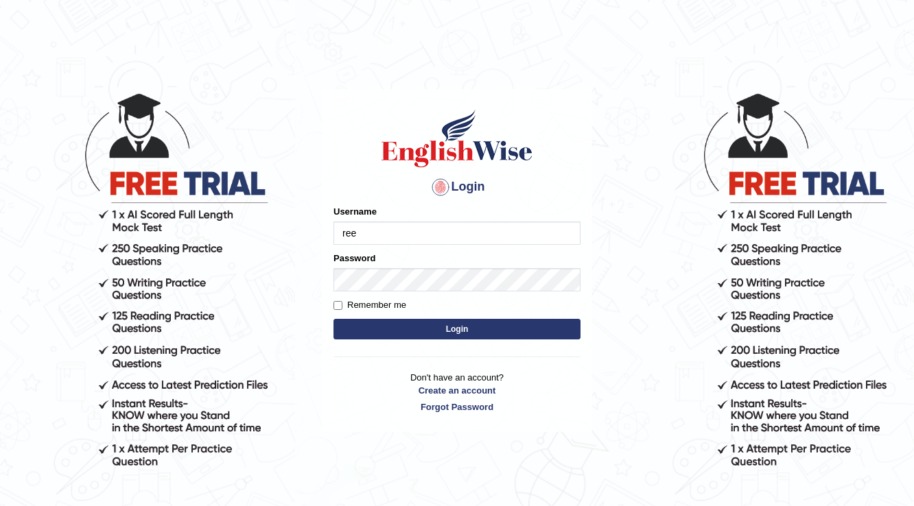
type input "reene14"
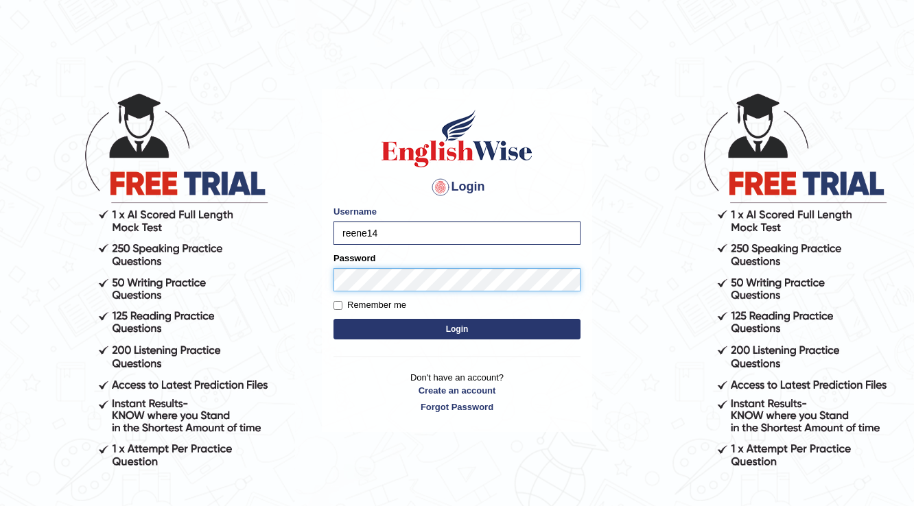
click at [333, 319] on button "Login" at bounding box center [456, 329] width 247 height 21
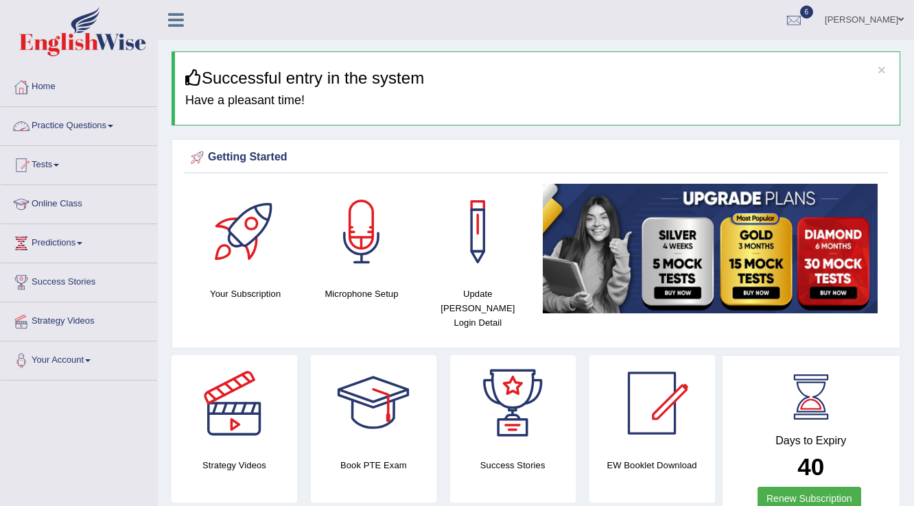
click at [104, 129] on link "Practice Questions" at bounding box center [79, 124] width 156 height 34
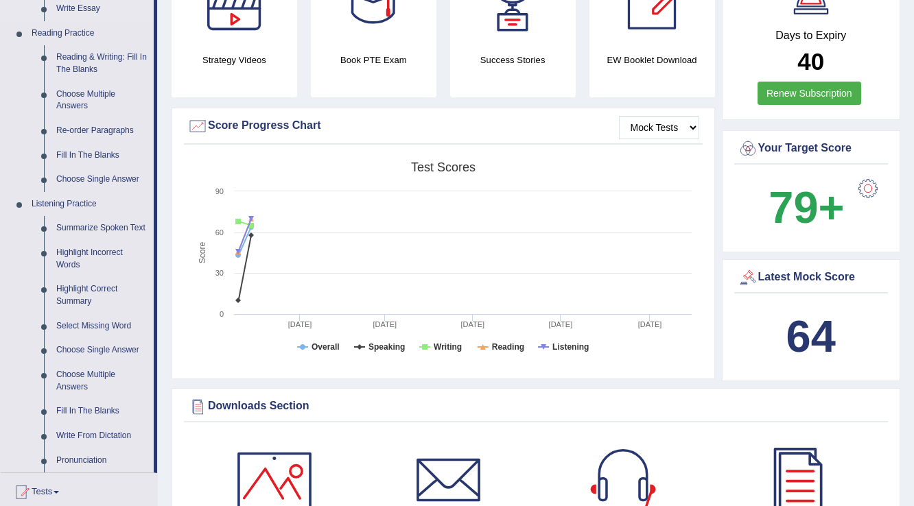
scroll to position [439, 0]
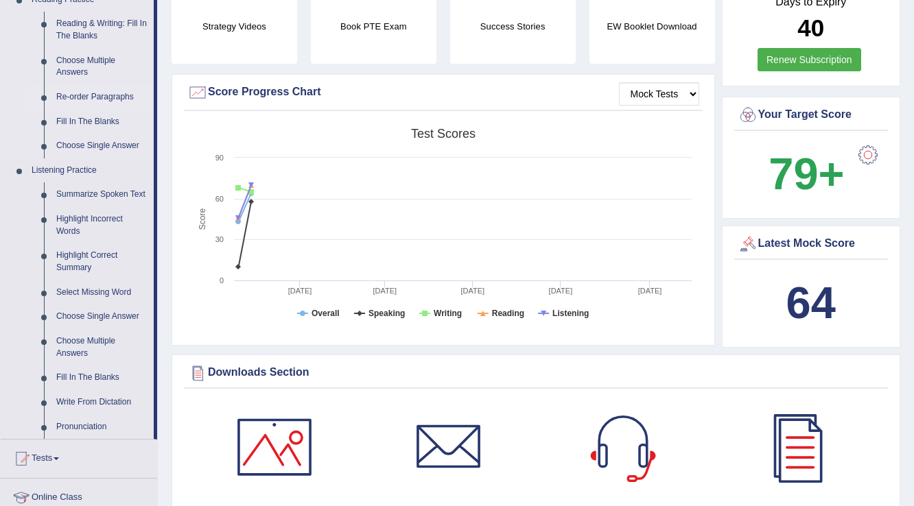
click at [91, 91] on link "Re-order Paragraphs" at bounding box center [102, 97] width 104 height 25
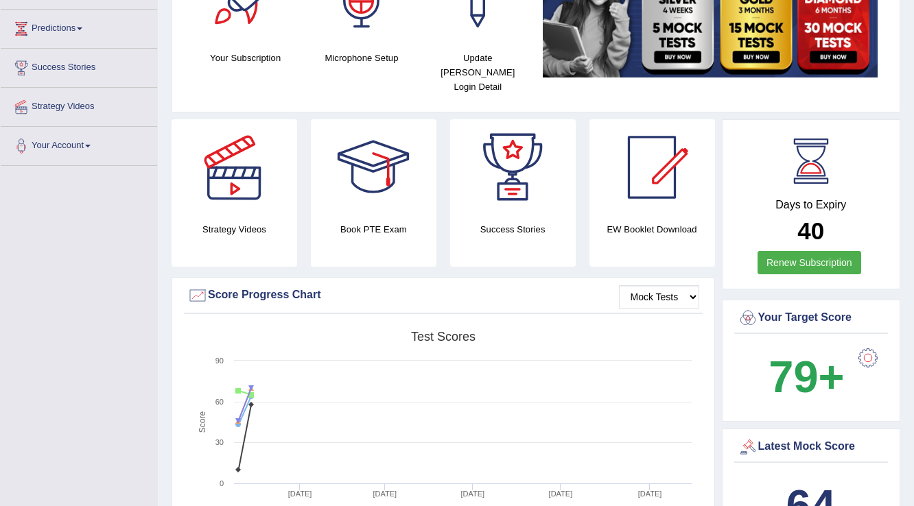
scroll to position [285, 0]
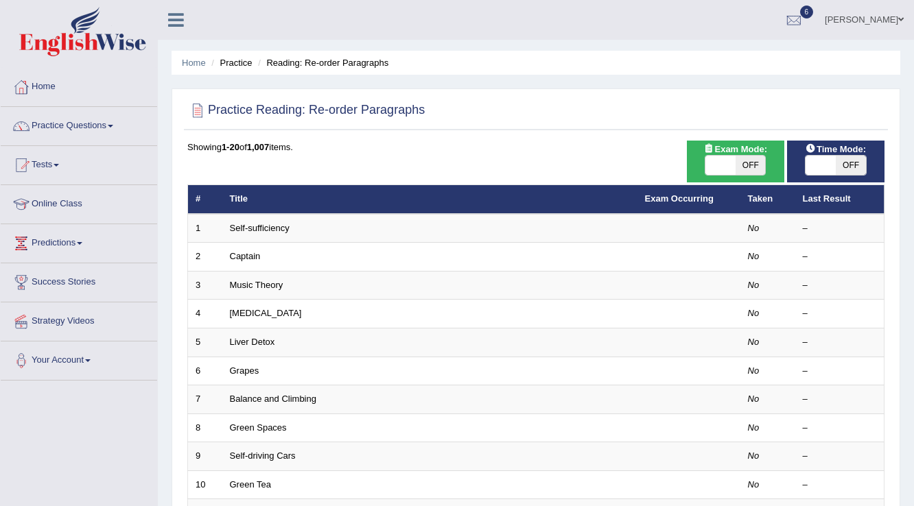
click at [838, 162] on span "OFF" at bounding box center [851, 165] width 30 height 19
checkbox input "true"
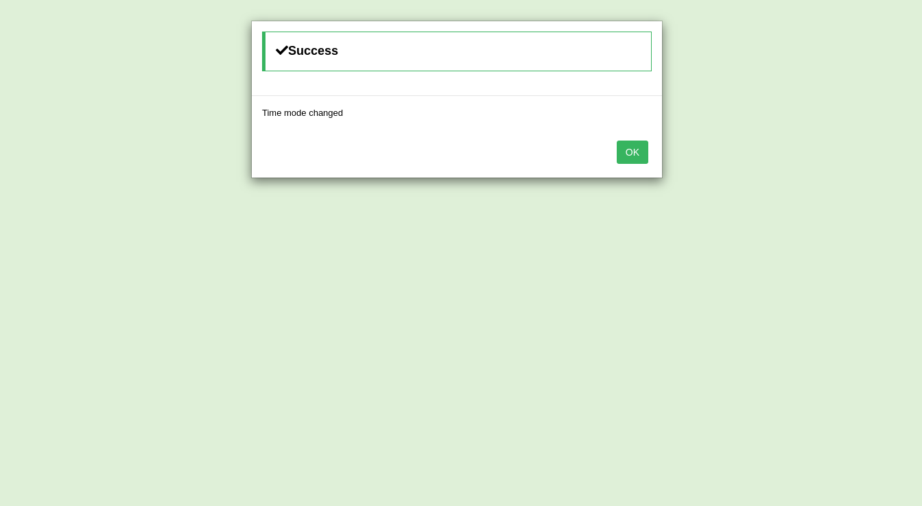
click at [755, 165] on div "Success Time mode changed OK" at bounding box center [461, 253] width 922 height 506
click at [634, 145] on button "OK" at bounding box center [633, 152] width 32 height 23
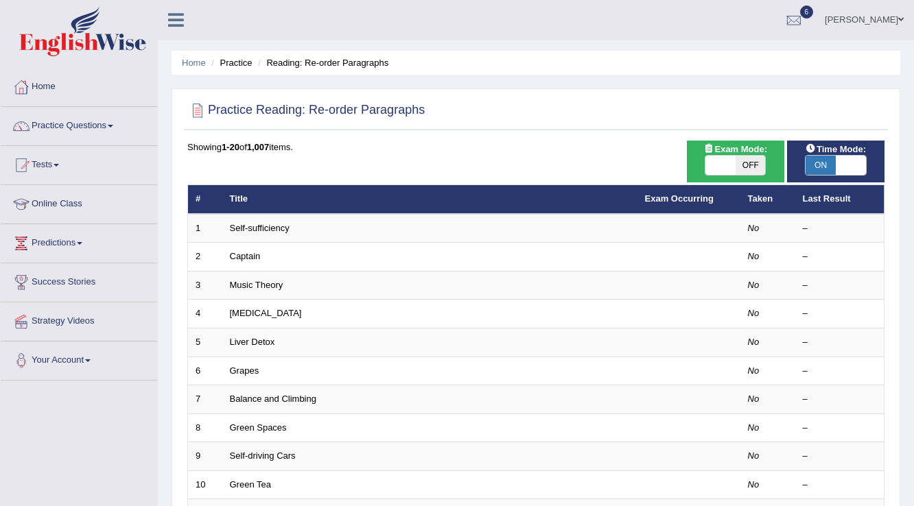
click at [741, 161] on span "OFF" at bounding box center [750, 165] width 30 height 19
checkbox input "true"
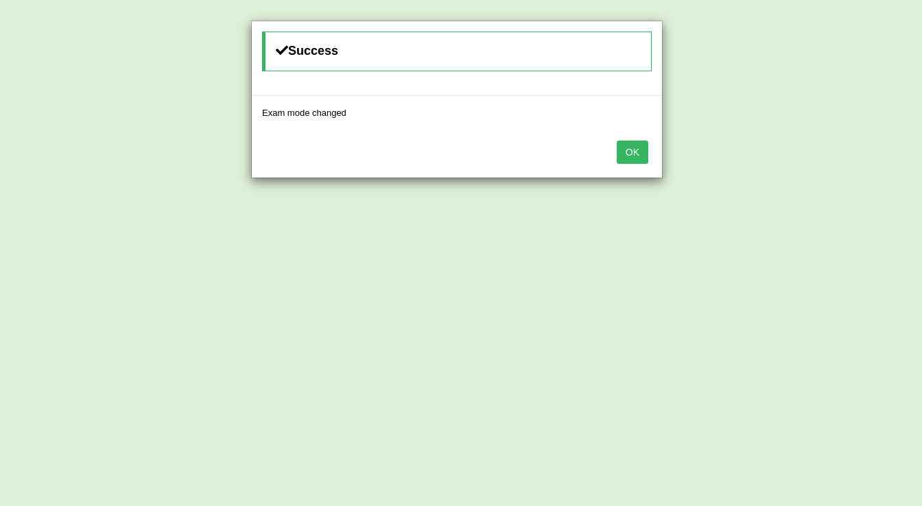
click at [617, 148] on button "OK" at bounding box center [633, 152] width 32 height 23
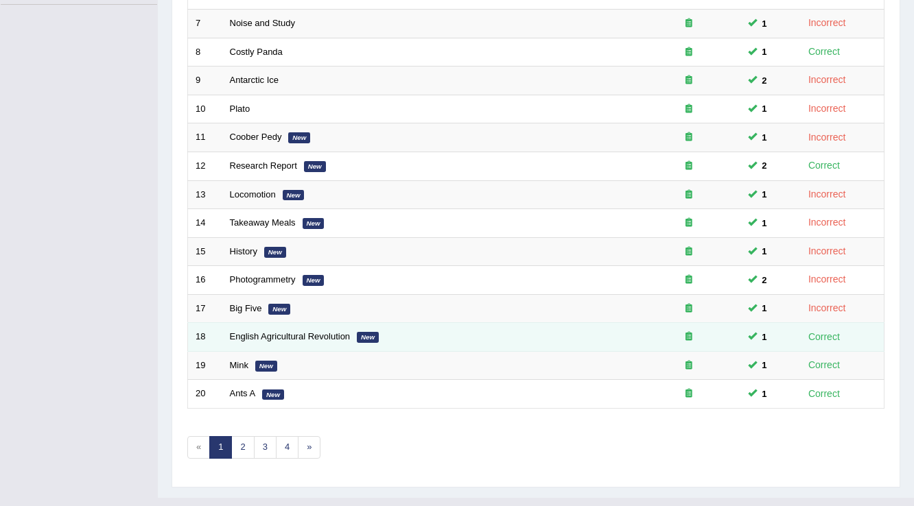
scroll to position [343, 0]
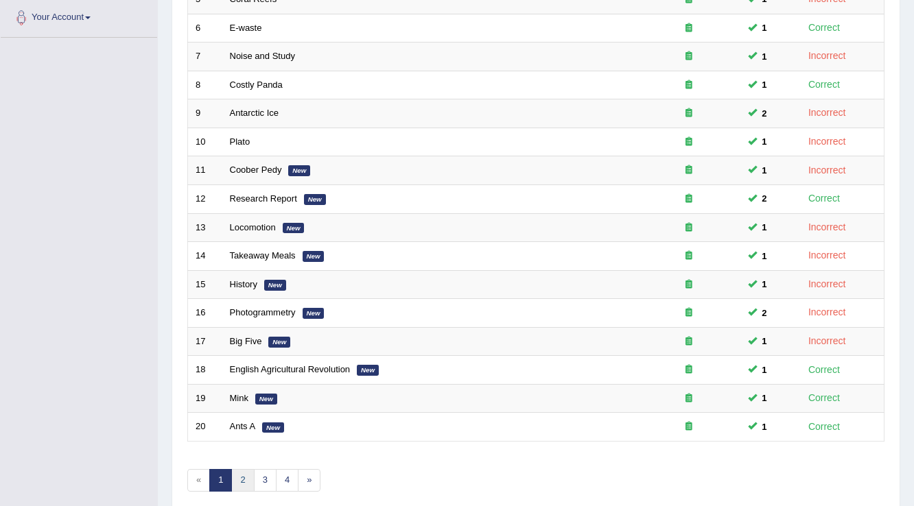
click at [241, 473] on link "2" at bounding box center [242, 480] width 23 height 23
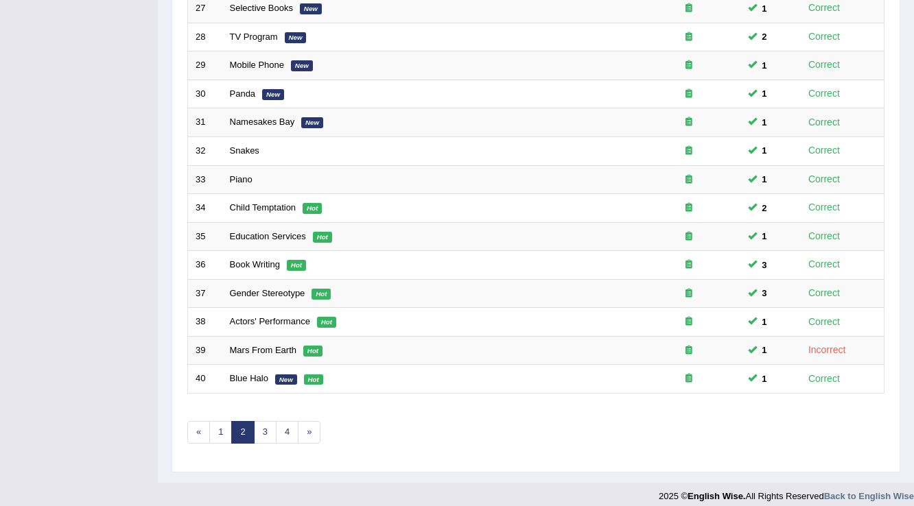
scroll to position [398, 0]
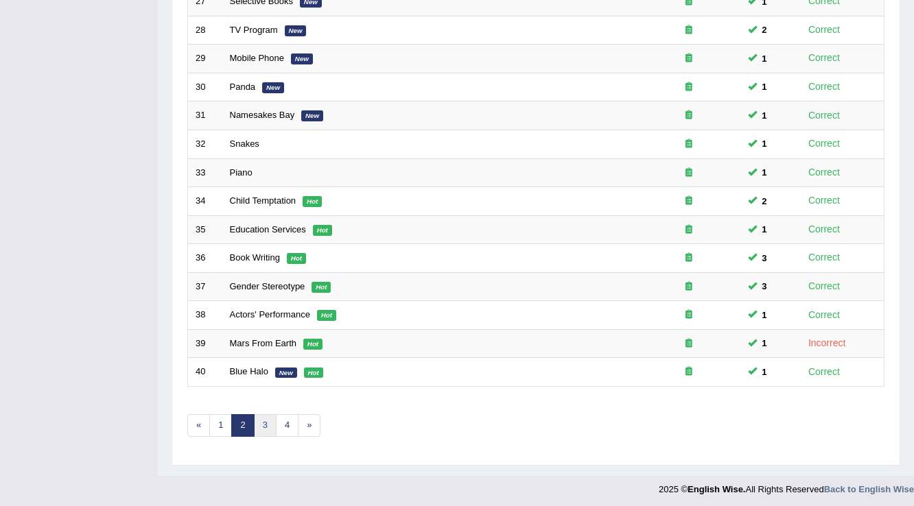
click at [263, 414] on link "3" at bounding box center [265, 425] width 23 height 23
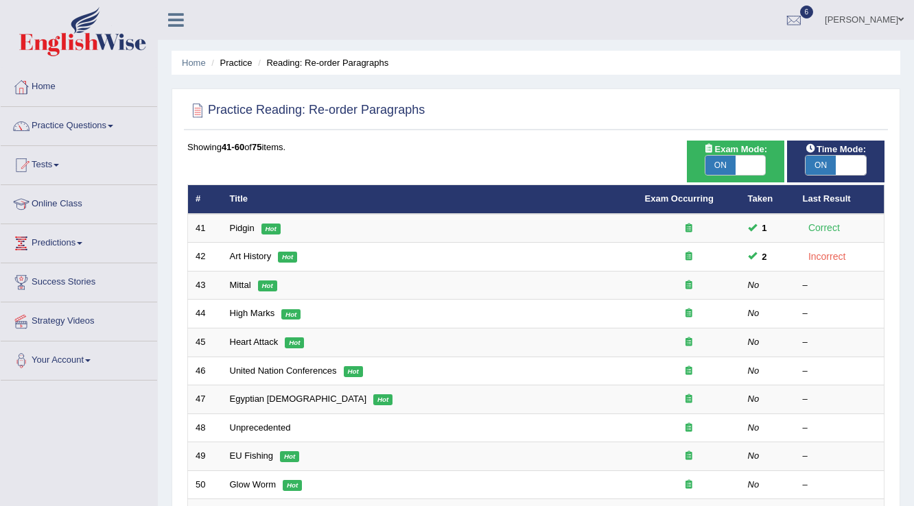
scroll to position [398, 0]
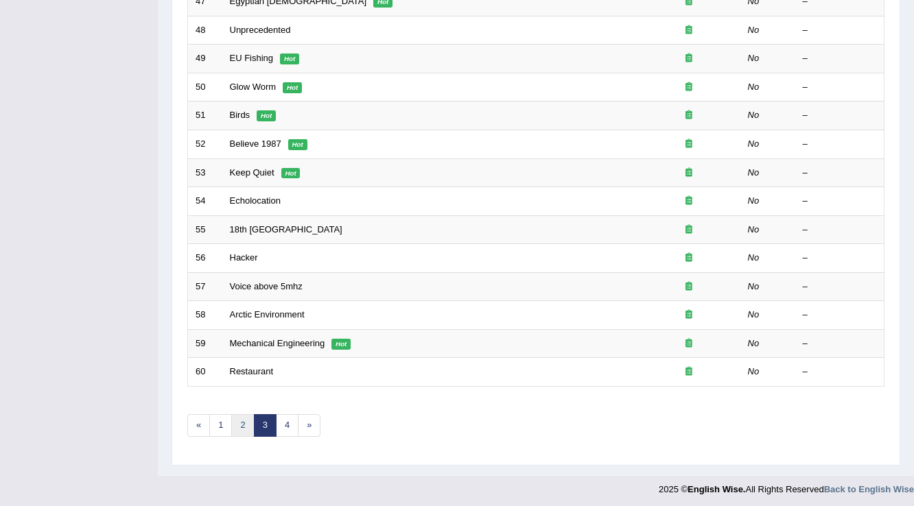
click at [244, 423] on link "2" at bounding box center [242, 425] width 23 height 23
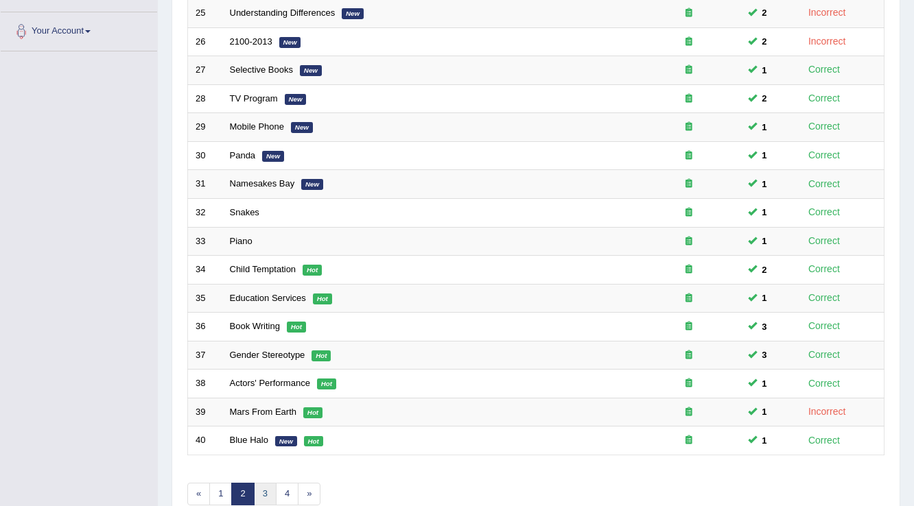
click at [259, 493] on link "3" at bounding box center [265, 494] width 23 height 23
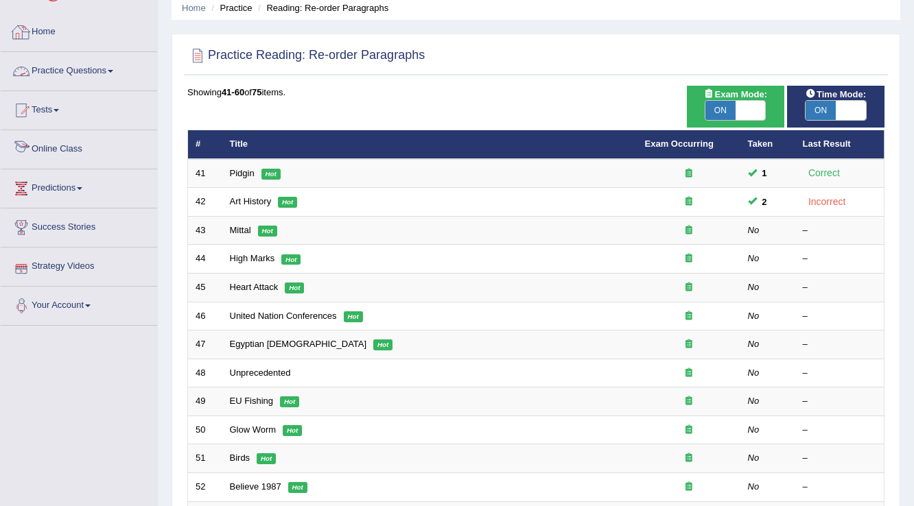
click at [61, 68] on link "Practice Questions" at bounding box center [79, 69] width 156 height 34
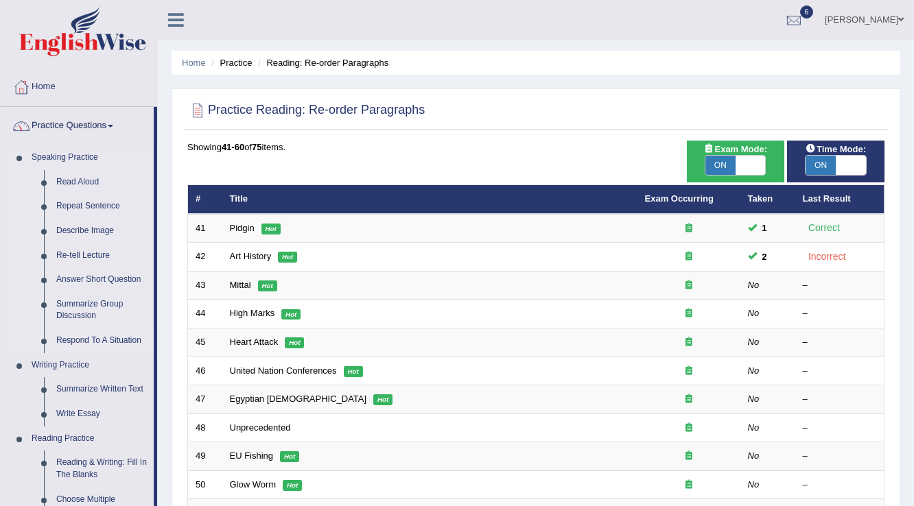
click at [65, 340] on link "Respond To A Situation" at bounding box center [102, 341] width 104 height 25
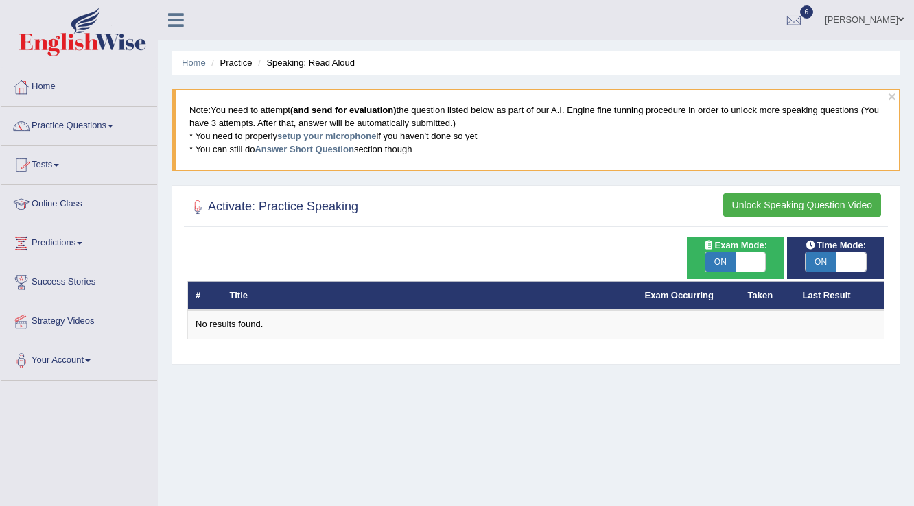
click at [730, 252] on span "ON" at bounding box center [720, 261] width 30 height 19
checkbox input "false"
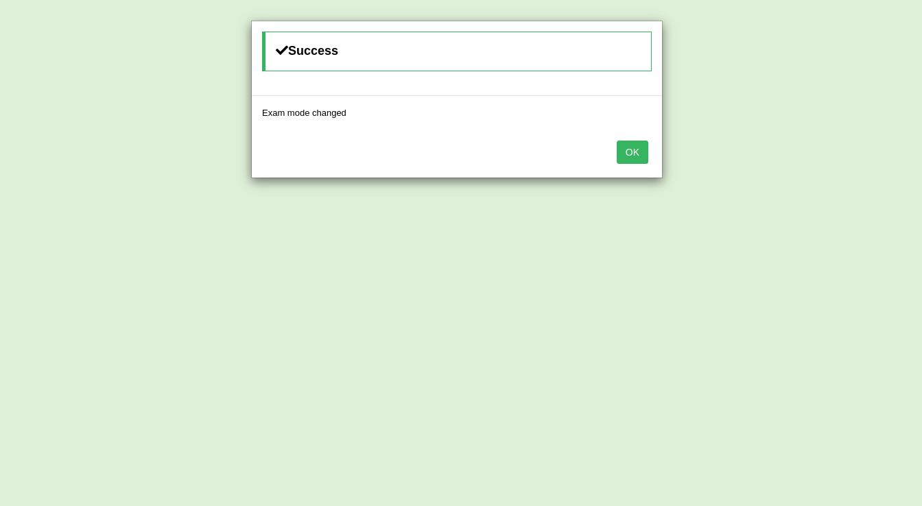
click at [634, 143] on button "OK" at bounding box center [633, 152] width 32 height 23
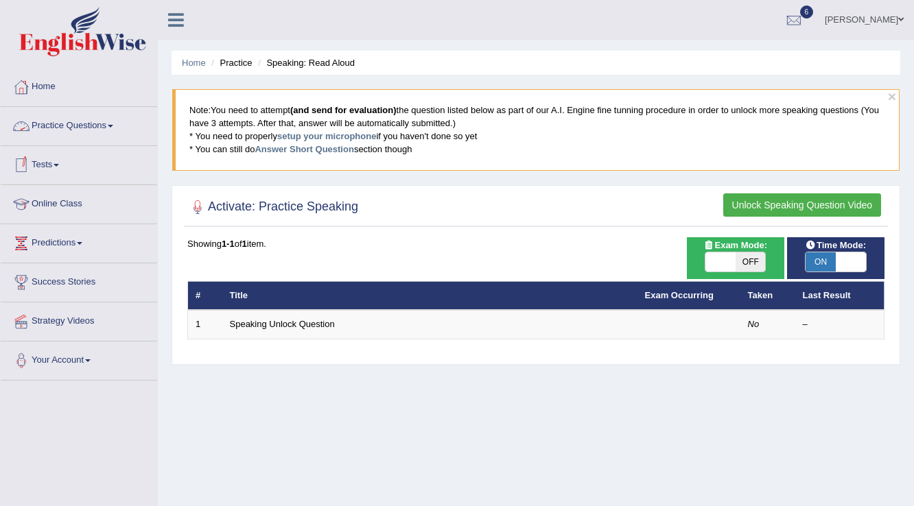
click at [44, 128] on link "Practice Questions" at bounding box center [79, 124] width 156 height 34
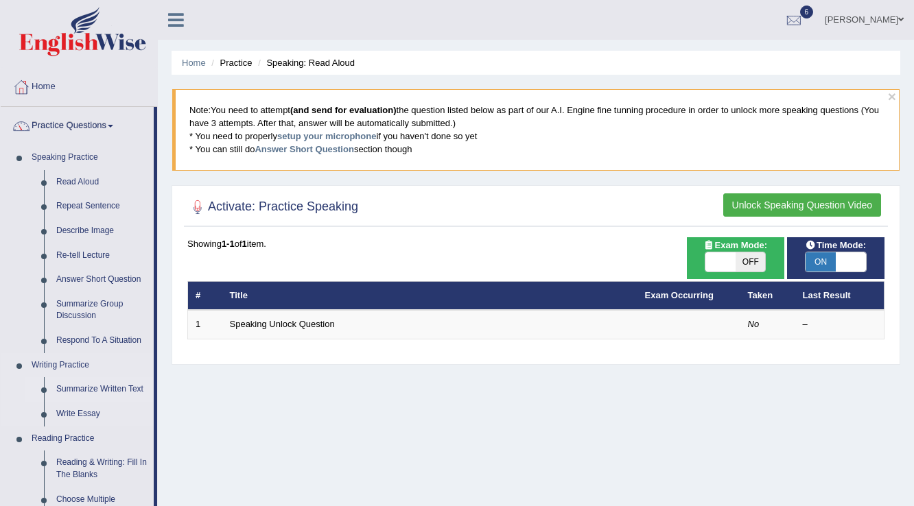
click at [92, 392] on link "Summarize Written Text" at bounding box center [102, 389] width 104 height 25
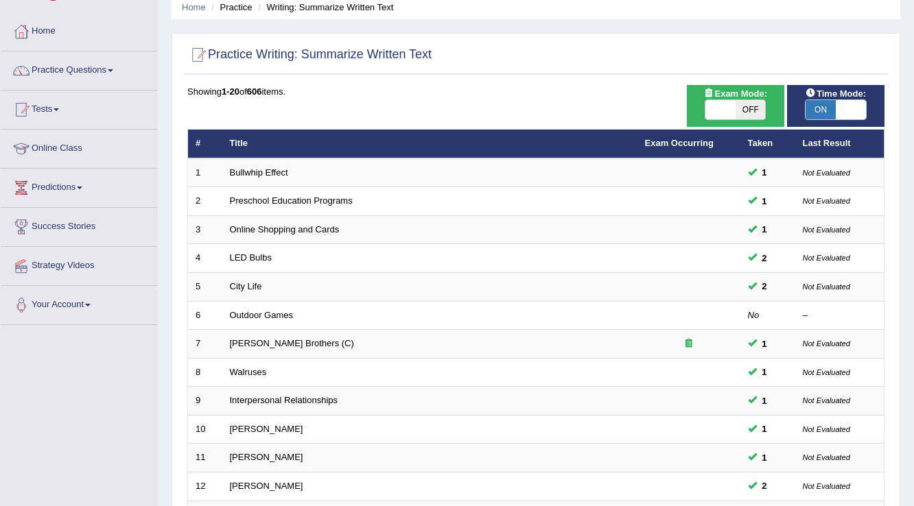
scroll to position [55, 0]
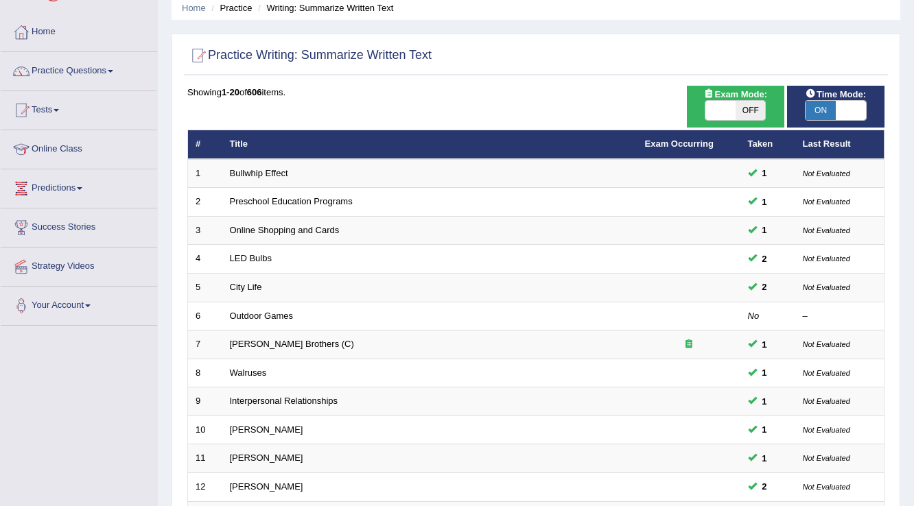
click at [729, 106] on span at bounding box center [720, 110] width 30 height 19
checkbox input "true"
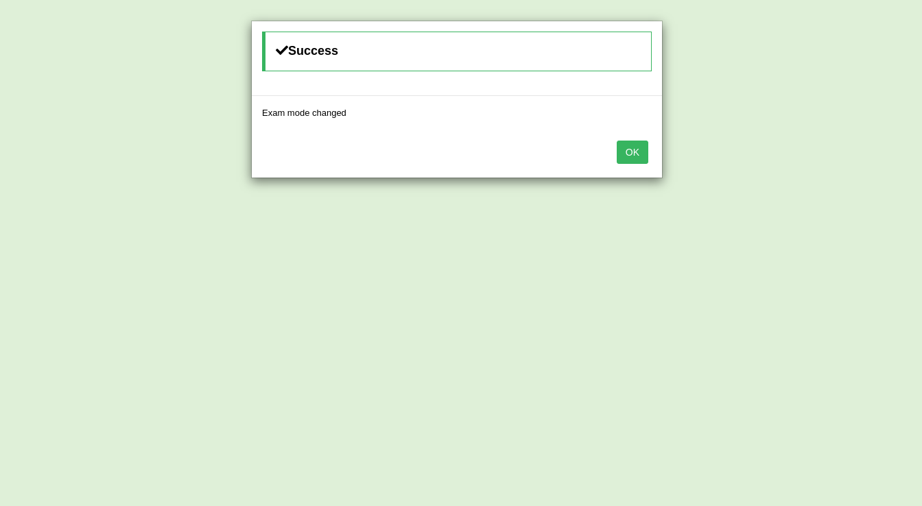
click at [624, 145] on button "OK" at bounding box center [633, 152] width 32 height 23
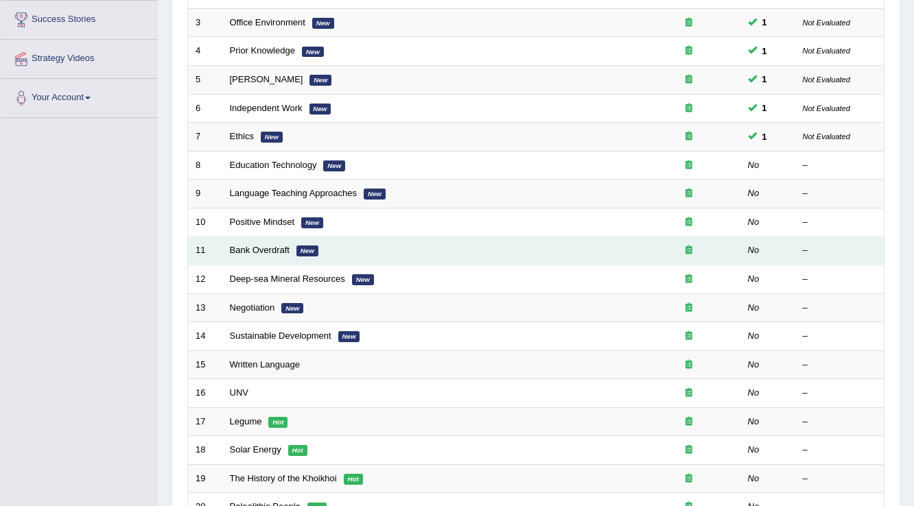
scroll to position [110, 0]
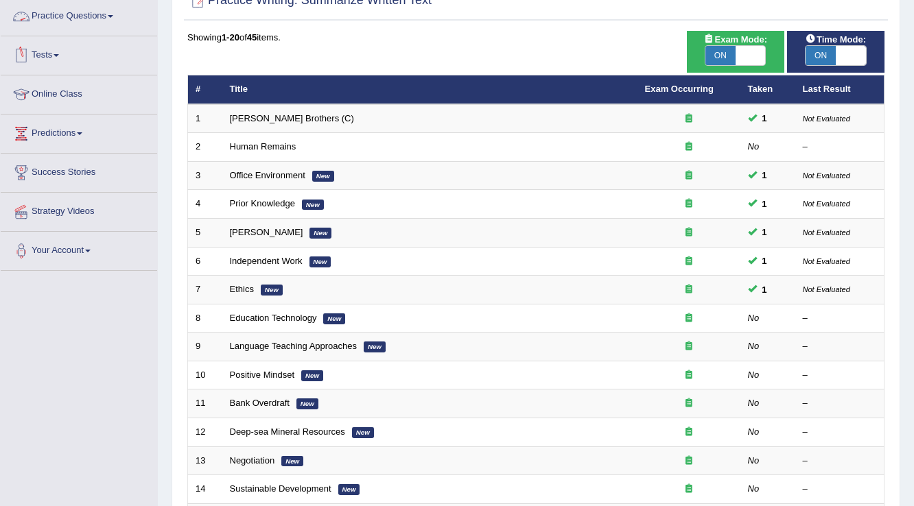
click at [115, 17] on link "Practice Questions" at bounding box center [79, 14] width 156 height 34
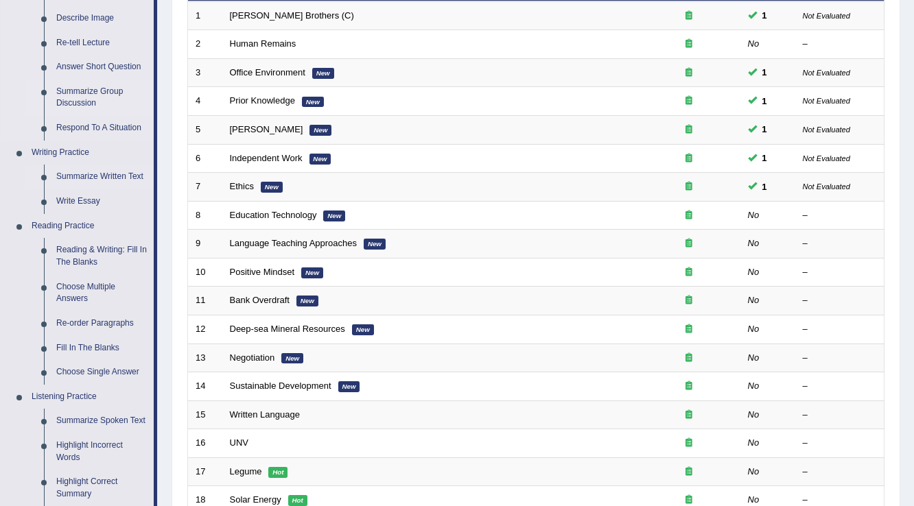
scroll to position [165, 0]
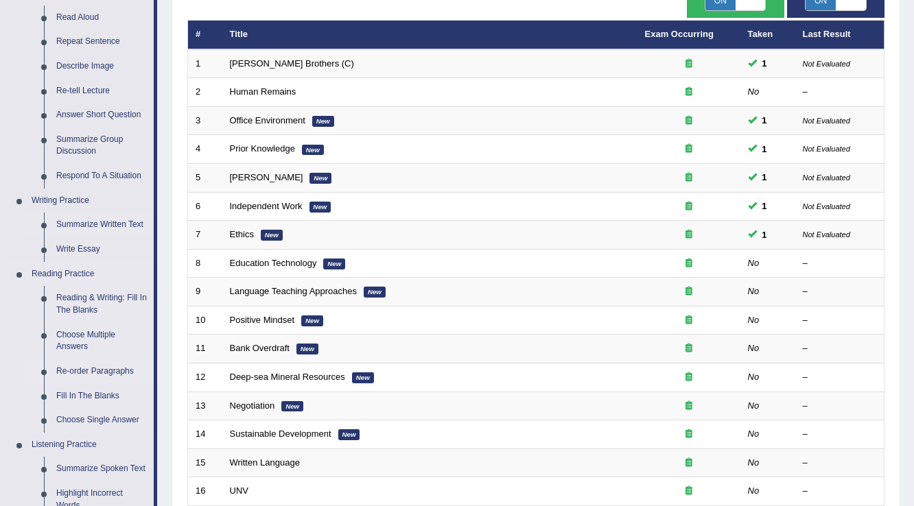
click at [104, 367] on link "Re-order Paragraphs" at bounding box center [102, 371] width 104 height 25
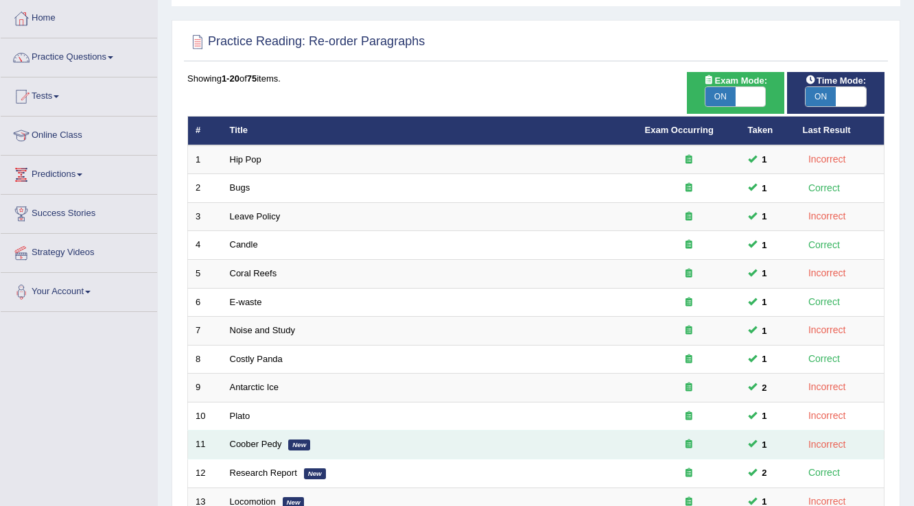
scroll to position [343, 0]
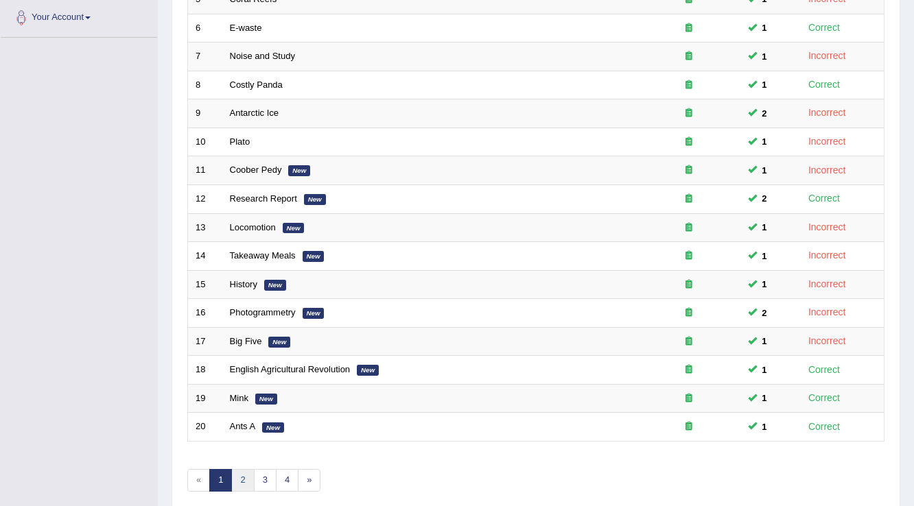
click at [246, 477] on link "2" at bounding box center [242, 480] width 23 height 23
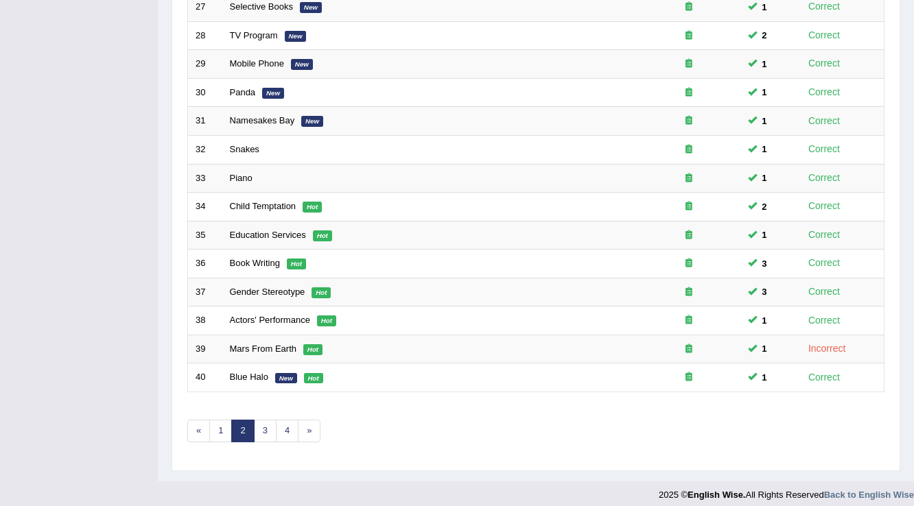
scroll to position [398, 0]
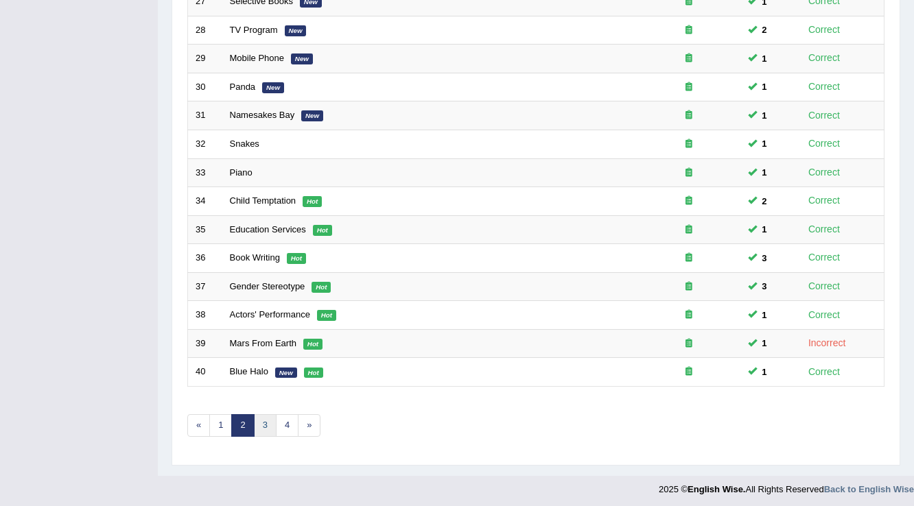
click at [261, 420] on link "3" at bounding box center [265, 425] width 23 height 23
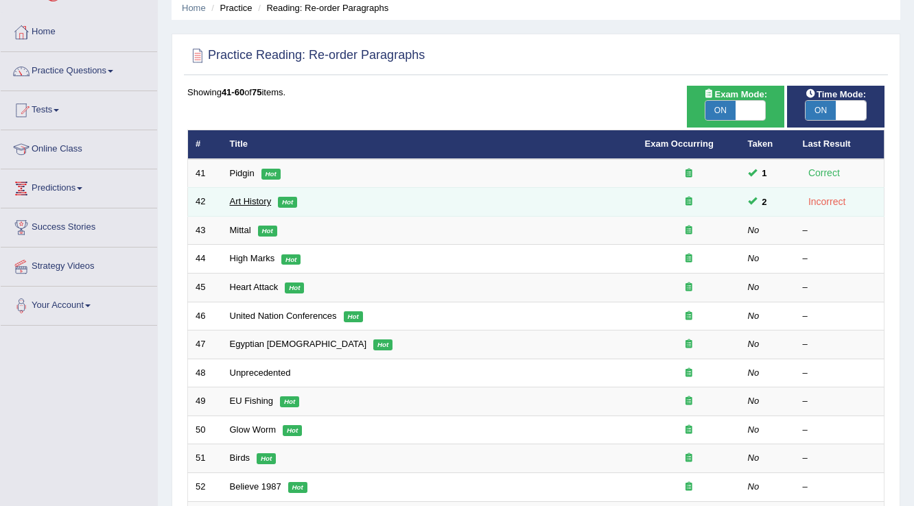
click at [261, 199] on link "Art History" at bounding box center [251, 201] width 42 height 10
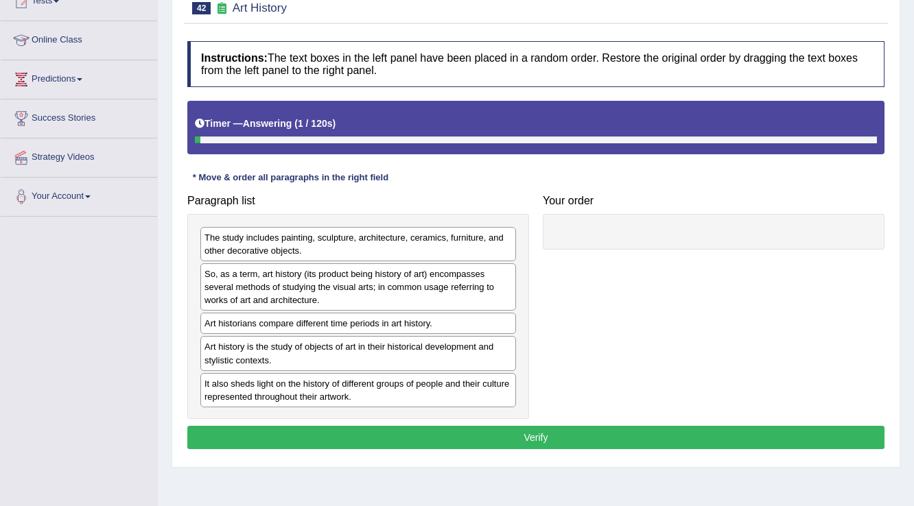
scroll to position [165, 0]
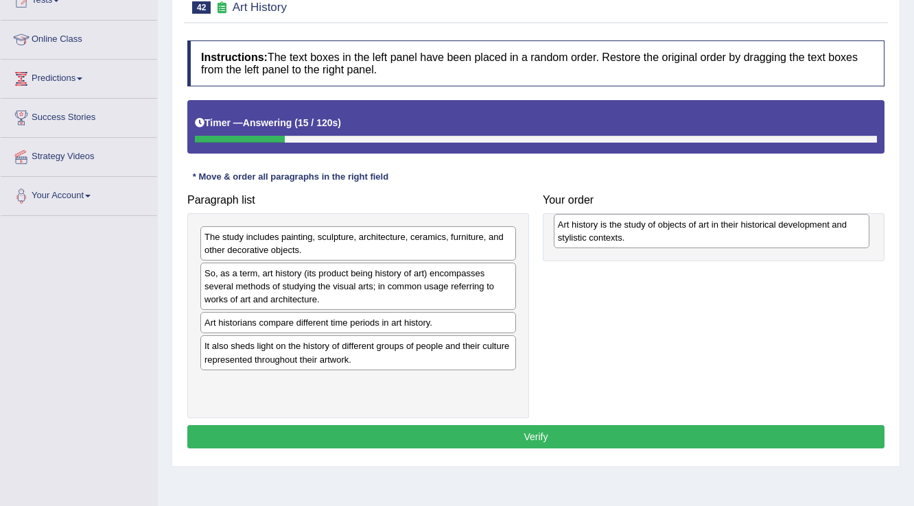
drag, startPoint x: 259, startPoint y: 349, endPoint x: 612, endPoint y: 228, distance: 373.4
click at [612, 228] on div "Art history is the study of objects of art in their historical development and …" at bounding box center [712, 231] width 316 height 34
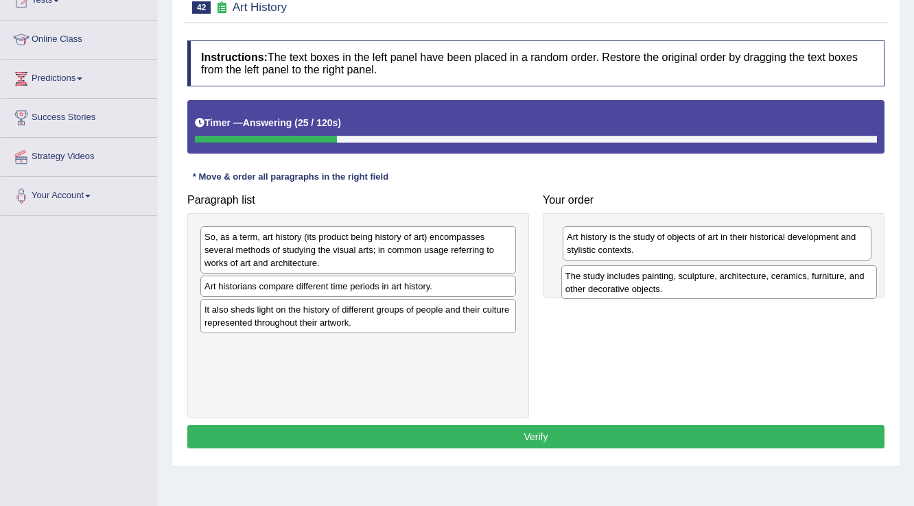
drag, startPoint x: 268, startPoint y: 243, endPoint x: 628, endPoint y: 282, distance: 363.0
click at [628, 282] on div "The study includes painting, sculpture, architecture, ceramics, furniture, and …" at bounding box center [719, 282] width 316 height 34
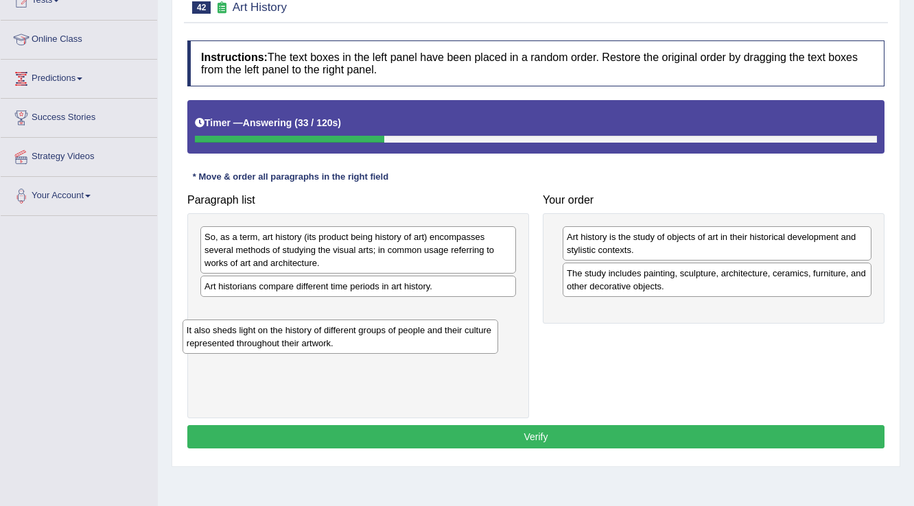
drag, startPoint x: 279, startPoint y: 321, endPoint x: 237, endPoint y: 322, distance: 41.2
click at [231, 340] on div "It also sheds light on the history of different groups of people and their cult…" at bounding box center [340, 337] width 316 height 34
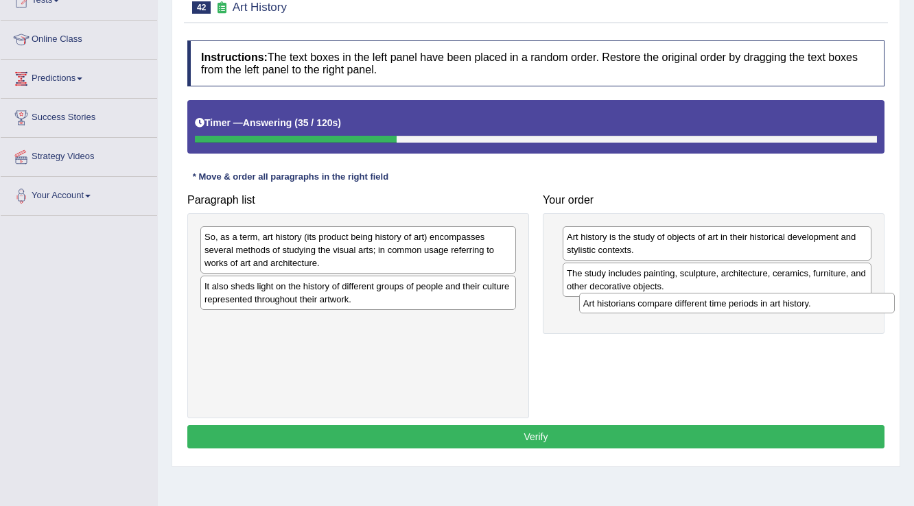
drag, startPoint x: 261, startPoint y: 287, endPoint x: 639, endPoint y: 305, distance: 379.1
click at [639, 305] on div "Art historians compare different time periods in art history." at bounding box center [737, 303] width 316 height 21
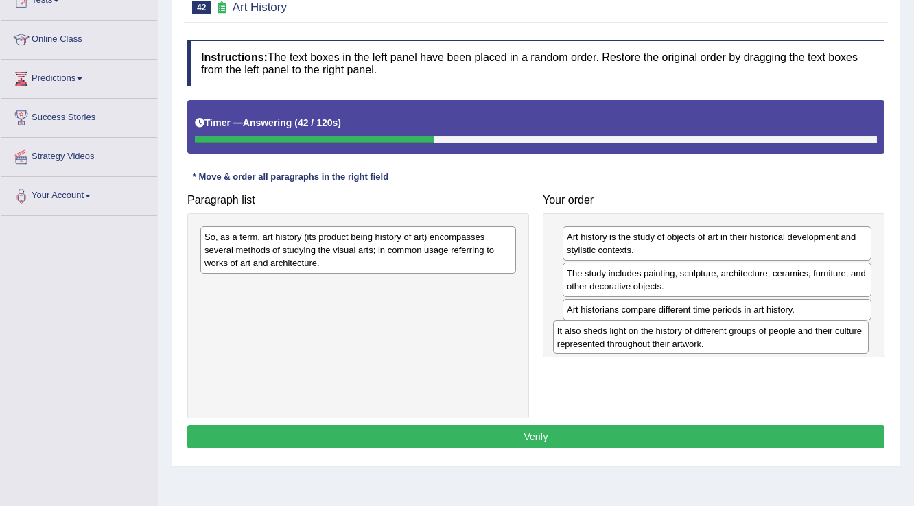
drag, startPoint x: 289, startPoint y: 293, endPoint x: 645, endPoint y: 338, distance: 358.1
click at [645, 338] on div "It also sheds light on the history of different groups of people and their cult…" at bounding box center [711, 337] width 316 height 34
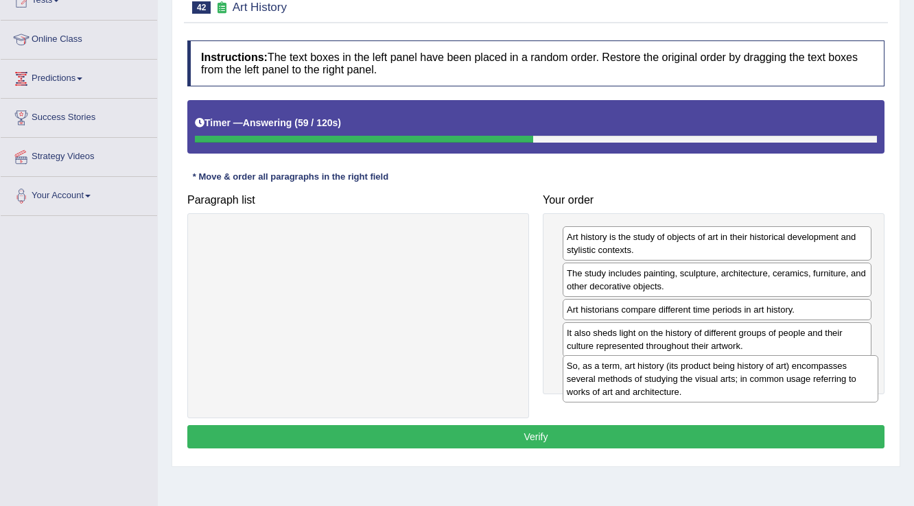
drag, startPoint x: 365, startPoint y: 263, endPoint x: 727, endPoint y: 392, distance: 384.5
click at [727, 392] on div "So, as a term, art history (its product being history of art) encompasses sever…" at bounding box center [721, 378] width 316 height 47
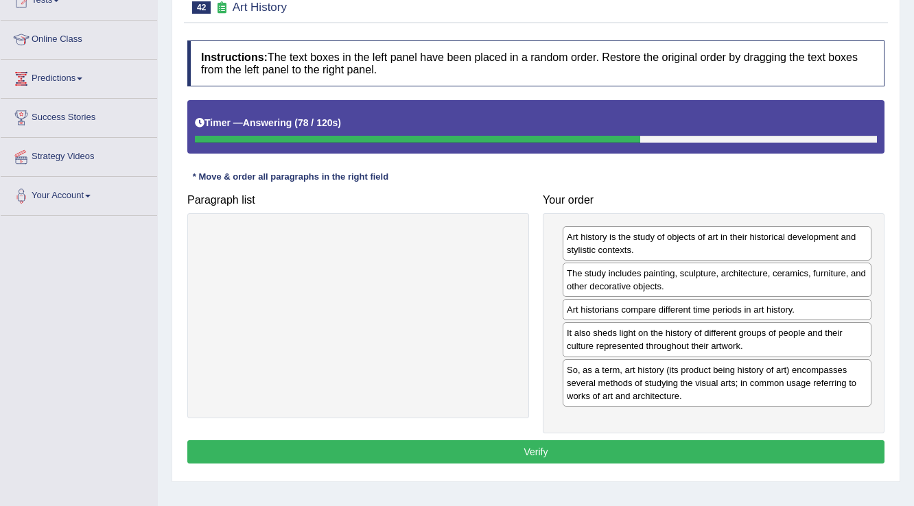
click at [623, 447] on button "Verify" at bounding box center [535, 451] width 697 height 23
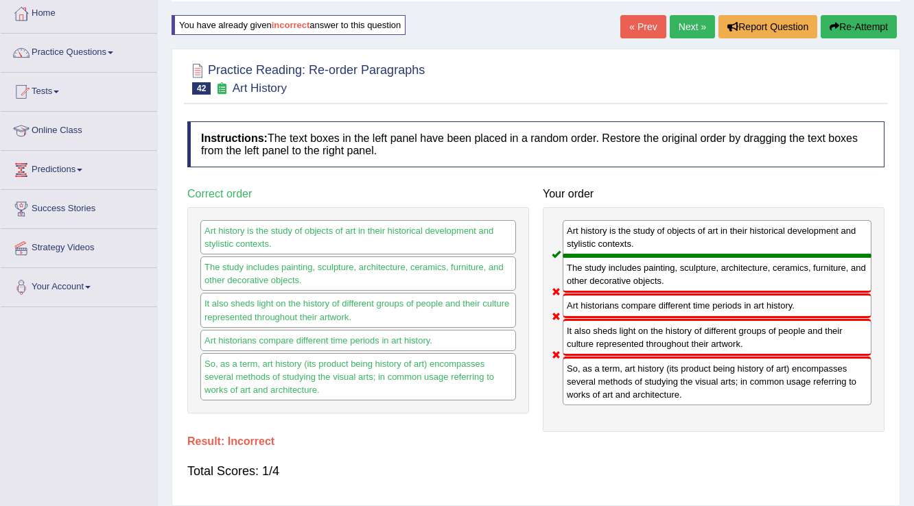
scroll to position [55, 0]
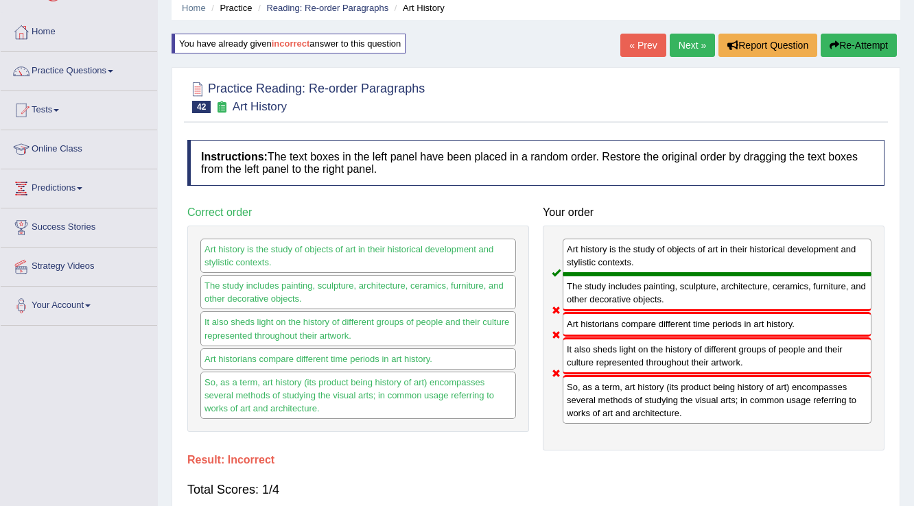
click at [683, 45] on link "Next »" at bounding box center [692, 45] width 45 height 23
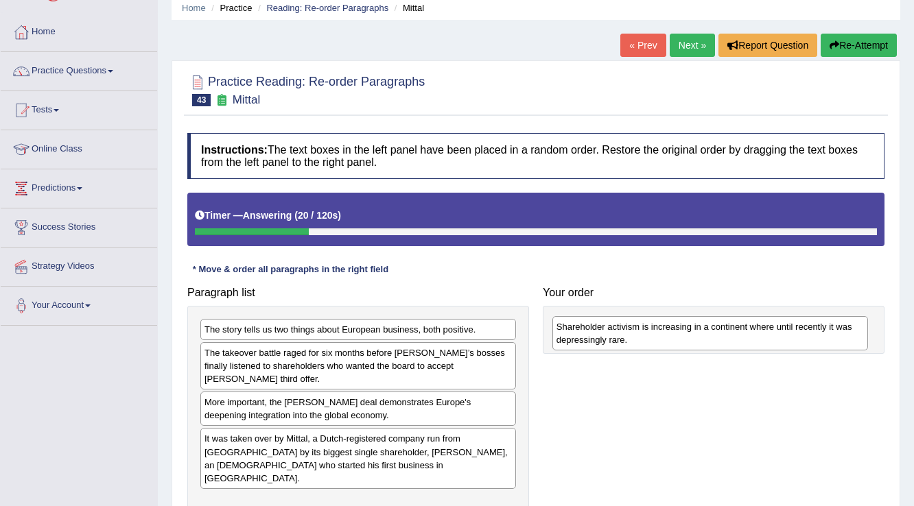
drag, startPoint x: 276, startPoint y: 431, endPoint x: 628, endPoint y: 333, distance: 365.3
click at [628, 333] on div "Shareholder activism is increasing in a continent where until recently it was d…" at bounding box center [710, 333] width 316 height 34
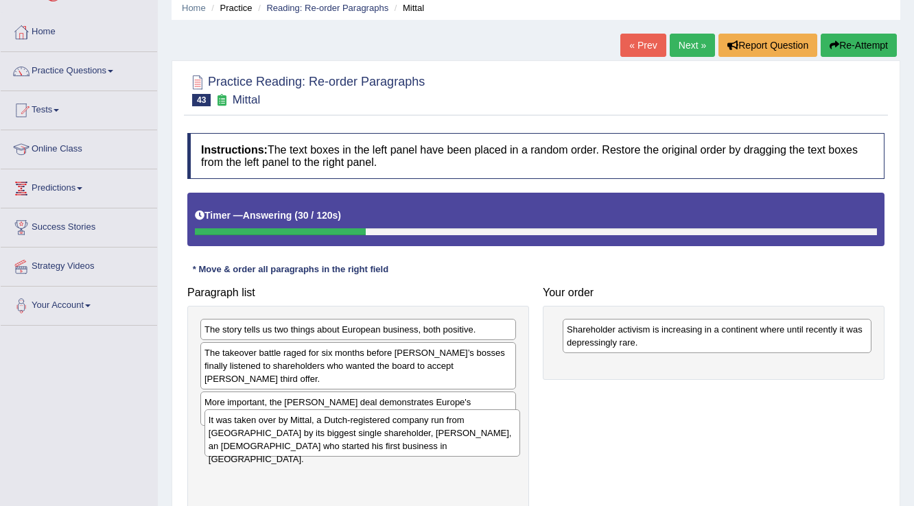
click at [277, 440] on div "It was taken over by Mittal, a Dutch-registered company run from London by its …" at bounding box center [362, 433] width 316 height 47
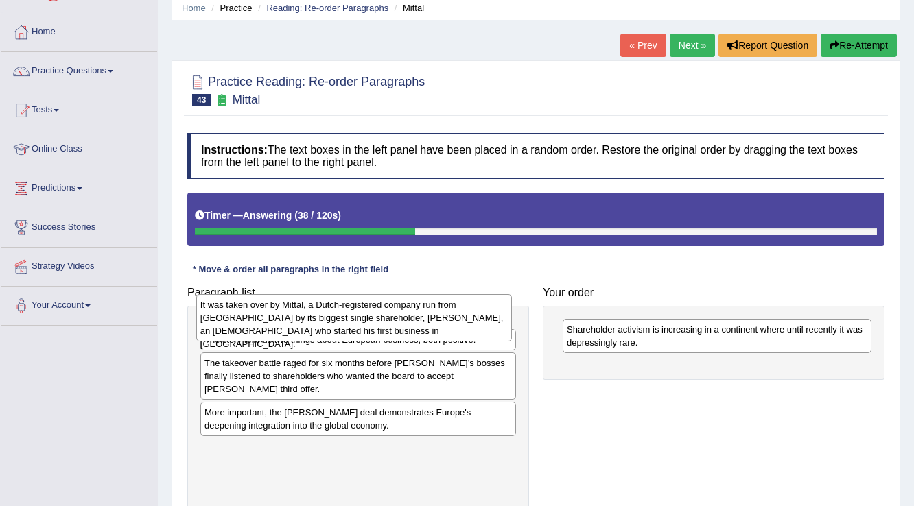
drag, startPoint x: 276, startPoint y: 436, endPoint x: 272, endPoint y: 316, distance: 120.1
click at [272, 316] on div "It was taken over by Mittal, a Dutch-registered company run from London by its …" at bounding box center [354, 317] width 316 height 47
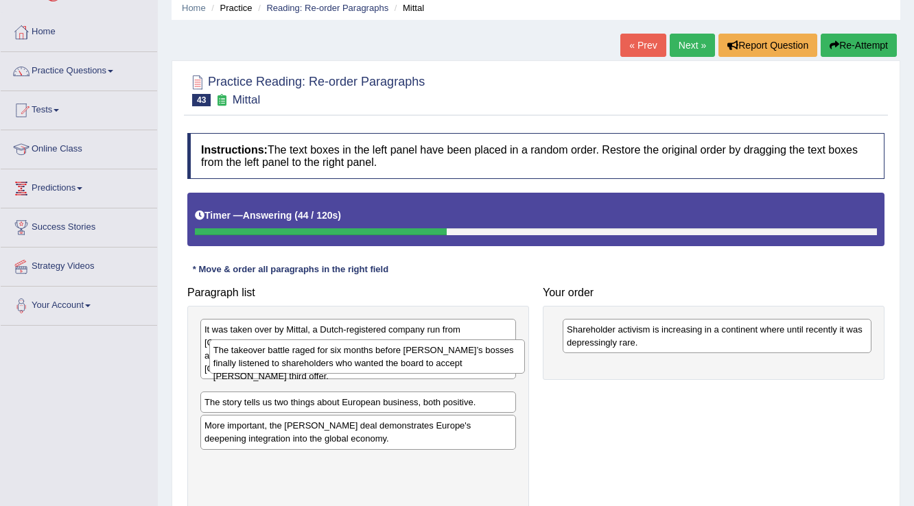
drag, startPoint x: 273, startPoint y: 414, endPoint x: 282, endPoint y: 363, distance: 52.2
click at [282, 363] on div "The takeover battle raged for six months before Arcelor’s bosses finally listen…" at bounding box center [367, 357] width 316 height 34
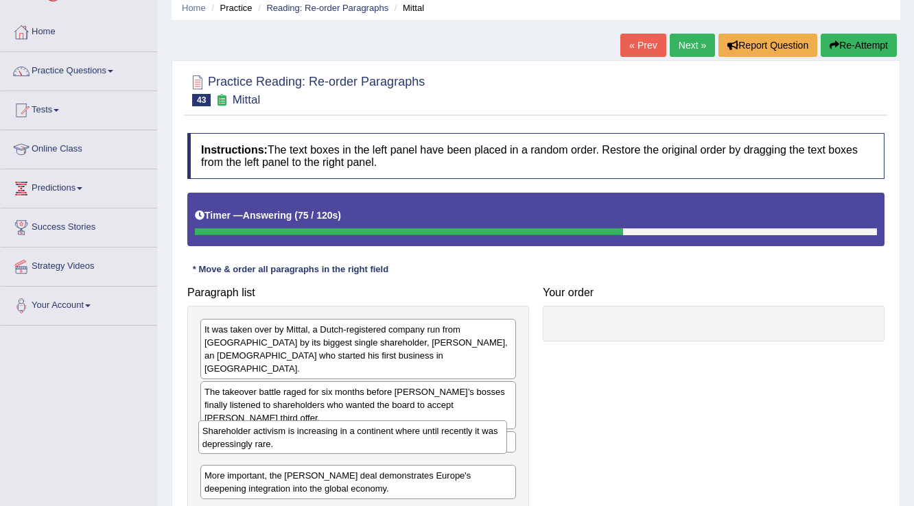
drag, startPoint x: 652, startPoint y: 337, endPoint x: 288, endPoint y: 438, distance: 378.2
click at [288, 438] on div "Shareholder activism is increasing in a continent where until recently it was d…" at bounding box center [352, 438] width 309 height 34
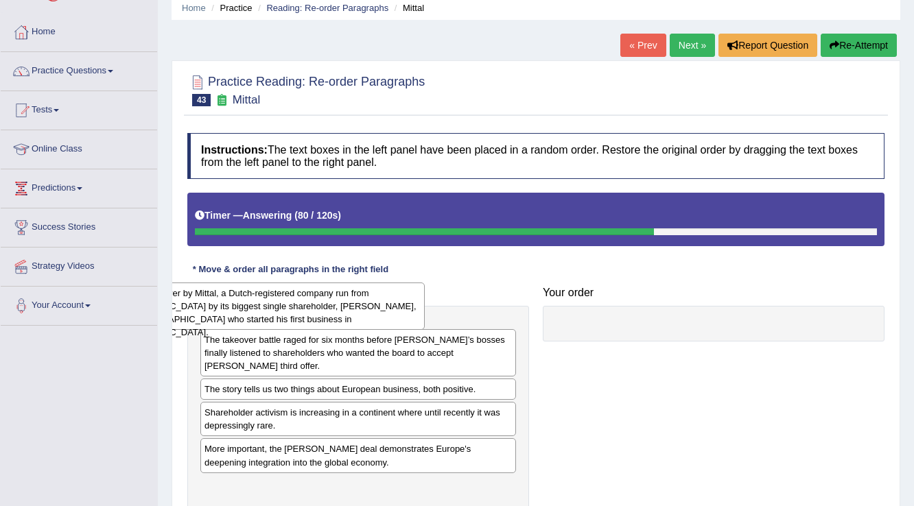
drag, startPoint x: 291, startPoint y: 329, endPoint x: 200, endPoint y: 293, distance: 97.6
click at [200, 293] on div "It was taken over by Mittal, a Dutch-registered company run from London by its …" at bounding box center [267, 306] width 316 height 47
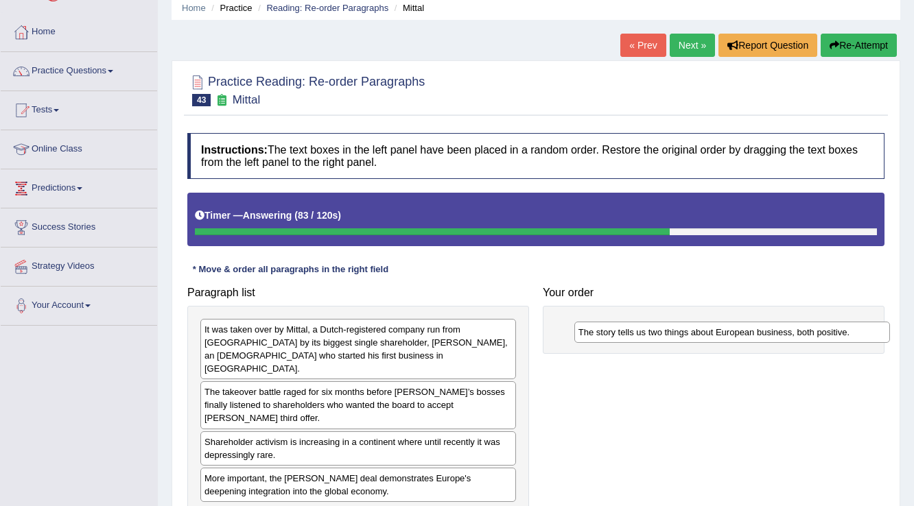
drag, startPoint x: 269, startPoint y: 416, endPoint x: 643, endPoint y: 334, distance: 382.8
click at [643, 334] on div "The story tells us two things about European business, both positive." at bounding box center [732, 332] width 316 height 21
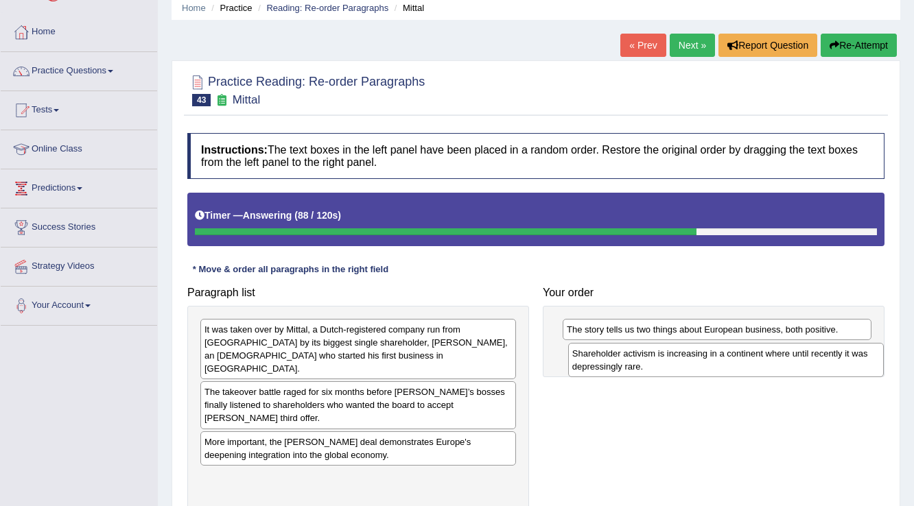
drag, startPoint x: 247, startPoint y: 420, endPoint x: 612, endPoint y: 359, distance: 370.0
click at [612, 359] on div "Shareholder activism is increasing in a continent where until recently it was d…" at bounding box center [726, 360] width 316 height 34
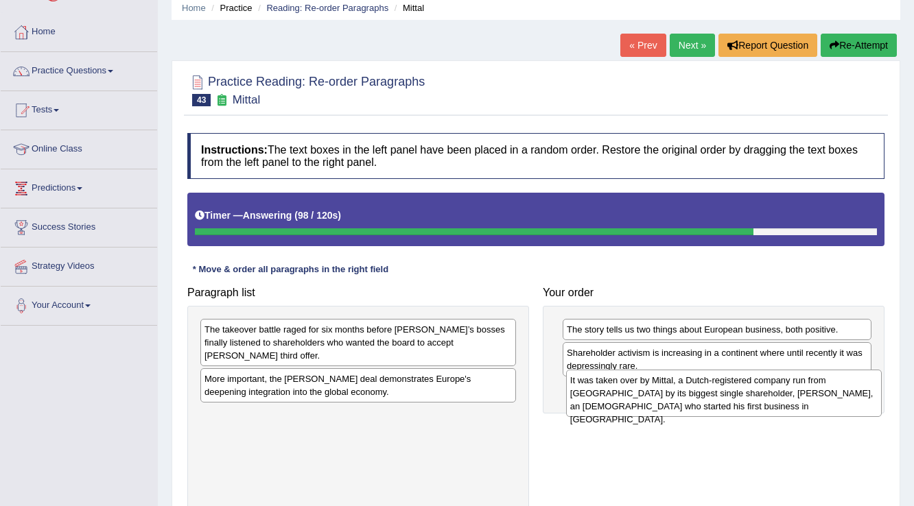
drag, startPoint x: 271, startPoint y: 337, endPoint x: 637, endPoint y: 388, distance: 369.2
click at [637, 388] on div "It was taken over by Mittal, a Dutch-registered company run from London by its …" at bounding box center [724, 393] width 316 height 47
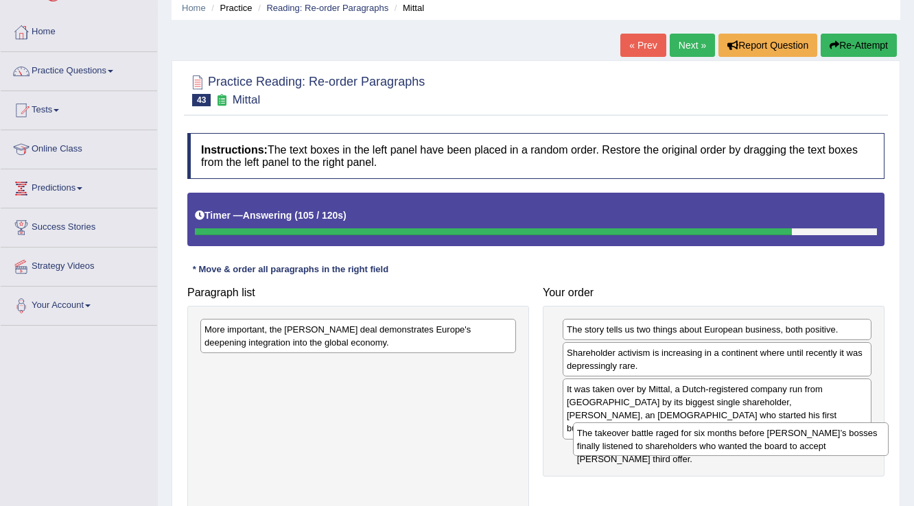
drag, startPoint x: 374, startPoint y: 331, endPoint x: 746, endPoint y: 434, distance: 386.6
click at [746, 434] on div "The takeover battle raged for six months before Arcelor’s bosses finally listen…" at bounding box center [731, 440] width 316 height 34
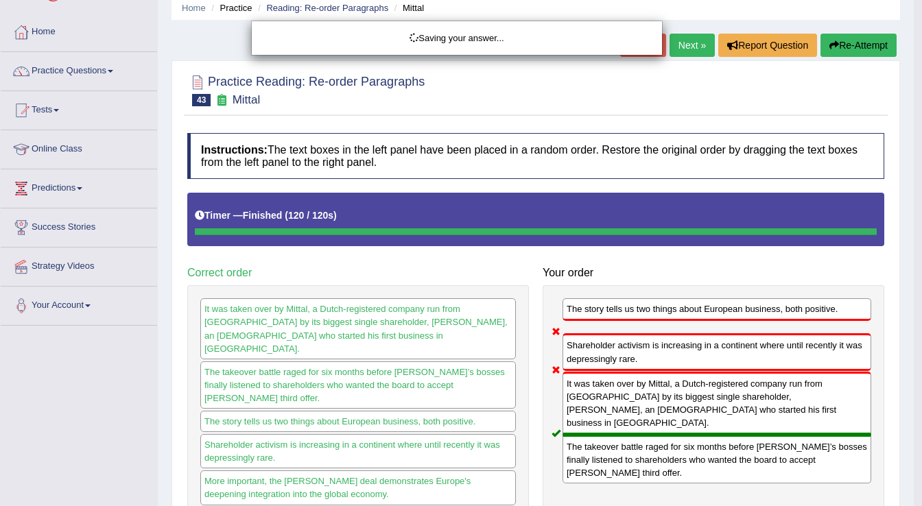
drag, startPoint x: 381, startPoint y: 341, endPoint x: 673, endPoint y: 347, distance: 291.6
click at [673, 347] on body "Toggle navigation Home Practice Questions Speaking Practice Read Aloud Repeat S…" at bounding box center [461, 198] width 922 height 506
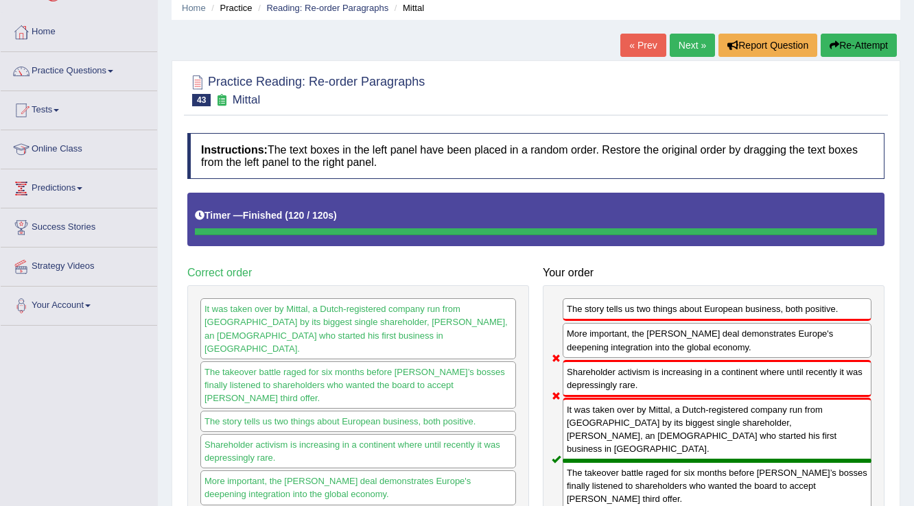
click at [847, 44] on button "Re-Attempt" at bounding box center [858, 45] width 76 height 23
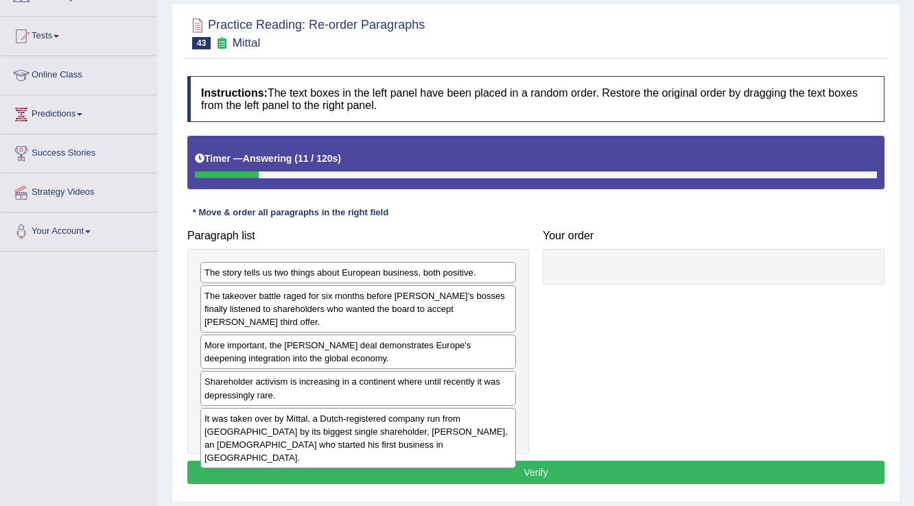
scroll to position [110, 0]
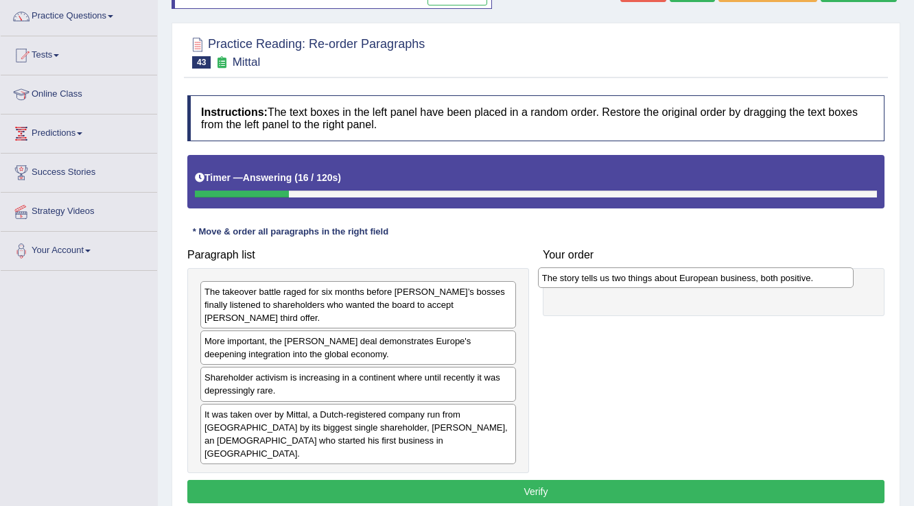
drag, startPoint x: 284, startPoint y: 284, endPoint x: 624, endPoint y: 271, distance: 340.5
click at [624, 271] on div "The story tells us two things about European business, both positive." at bounding box center [696, 278] width 316 height 21
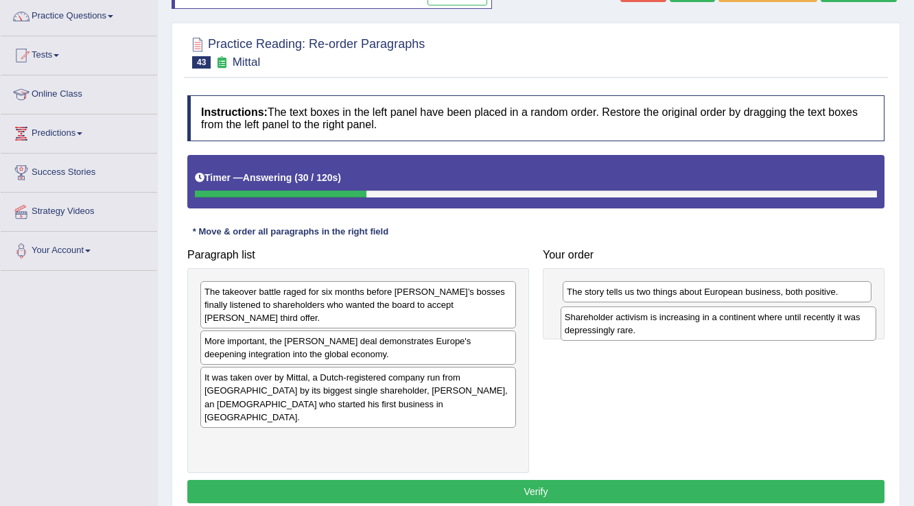
drag, startPoint x: 240, startPoint y: 376, endPoint x: 600, endPoint y: 329, distance: 363.2
click at [600, 329] on div "Shareholder activism is increasing in a continent where until recently it was d…" at bounding box center [718, 324] width 316 height 34
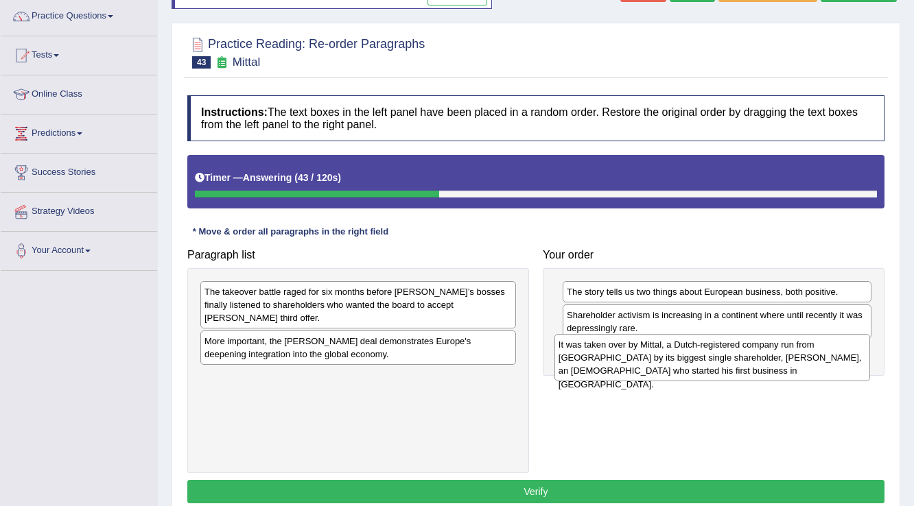
drag, startPoint x: 295, startPoint y: 376, endPoint x: 649, endPoint y: 357, distance: 354.5
click at [649, 357] on div "It was taken over by Mittal, a Dutch-registered company run from London by its …" at bounding box center [712, 357] width 316 height 47
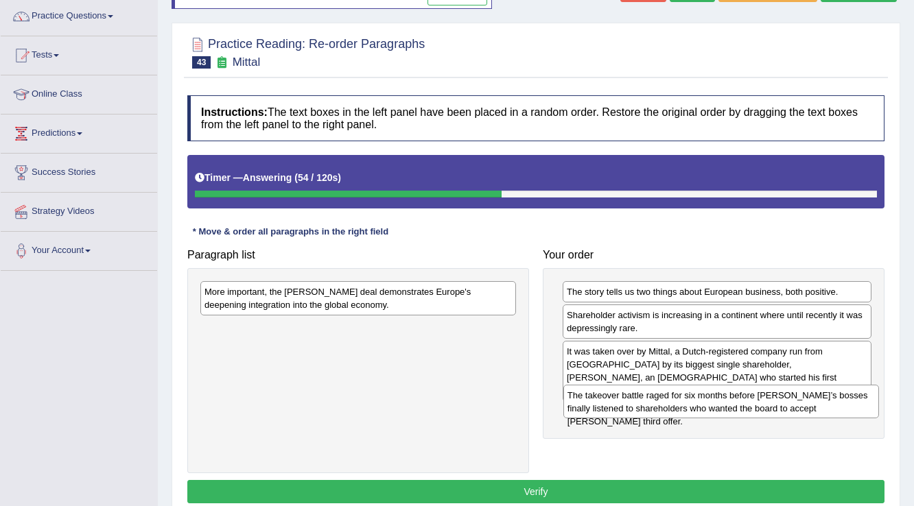
drag, startPoint x: 305, startPoint y: 288, endPoint x: 667, endPoint y: 392, distance: 377.4
click at [667, 392] on div "The takeover battle raged for six months before Arcelor’s bosses finally listen…" at bounding box center [721, 402] width 316 height 34
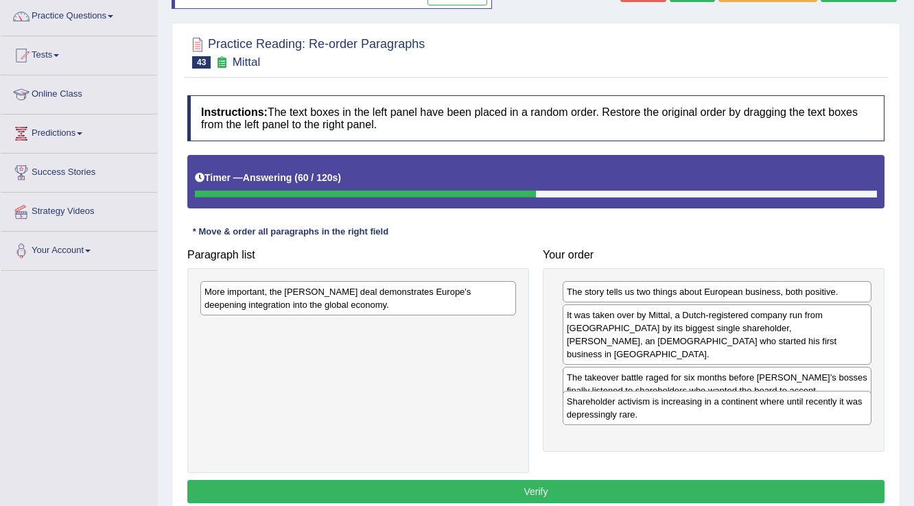
drag, startPoint x: 642, startPoint y: 311, endPoint x: 642, endPoint y: 398, distance: 87.1
click at [642, 398] on div "Shareholder activism is increasing in a continent where until recently it was d…" at bounding box center [717, 408] width 309 height 34
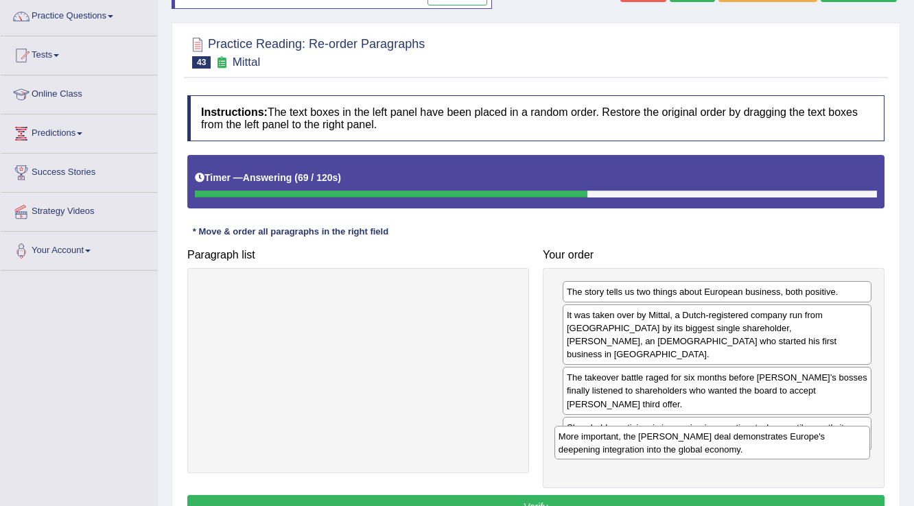
drag, startPoint x: 358, startPoint y: 297, endPoint x: 712, endPoint y: 442, distance: 382.4
click at [712, 442] on div "More important, the Arcelor Mittal deal demonstrates Europe's deepening integra…" at bounding box center [712, 443] width 316 height 34
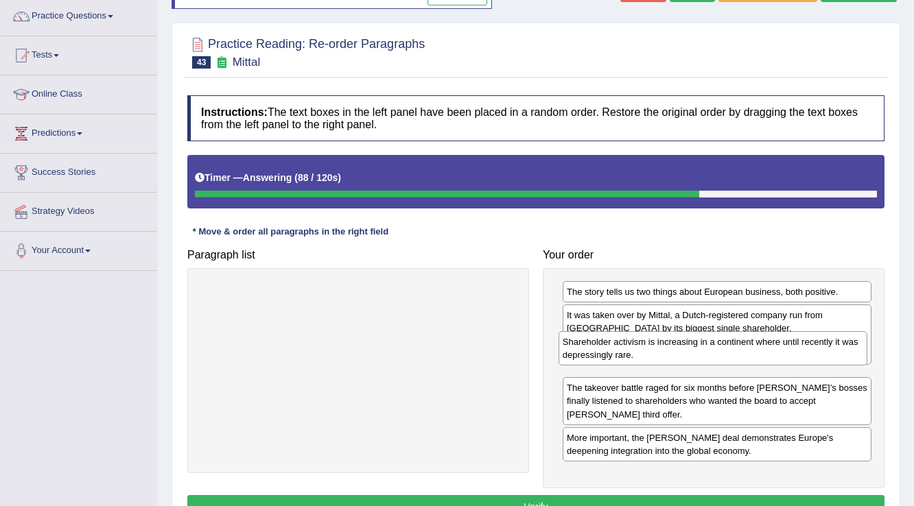
drag, startPoint x: 700, startPoint y: 403, endPoint x: 696, endPoint y: 345, distance: 58.5
click at [696, 345] on div "Shareholder activism is increasing in a continent where until recently it was d…" at bounding box center [712, 348] width 309 height 34
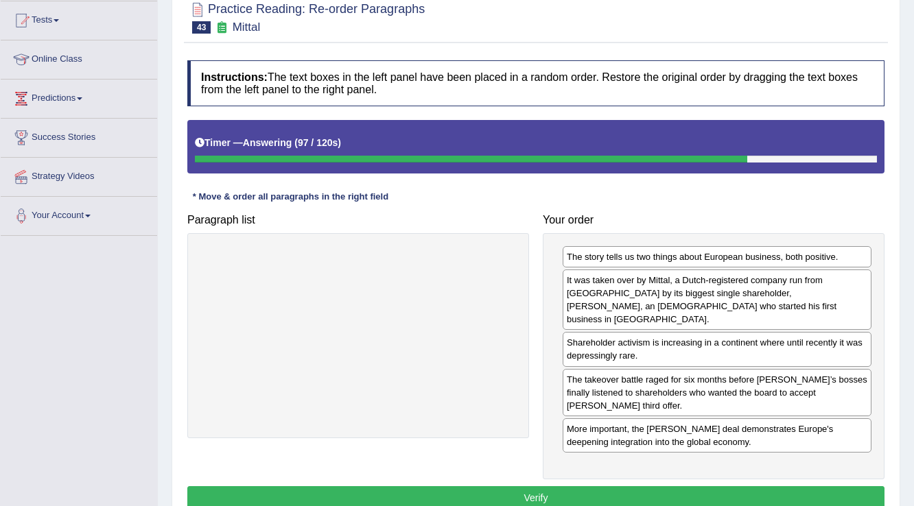
scroll to position [165, 0]
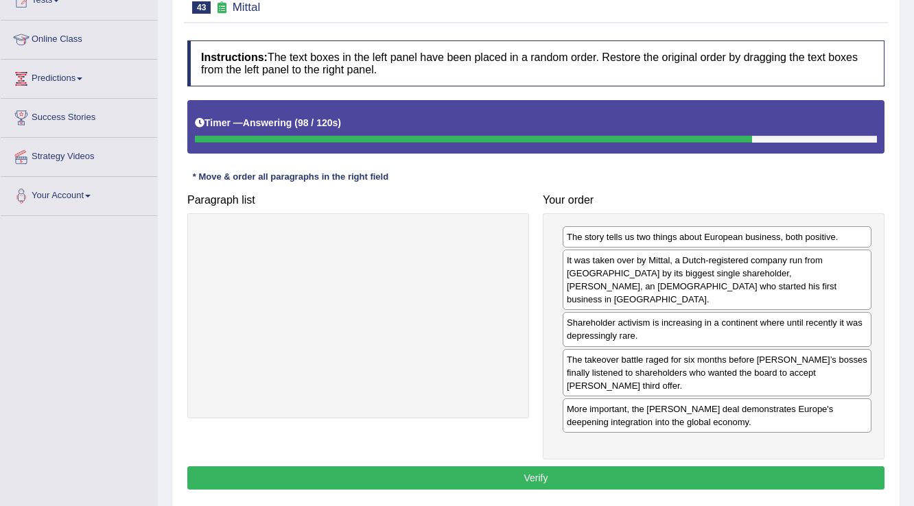
click at [600, 466] on button "Verify" at bounding box center [535, 477] width 697 height 23
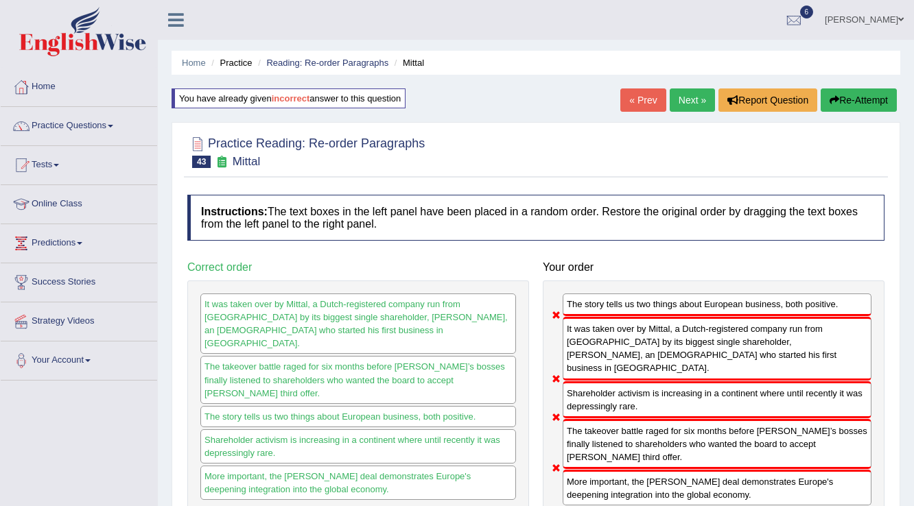
scroll to position [0, 0]
click at [694, 104] on link "Next »" at bounding box center [692, 99] width 45 height 23
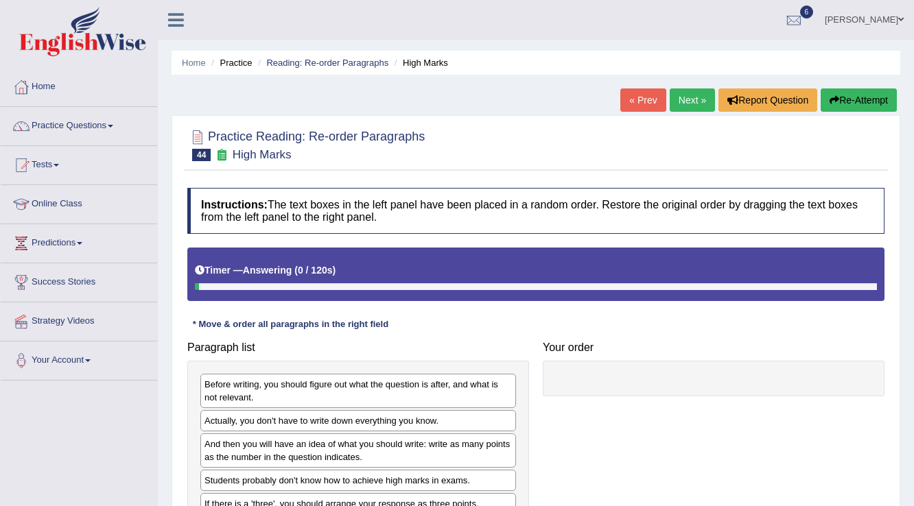
click at [74, 125] on link "Practice Questions" at bounding box center [79, 124] width 156 height 34
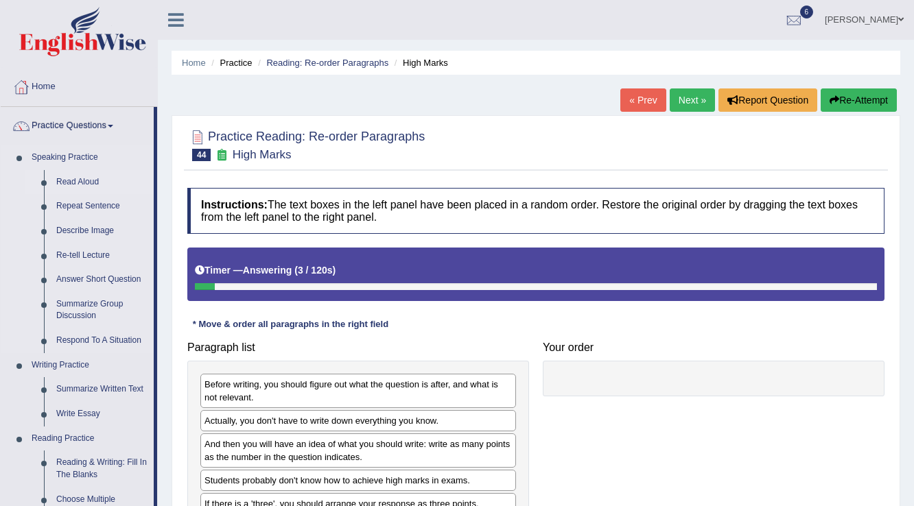
click at [96, 177] on link "Read Aloud" at bounding box center [102, 182] width 104 height 25
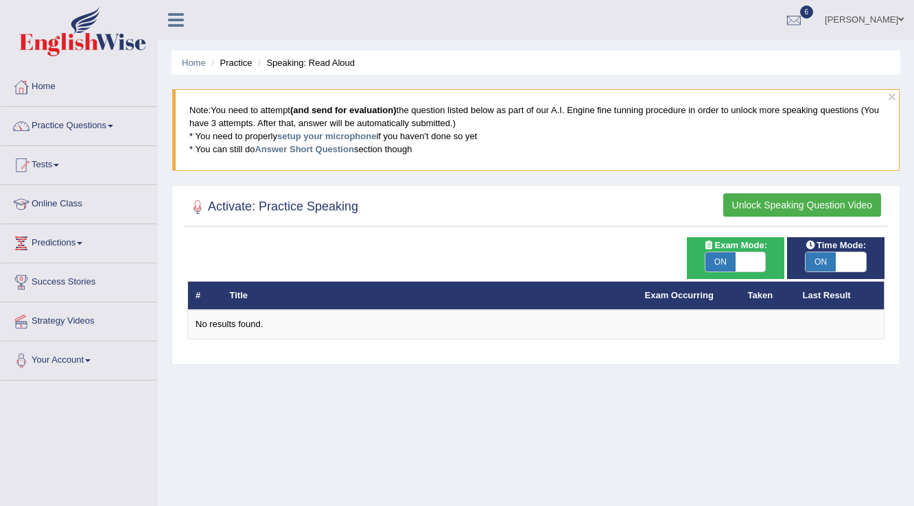
click at [723, 263] on span "ON" at bounding box center [720, 261] width 30 height 19
checkbox input "false"
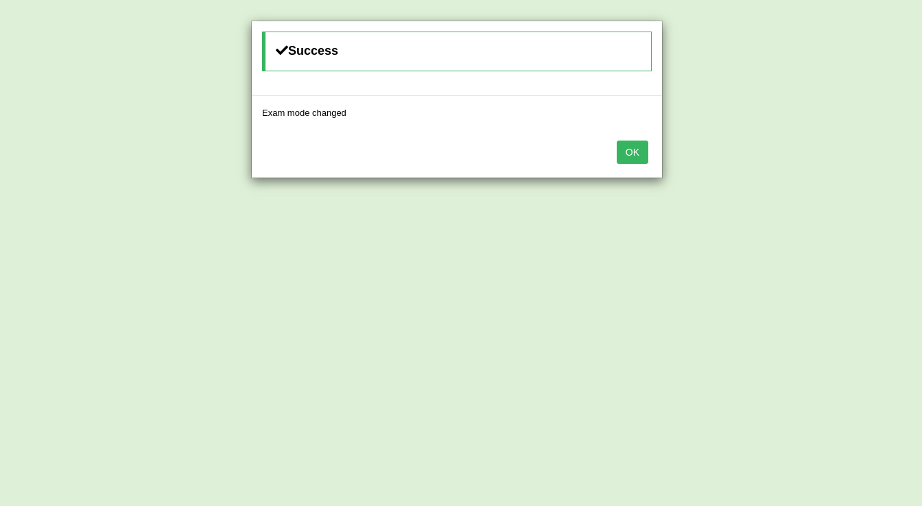
click at [626, 151] on button "OK" at bounding box center [633, 152] width 32 height 23
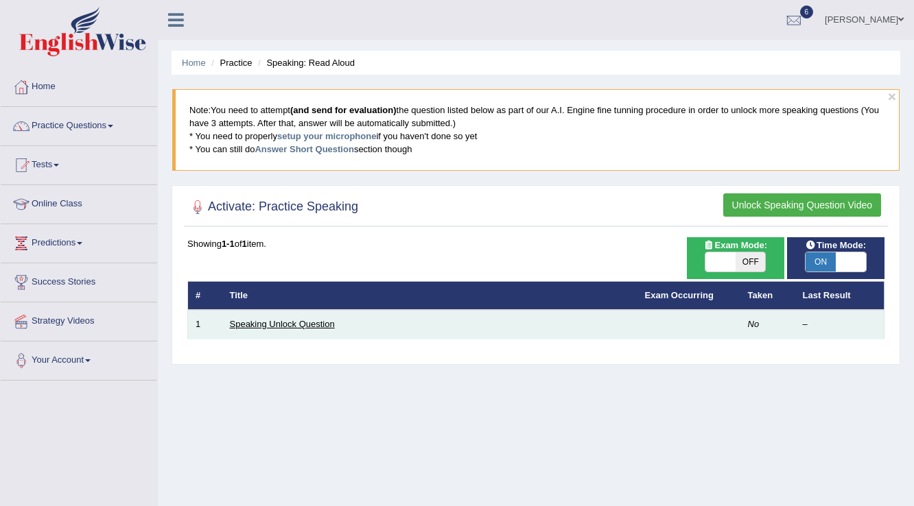
click at [316, 322] on link "Speaking Unlock Question" at bounding box center [282, 324] width 105 height 10
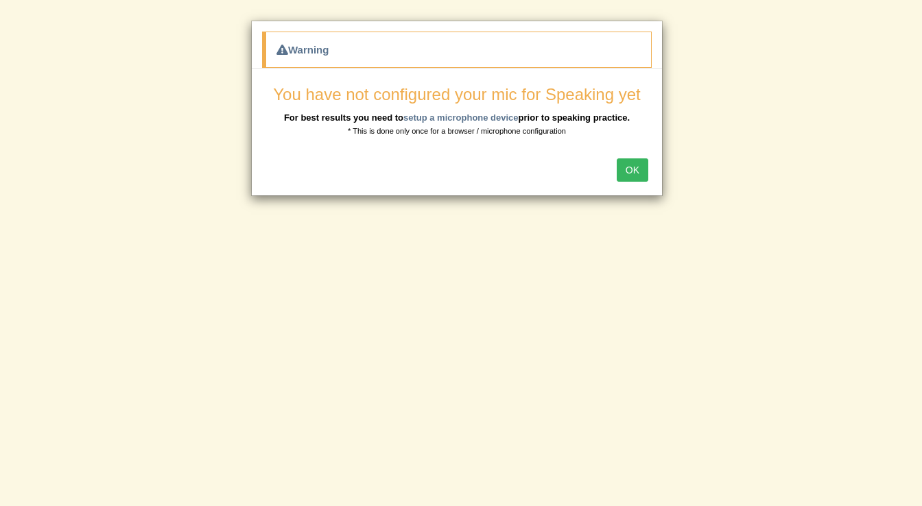
click at [639, 161] on button "OK" at bounding box center [633, 169] width 32 height 23
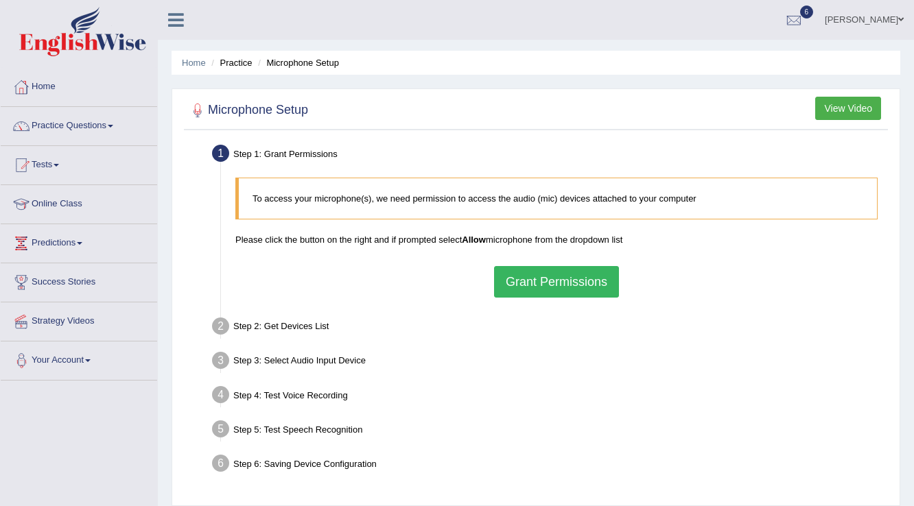
click at [131, 88] on link "Home" at bounding box center [79, 85] width 156 height 34
click at [60, 128] on link "Practice Questions" at bounding box center [79, 124] width 156 height 34
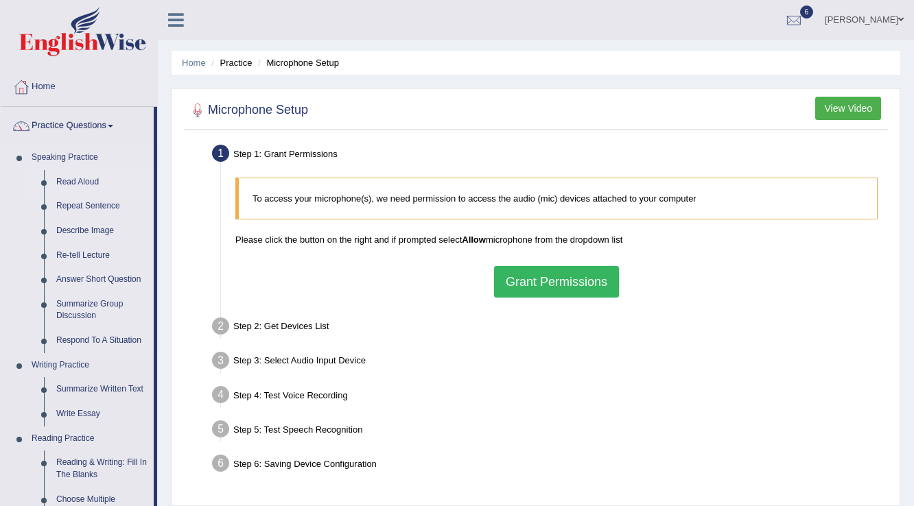
click at [77, 181] on link "Read Aloud" at bounding box center [102, 182] width 104 height 25
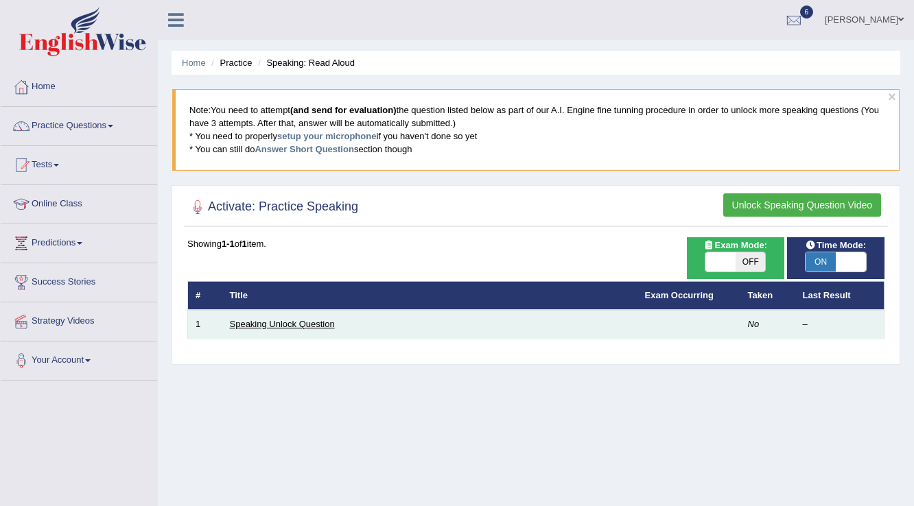
click at [262, 322] on link "Speaking Unlock Question" at bounding box center [282, 324] width 105 height 10
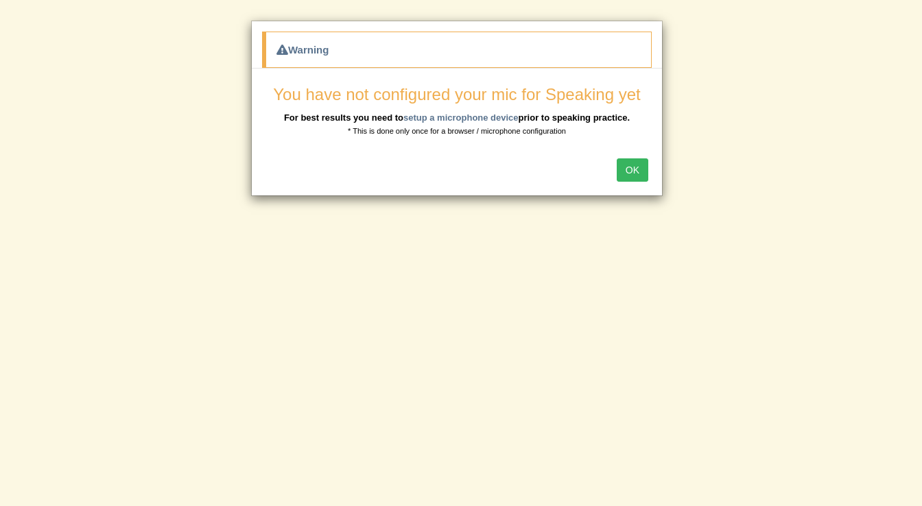
click at [643, 172] on button "OK" at bounding box center [633, 169] width 32 height 23
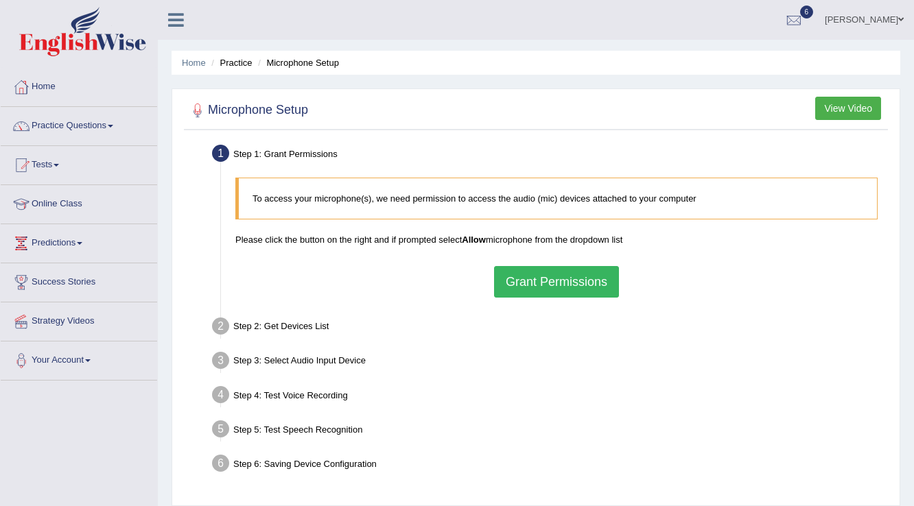
click at [519, 287] on button "Grant Permissions" at bounding box center [556, 282] width 125 height 32
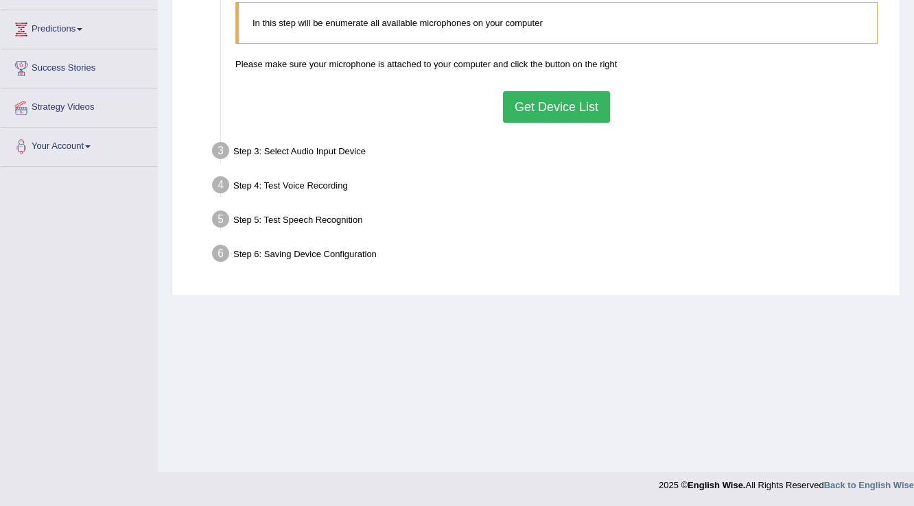
click at [549, 99] on button "Get Device List" at bounding box center [556, 107] width 107 height 32
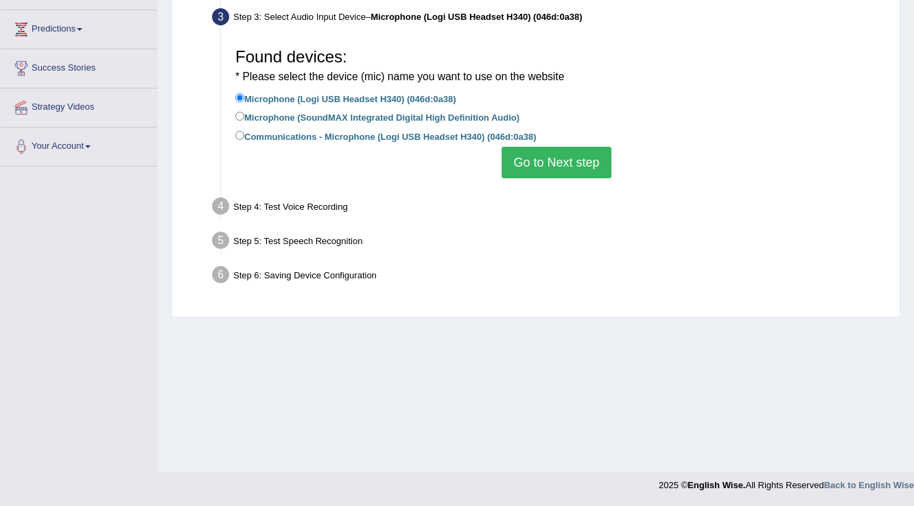
click at [551, 157] on button "Go to Next step" at bounding box center [555, 163] width 109 height 32
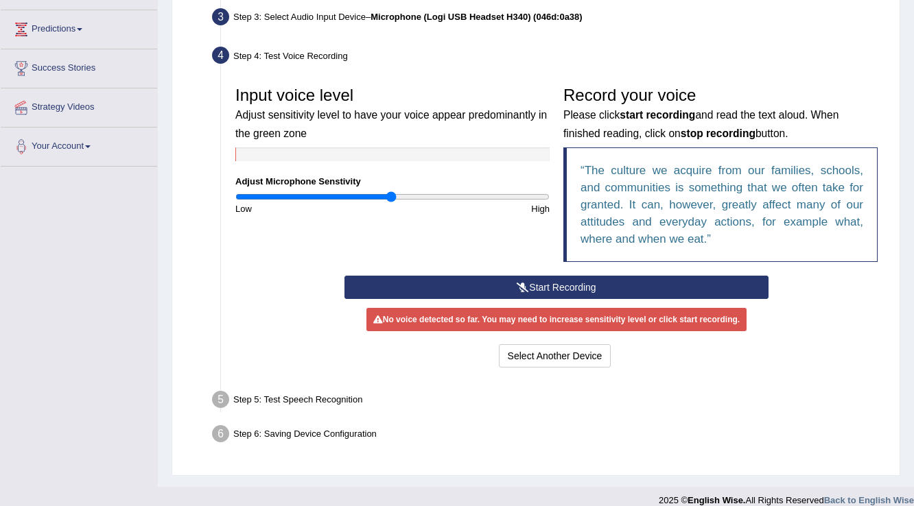
click at [540, 289] on button "Start Recording" at bounding box center [555, 287] width 423 height 23
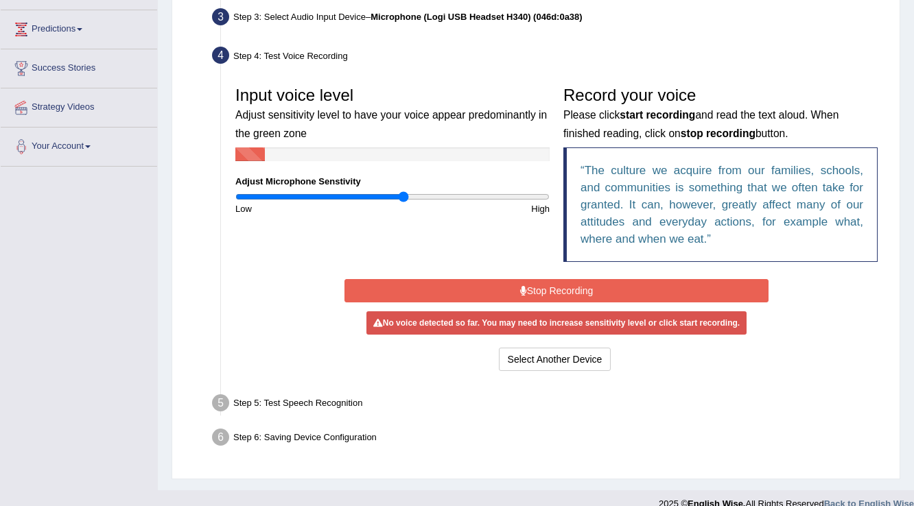
click at [403, 200] on input "range" at bounding box center [392, 196] width 314 height 11
click at [435, 198] on input "range" at bounding box center [392, 196] width 314 height 11
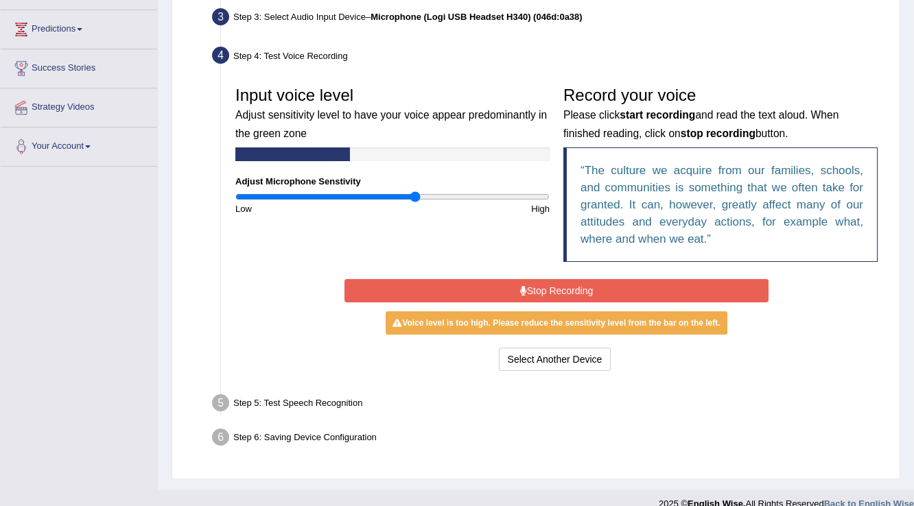
type input "1.16"
click at [415, 200] on input "range" at bounding box center [392, 196] width 314 height 11
click at [436, 288] on button "Stop Recording" at bounding box center [555, 290] width 423 height 23
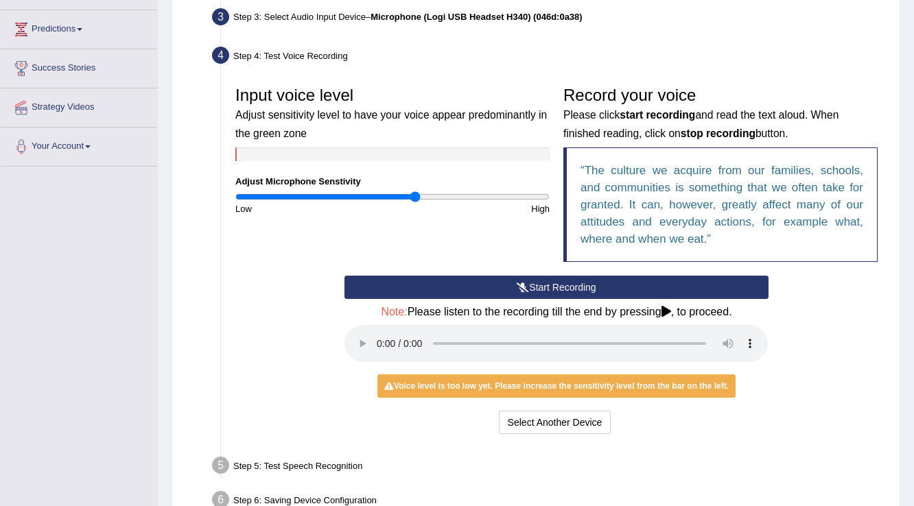
click at [436, 288] on button "Start Recording" at bounding box center [555, 287] width 423 height 23
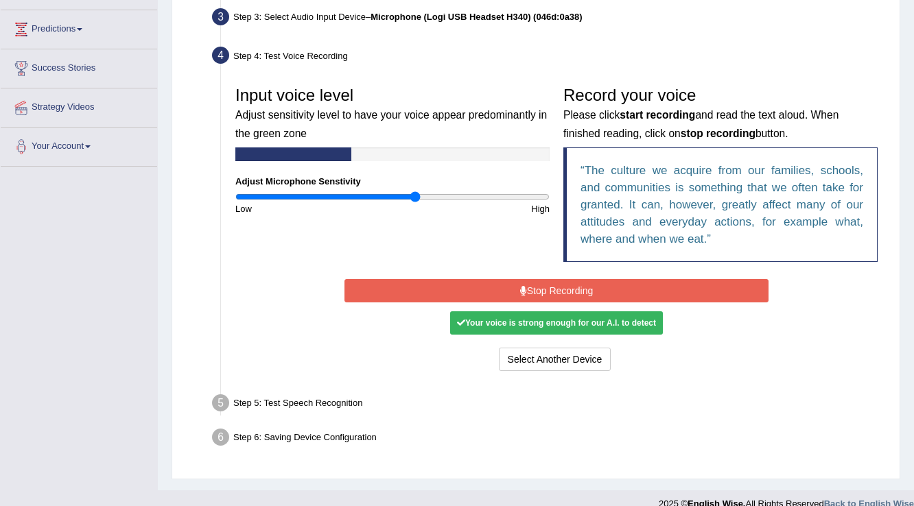
click at [436, 288] on button "Stop Recording" at bounding box center [555, 290] width 423 height 23
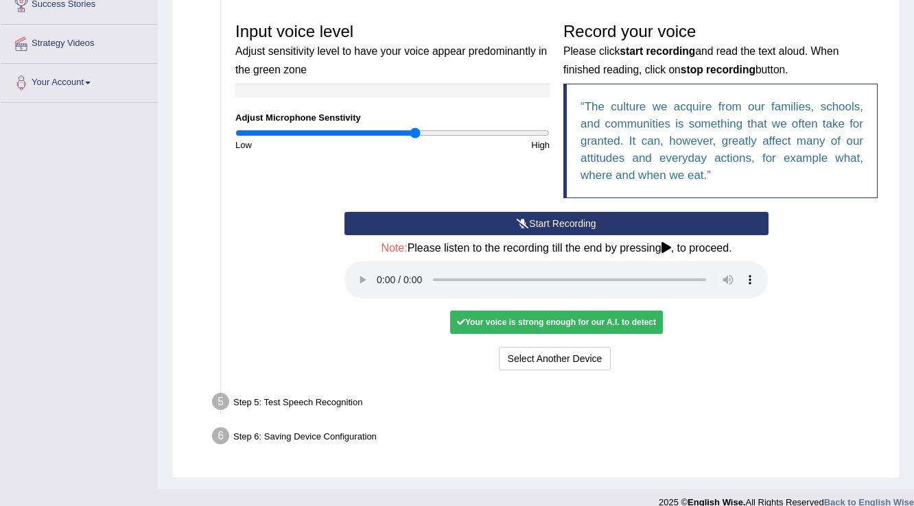
scroll to position [294, 0]
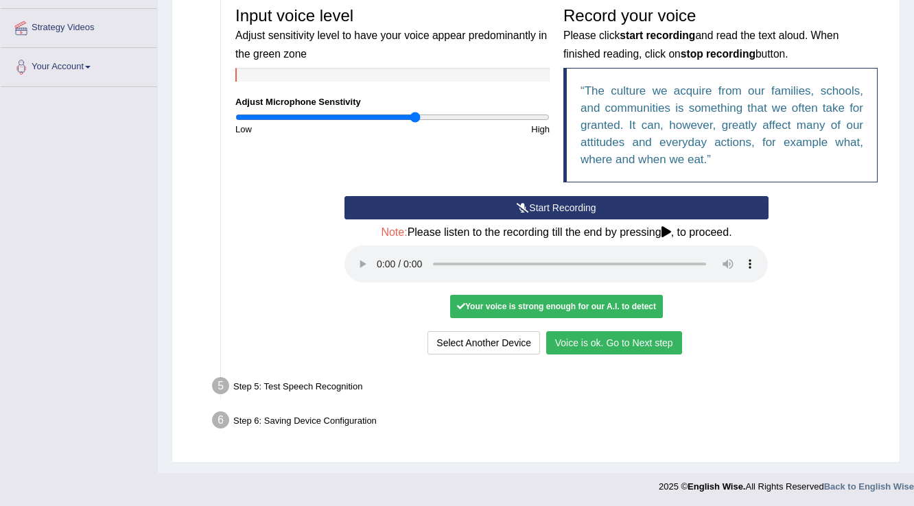
click at [639, 341] on button "Voice is ok. Go to Next step" at bounding box center [614, 342] width 136 height 23
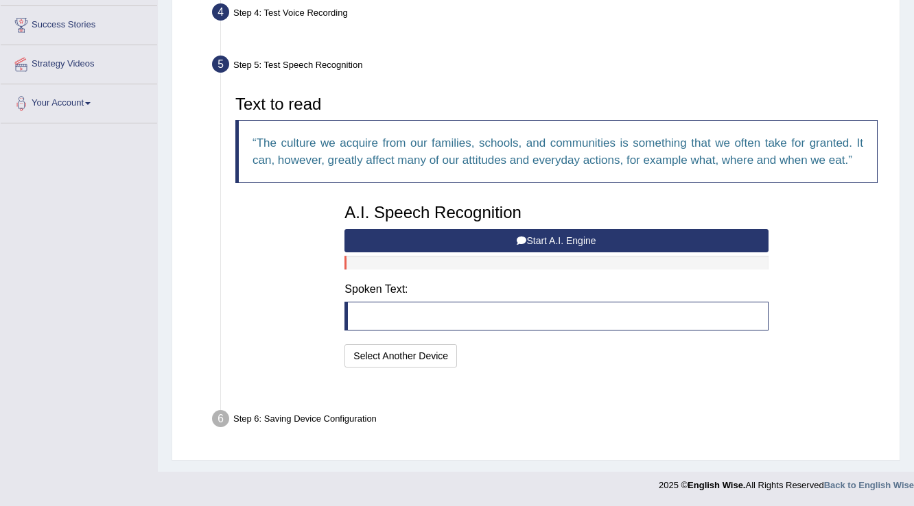
scroll to position [222, 0]
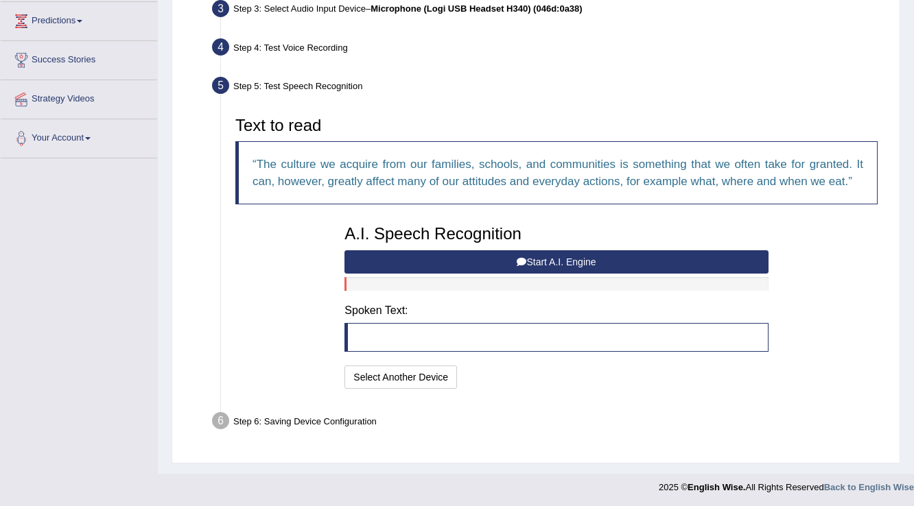
click at [633, 259] on button "Start A.I. Engine" at bounding box center [555, 261] width 423 height 23
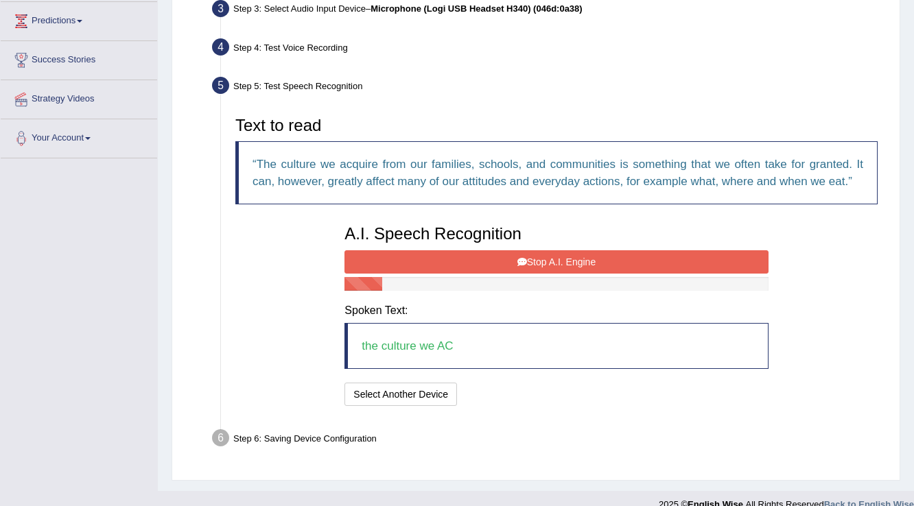
click at [633, 259] on button "Stop A.I. Engine" at bounding box center [555, 261] width 423 height 23
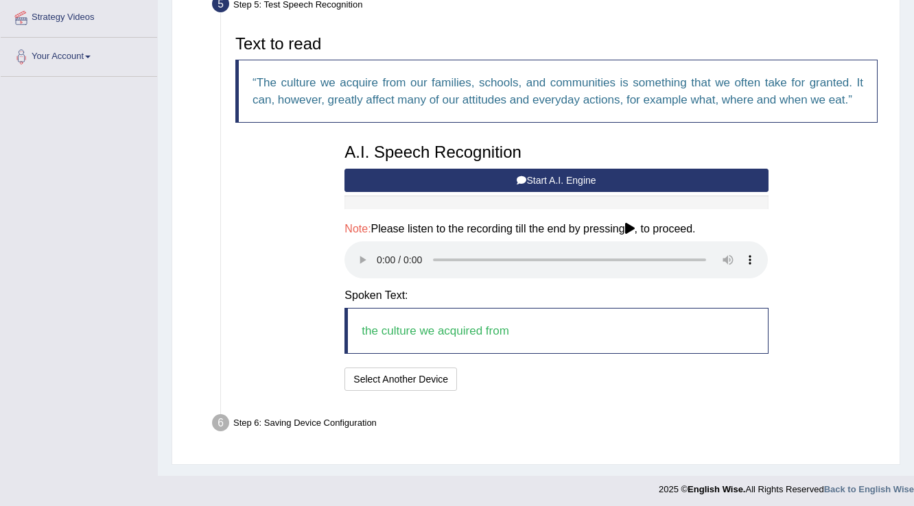
scroll to position [306, 0]
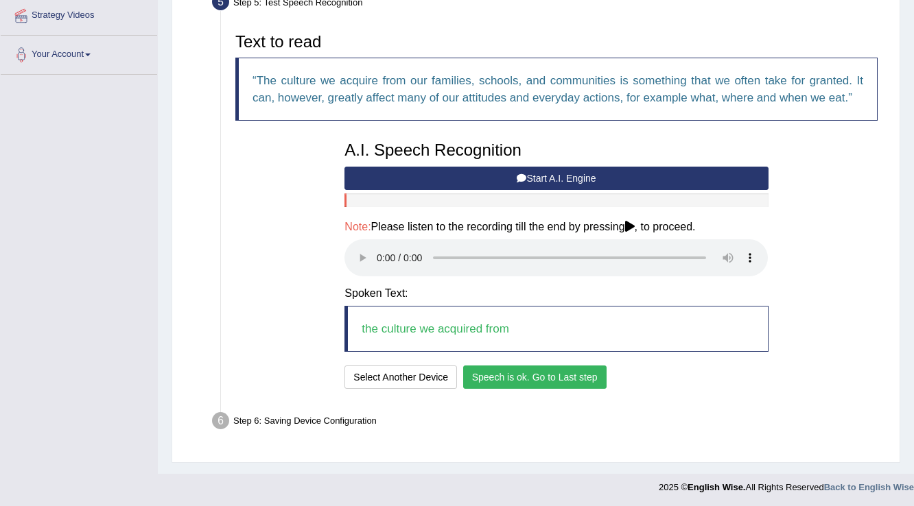
click at [590, 372] on button "Speech is ok. Go to Last step" at bounding box center [534, 377] width 143 height 23
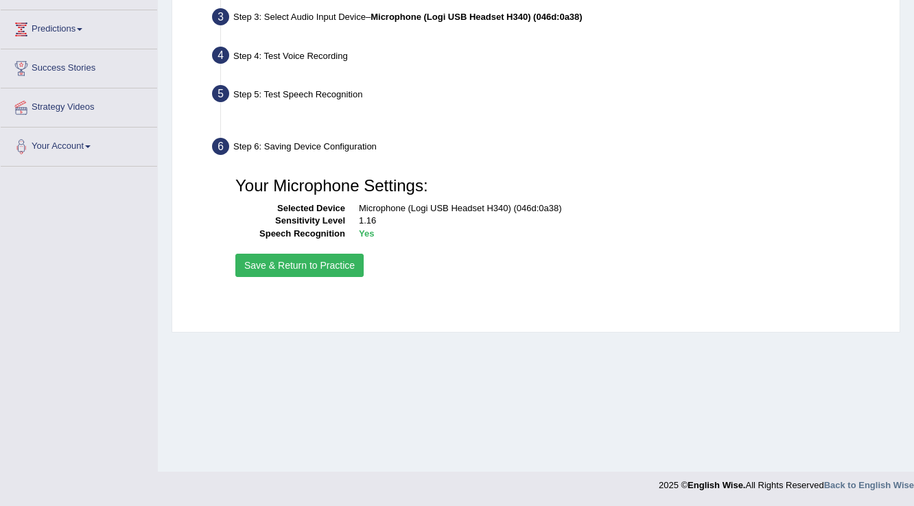
scroll to position [214, 0]
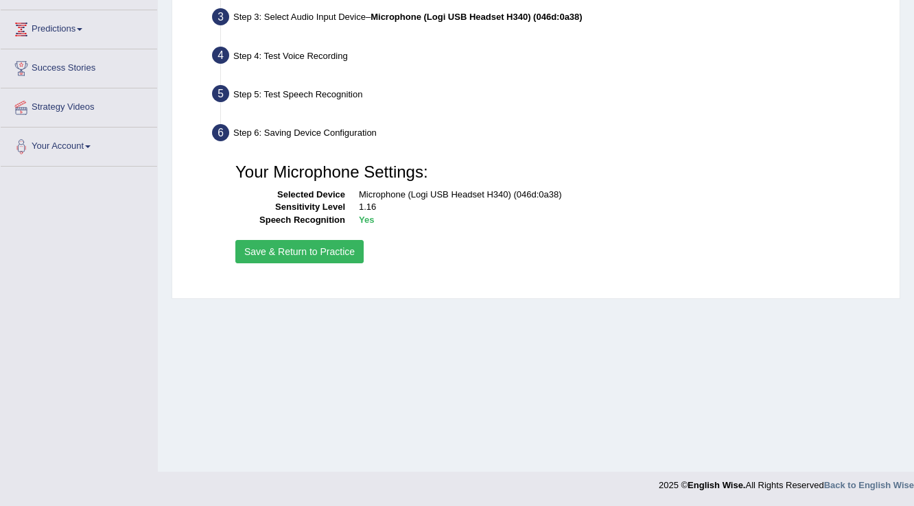
click at [298, 245] on button "Save & Return to Practice" at bounding box center [299, 251] width 128 height 23
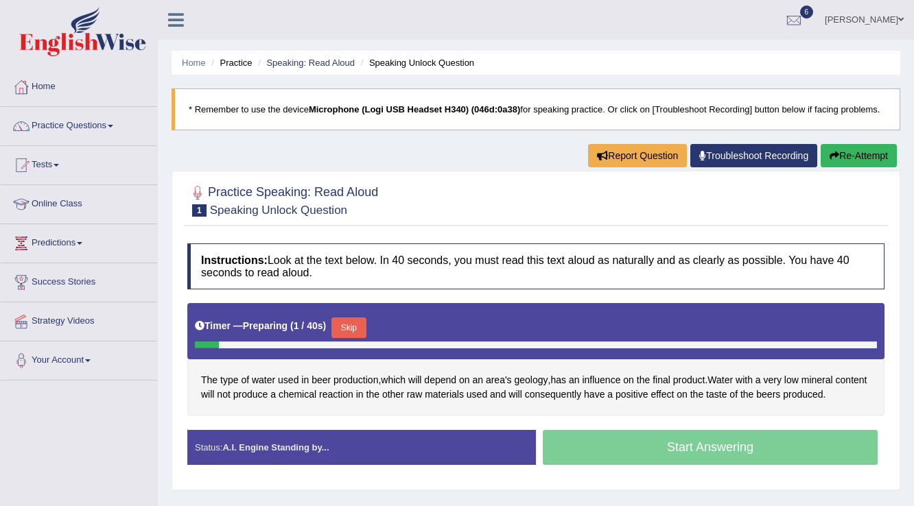
click at [364, 323] on button "Skip" at bounding box center [348, 328] width 34 height 21
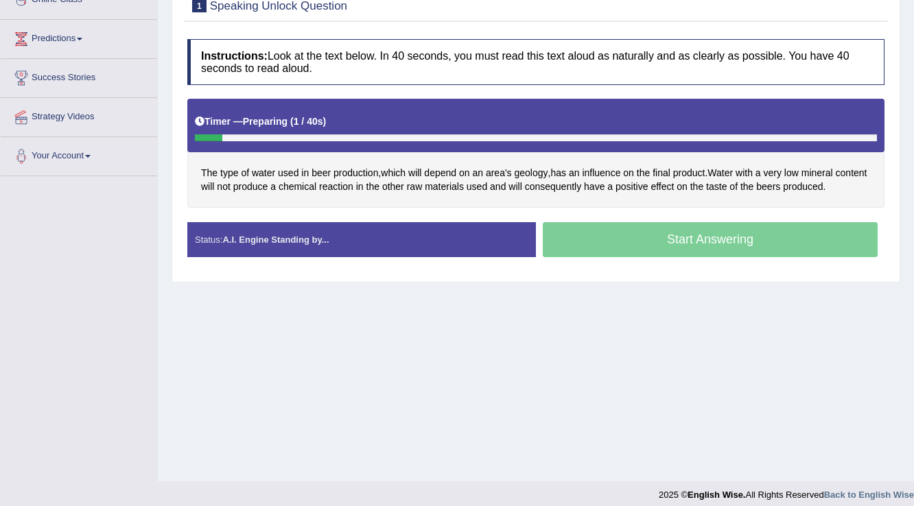
scroll to position [214, 0]
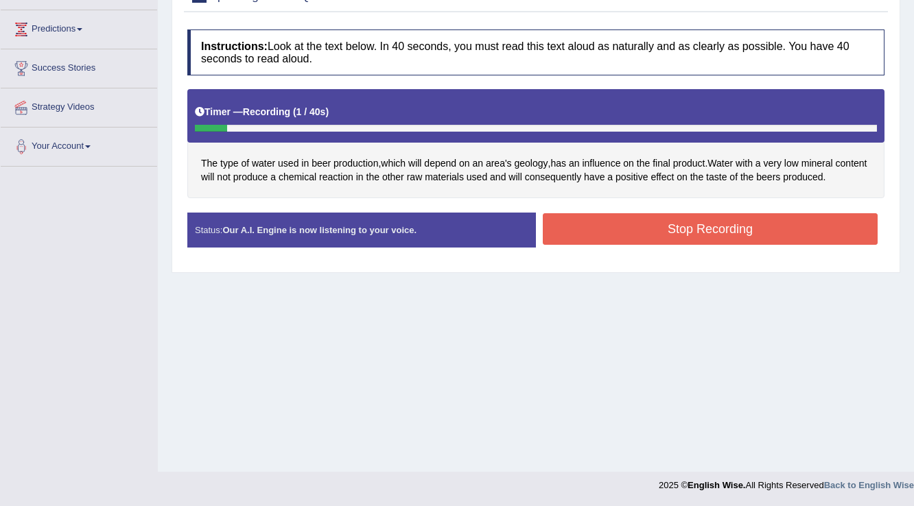
click at [568, 229] on button "Stop Recording" at bounding box center [710, 229] width 335 height 32
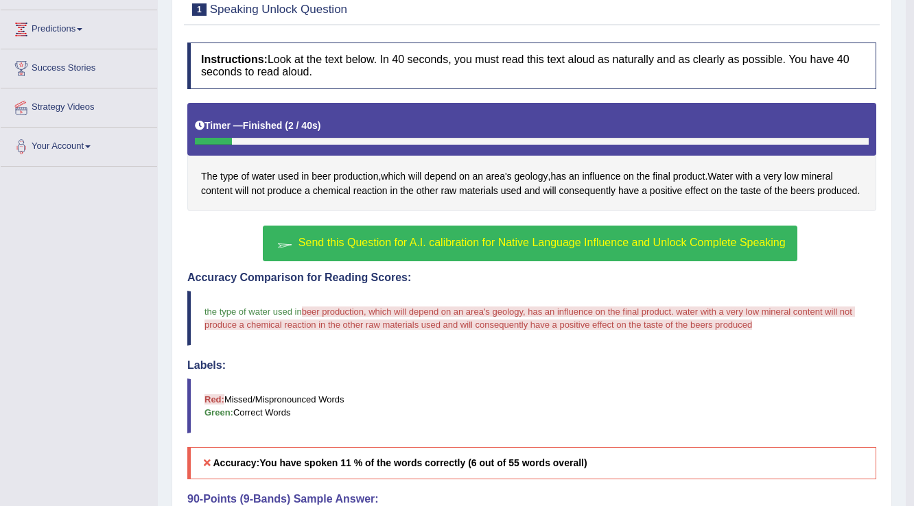
click at [543, 240] on span "Send this Question for A.I. calibration for Native Language Influence and Unloc…" at bounding box center [541, 243] width 487 height 12
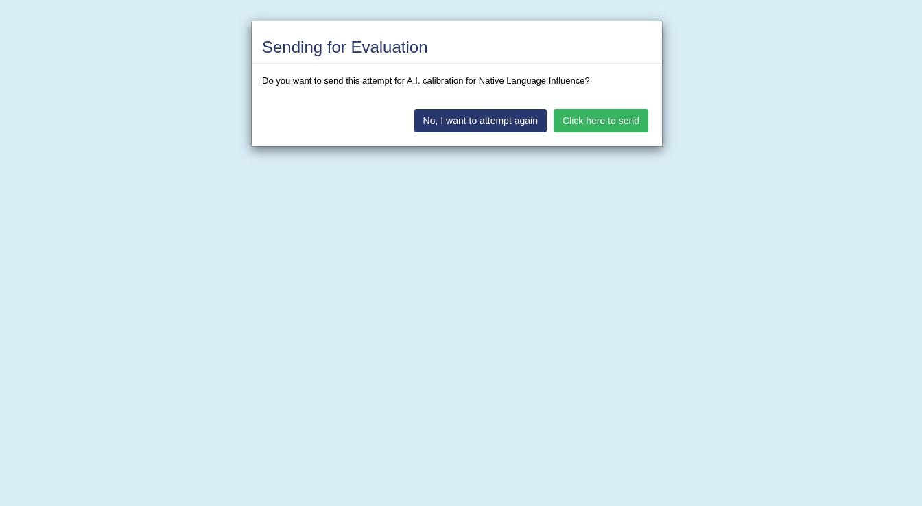
click at [622, 121] on button "Click here to send" at bounding box center [601, 120] width 95 height 23
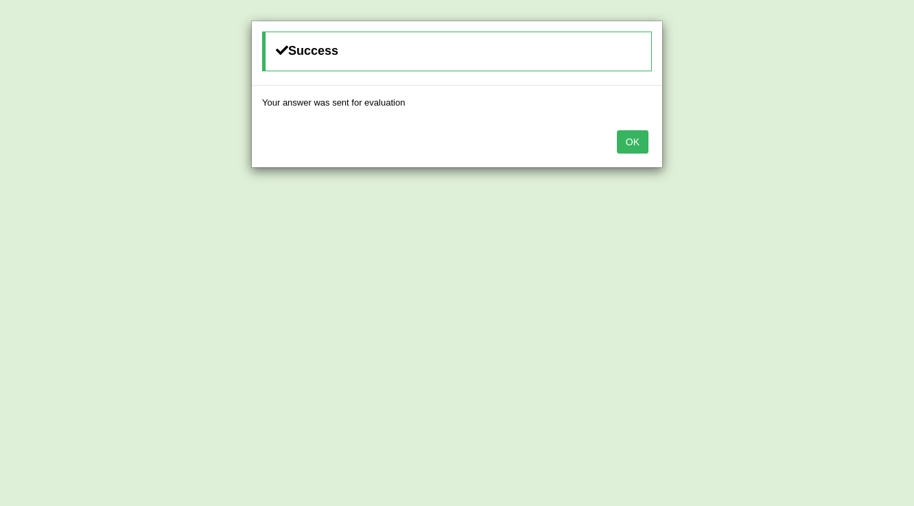
click at [640, 130] on button "OK" at bounding box center [633, 141] width 32 height 23
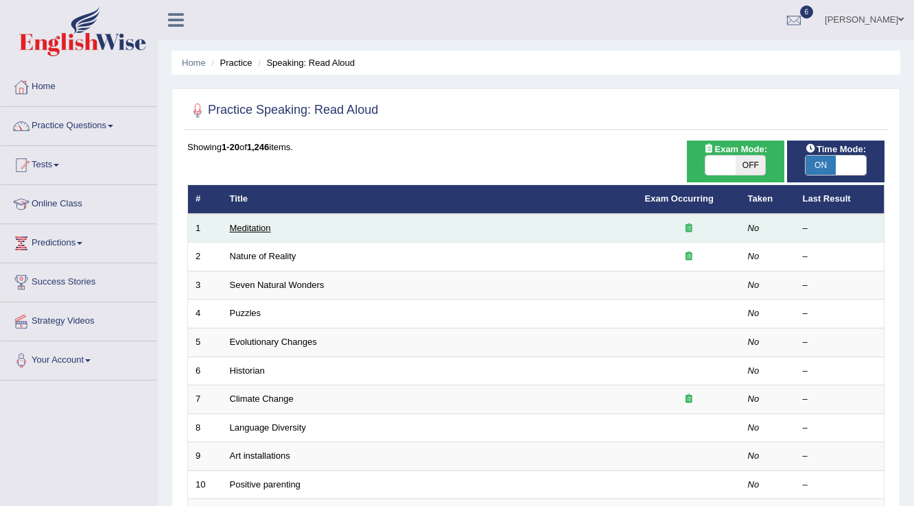
click at [259, 228] on link "Meditation" at bounding box center [250, 228] width 41 height 10
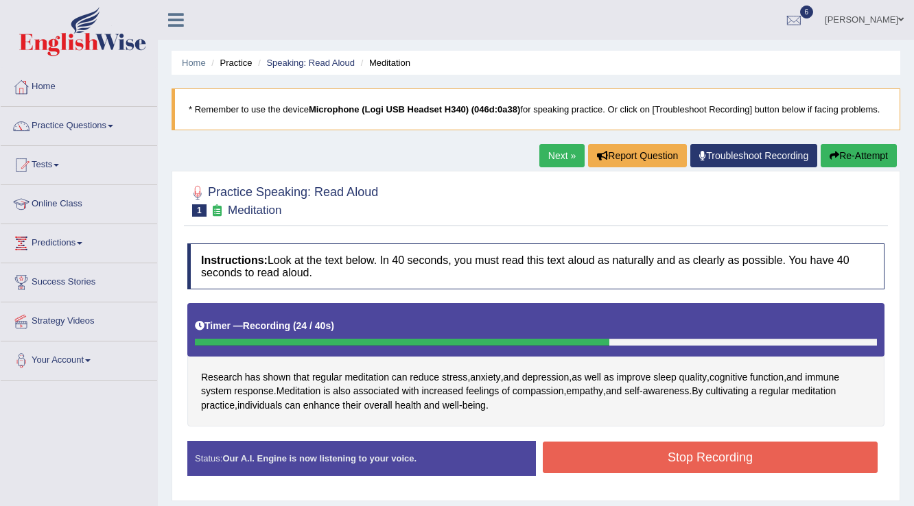
click at [567, 457] on button "Stop Recording" at bounding box center [710, 458] width 335 height 32
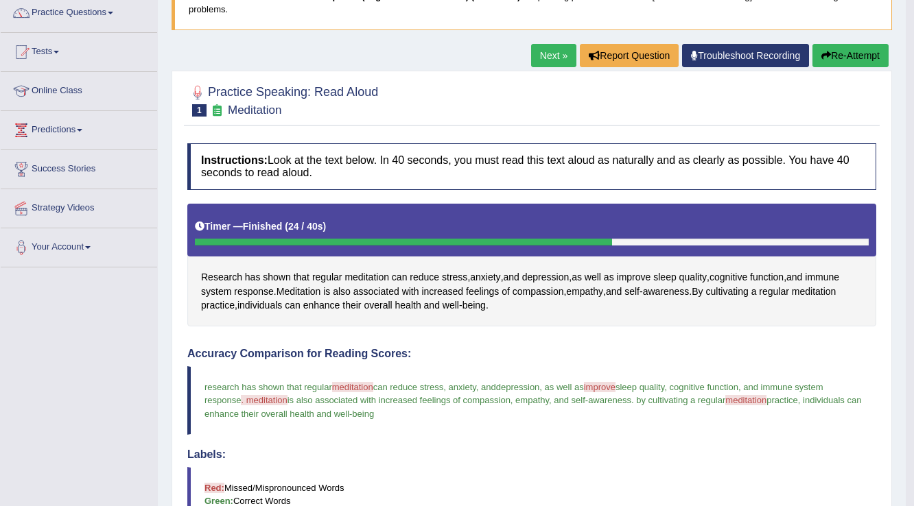
scroll to position [110, 0]
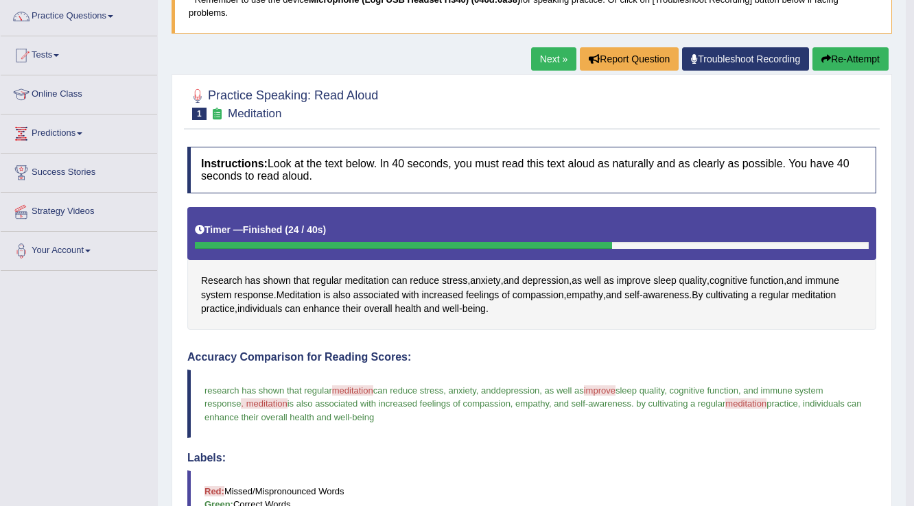
click at [359, 390] on span "meditation" at bounding box center [352, 391] width 41 height 10
click at [615, 390] on span "improve" at bounding box center [600, 391] width 32 height 10
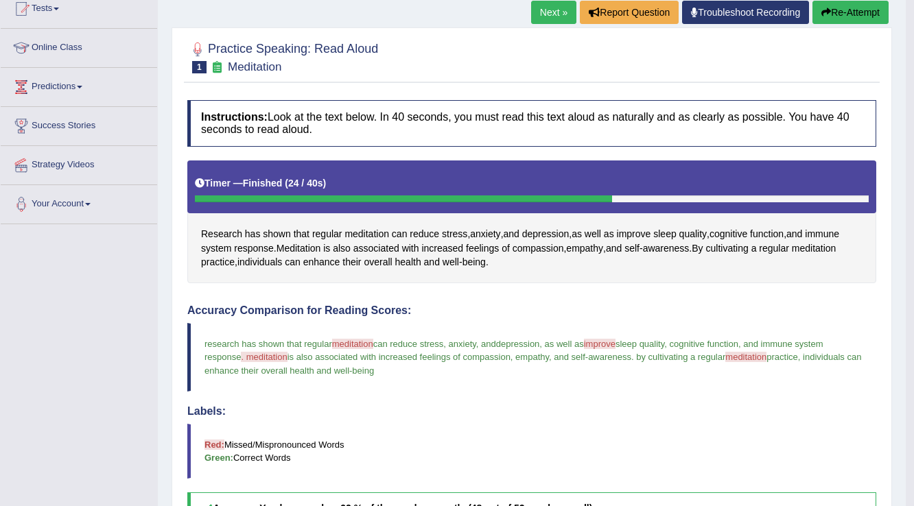
scroll to position [152, 0]
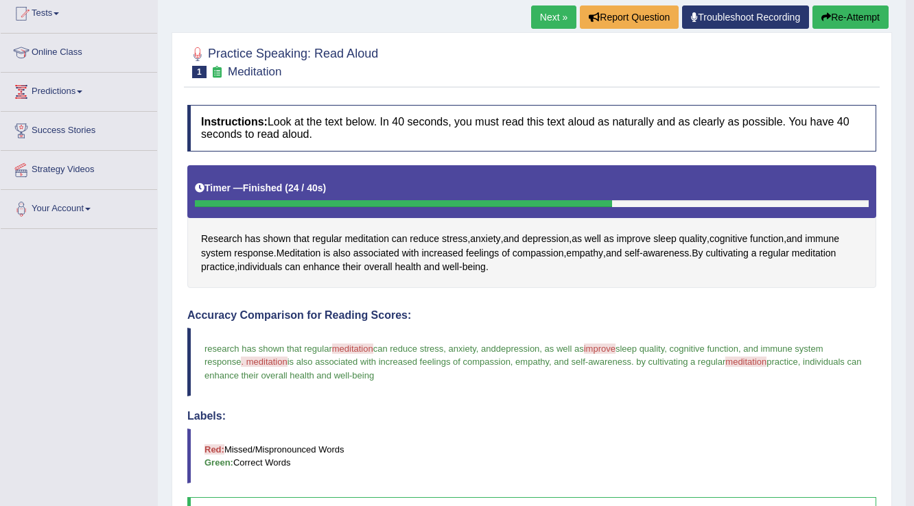
click at [532, 12] on link "Next »" at bounding box center [553, 16] width 45 height 23
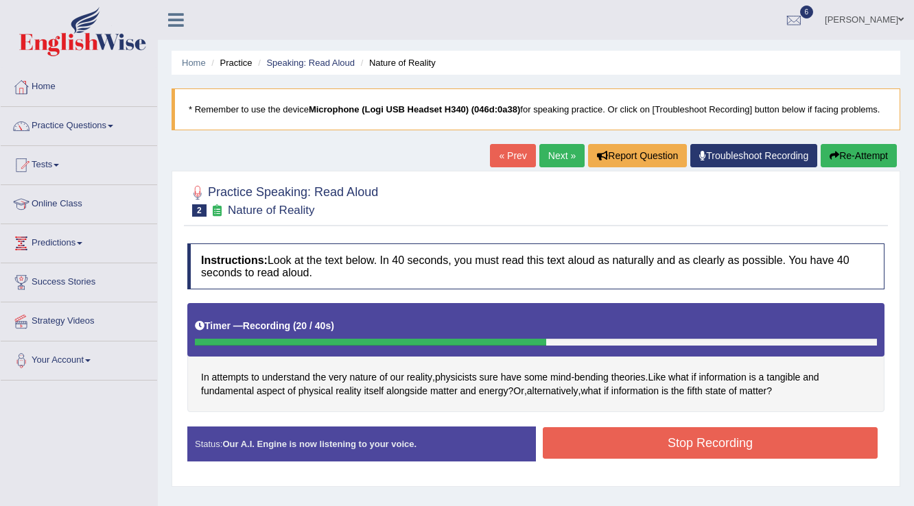
click at [674, 442] on button "Stop Recording" at bounding box center [710, 443] width 335 height 32
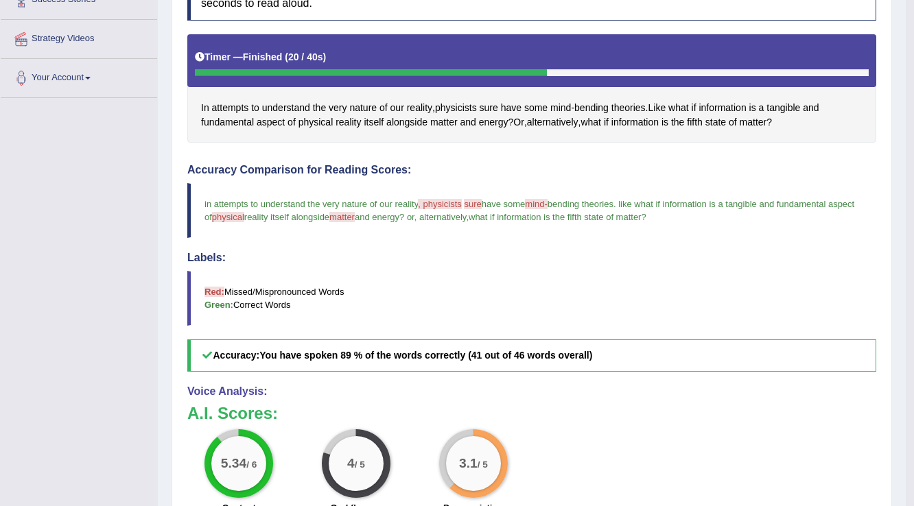
scroll to position [110, 0]
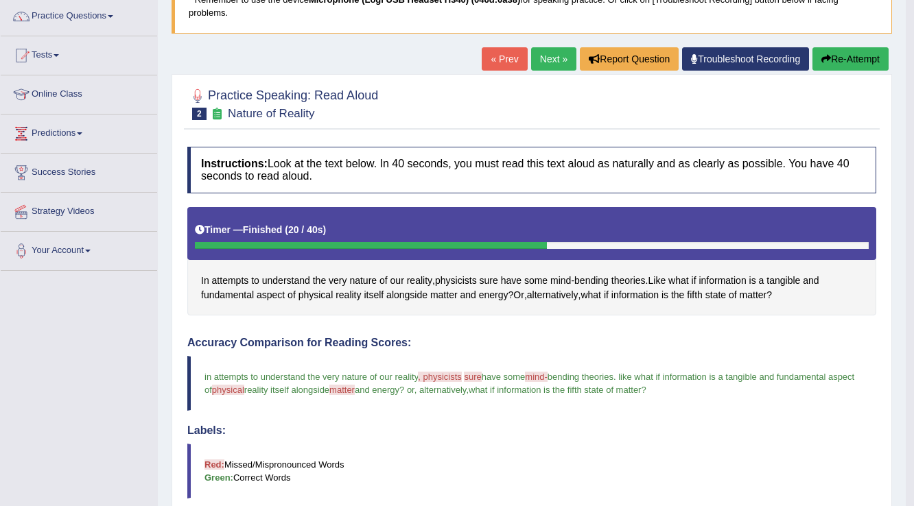
click at [862, 58] on button "Re-Attempt" at bounding box center [850, 58] width 76 height 23
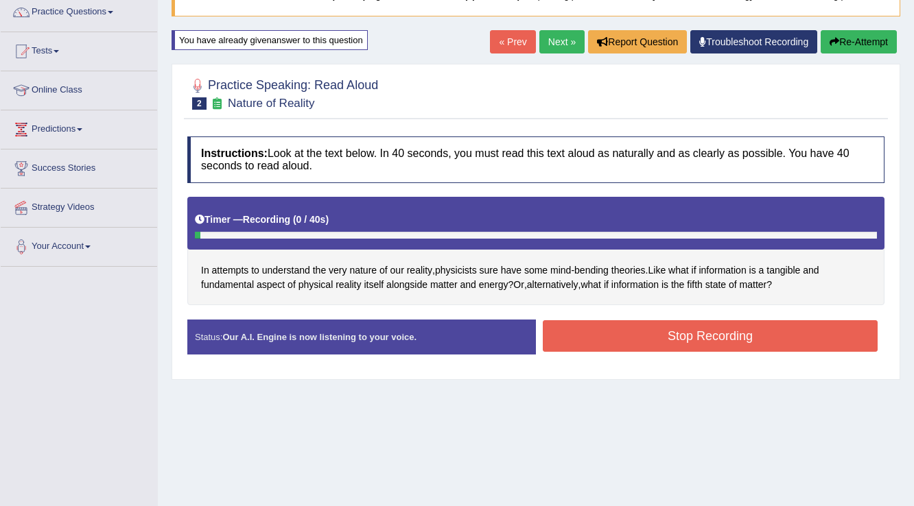
scroll to position [110, 0]
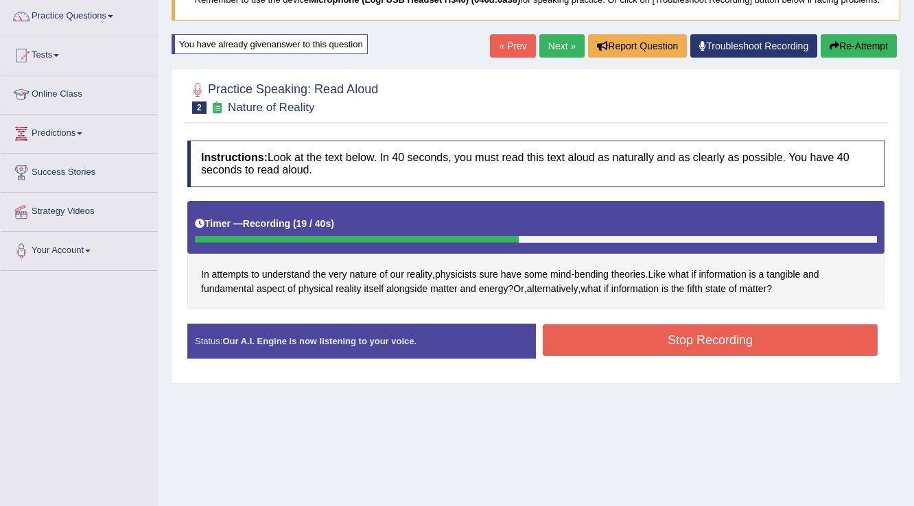
click at [691, 349] on button "Stop Recording" at bounding box center [710, 340] width 335 height 32
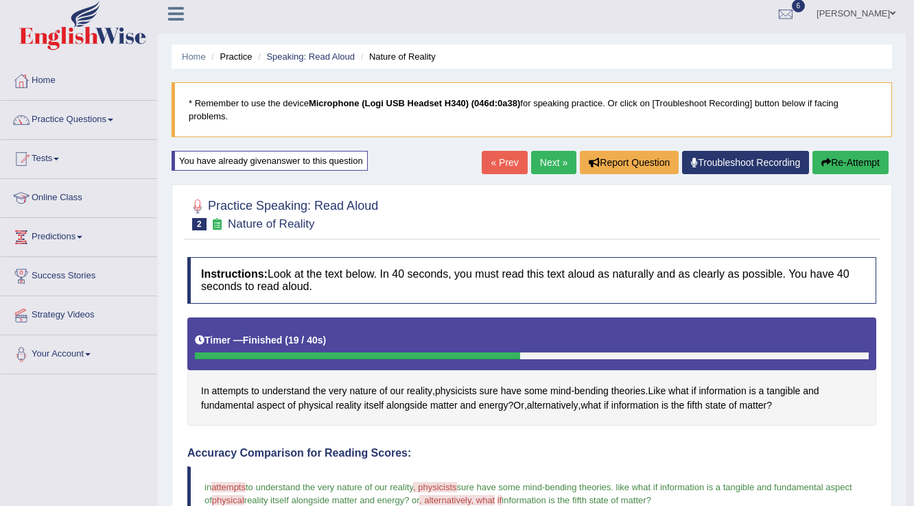
scroll to position [0, 0]
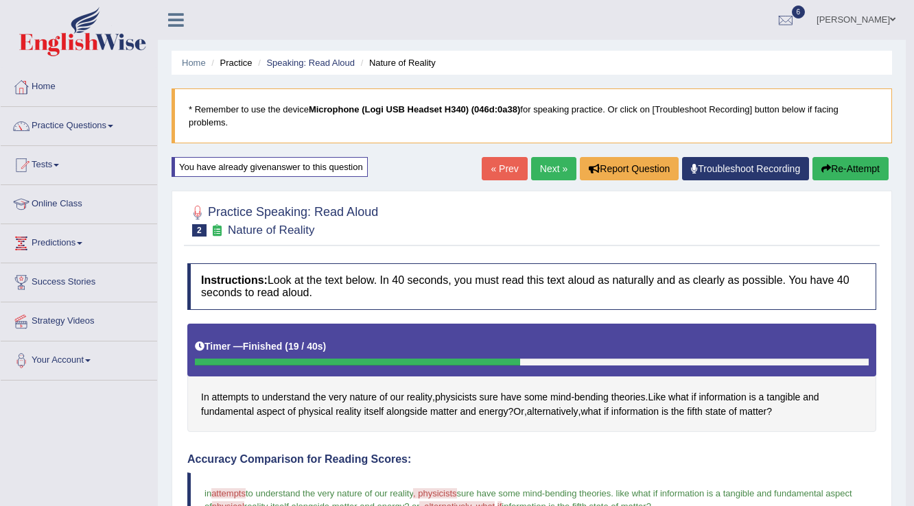
click at [560, 174] on link "Next »" at bounding box center [553, 168] width 45 height 23
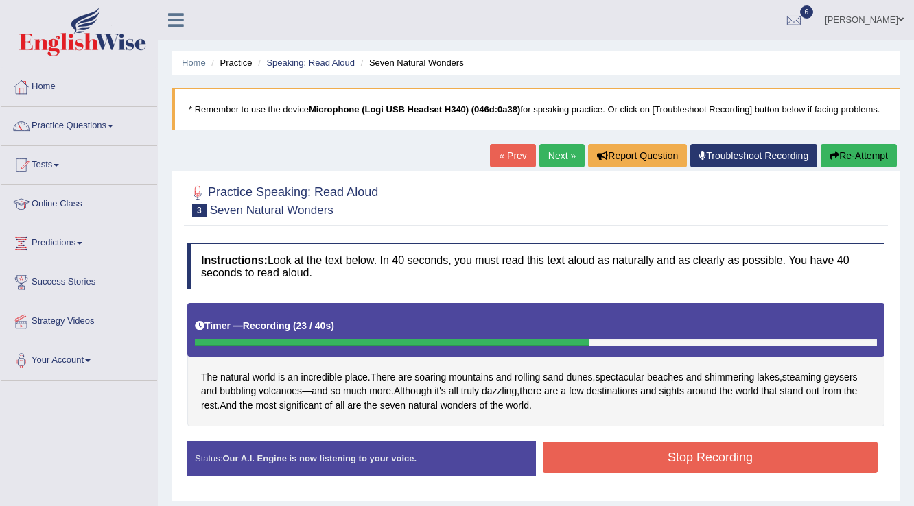
click at [578, 465] on button "Stop Recording" at bounding box center [710, 458] width 335 height 32
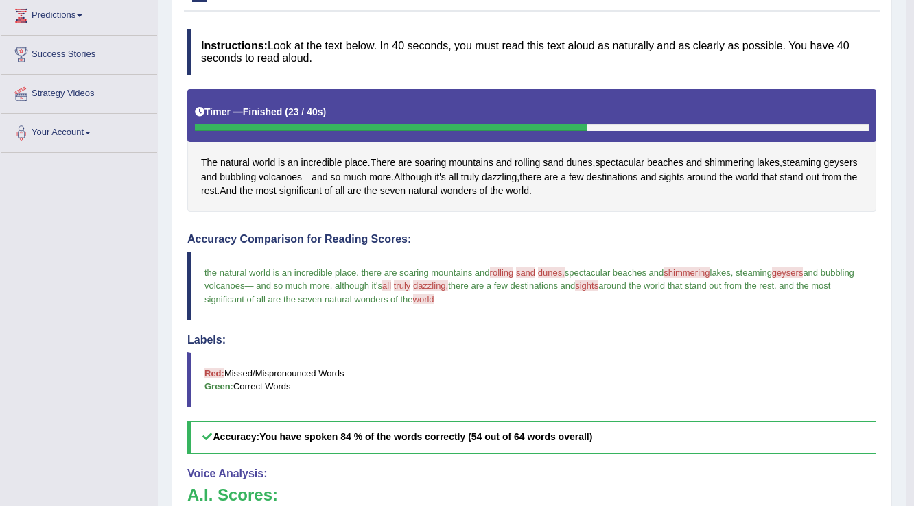
scroll to position [97, 0]
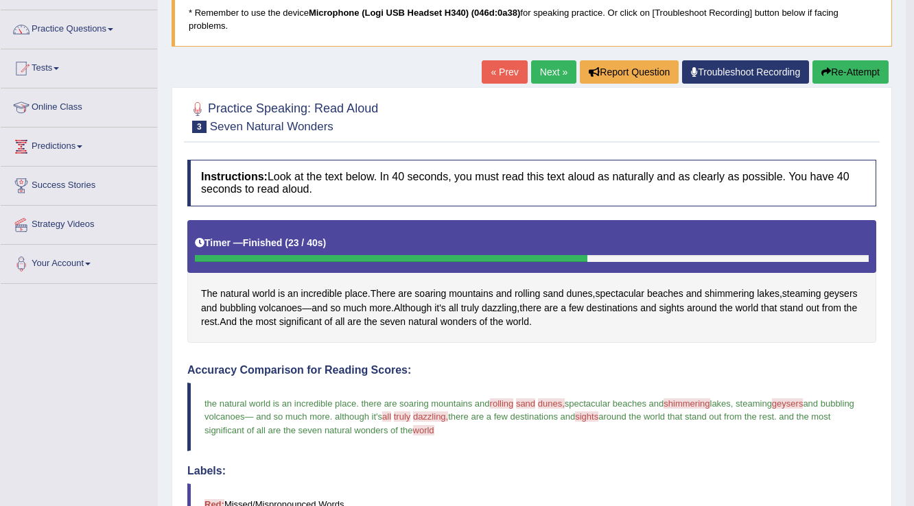
click at [557, 69] on link "Next »" at bounding box center [553, 71] width 45 height 23
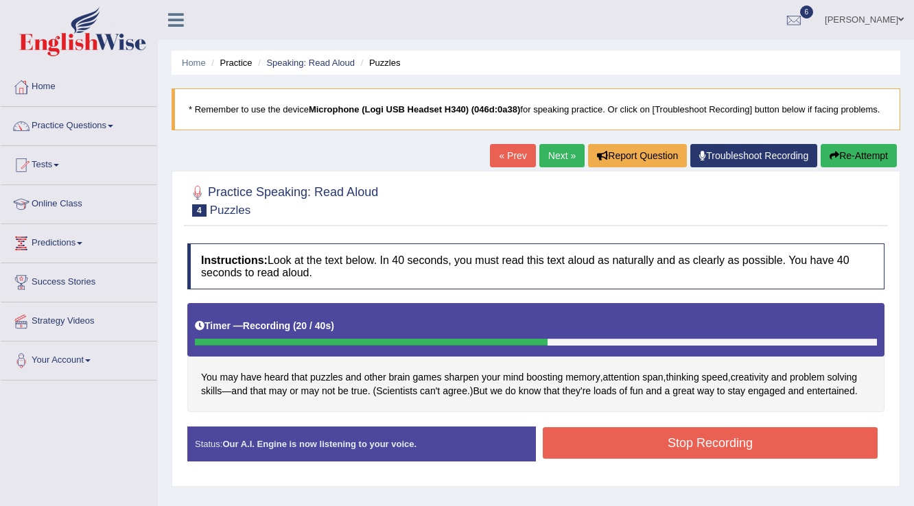
click at [657, 440] on button "Stop Recording" at bounding box center [710, 443] width 335 height 32
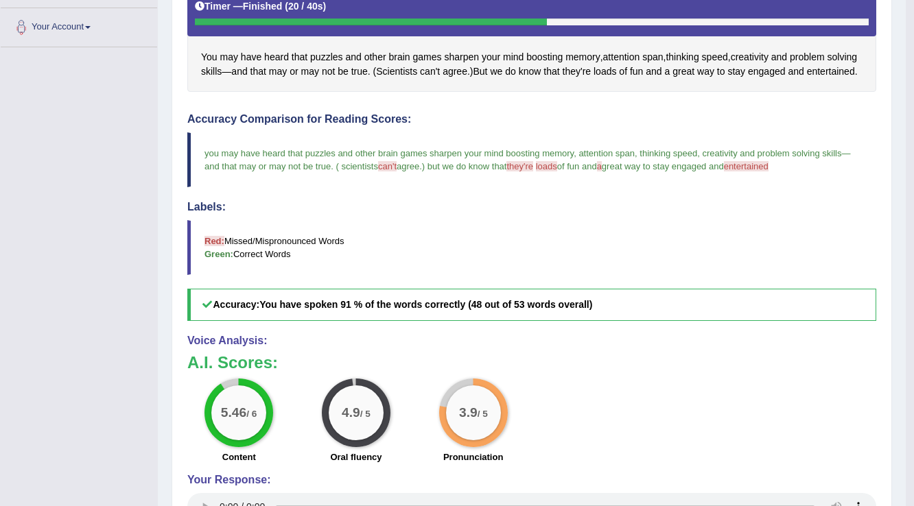
scroll to position [139, 0]
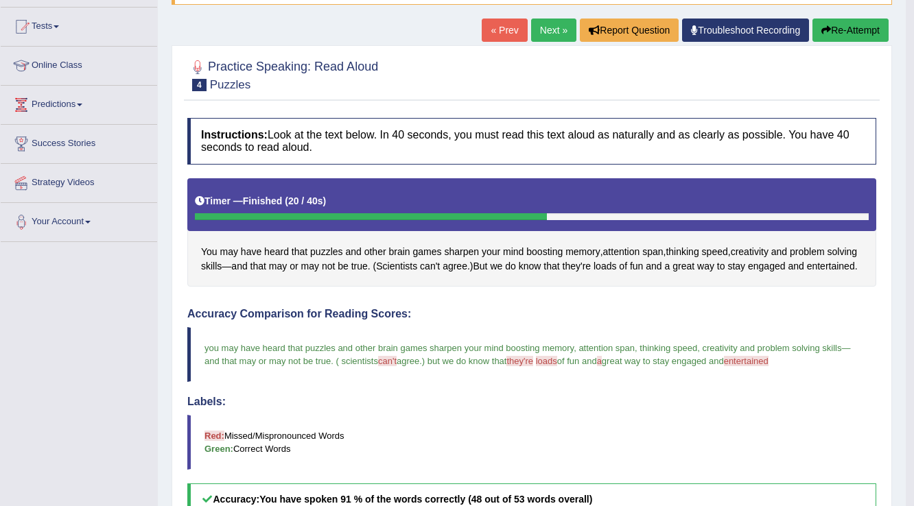
click at [550, 33] on link "Next »" at bounding box center [553, 30] width 45 height 23
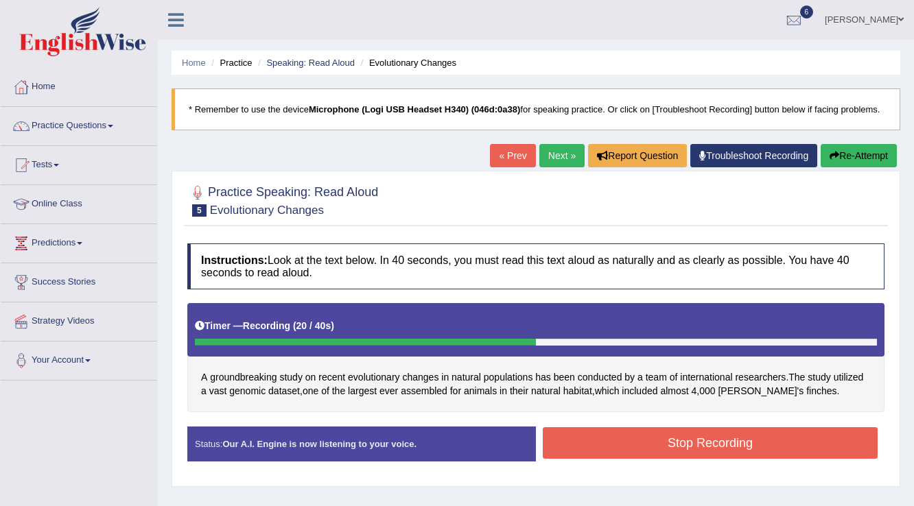
click at [678, 452] on button "Stop Recording" at bounding box center [710, 443] width 335 height 32
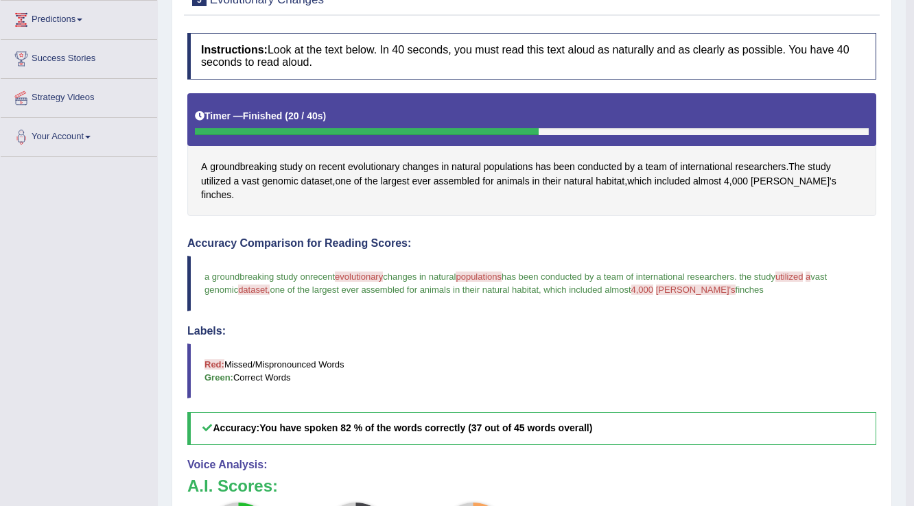
scroll to position [220, 0]
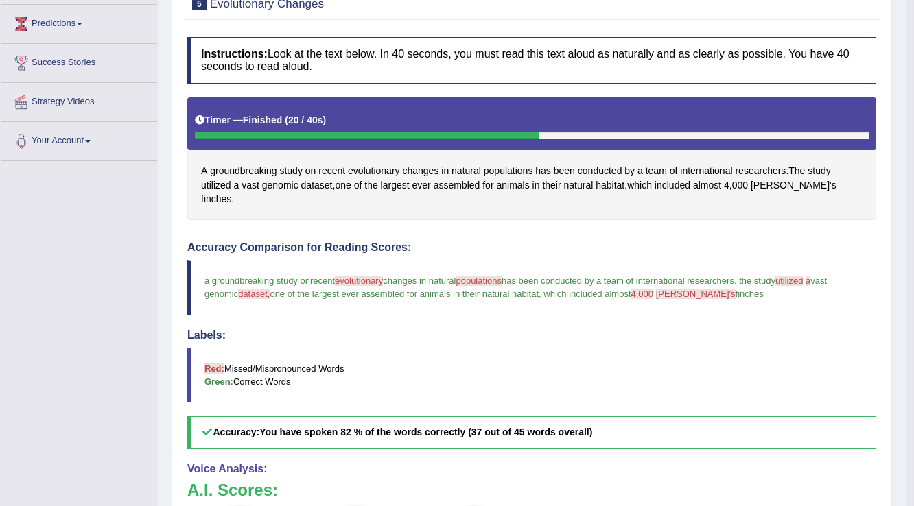
click at [352, 276] on span "evolutionary" at bounding box center [359, 281] width 48 height 10
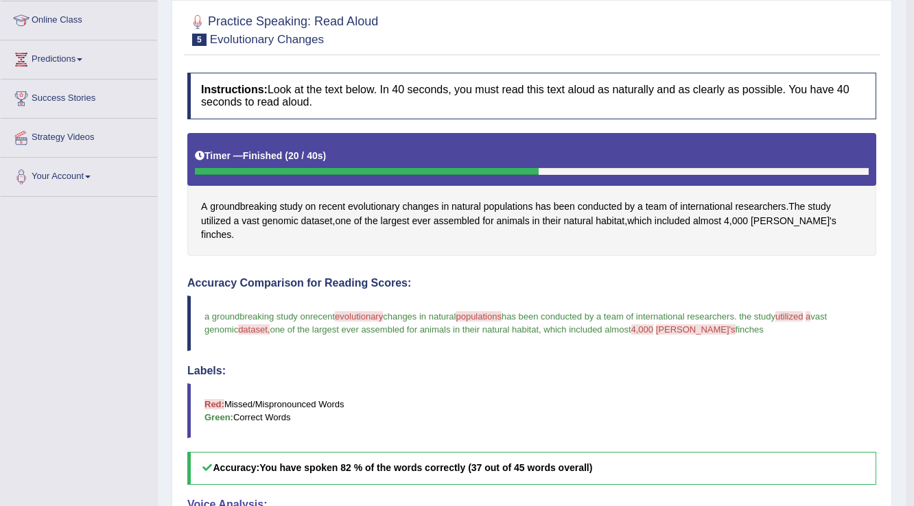
scroll to position [124, 0]
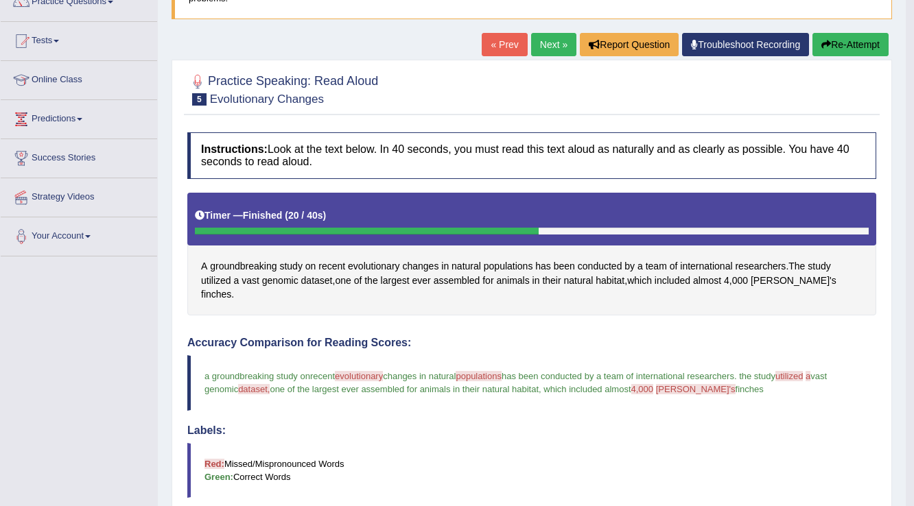
click at [538, 42] on link "Next »" at bounding box center [553, 44] width 45 height 23
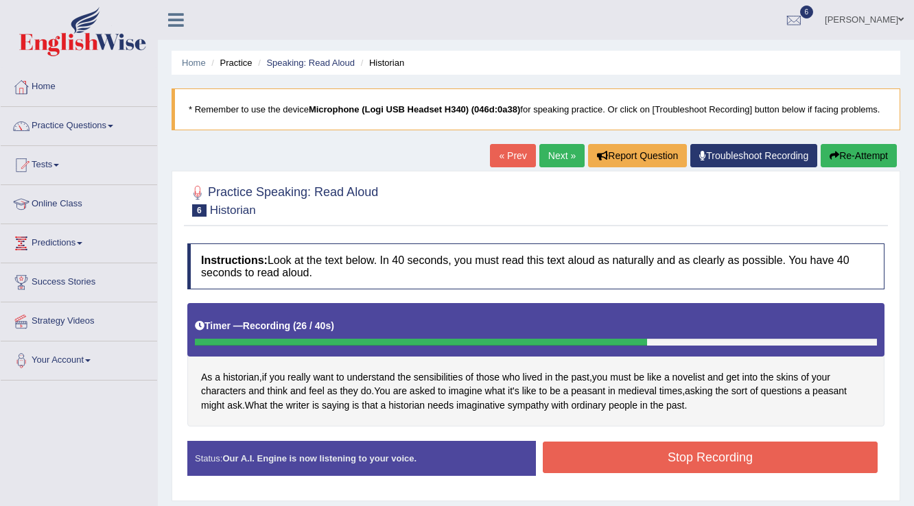
click at [622, 462] on button "Stop Recording" at bounding box center [710, 458] width 335 height 32
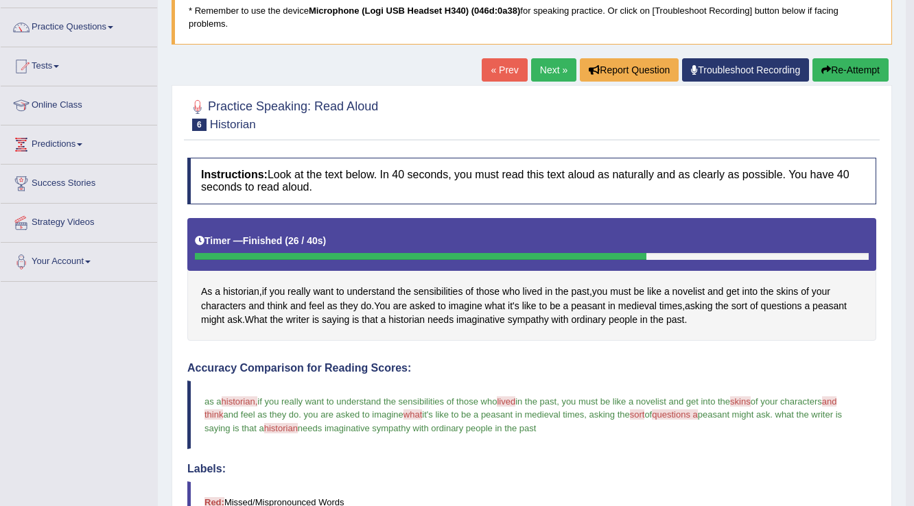
scroll to position [97, 0]
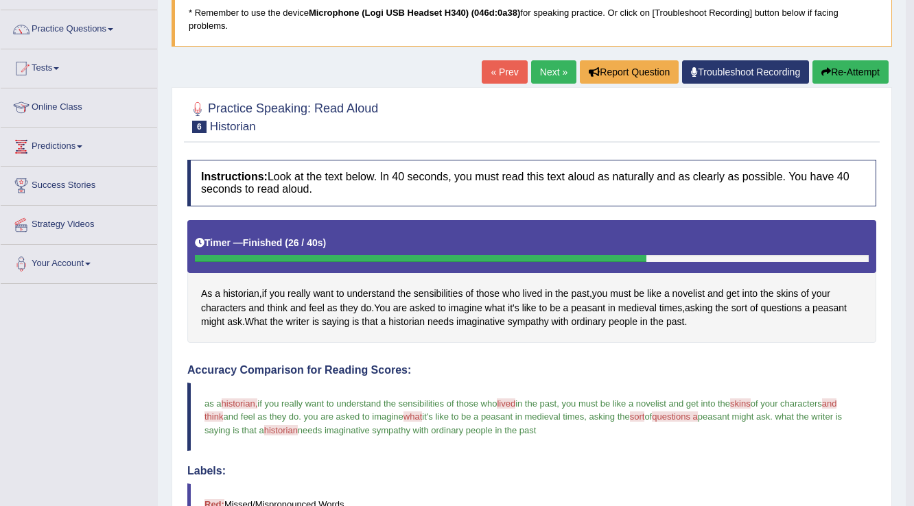
click at [557, 69] on link "Next »" at bounding box center [553, 71] width 45 height 23
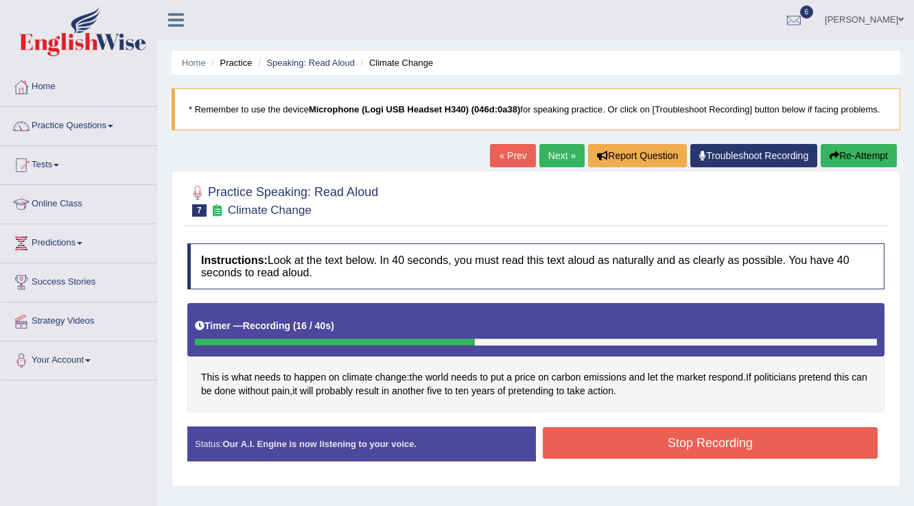
click at [614, 452] on button "Stop Recording" at bounding box center [710, 443] width 335 height 32
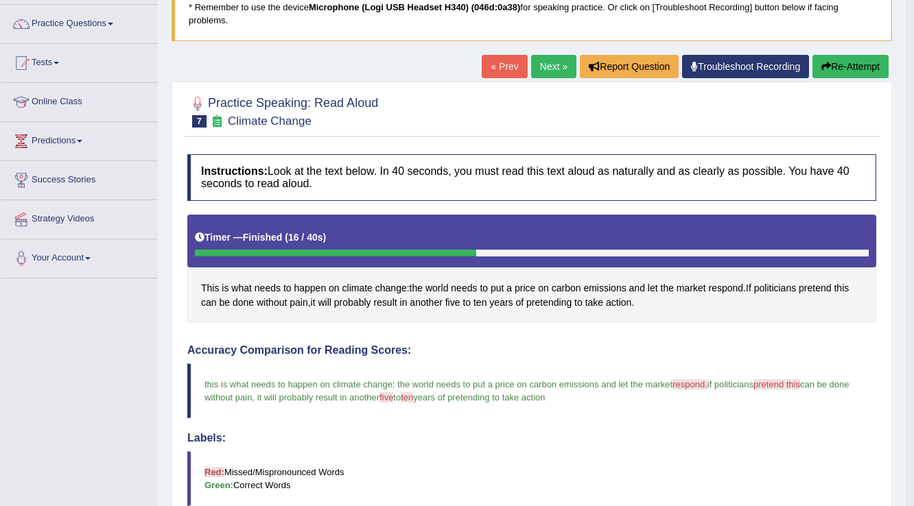
scroll to position [110, 0]
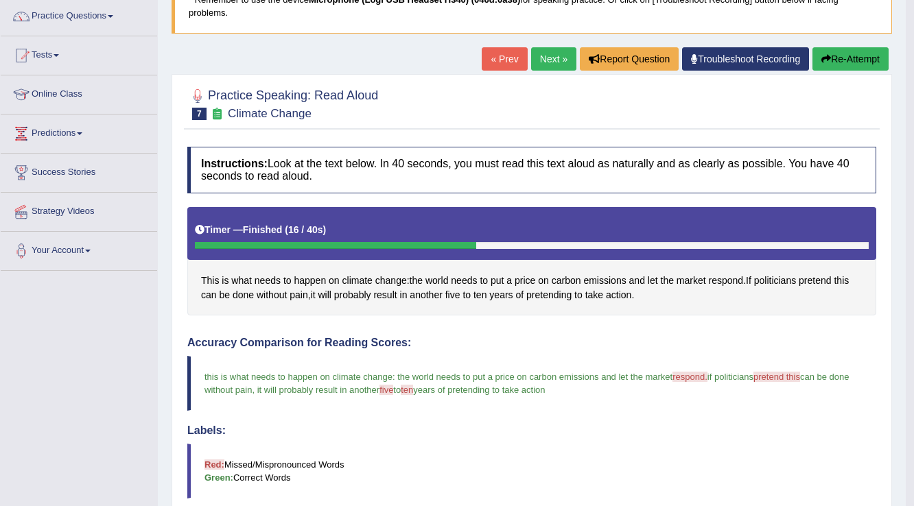
click at [545, 52] on link "Next »" at bounding box center [553, 58] width 45 height 23
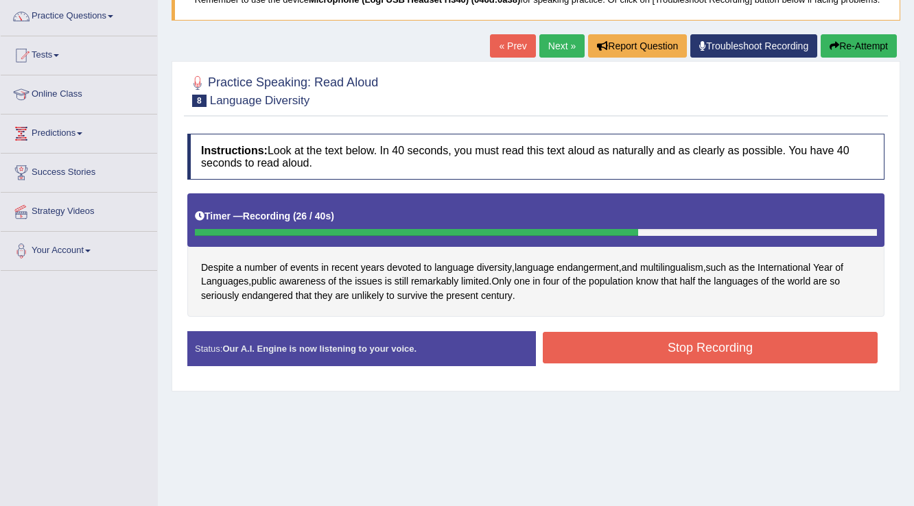
click at [619, 348] on button "Stop Recording" at bounding box center [710, 348] width 335 height 32
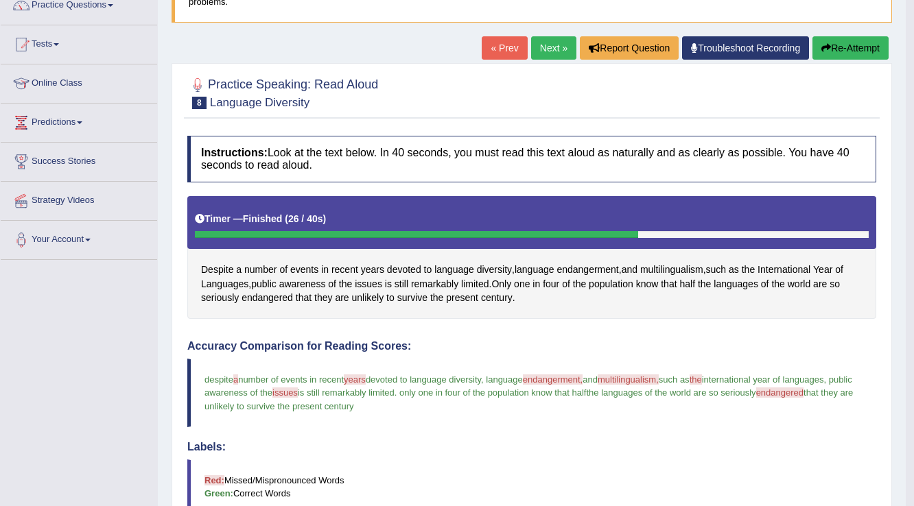
scroll to position [110, 0]
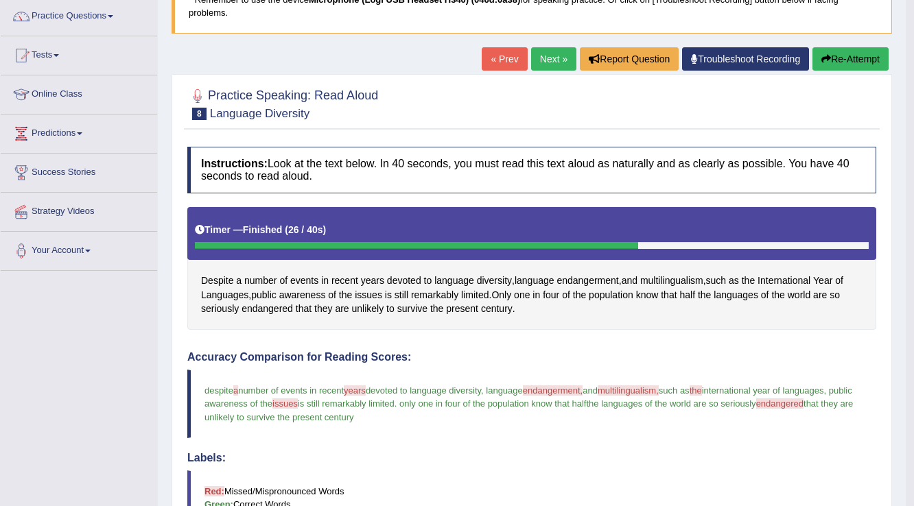
click at [536, 66] on link "Next »" at bounding box center [553, 58] width 45 height 23
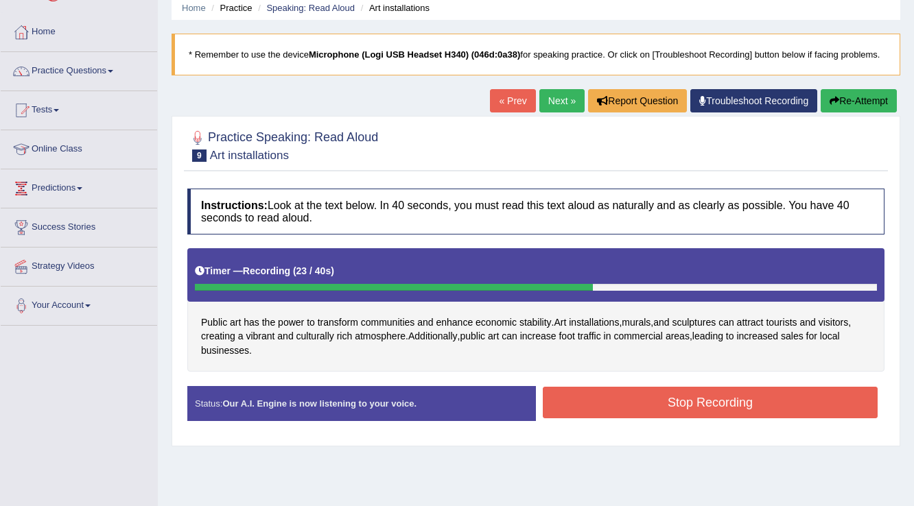
click at [700, 405] on button "Stop Recording" at bounding box center [710, 403] width 335 height 32
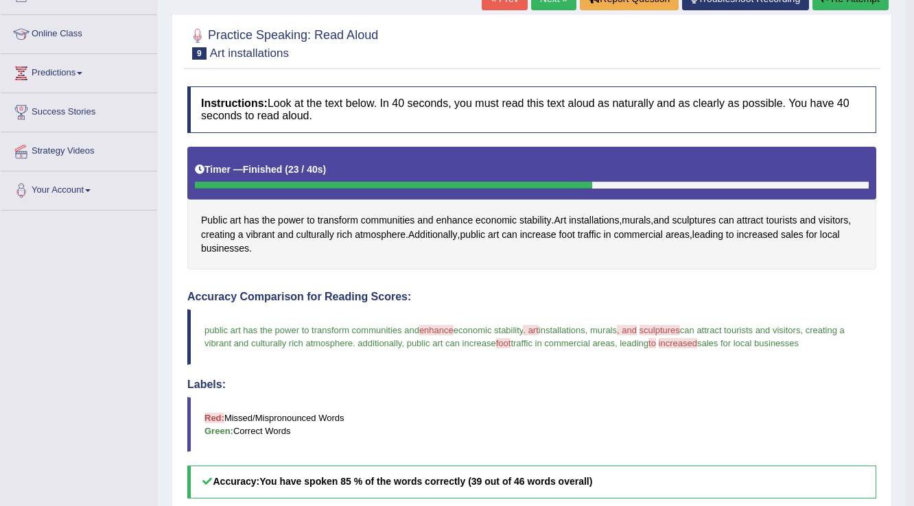
scroll to position [55, 0]
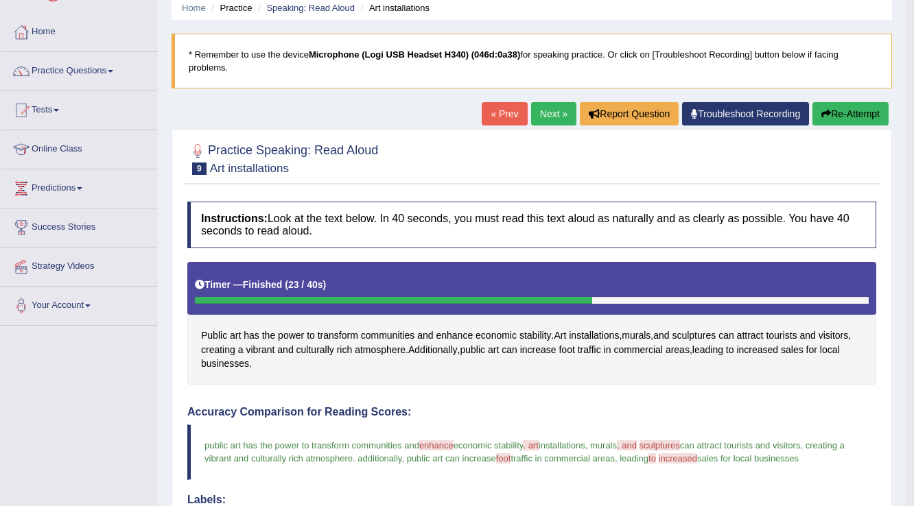
click at [856, 137] on div at bounding box center [531, 158] width 689 height 42
click at [855, 123] on button "Re-Attempt" at bounding box center [850, 113] width 76 height 23
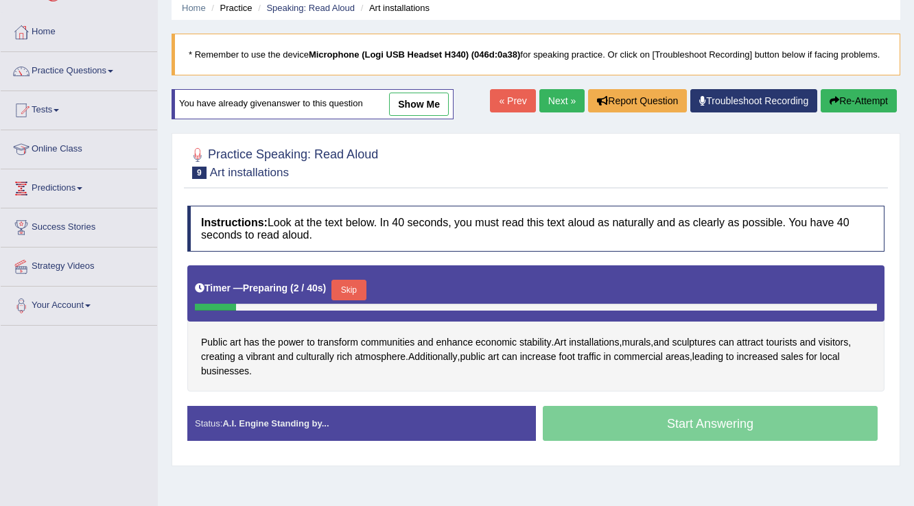
click at [363, 289] on button "Skip" at bounding box center [348, 290] width 34 height 21
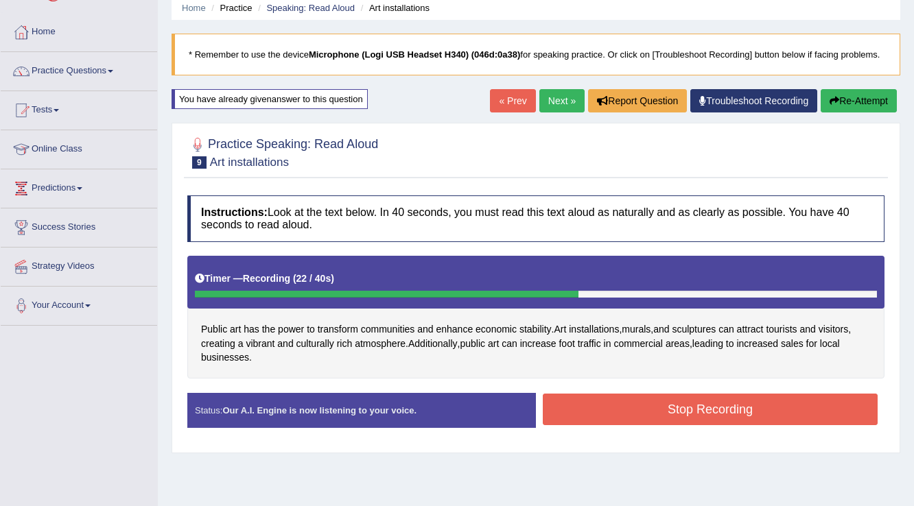
click at [748, 407] on button "Stop Recording" at bounding box center [710, 410] width 335 height 32
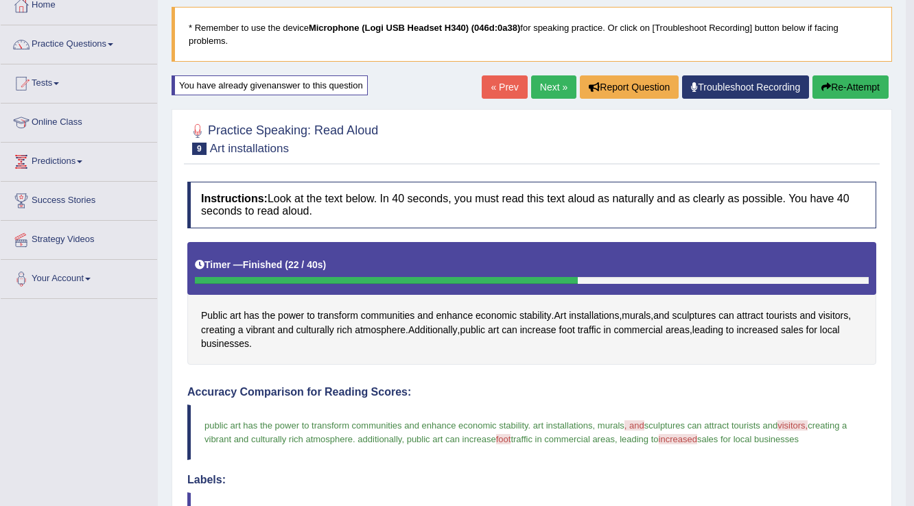
scroll to position [55, 0]
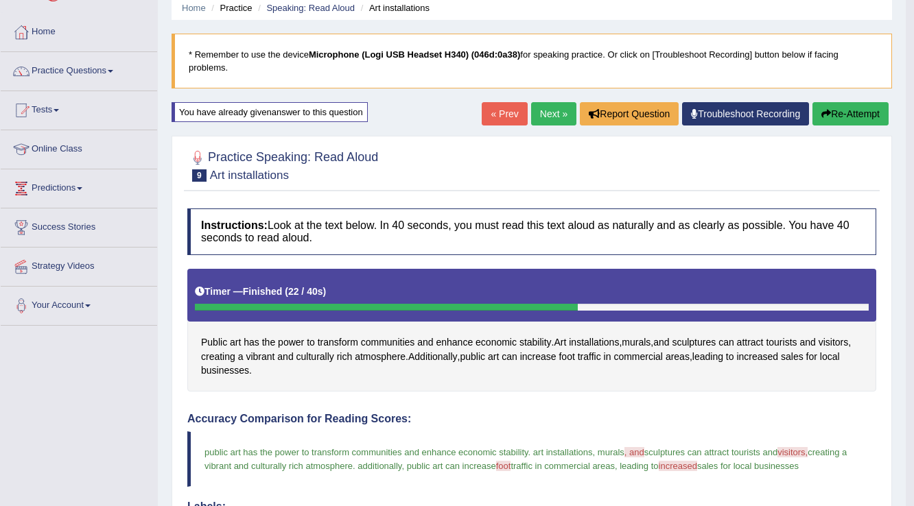
click at [541, 110] on link "Next »" at bounding box center [553, 113] width 45 height 23
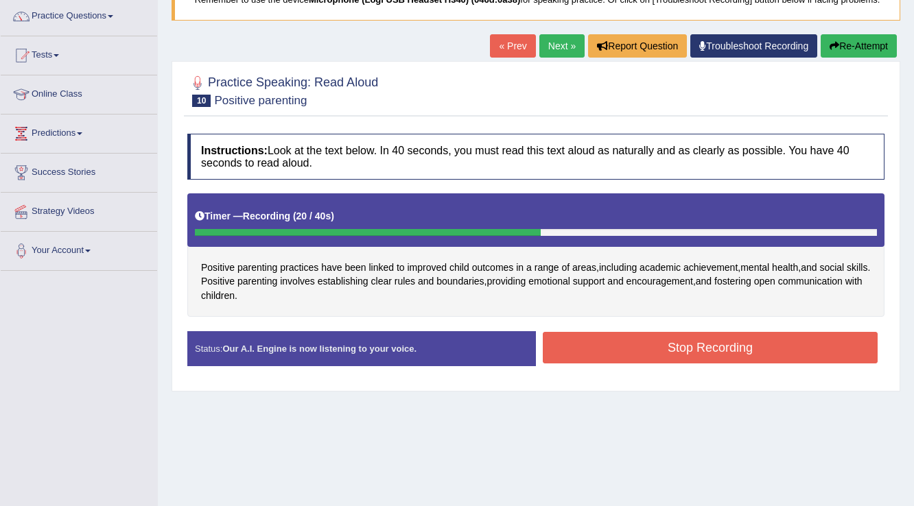
click at [686, 346] on button "Stop Recording" at bounding box center [710, 348] width 335 height 32
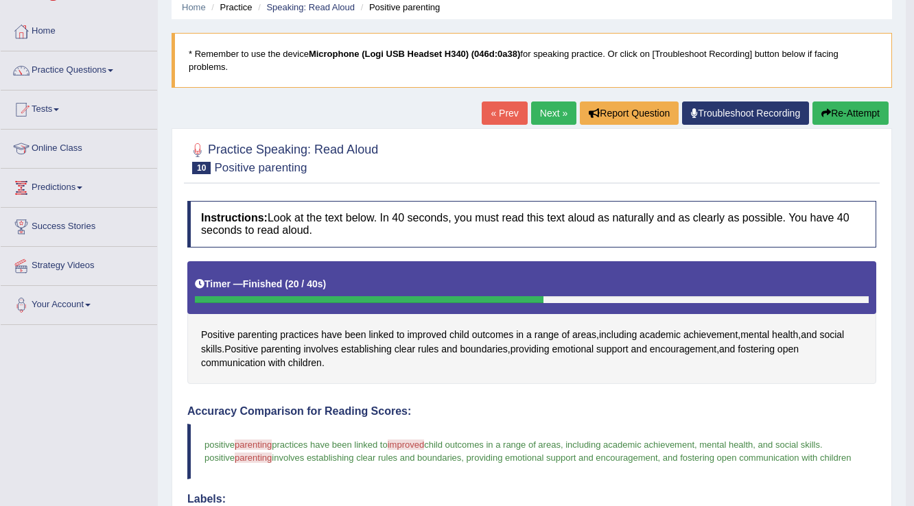
scroll to position [55, 0]
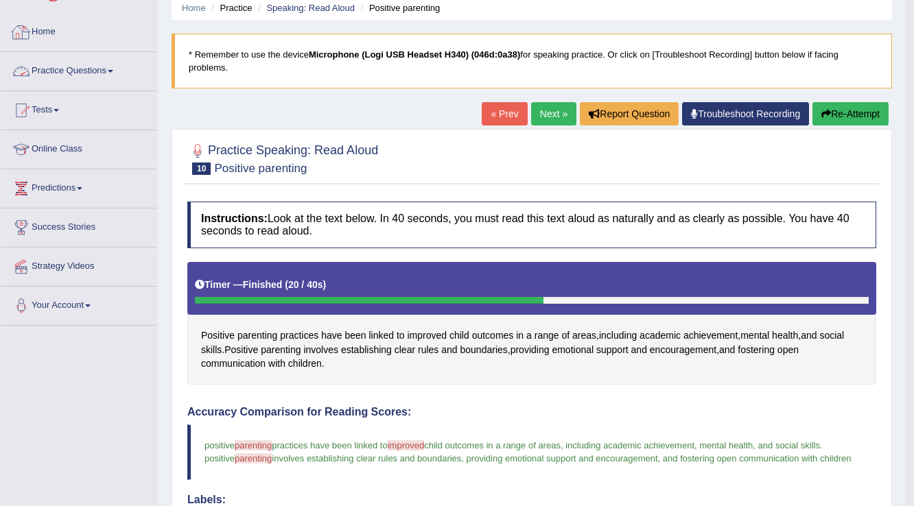
click at [113, 67] on link "Practice Questions" at bounding box center [79, 69] width 156 height 34
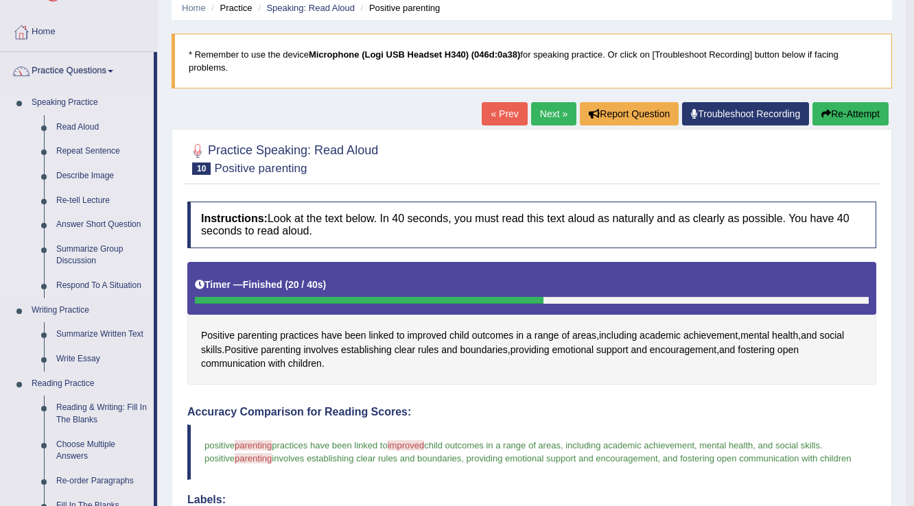
click at [89, 150] on link "Repeat Sentence" at bounding box center [102, 151] width 104 height 25
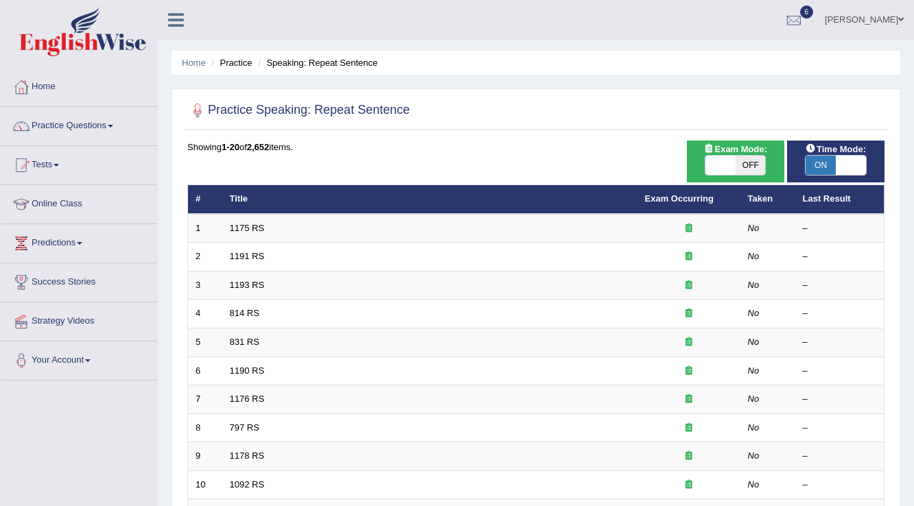
click at [744, 165] on span "OFF" at bounding box center [750, 165] width 30 height 19
checkbox input "true"
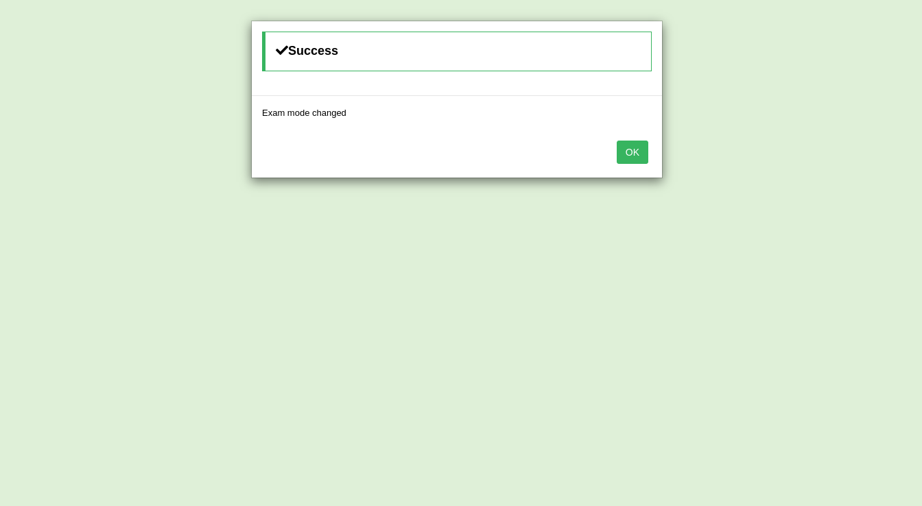
click at [633, 145] on button "OK" at bounding box center [633, 152] width 32 height 23
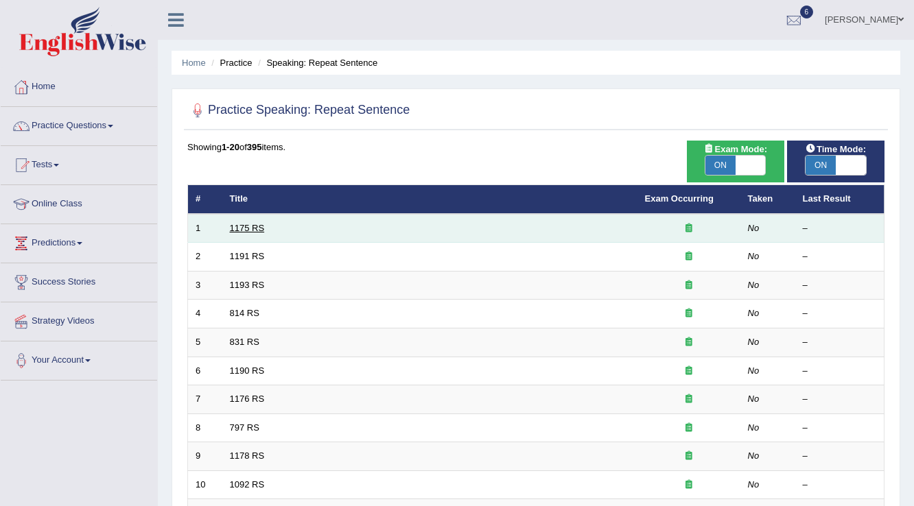
click at [250, 229] on link "1175 RS" at bounding box center [247, 228] width 35 height 10
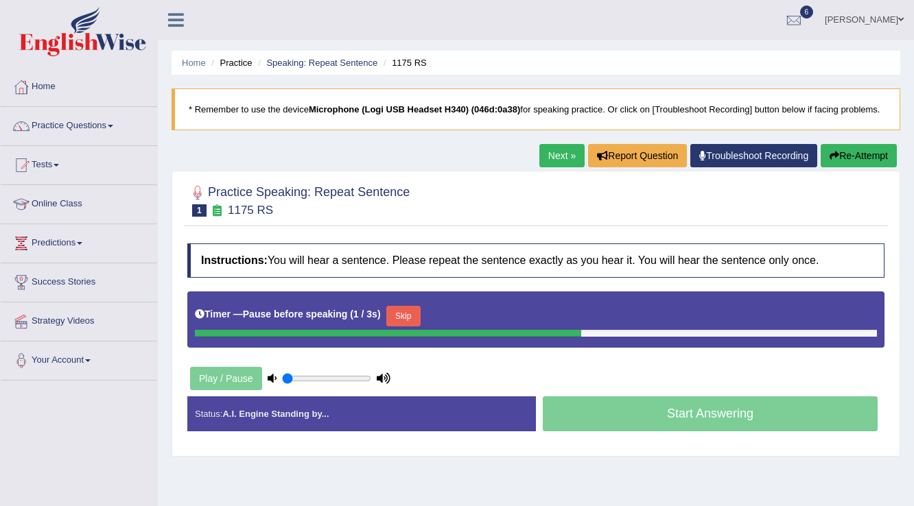
click at [884, 156] on button "Re-Attempt" at bounding box center [858, 155] width 76 height 23
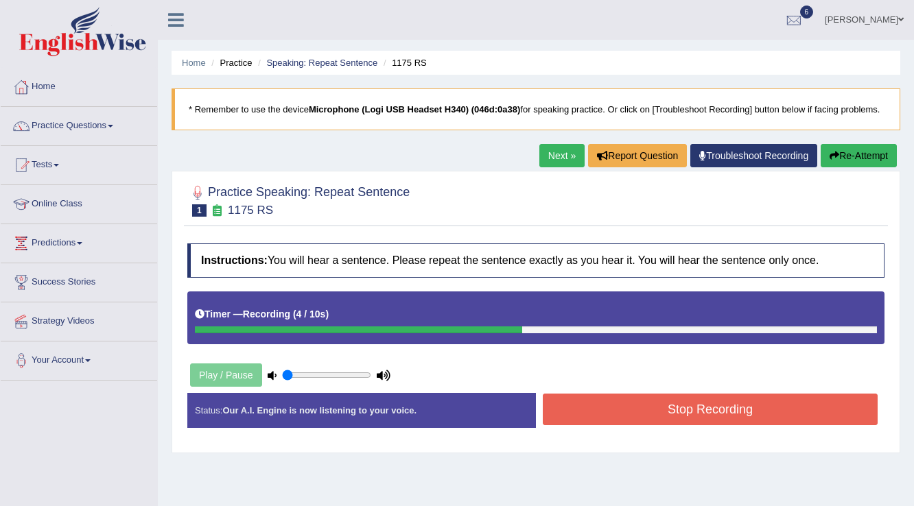
click at [662, 414] on button "Stop Recording" at bounding box center [710, 410] width 335 height 32
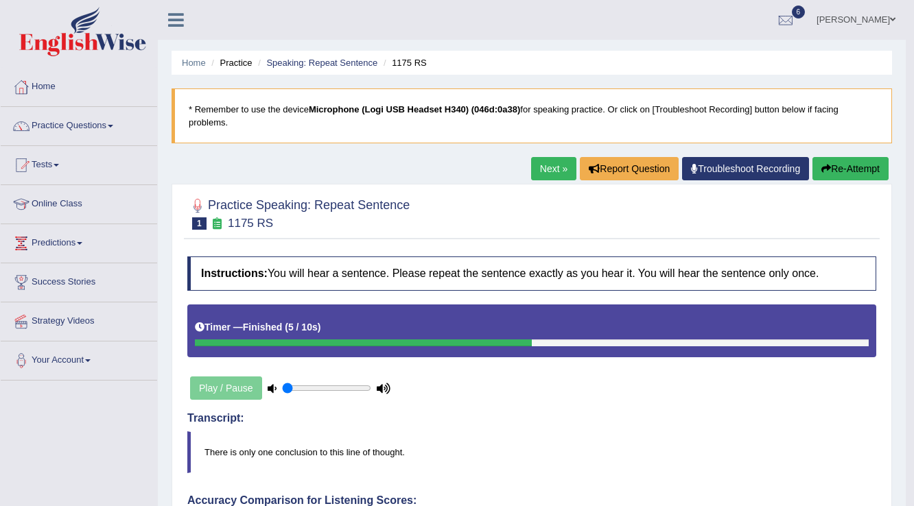
click at [556, 176] on link "Next »" at bounding box center [553, 168] width 45 height 23
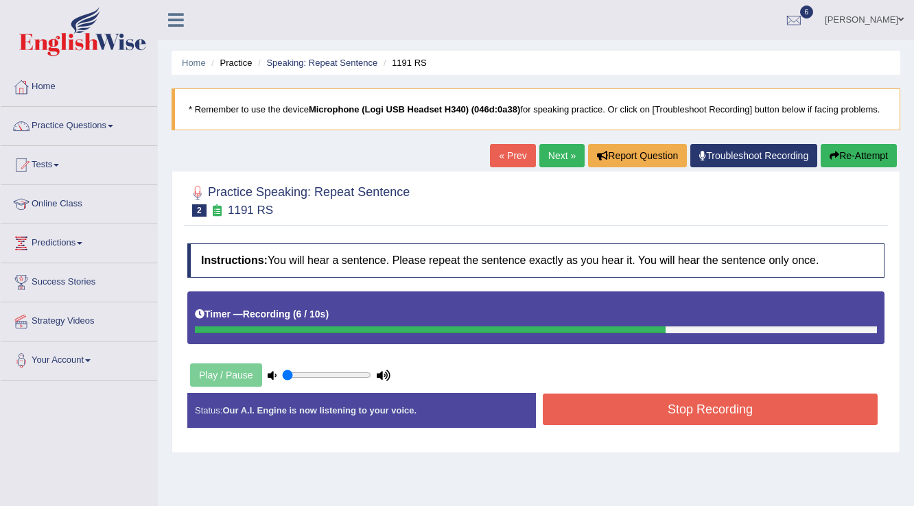
click at [853, 148] on button "Re-Attempt" at bounding box center [858, 155] width 76 height 23
click at [853, 157] on button "Re-Attempt" at bounding box center [858, 155] width 76 height 23
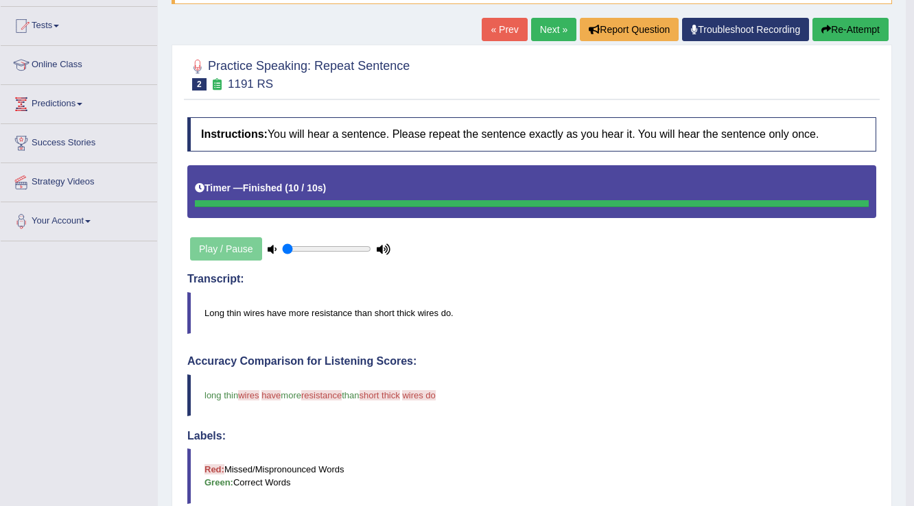
scroll to position [55, 0]
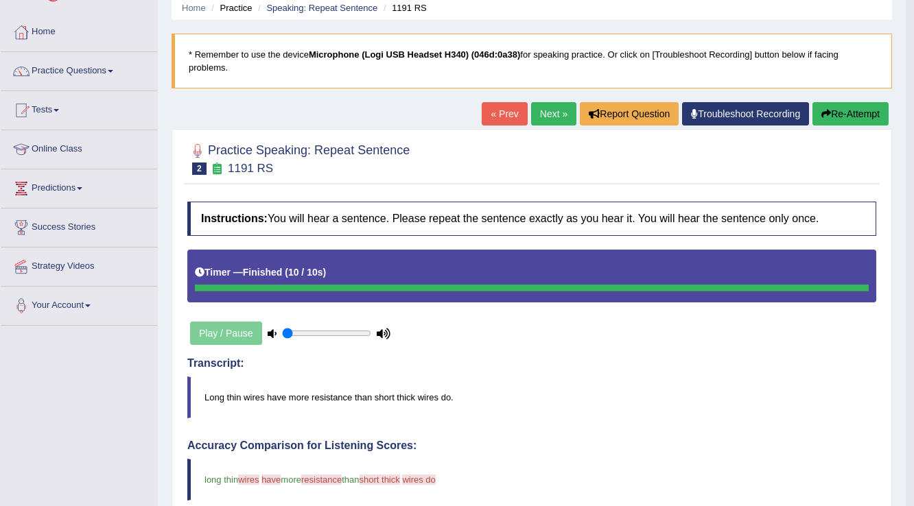
click at [558, 121] on link "Next »" at bounding box center [553, 113] width 45 height 23
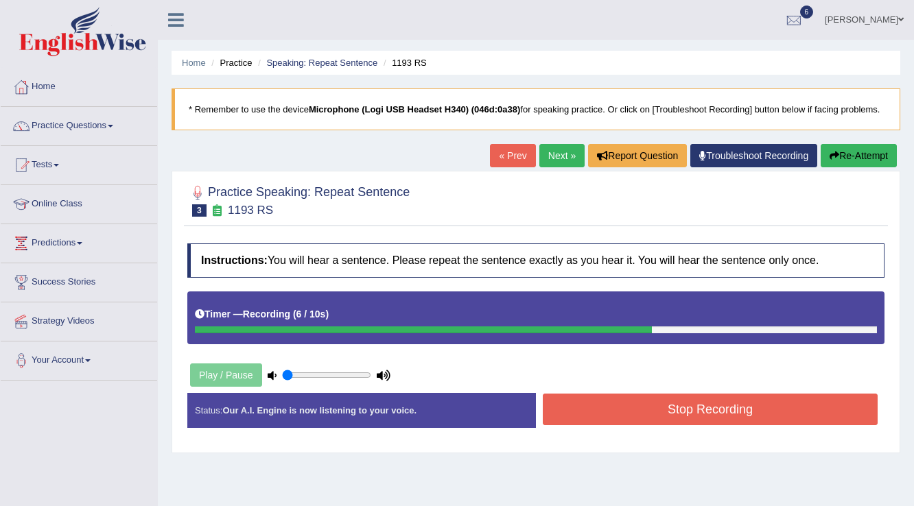
click at [742, 406] on button "Stop Recording" at bounding box center [710, 410] width 335 height 32
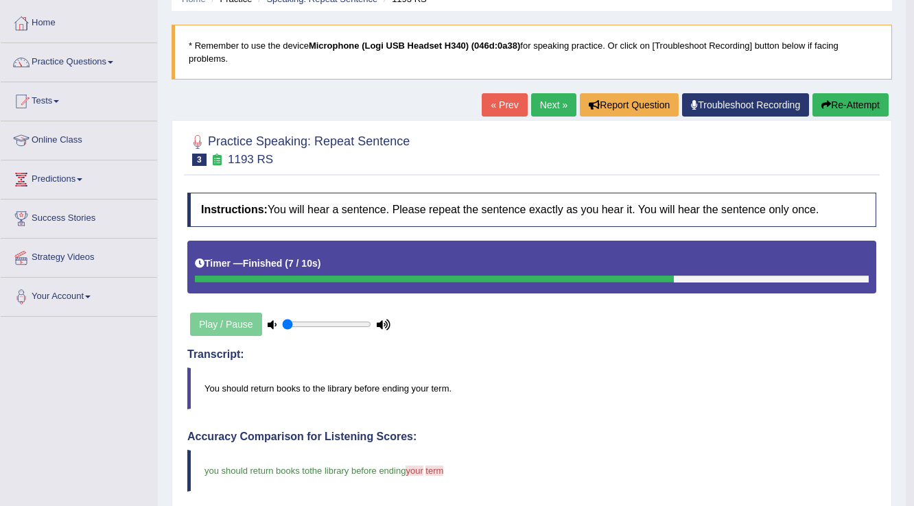
scroll to position [55, 0]
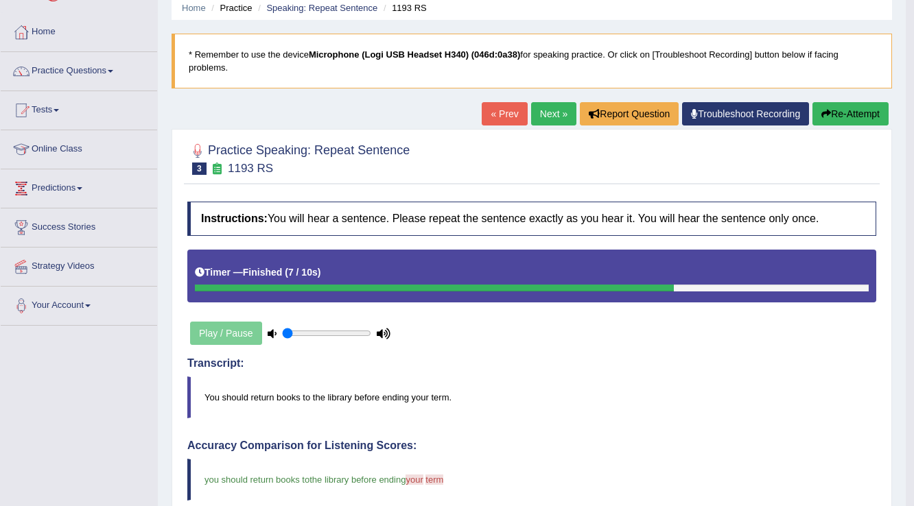
click at [554, 117] on link "Next »" at bounding box center [553, 113] width 45 height 23
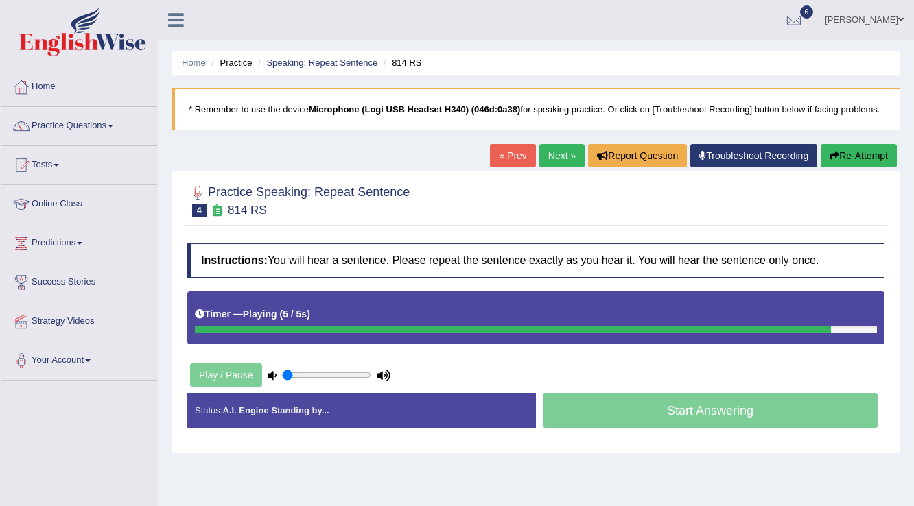
click at [880, 159] on button "Re-Attempt" at bounding box center [858, 155] width 76 height 23
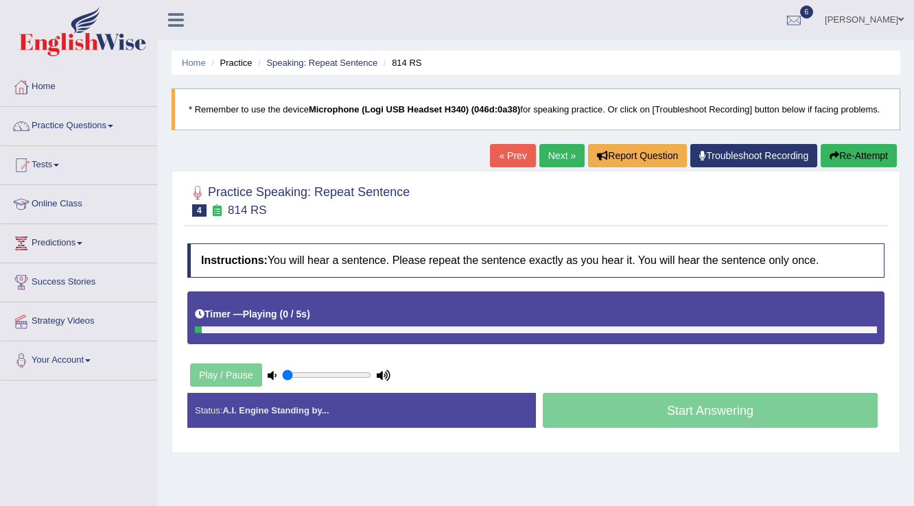
click at [520, 148] on link "« Prev" at bounding box center [512, 155] width 45 height 23
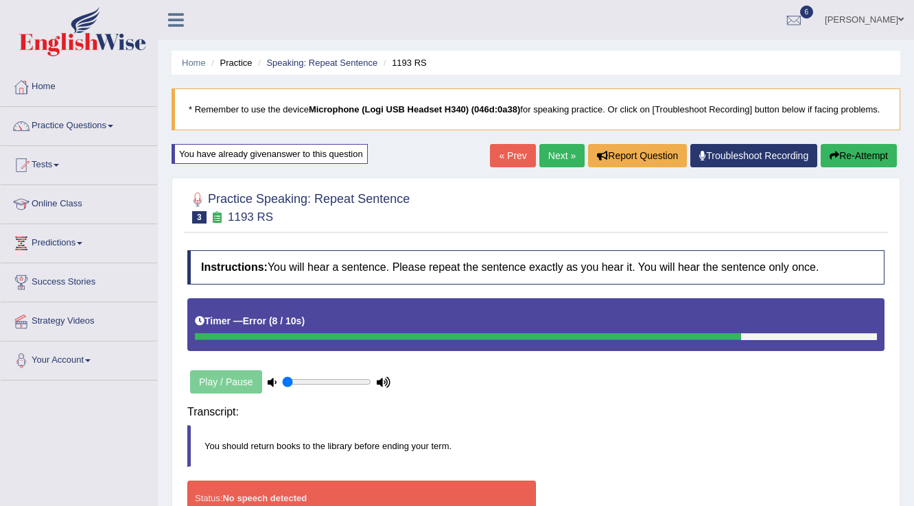
click at [552, 156] on link "Next »" at bounding box center [561, 155] width 45 height 23
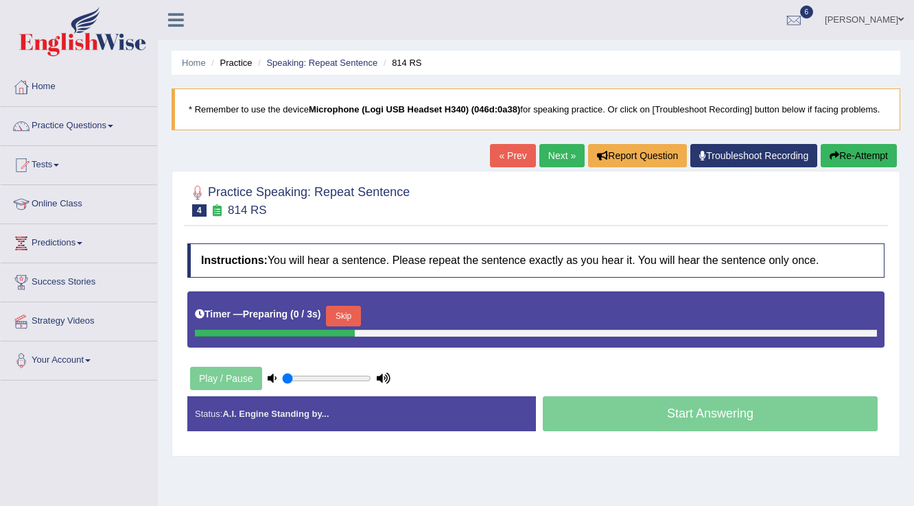
click at [514, 154] on link "« Prev" at bounding box center [512, 155] width 45 height 23
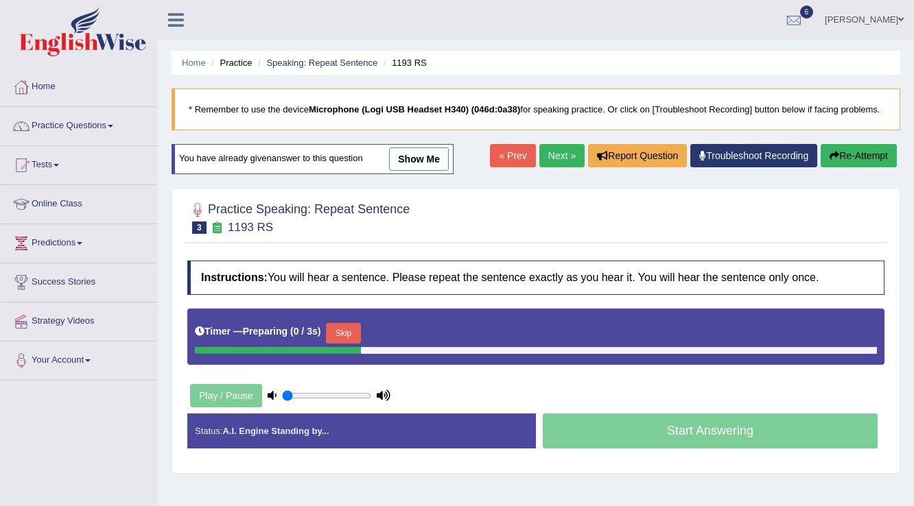
click at [421, 154] on link "show me" at bounding box center [419, 158] width 60 height 23
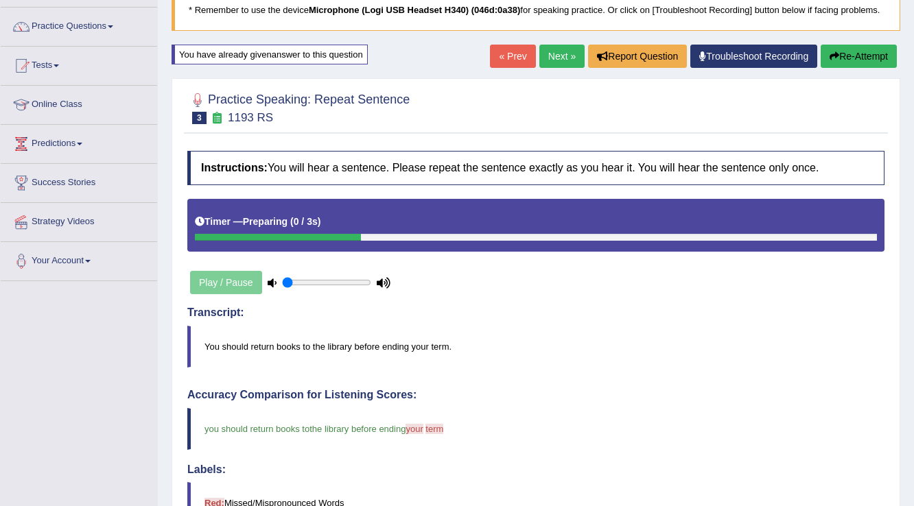
scroll to position [98, 0]
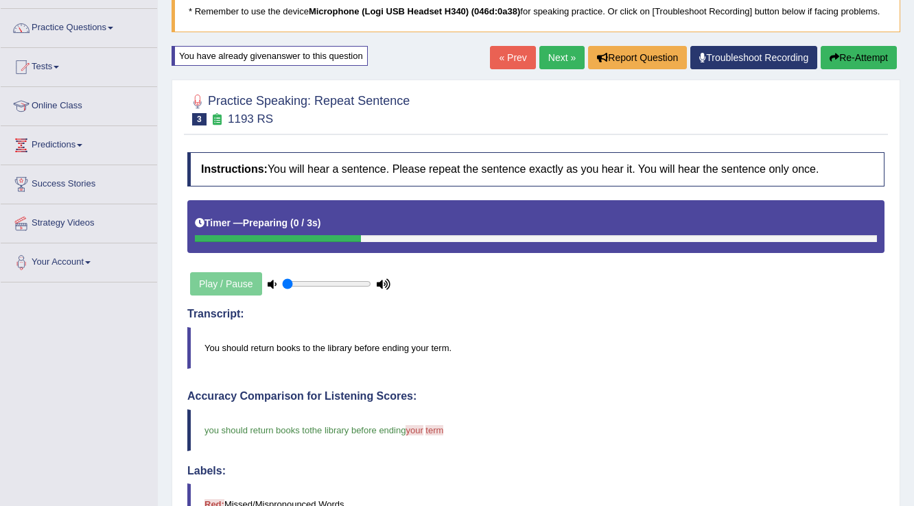
click at [558, 58] on link "Next »" at bounding box center [561, 57] width 45 height 23
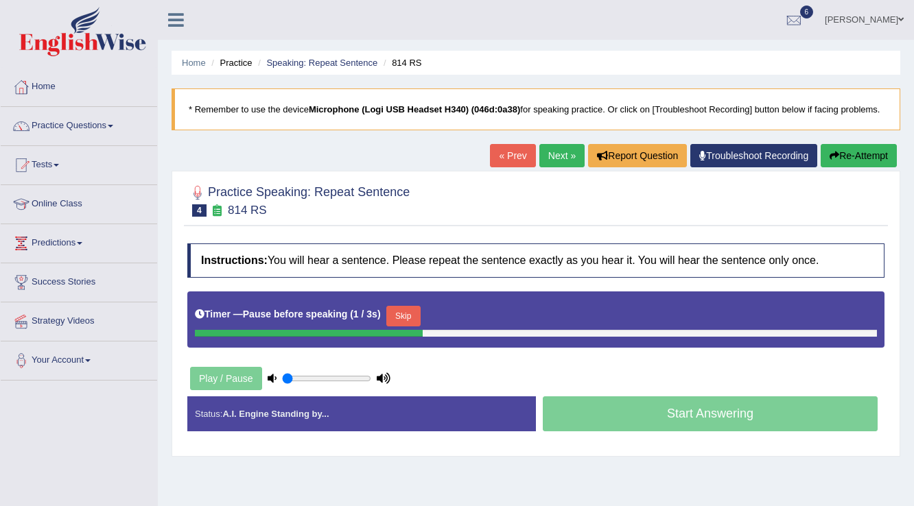
click at [516, 156] on link "« Prev" at bounding box center [512, 155] width 45 height 23
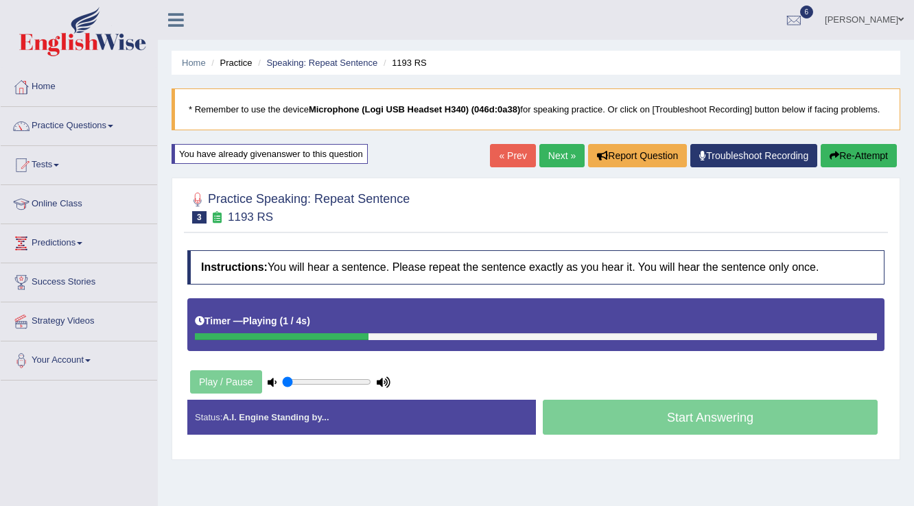
click at [565, 158] on link "Next »" at bounding box center [561, 155] width 45 height 23
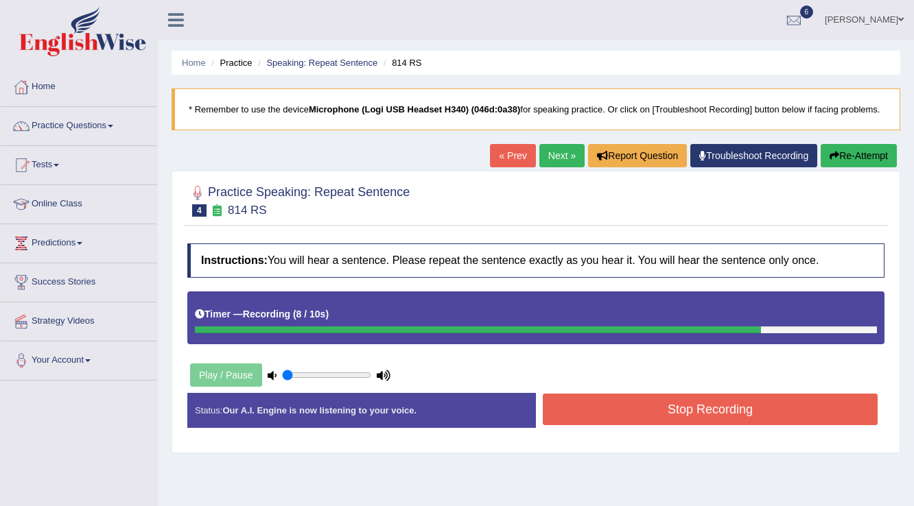
click at [597, 410] on button "Stop Recording" at bounding box center [710, 410] width 335 height 32
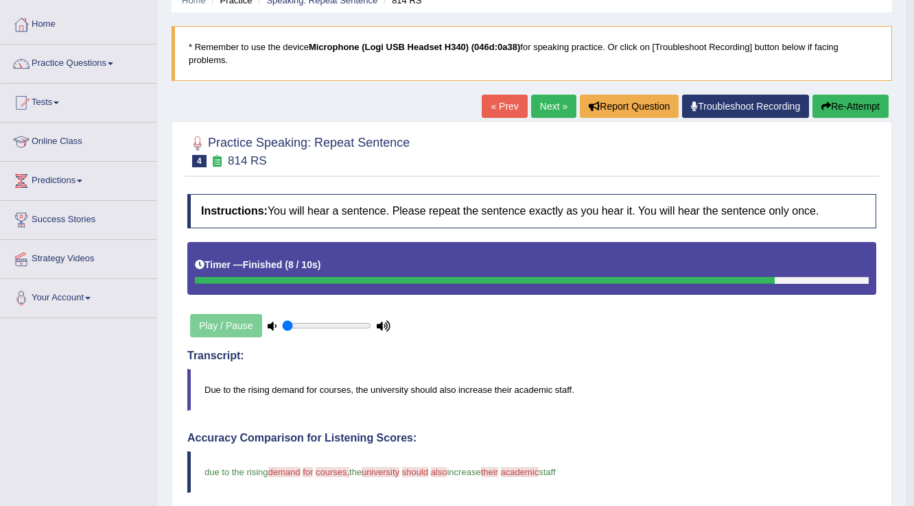
scroll to position [55, 0]
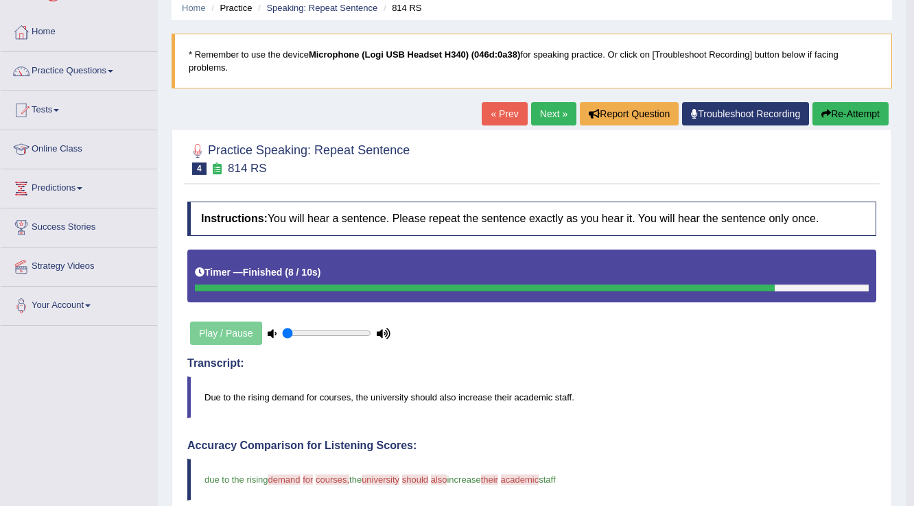
click at [539, 115] on link "Next »" at bounding box center [553, 113] width 45 height 23
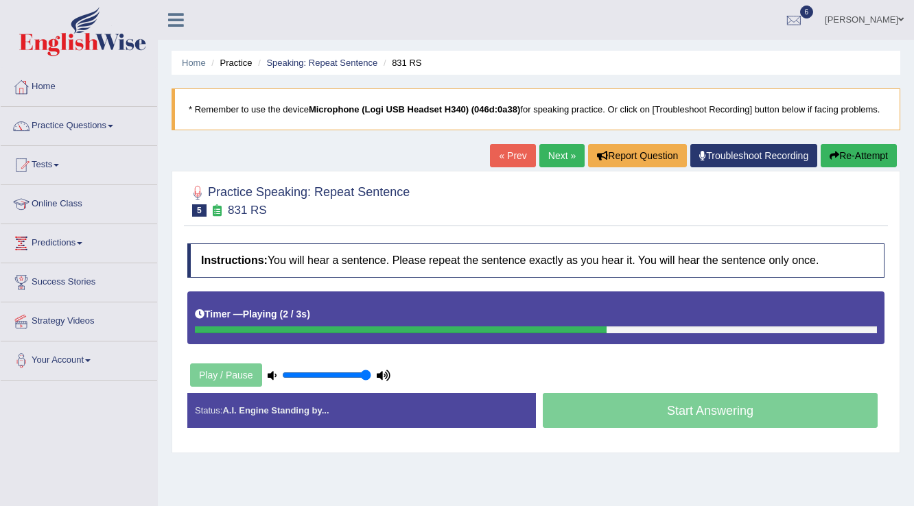
drag, startPoint x: 309, startPoint y: 375, endPoint x: 455, endPoint y: 378, distance: 145.5
type input "1"
click at [371, 378] on input "range" at bounding box center [326, 375] width 89 height 11
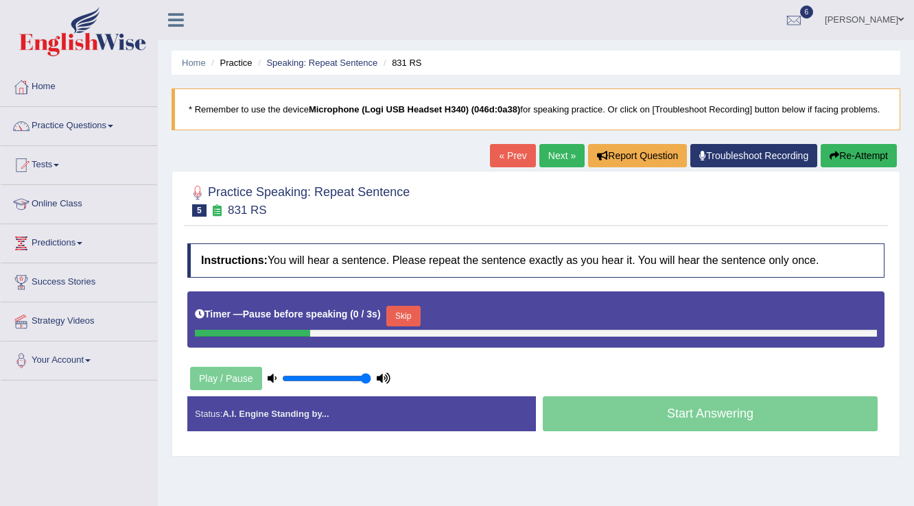
click at [831, 143] on div "Home Practice Speaking: Repeat Sentence 831 RS * Remember to use the device Mic…" at bounding box center [536, 343] width 756 height 686
click at [834, 147] on button "Re-Attempt" at bounding box center [858, 155] width 76 height 23
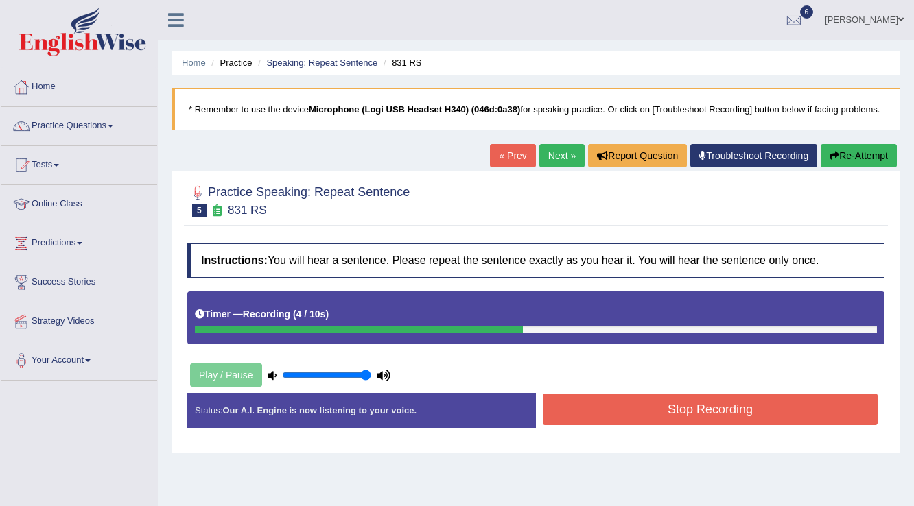
click at [635, 410] on button "Stop Recording" at bounding box center [710, 410] width 335 height 32
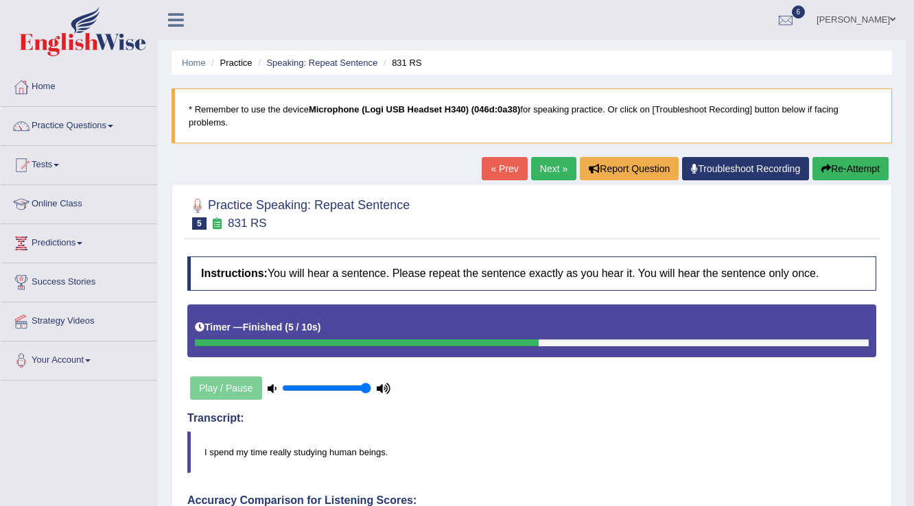
click at [878, 167] on button "Re-Attempt" at bounding box center [850, 168] width 76 height 23
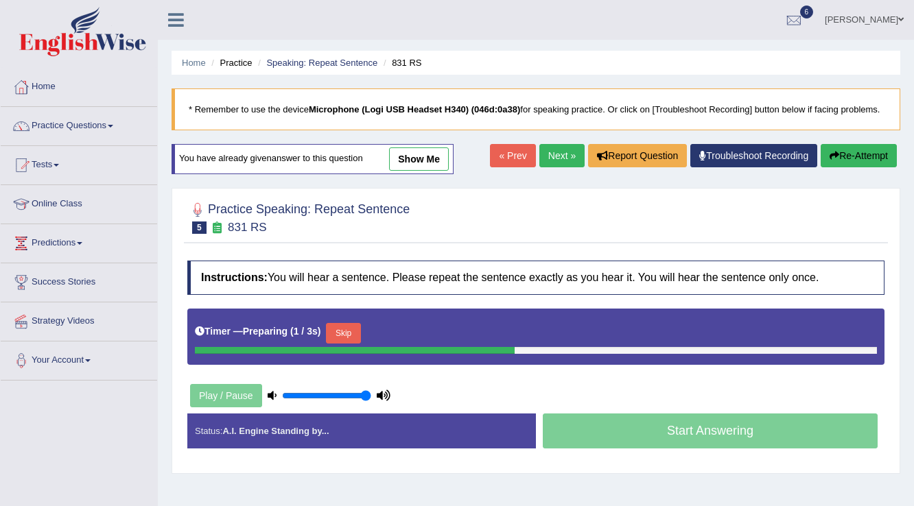
click at [355, 335] on button "Skip" at bounding box center [343, 333] width 34 height 21
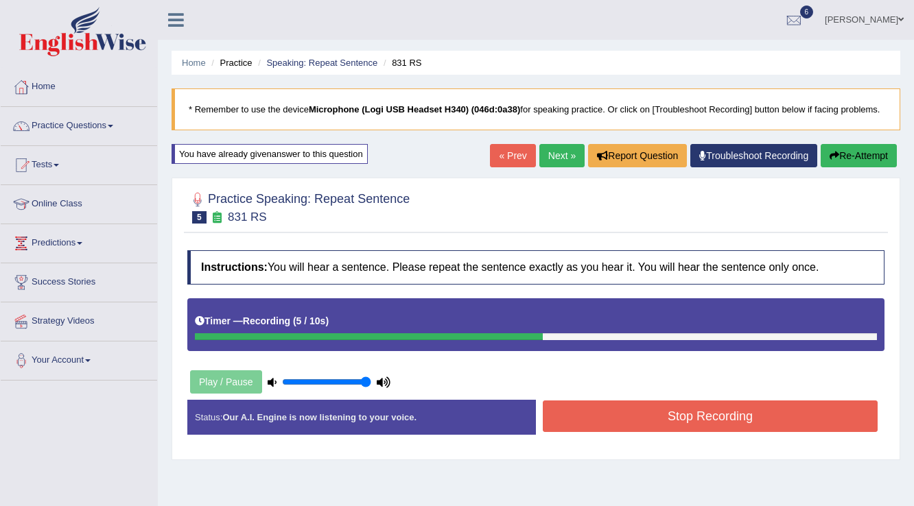
click at [637, 413] on button "Stop Recording" at bounding box center [710, 417] width 335 height 32
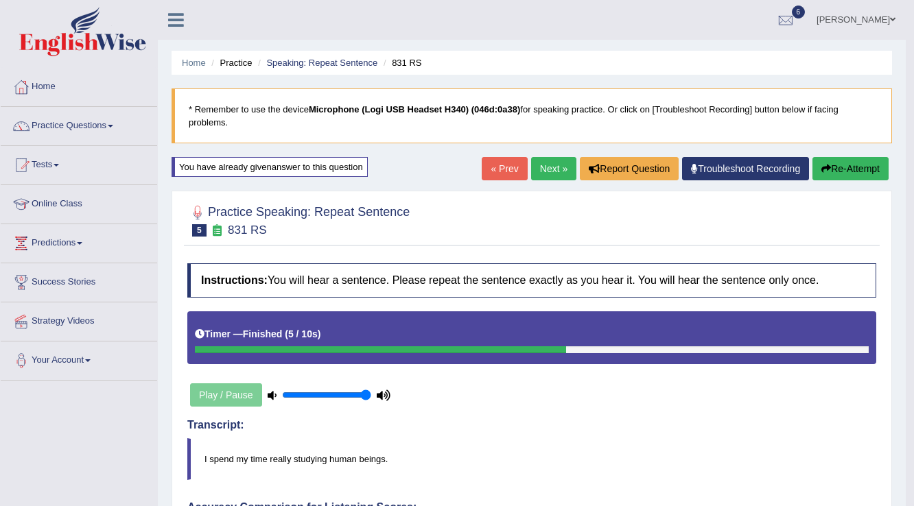
click at [548, 162] on link "Next »" at bounding box center [553, 168] width 45 height 23
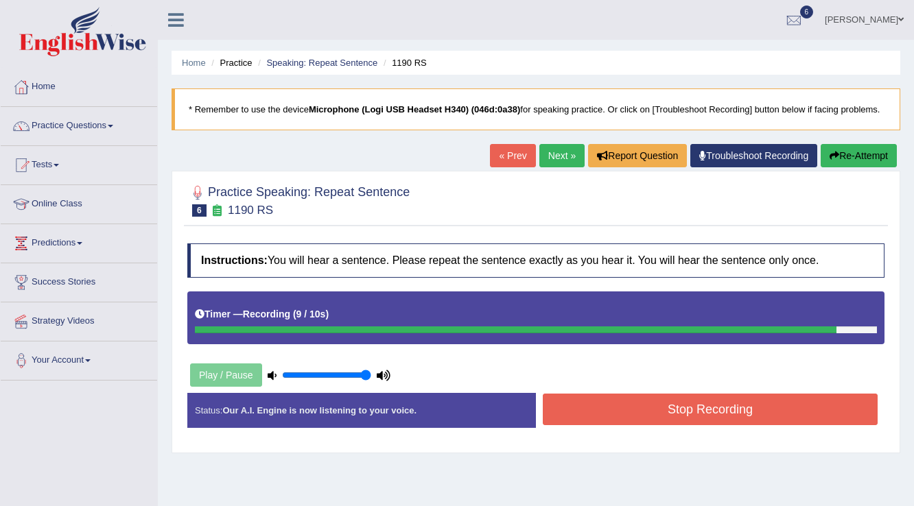
click at [687, 414] on button "Stop Recording" at bounding box center [710, 410] width 335 height 32
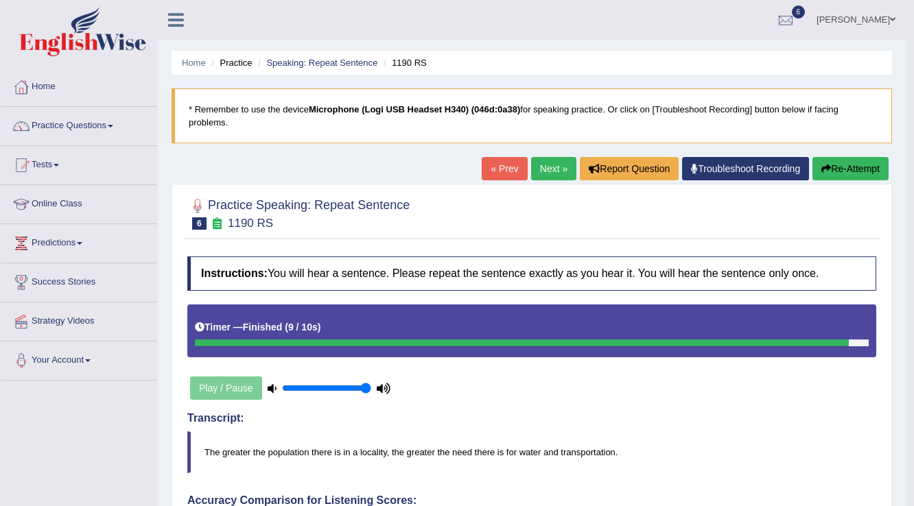
click at [557, 172] on link "Next »" at bounding box center [553, 168] width 45 height 23
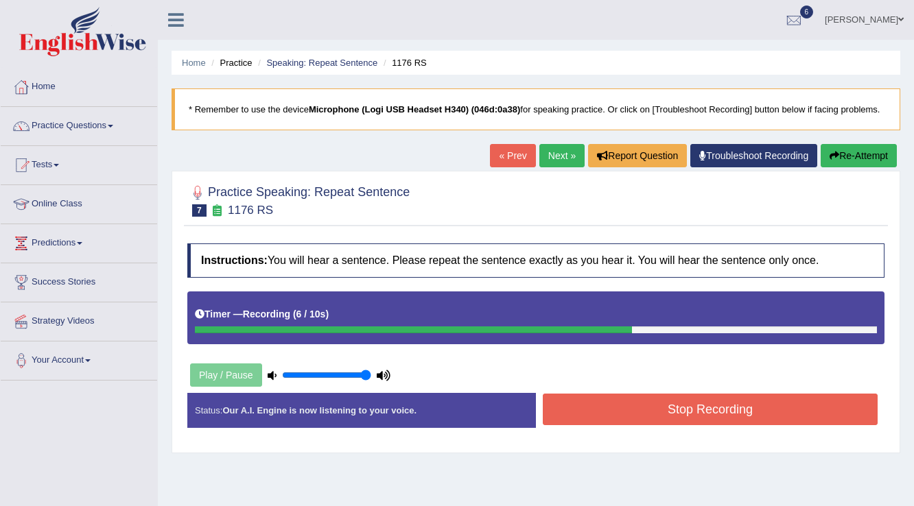
click at [857, 147] on button "Re-Attempt" at bounding box center [858, 155] width 76 height 23
click at [622, 409] on button "Stop Recording" at bounding box center [710, 410] width 335 height 32
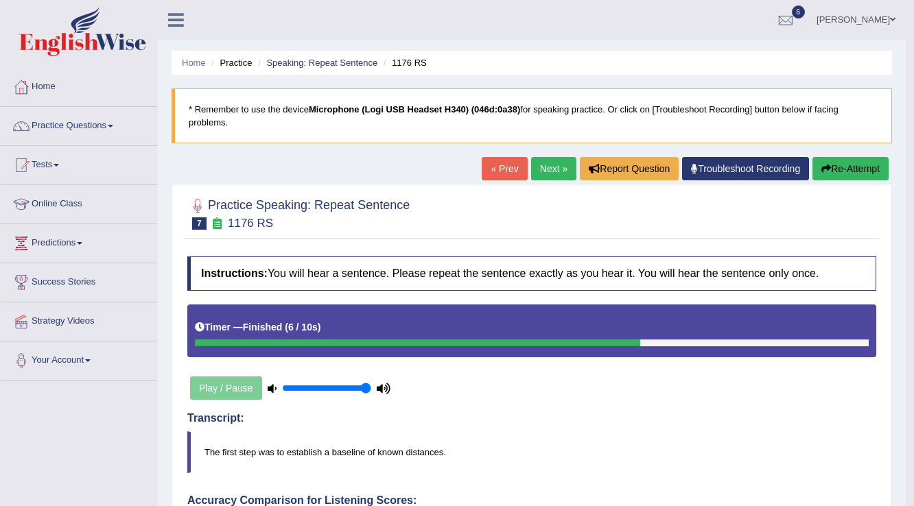
click at [554, 162] on link "Next »" at bounding box center [553, 168] width 45 height 23
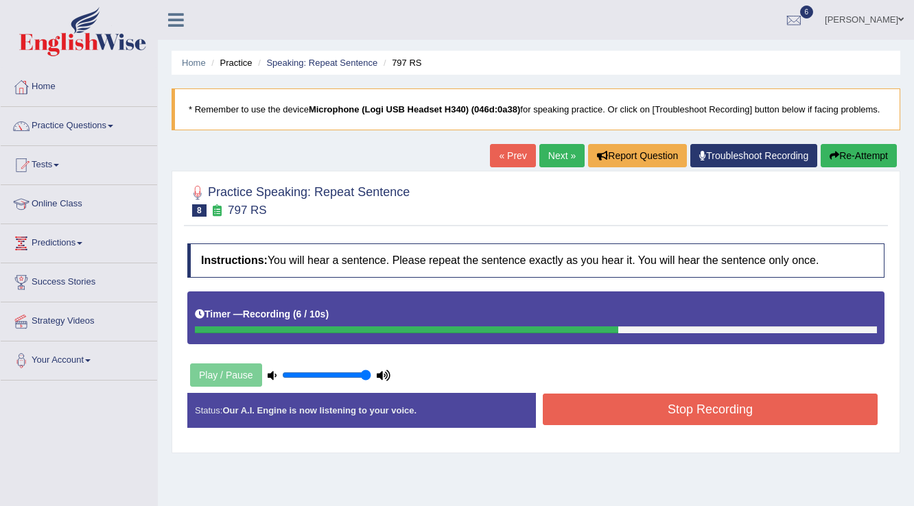
click at [601, 395] on button "Stop Recording" at bounding box center [710, 410] width 335 height 32
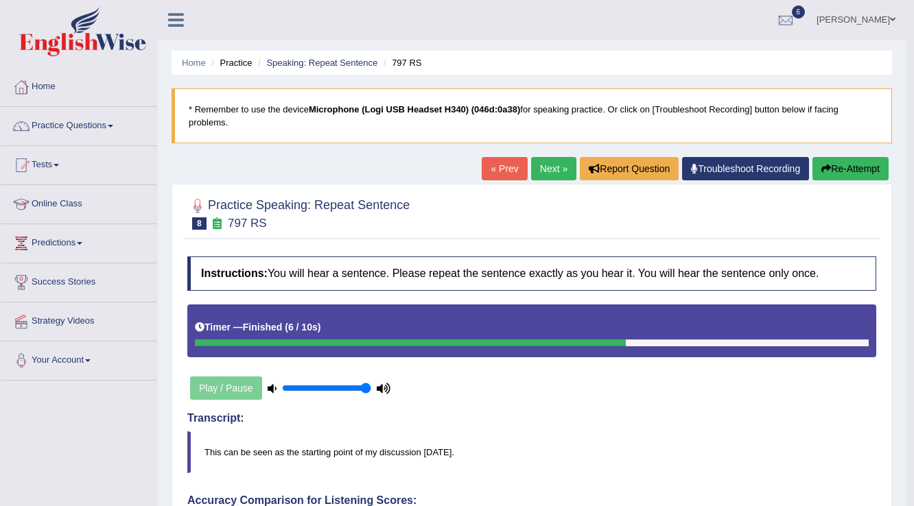
click at [546, 168] on link "Next »" at bounding box center [553, 168] width 45 height 23
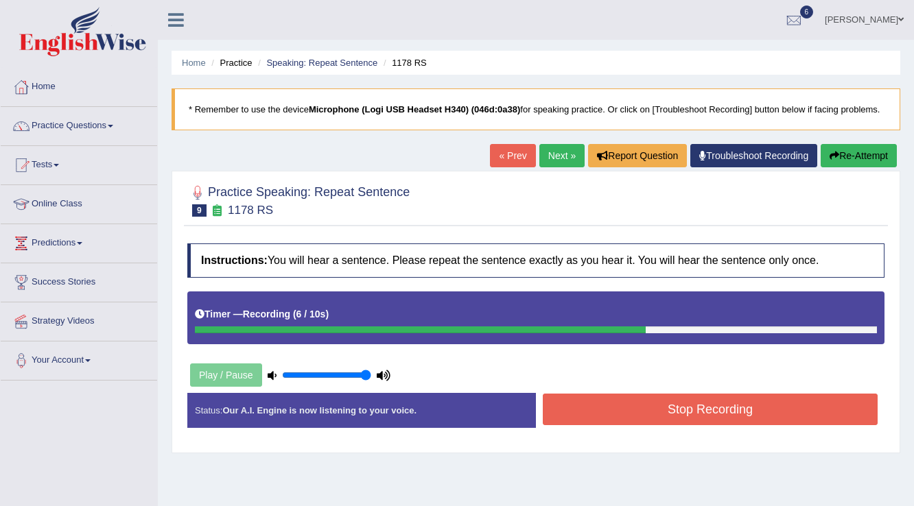
click at [660, 405] on button "Stop Recording" at bounding box center [710, 410] width 335 height 32
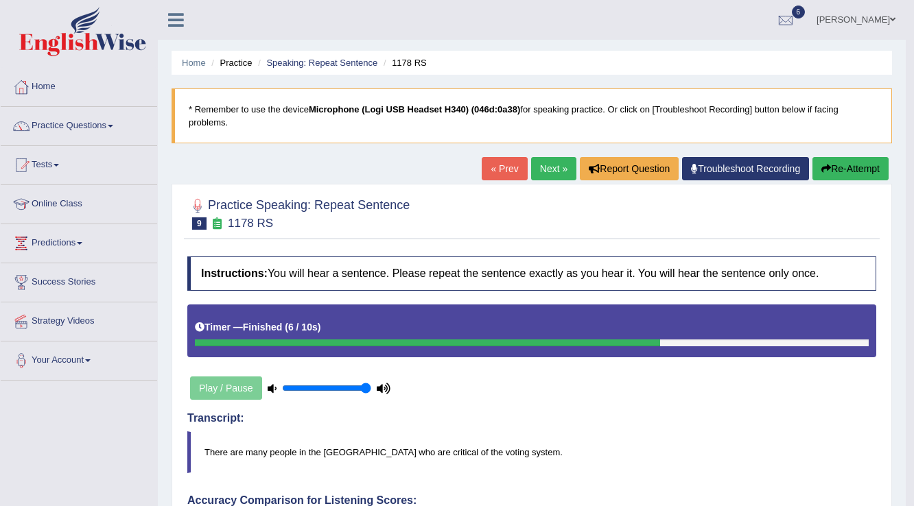
click at [559, 164] on link "Next »" at bounding box center [553, 168] width 45 height 23
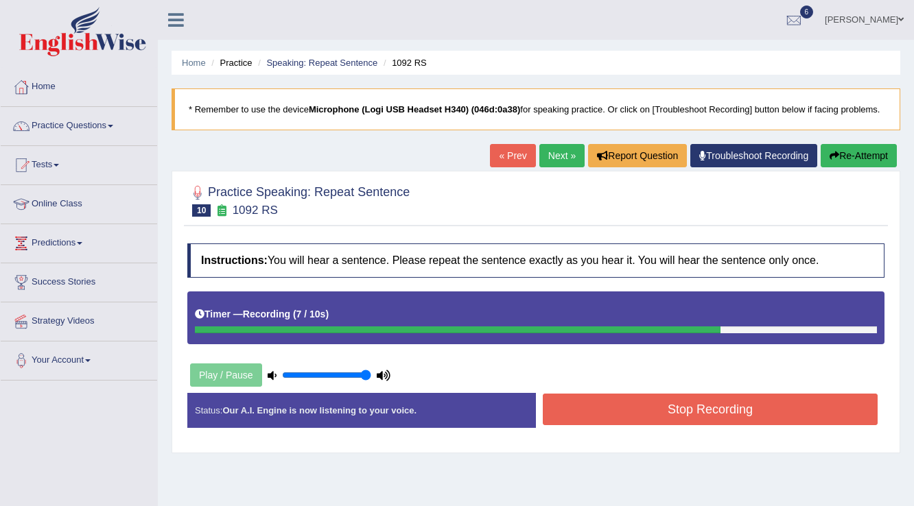
click at [676, 413] on button "Stop Recording" at bounding box center [710, 410] width 335 height 32
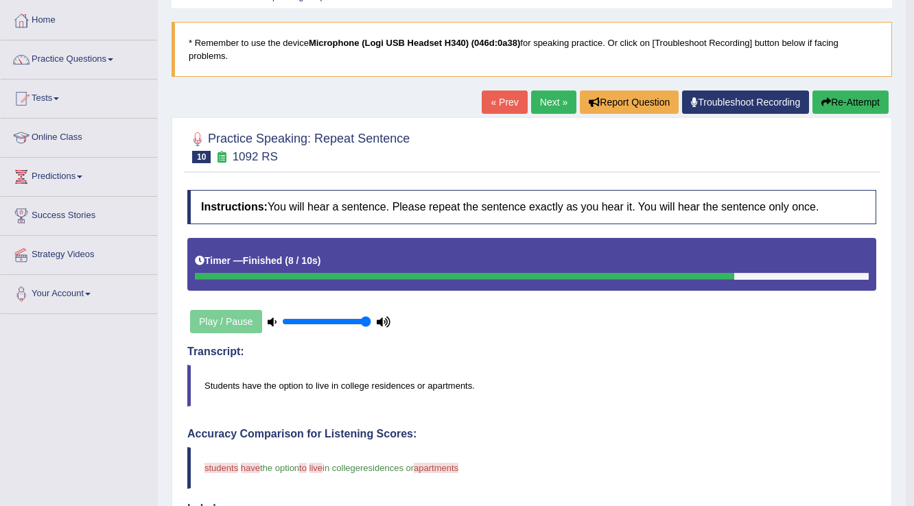
scroll to position [55, 0]
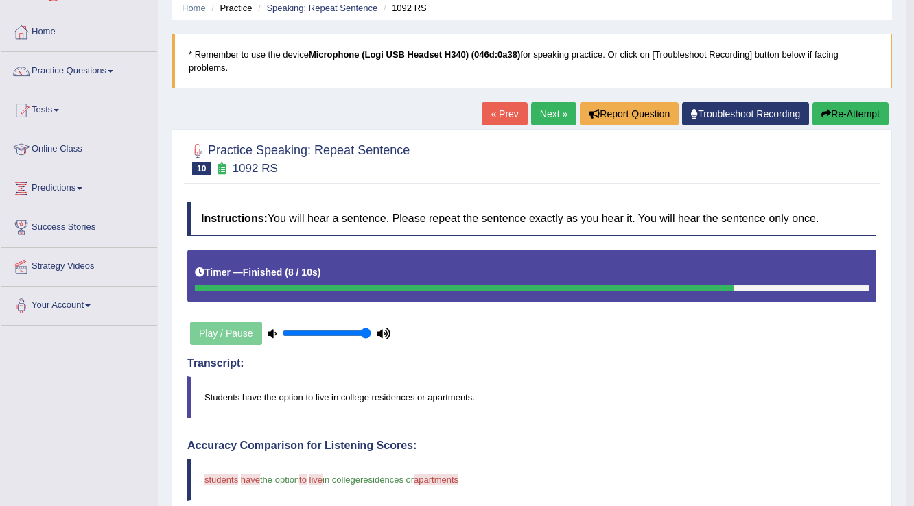
click at [543, 122] on link "Next »" at bounding box center [553, 113] width 45 height 23
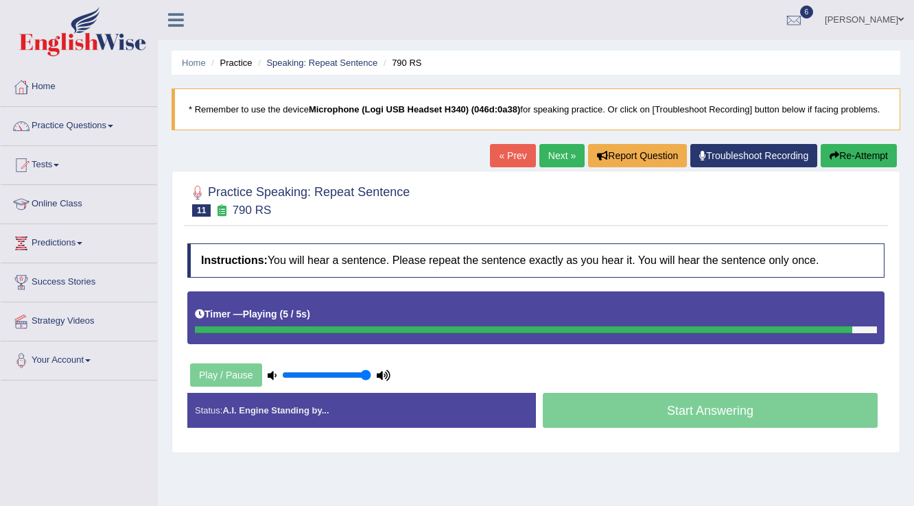
click at [868, 166] on button "Re-Attempt" at bounding box center [858, 155] width 76 height 23
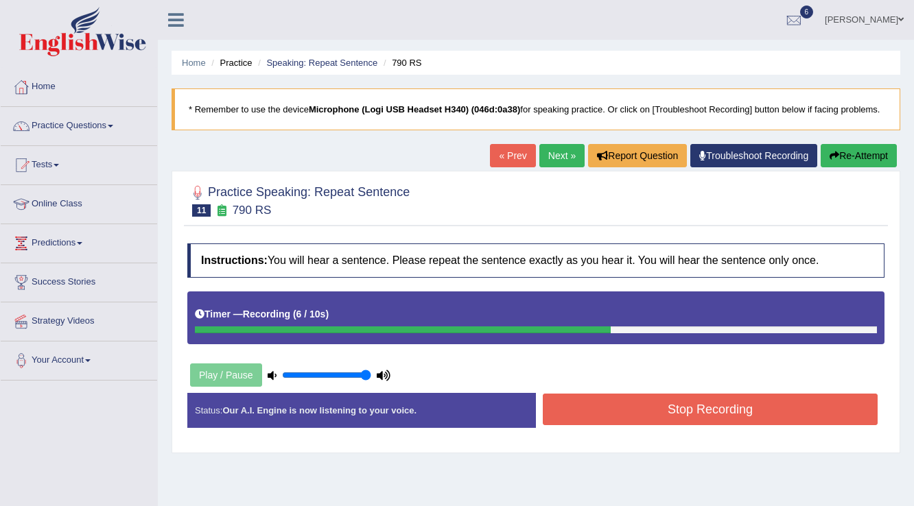
click at [657, 405] on button "Stop Recording" at bounding box center [710, 410] width 335 height 32
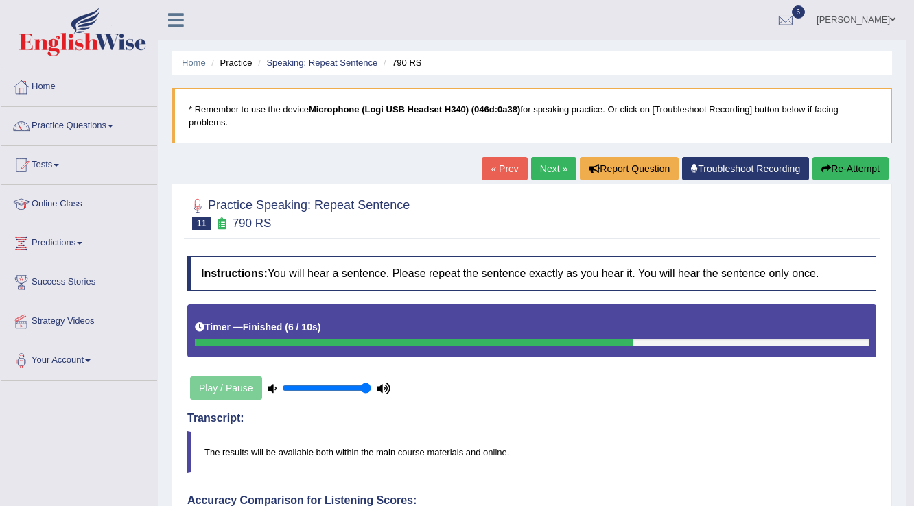
click at [840, 168] on button "Re-Attempt" at bounding box center [850, 168] width 76 height 23
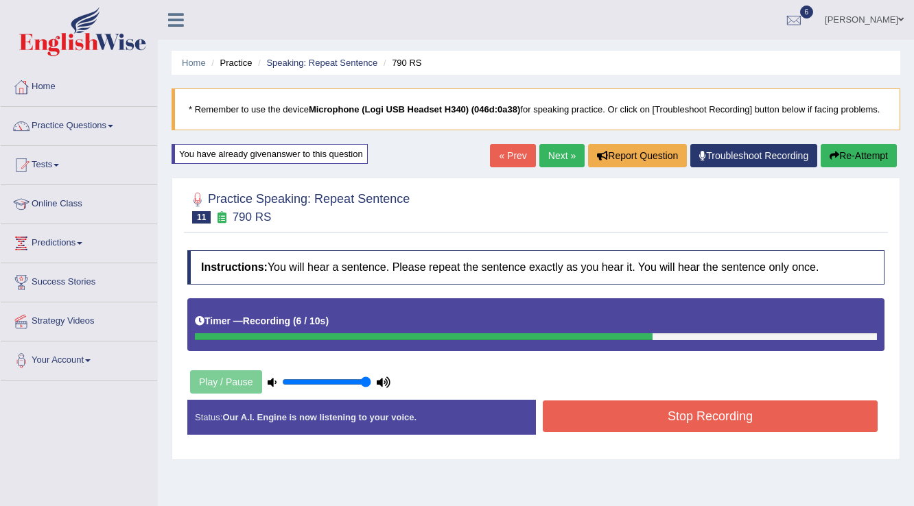
click at [595, 407] on button "Stop Recording" at bounding box center [710, 417] width 335 height 32
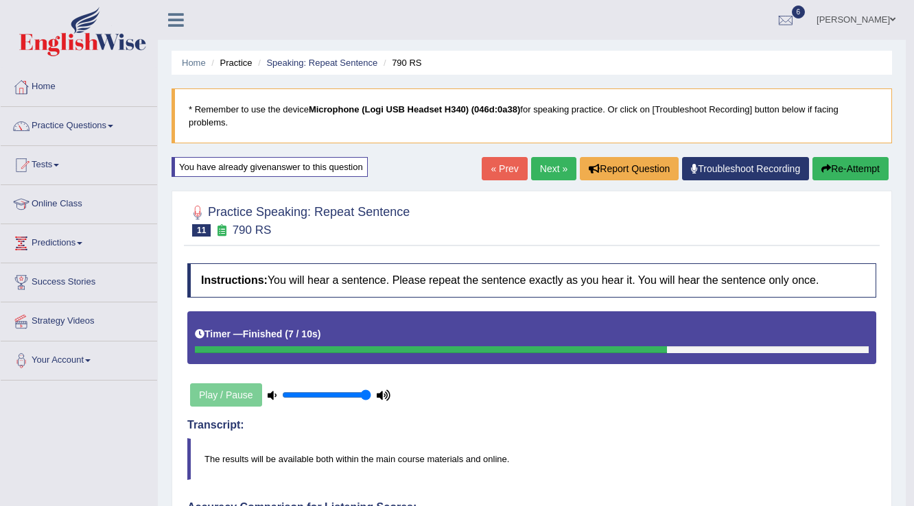
click at [549, 174] on link "Next »" at bounding box center [553, 168] width 45 height 23
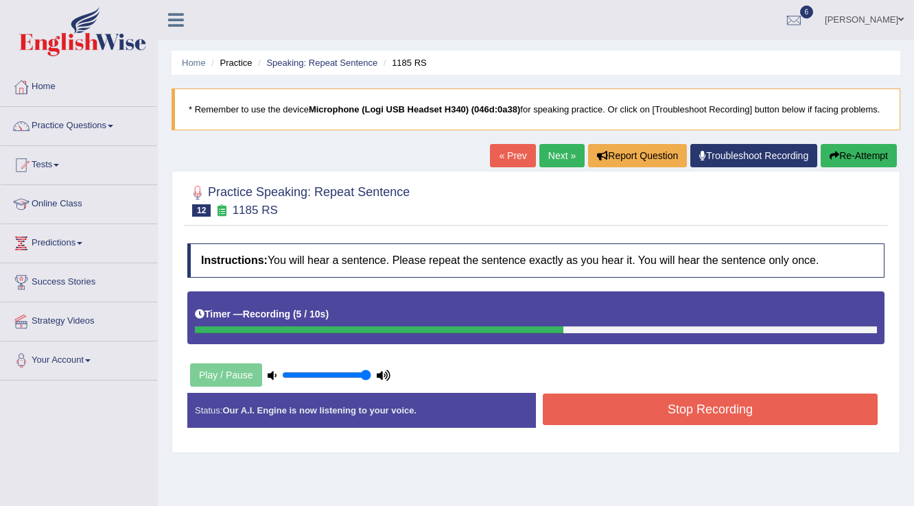
click at [710, 417] on button "Stop Recording" at bounding box center [710, 410] width 335 height 32
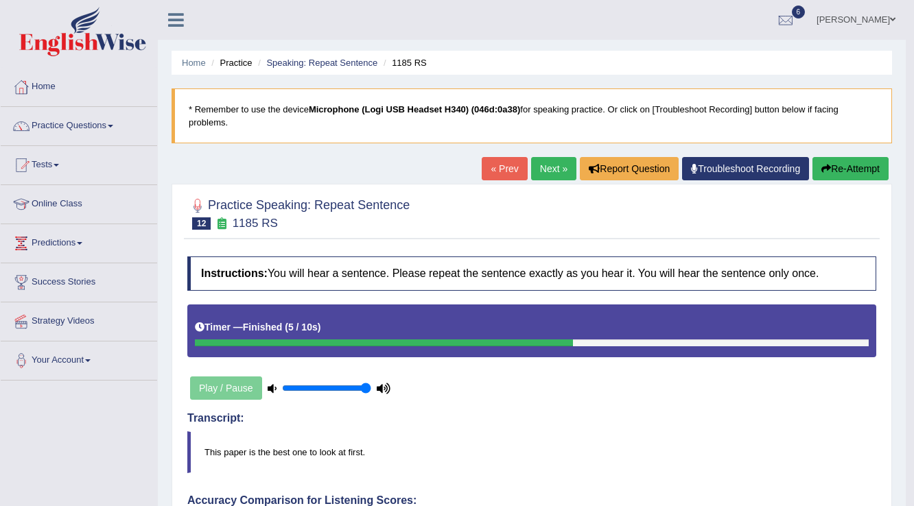
click at [560, 169] on link "Next »" at bounding box center [553, 168] width 45 height 23
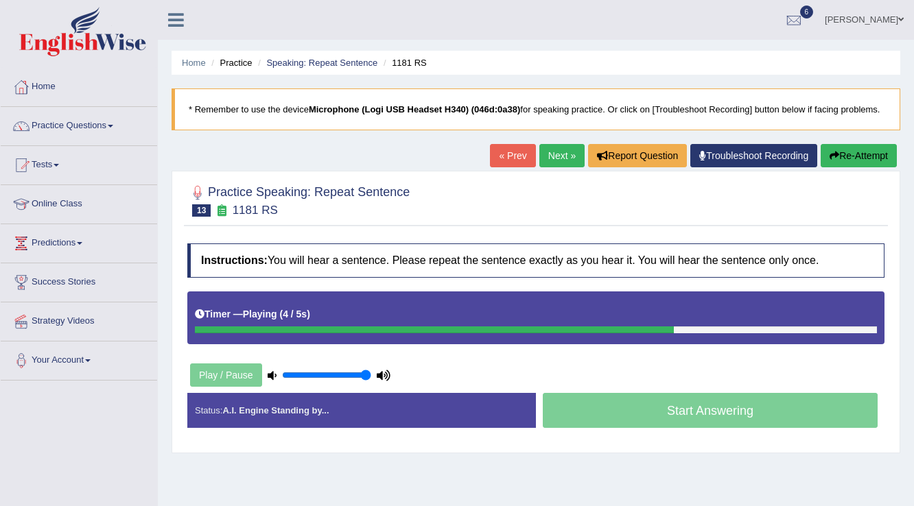
click at [877, 159] on button "Re-Attempt" at bounding box center [858, 155] width 76 height 23
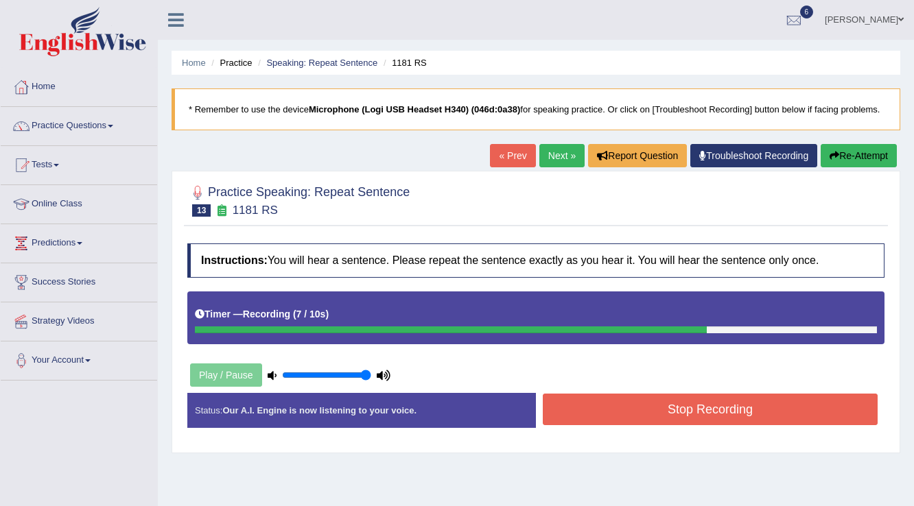
click at [654, 409] on button "Stop Recording" at bounding box center [710, 410] width 335 height 32
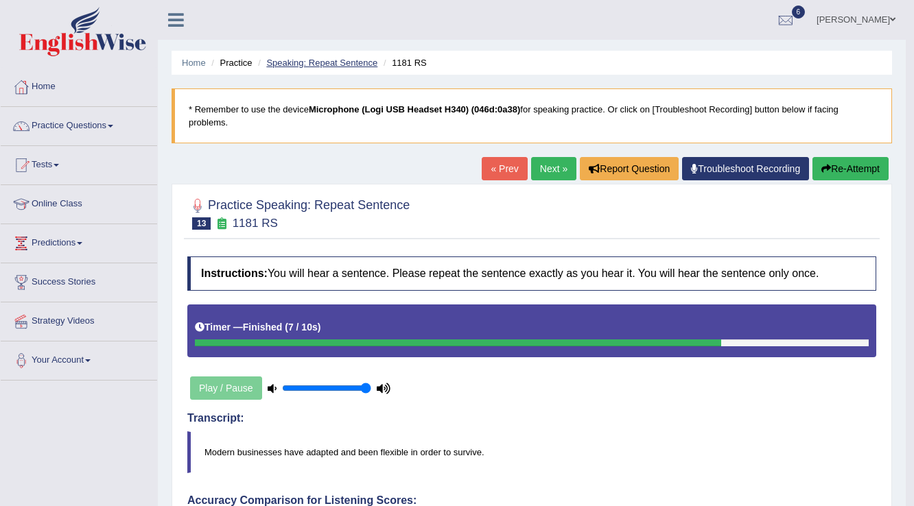
click at [351, 61] on link "Speaking: Repeat Sentence" at bounding box center [321, 63] width 111 height 10
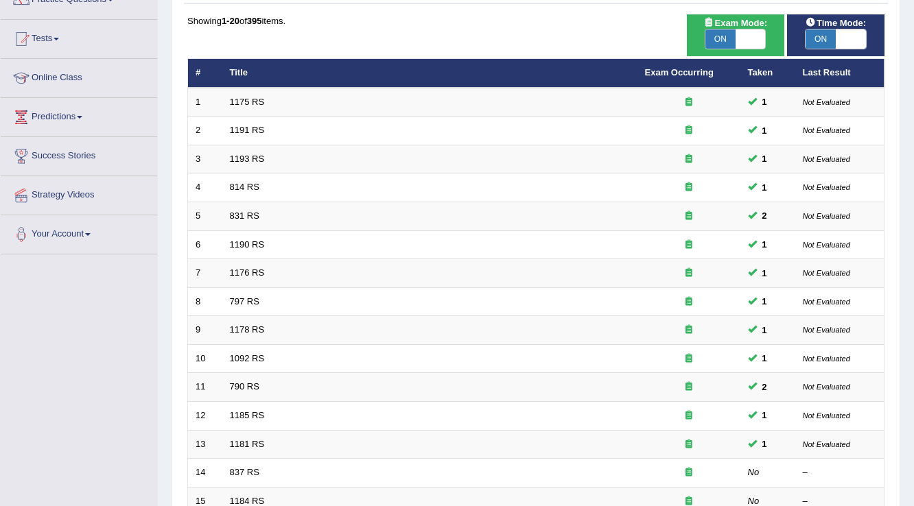
scroll to position [110, 0]
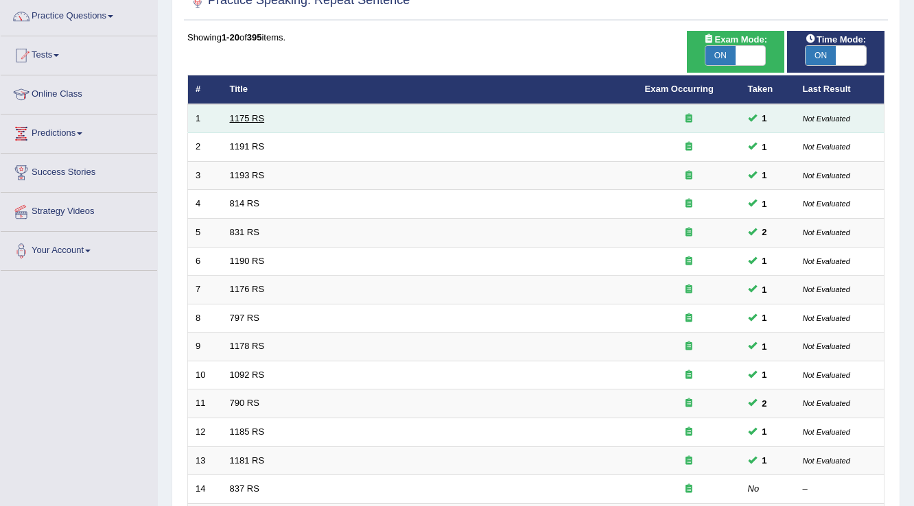
click at [256, 114] on link "1175 RS" at bounding box center [247, 118] width 35 height 10
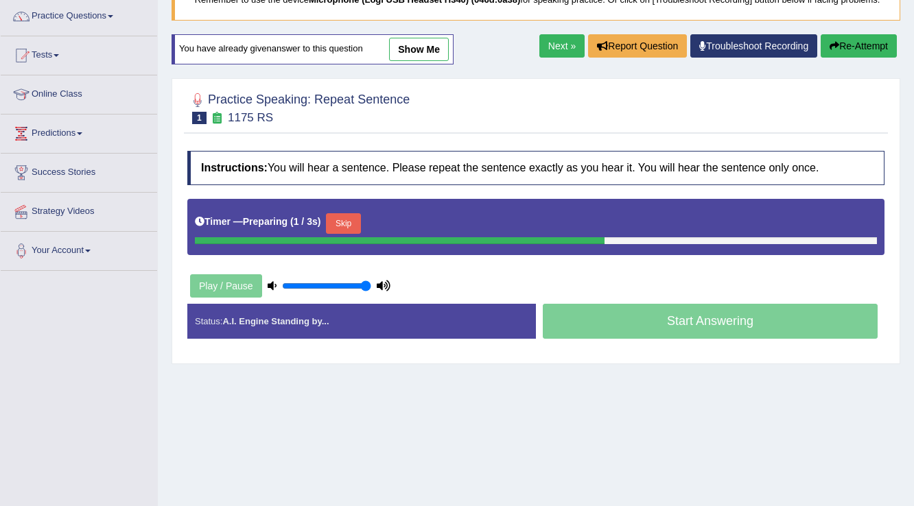
click at [437, 53] on link "show me" at bounding box center [419, 49] width 60 height 23
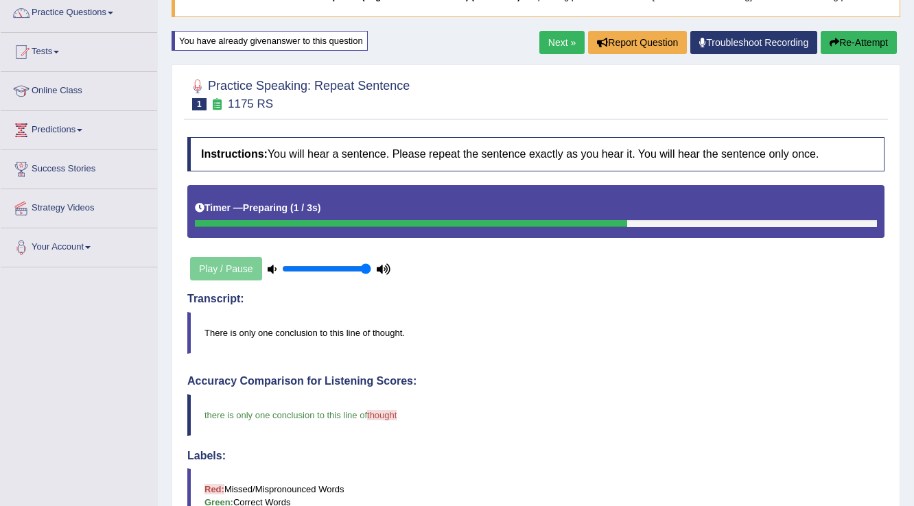
scroll to position [110, 0]
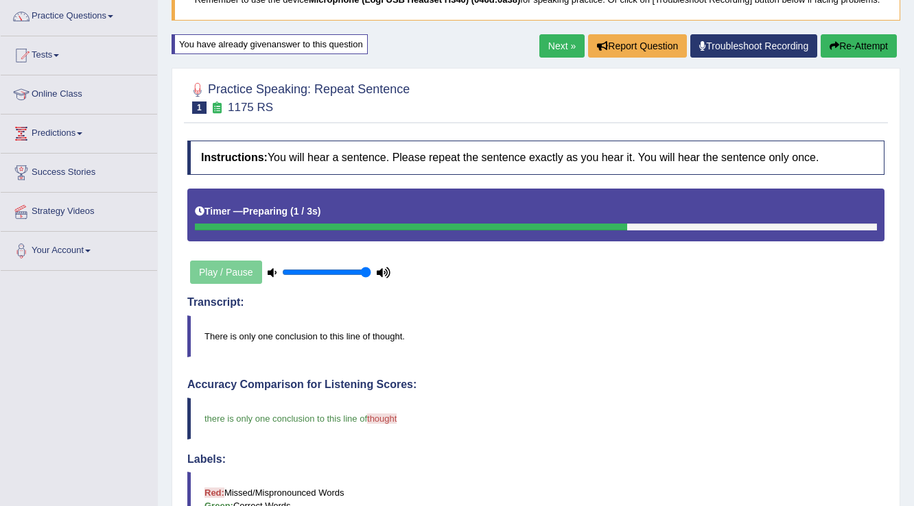
click at [550, 41] on link "Next »" at bounding box center [561, 45] width 45 height 23
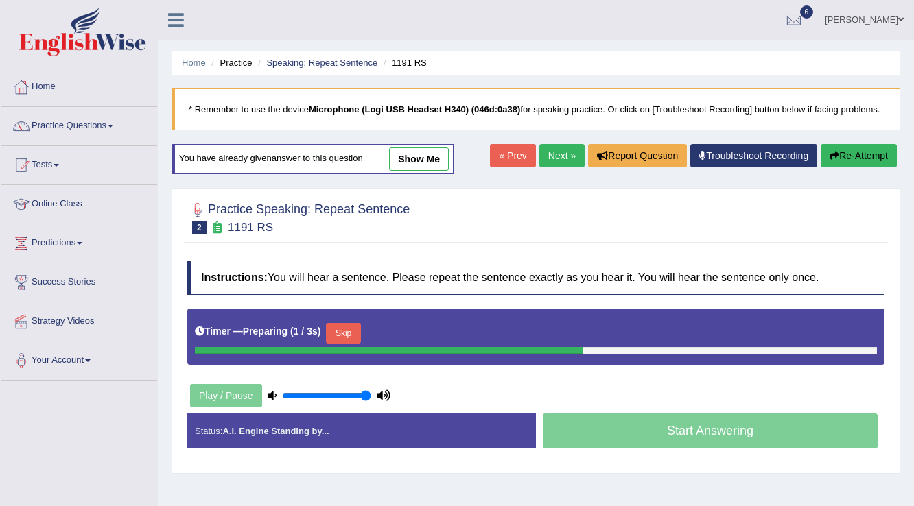
click at [334, 67] on li "Speaking: Repeat Sentence" at bounding box center [316, 62] width 123 height 13
click at [335, 66] on link "Speaking: Repeat Sentence" at bounding box center [321, 63] width 111 height 10
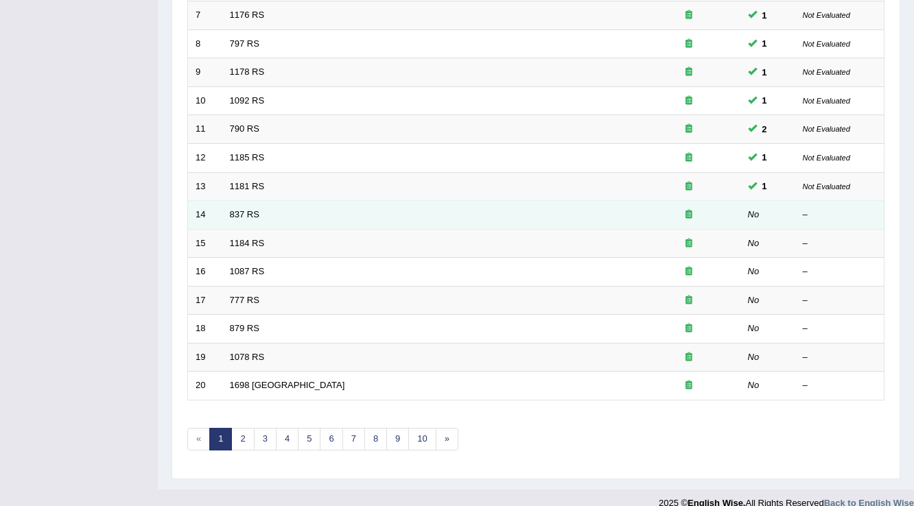
click at [228, 204] on td "837 RS" at bounding box center [429, 215] width 415 height 29
click at [252, 214] on link "837 RS" at bounding box center [244, 214] width 29 height 10
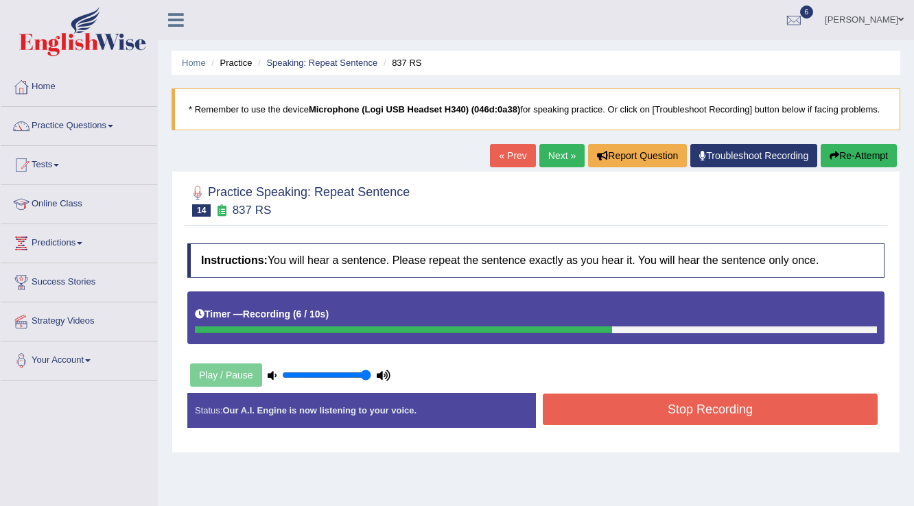
click at [619, 412] on button "Stop Recording" at bounding box center [710, 410] width 335 height 32
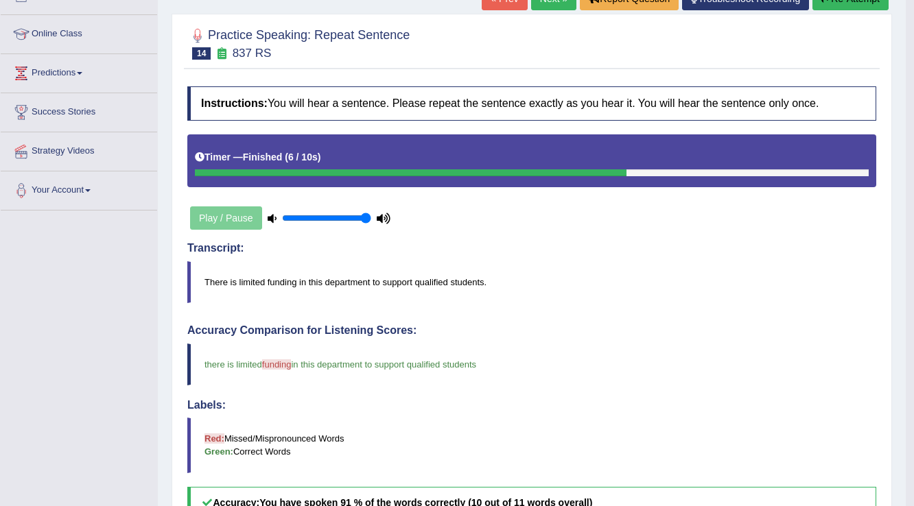
scroll to position [159, 0]
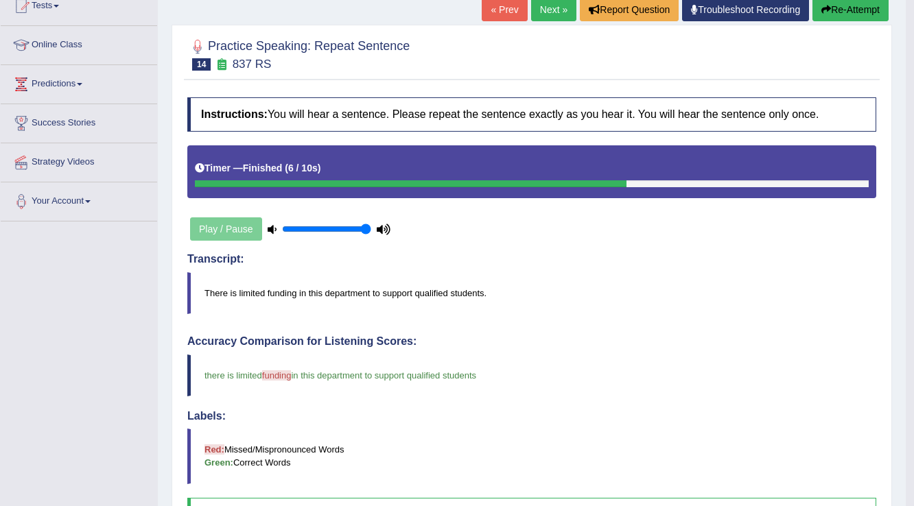
click at [554, 16] on link "Next »" at bounding box center [553, 9] width 45 height 23
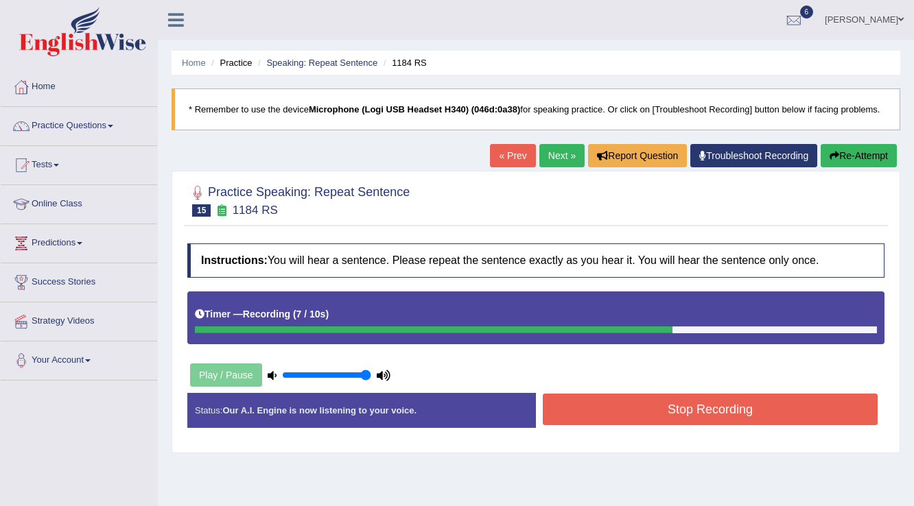
click at [672, 406] on button "Stop Recording" at bounding box center [710, 410] width 335 height 32
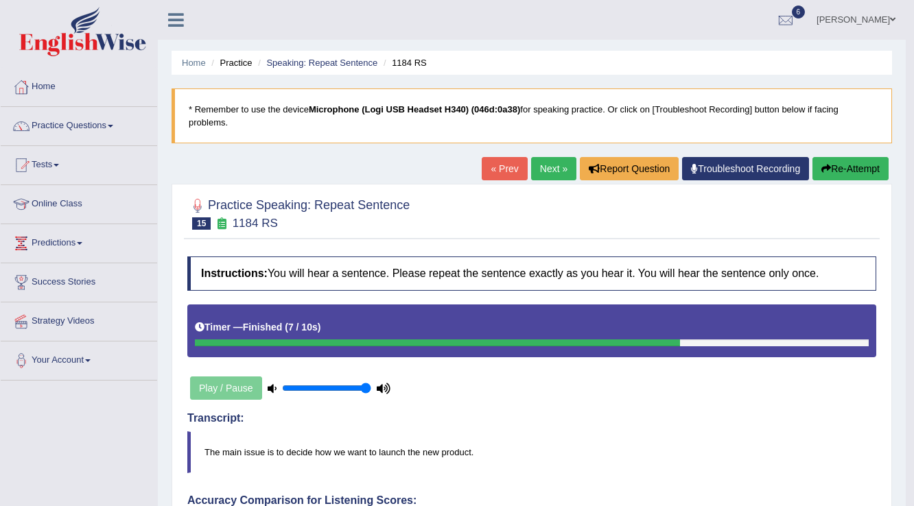
click at [560, 157] on link "Next »" at bounding box center [553, 168] width 45 height 23
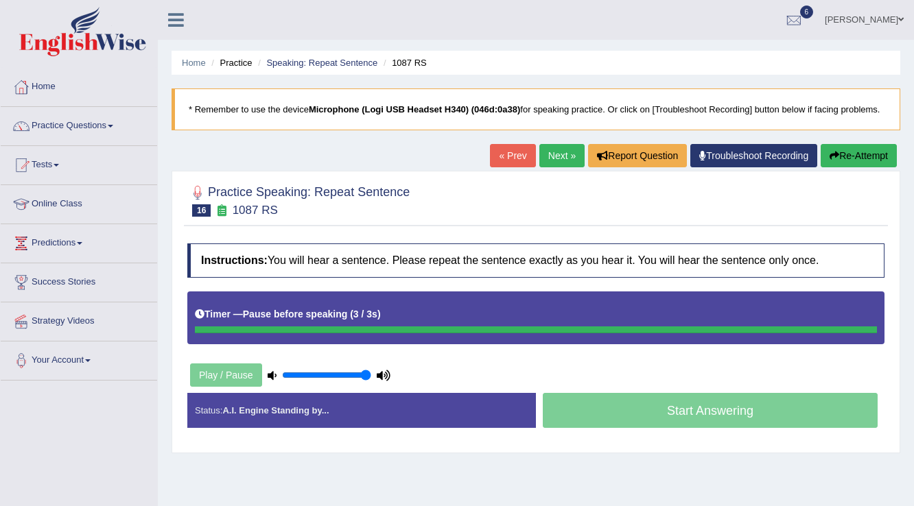
click at [836, 150] on button "Re-Attempt" at bounding box center [858, 155] width 76 height 23
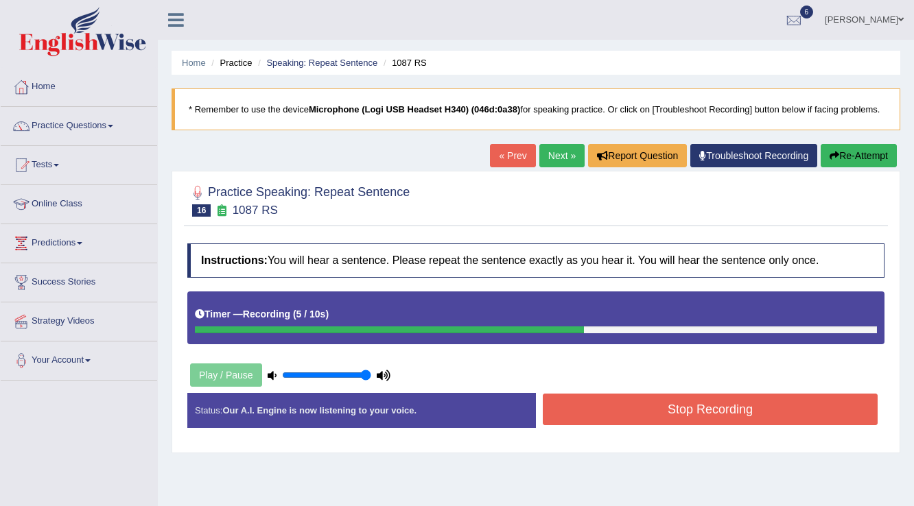
click at [645, 412] on button "Stop Recording" at bounding box center [710, 410] width 335 height 32
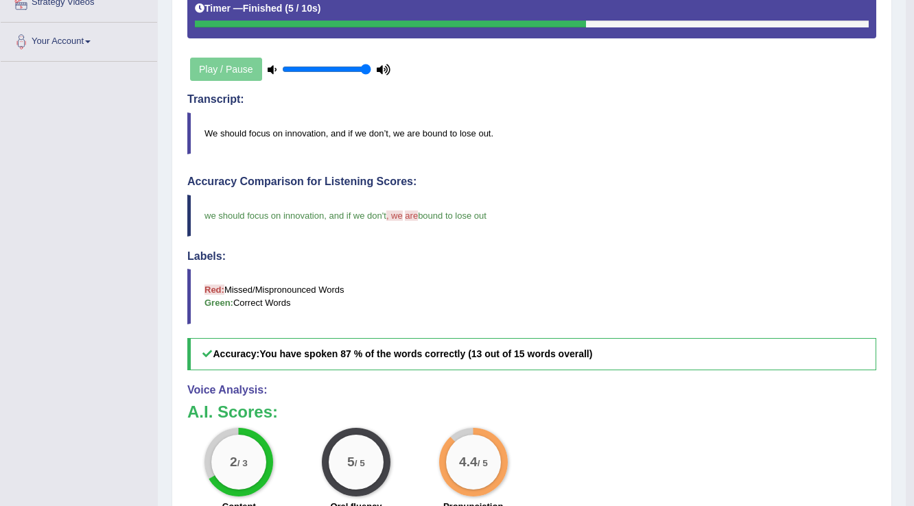
scroll to position [104, 0]
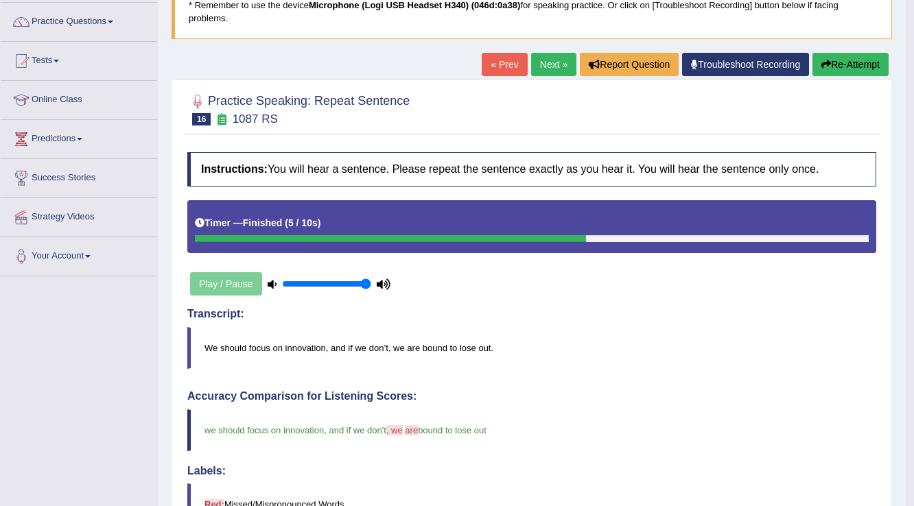
click at [554, 62] on link "Next »" at bounding box center [553, 64] width 45 height 23
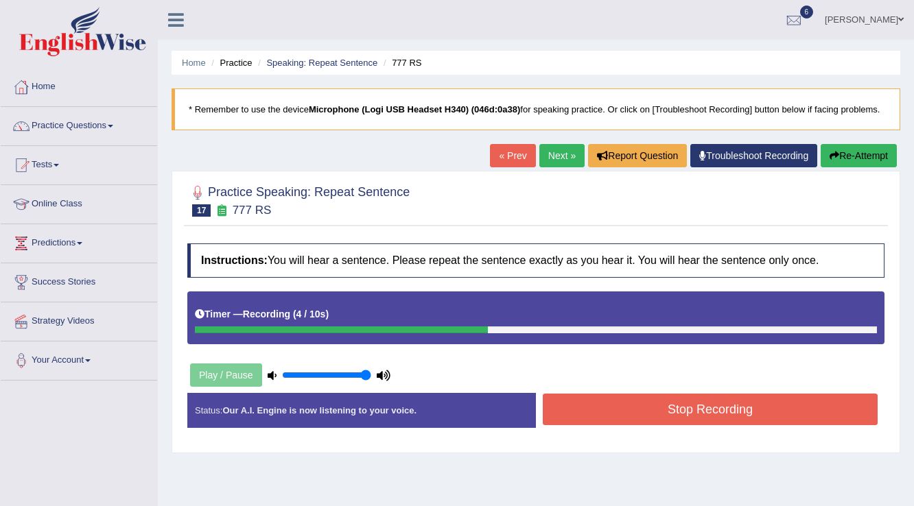
click at [637, 412] on button "Stop Recording" at bounding box center [710, 410] width 335 height 32
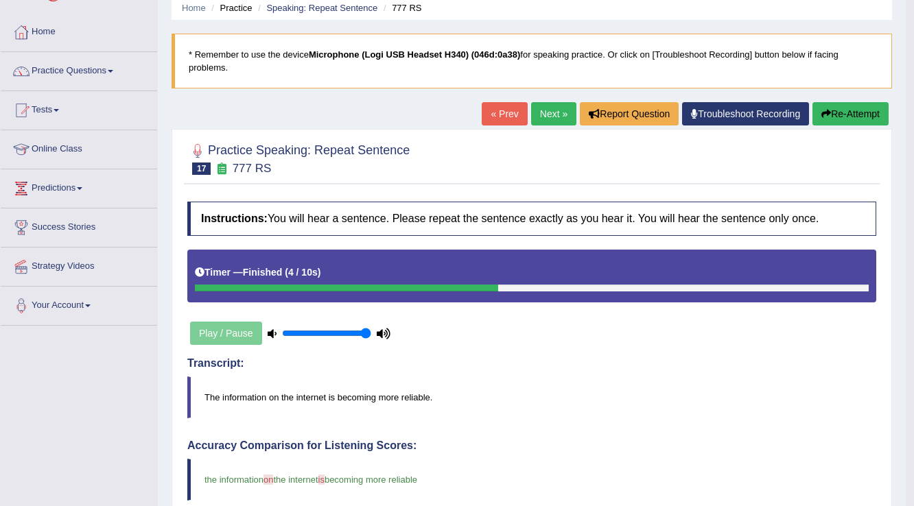
scroll to position [49, 0]
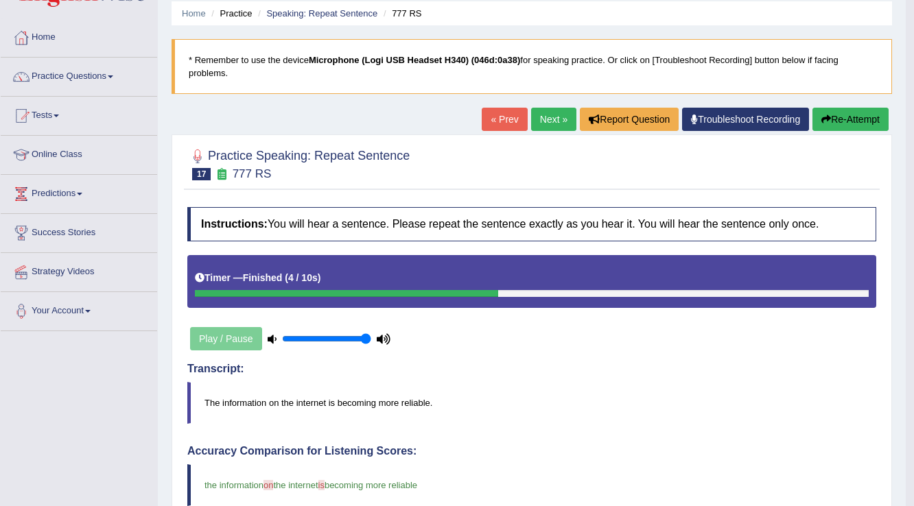
click at [558, 113] on link "Next »" at bounding box center [553, 119] width 45 height 23
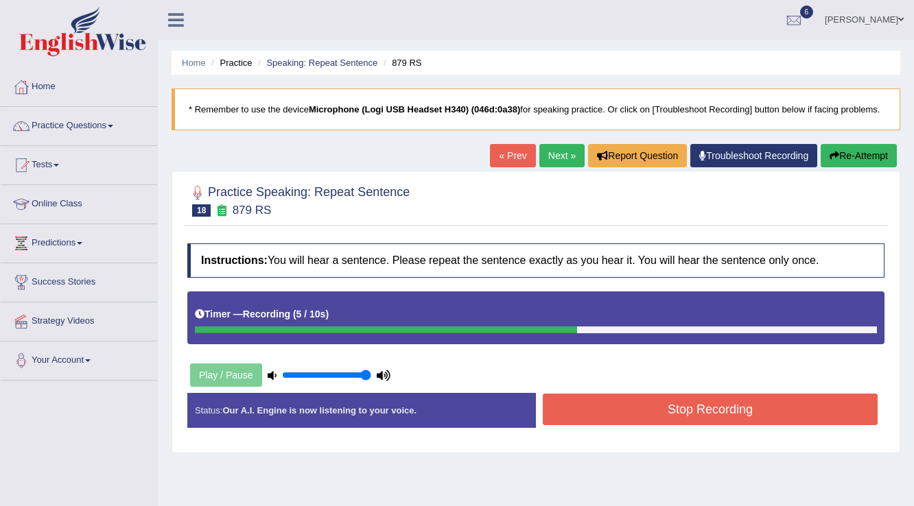
click at [590, 409] on button "Stop Recording" at bounding box center [710, 410] width 335 height 32
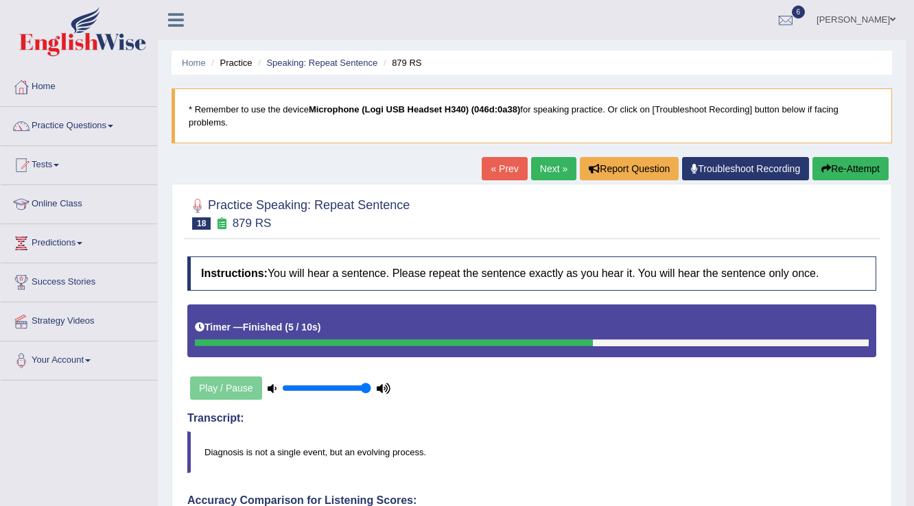
click at [540, 167] on link "Next »" at bounding box center [553, 168] width 45 height 23
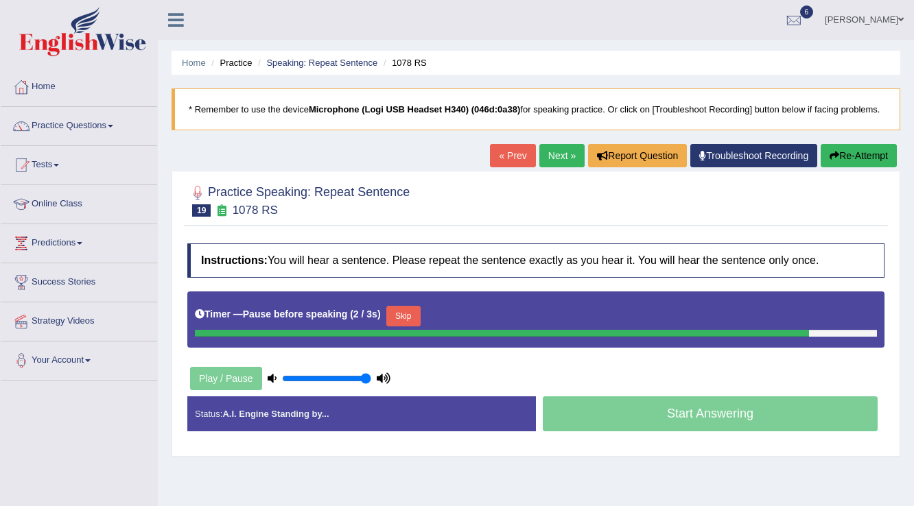
click at [853, 151] on button "Re-Attempt" at bounding box center [858, 155] width 76 height 23
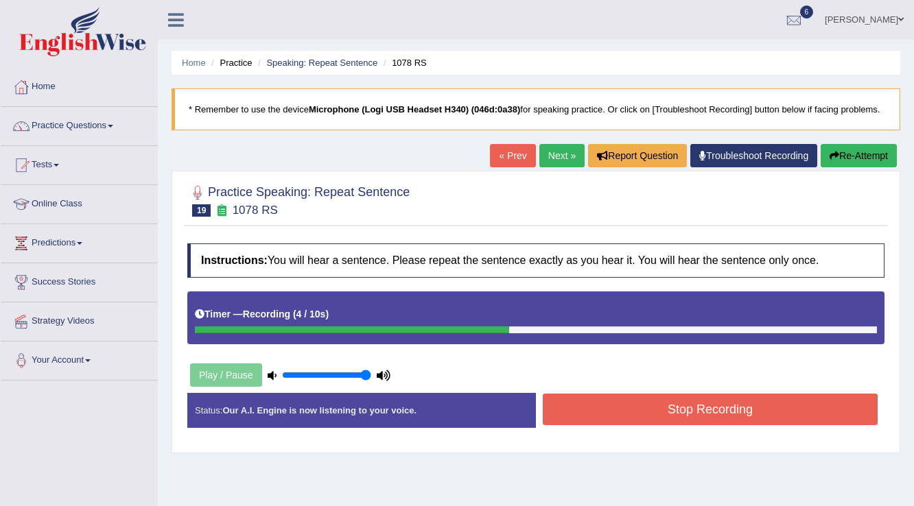
click at [619, 406] on button "Stop Recording" at bounding box center [710, 410] width 335 height 32
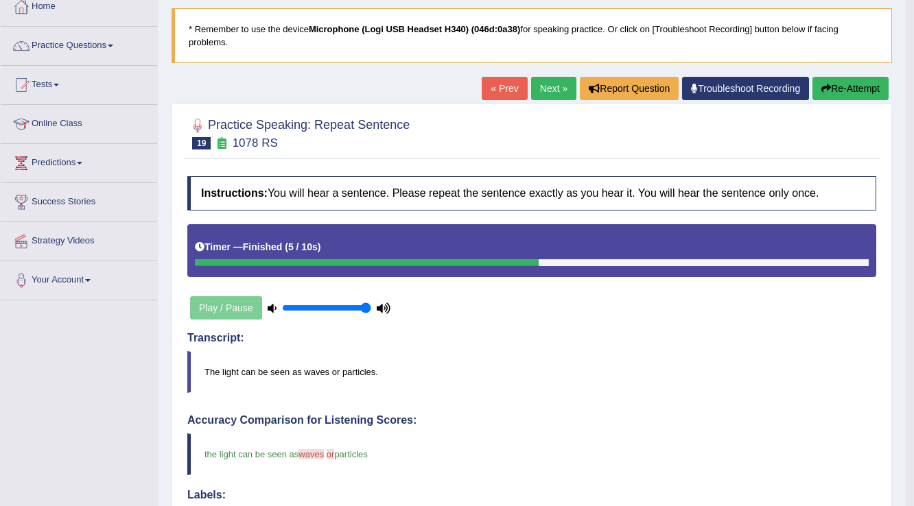
scroll to position [55, 0]
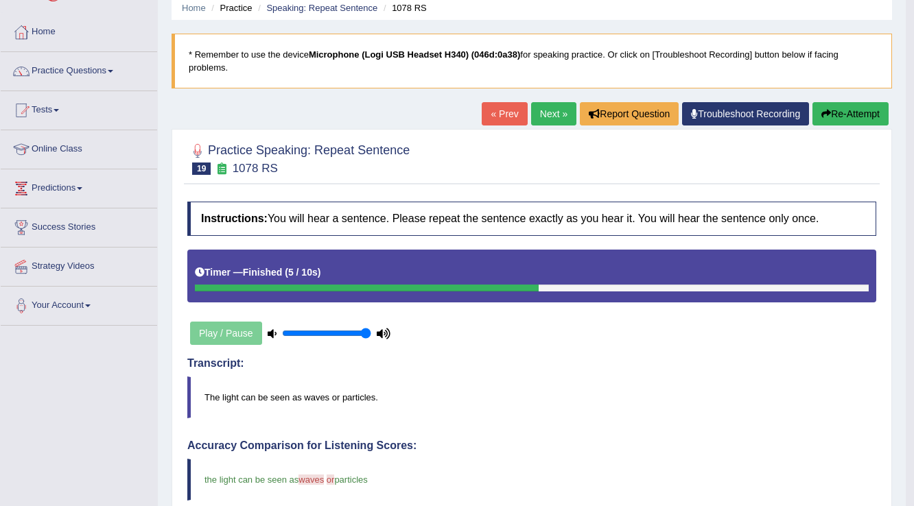
click at [549, 113] on link "Next »" at bounding box center [553, 113] width 45 height 23
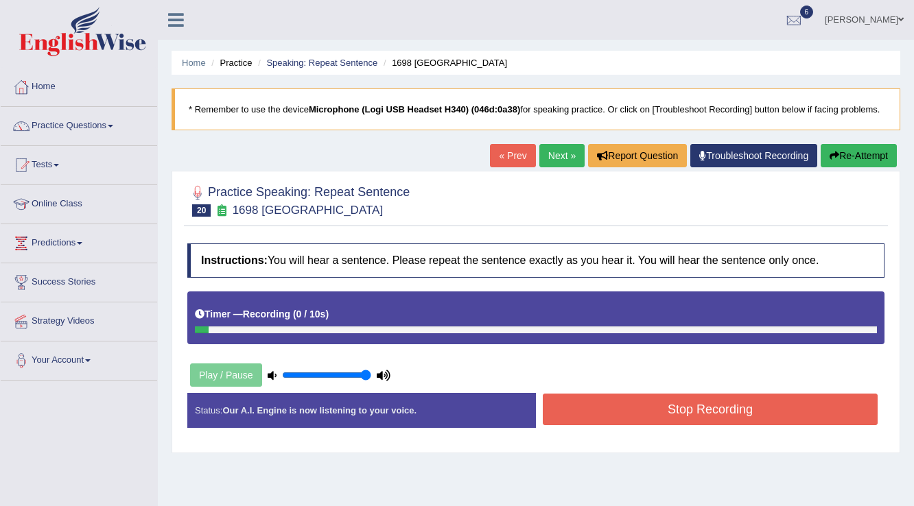
click at [837, 154] on button "Re-Attempt" at bounding box center [858, 155] width 76 height 23
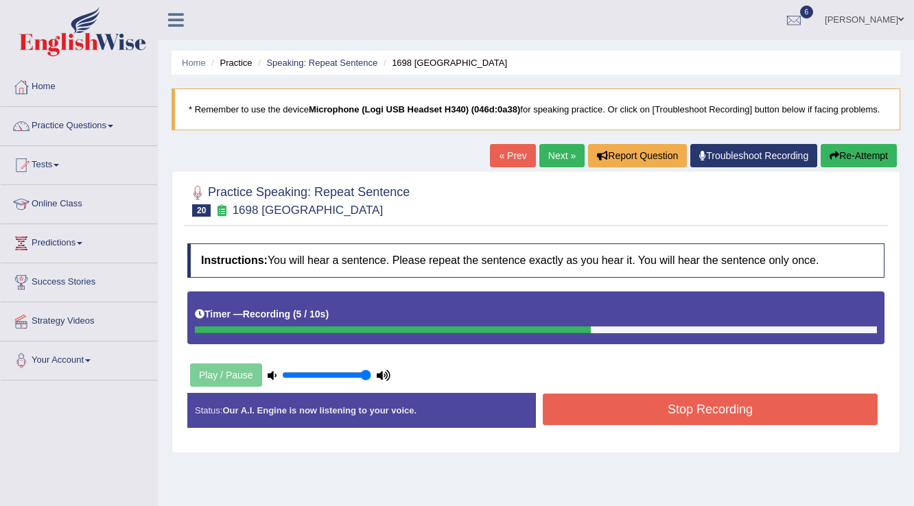
click at [711, 403] on button "Stop Recording" at bounding box center [710, 410] width 335 height 32
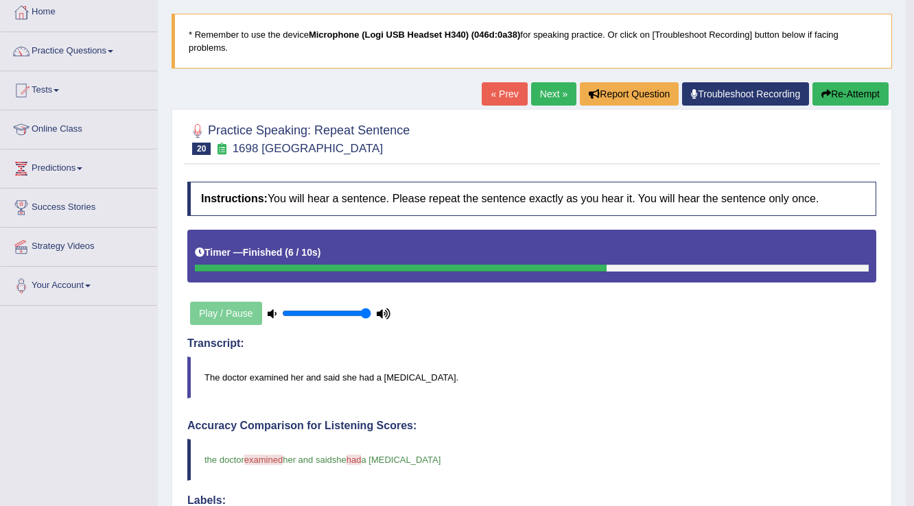
scroll to position [49, 0]
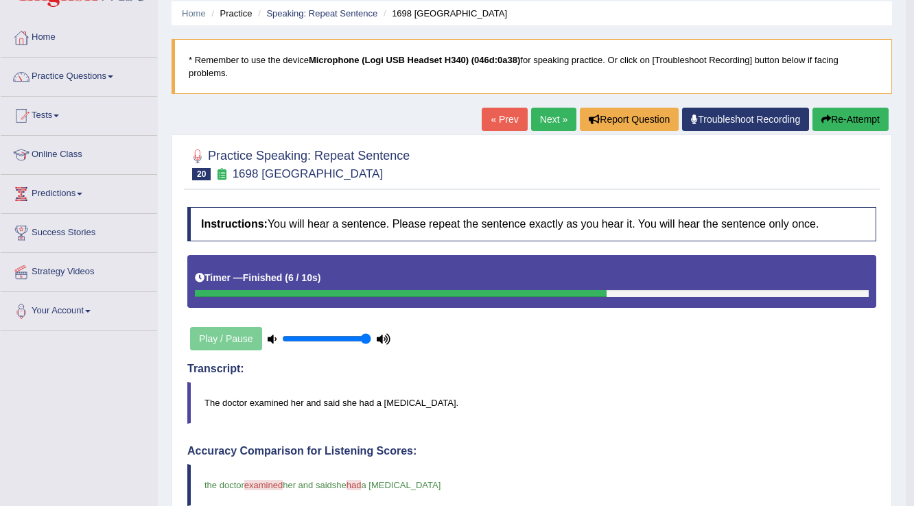
click at [541, 115] on link "Next »" at bounding box center [553, 119] width 45 height 23
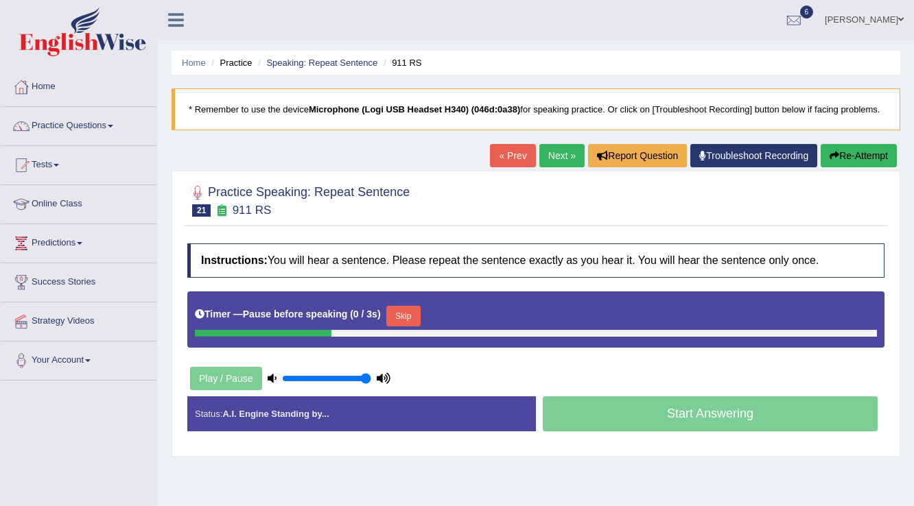
click at [867, 151] on button "Re-Attempt" at bounding box center [858, 155] width 76 height 23
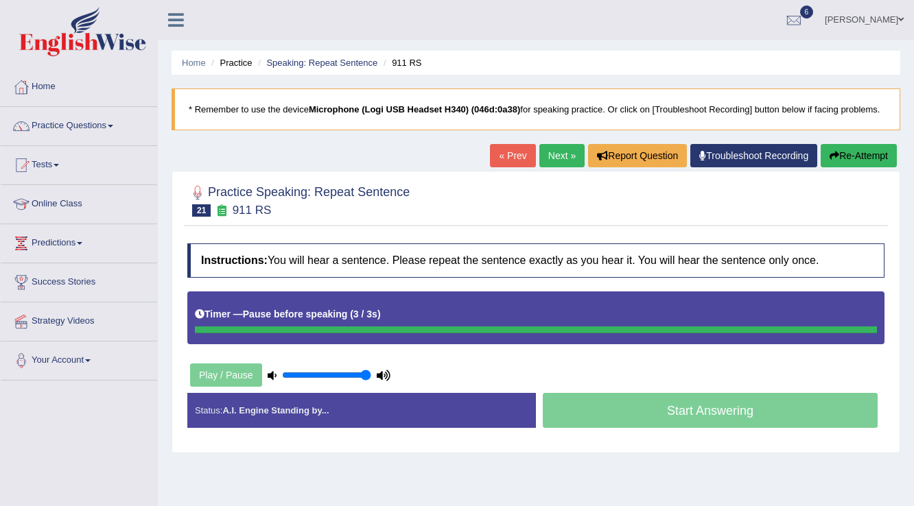
click at [839, 152] on button "Re-Attempt" at bounding box center [858, 155] width 76 height 23
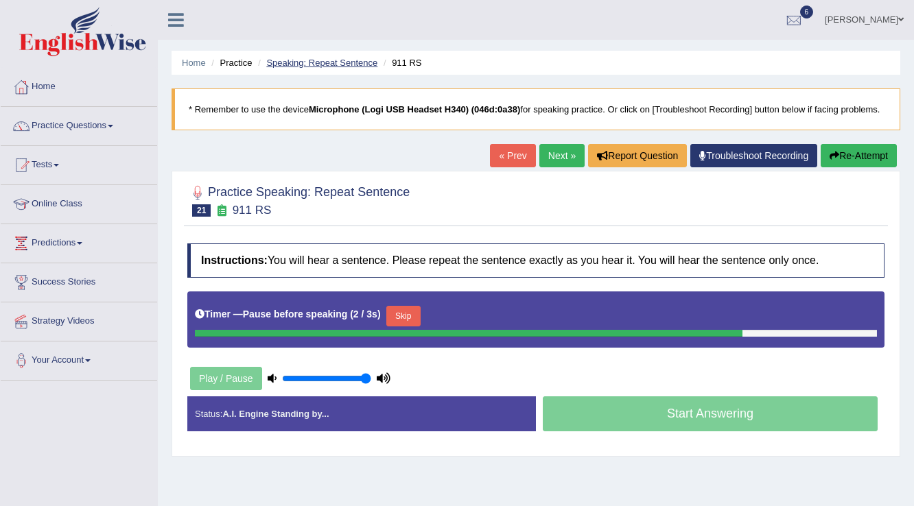
click at [297, 64] on link "Speaking: Repeat Sentence" at bounding box center [321, 63] width 111 height 10
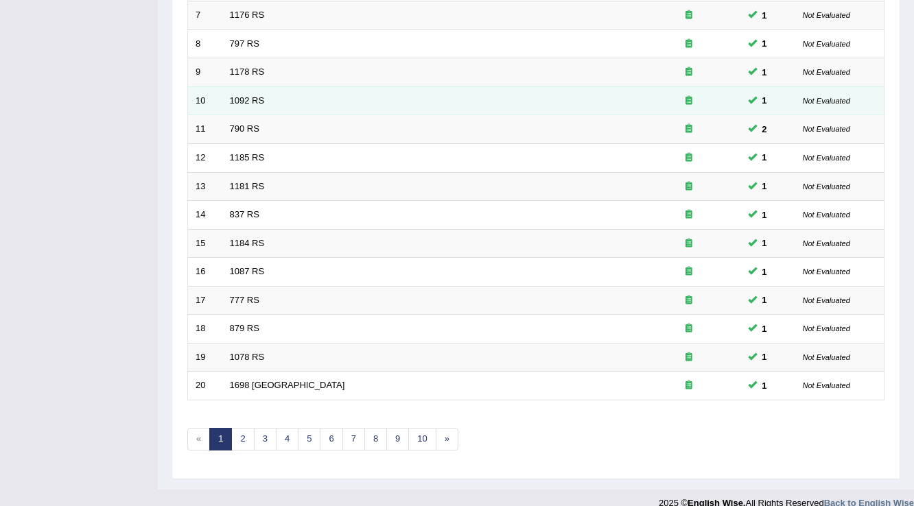
scroll to position [398, 0]
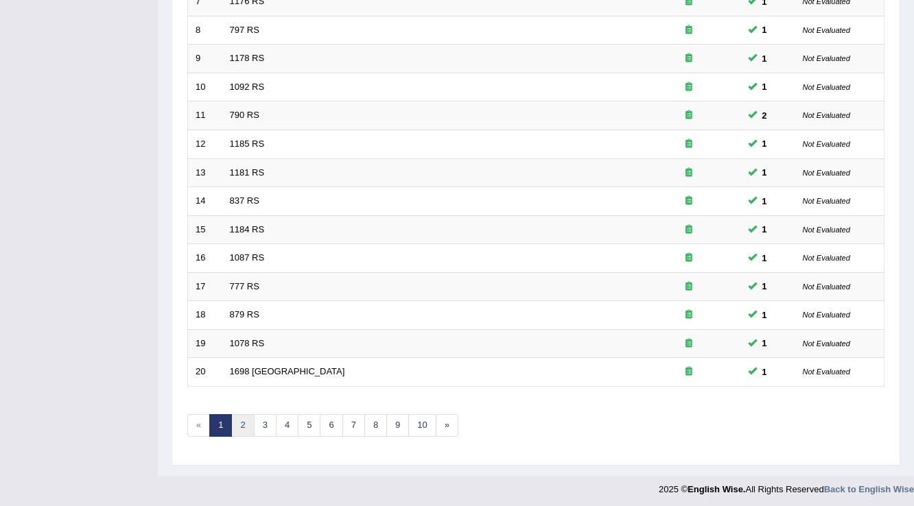
click at [244, 428] on link "2" at bounding box center [242, 425] width 23 height 23
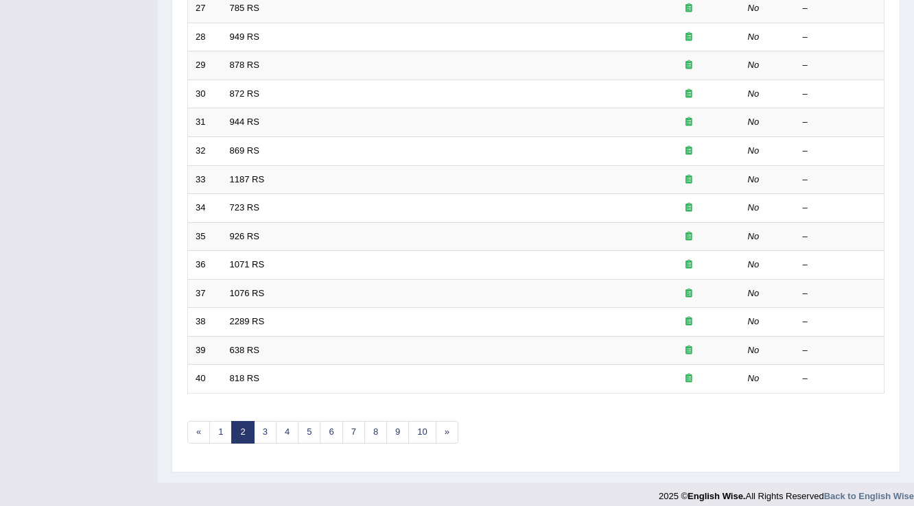
scroll to position [398, 0]
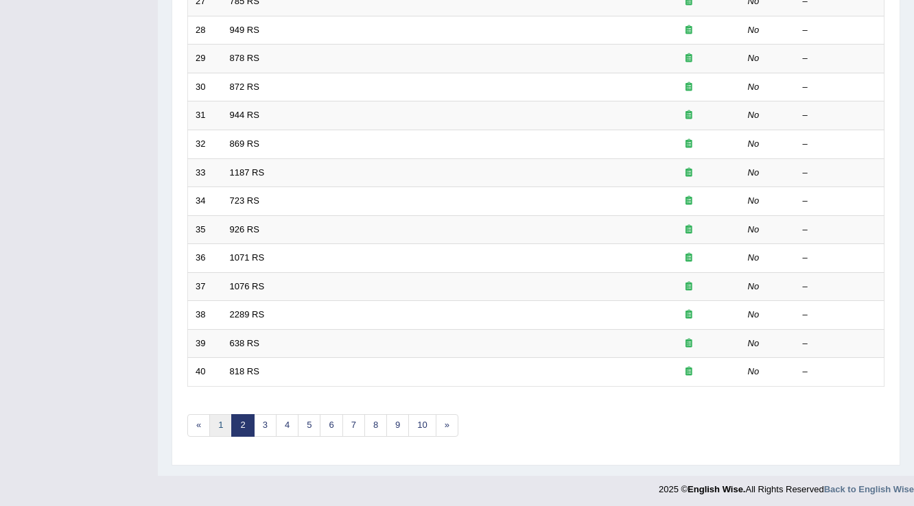
click at [224, 414] on link "1" at bounding box center [220, 425] width 23 height 23
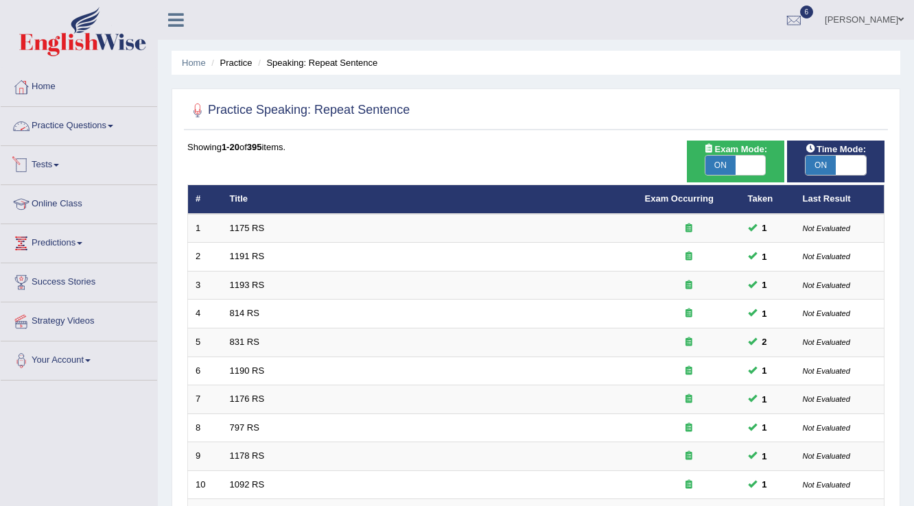
click at [98, 126] on link "Practice Questions" at bounding box center [79, 124] width 156 height 34
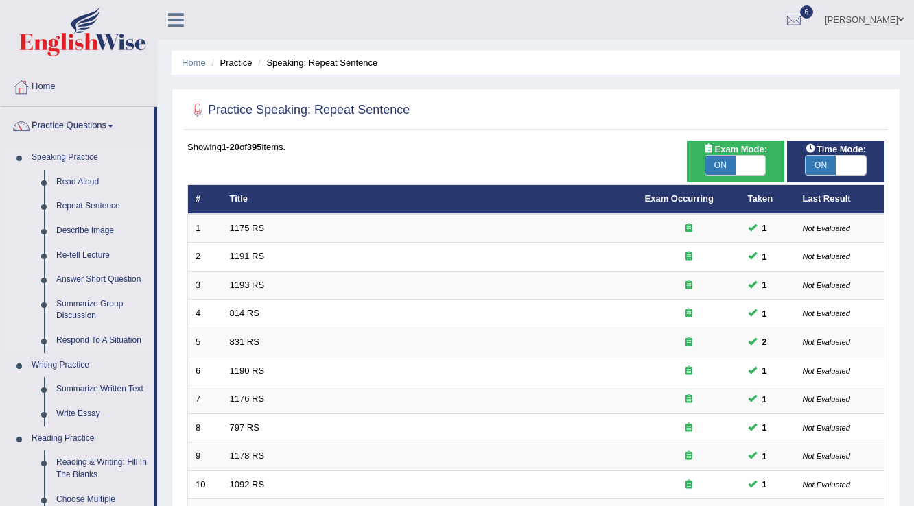
click at [83, 180] on link "Read Aloud" at bounding box center [102, 182] width 104 height 25
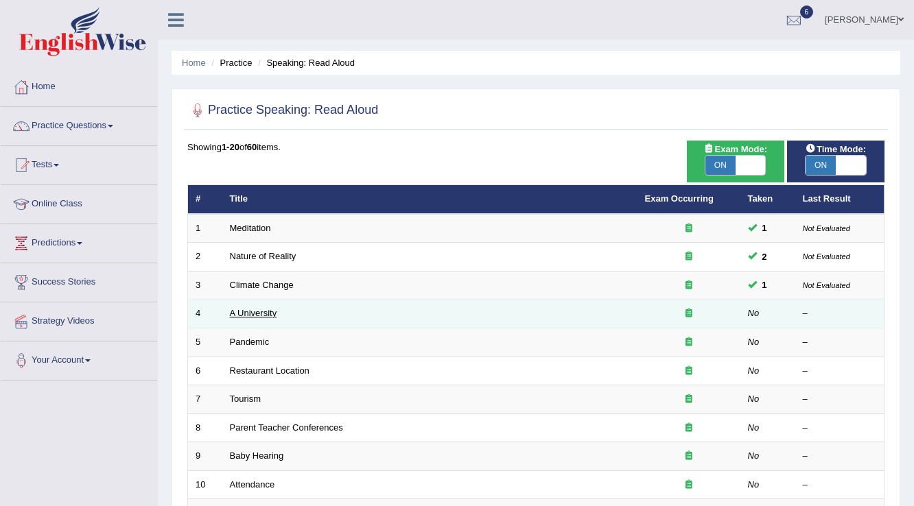
click at [245, 315] on link "A University" at bounding box center [253, 313] width 47 height 10
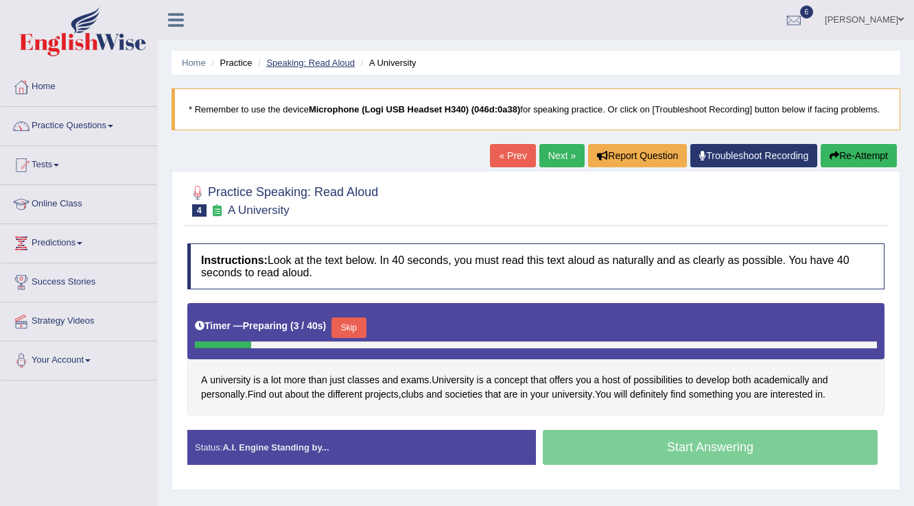
click at [324, 62] on link "Speaking: Read Aloud" at bounding box center [310, 63] width 88 height 10
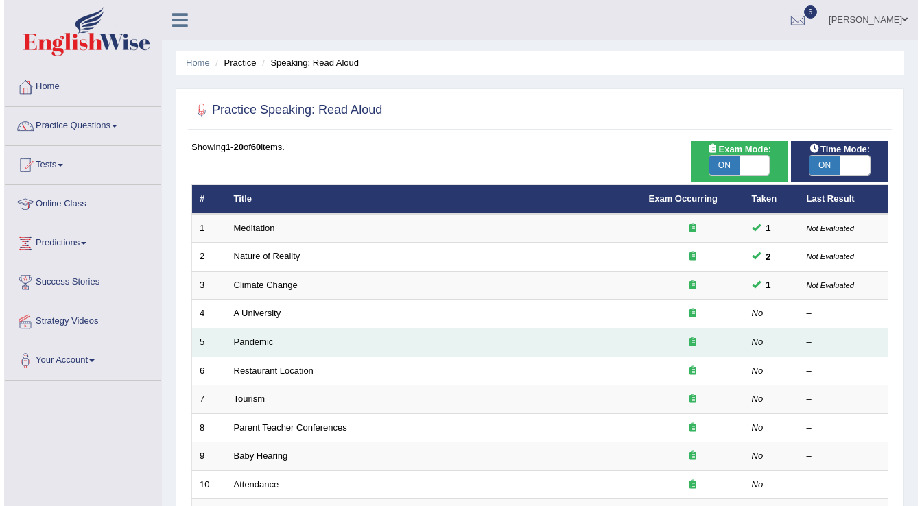
scroll to position [55, 0]
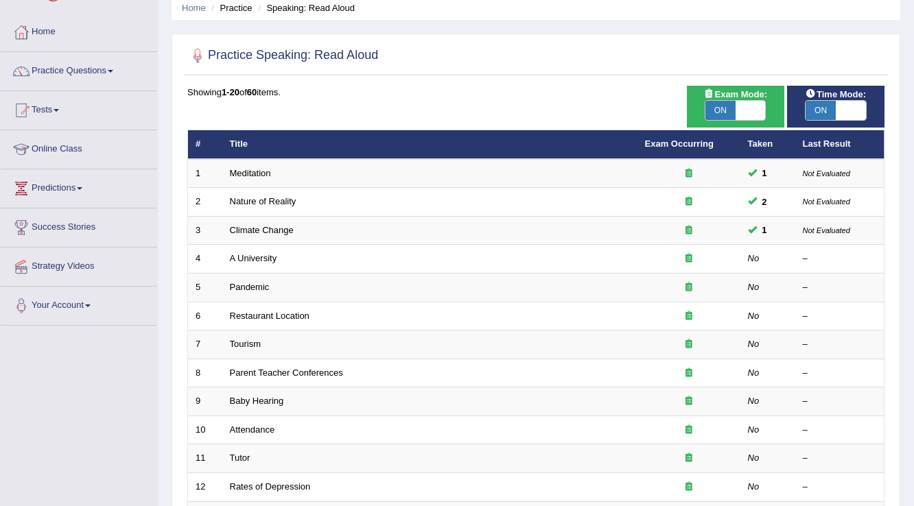
click at [730, 113] on span "ON" at bounding box center [720, 110] width 30 height 19
checkbox input "false"
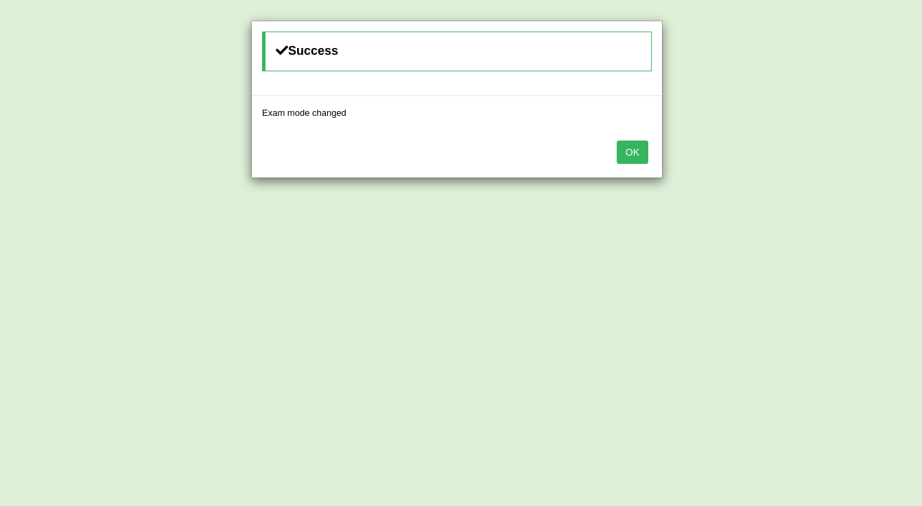
click at [635, 156] on button "OK" at bounding box center [633, 152] width 32 height 23
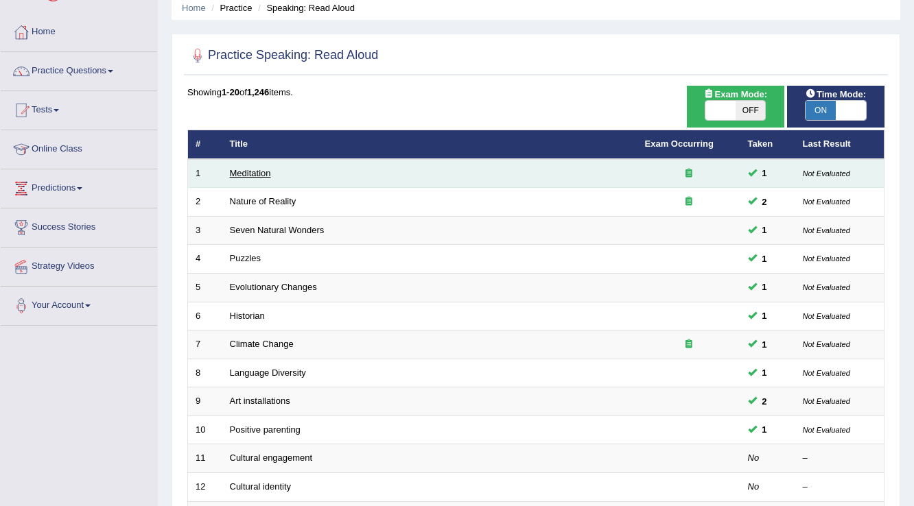
click at [262, 173] on link "Meditation" at bounding box center [250, 173] width 41 height 10
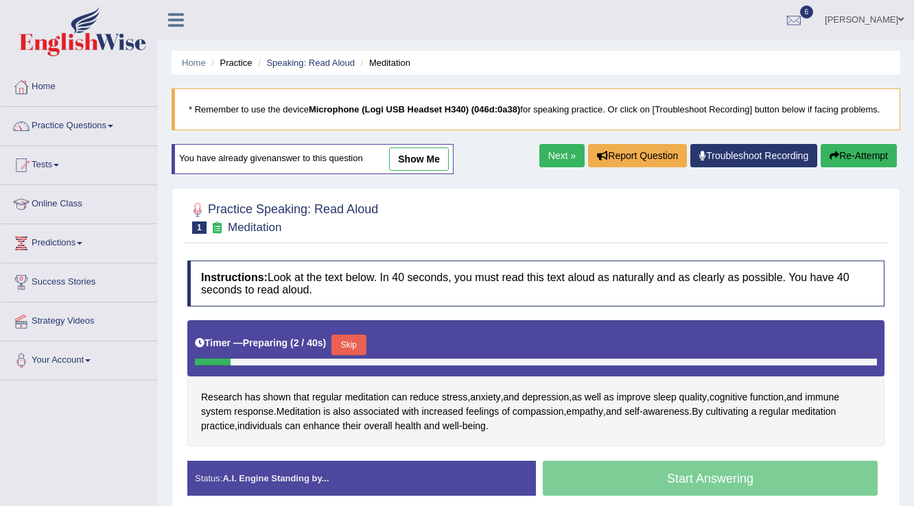
click at [423, 161] on link "show me" at bounding box center [419, 158] width 60 height 23
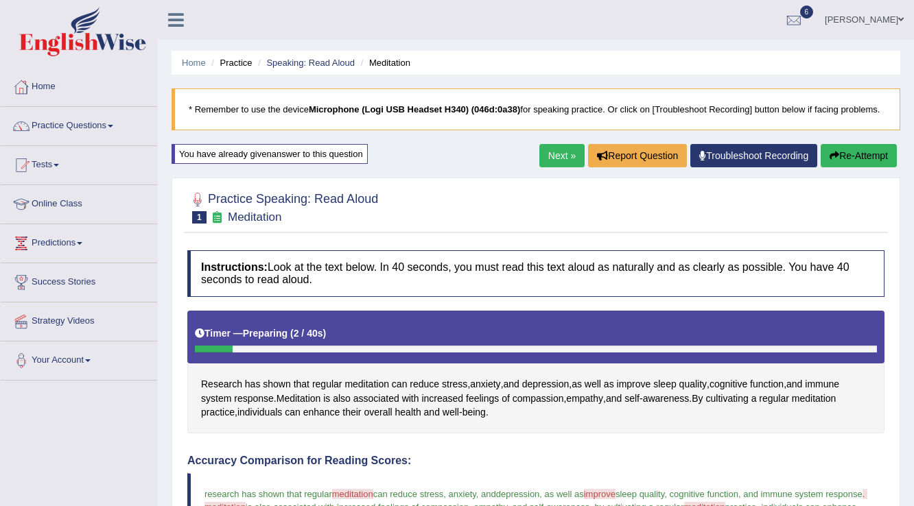
click at [549, 145] on link "Next »" at bounding box center [561, 155] width 45 height 23
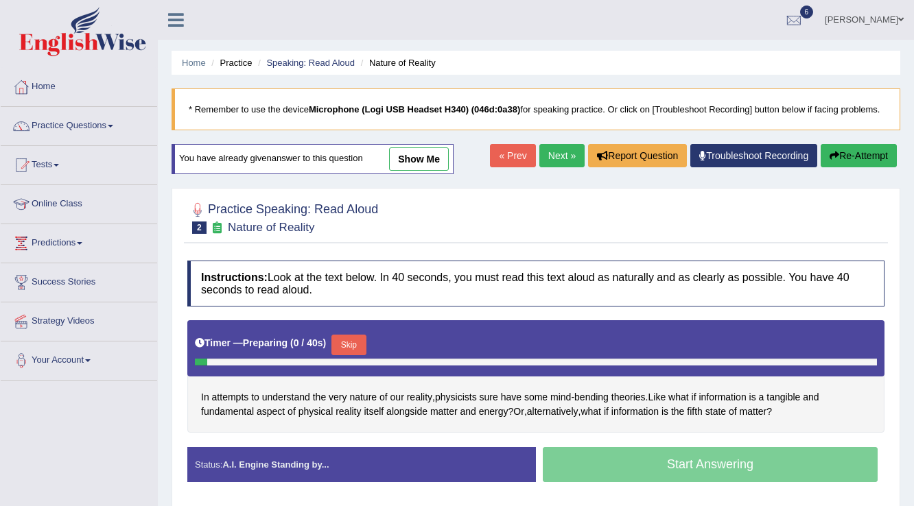
click at [434, 161] on link "show me" at bounding box center [419, 158] width 60 height 23
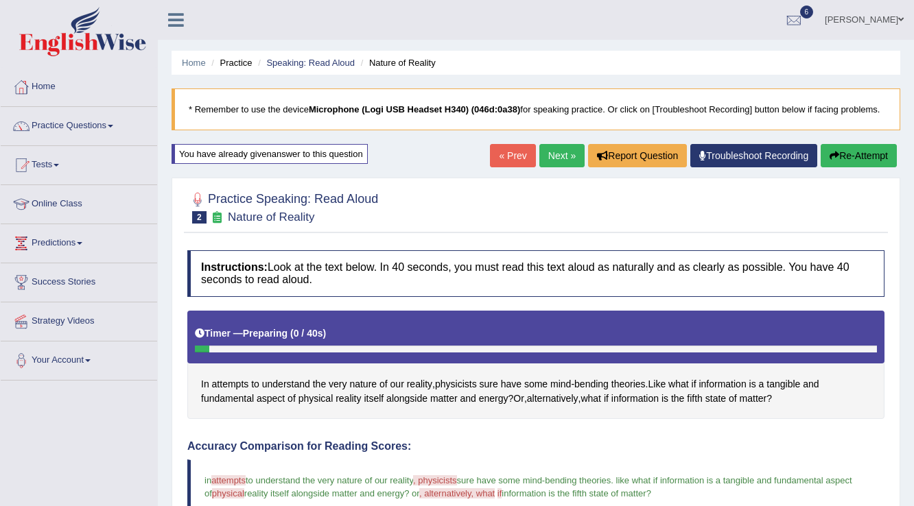
click at [548, 156] on link "Next »" at bounding box center [561, 155] width 45 height 23
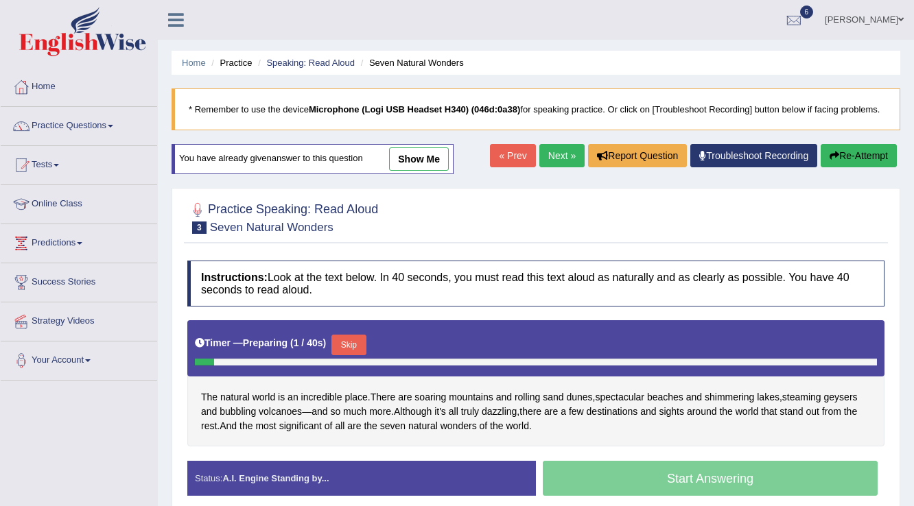
click at [417, 163] on link "show me" at bounding box center [419, 158] width 60 height 23
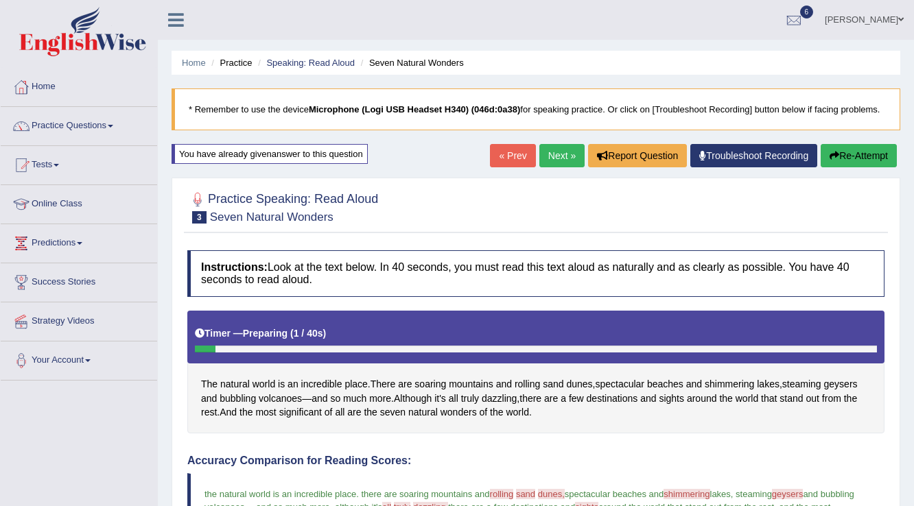
click at [554, 151] on link "Next »" at bounding box center [561, 155] width 45 height 23
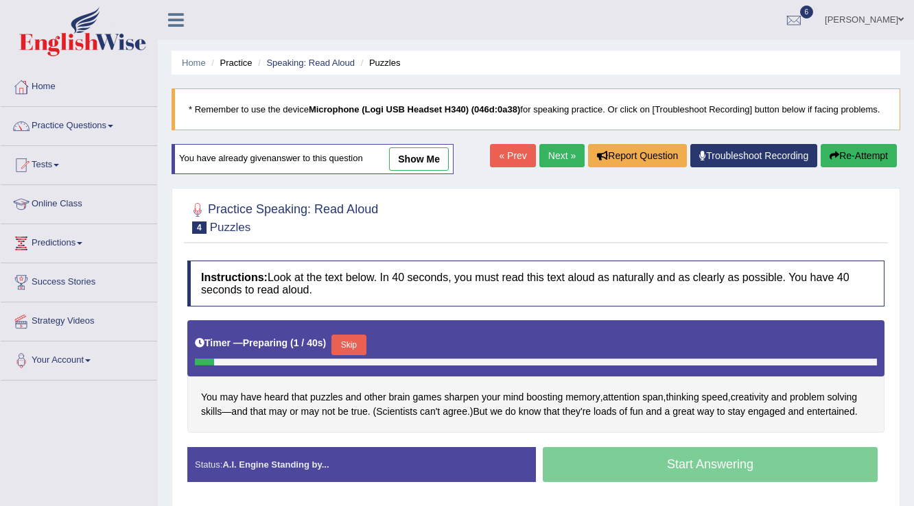
click at [418, 165] on link "show me" at bounding box center [419, 158] width 60 height 23
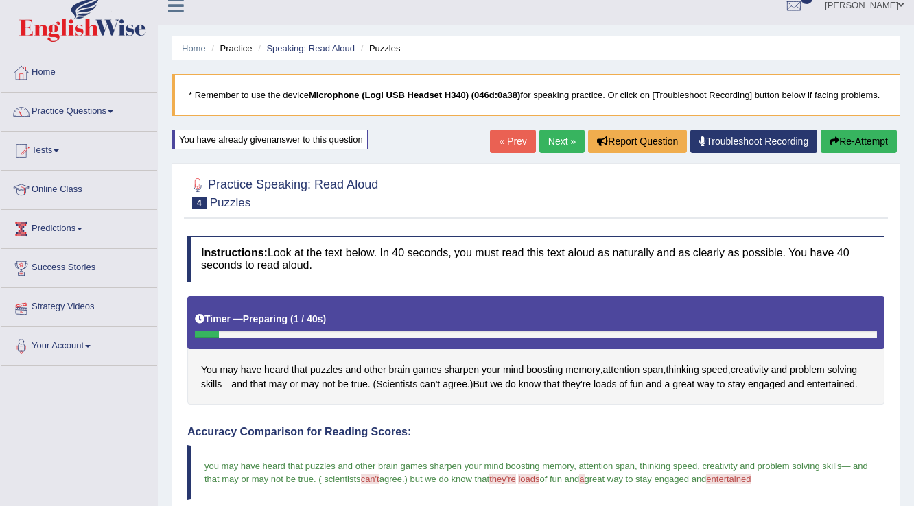
scroll to position [8, 0]
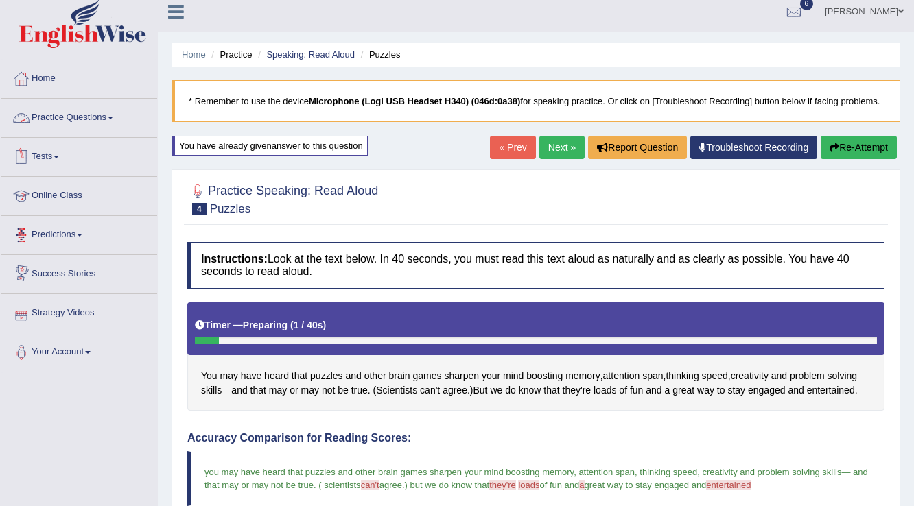
click at [106, 116] on link "Practice Questions" at bounding box center [79, 116] width 156 height 34
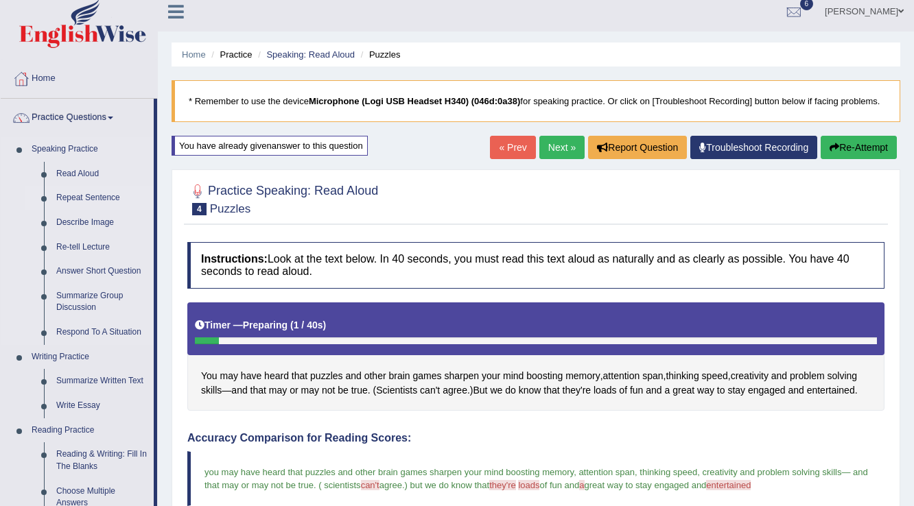
click at [109, 198] on link "Repeat Sentence" at bounding box center [102, 198] width 104 height 25
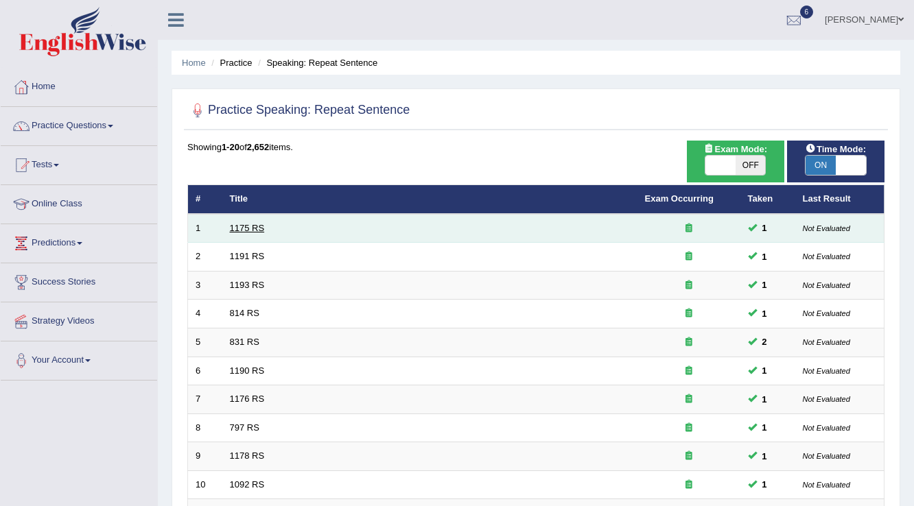
click at [241, 223] on link "1175 RS" at bounding box center [247, 228] width 35 height 10
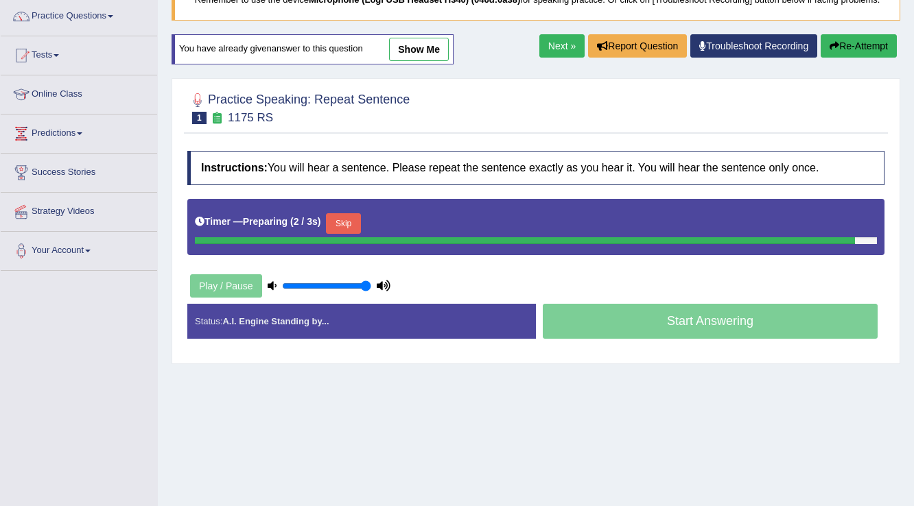
click at [451, 34] on div "Home Practice Speaking: Repeat Sentence 1175 RS * Remember to use the device Mi…" at bounding box center [536, 233] width 756 height 686
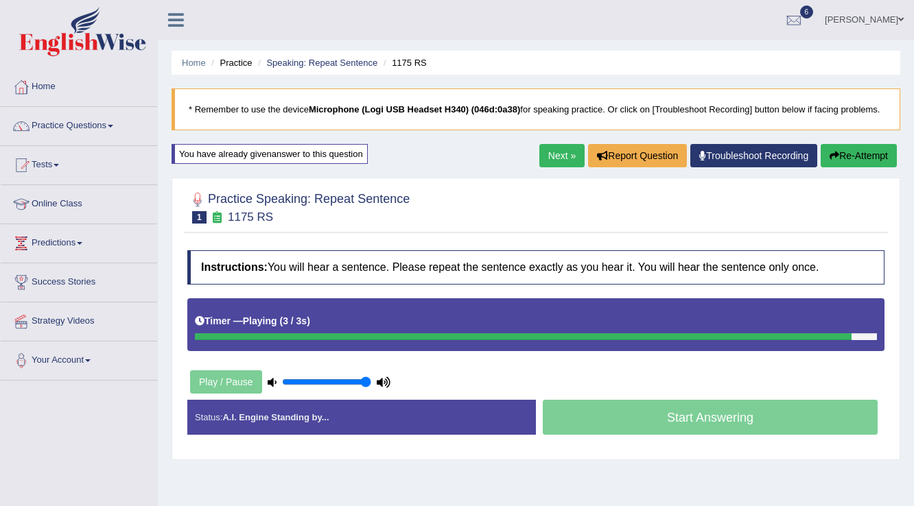
click at [866, 159] on button "Re-Attempt" at bounding box center [858, 155] width 76 height 23
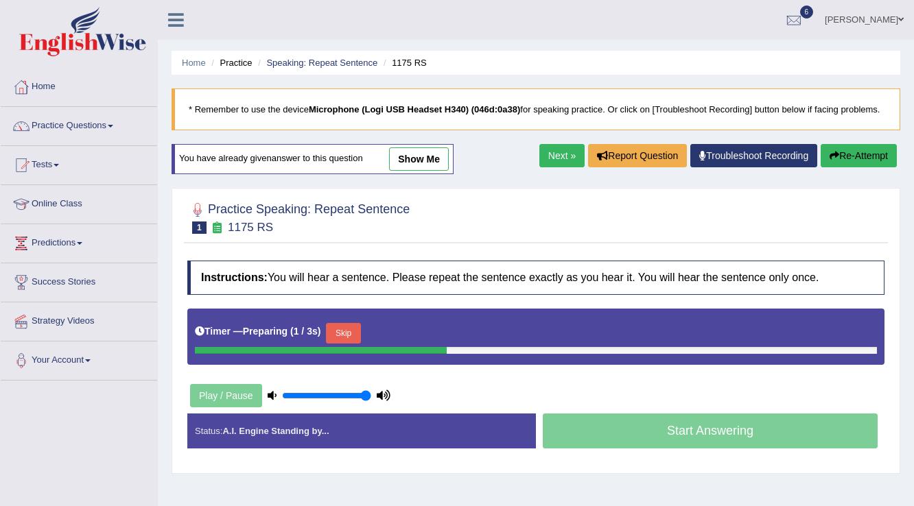
click at [434, 157] on link "show me" at bounding box center [419, 158] width 60 height 23
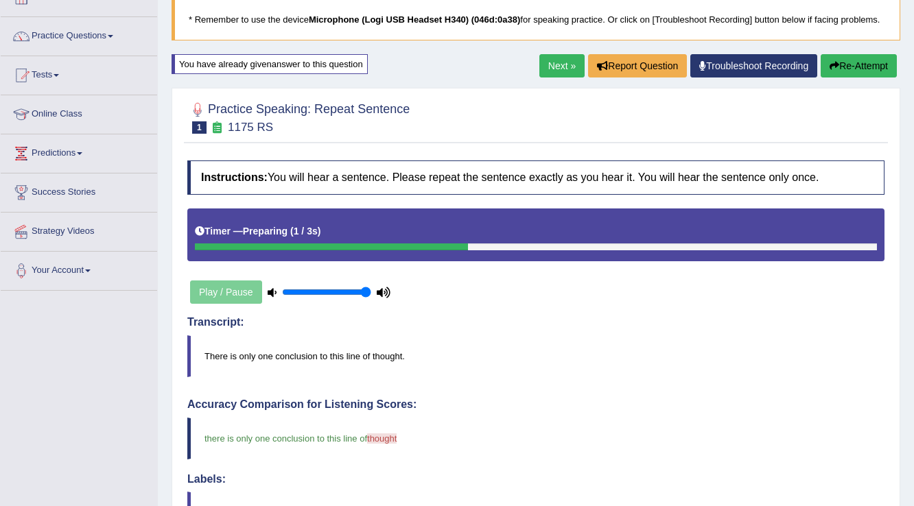
scroll to position [43, 0]
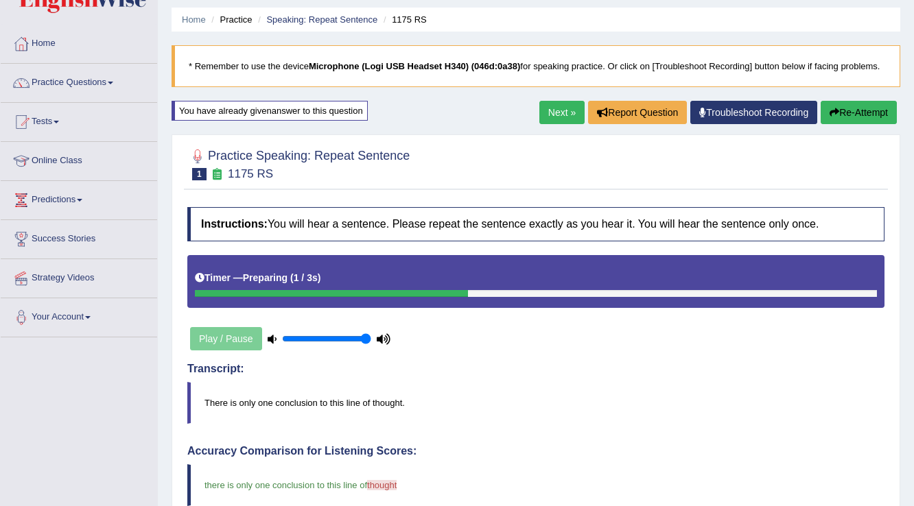
click at [552, 111] on link "Next »" at bounding box center [561, 112] width 45 height 23
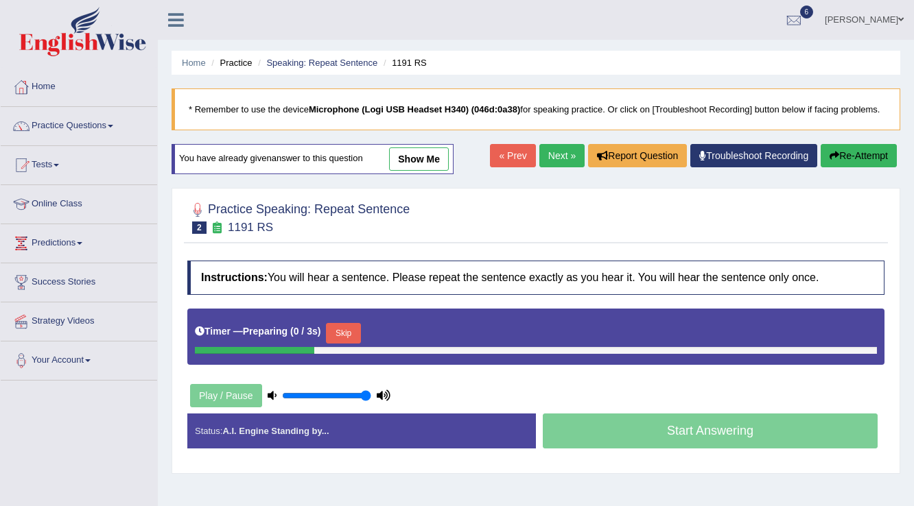
click at [427, 149] on link "show me" at bounding box center [419, 158] width 60 height 23
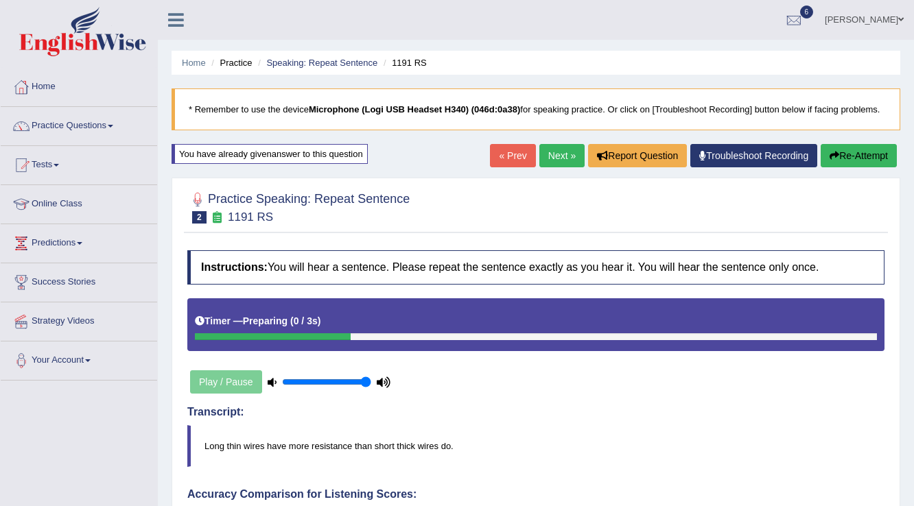
click at [546, 147] on link "Next »" at bounding box center [561, 155] width 45 height 23
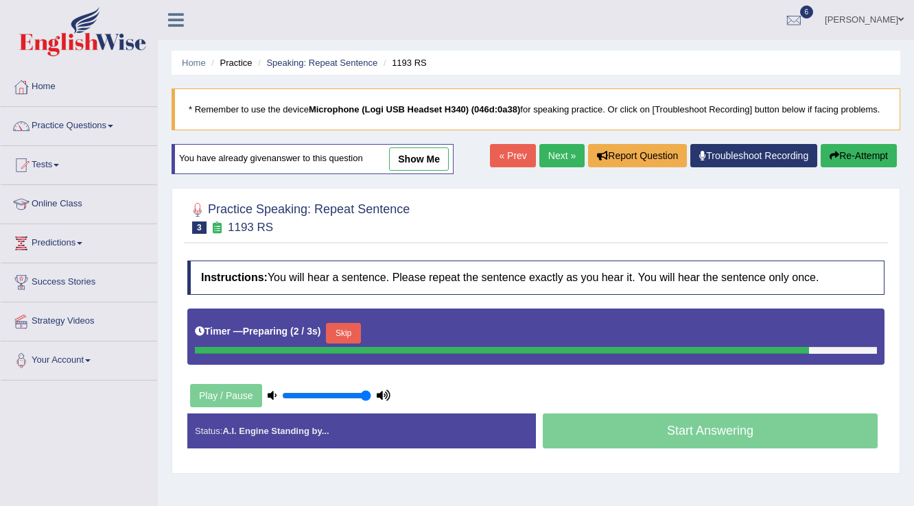
click at [417, 162] on link "show me" at bounding box center [419, 158] width 60 height 23
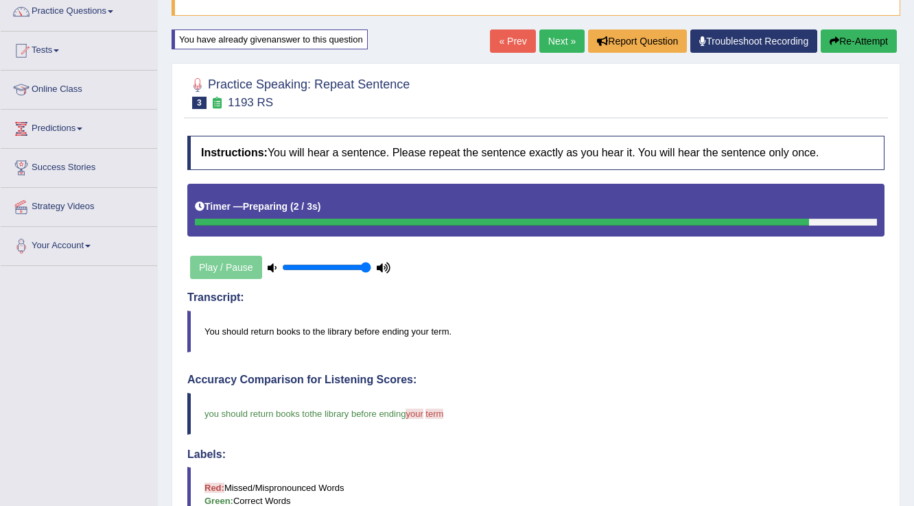
scroll to position [98, 0]
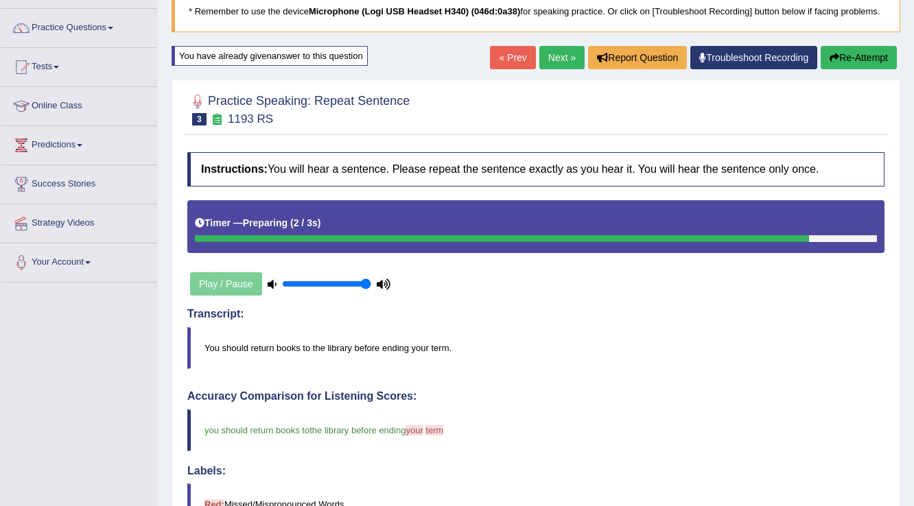
click at [560, 53] on link "Next »" at bounding box center [561, 57] width 45 height 23
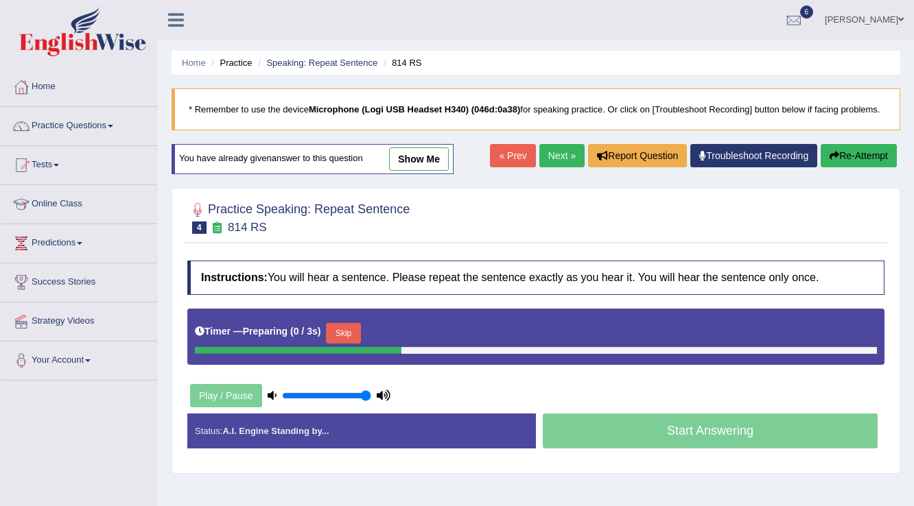
click at [409, 159] on link "show me" at bounding box center [419, 158] width 60 height 23
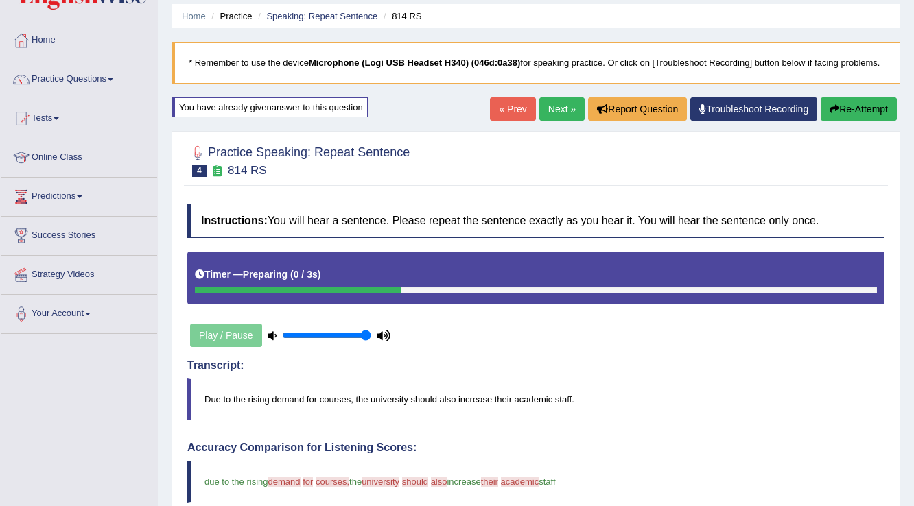
scroll to position [43, 0]
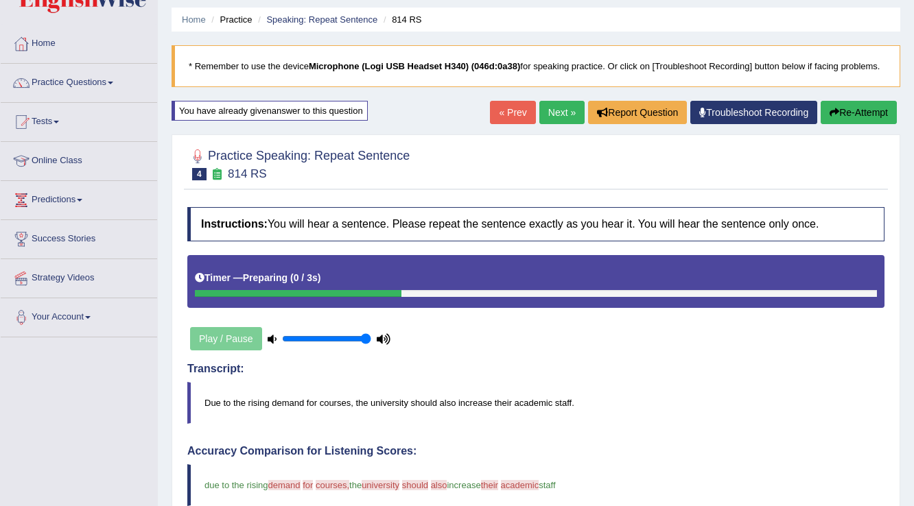
drag, startPoint x: 862, startPoint y: 84, endPoint x: 867, endPoint y: 92, distance: 9.3
click at [867, 92] on div "Home Practice Speaking: Repeat Sentence 814 RS * Remember to use the device Mic…" at bounding box center [536, 435] width 756 height 957
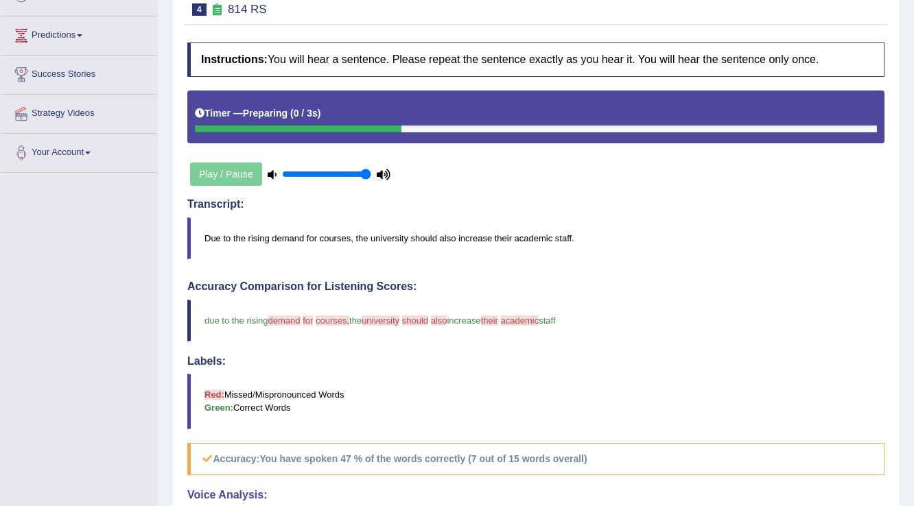
scroll to position [0, 0]
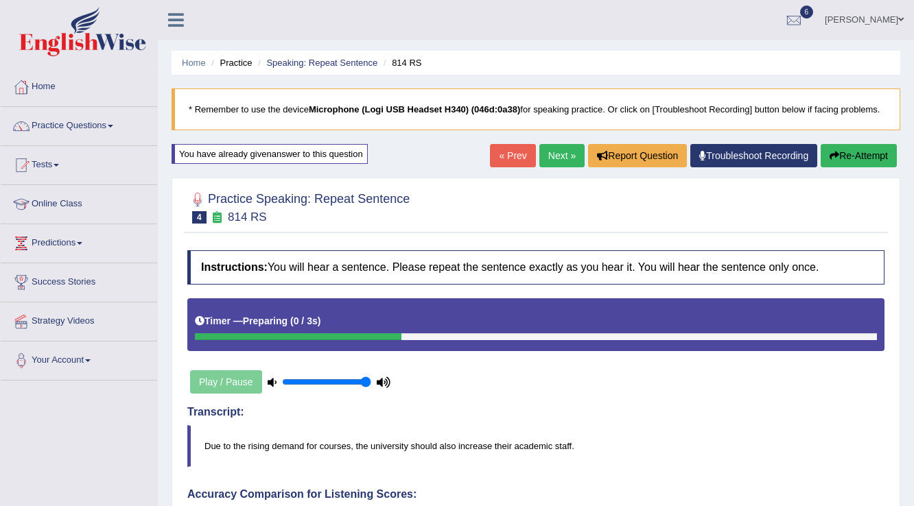
click at [853, 150] on button "Re-Attempt" at bounding box center [858, 155] width 76 height 23
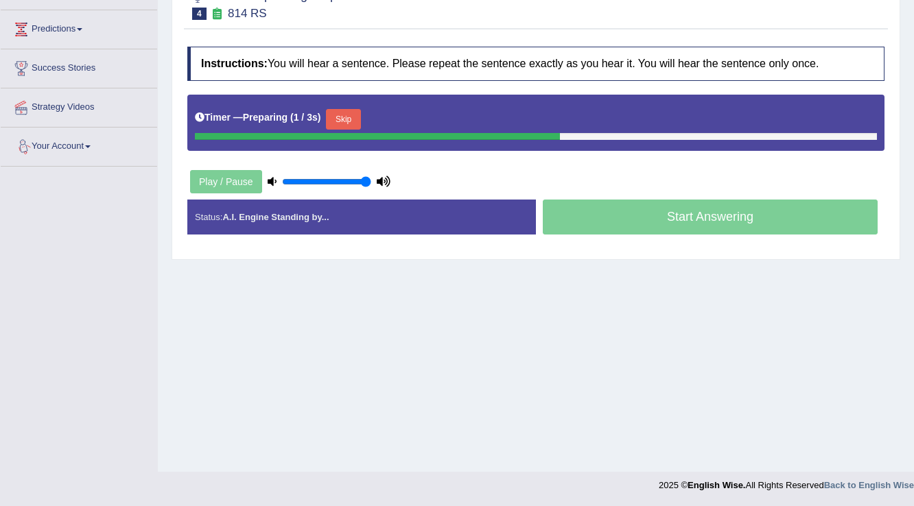
click at [347, 115] on button "Skip" at bounding box center [343, 119] width 34 height 21
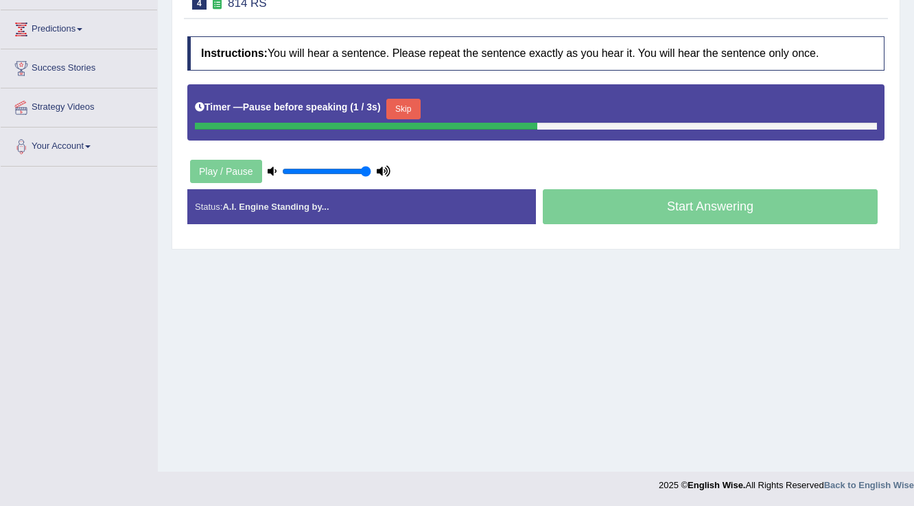
click at [420, 104] on button "Skip" at bounding box center [403, 109] width 34 height 21
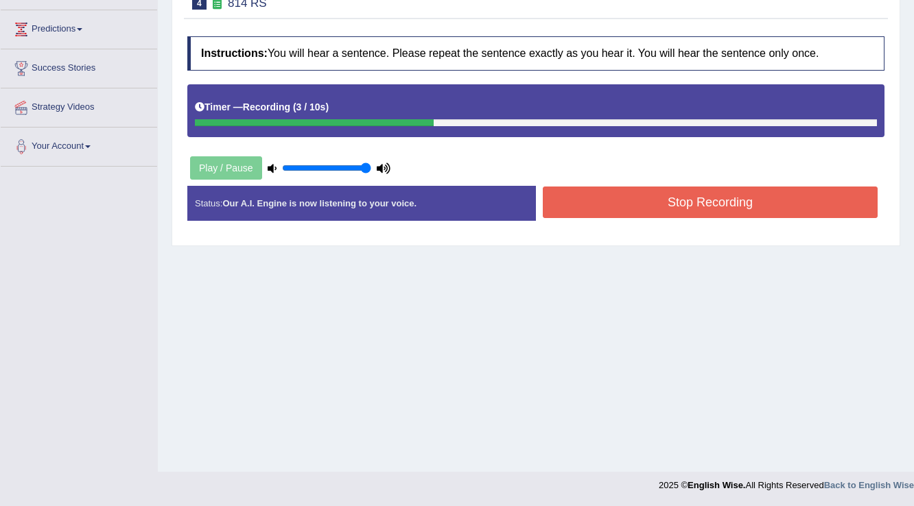
click at [591, 203] on button "Stop Recording" at bounding box center [710, 203] width 335 height 32
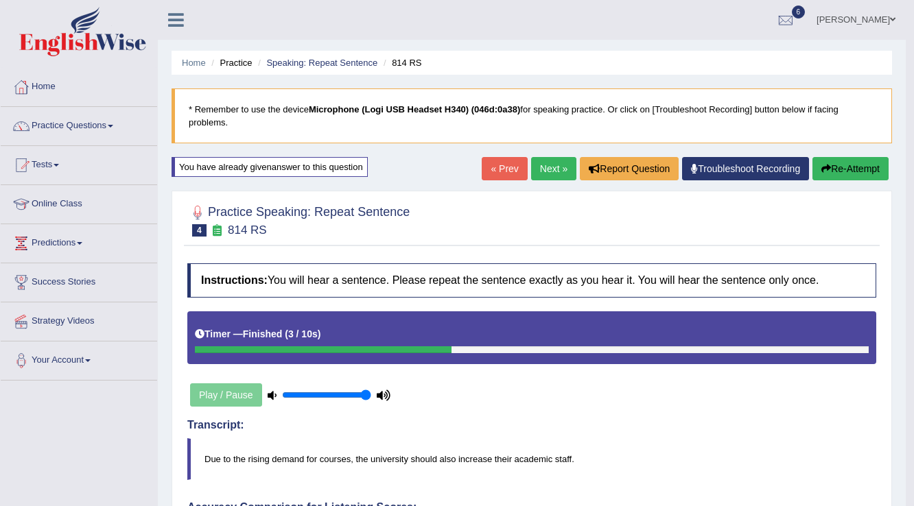
click at [542, 169] on link "Next »" at bounding box center [553, 168] width 45 height 23
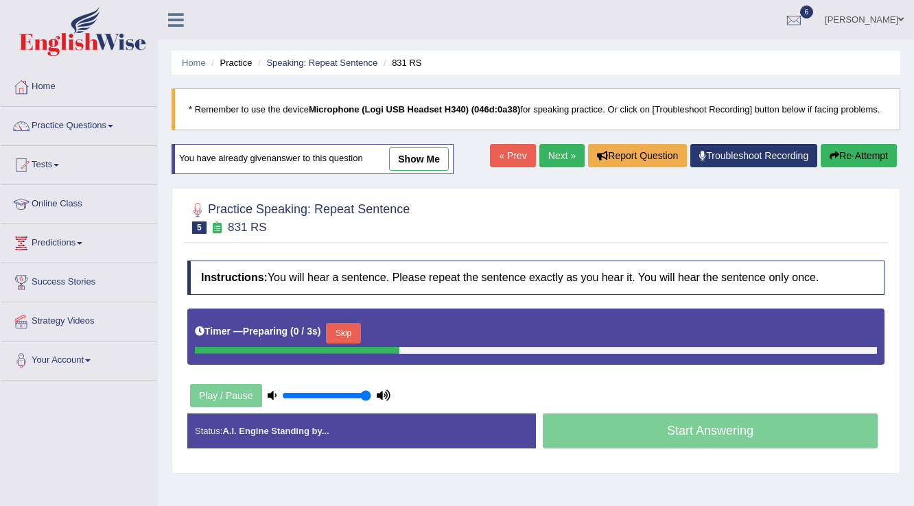
click at [402, 166] on link "show me" at bounding box center [419, 158] width 60 height 23
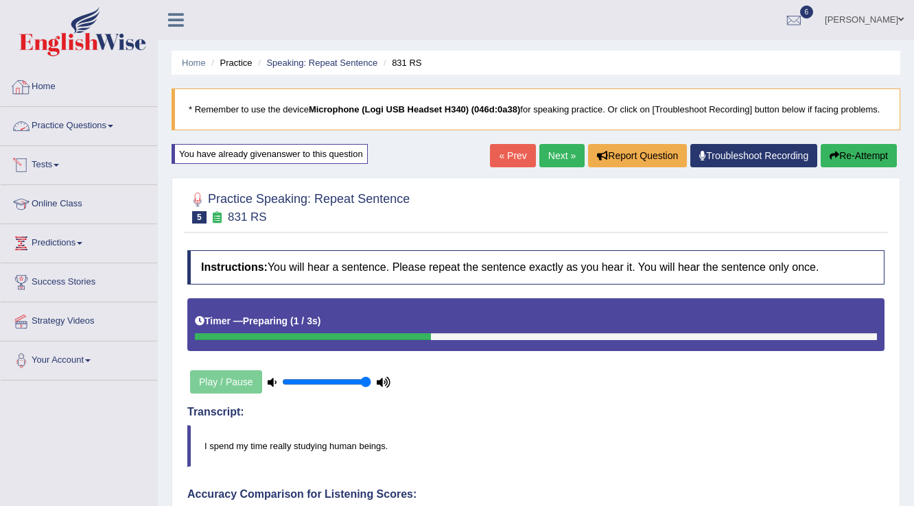
click at [113, 126] on span at bounding box center [110, 126] width 5 height 3
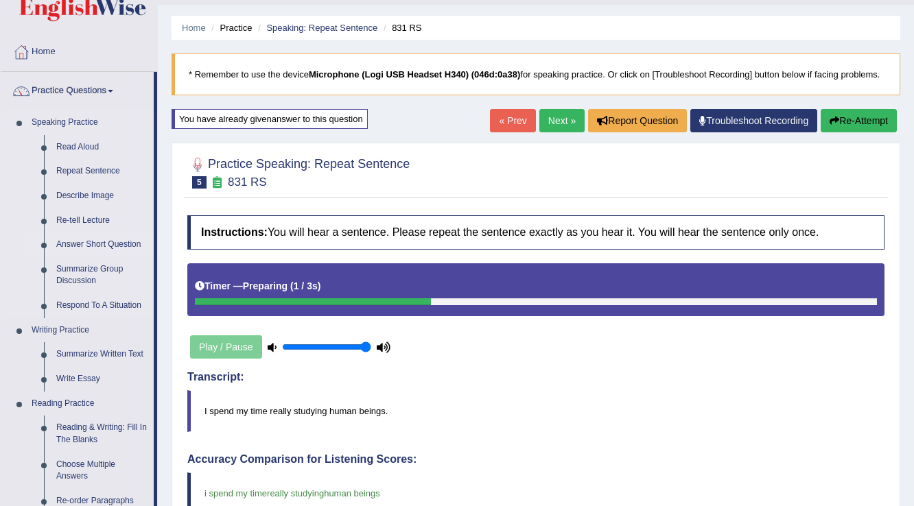
scroll to position [55, 0]
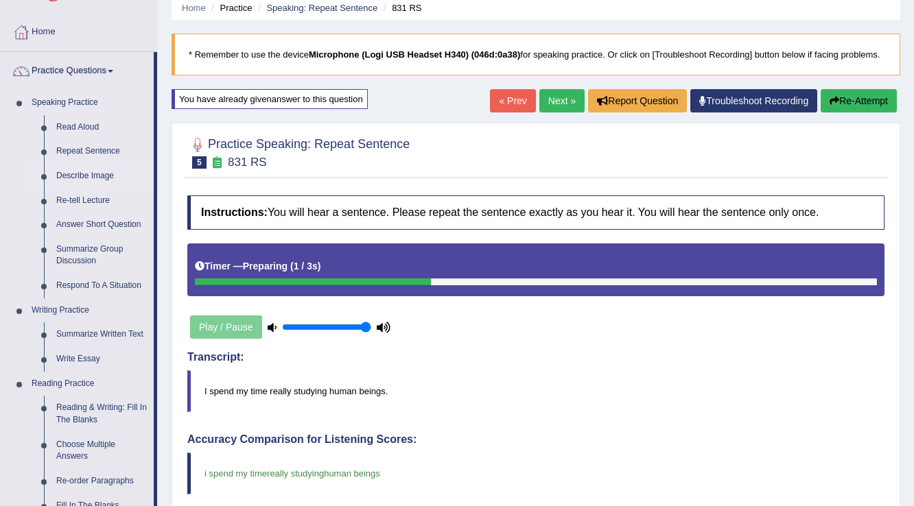
click at [97, 178] on link "Describe Image" at bounding box center [102, 176] width 104 height 25
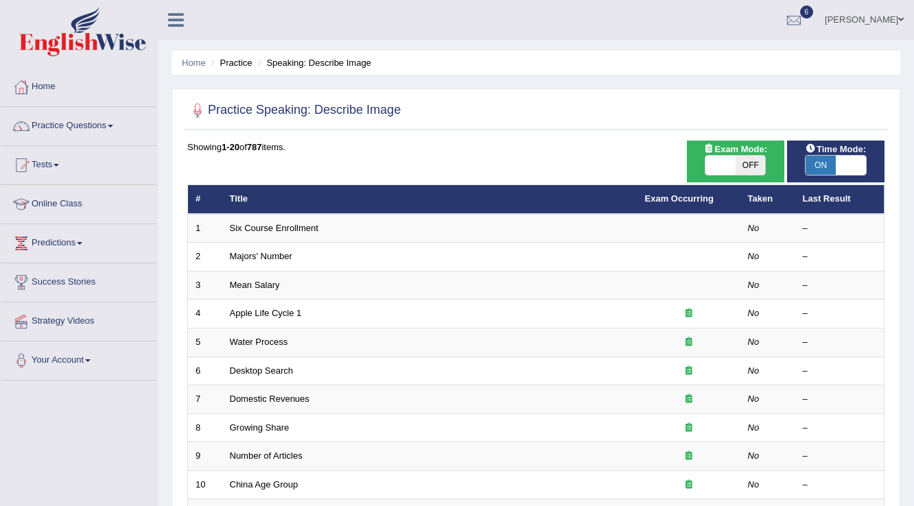
click at [741, 168] on span "OFF" at bounding box center [750, 165] width 30 height 19
checkbox input "true"
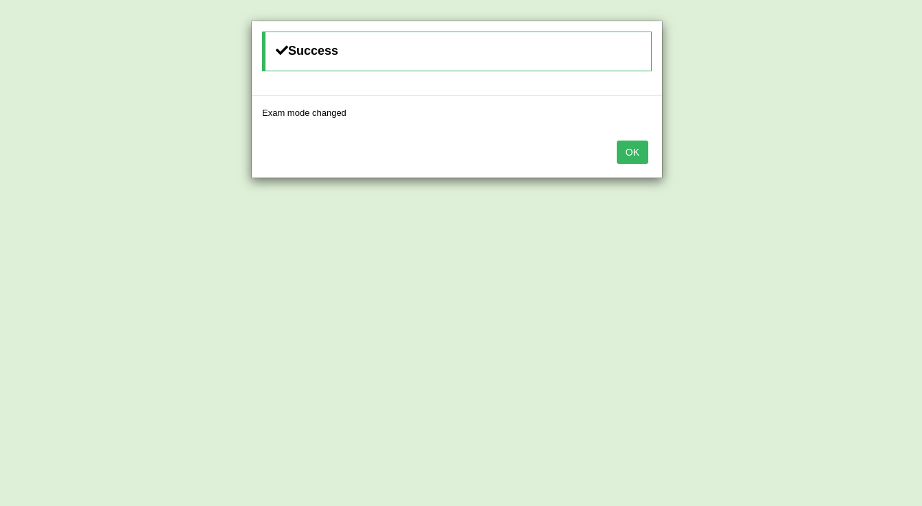
click at [617, 154] on button "OK" at bounding box center [633, 152] width 32 height 23
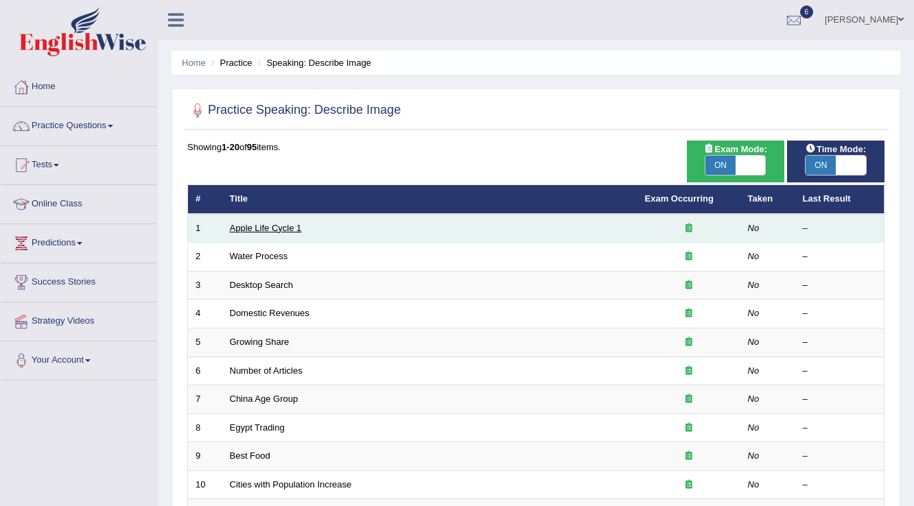
click at [269, 231] on link "Apple Life Cycle 1" at bounding box center [266, 228] width 72 height 10
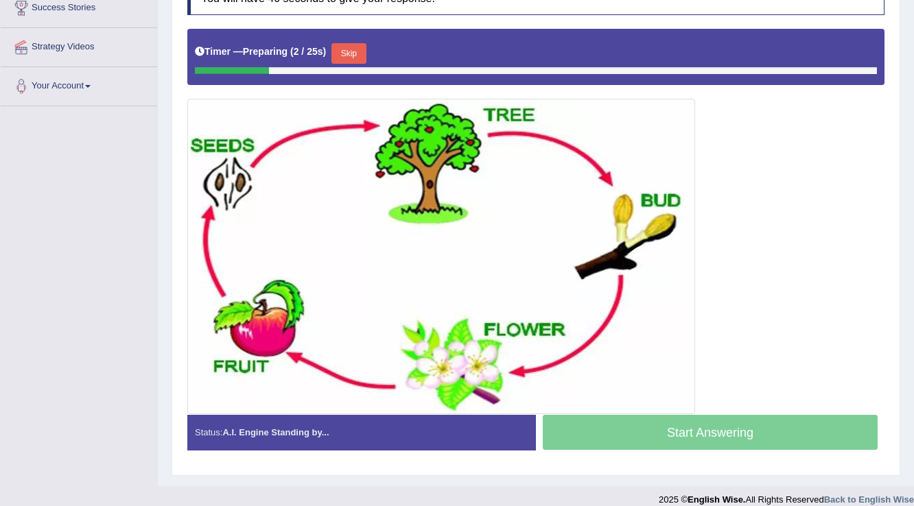
scroll to position [55, 0]
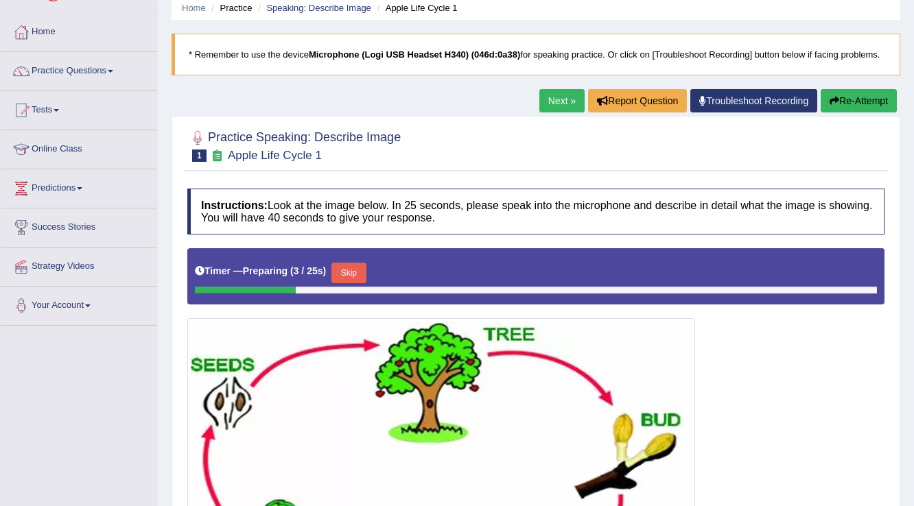
click at [550, 105] on link "Next »" at bounding box center [561, 100] width 45 height 23
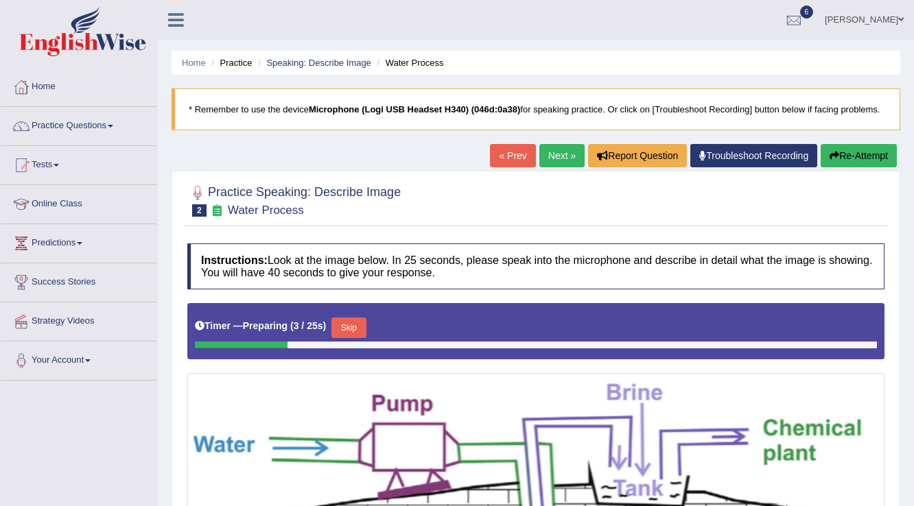
click at [555, 153] on link "Next »" at bounding box center [561, 155] width 45 height 23
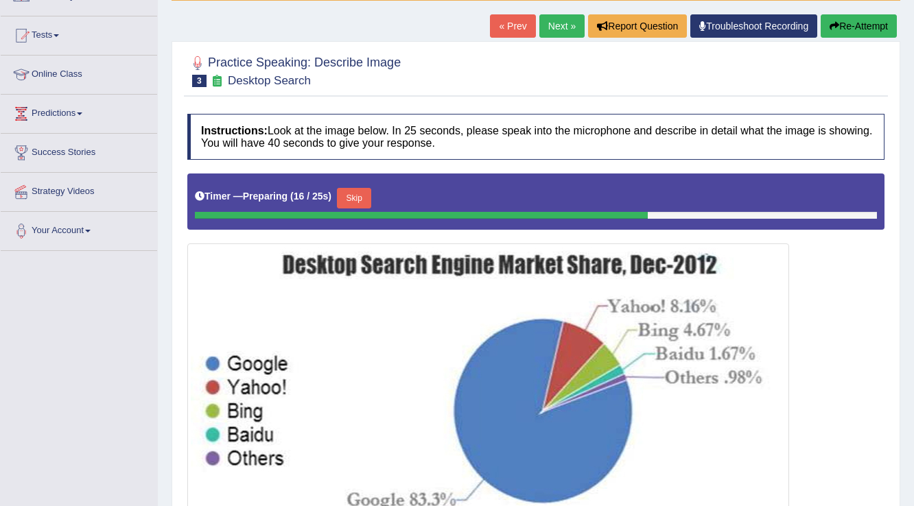
scroll to position [38, 0]
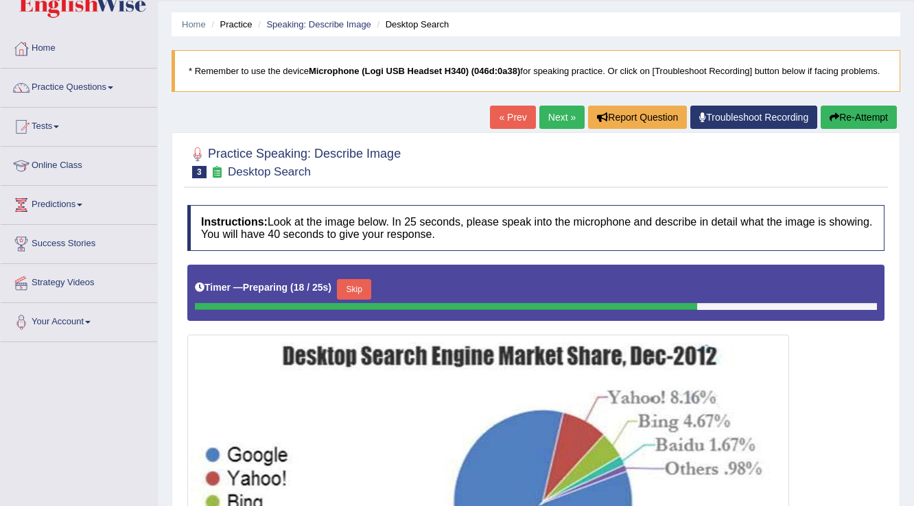
click at [881, 106] on button "Re-Attempt" at bounding box center [858, 117] width 76 height 23
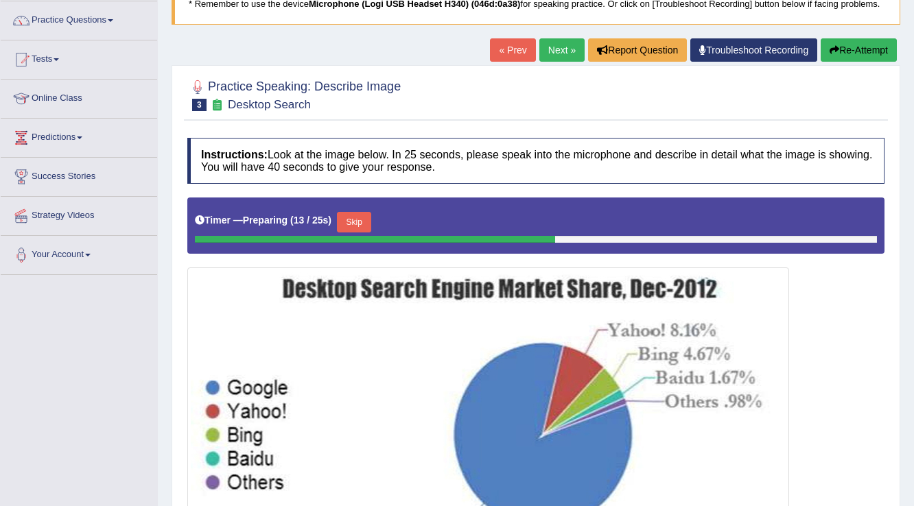
scroll to position [93, 0]
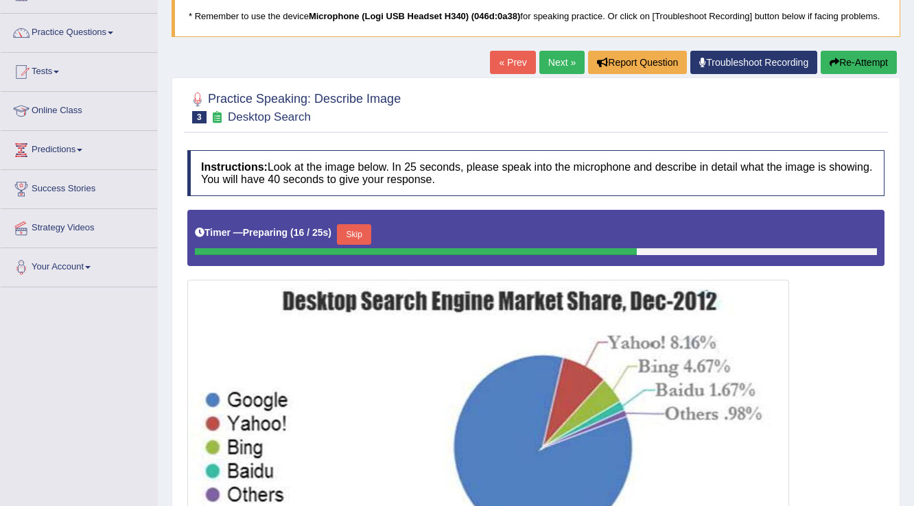
click at [352, 233] on button "Skip" at bounding box center [354, 234] width 34 height 21
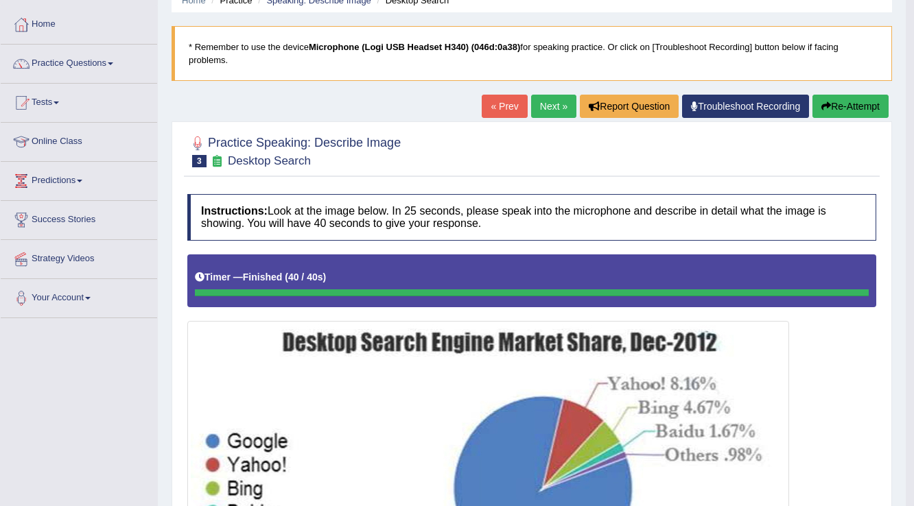
scroll to position [0, 0]
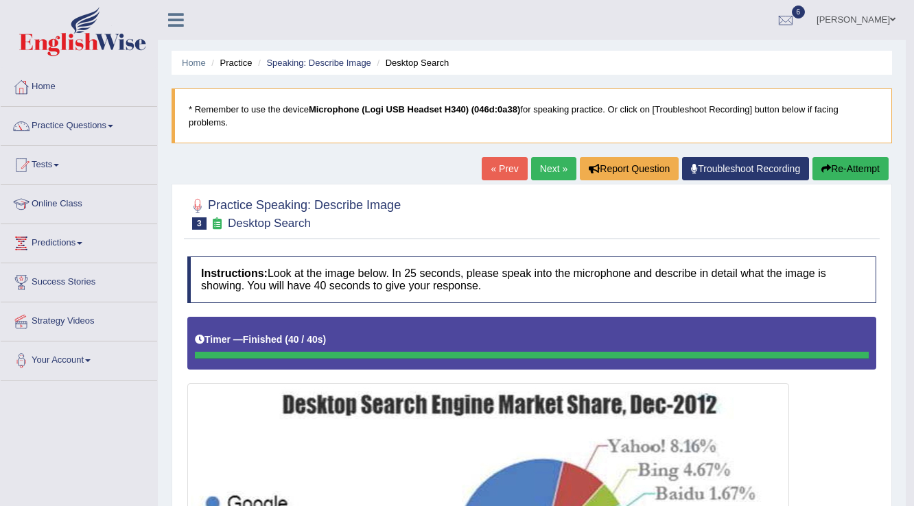
click at [827, 164] on icon "button" at bounding box center [826, 169] width 10 height 10
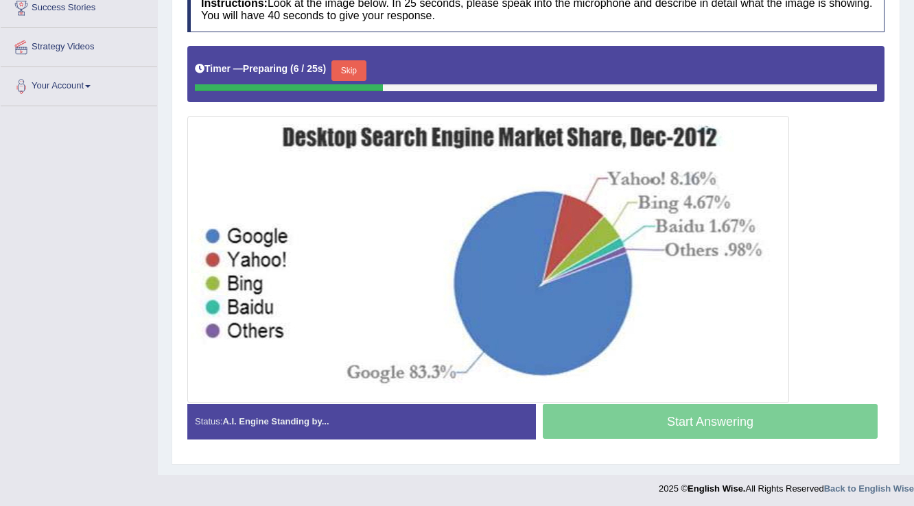
click at [359, 77] on button "Skip" at bounding box center [348, 70] width 34 height 21
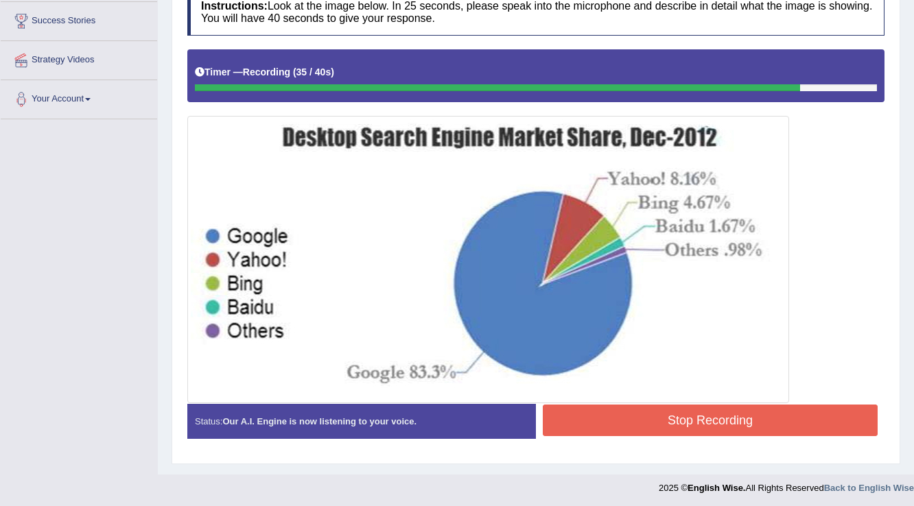
click at [627, 412] on button "Stop Recording" at bounding box center [710, 421] width 335 height 32
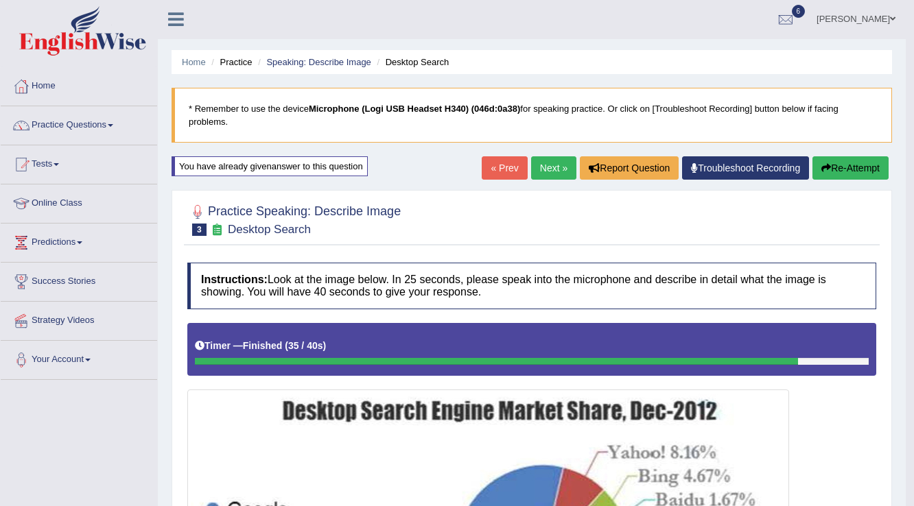
scroll to position [0, 0]
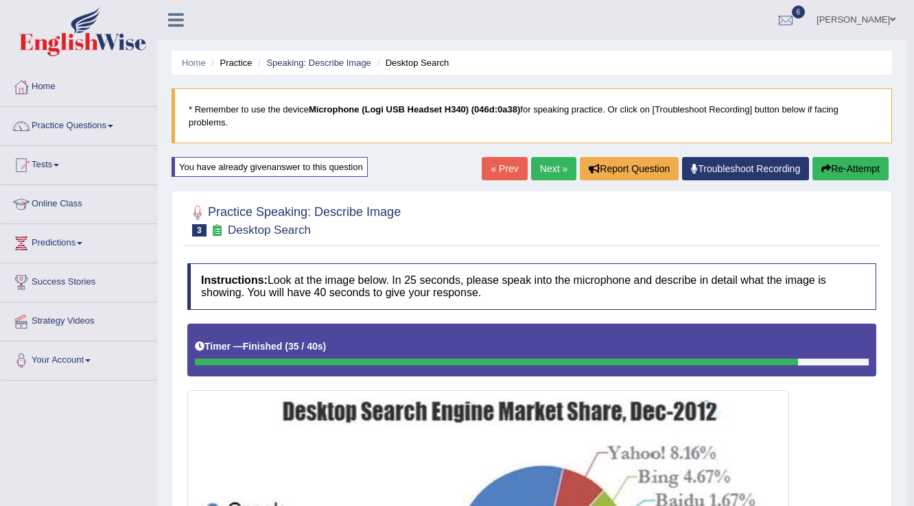
click at [560, 174] on link "Next »" at bounding box center [553, 168] width 45 height 23
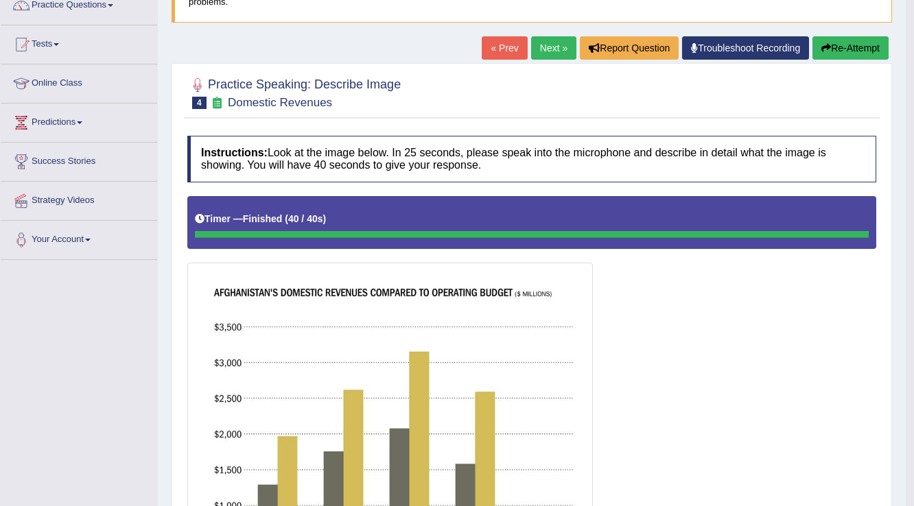
scroll to position [113, 0]
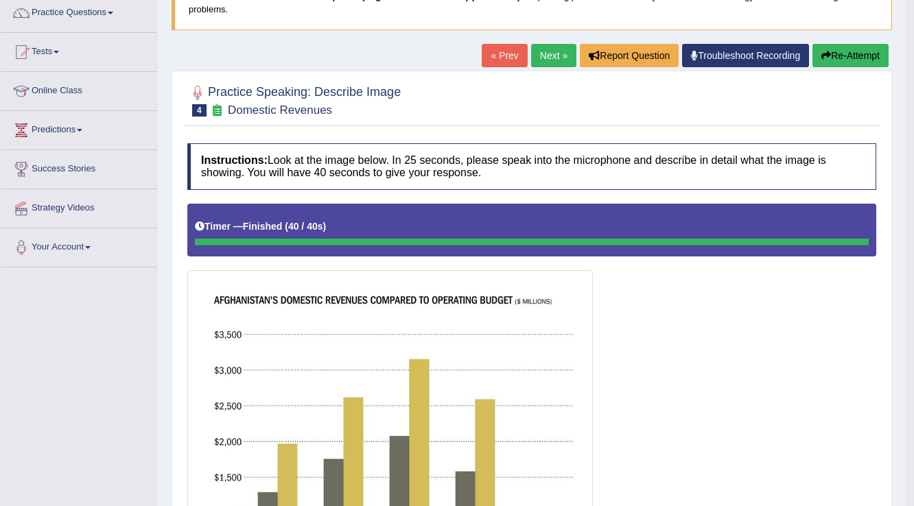
click at [562, 53] on link "Next »" at bounding box center [553, 55] width 45 height 23
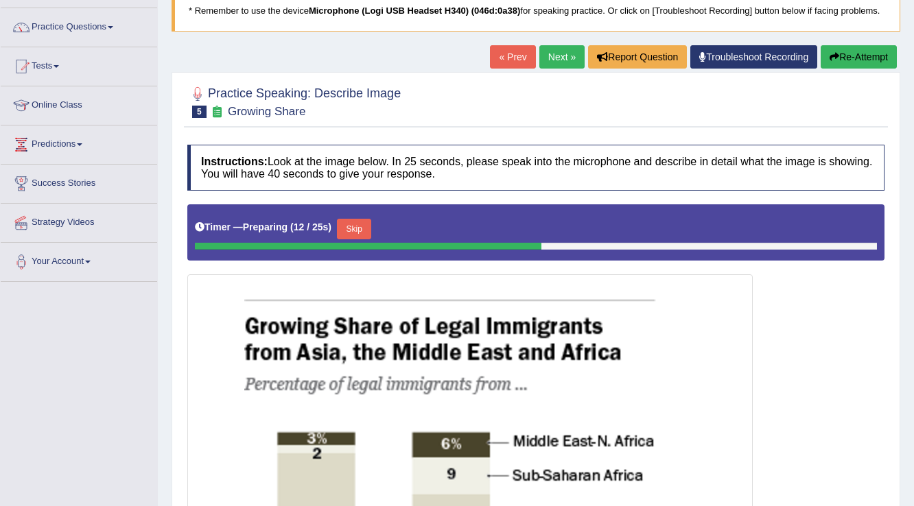
scroll to position [62, 0]
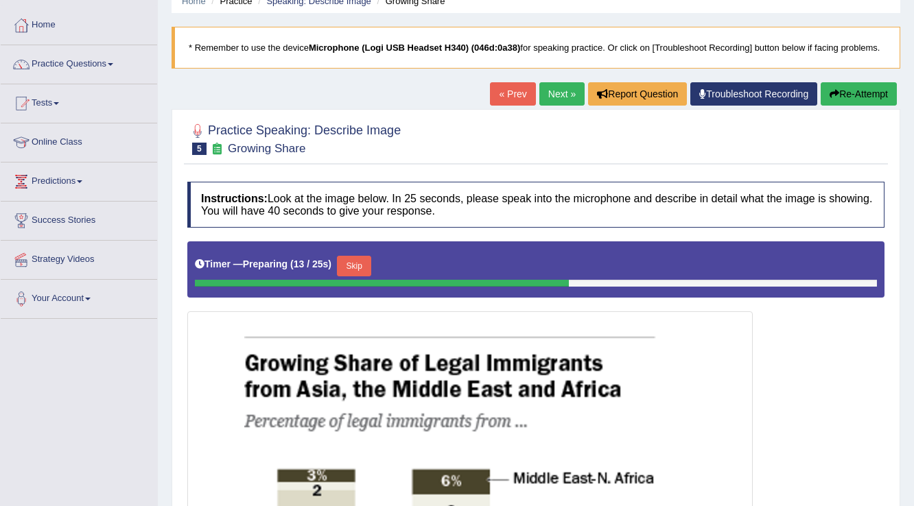
click at [878, 83] on button "Re-Attempt" at bounding box center [858, 93] width 76 height 23
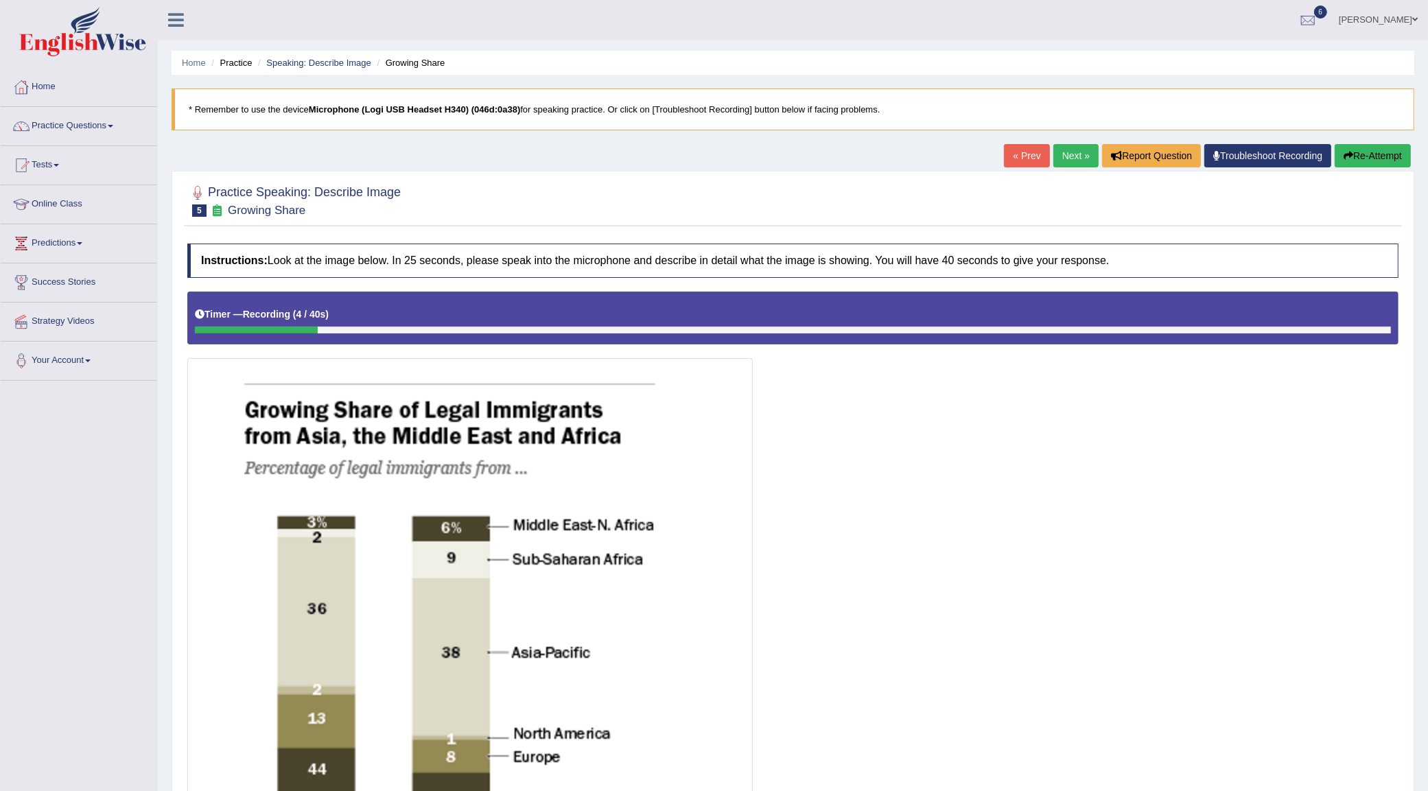
click at [913, 156] on button "Re-Attempt" at bounding box center [1372, 155] width 76 height 23
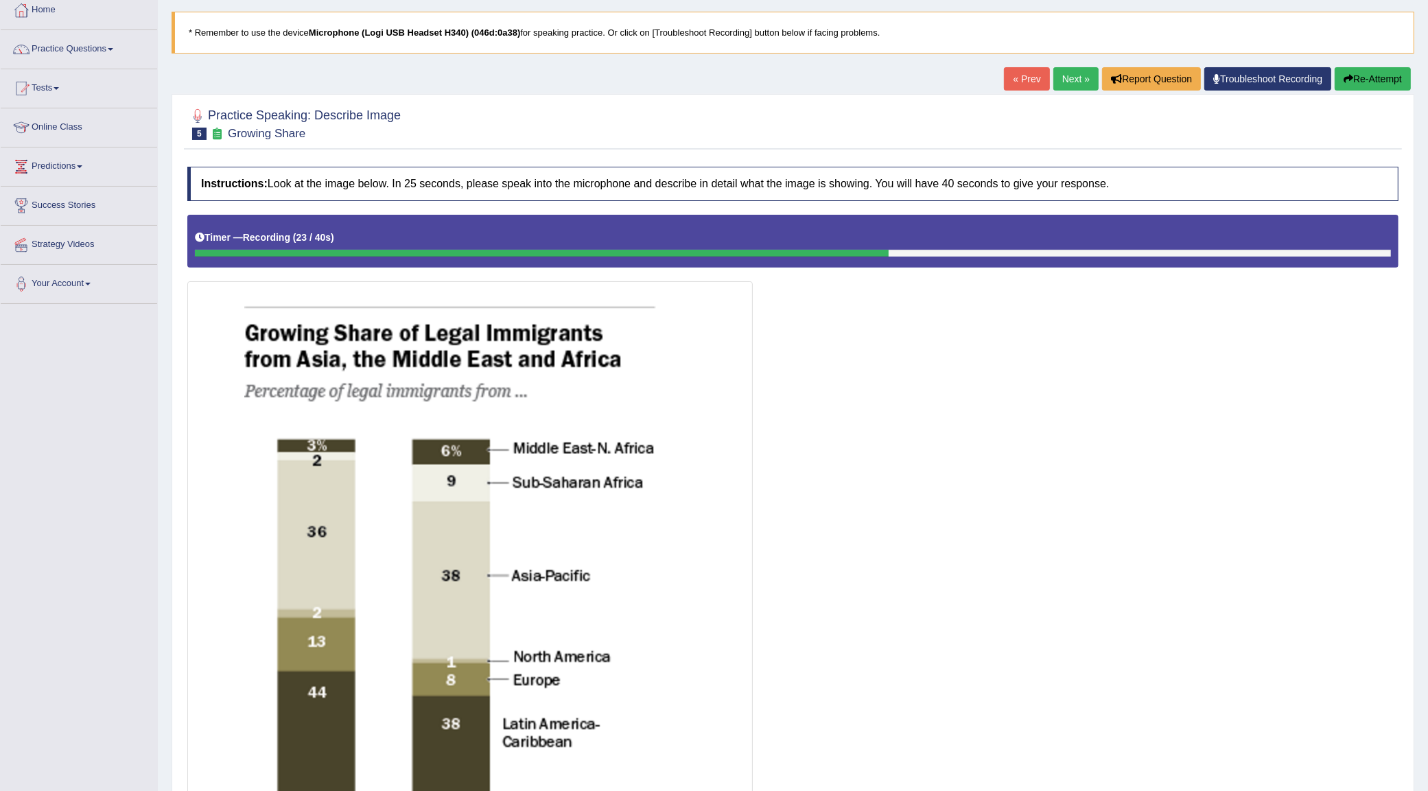
scroll to position [66, 0]
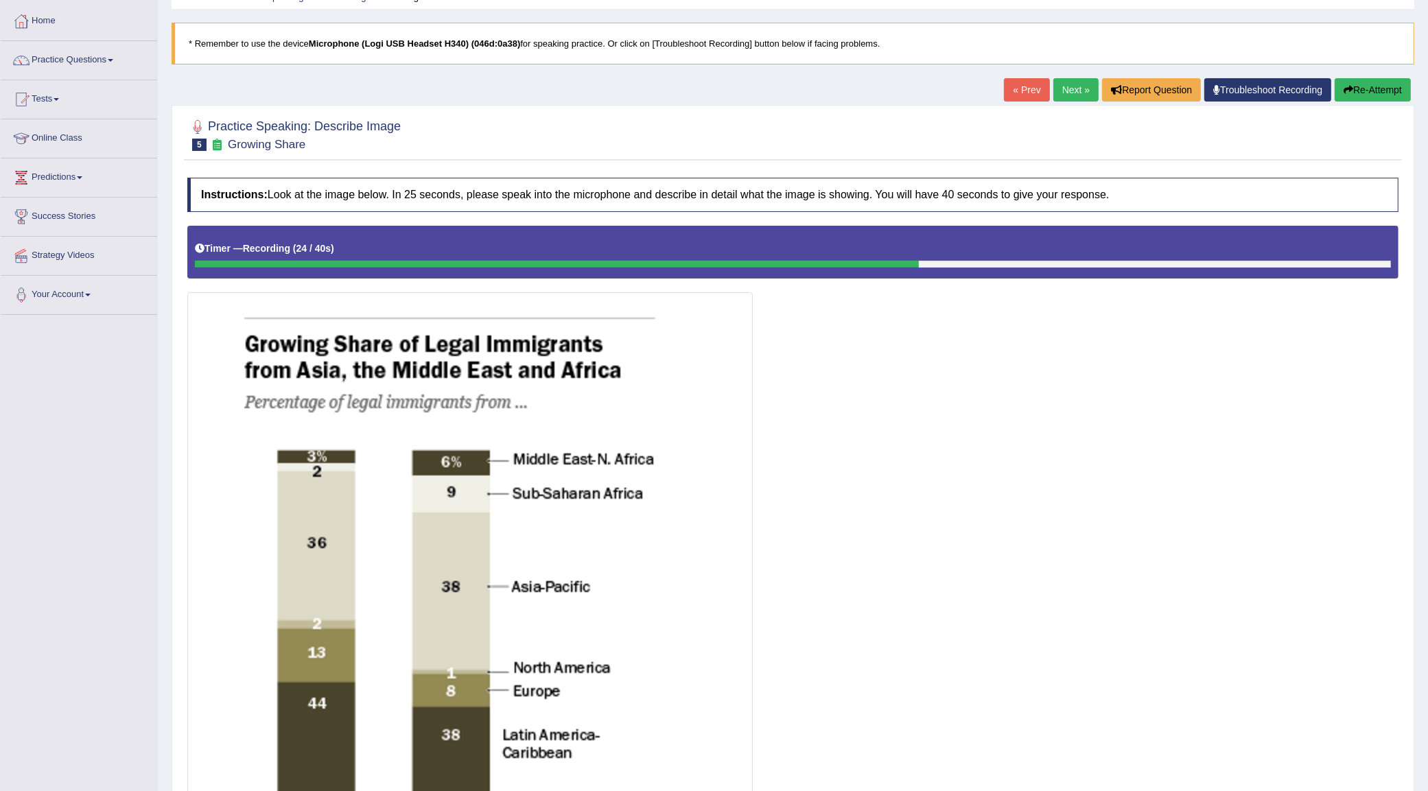
click at [1356, 86] on button "Re-Attempt" at bounding box center [1372, 89] width 76 height 23
click at [1366, 91] on button "Re-Attempt" at bounding box center [1372, 89] width 76 height 23
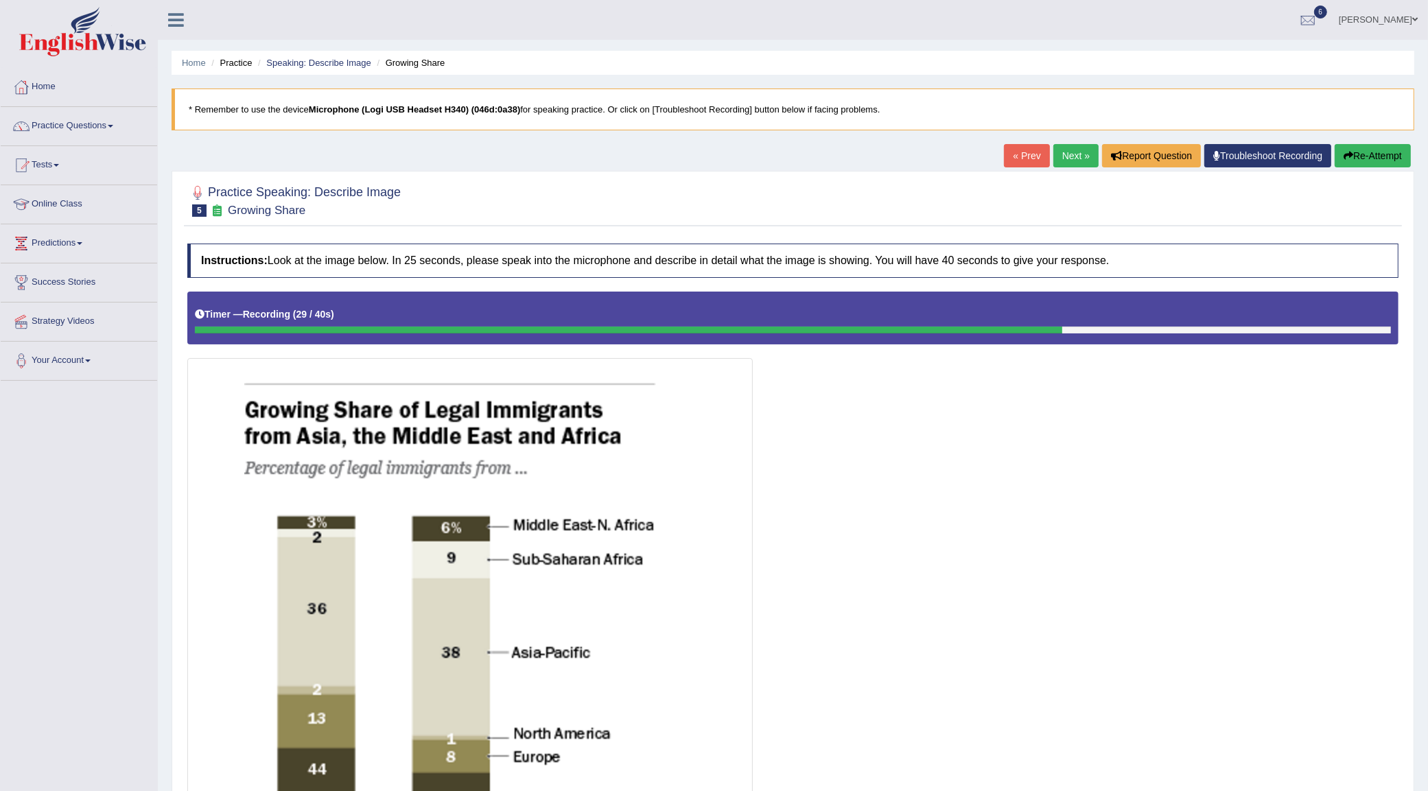
click at [1350, 152] on button "Re-Attempt" at bounding box center [1372, 155] width 76 height 23
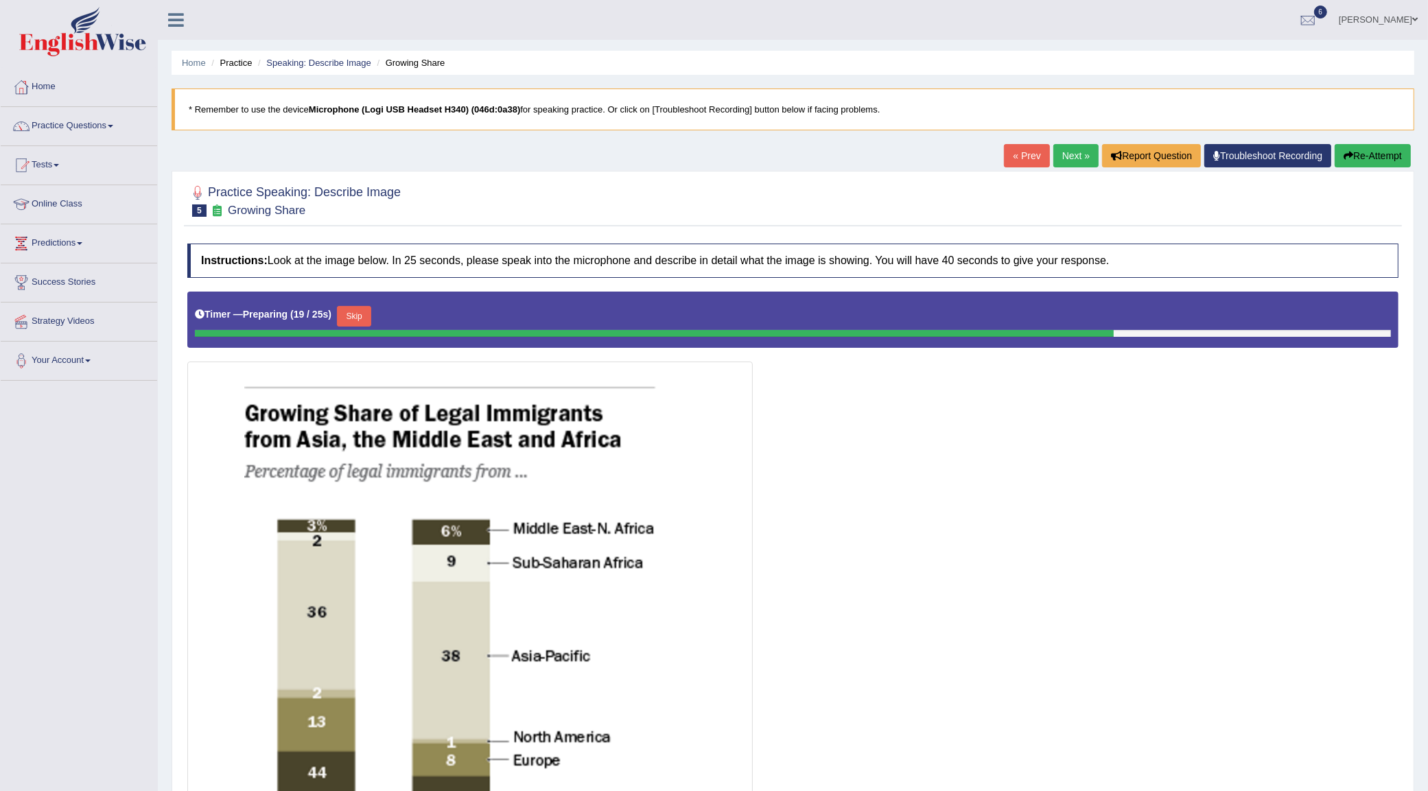
click at [1079, 158] on link "Next »" at bounding box center [1075, 155] width 45 height 23
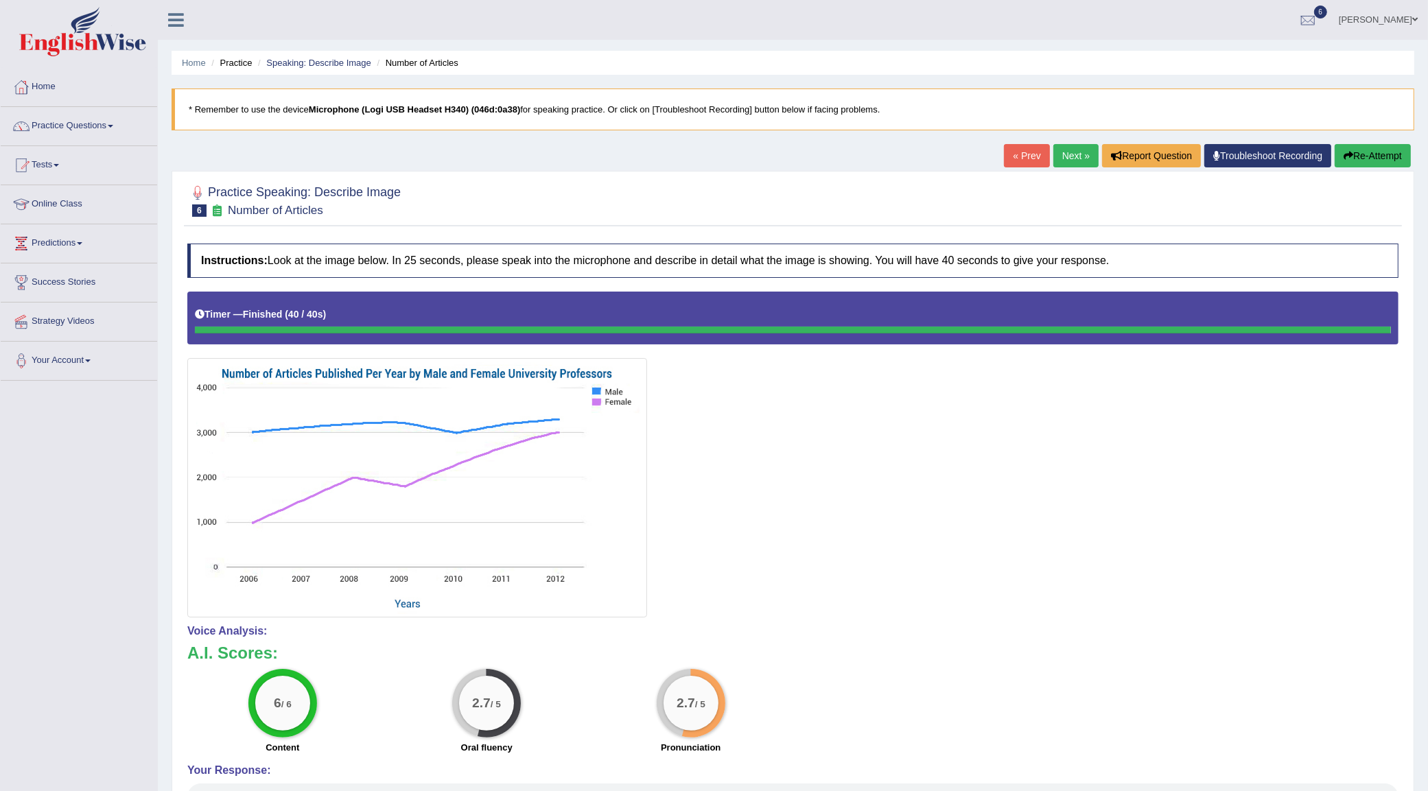
click at [1356, 156] on button "Re-Attempt" at bounding box center [1372, 155] width 76 height 23
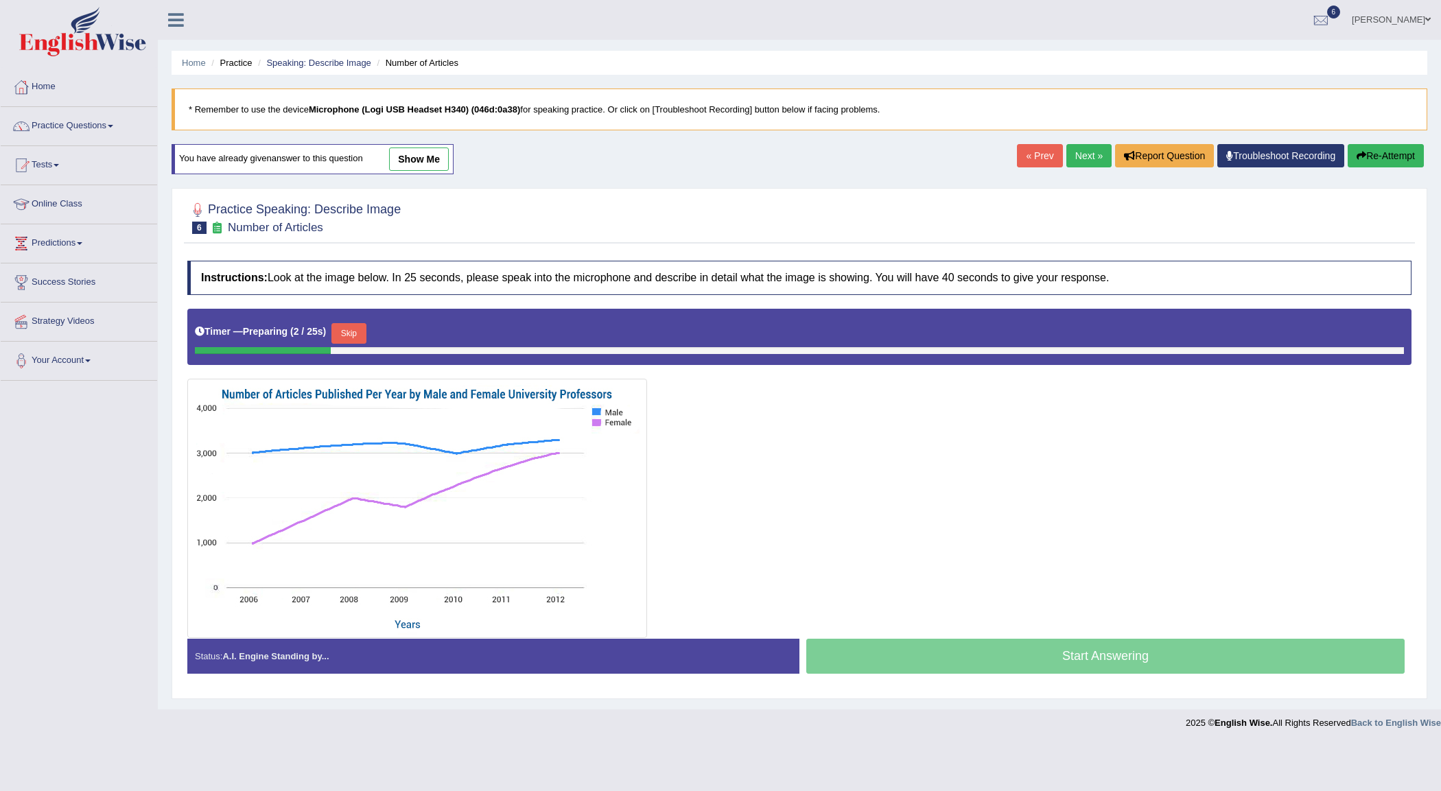
click at [338, 331] on button "Skip" at bounding box center [348, 333] width 34 height 21
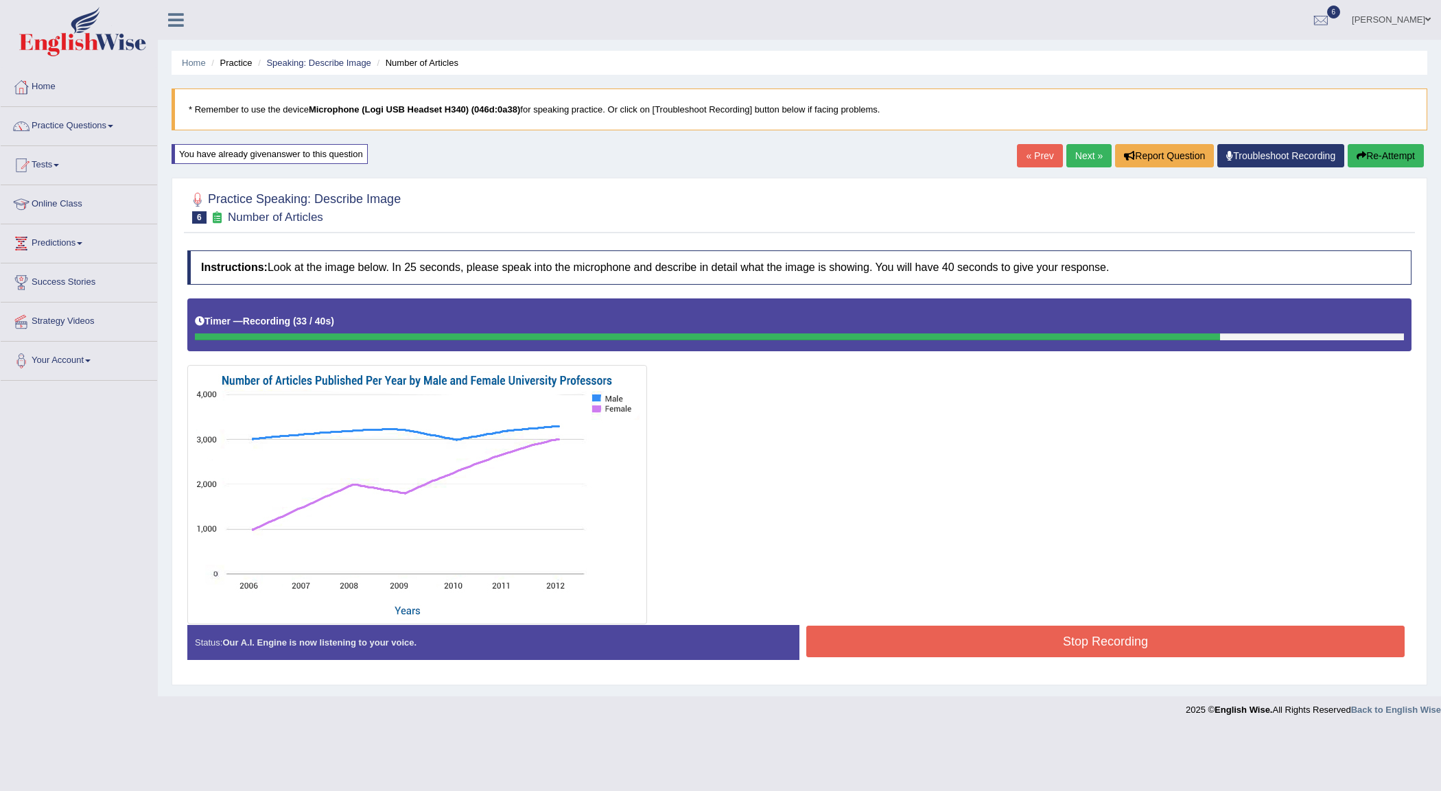
click at [914, 641] on button "Stop Recording" at bounding box center [1105, 642] width 598 height 32
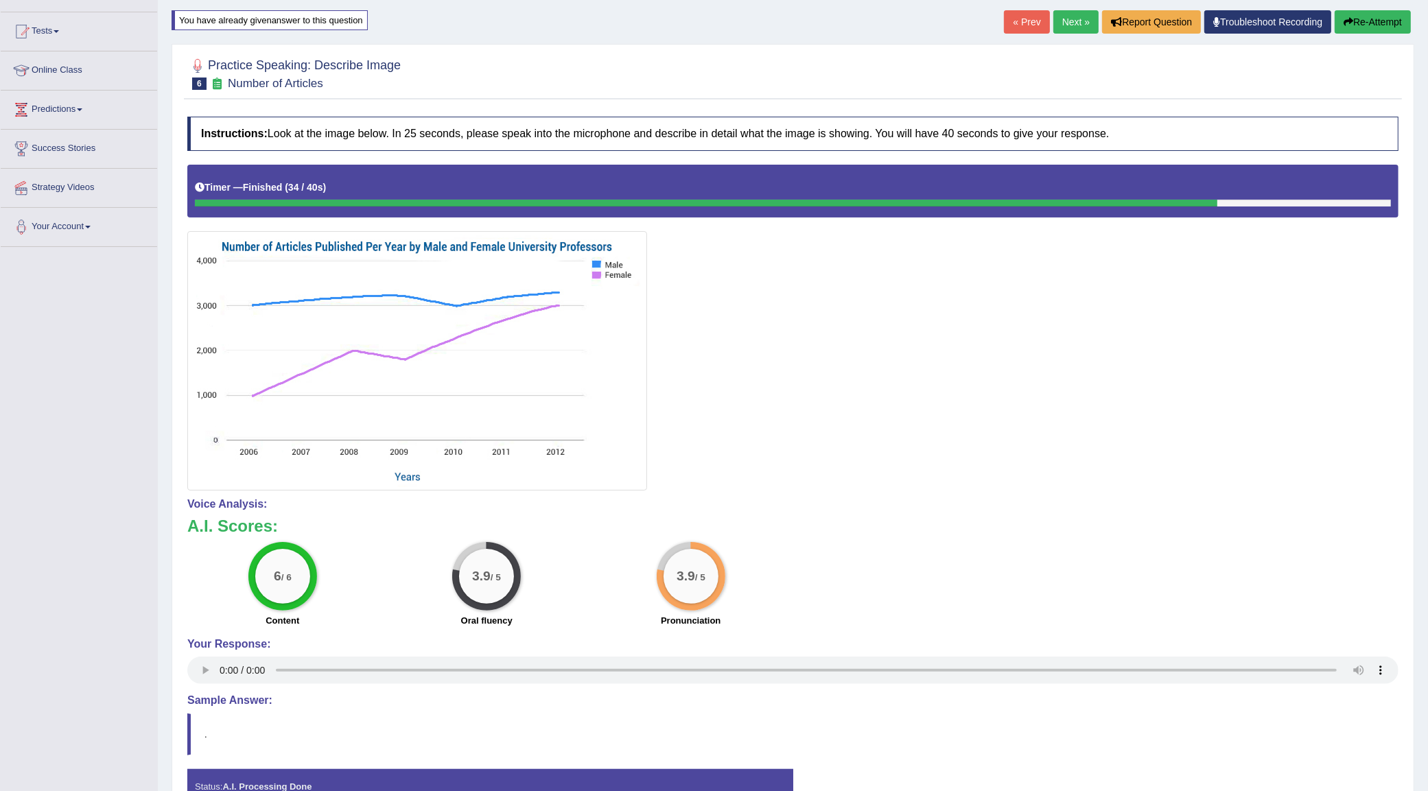
scroll to position [132, 0]
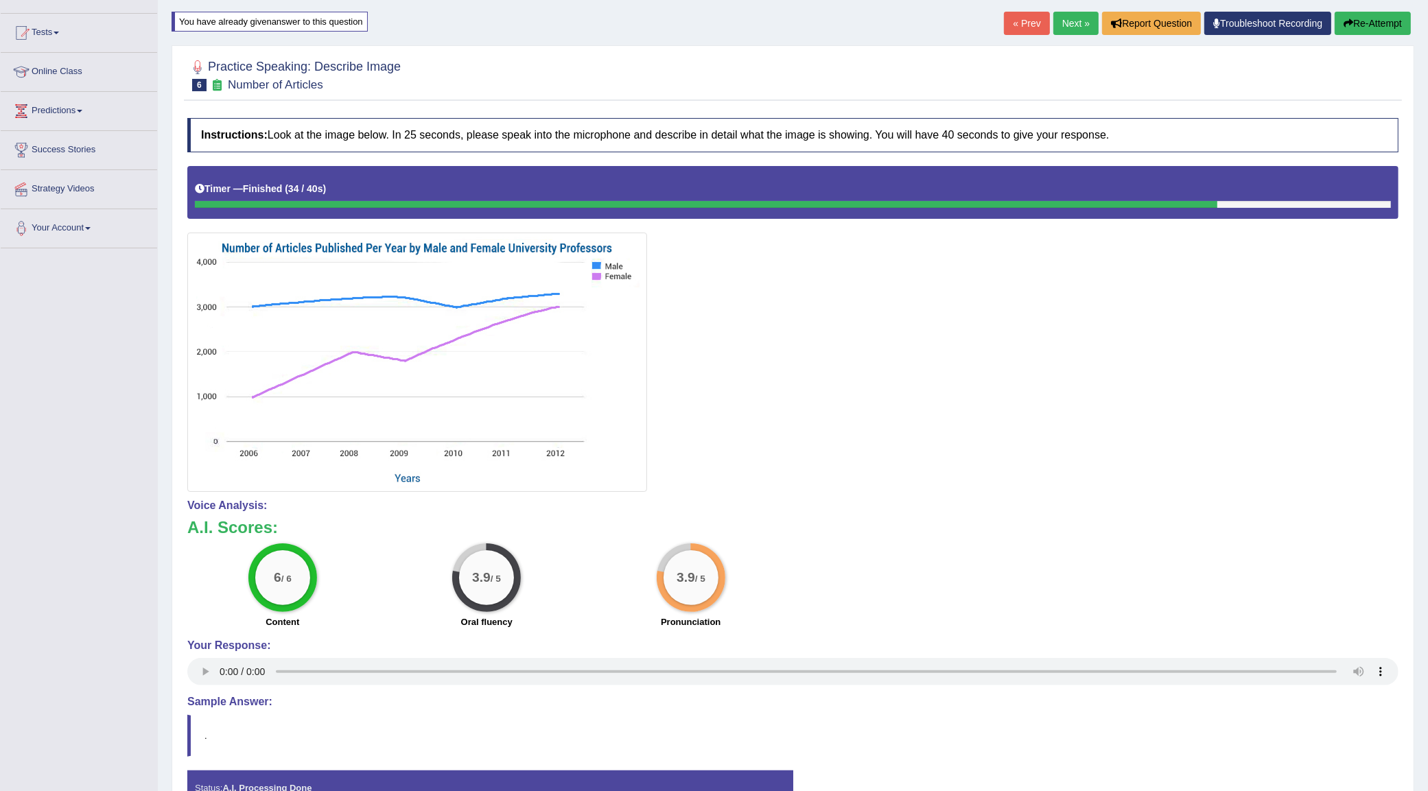
click at [1068, 29] on link "Next »" at bounding box center [1075, 23] width 45 height 23
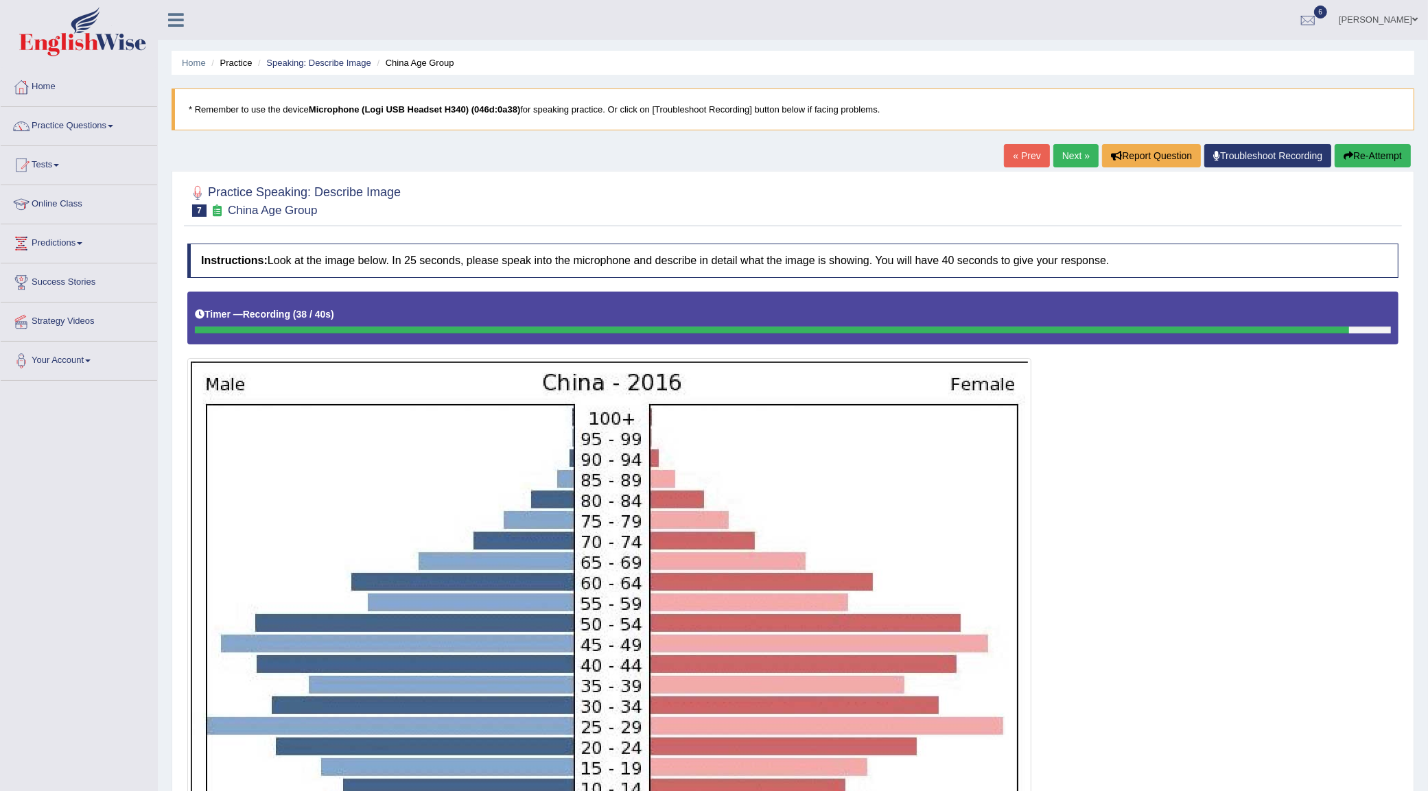
click at [1366, 141] on div "Home Practice Speaking: Describe Image China Age Group * Remember to use the de…" at bounding box center [793, 511] width 1270 height 1022
click at [1360, 159] on button "Re-Attempt" at bounding box center [1372, 155] width 76 height 23
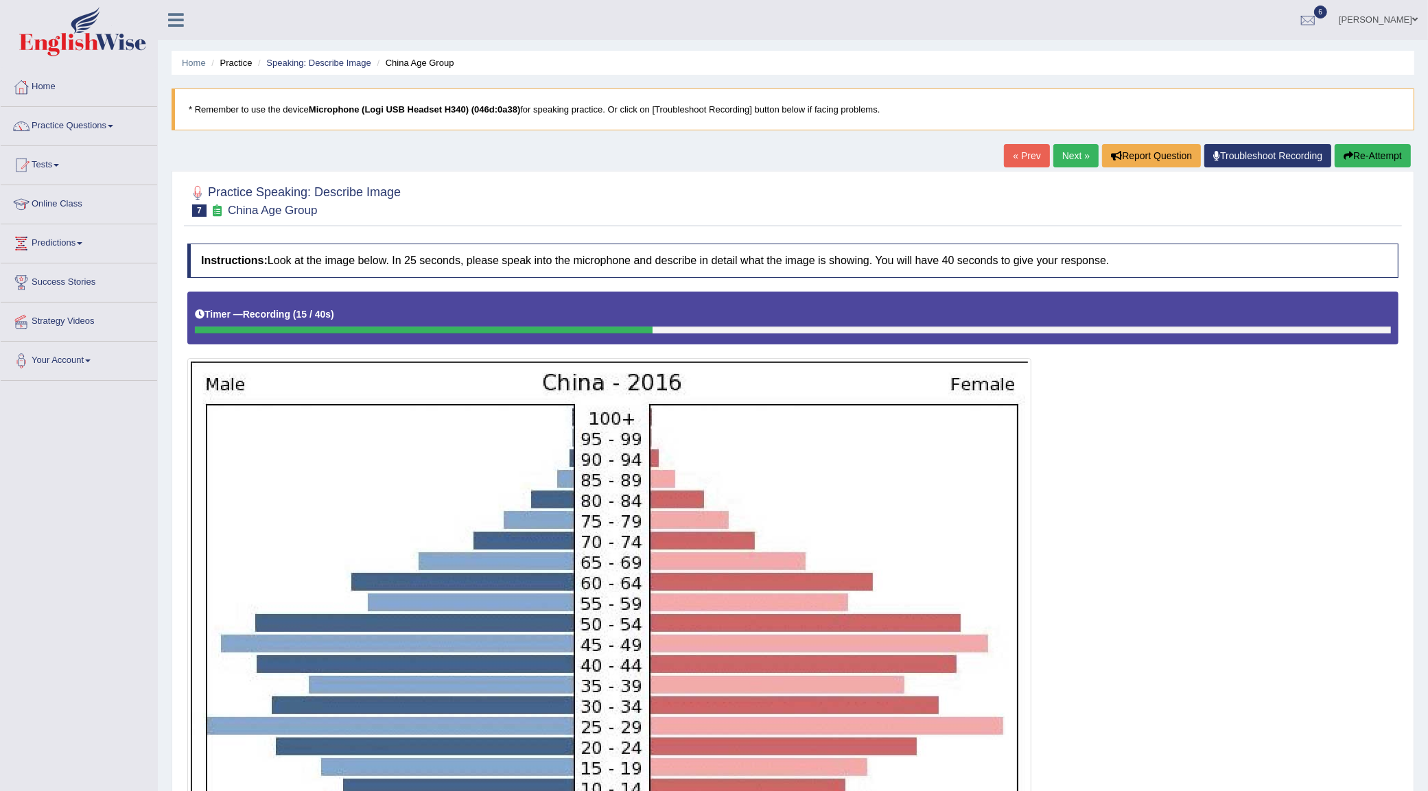
click at [1348, 154] on icon "button" at bounding box center [1348, 156] width 10 height 10
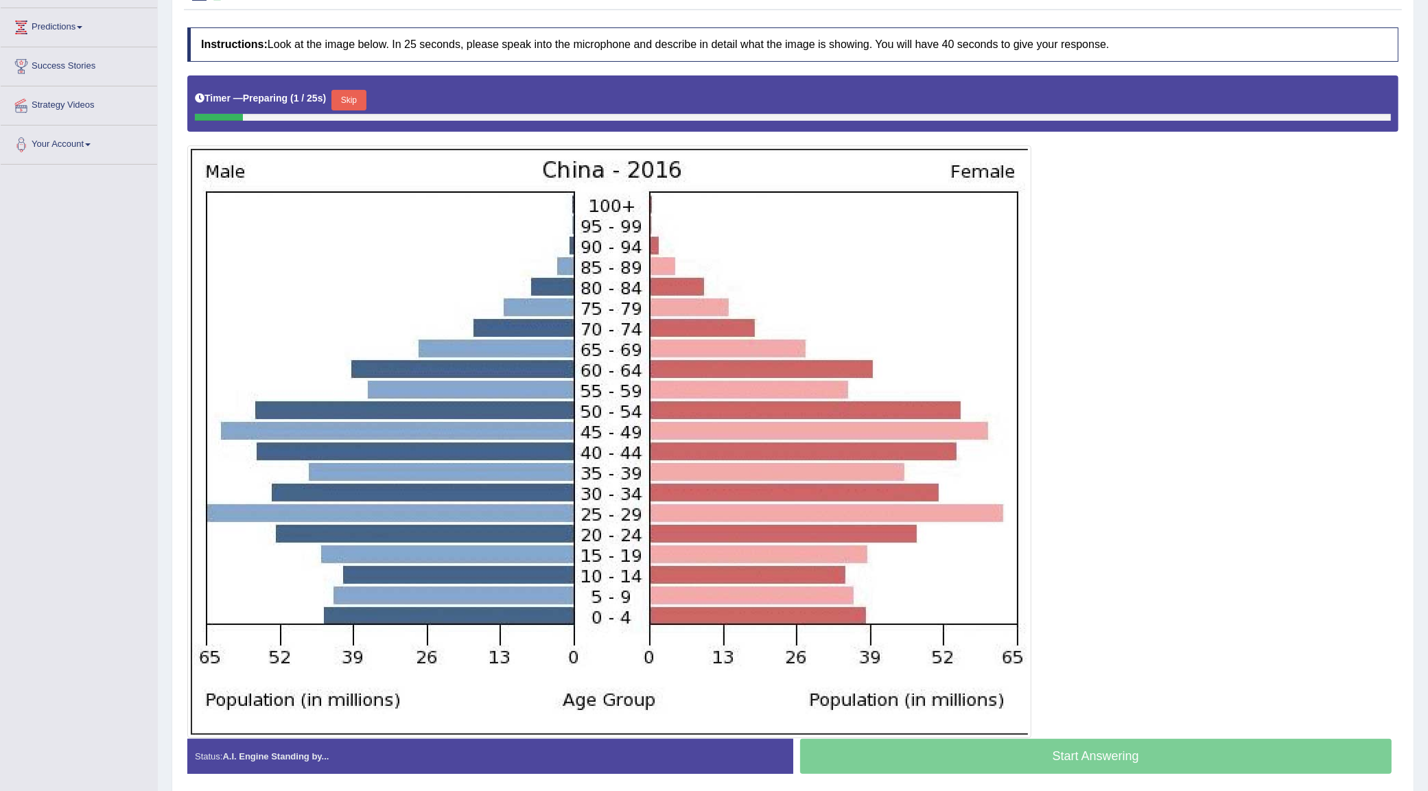
scroll to position [185, 0]
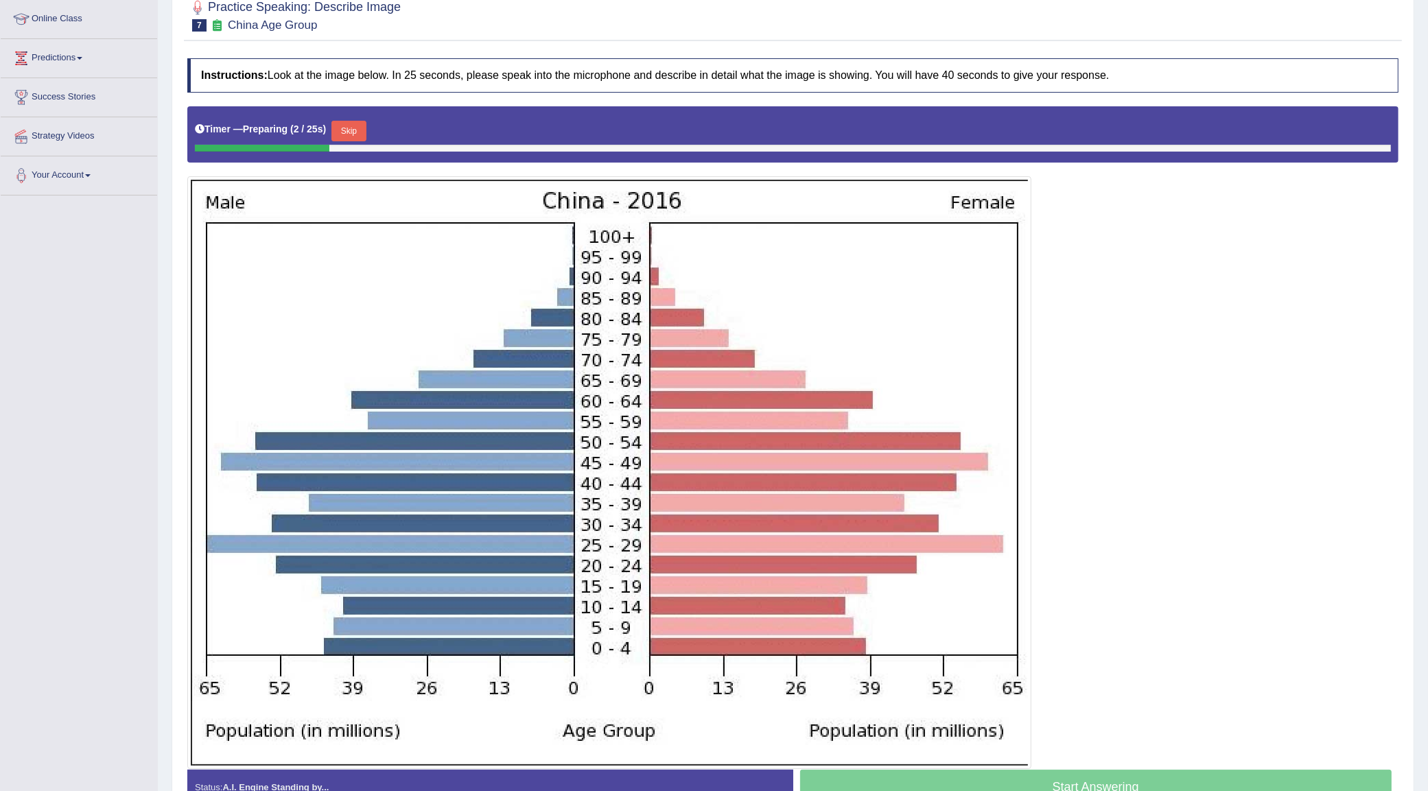
click at [364, 132] on button "Skip" at bounding box center [348, 131] width 34 height 21
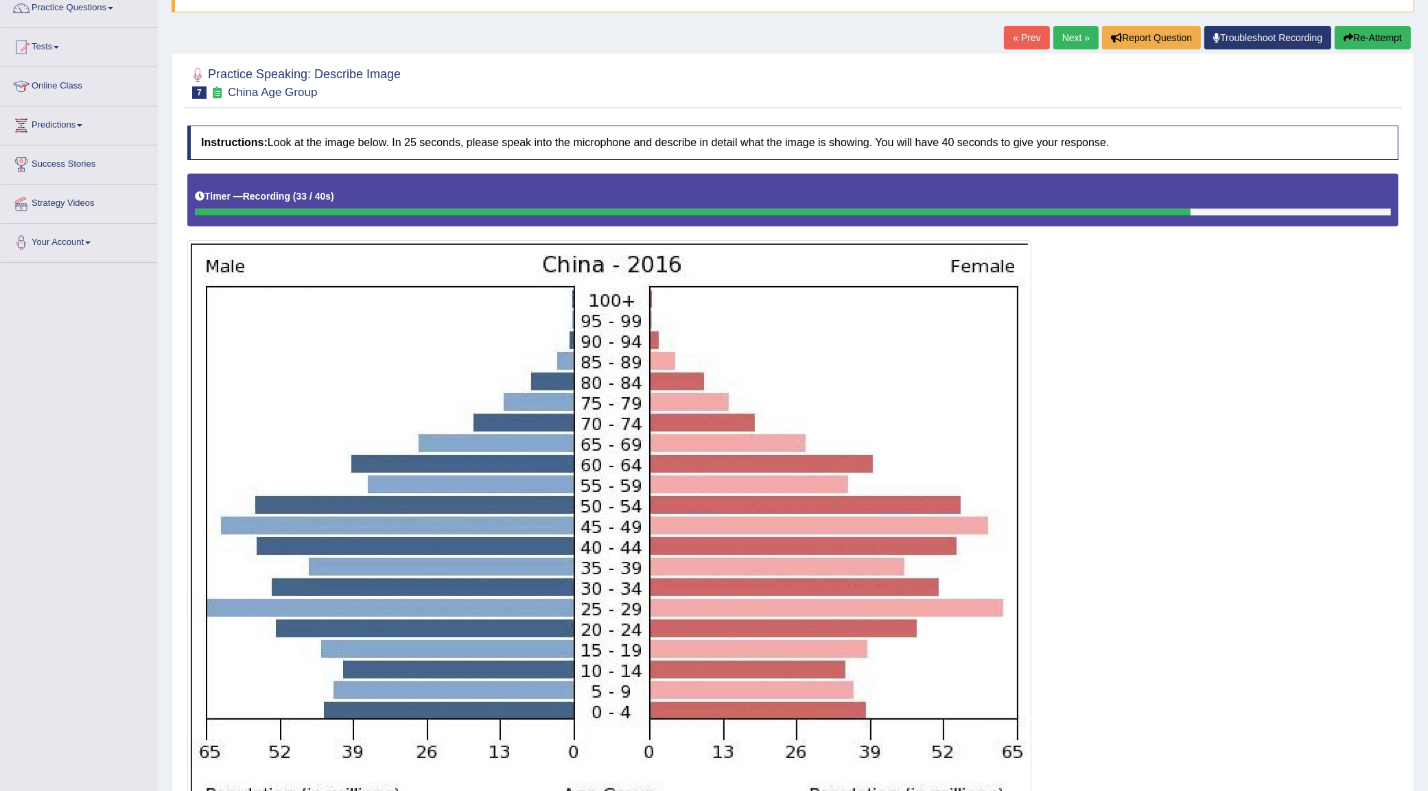
scroll to position [96, 0]
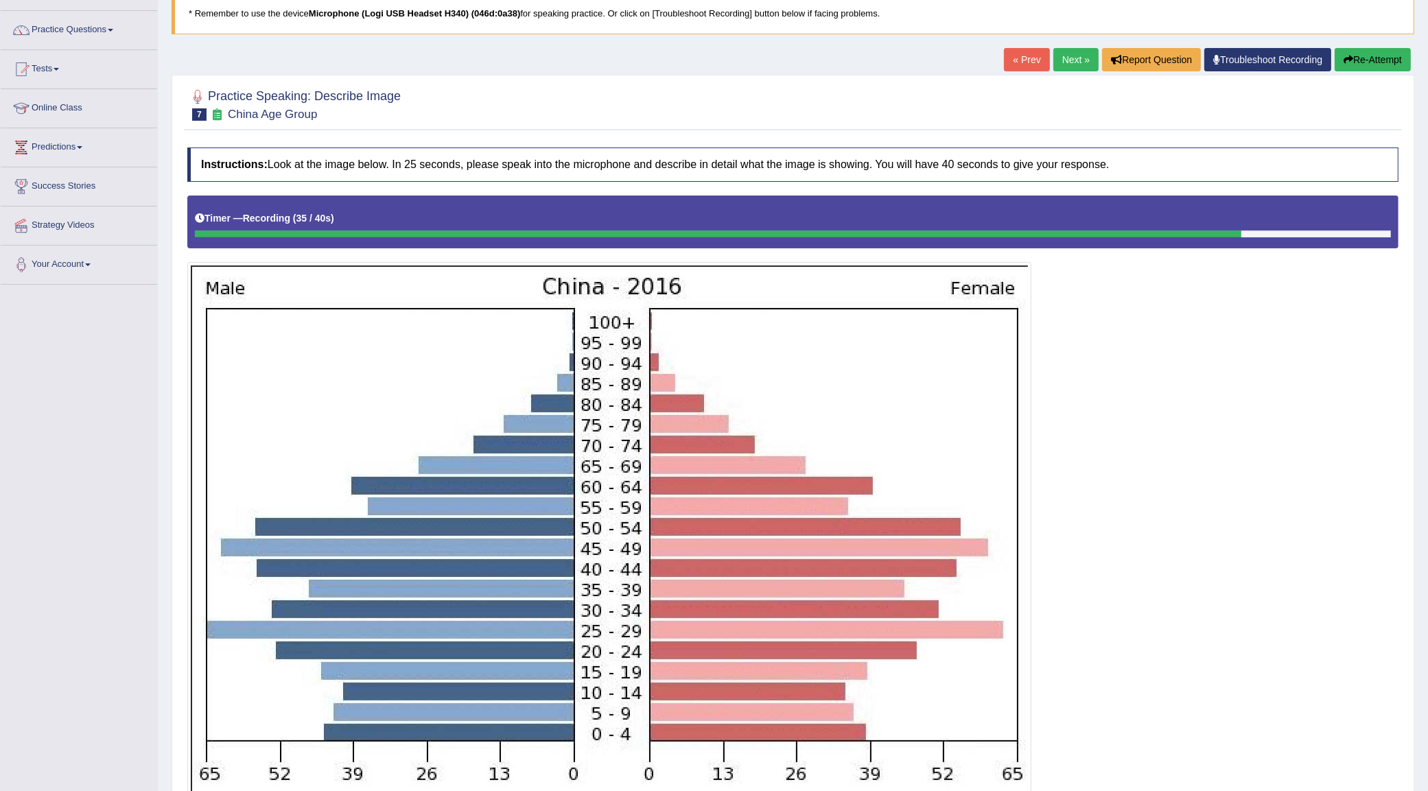
click at [1397, 54] on button "Re-Attempt" at bounding box center [1372, 59] width 76 height 23
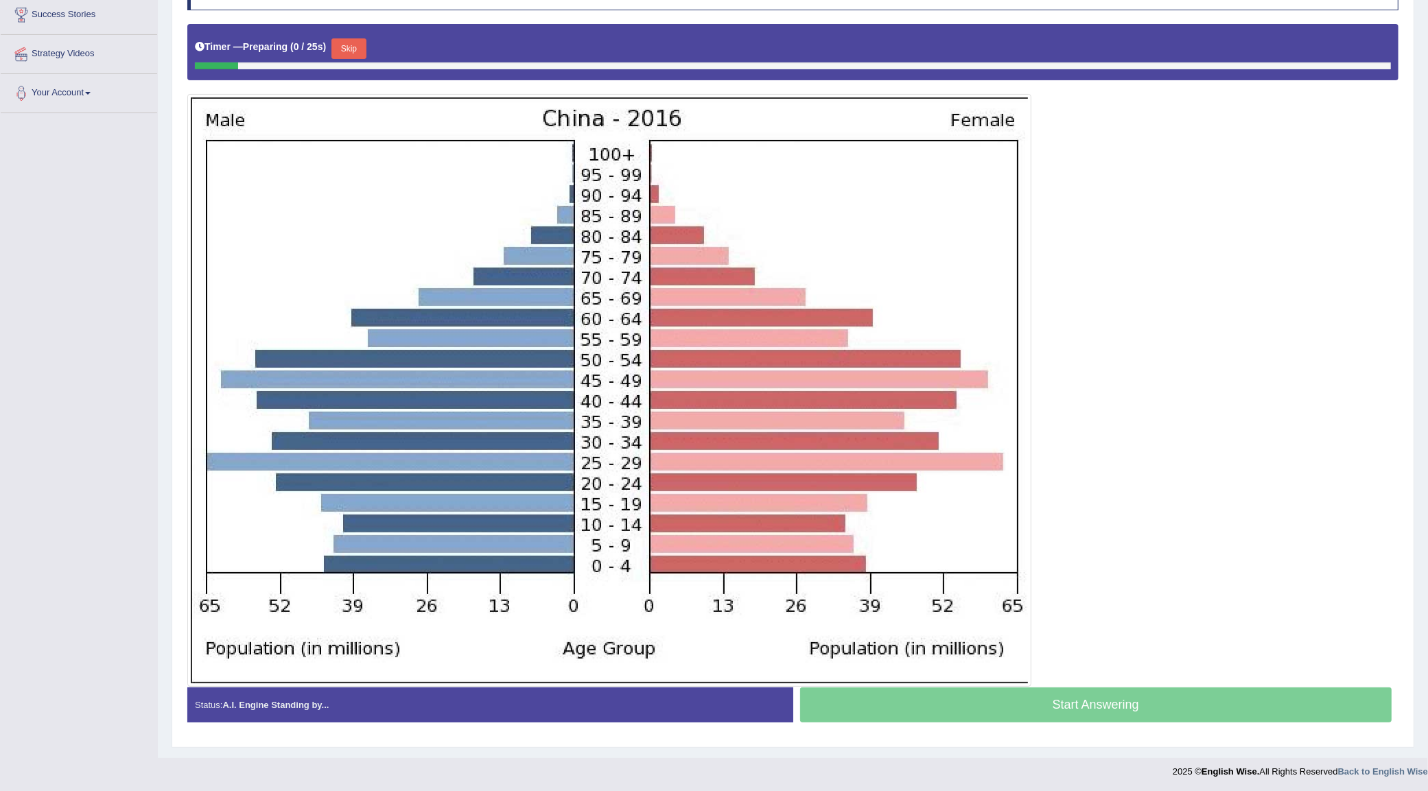
scroll to position [268, 0]
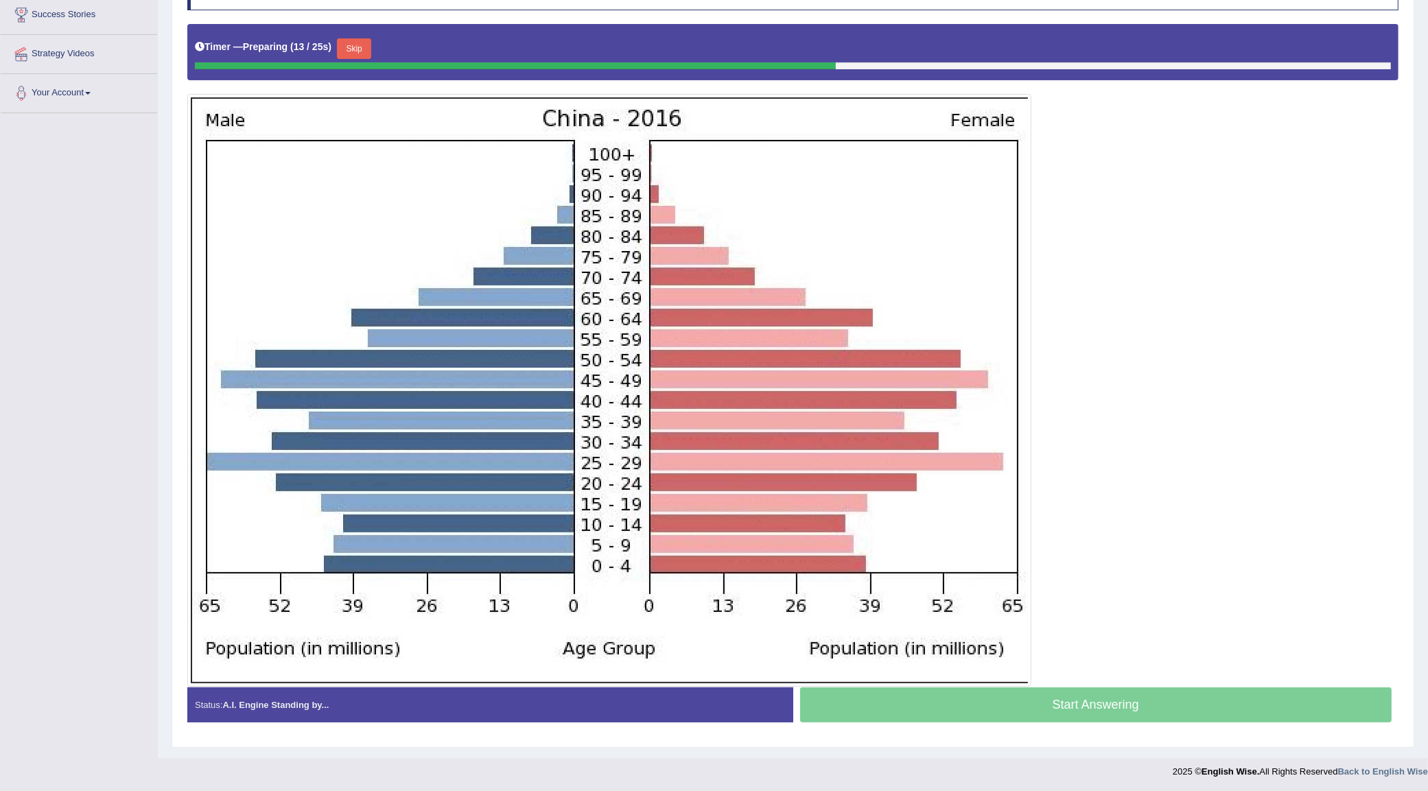
click at [352, 49] on button "Skip" at bounding box center [354, 48] width 34 height 21
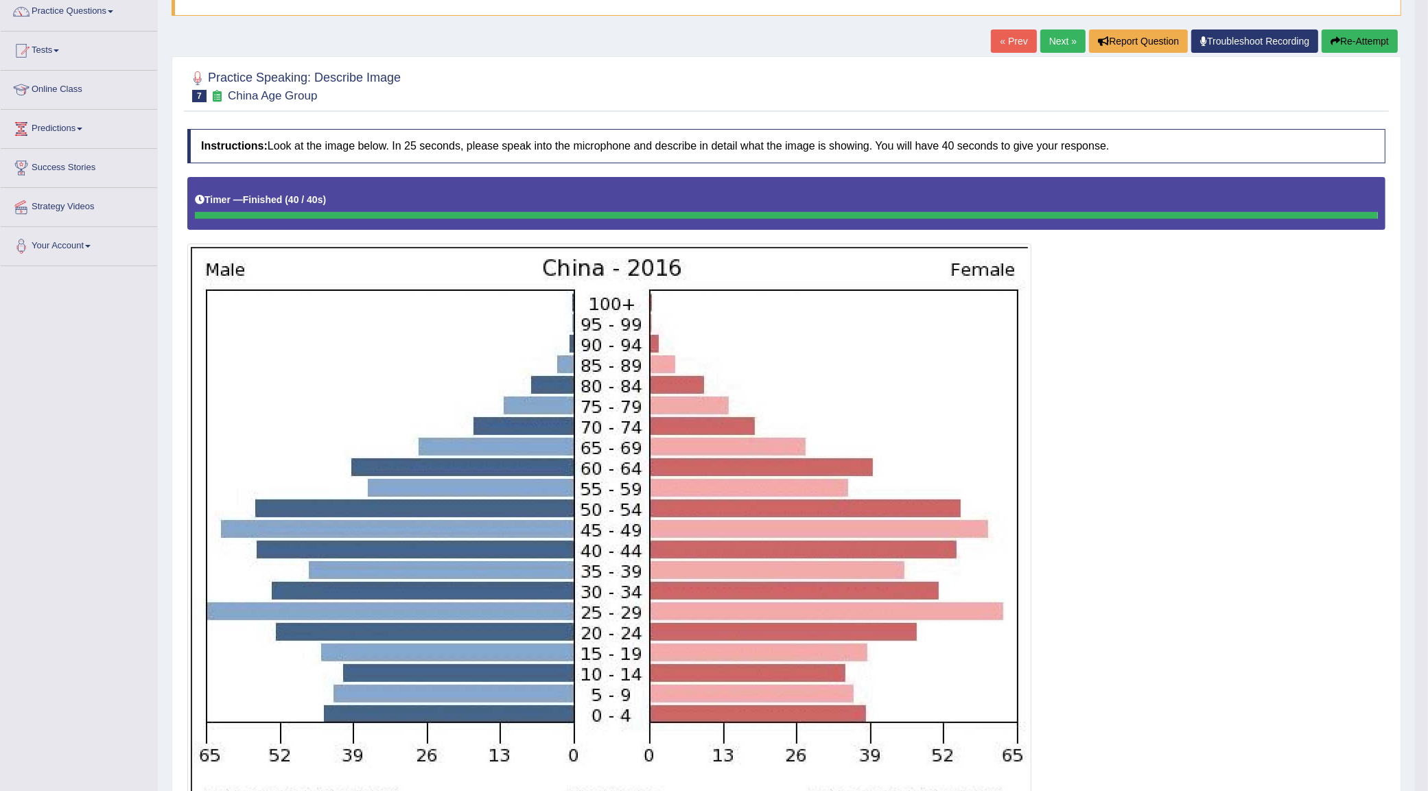
scroll to position [0, 0]
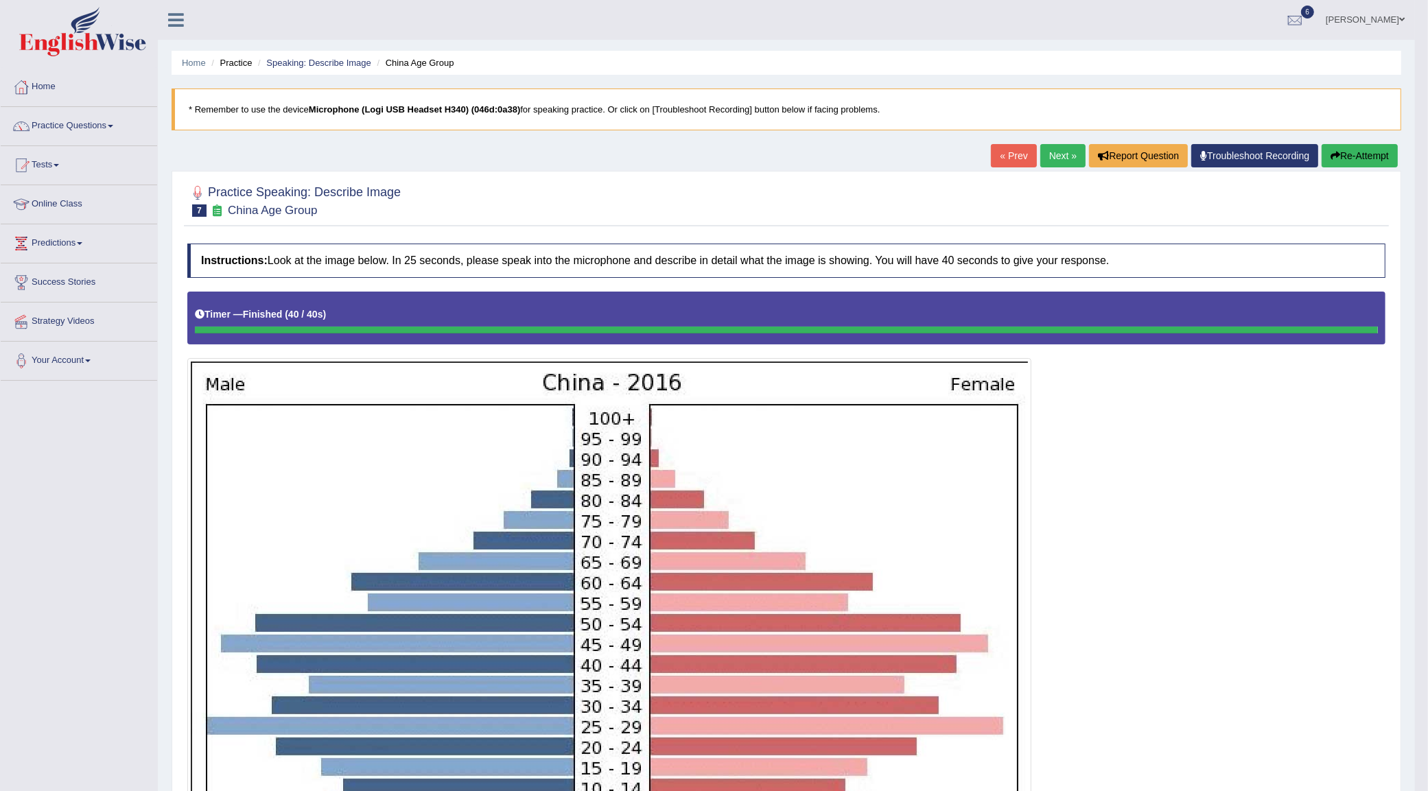
click at [1062, 147] on link "Next »" at bounding box center [1062, 155] width 45 height 23
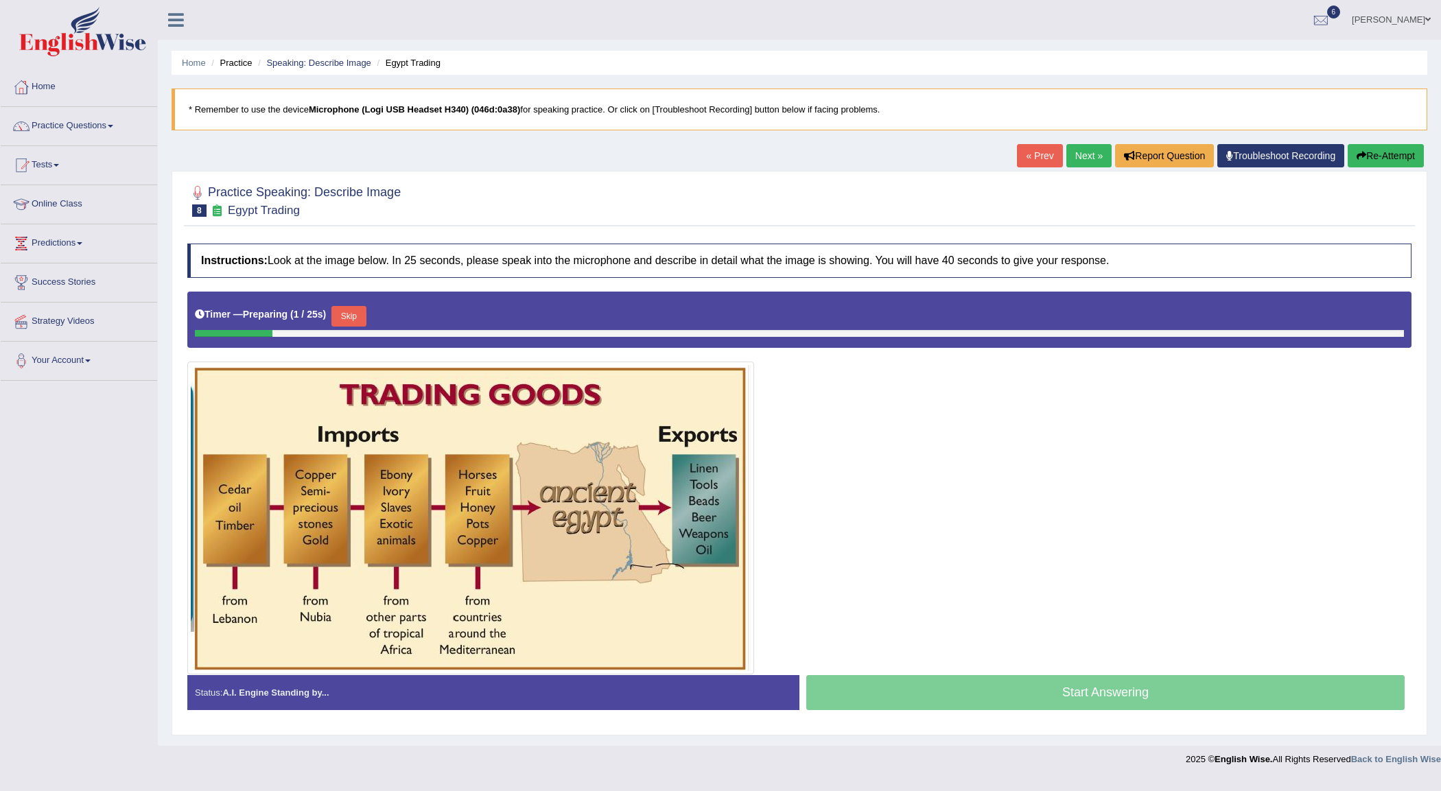
click at [1096, 159] on link "Next »" at bounding box center [1088, 155] width 45 height 23
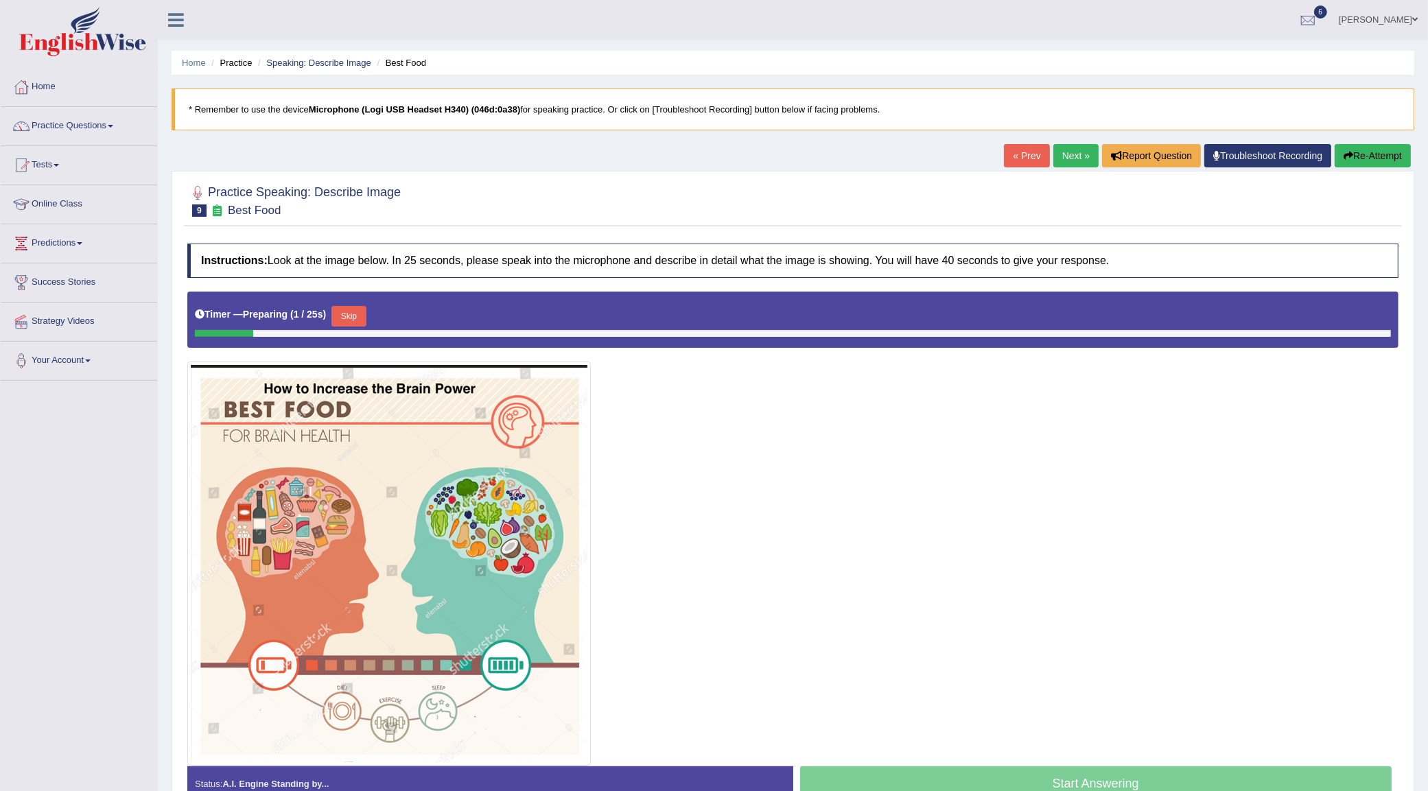
click at [1065, 155] on link "Next »" at bounding box center [1075, 155] width 45 height 23
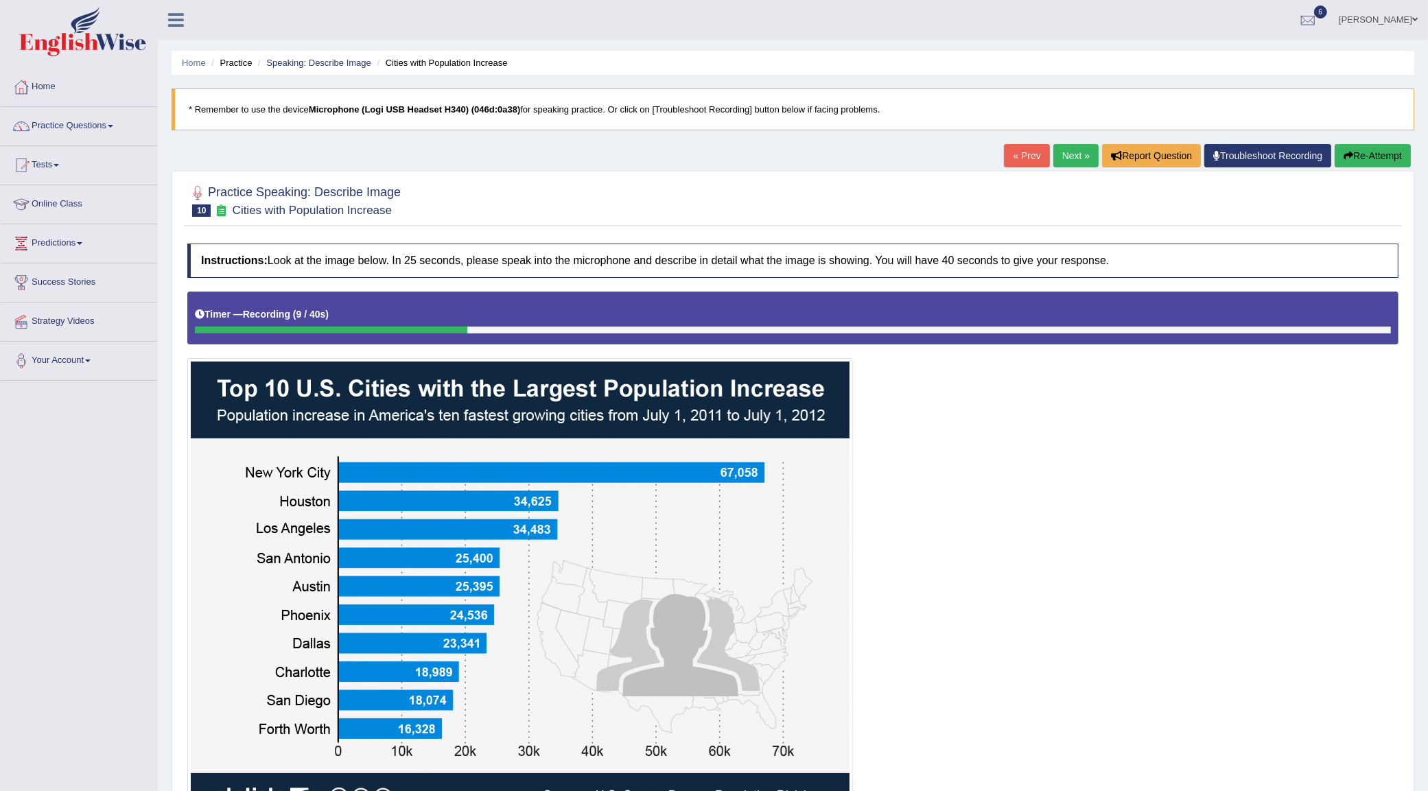
click at [1393, 153] on button "Re-Attempt" at bounding box center [1372, 155] width 76 height 23
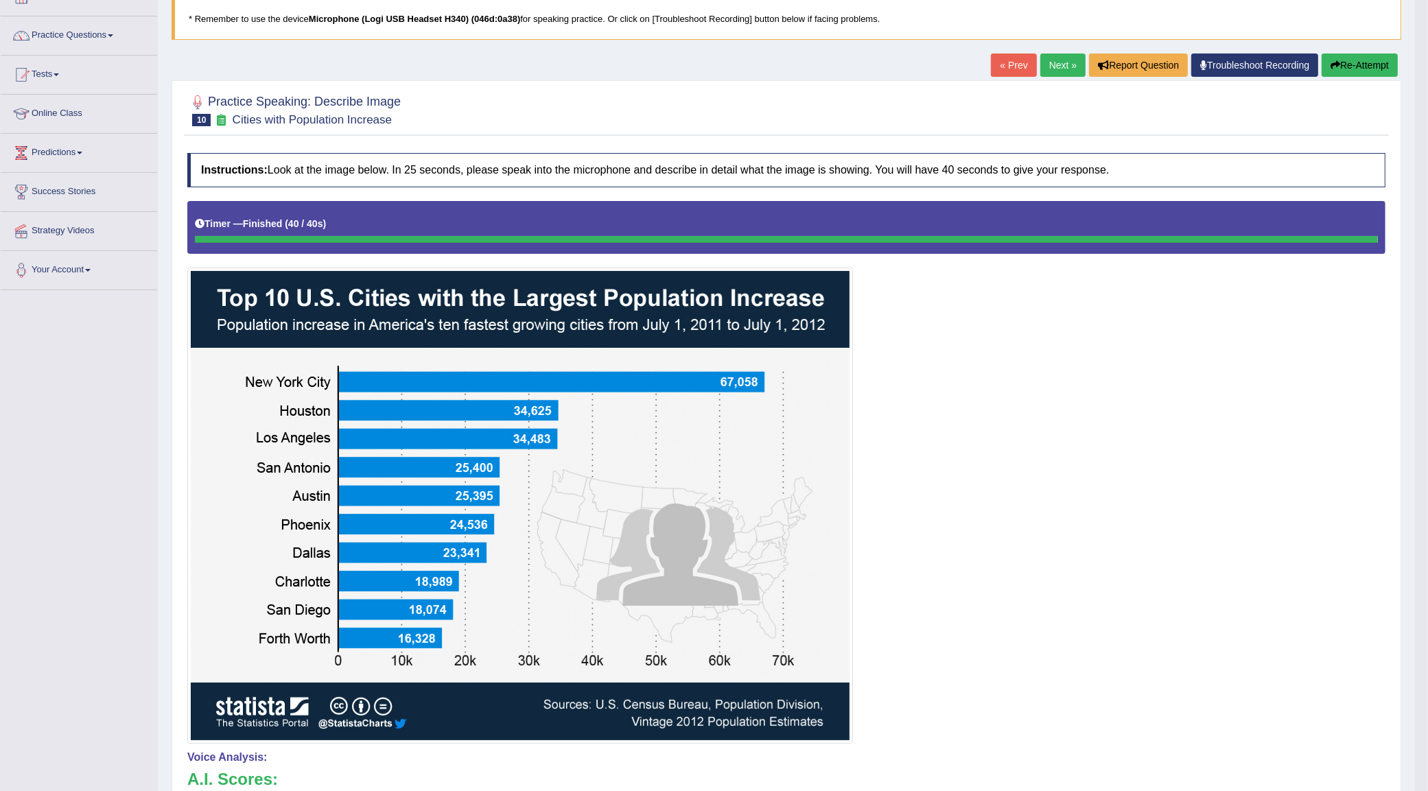
scroll to position [86, 0]
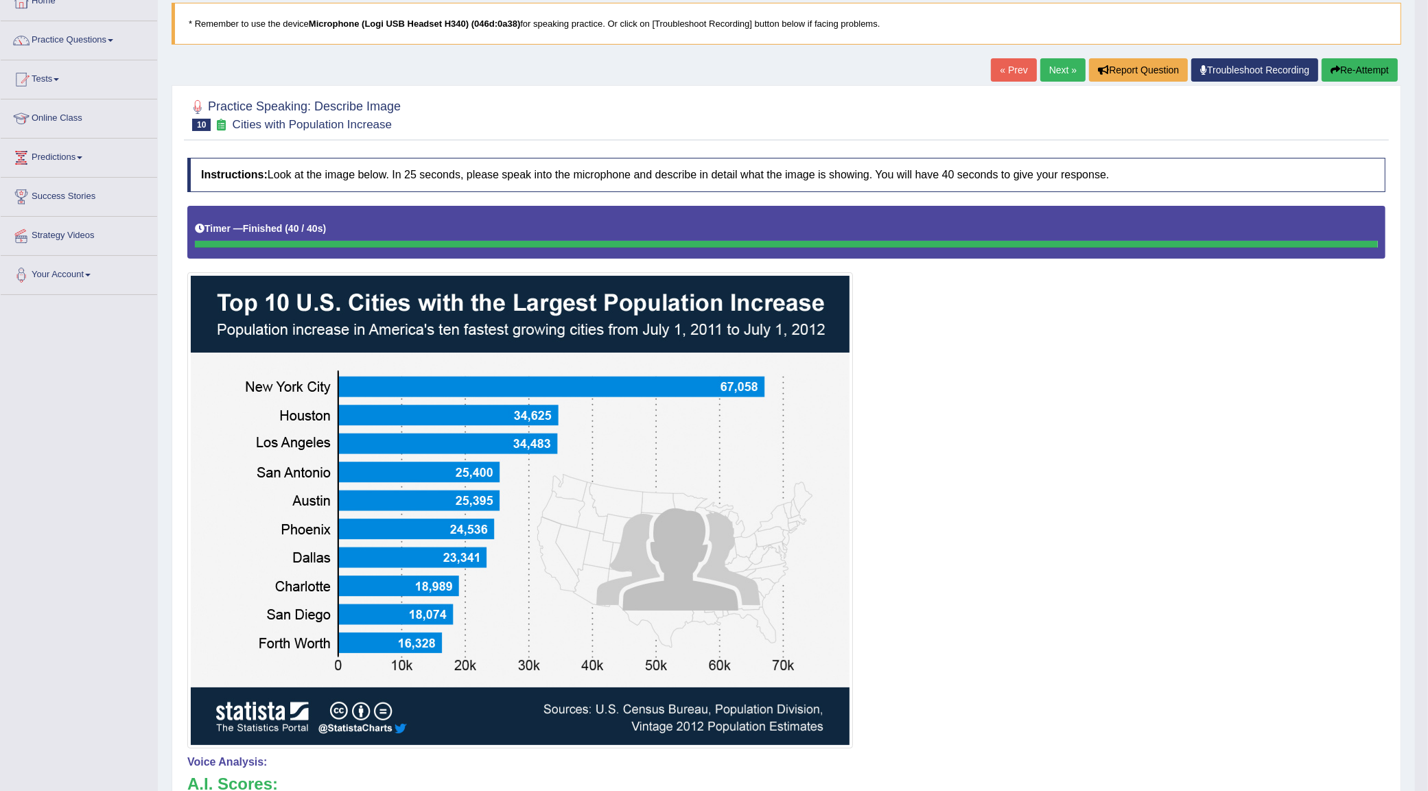
click at [1054, 71] on link "Next »" at bounding box center [1062, 69] width 45 height 23
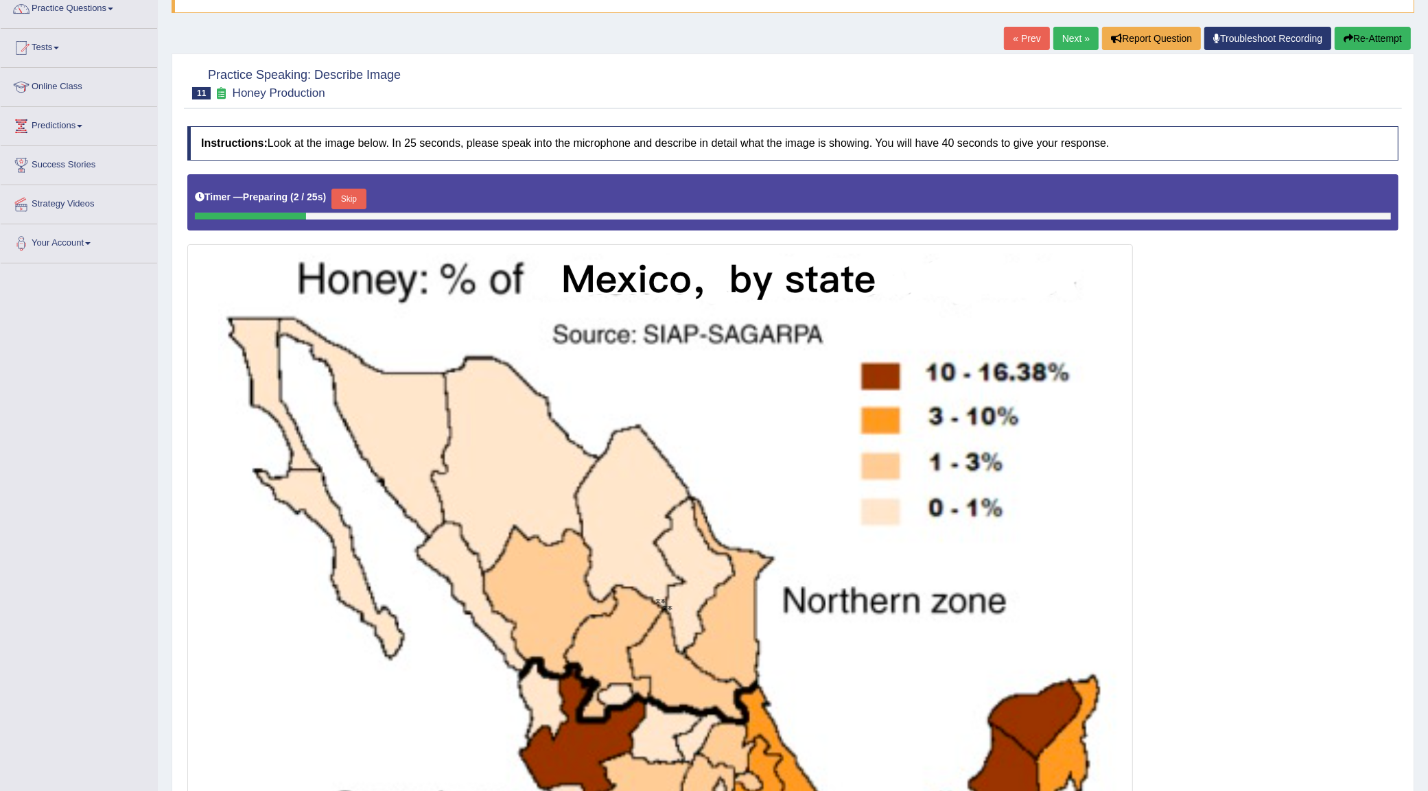
scroll to position [86, 0]
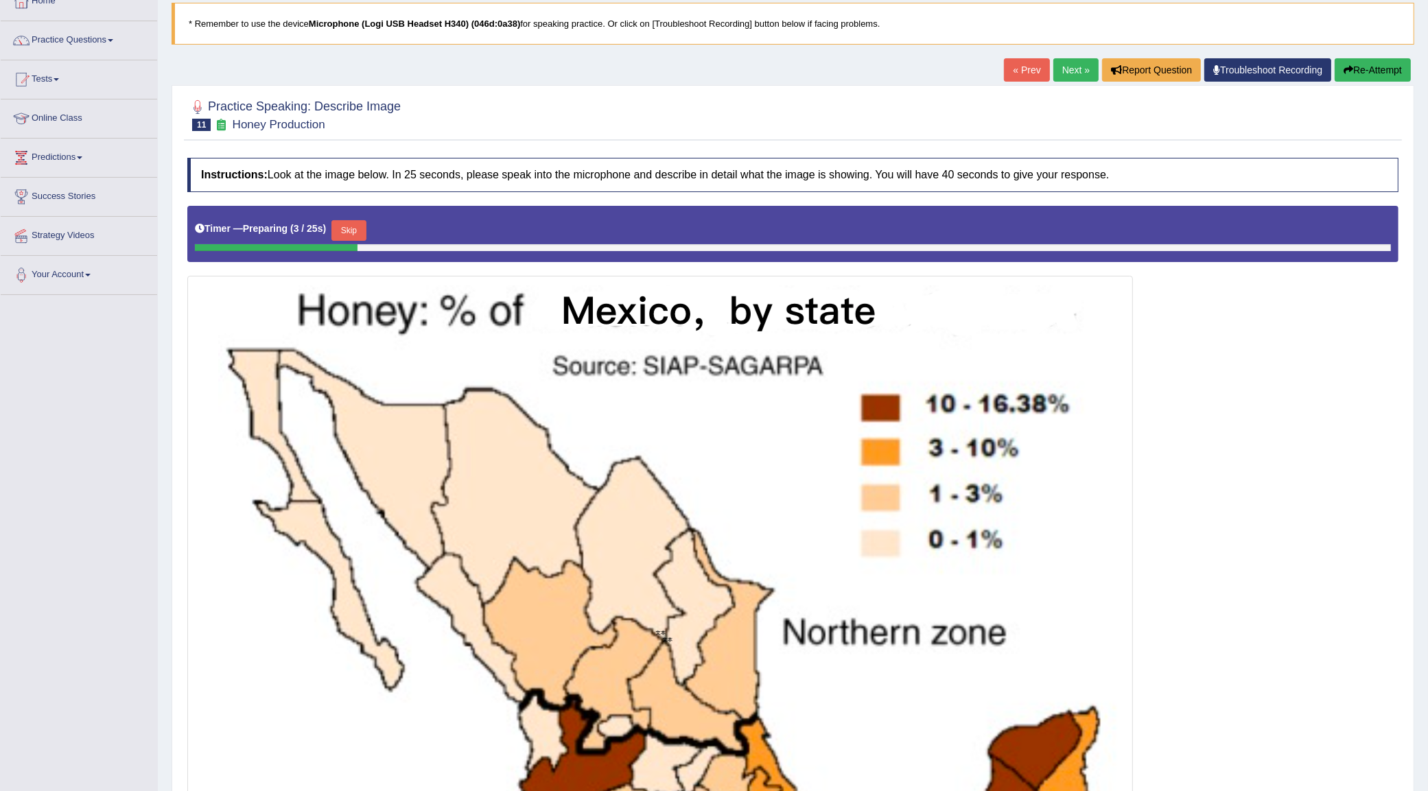
click at [1067, 69] on link "Next »" at bounding box center [1075, 69] width 45 height 23
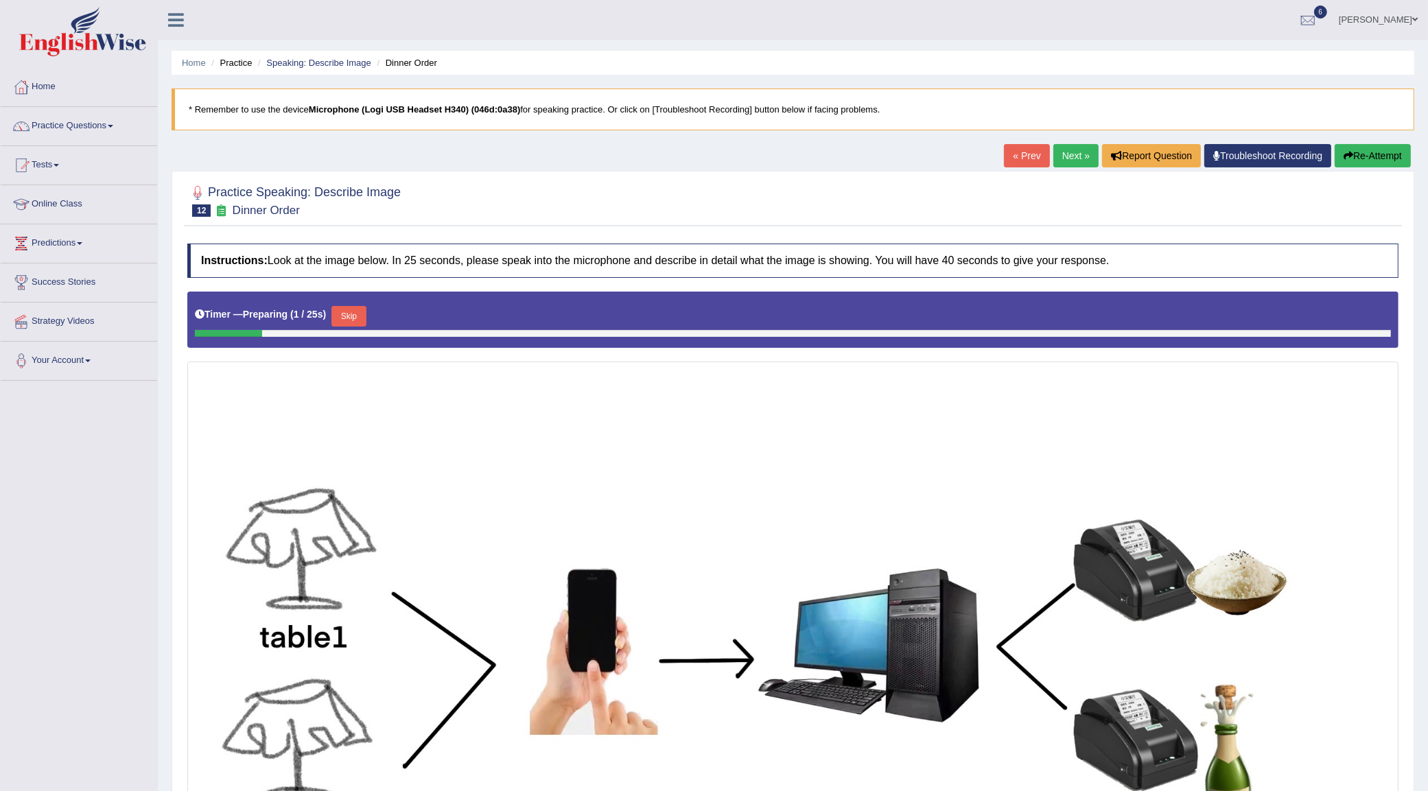
click at [1077, 156] on link "Next »" at bounding box center [1075, 155] width 45 height 23
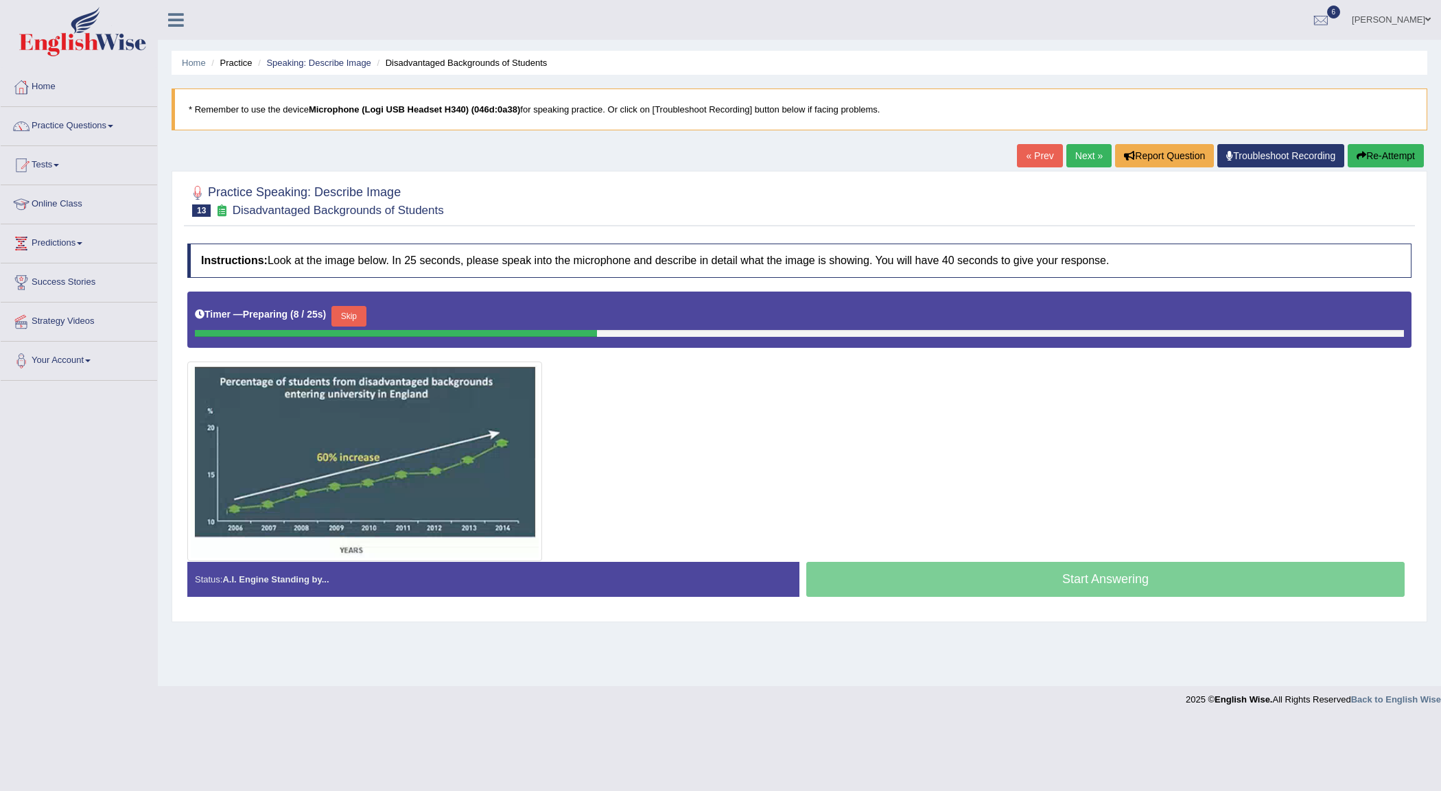
click at [1067, 161] on link "Next »" at bounding box center [1088, 155] width 45 height 23
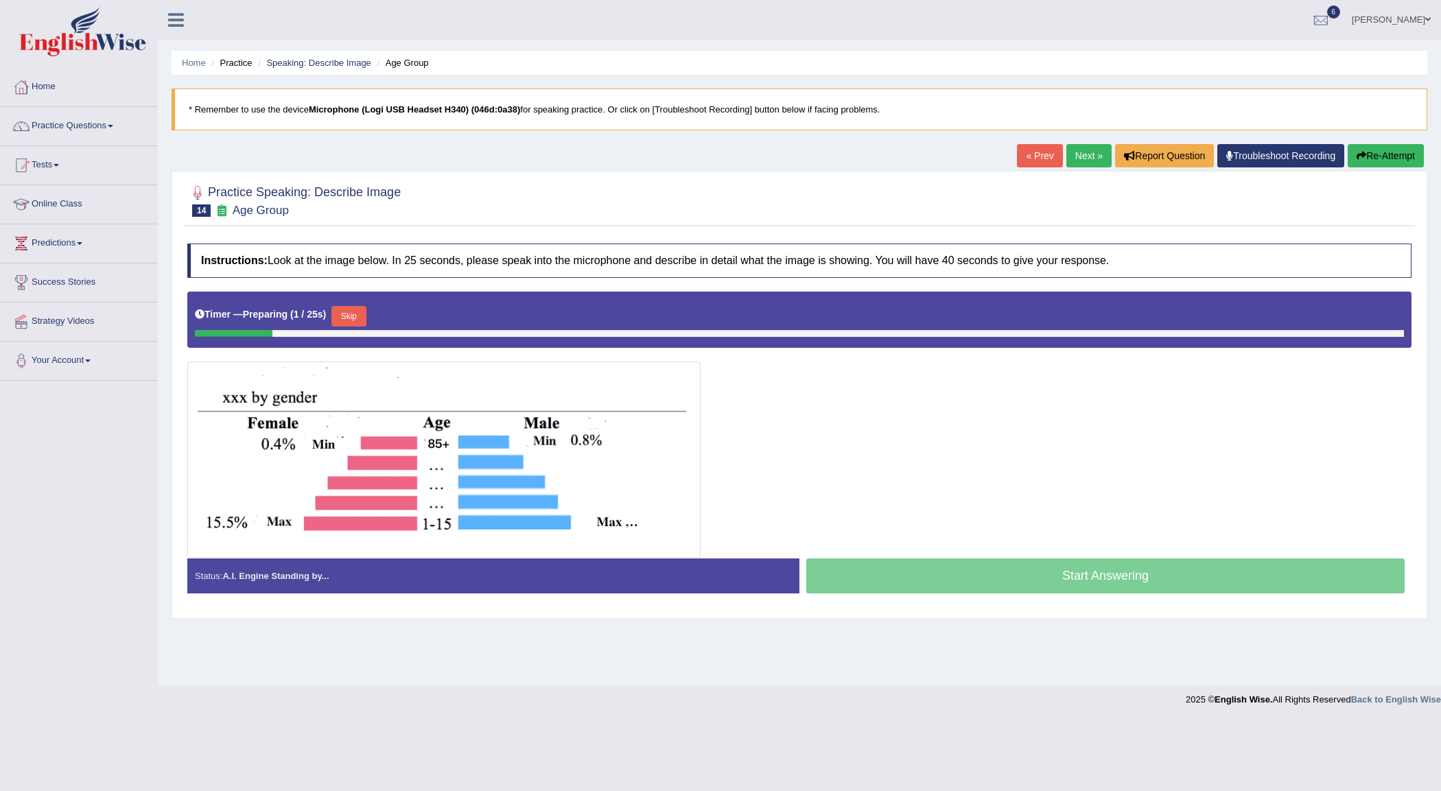
click at [1040, 159] on link "« Prev" at bounding box center [1039, 155] width 45 height 23
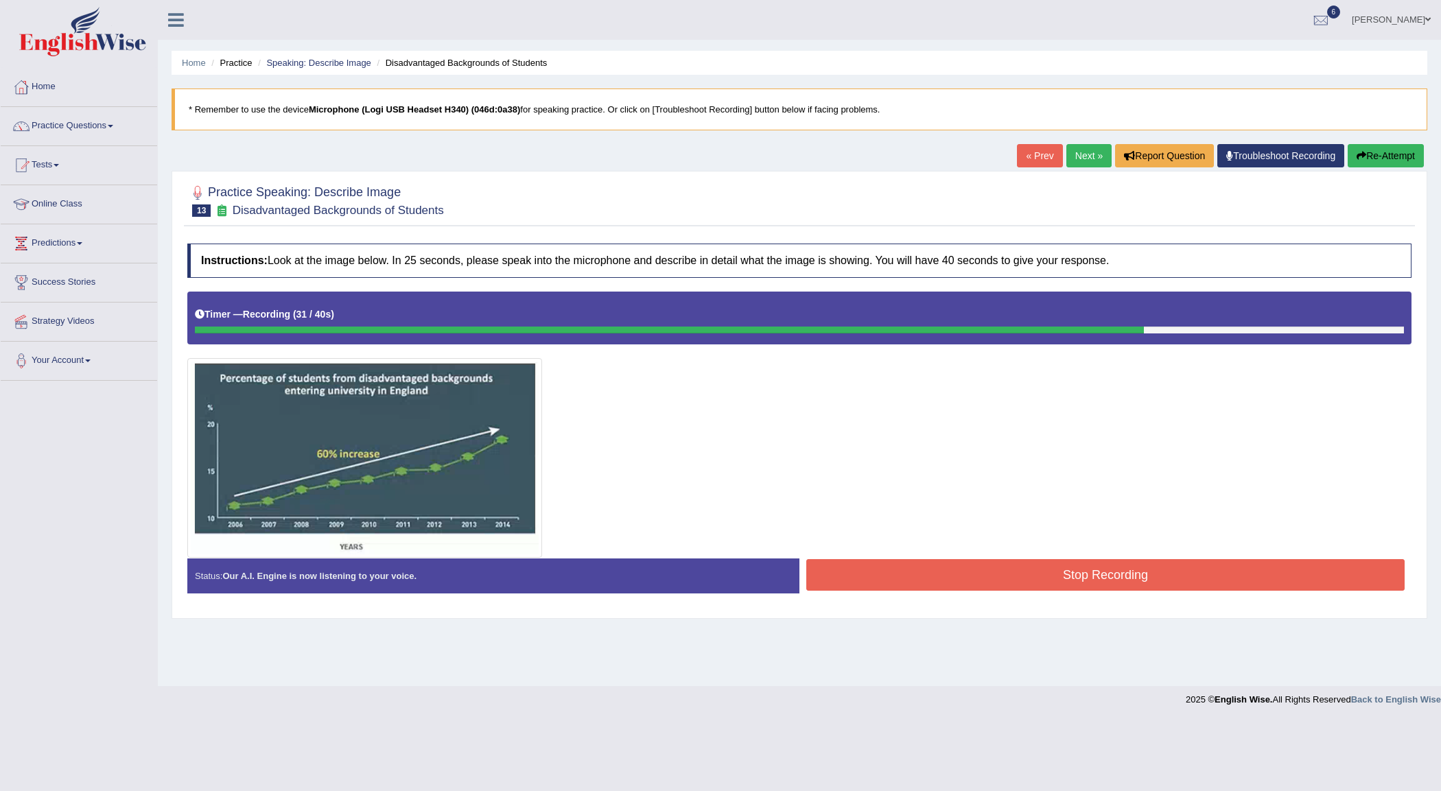
click at [985, 563] on button "Stop Recording" at bounding box center [1105, 575] width 598 height 32
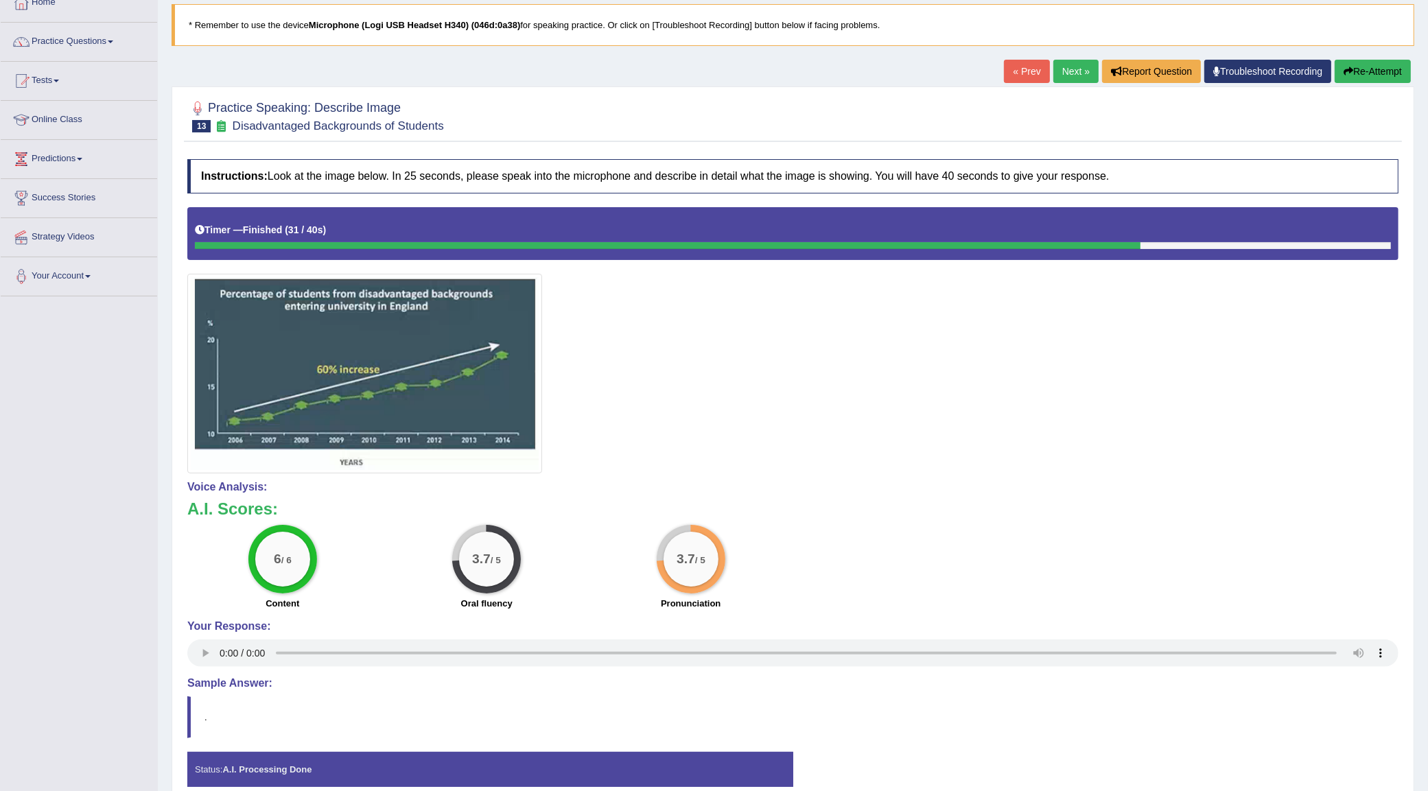
scroll to position [86, 0]
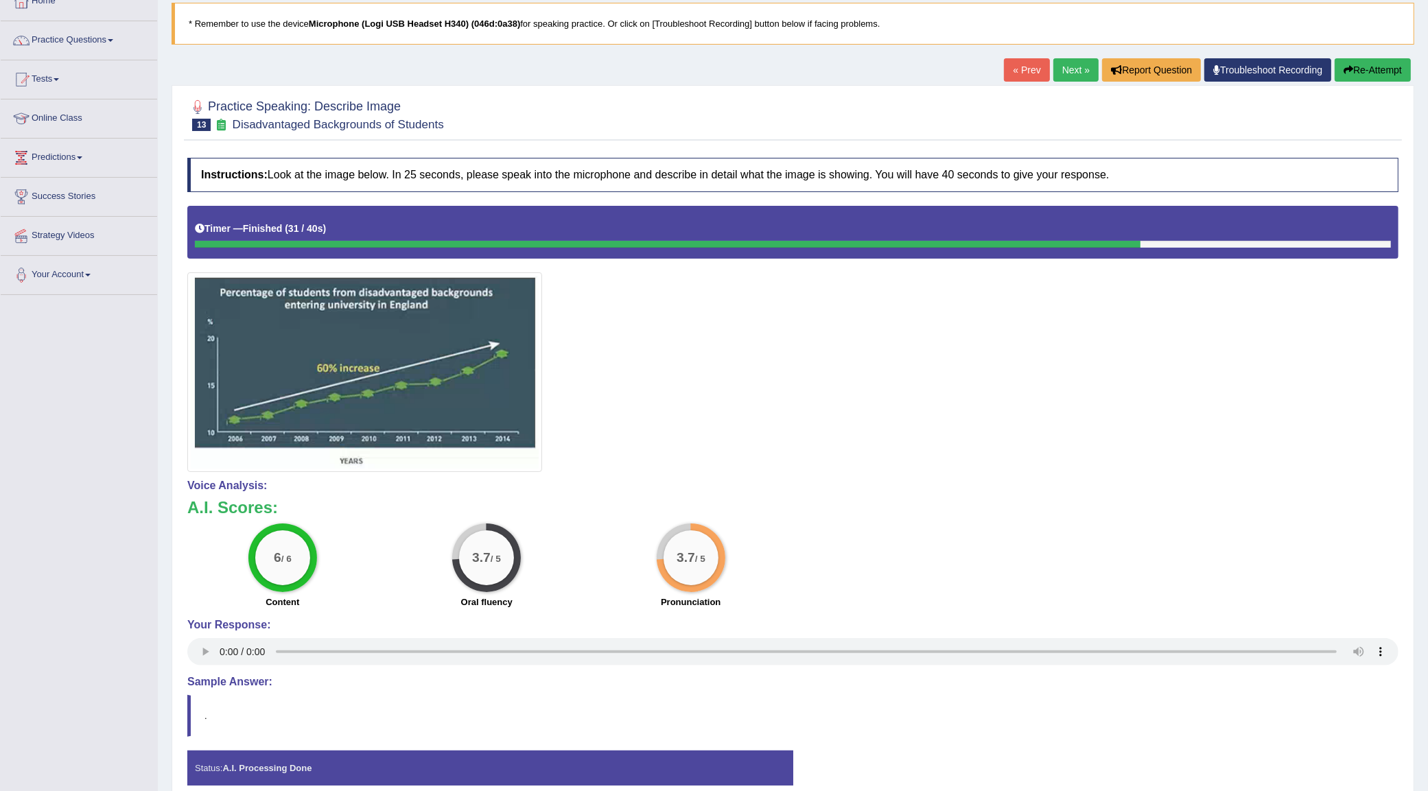
click at [1369, 71] on button "Re-Attempt" at bounding box center [1372, 69] width 76 height 23
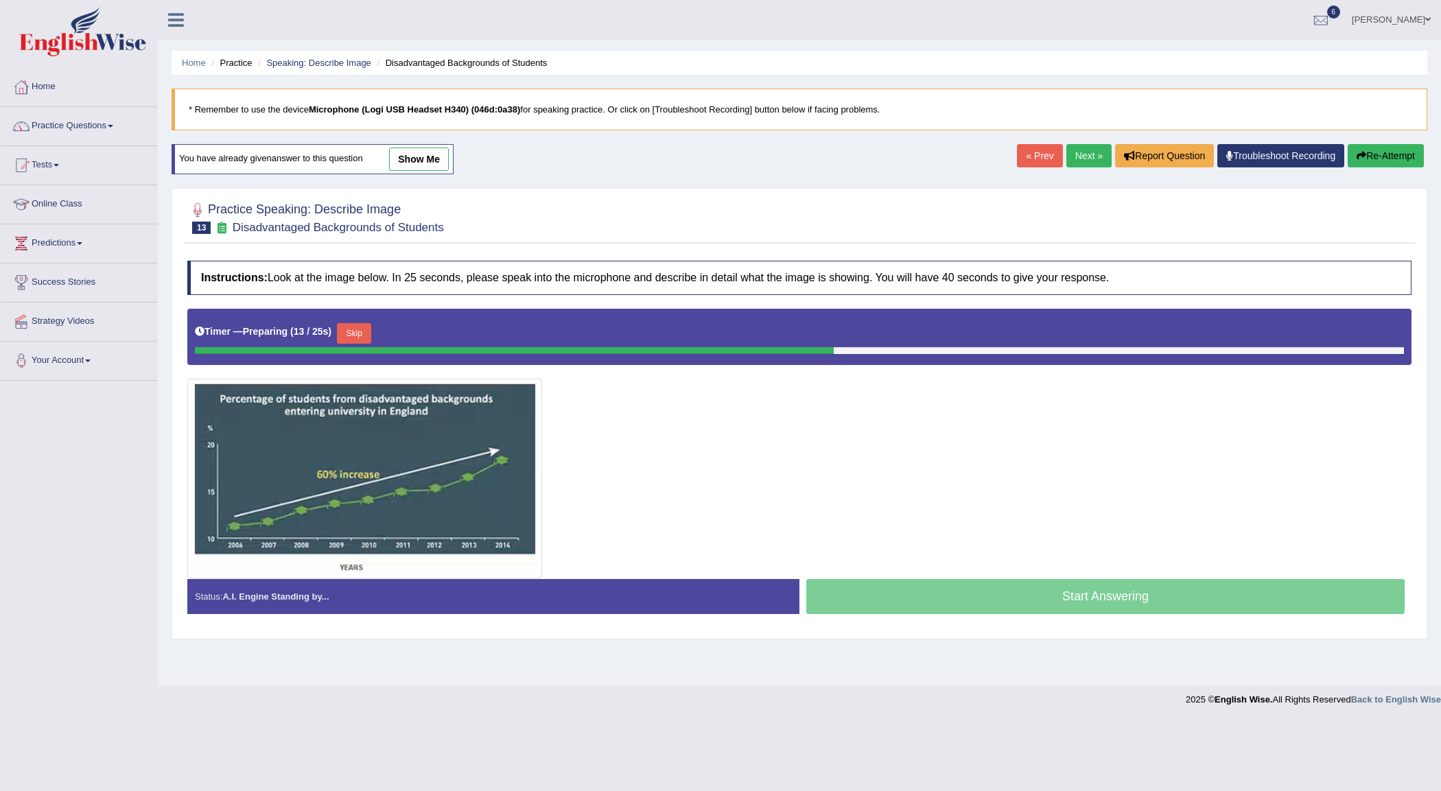
click at [351, 329] on button "Skip" at bounding box center [354, 333] width 34 height 21
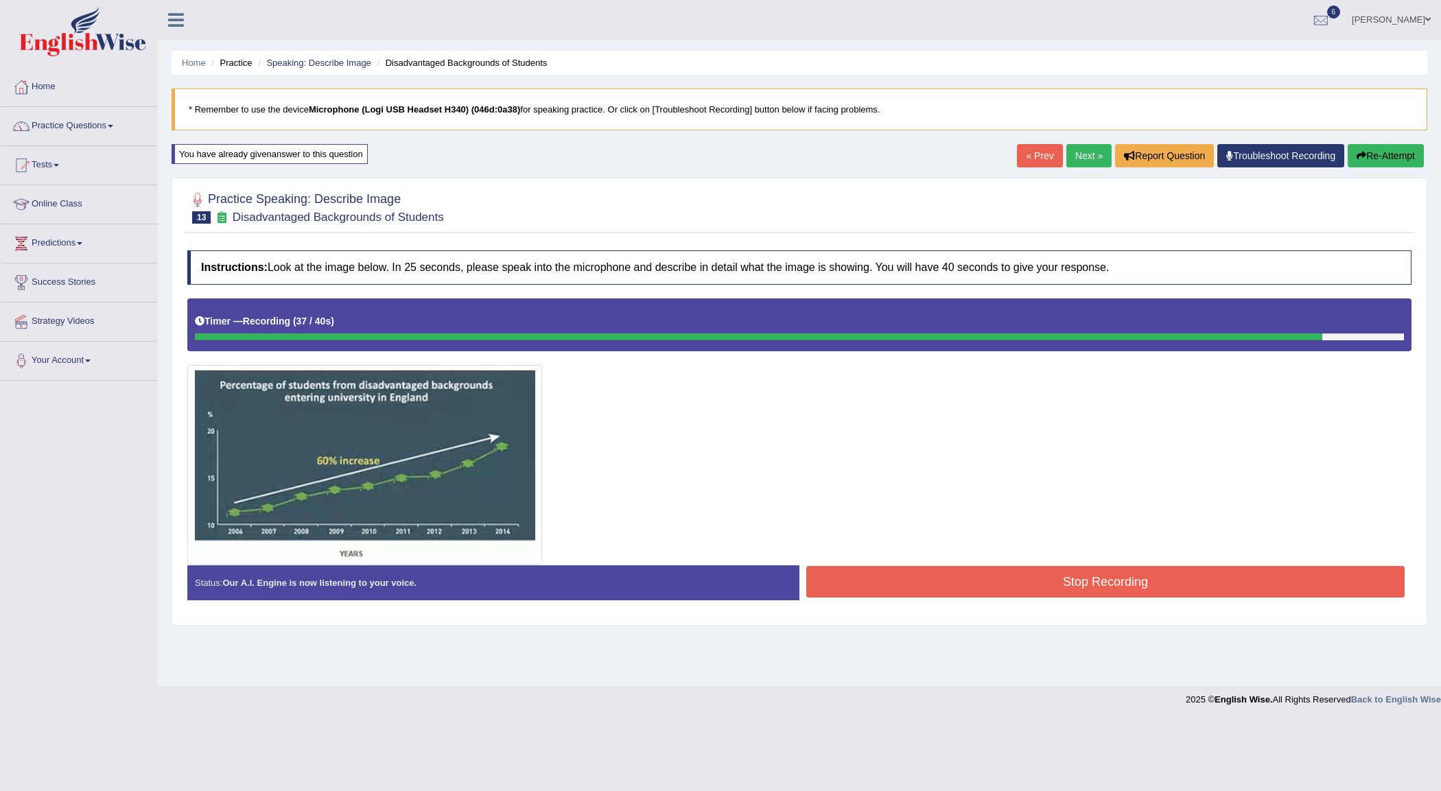
click at [1031, 585] on button "Stop Recording" at bounding box center [1105, 582] width 598 height 32
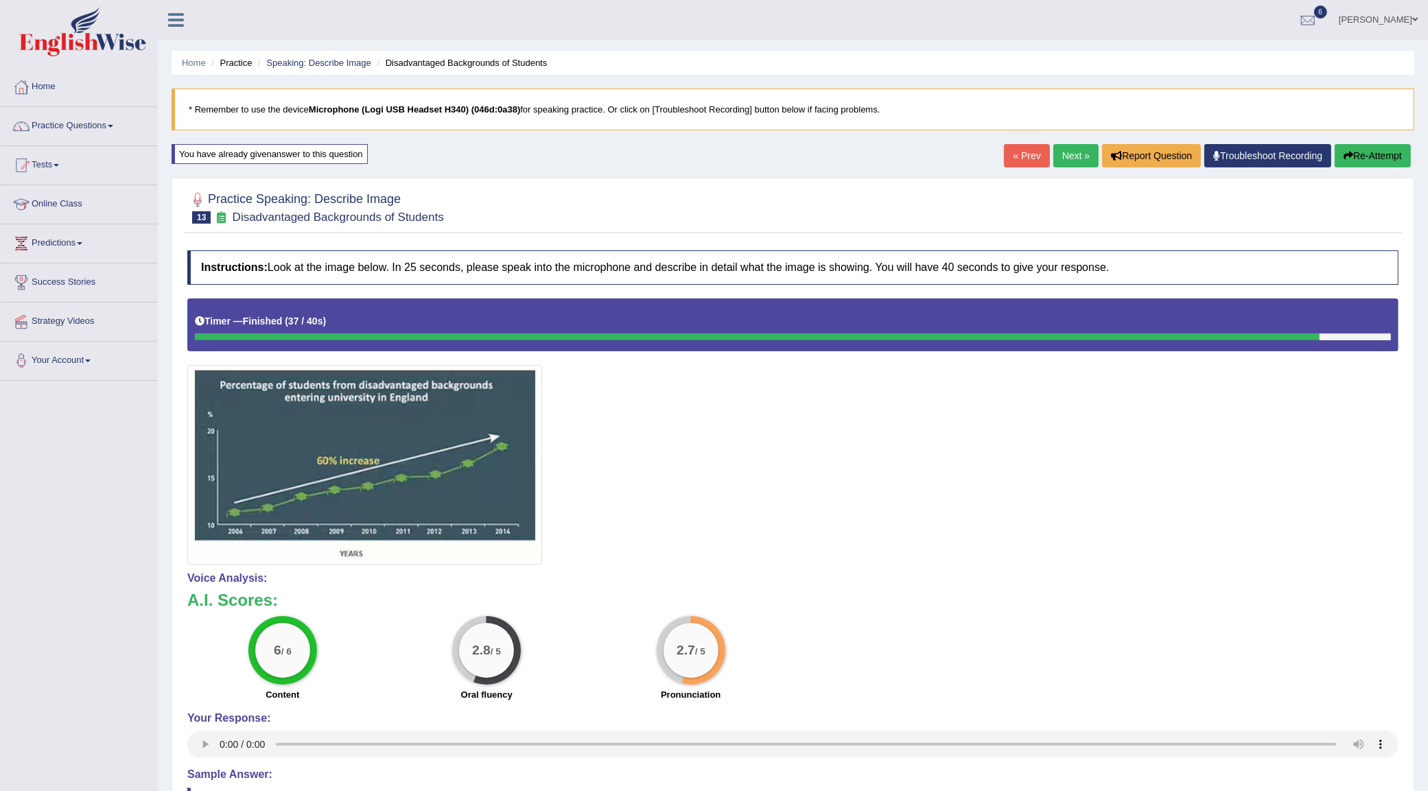
click at [1081, 166] on link "Next »" at bounding box center [1075, 155] width 45 height 23
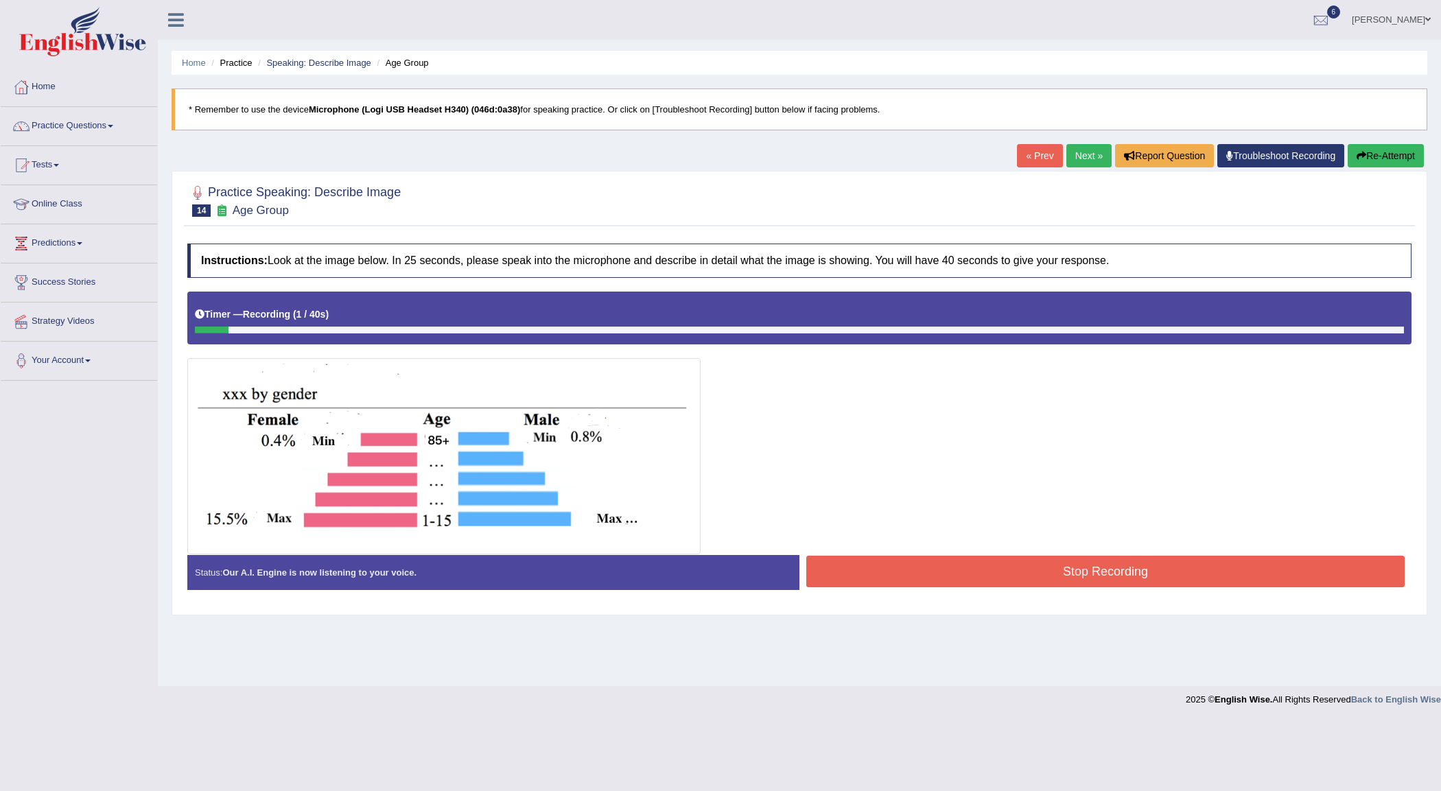
click at [1036, 153] on link "« Prev" at bounding box center [1039, 155] width 45 height 23
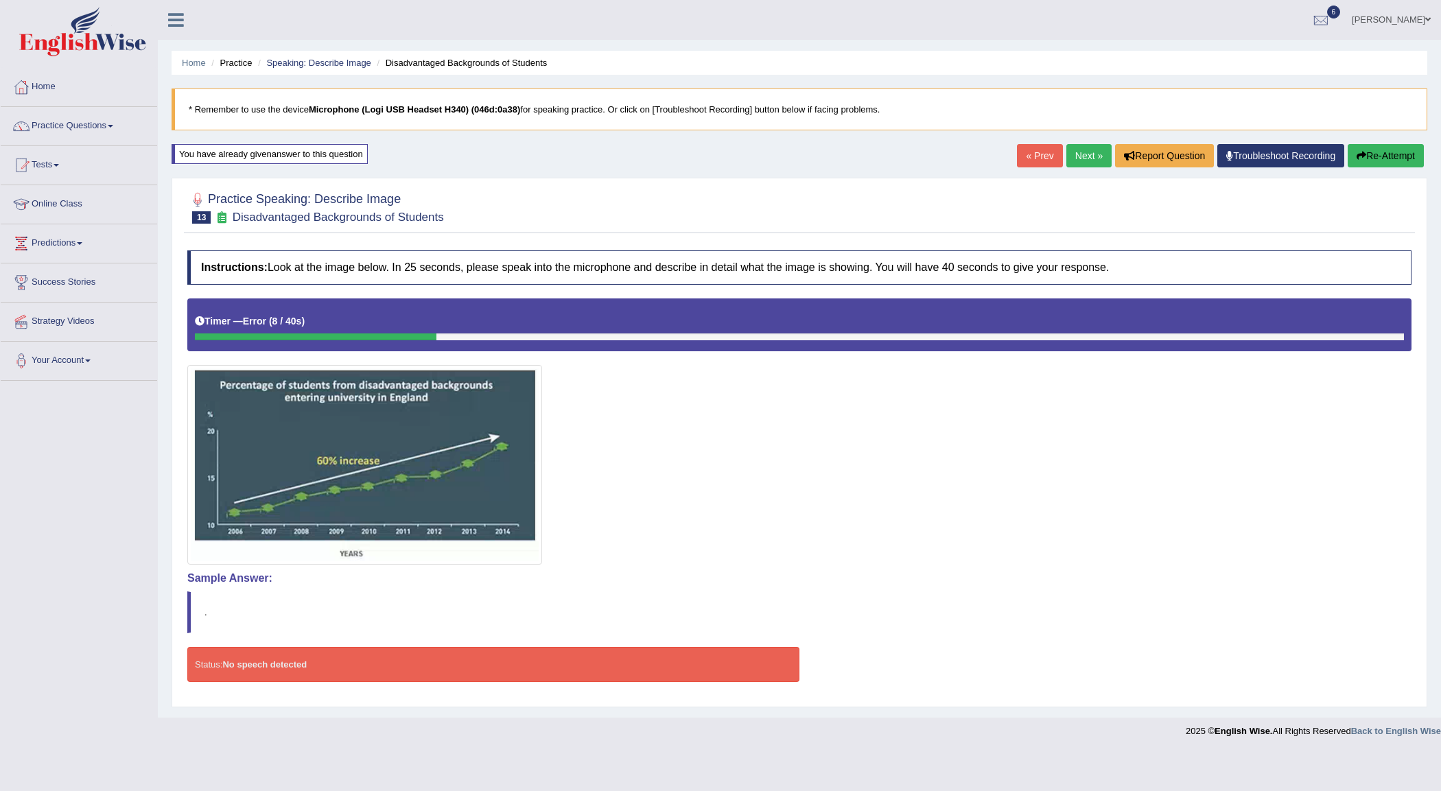
click at [1078, 152] on link "Next »" at bounding box center [1088, 155] width 45 height 23
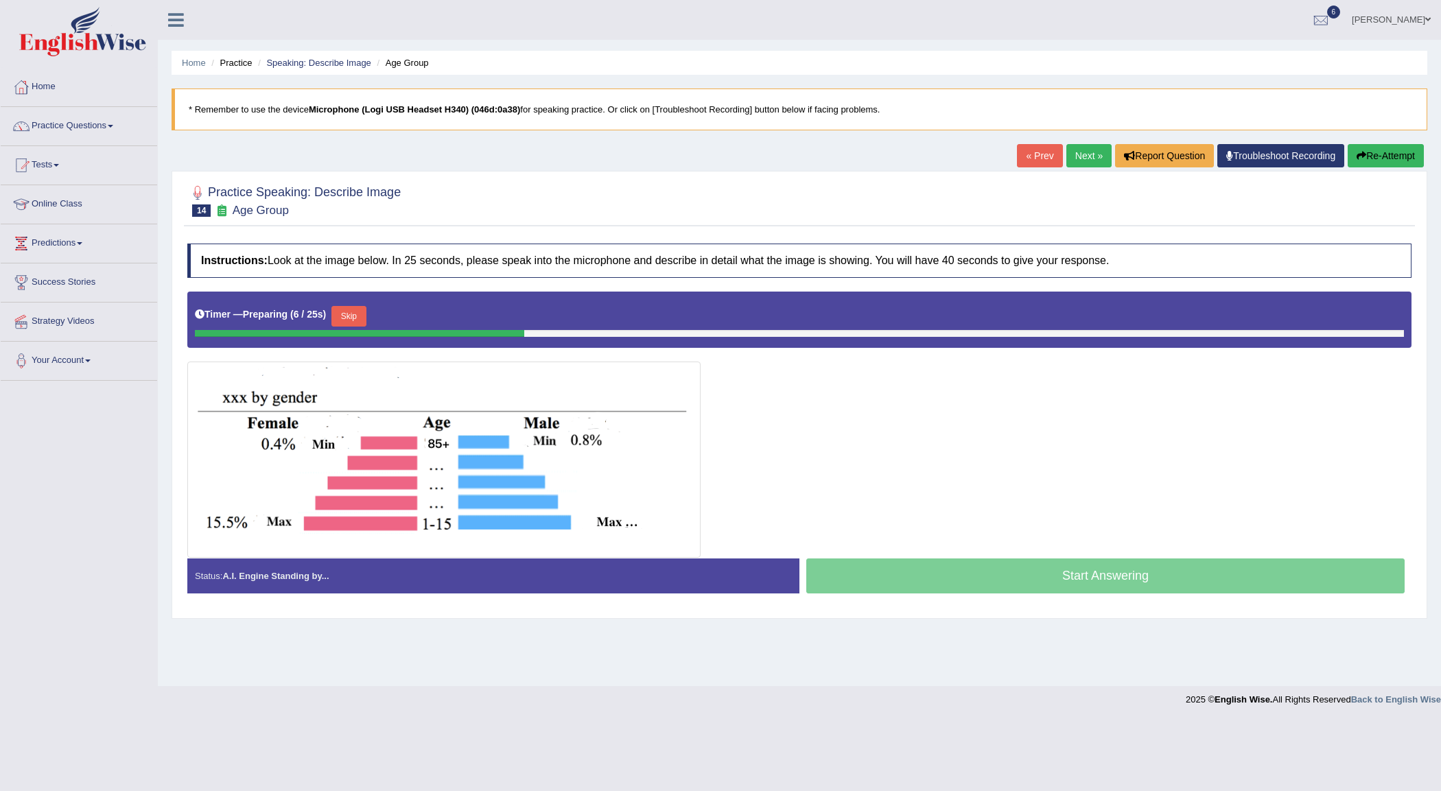
click at [1078, 152] on link "Next »" at bounding box center [1088, 155] width 45 height 23
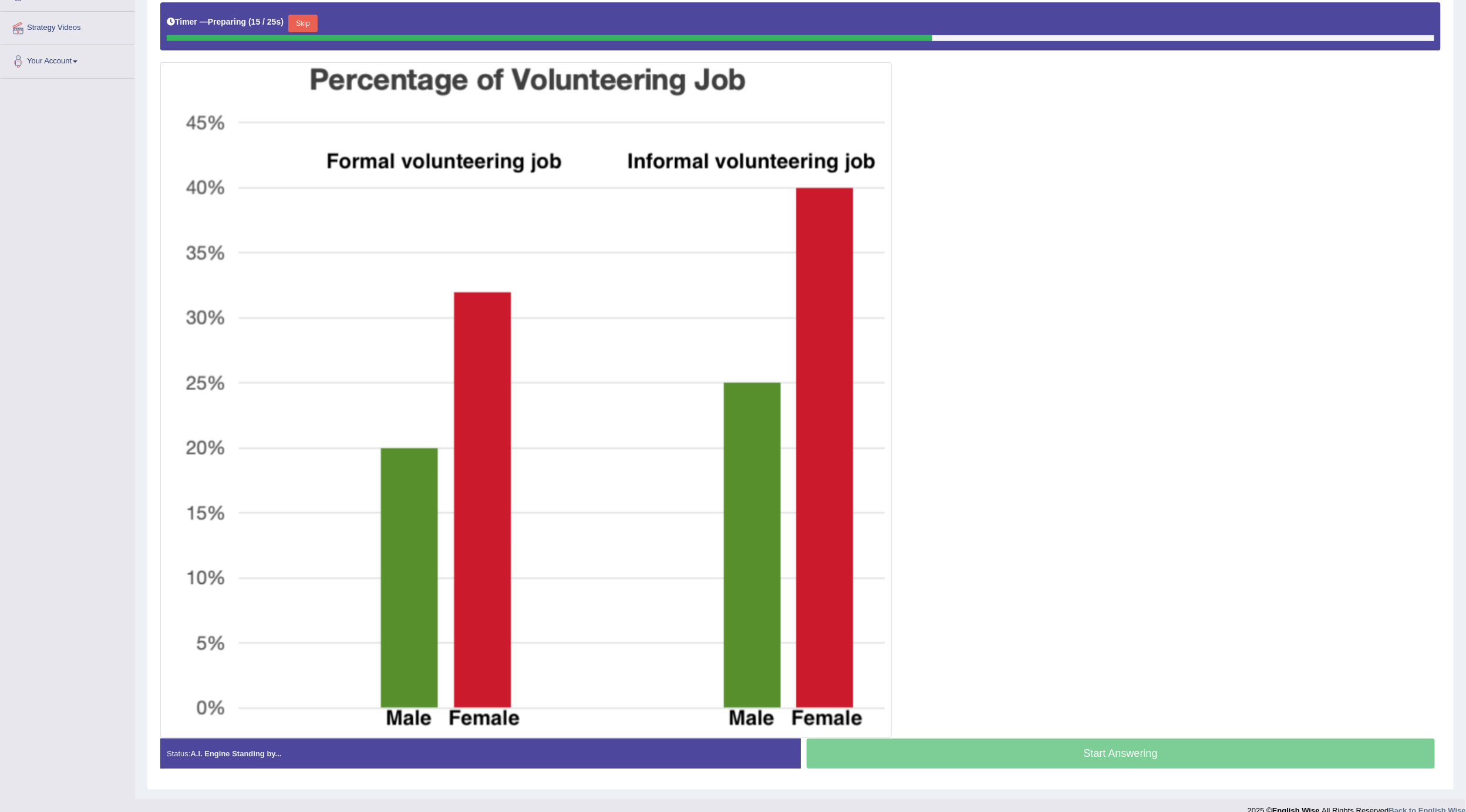
scroll to position [92, 0]
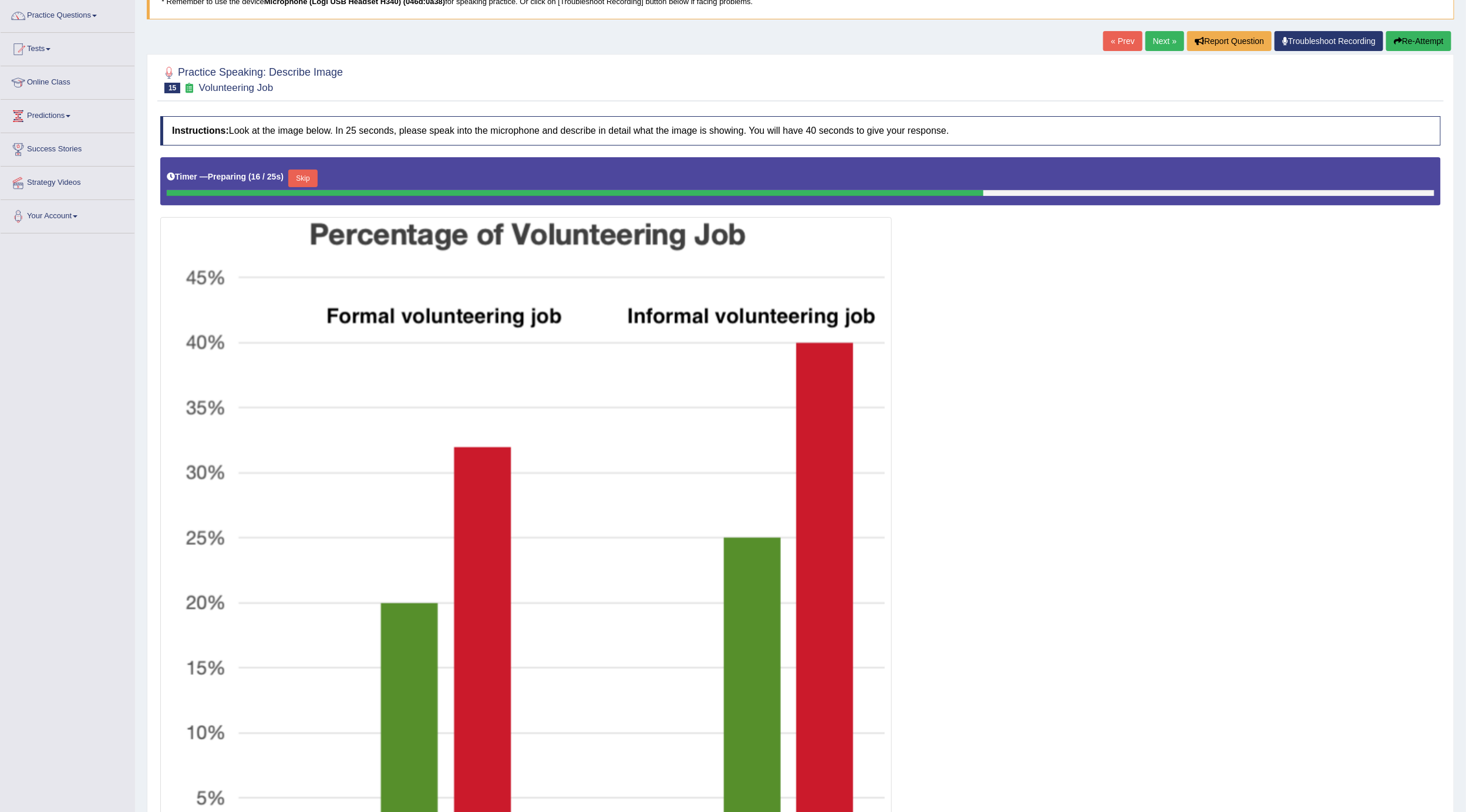
click at [1221, 41] on button "Re-Attempt" at bounding box center [1419, 40] width 65 height 20
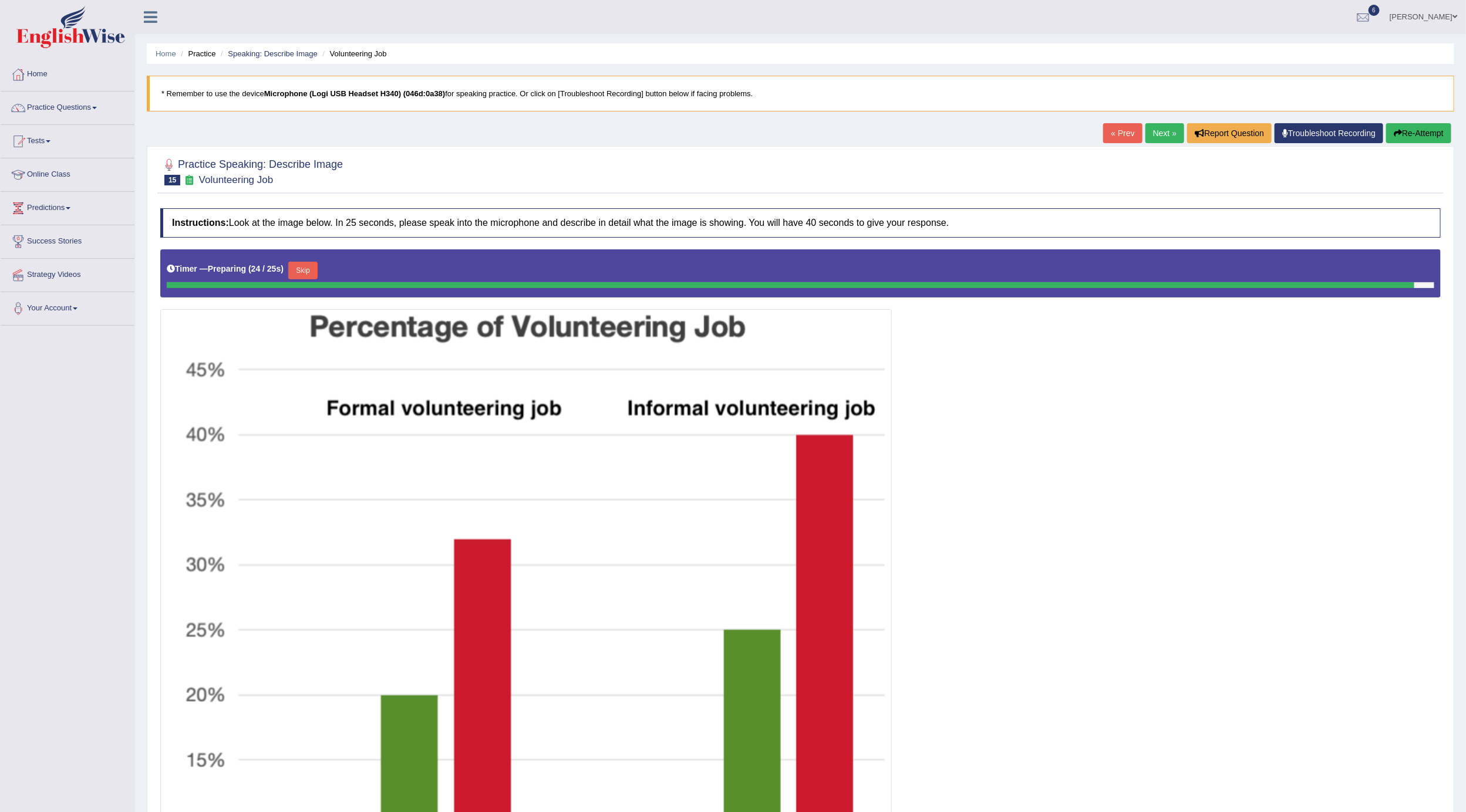
click at [1437, 138] on button "Re-Attempt" at bounding box center [1419, 133] width 65 height 20
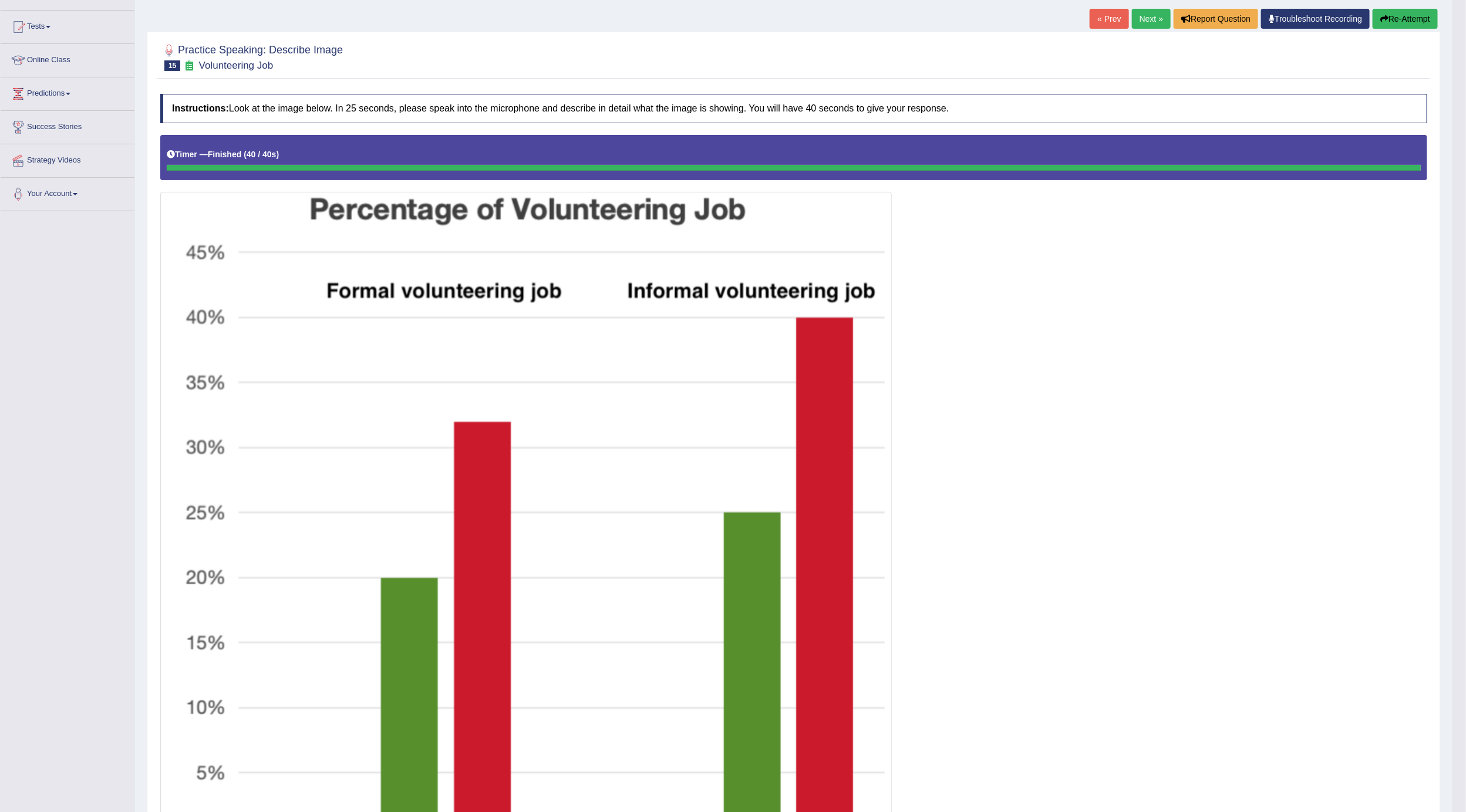
scroll to position [63, 0]
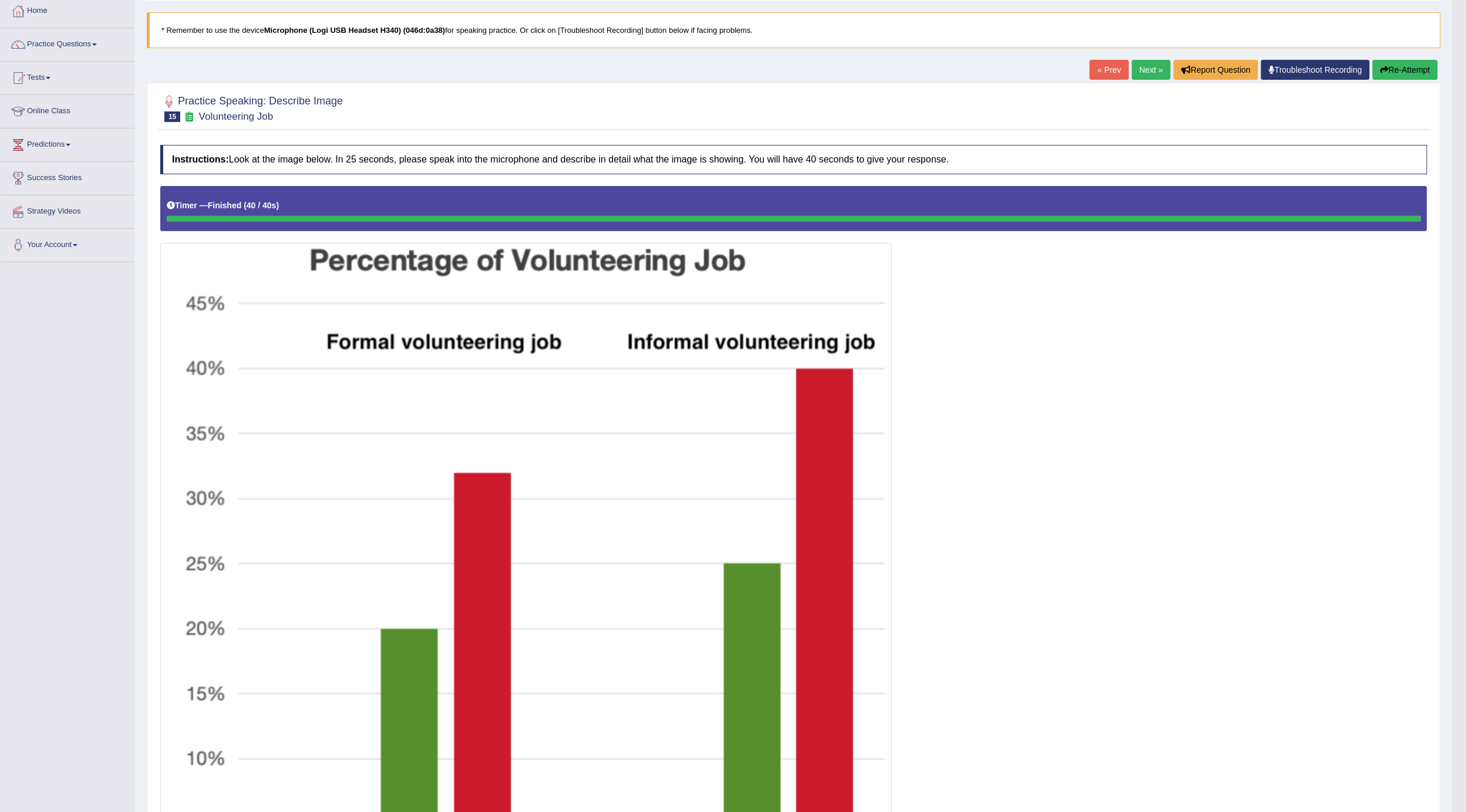
click at [1424, 60] on button "Re-Attempt" at bounding box center [1405, 69] width 65 height 20
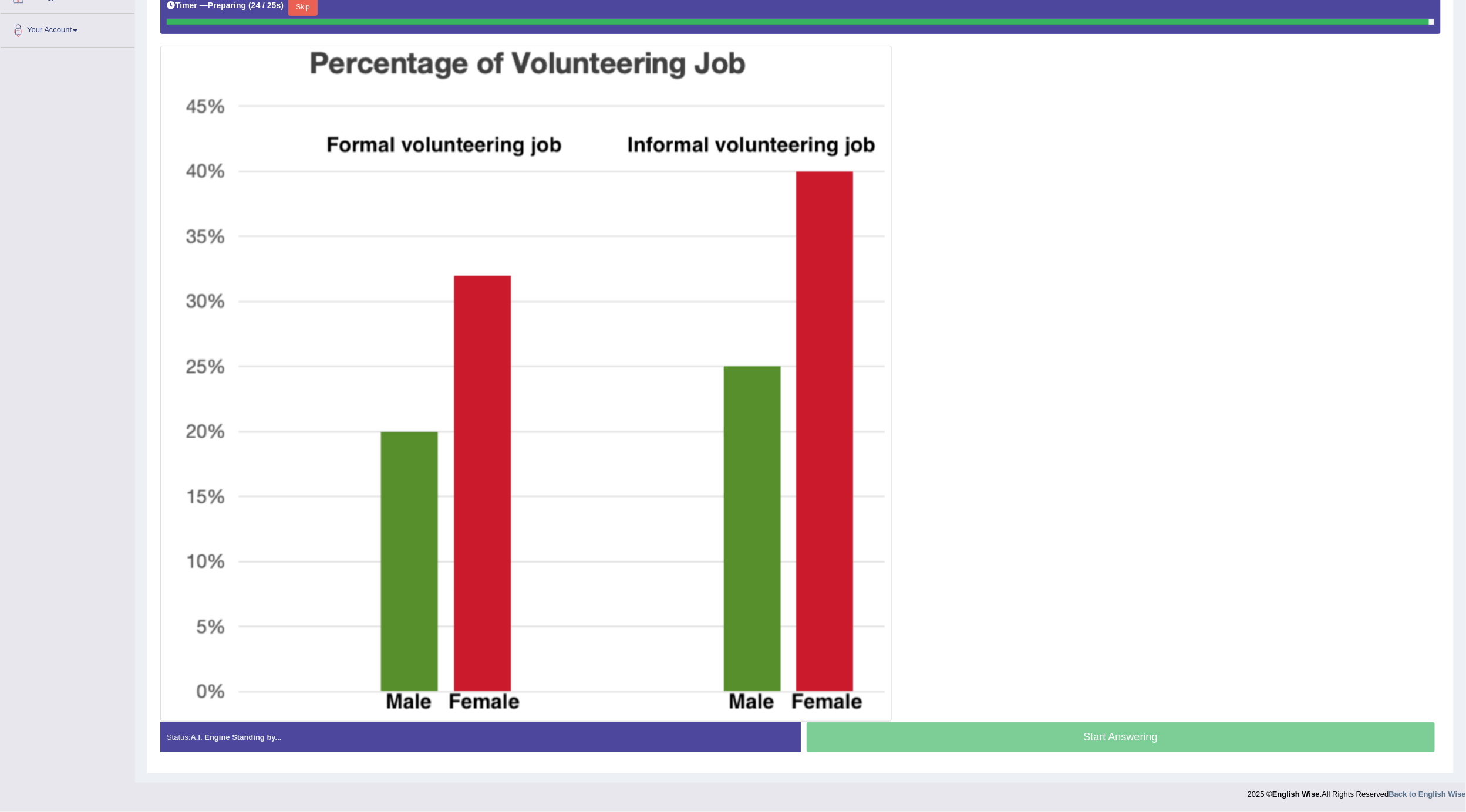
scroll to position [271, 0]
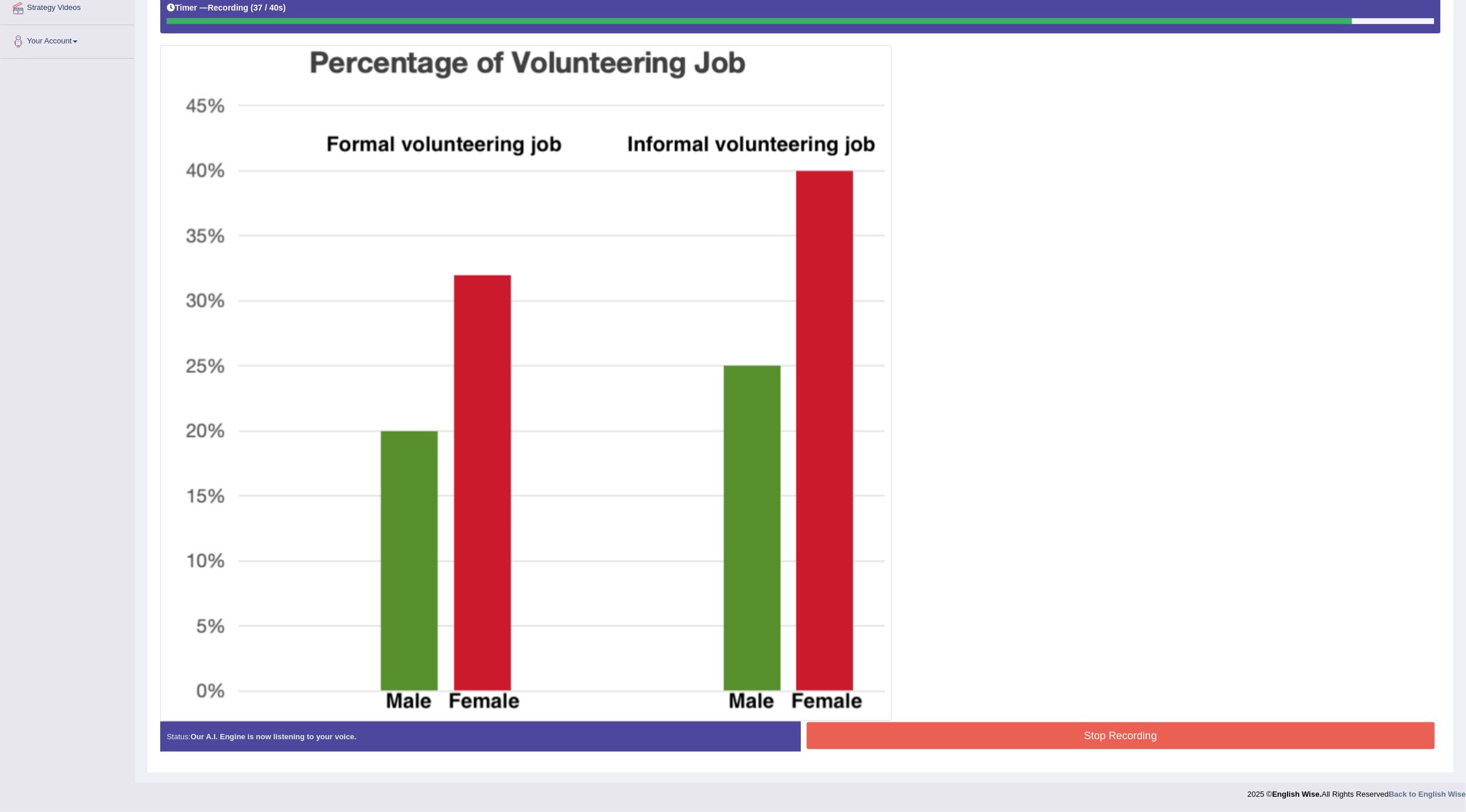
click at [987, 736] on button "Stop Recording" at bounding box center [1121, 736] width 629 height 27
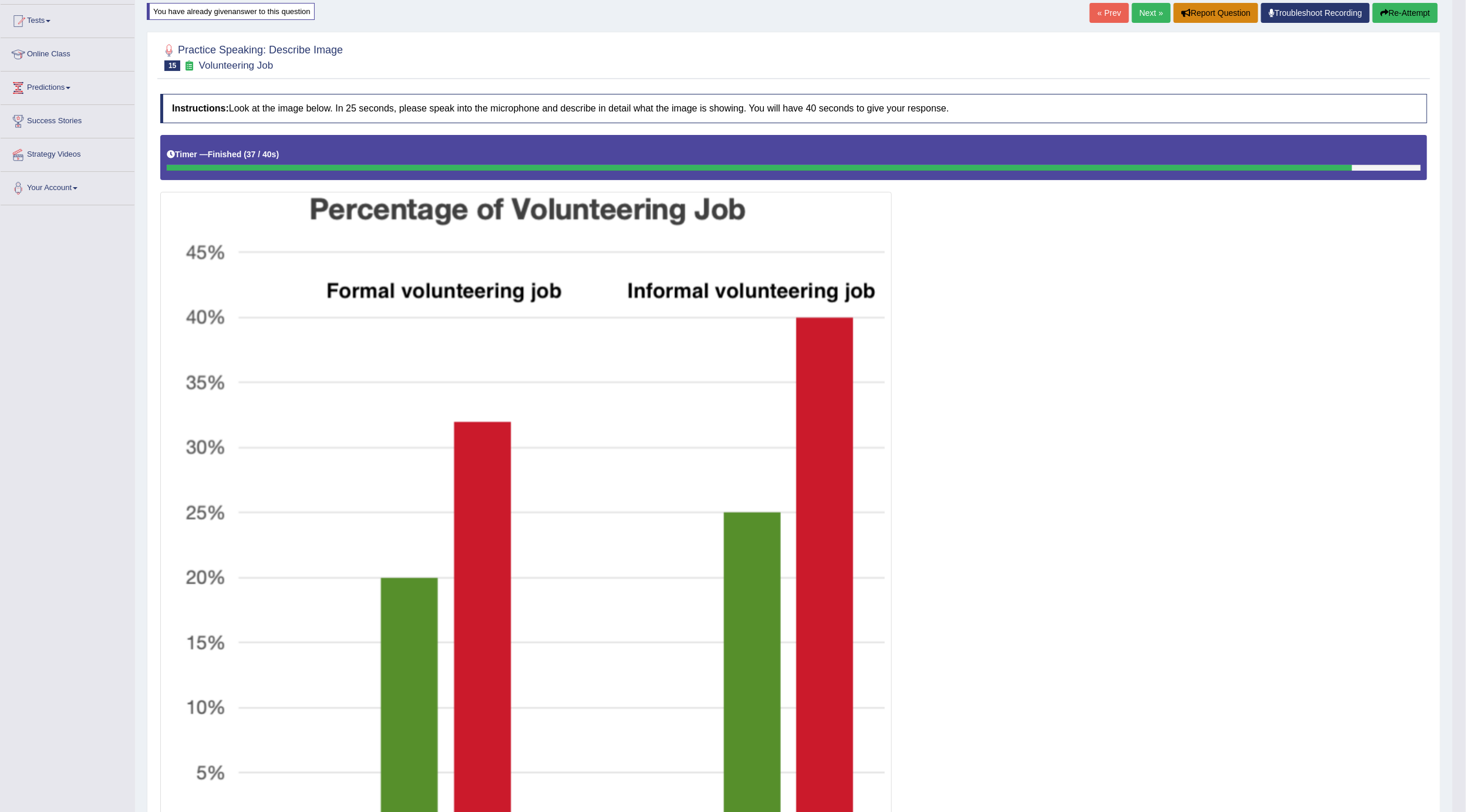
scroll to position [0, 0]
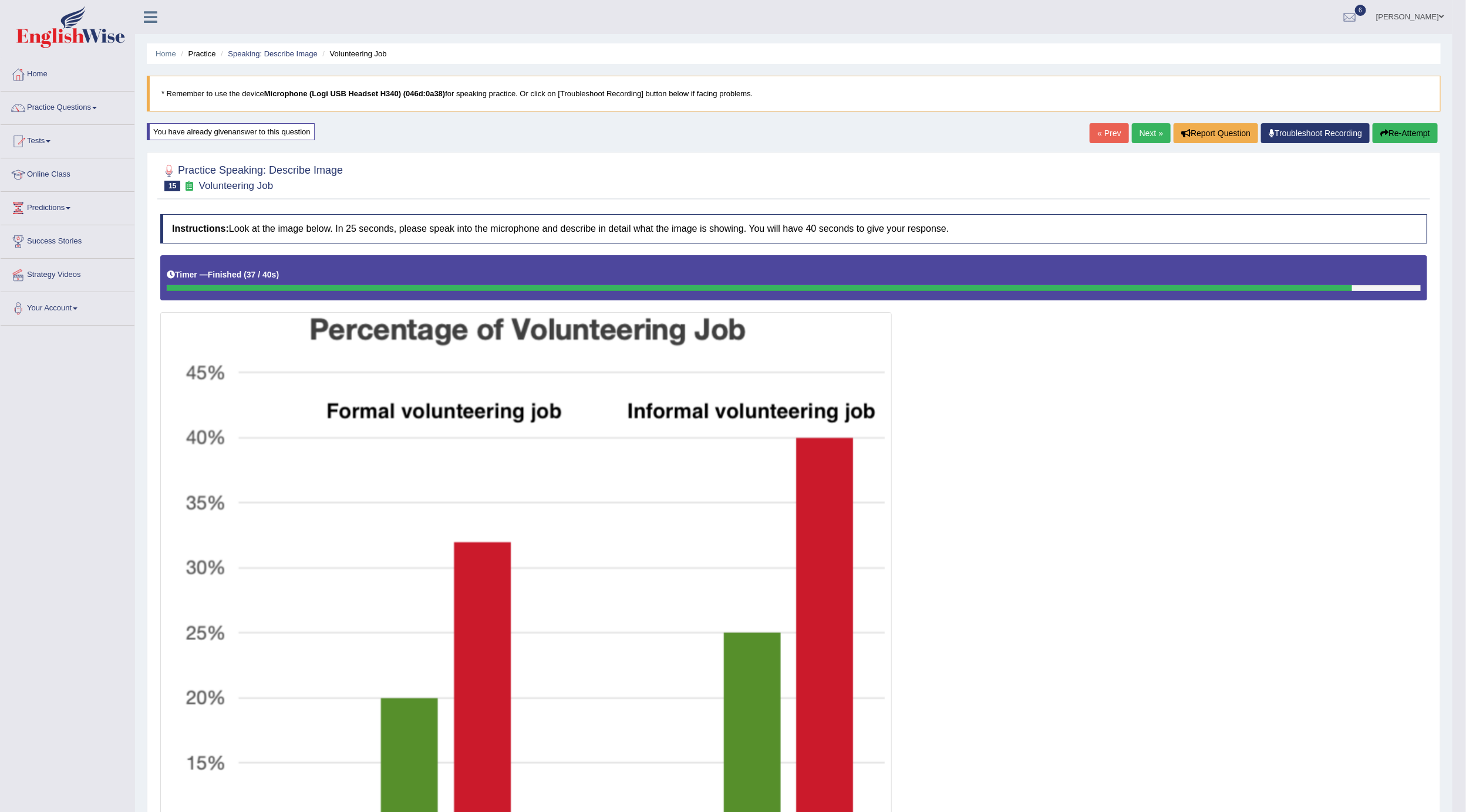
click at [1149, 136] on link "Next »" at bounding box center [1151, 133] width 39 height 20
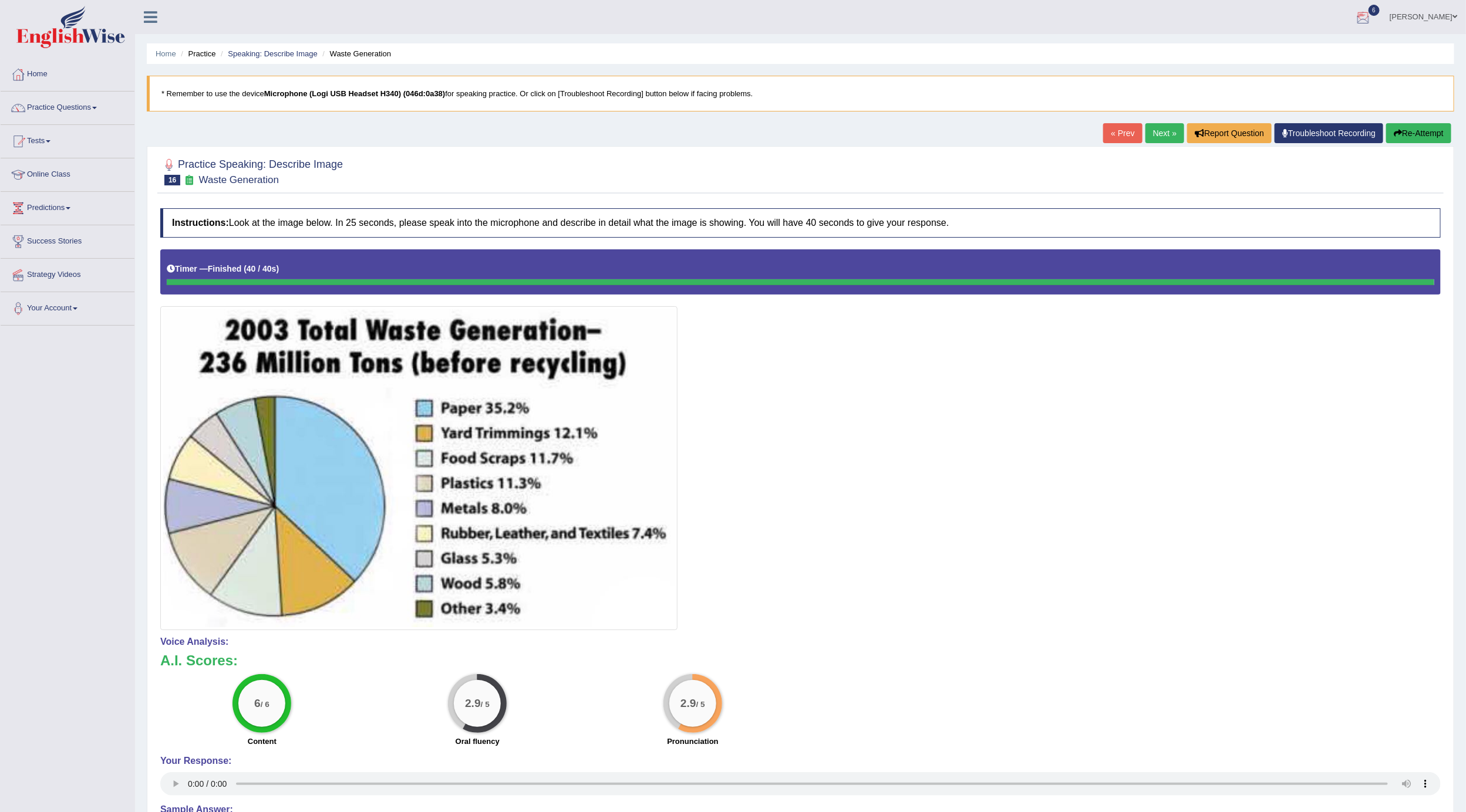
click at [1425, 131] on button "Re-Attempt" at bounding box center [1419, 133] width 65 height 20
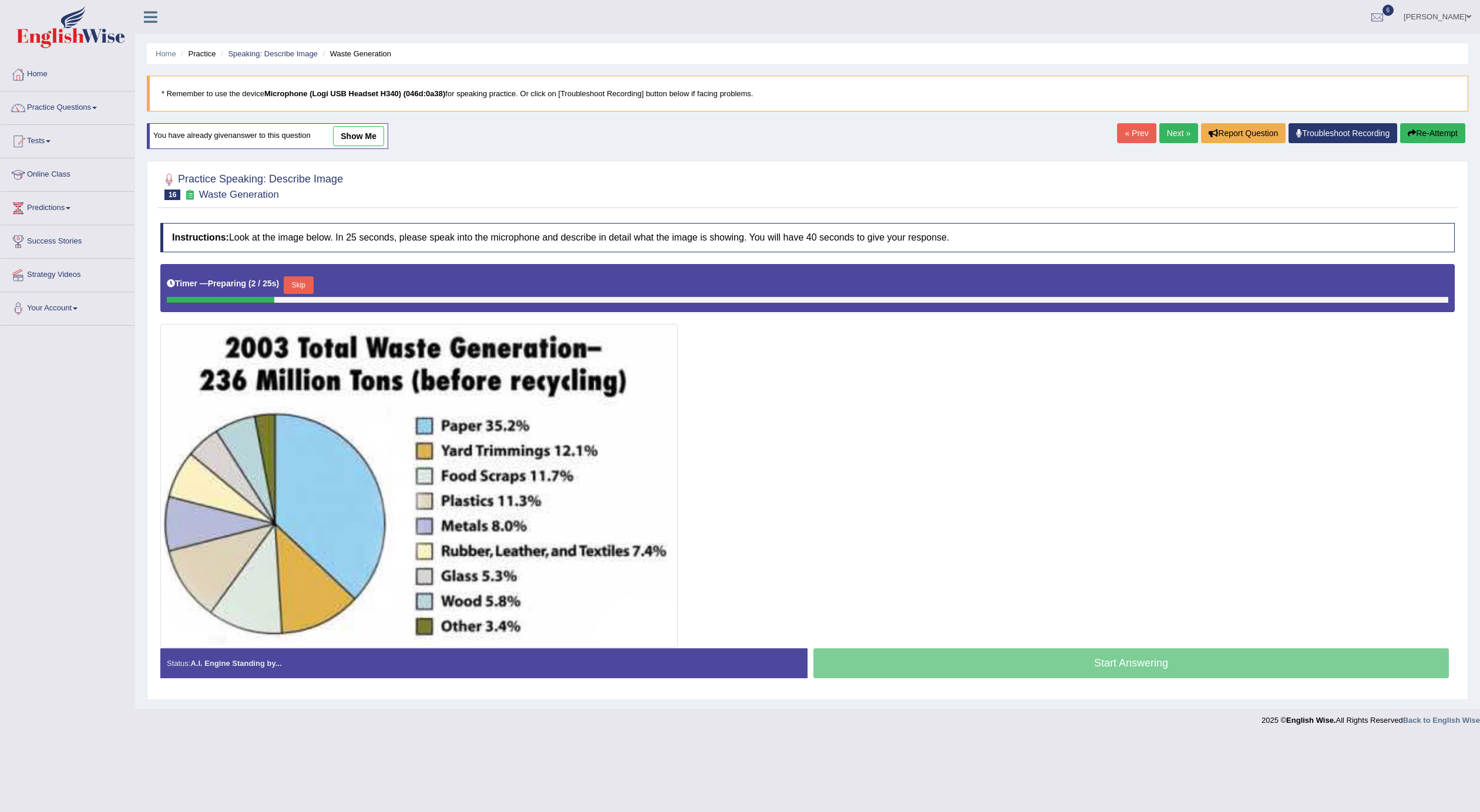
click at [301, 280] on button "Skip" at bounding box center [298, 285] width 29 height 18
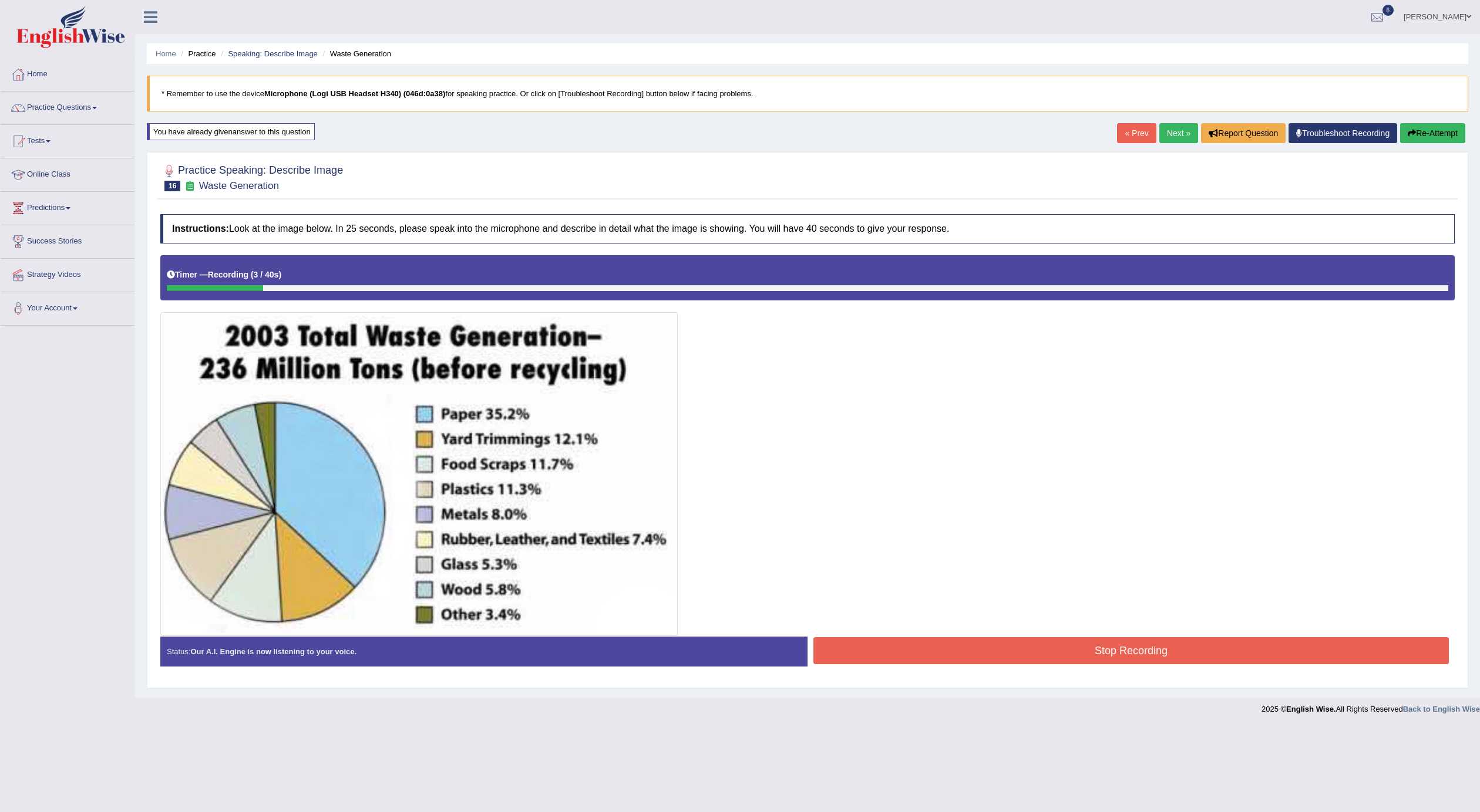
click at [1439, 126] on button "Re-Attempt" at bounding box center [1432, 133] width 65 height 20
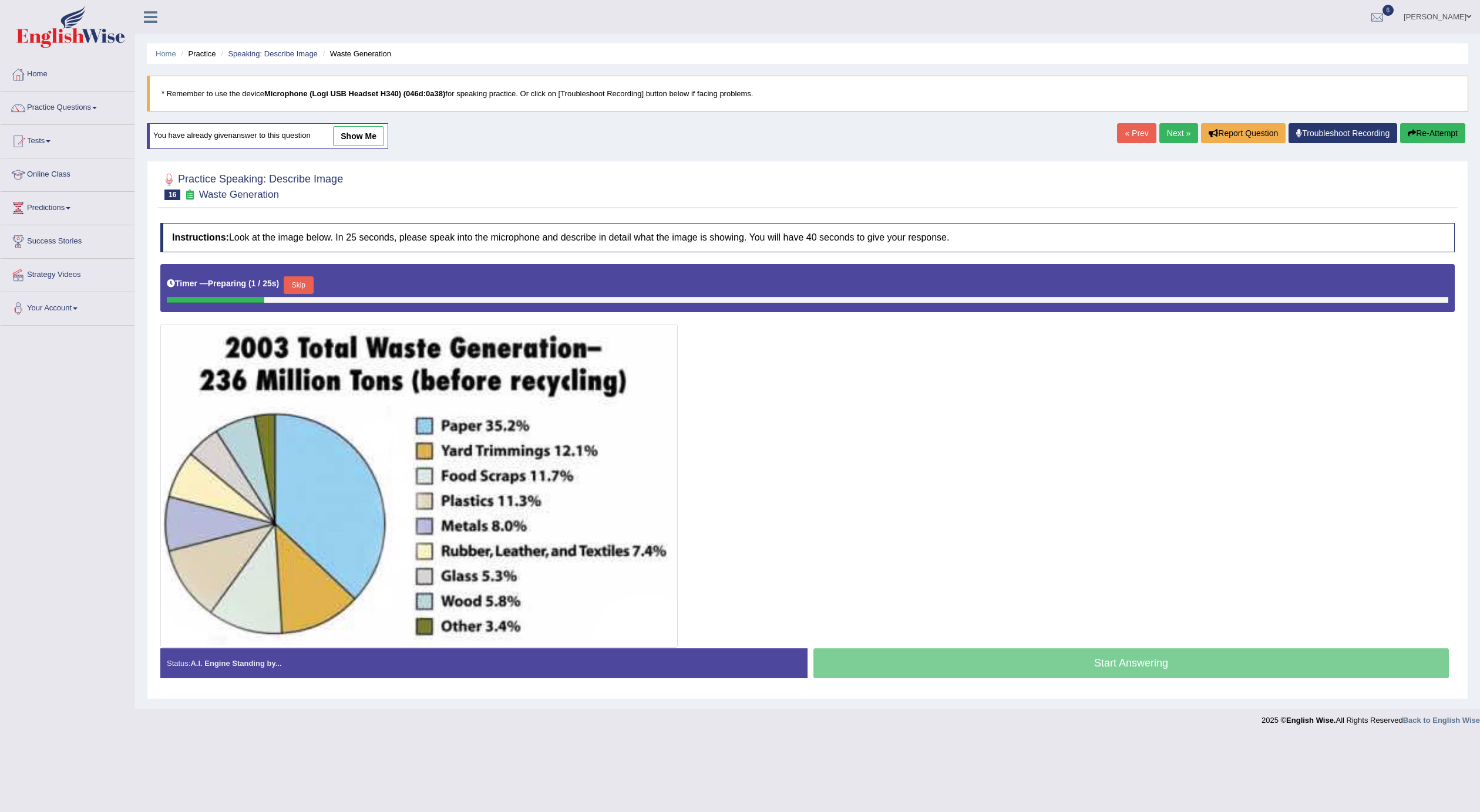
click at [296, 283] on button "Skip" at bounding box center [298, 285] width 29 height 18
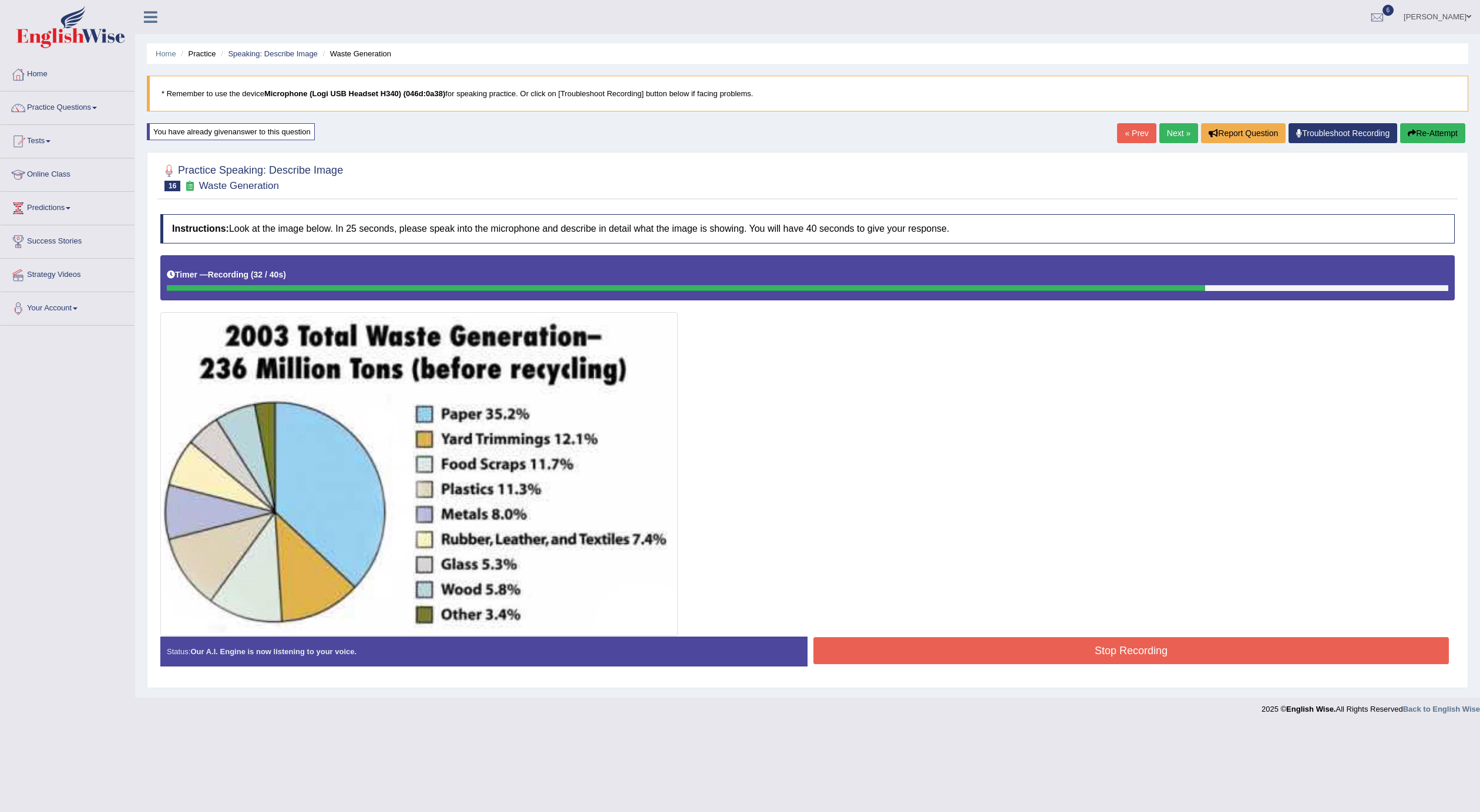
click at [1422, 130] on button "Re-Attempt" at bounding box center [1432, 133] width 65 height 20
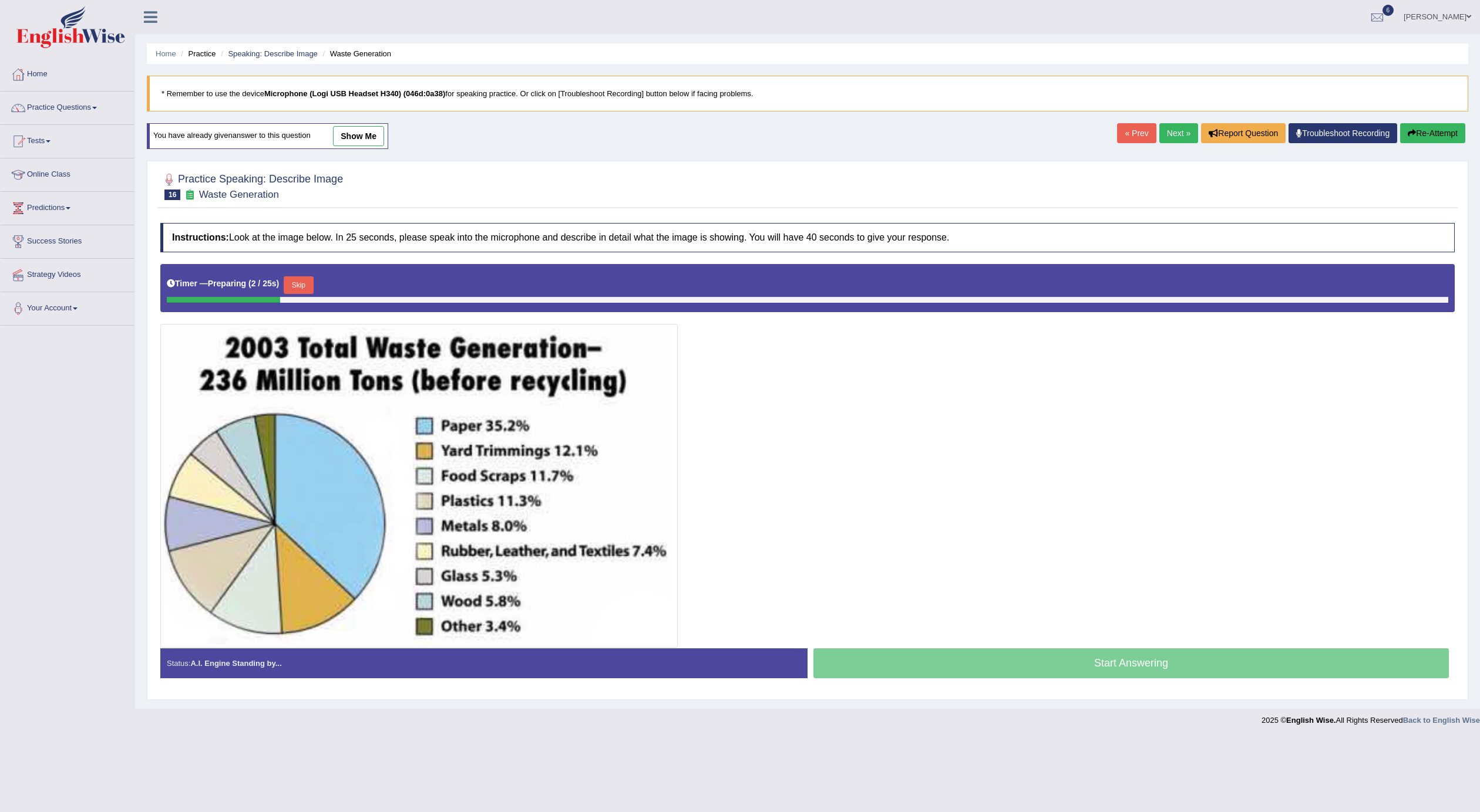
click at [308, 280] on button "Skip" at bounding box center [298, 285] width 29 height 18
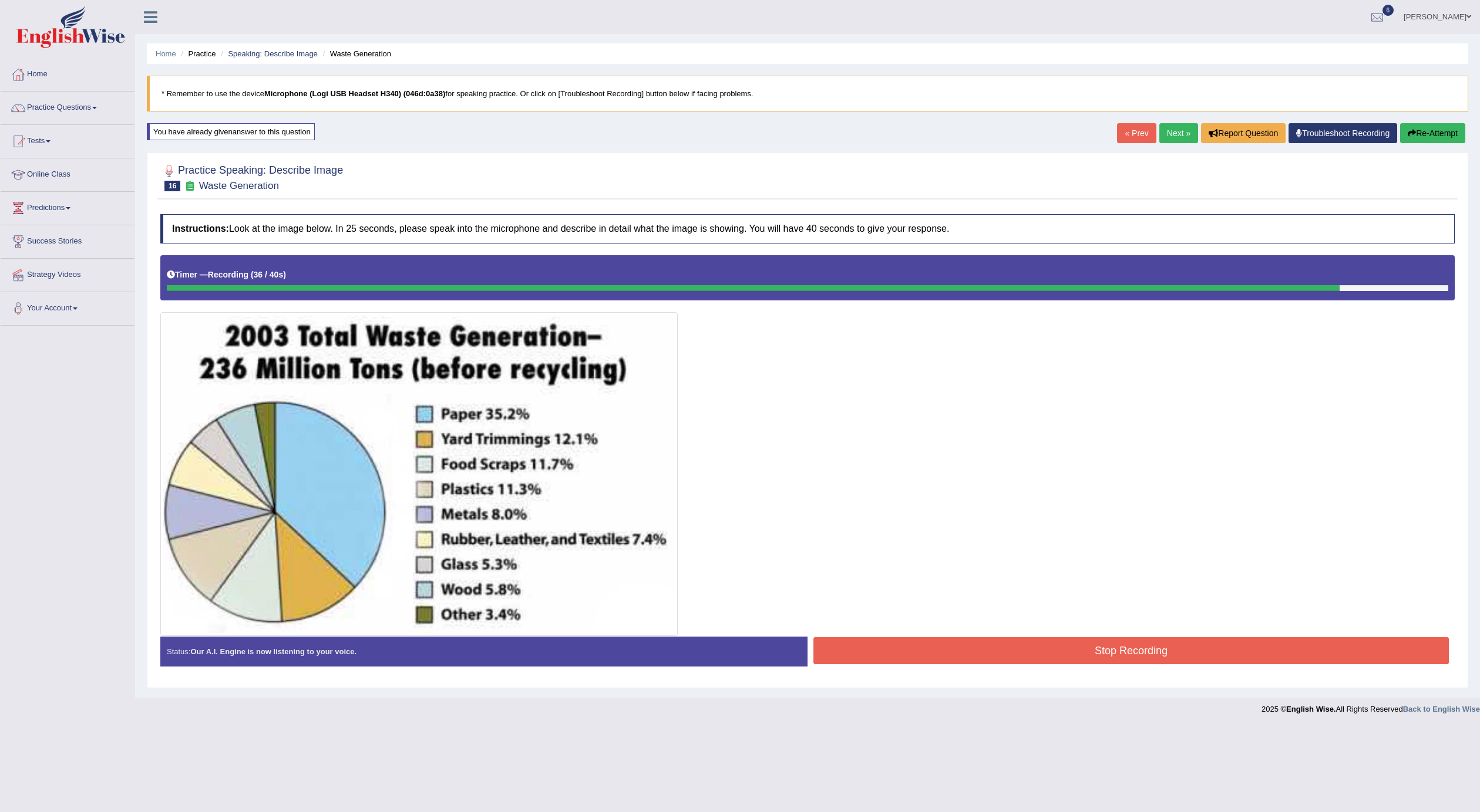
click at [1073, 659] on button "Stop Recording" at bounding box center [1131, 651] width 635 height 27
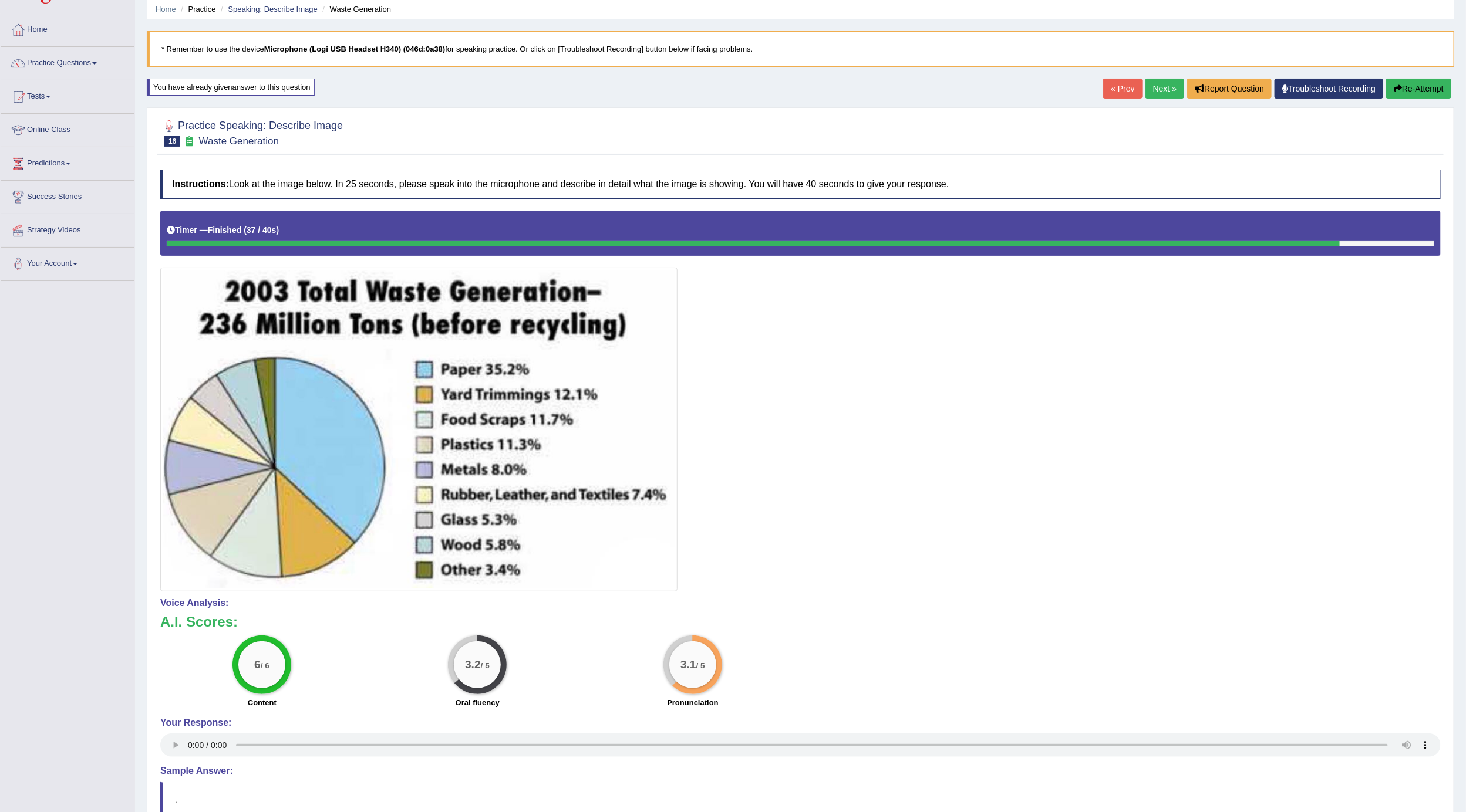
scroll to position [88, 0]
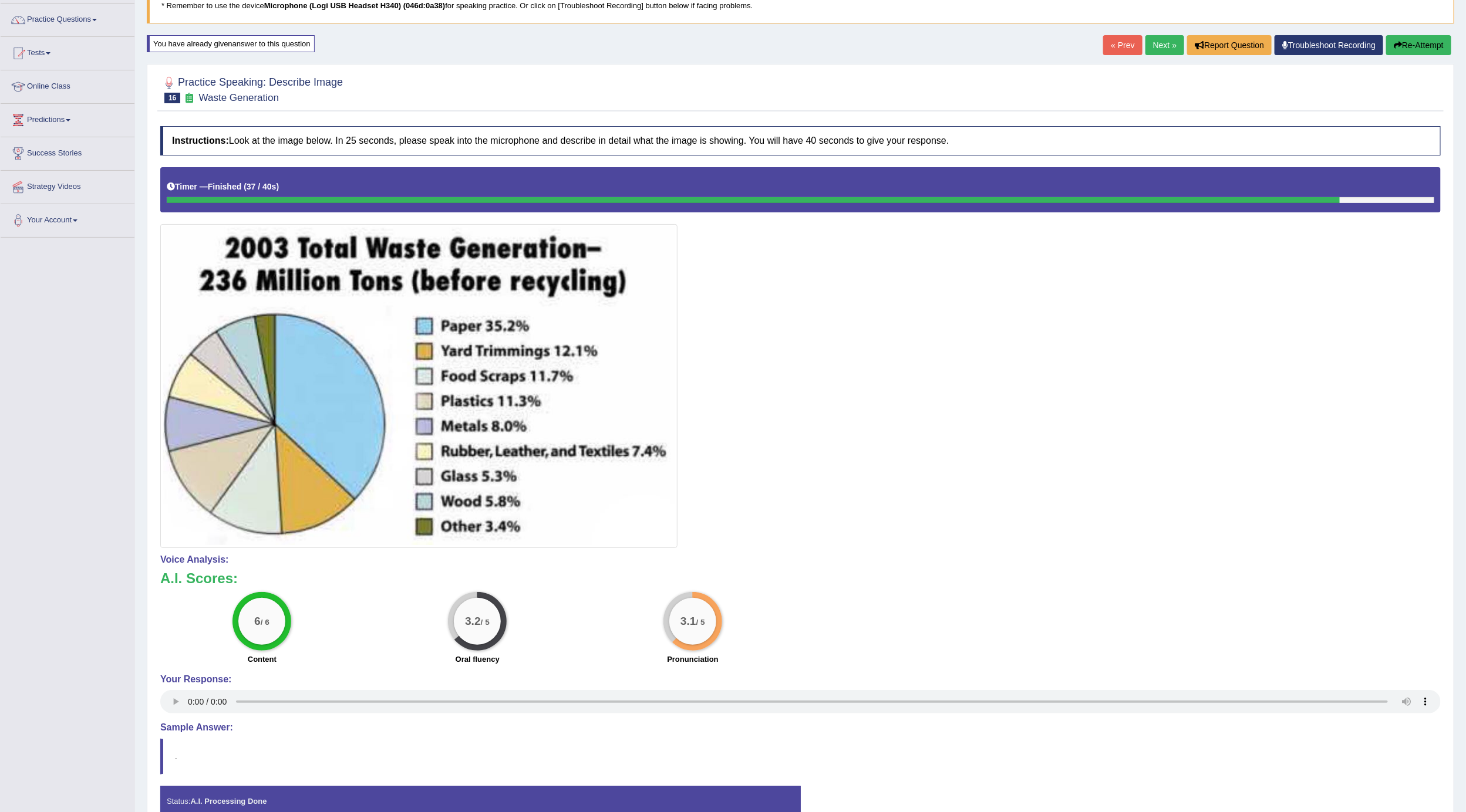
click at [1155, 40] on link "Next »" at bounding box center [1164, 44] width 39 height 20
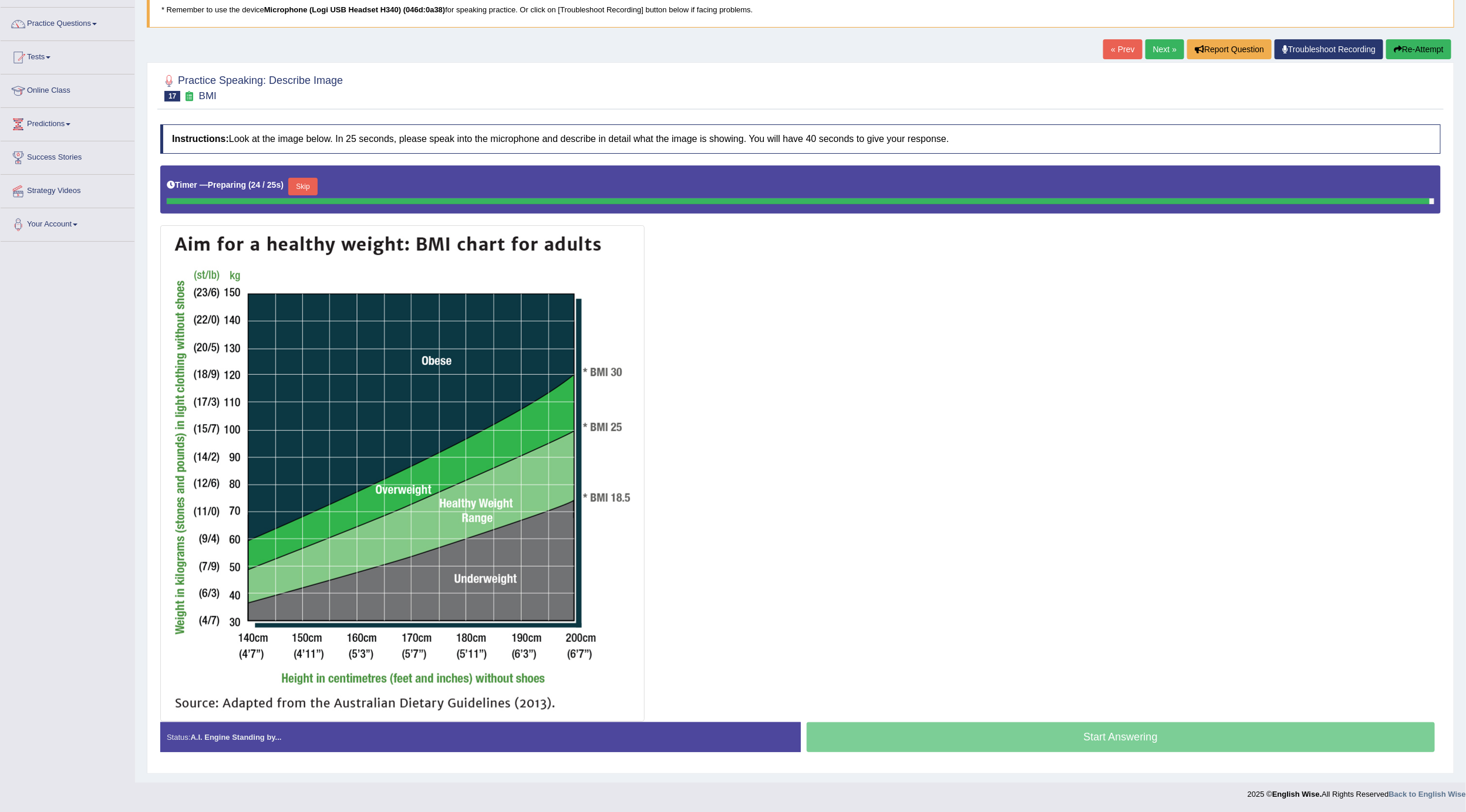
scroll to position [85, 0]
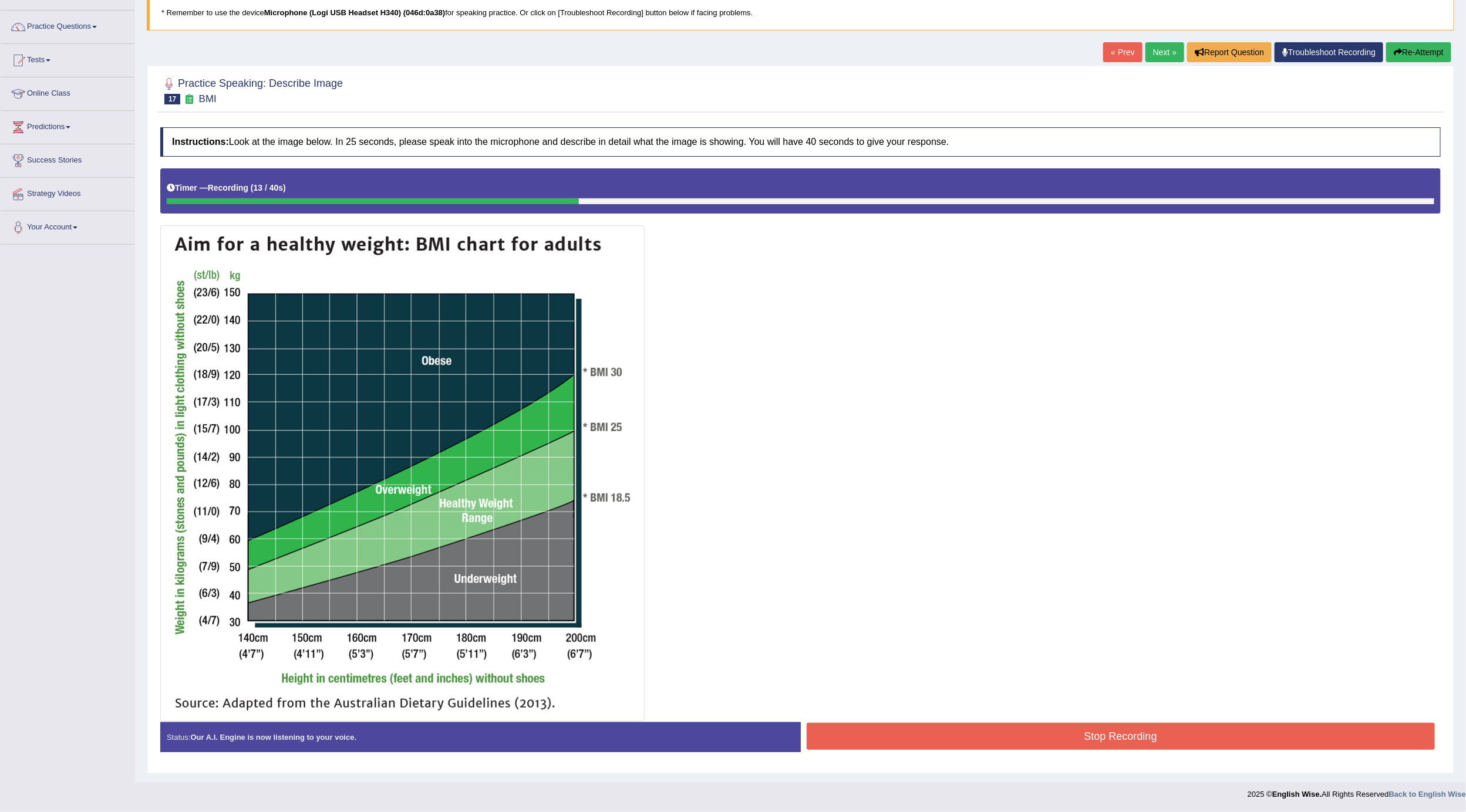
click at [1410, 48] on button "Re-Attempt" at bounding box center [1419, 51] width 65 height 20
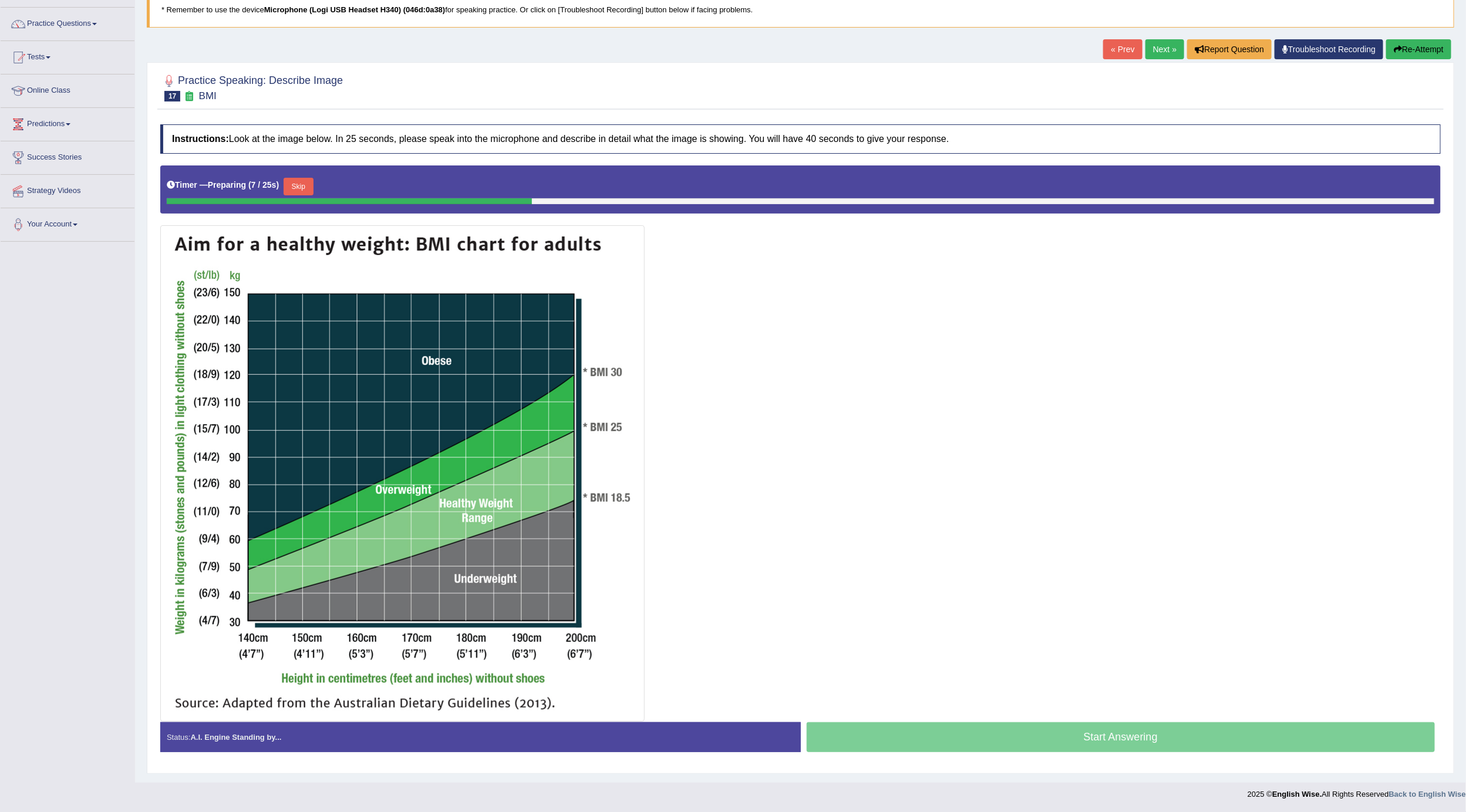
click at [298, 190] on button "Skip" at bounding box center [298, 187] width 29 height 18
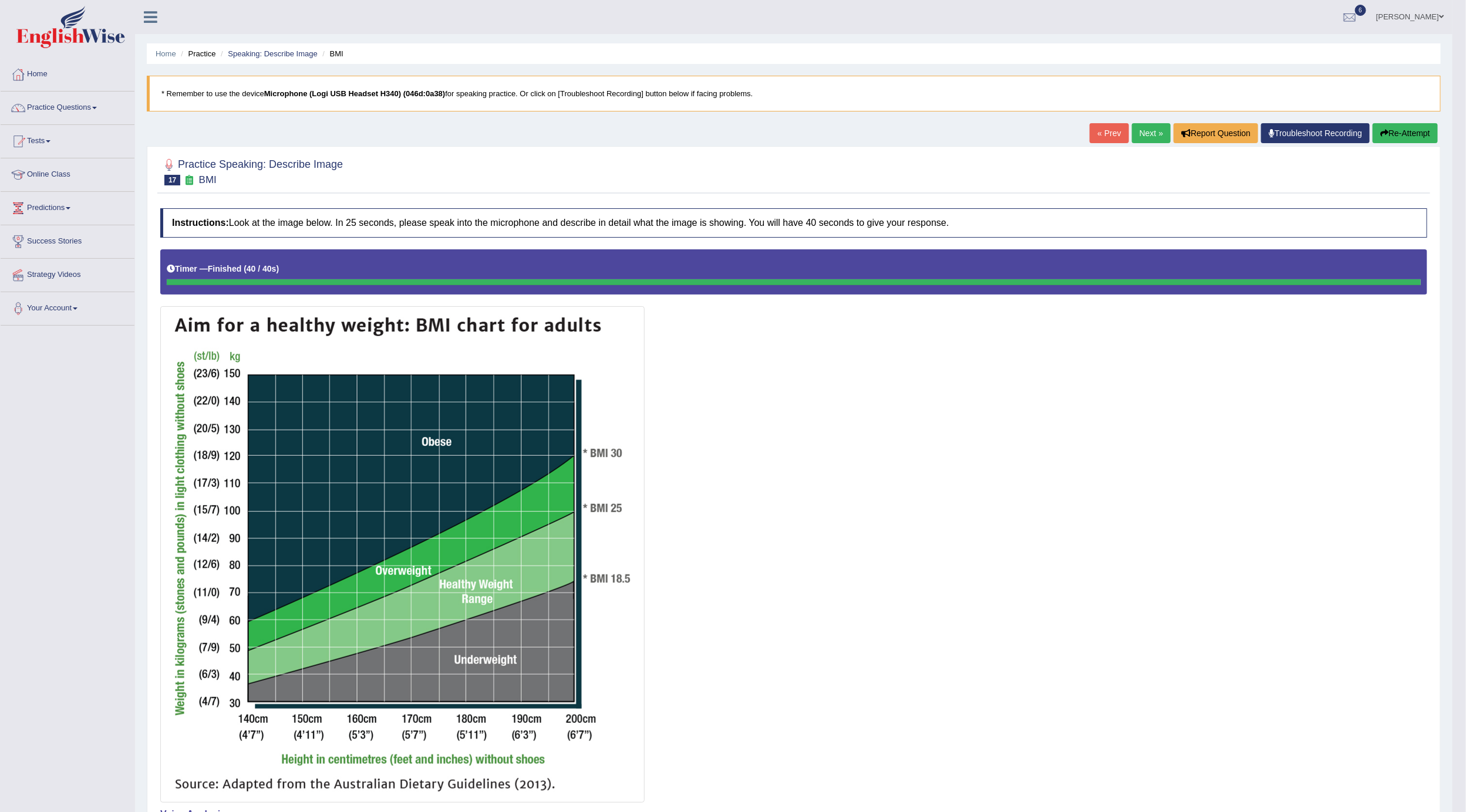
click at [1132, 127] on link "Next »" at bounding box center [1151, 133] width 39 height 20
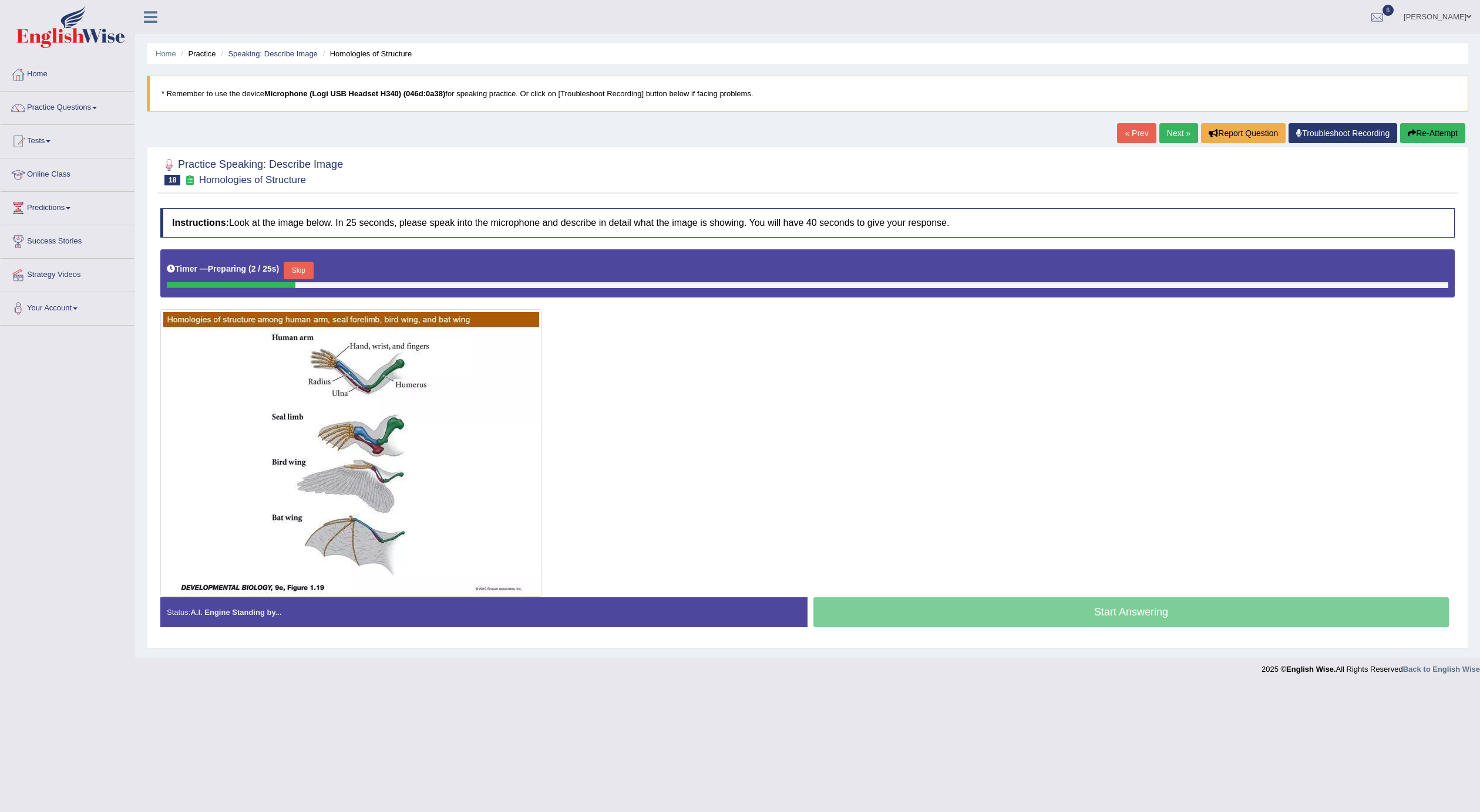
click at [1159, 132] on link "Next »" at bounding box center [1178, 133] width 39 height 20
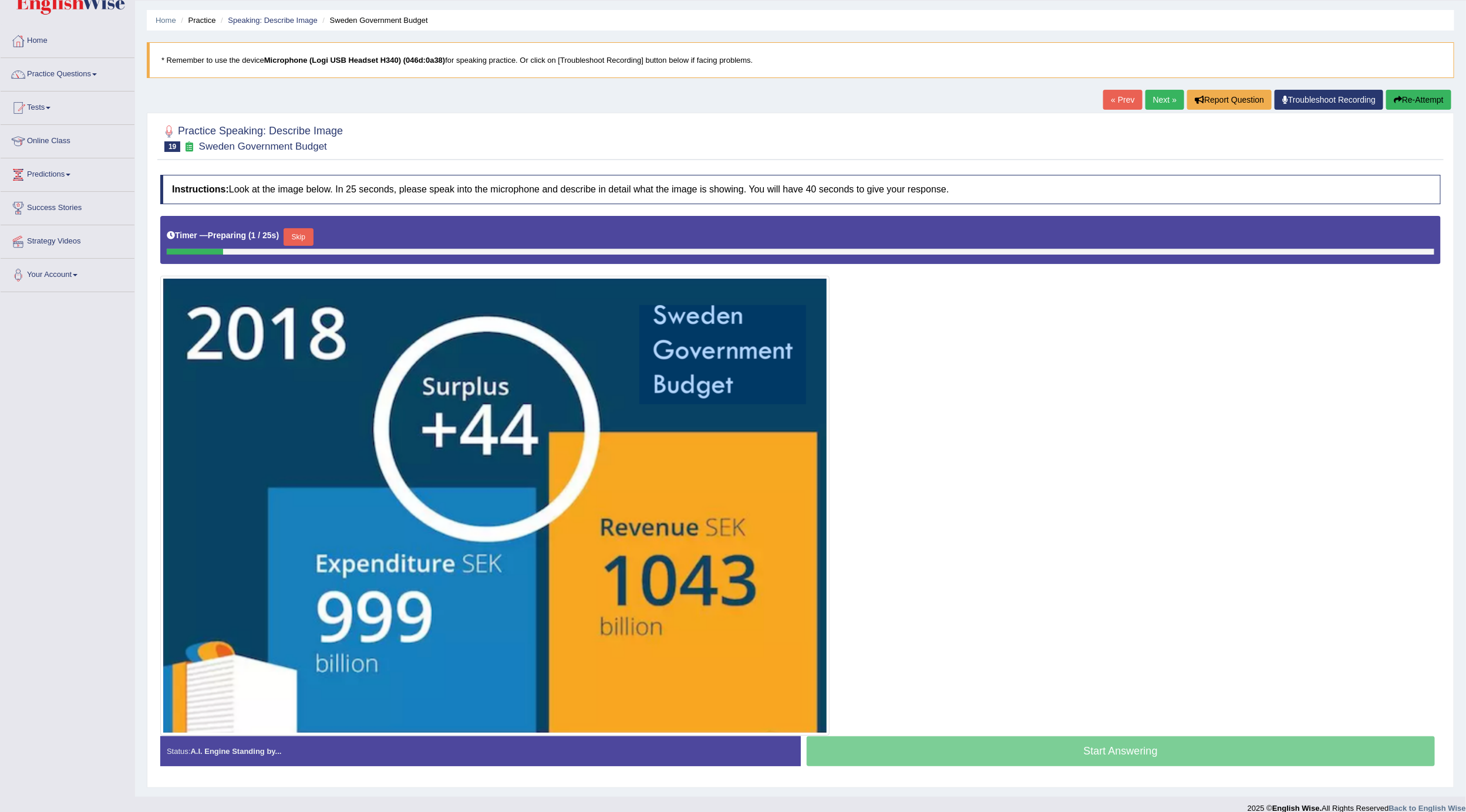
scroll to position [51, 0]
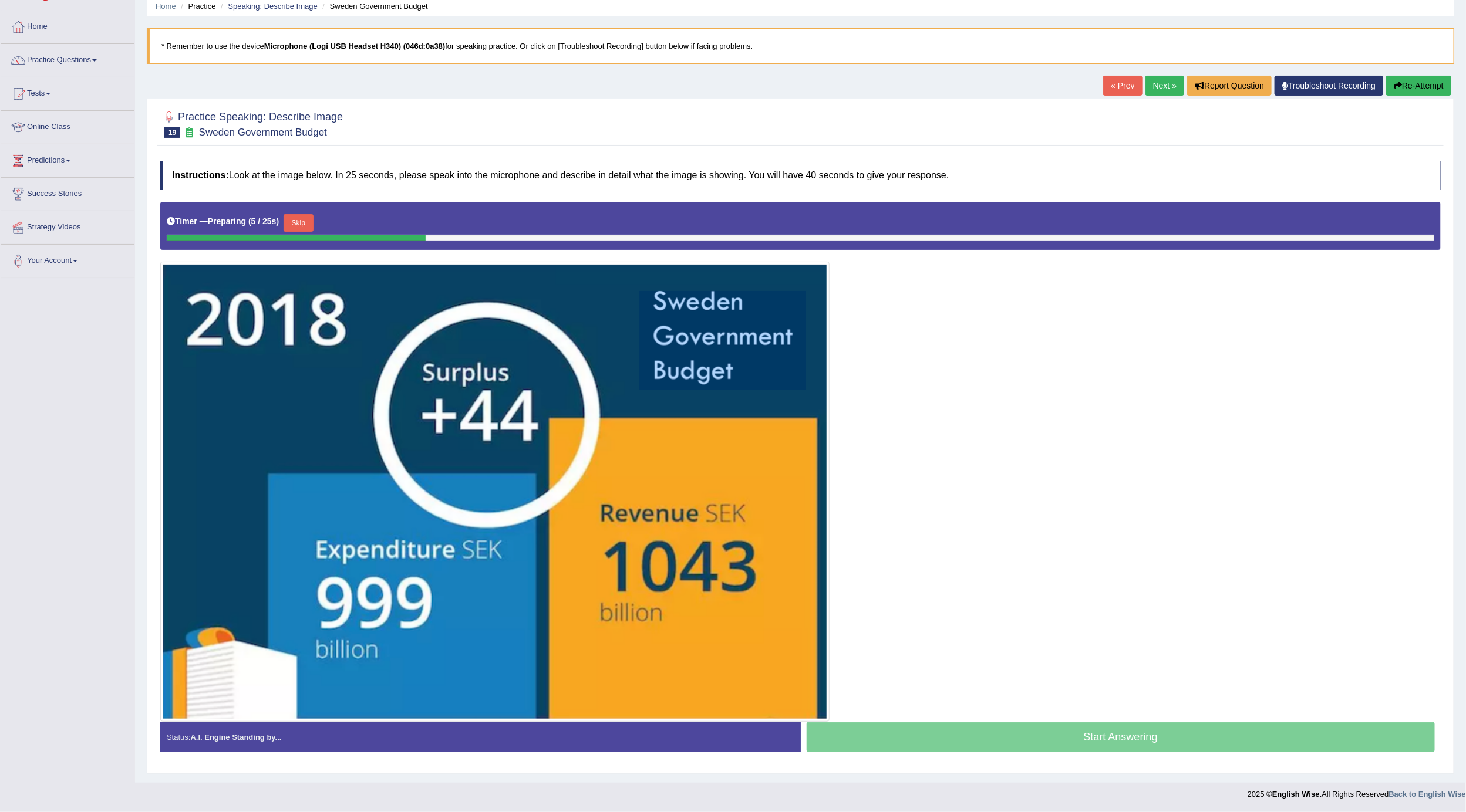
click at [1155, 78] on link "Next »" at bounding box center [1164, 85] width 39 height 20
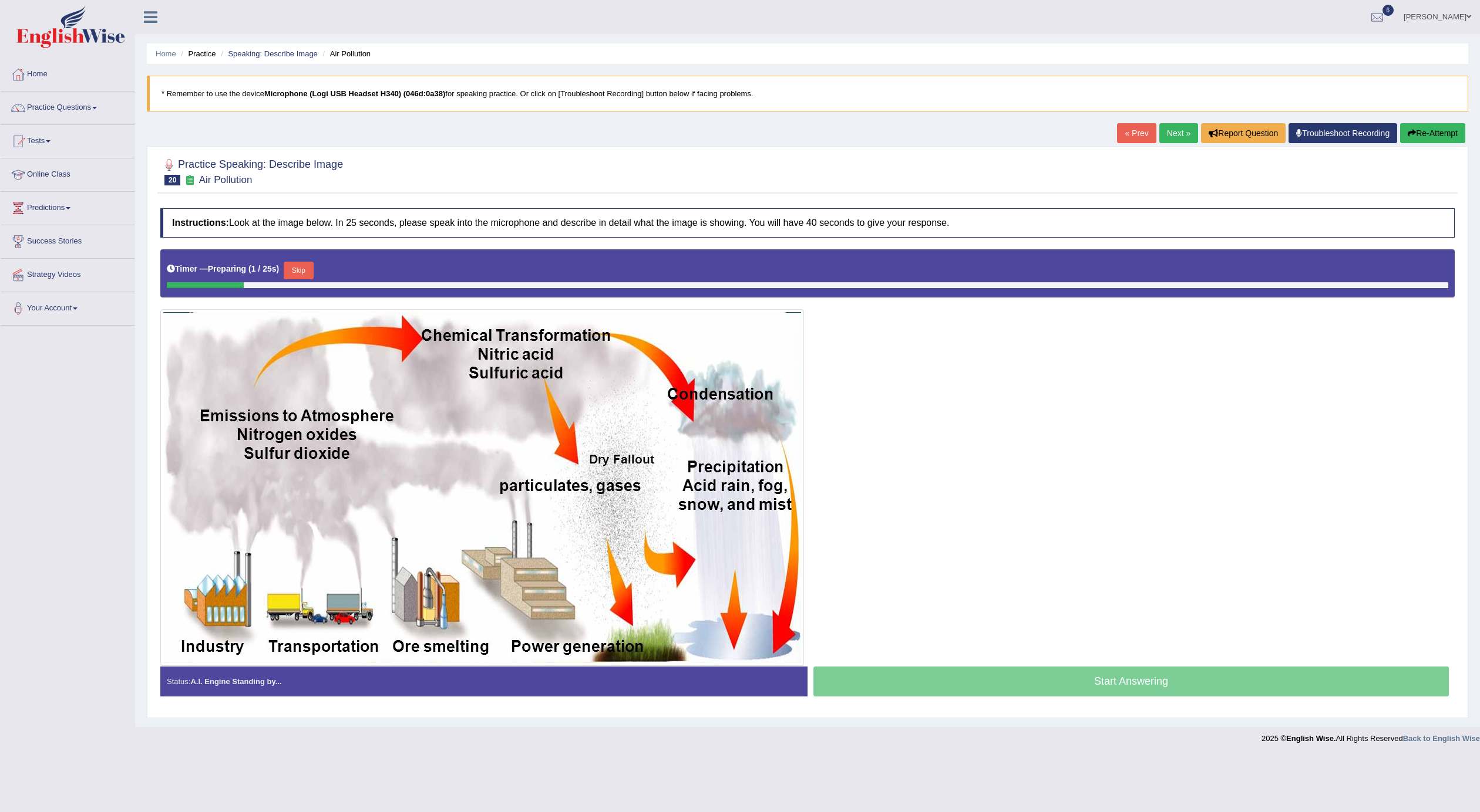
click at [1175, 132] on link "Next »" at bounding box center [1178, 133] width 39 height 20
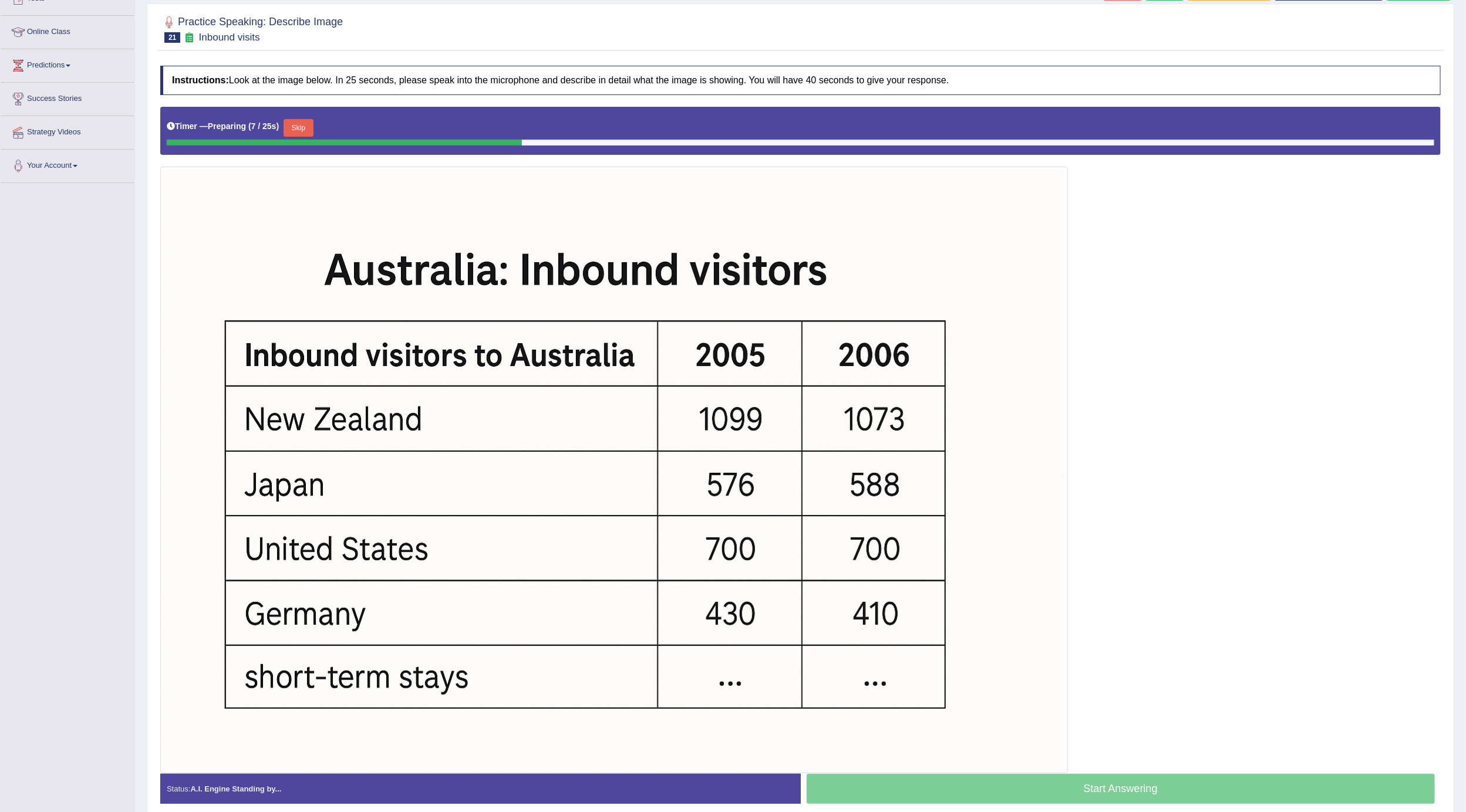
scroll to position [111, 0]
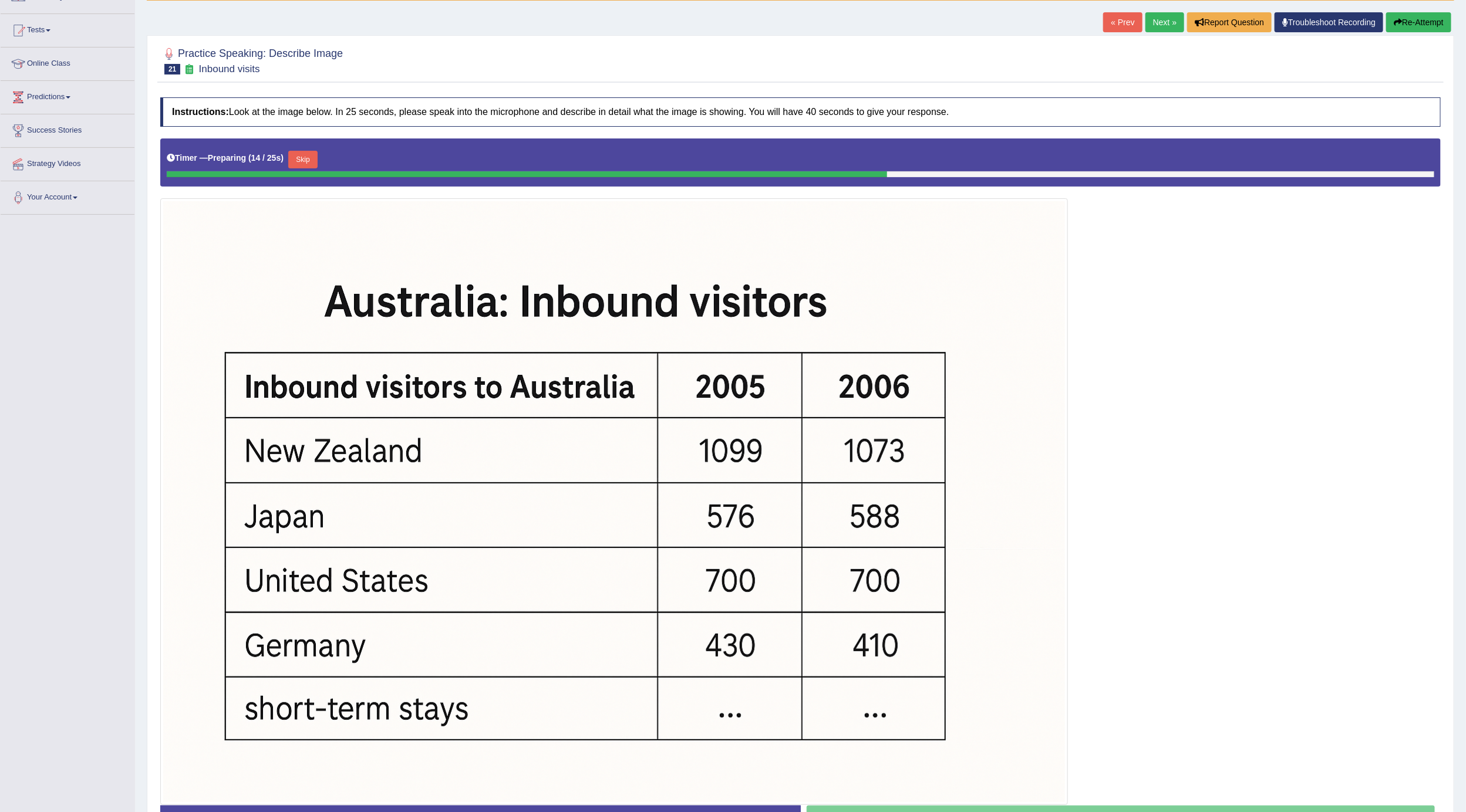
click at [1433, 23] on button "Re-Attempt" at bounding box center [1419, 21] width 65 height 20
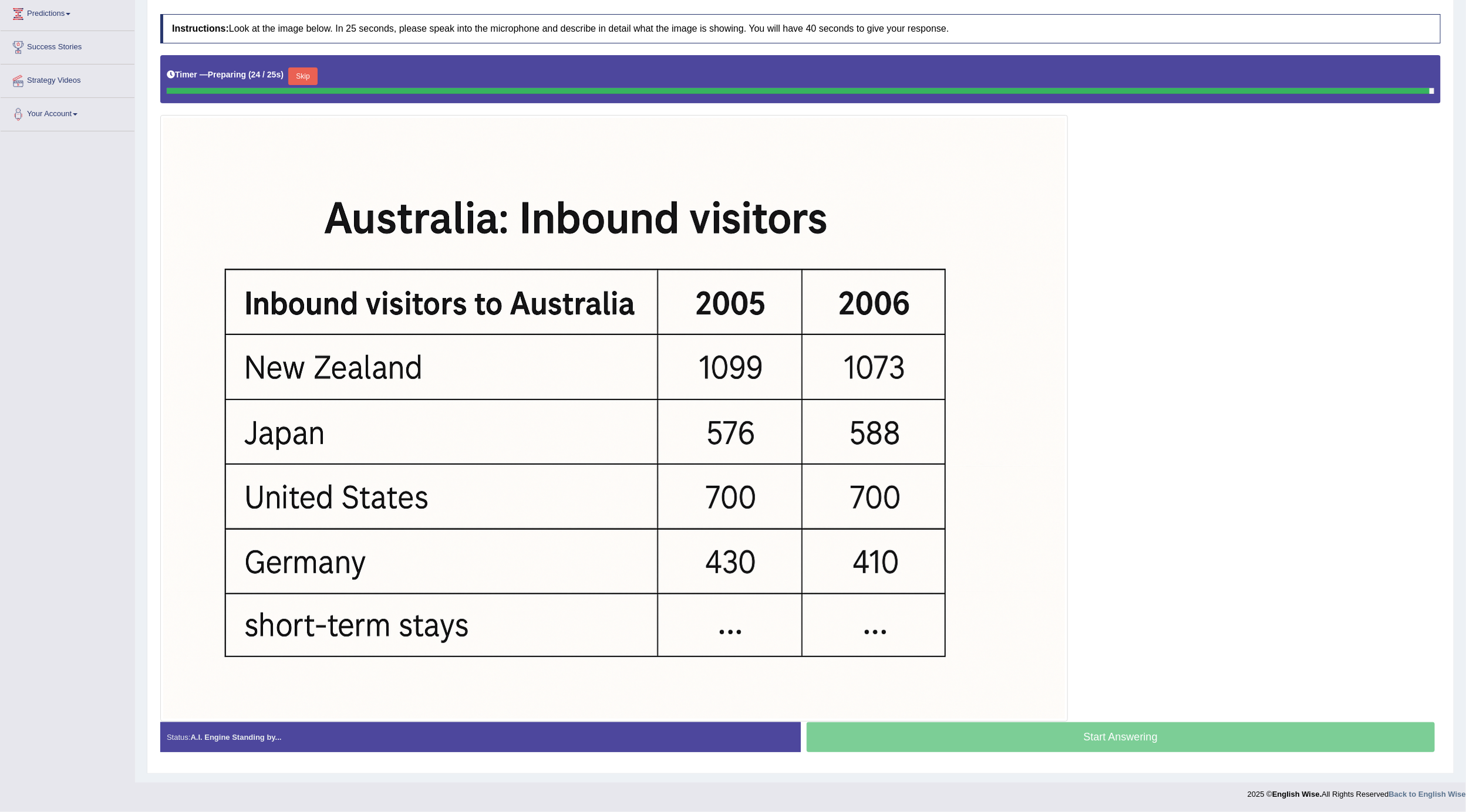
scroll to position [195, 0]
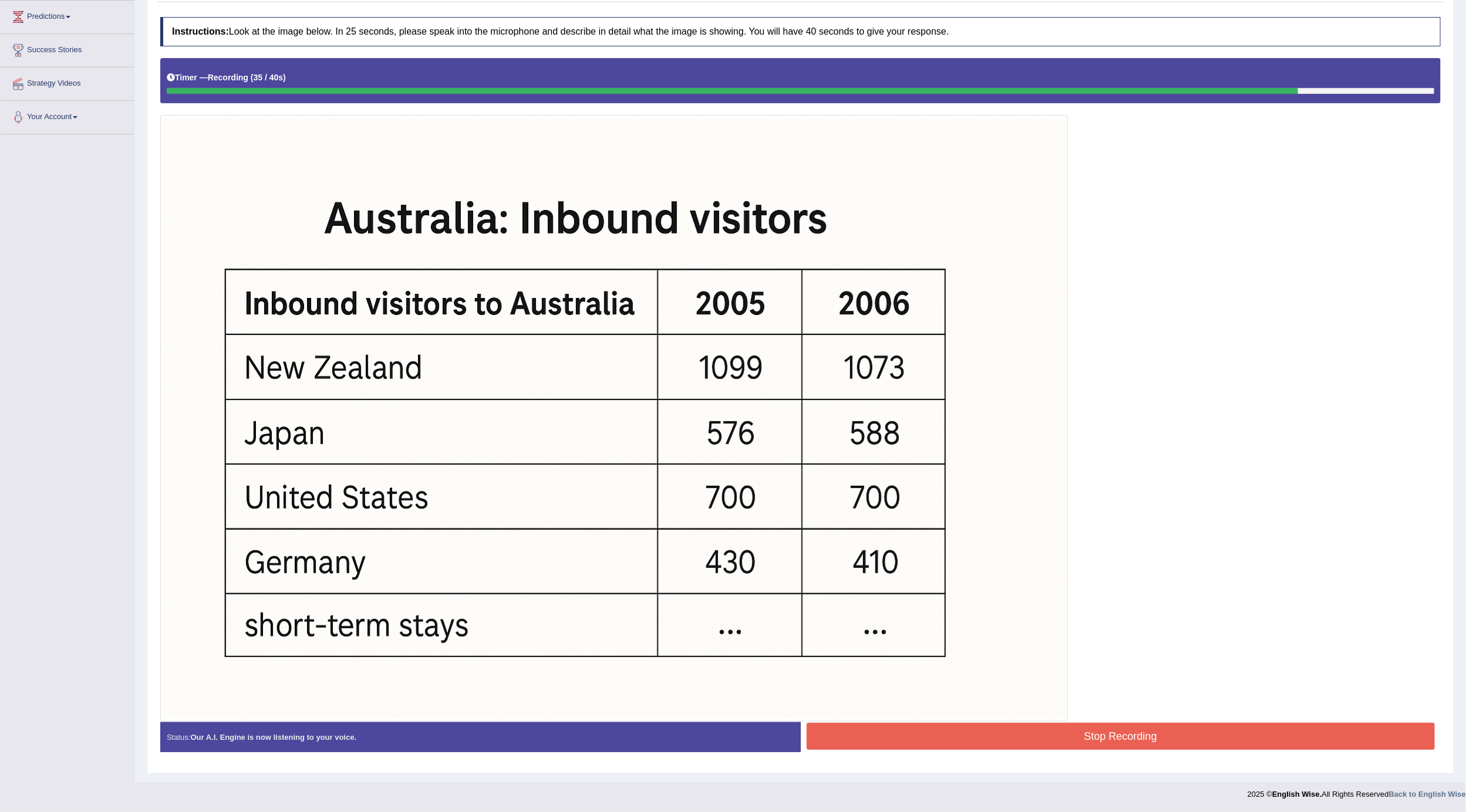
click at [1263, 738] on button "Stop Recording" at bounding box center [1121, 737] width 629 height 27
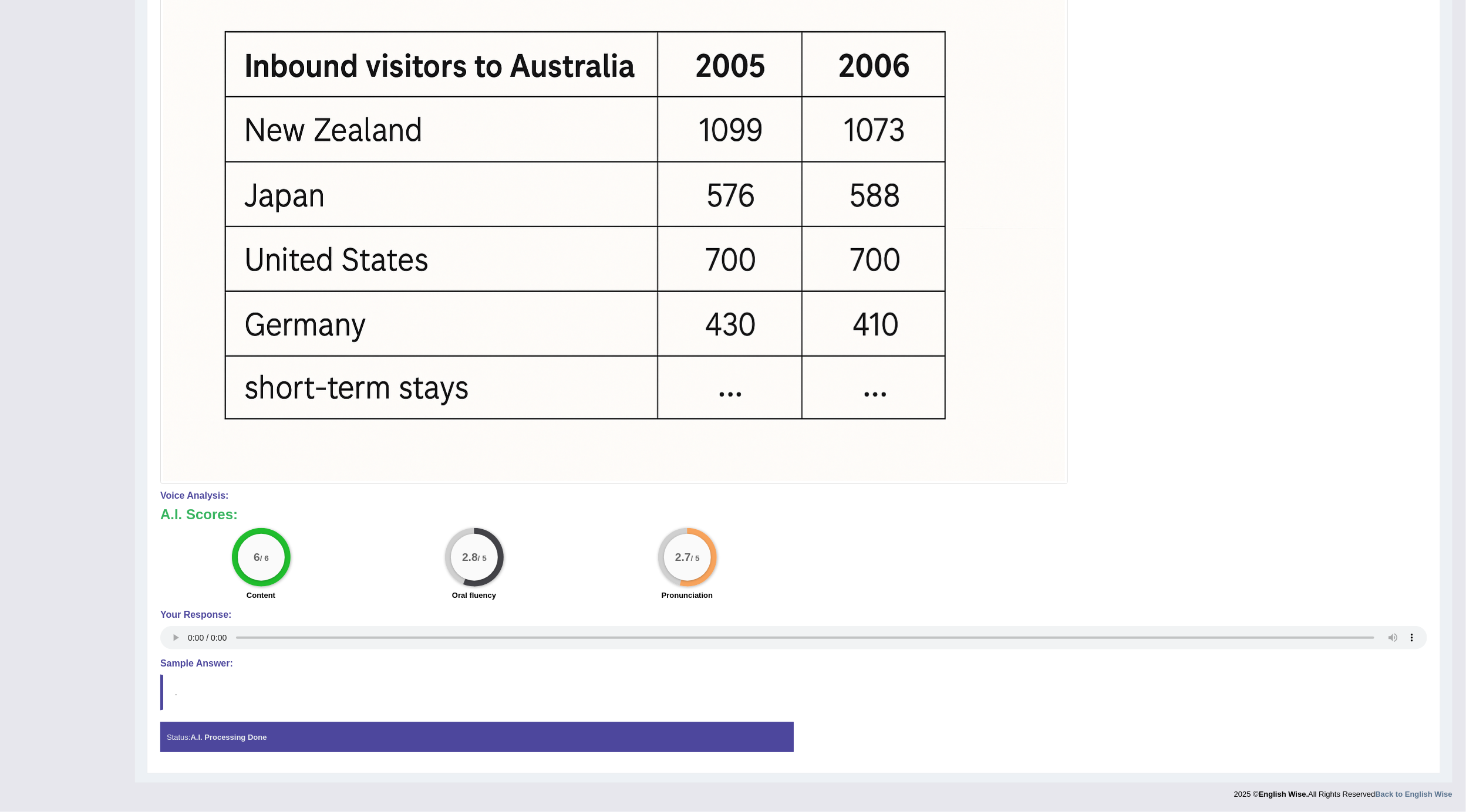
scroll to position [0, 0]
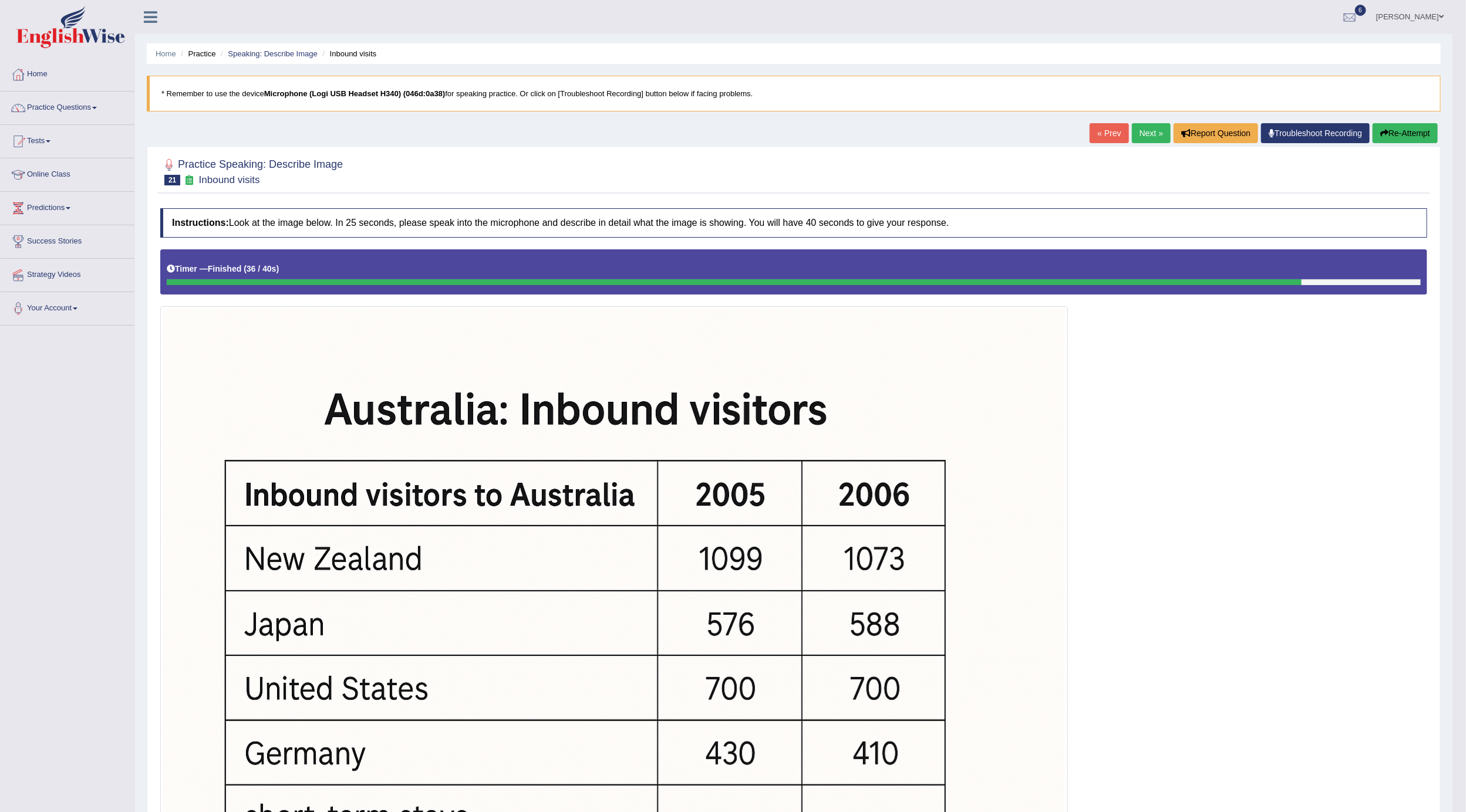
click at [1154, 134] on link "Next »" at bounding box center [1151, 133] width 39 height 20
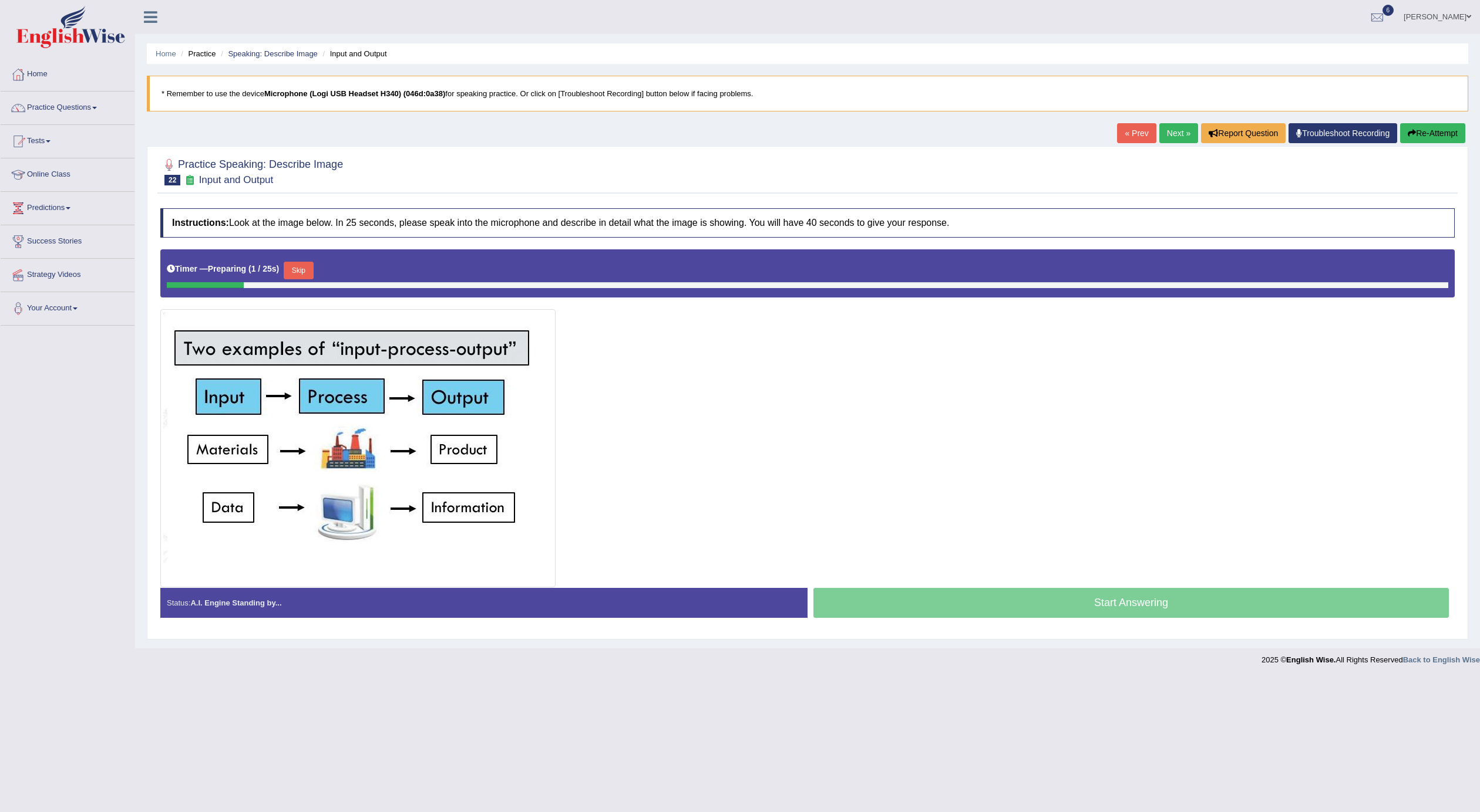
click at [1165, 132] on link "Next »" at bounding box center [1178, 133] width 39 height 20
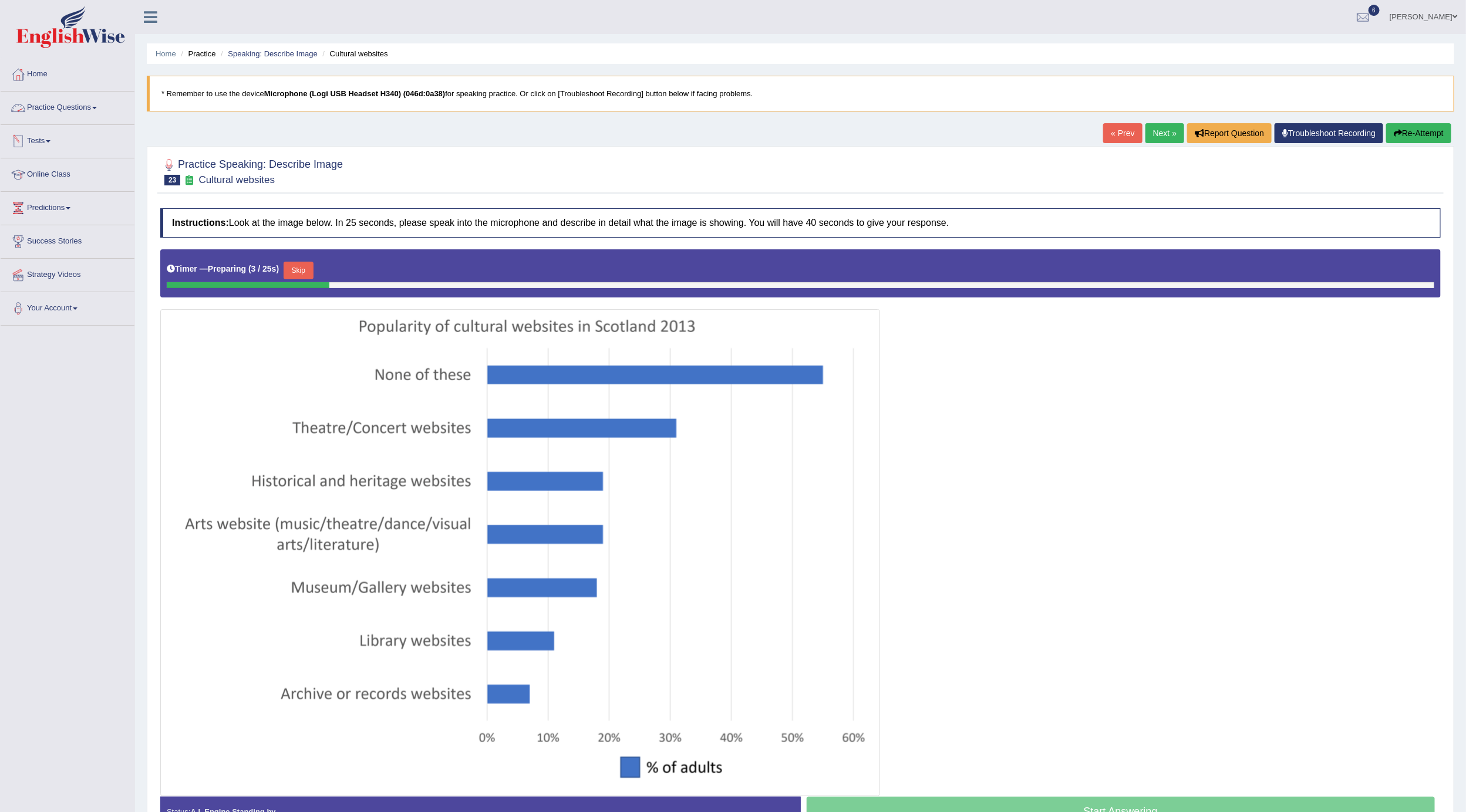
click at [55, 98] on link "Practice Questions" at bounding box center [68, 106] width 134 height 29
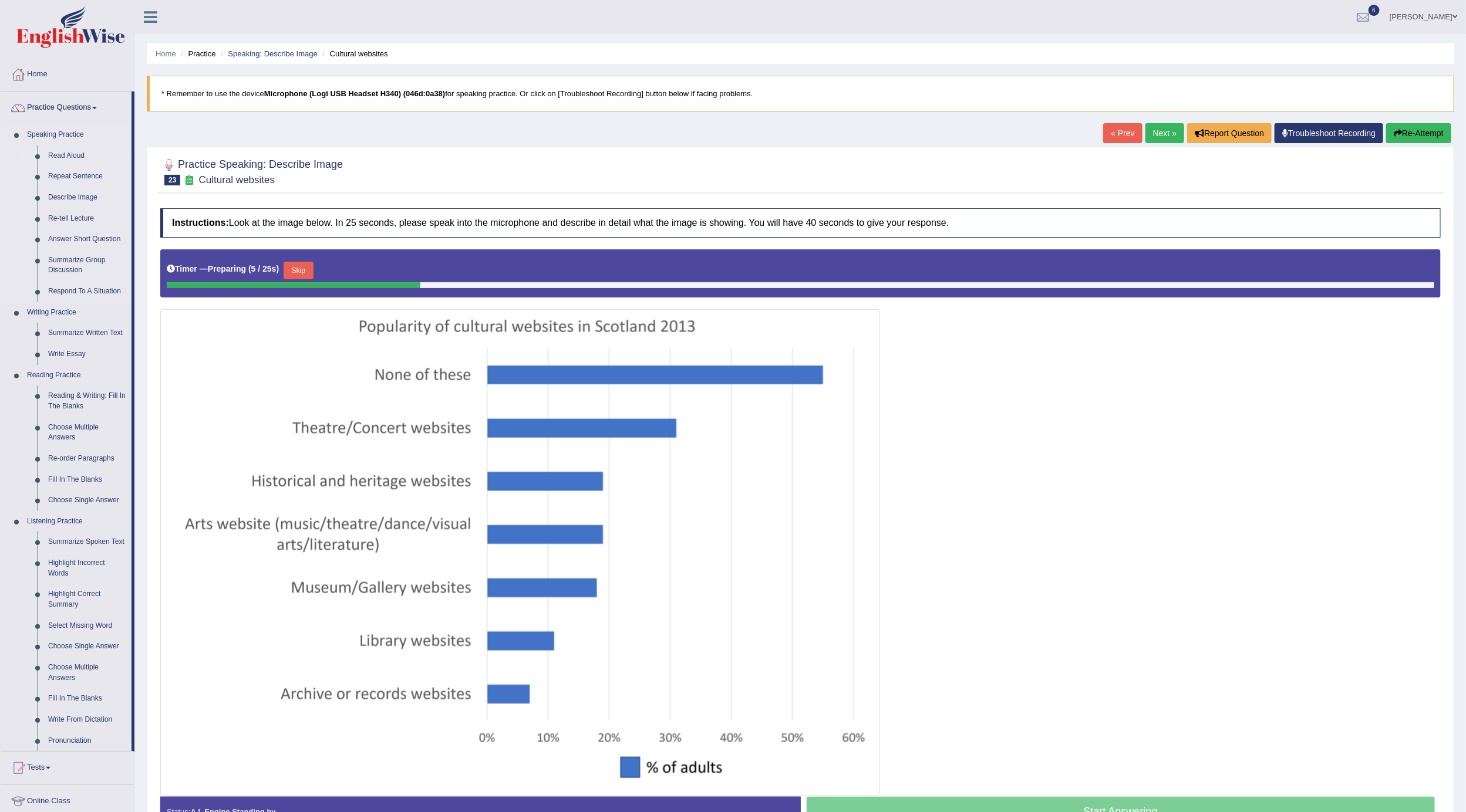
click at [71, 157] on link "Read Aloud" at bounding box center [87, 156] width 89 height 21
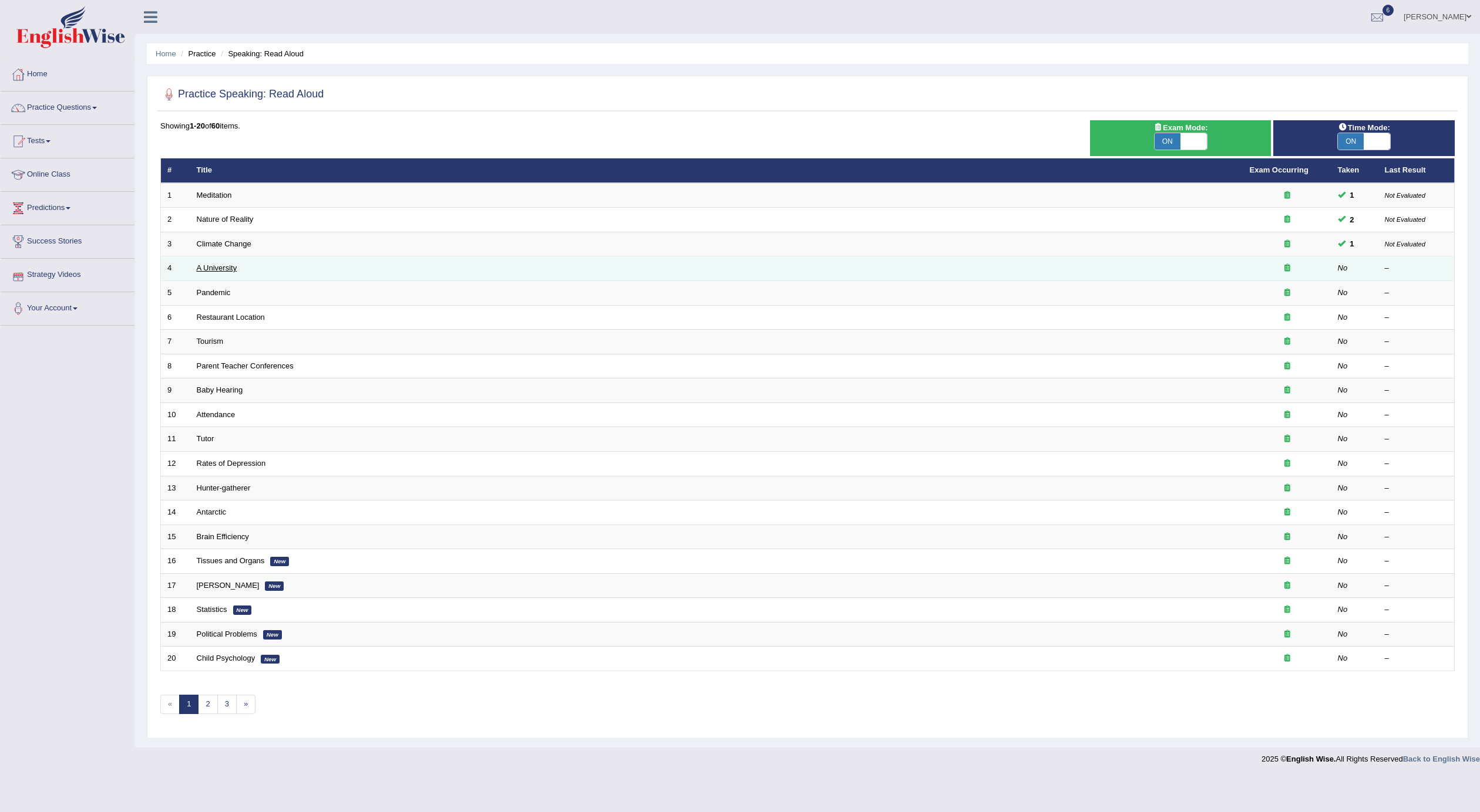
click at [215, 268] on link "A University" at bounding box center [217, 268] width 40 height 9
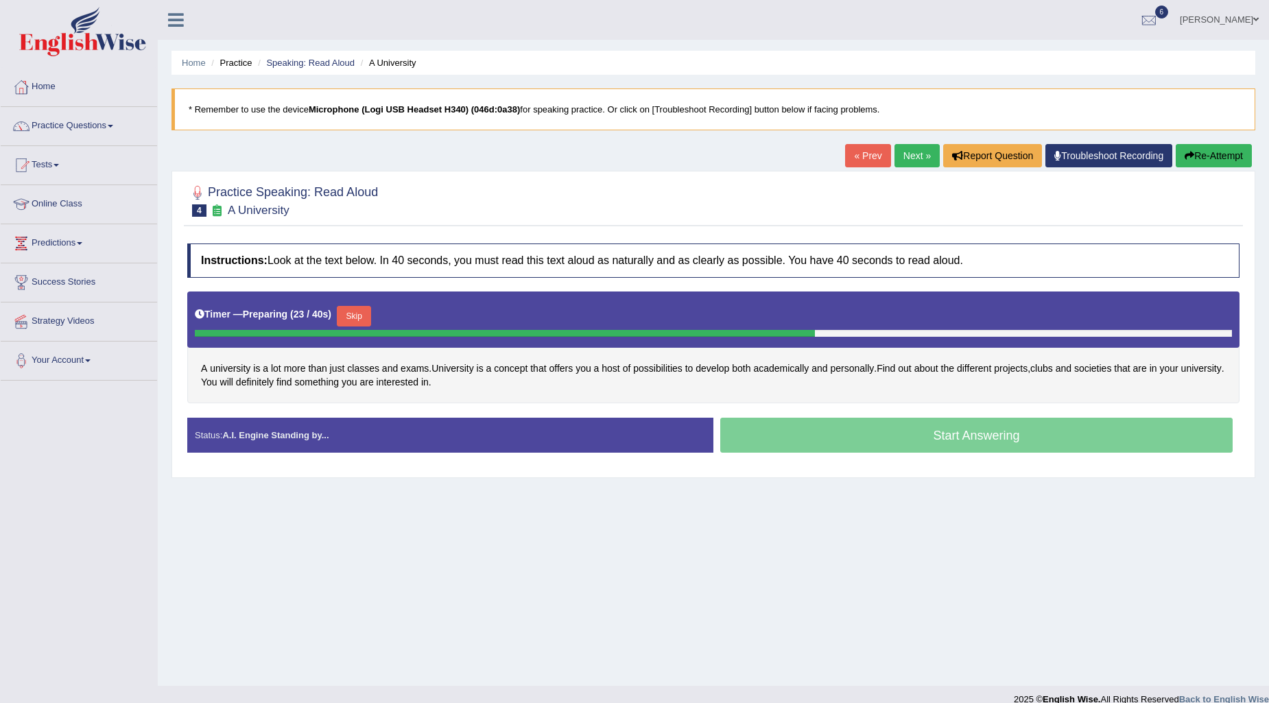
click at [365, 312] on button "Skip" at bounding box center [354, 316] width 34 height 21
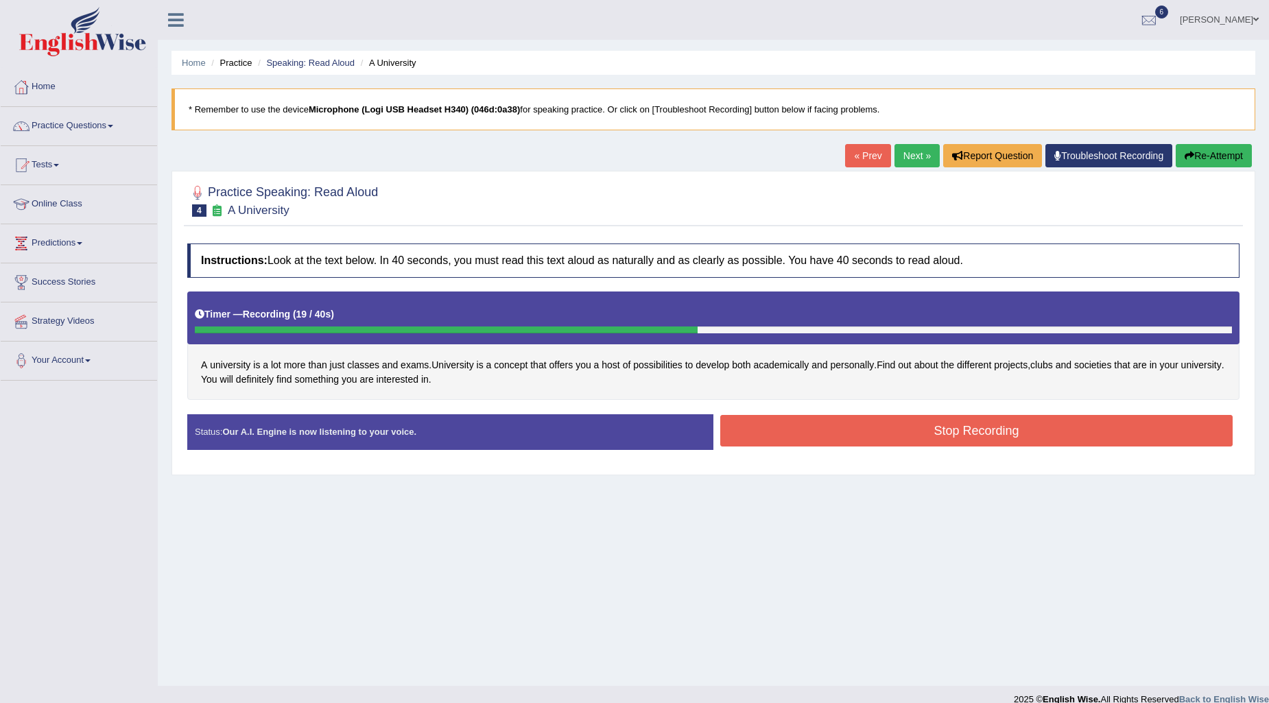
click at [838, 437] on button "Stop Recording" at bounding box center [976, 431] width 512 height 32
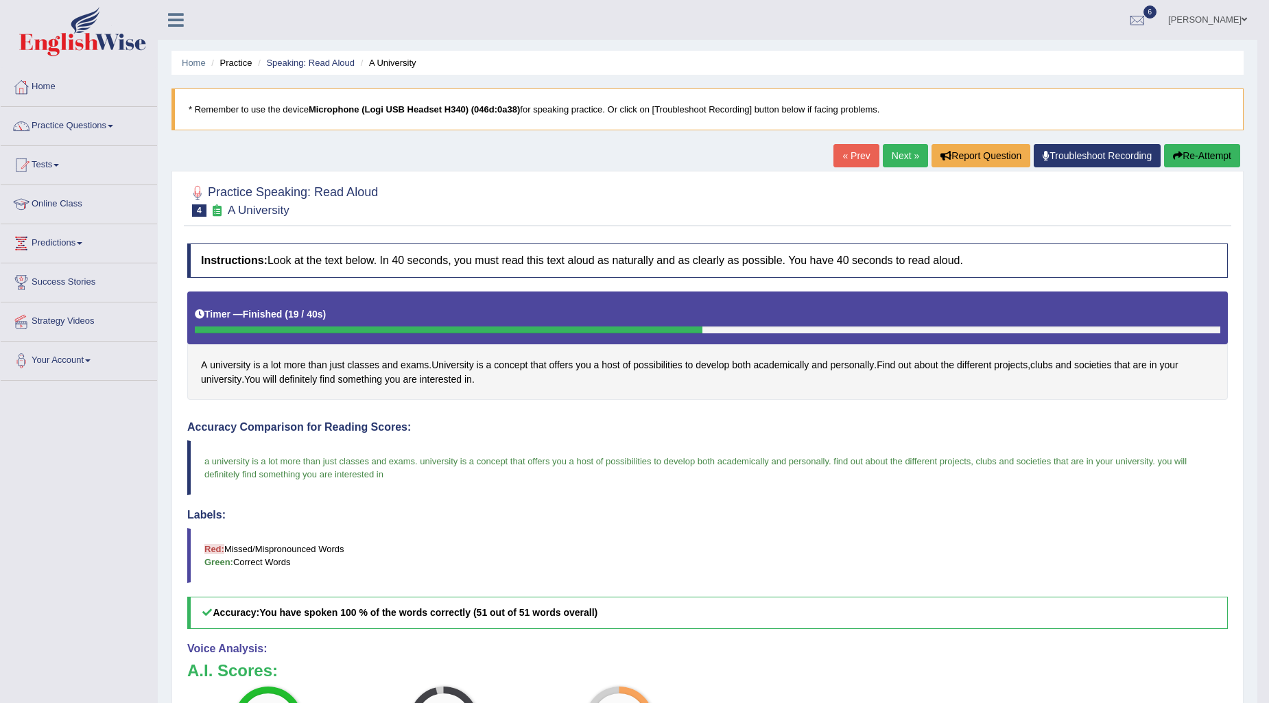
click at [893, 154] on link "Next »" at bounding box center [905, 155] width 45 height 23
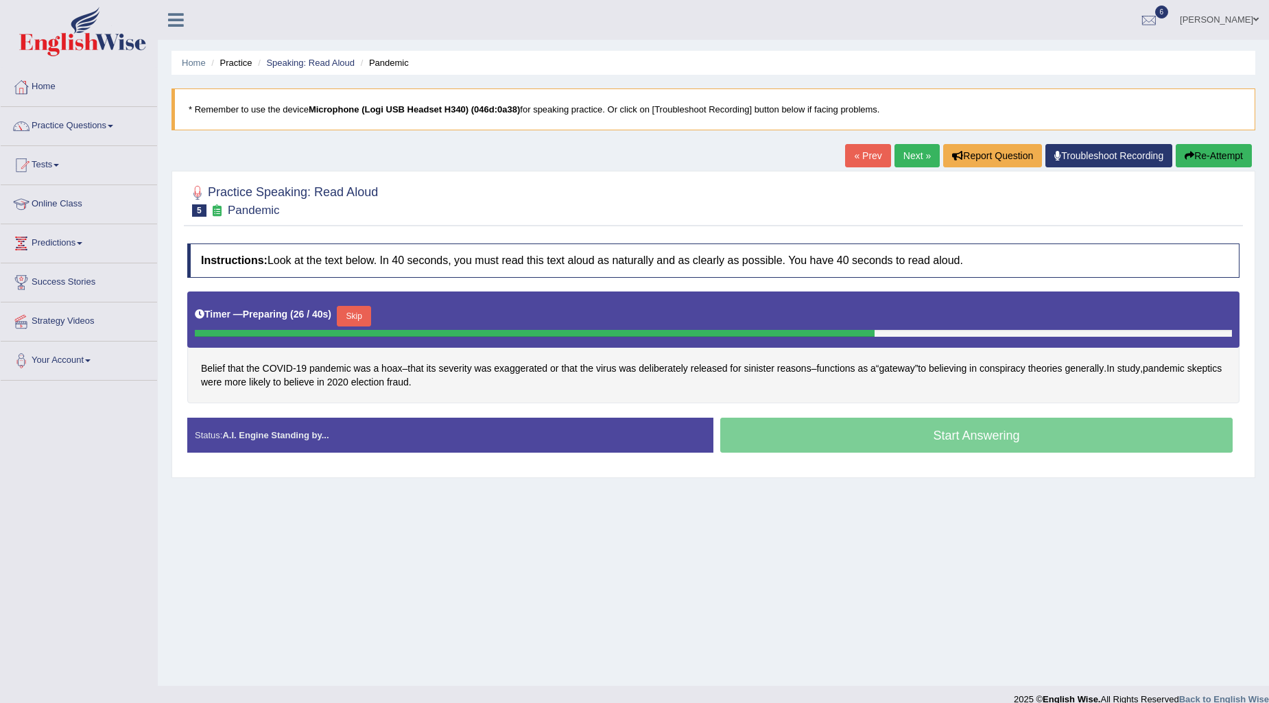
click at [364, 322] on button "Skip" at bounding box center [354, 316] width 34 height 21
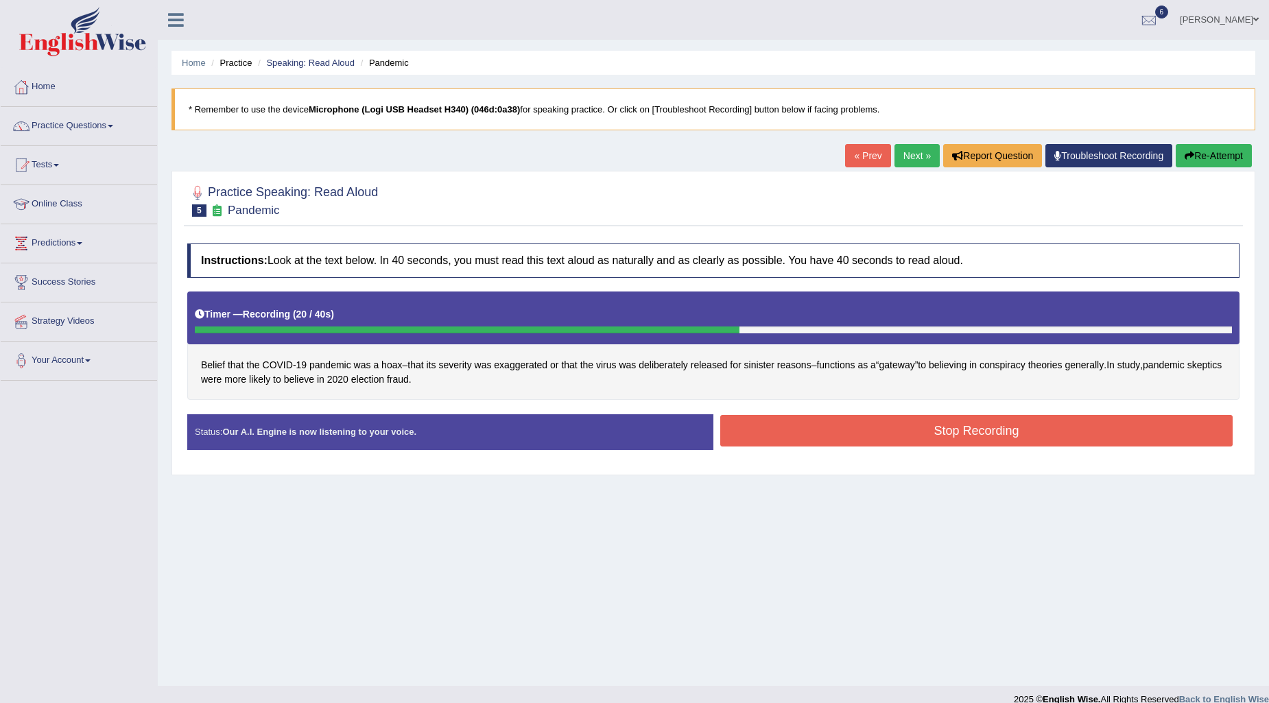
click at [983, 427] on button "Stop Recording" at bounding box center [976, 431] width 512 height 32
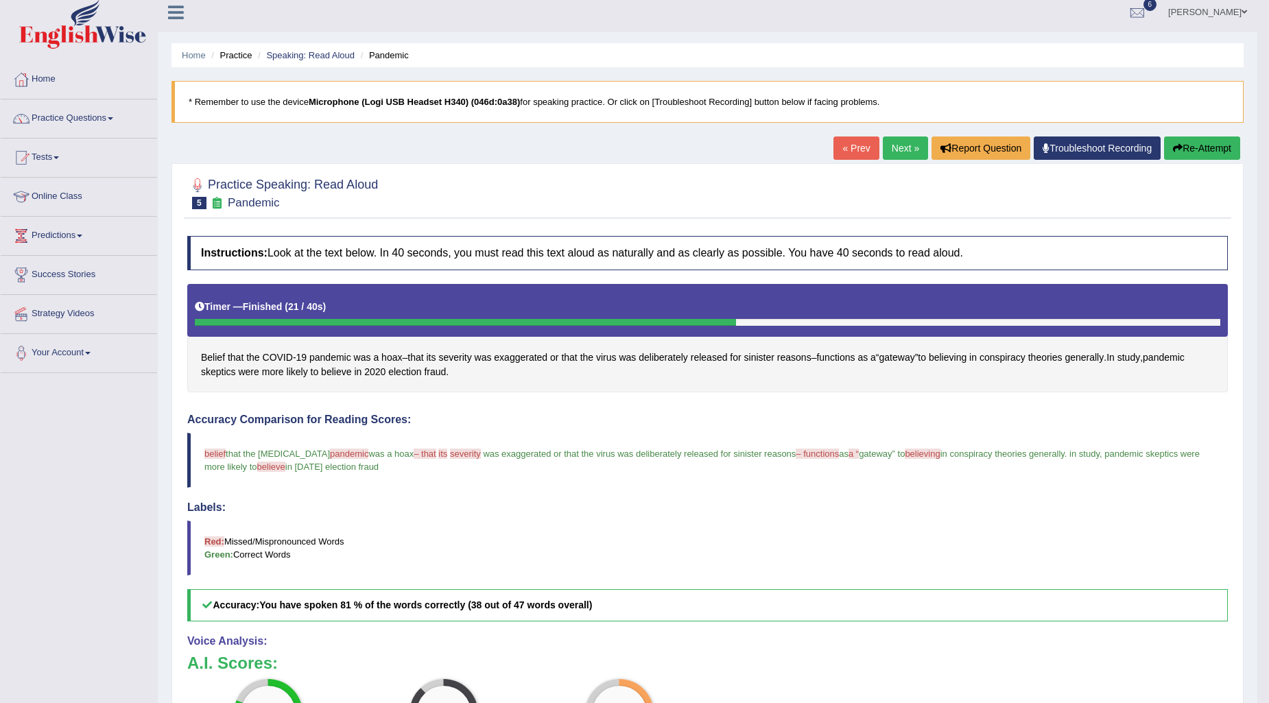
scroll to position [5, 0]
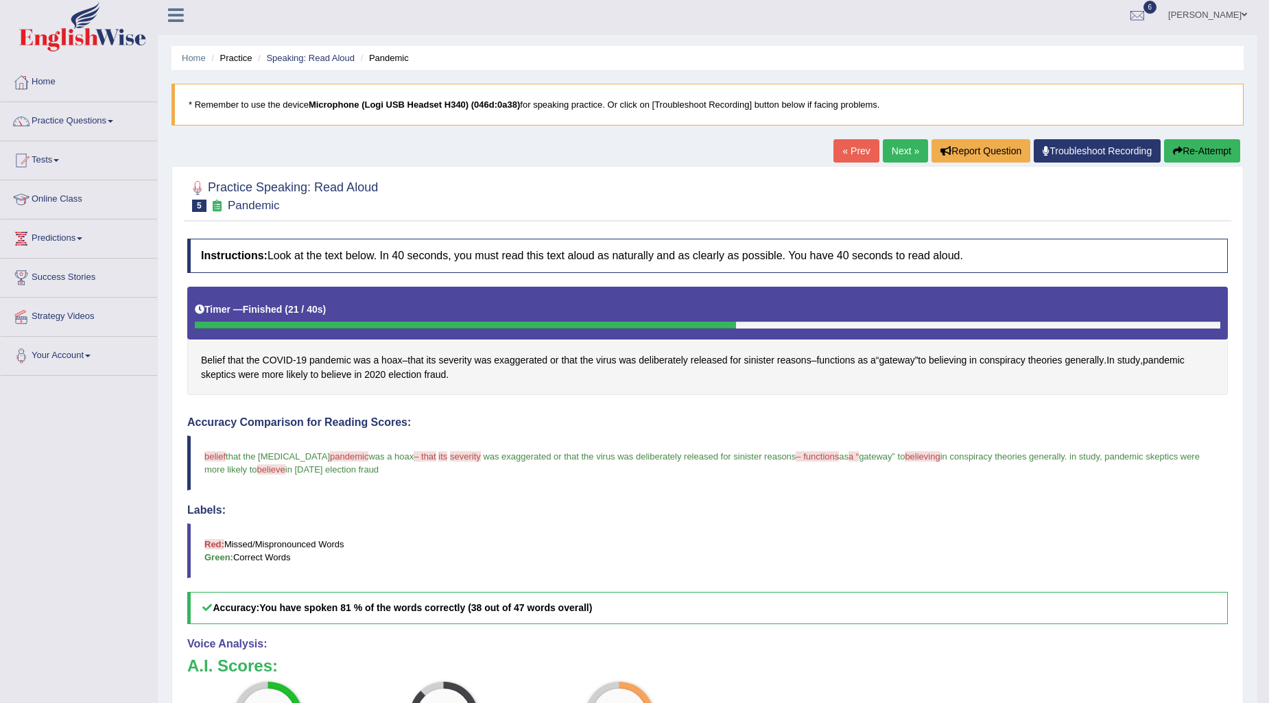
click at [906, 141] on link "Next »" at bounding box center [905, 150] width 45 height 23
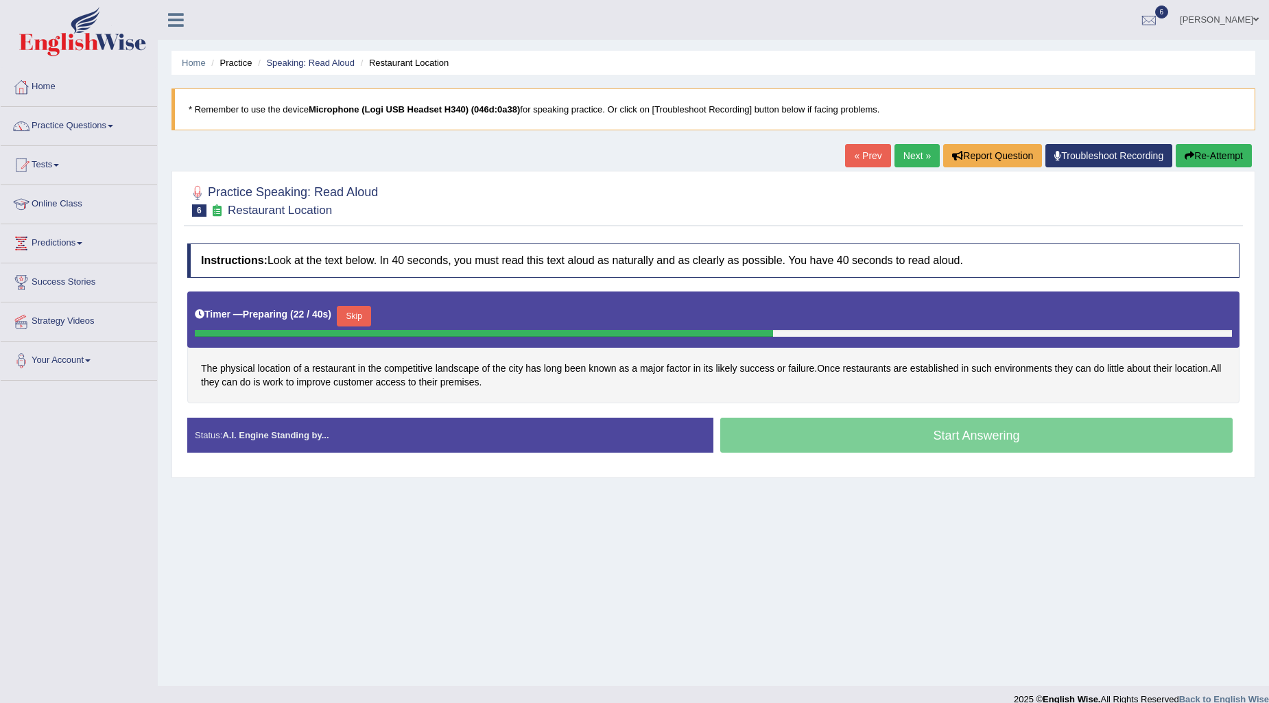
click at [346, 318] on button "Skip" at bounding box center [354, 316] width 34 height 21
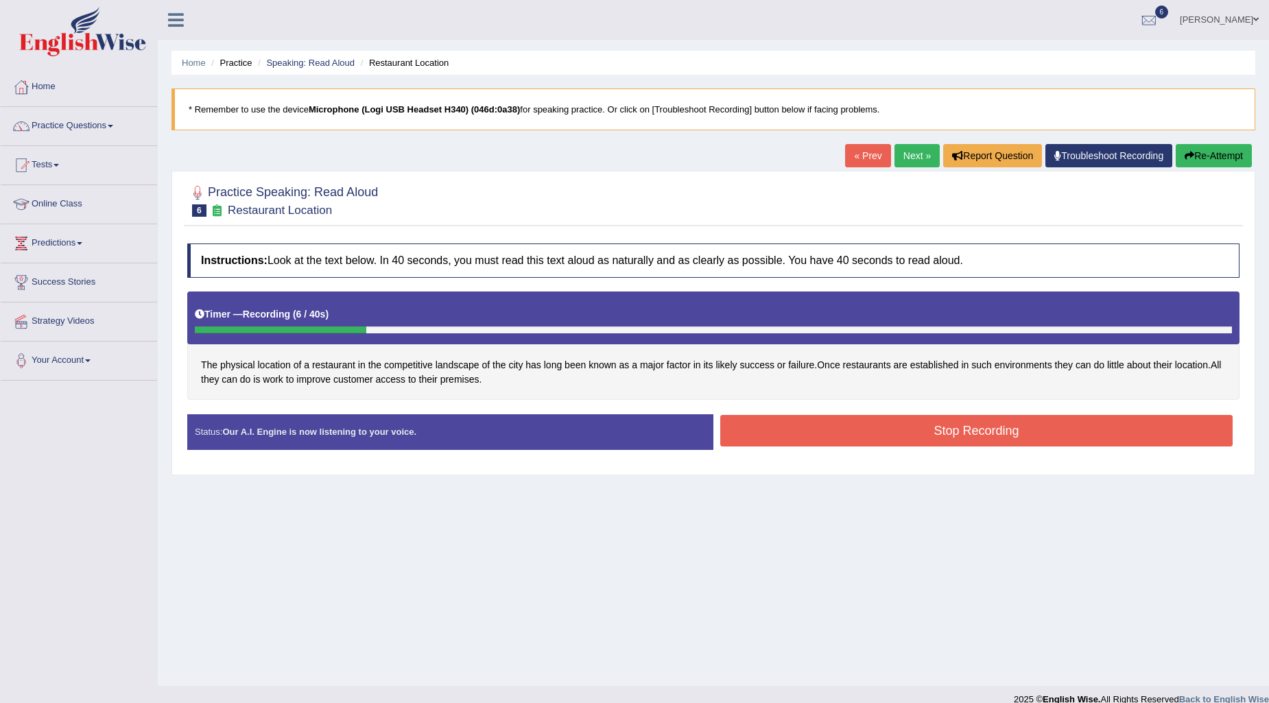
drag, startPoint x: 1203, startPoint y: 149, endPoint x: 1153, endPoint y: 168, distance: 53.6
click at [1202, 150] on button "Re-Attempt" at bounding box center [1214, 155] width 76 height 23
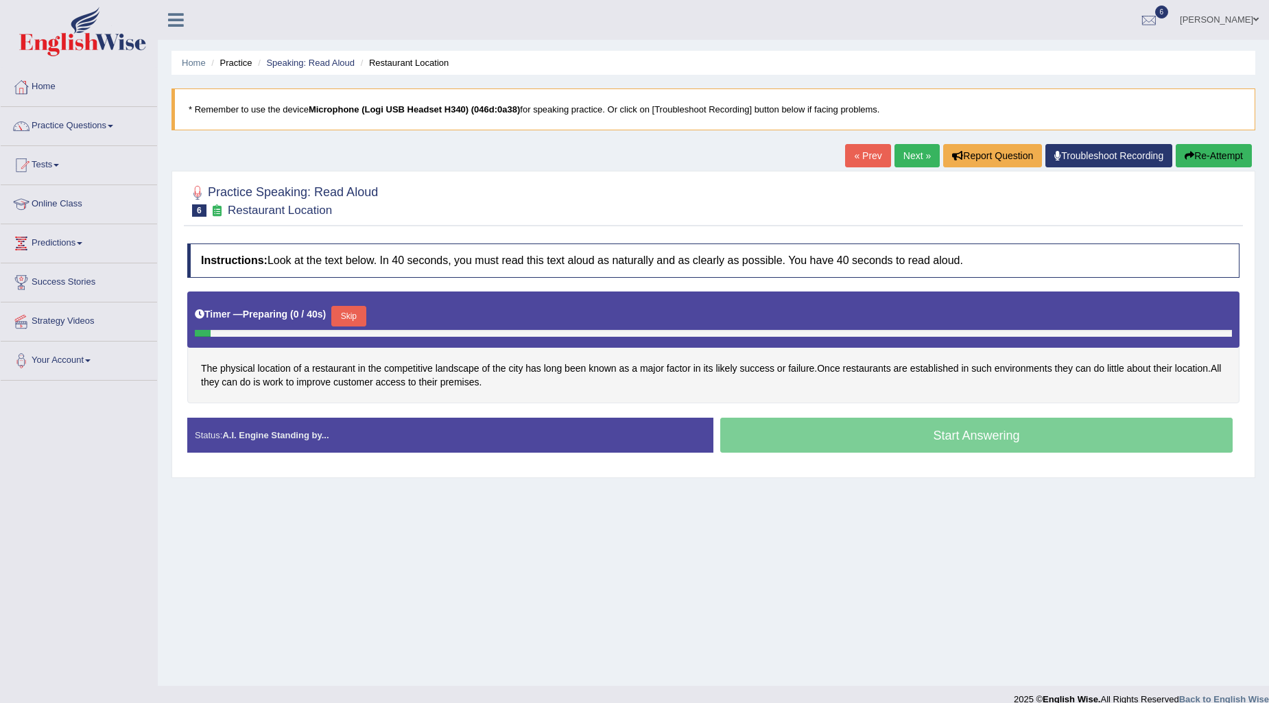
click at [375, 310] on div "Timer — Preparing ( 0 / 40s ) Skip" at bounding box center [713, 316] width 1037 height 27
click at [366, 309] on button "Skip" at bounding box center [348, 316] width 34 height 21
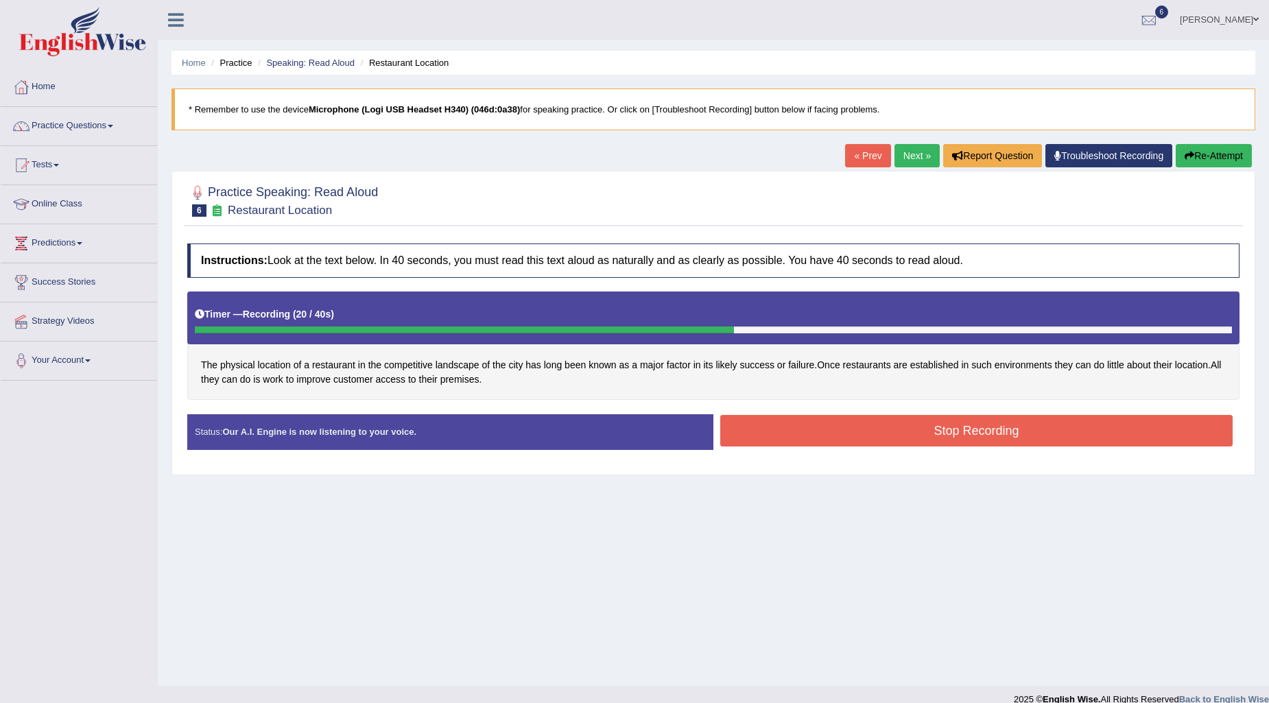
click at [884, 435] on button "Stop Recording" at bounding box center [976, 431] width 512 height 32
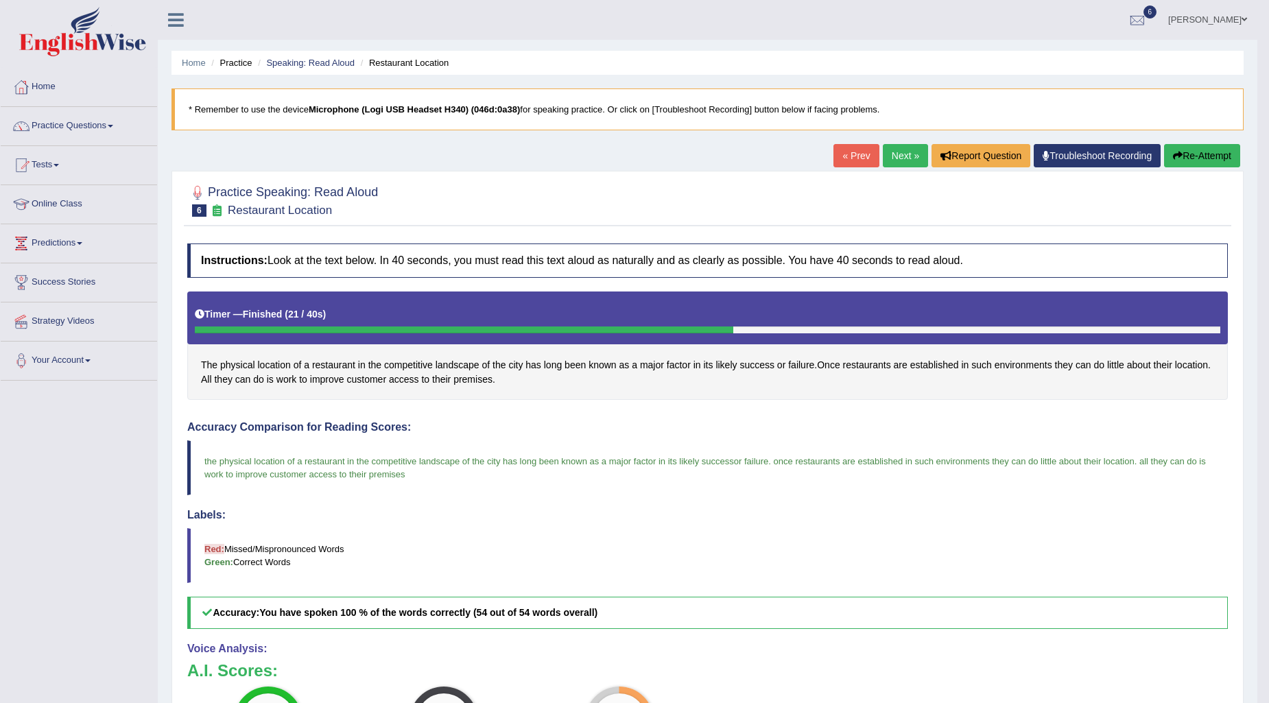
click at [913, 148] on link "Next »" at bounding box center [905, 155] width 45 height 23
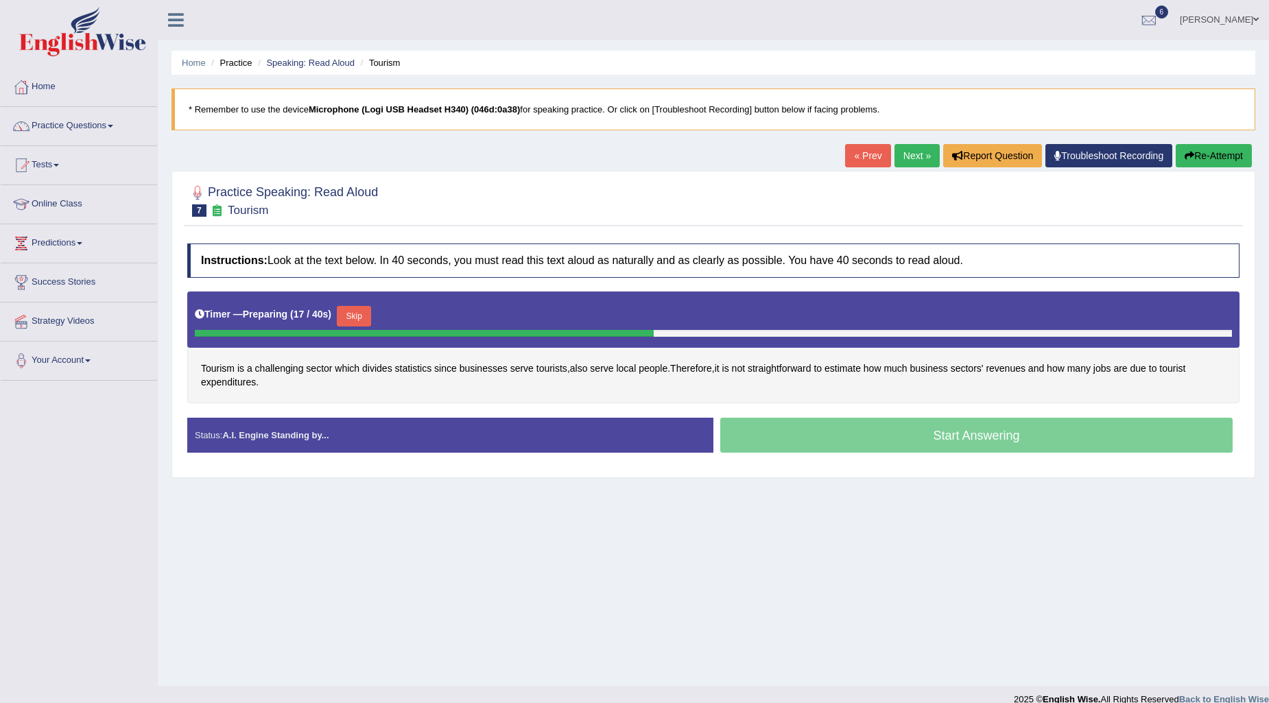
click at [364, 318] on button "Skip" at bounding box center [354, 316] width 34 height 21
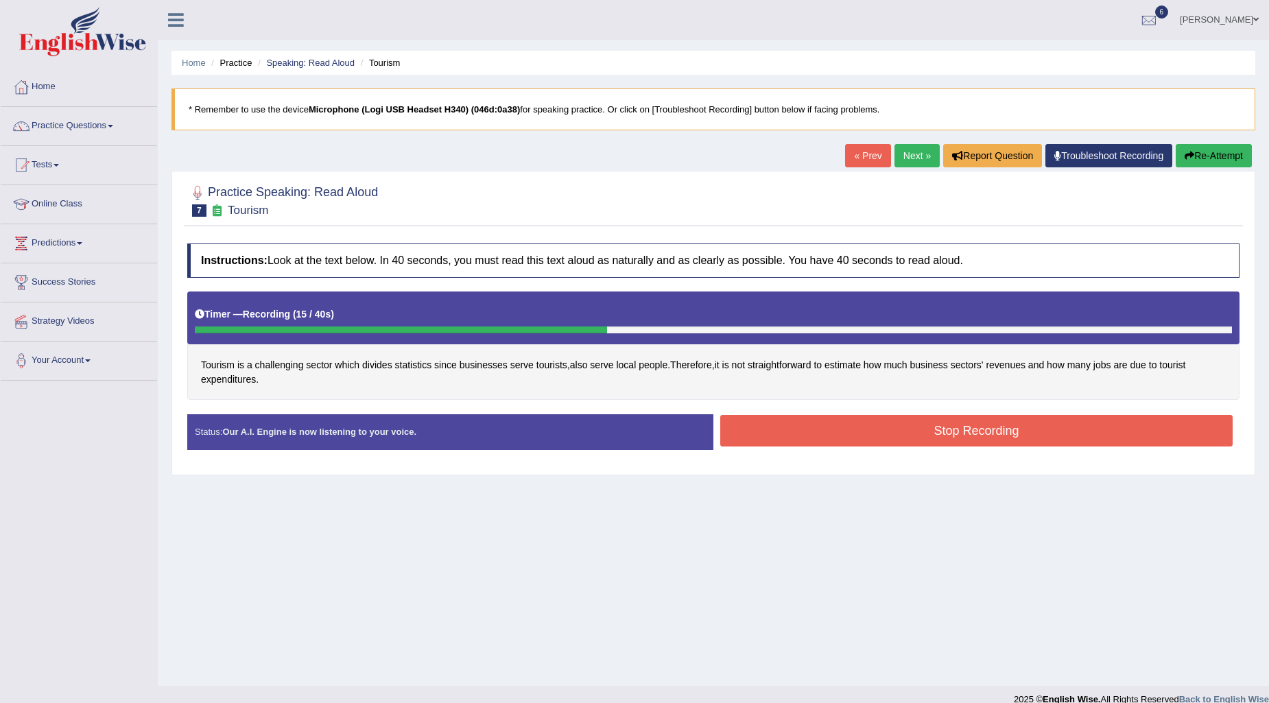
click at [909, 427] on button "Stop Recording" at bounding box center [976, 431] width 512 height 32
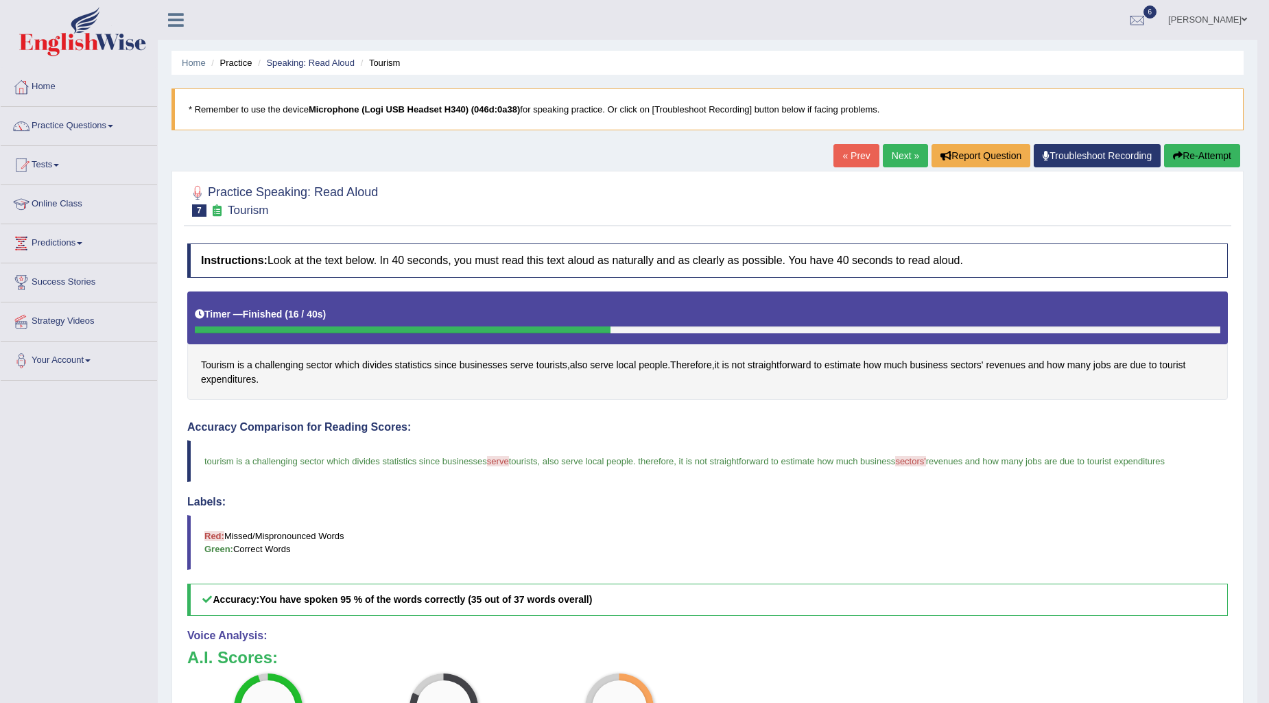
click at [912, 151] on link "Next »" at bounding box center [905, 155] width 45 height 23
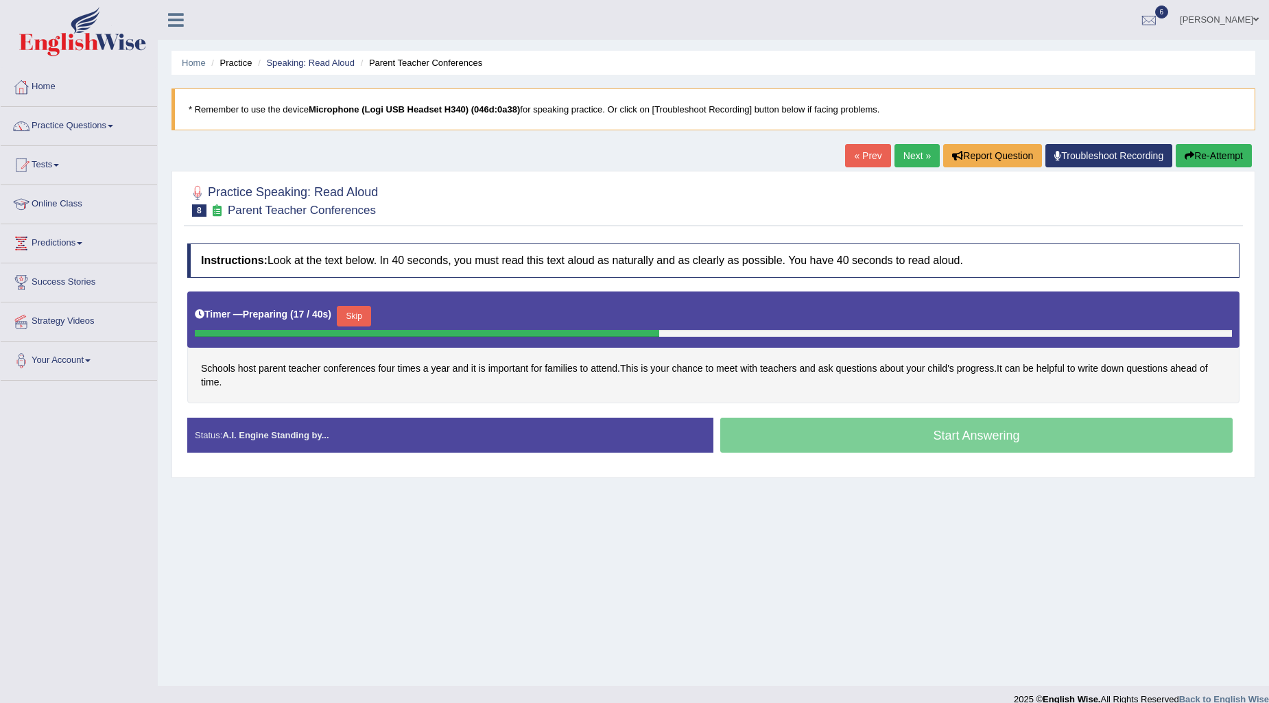
click at [355, 312] on button "Skip" at bounding box center [354, 316] width 34 height 21
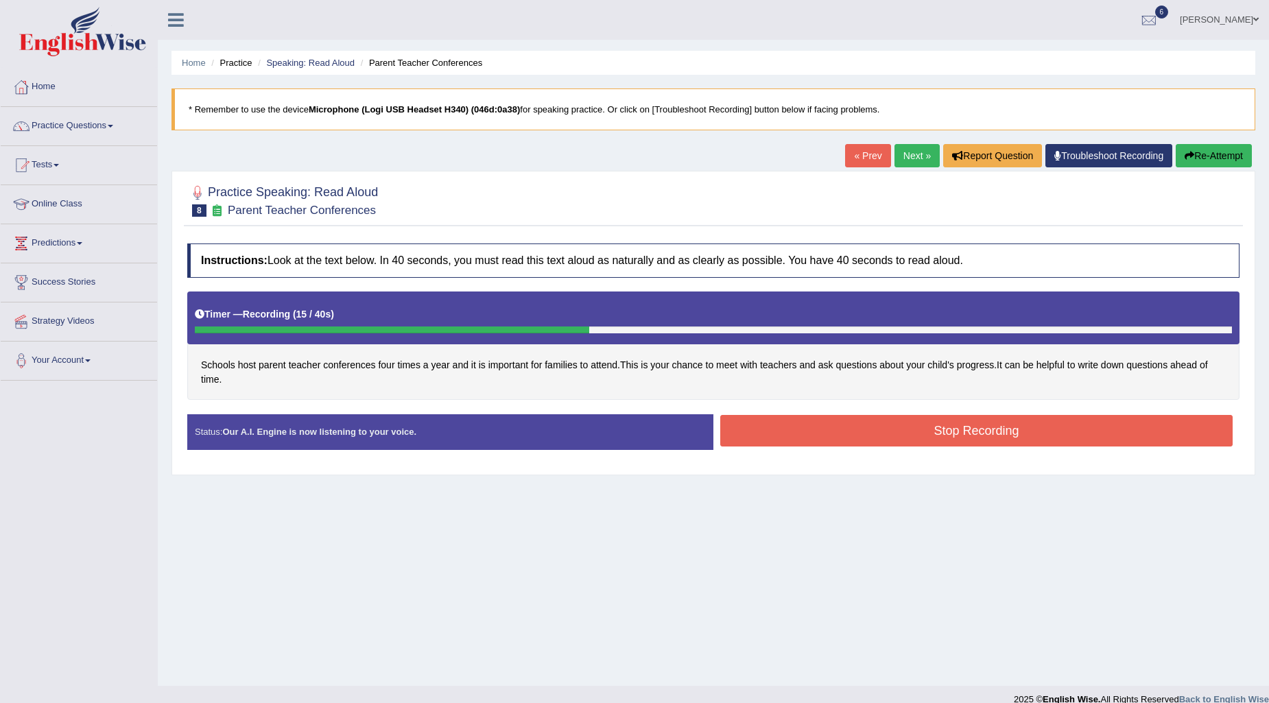
click at [1078, 427] on button "Stop Recording" at bounding box center [976, 431] width 512 height 32
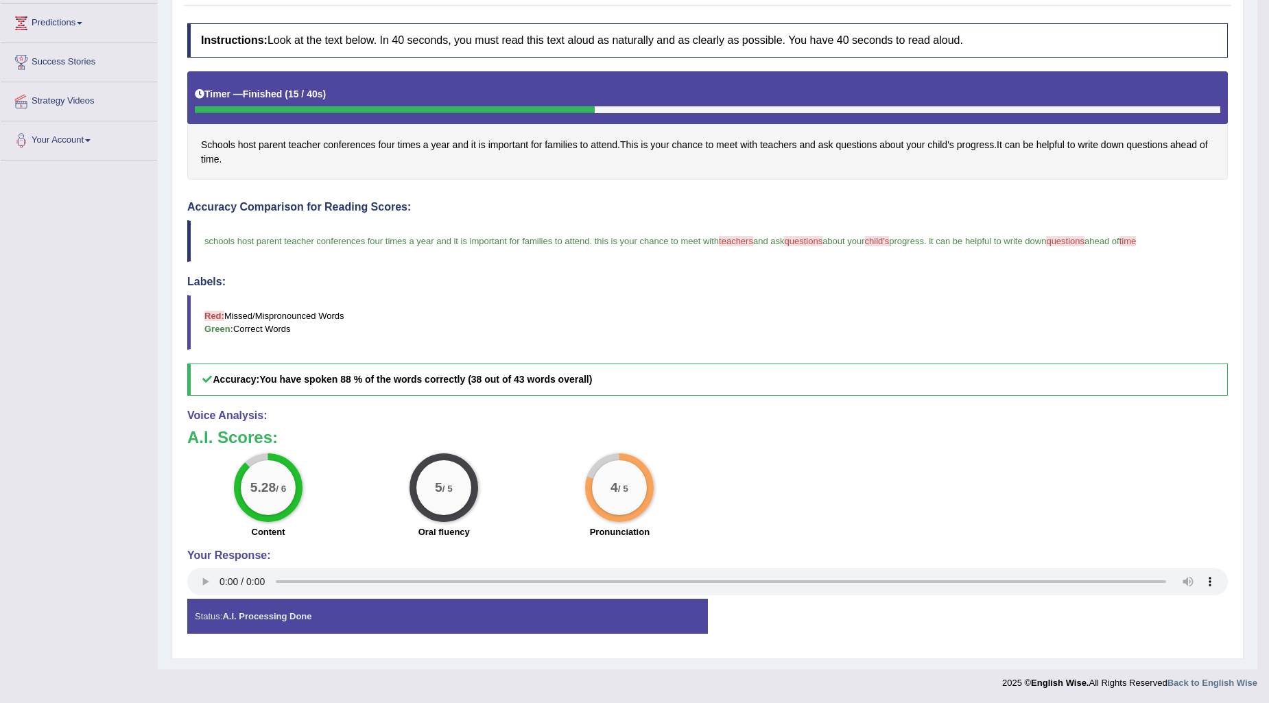
scroll to position [221, 0]
click at [908, 241] on span "progress" at bounding box center [906, 240] width 35 height 10
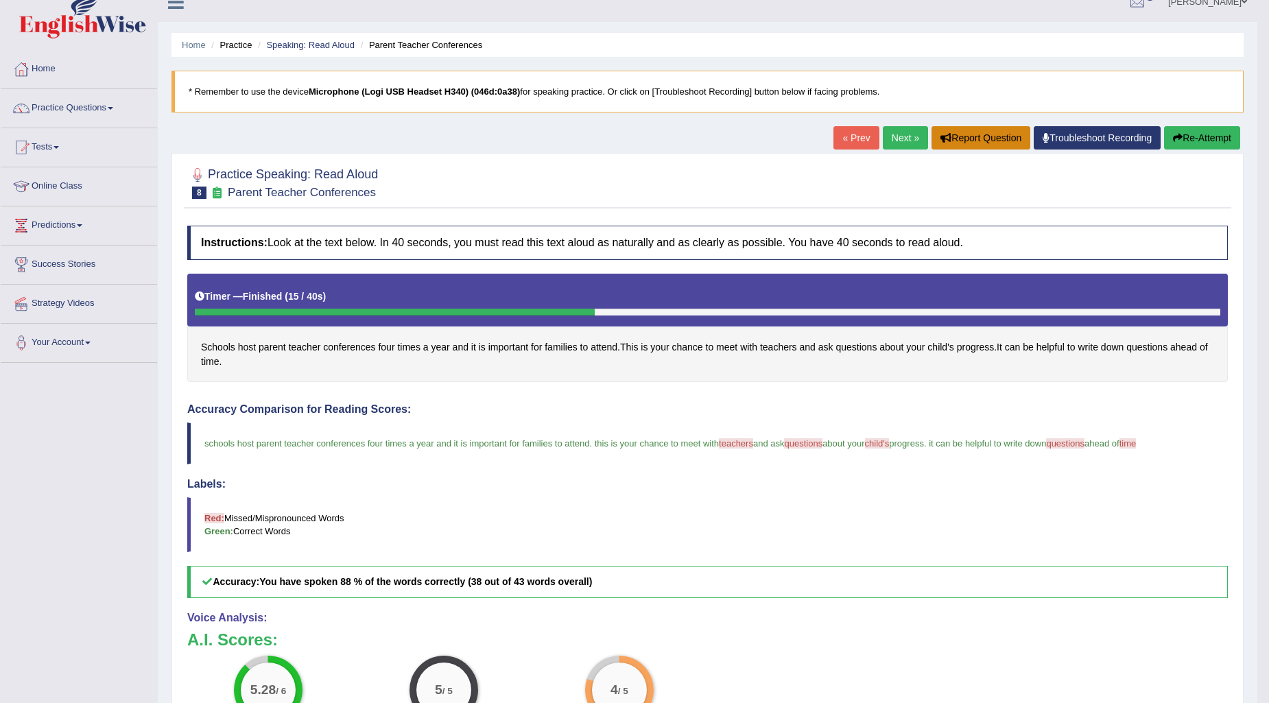
scroll to position [0, 0]
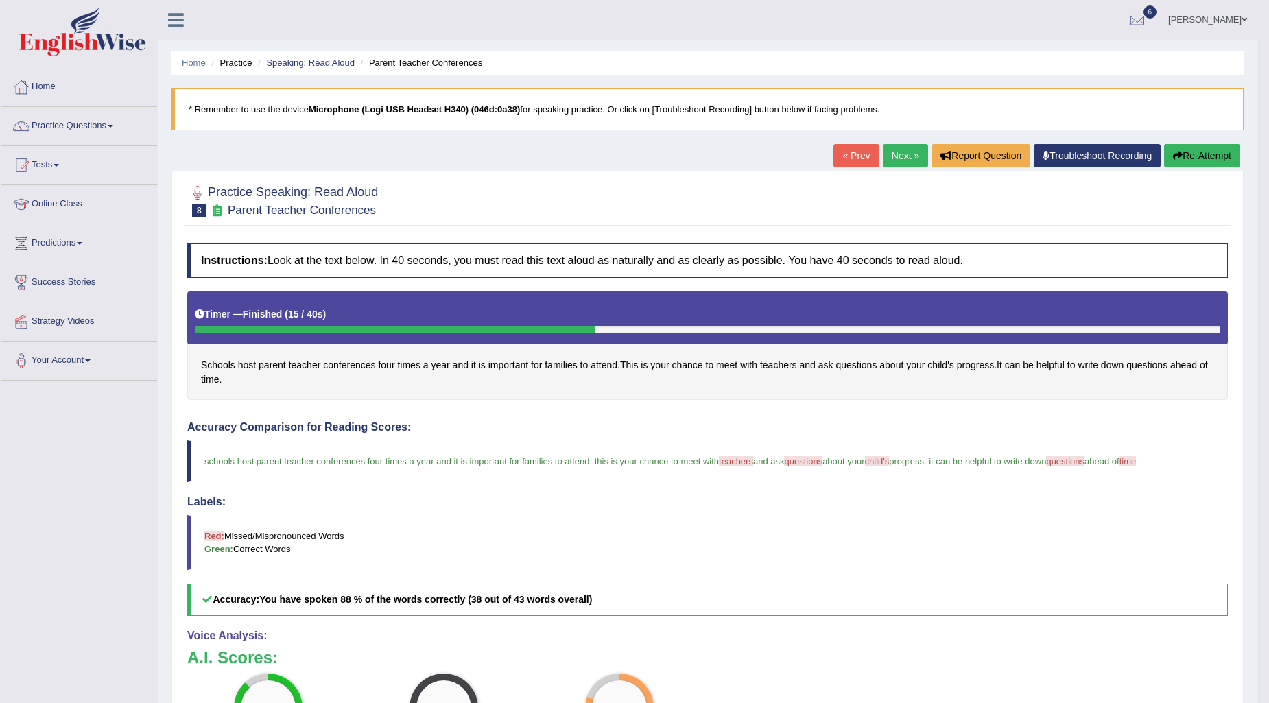
click at [893, 150] on link "Next »" at bounding box center [905, 155] width 45 height 23
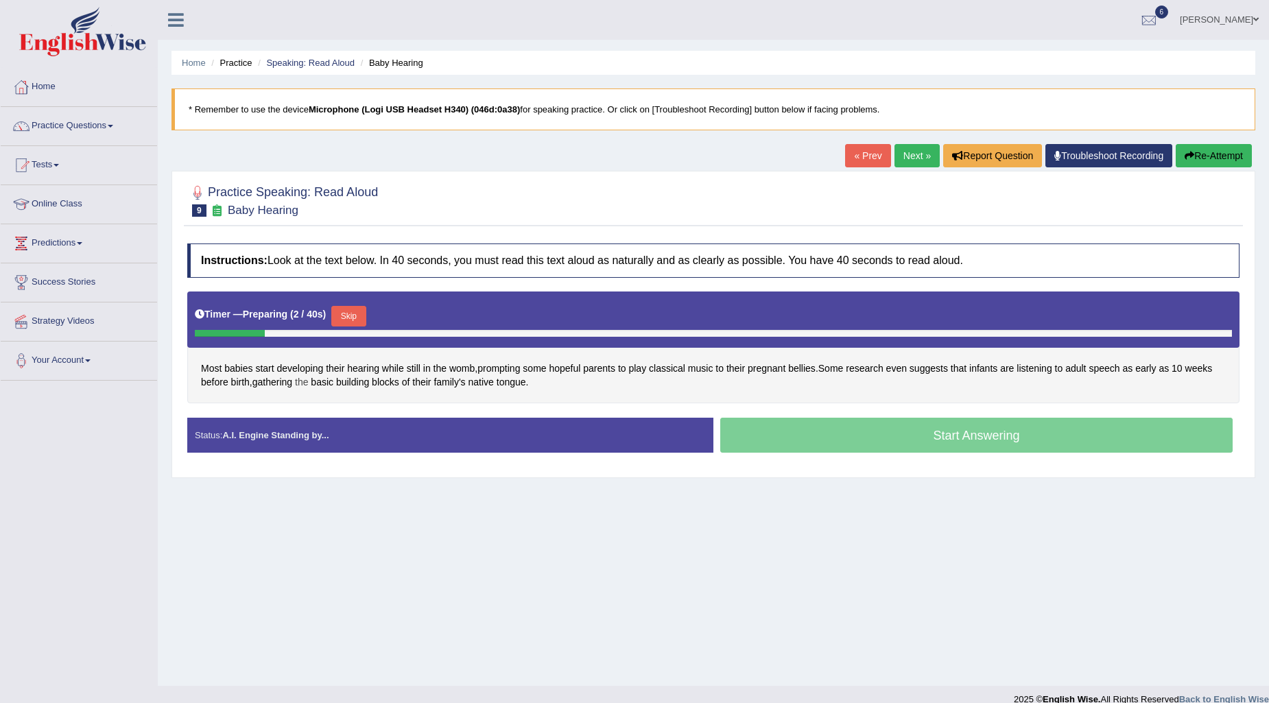
scroll to position [16, 0]
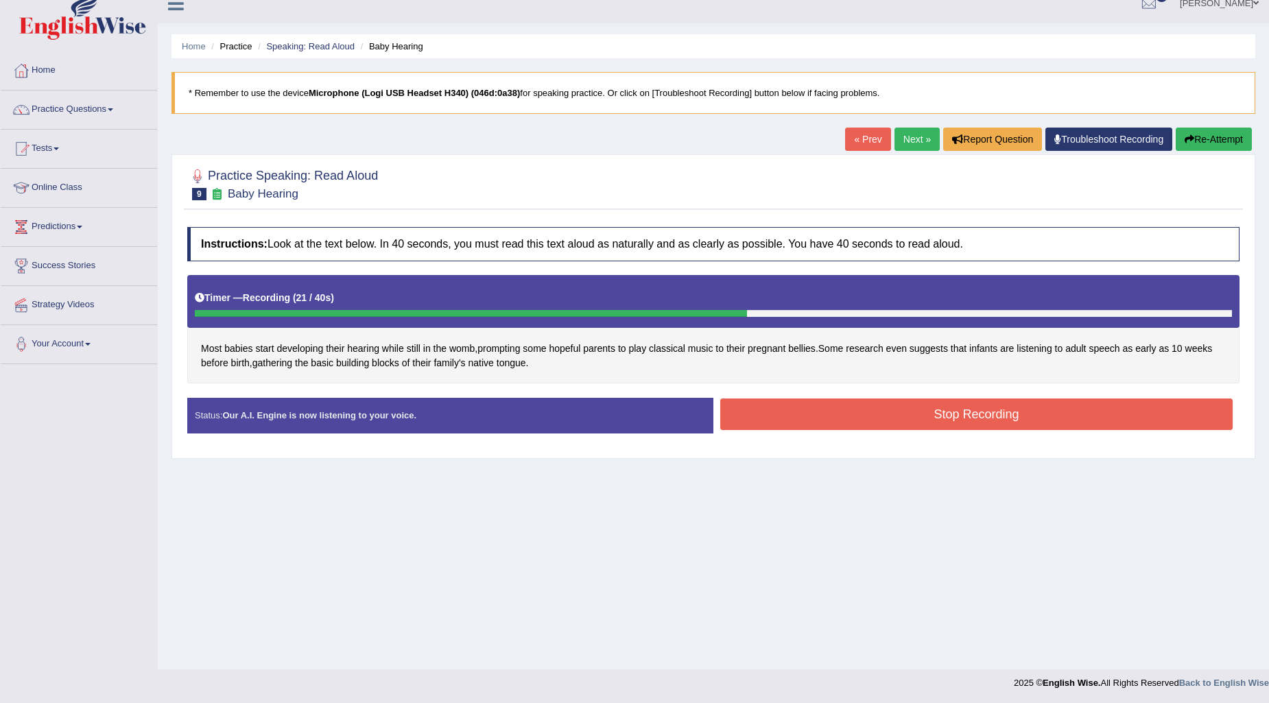
click at [894, 407] on button "Stop Recording" at bounding box center [976, 415] width 512 height 32
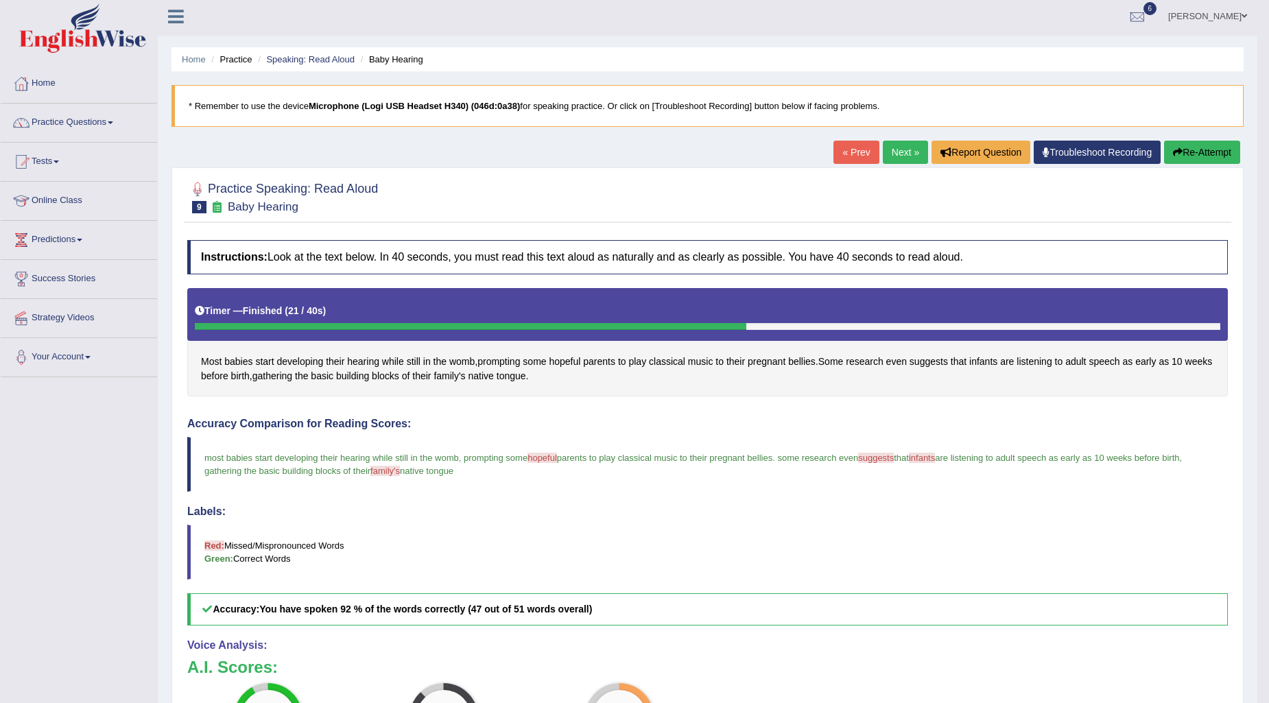
scroll to position [0, 0]
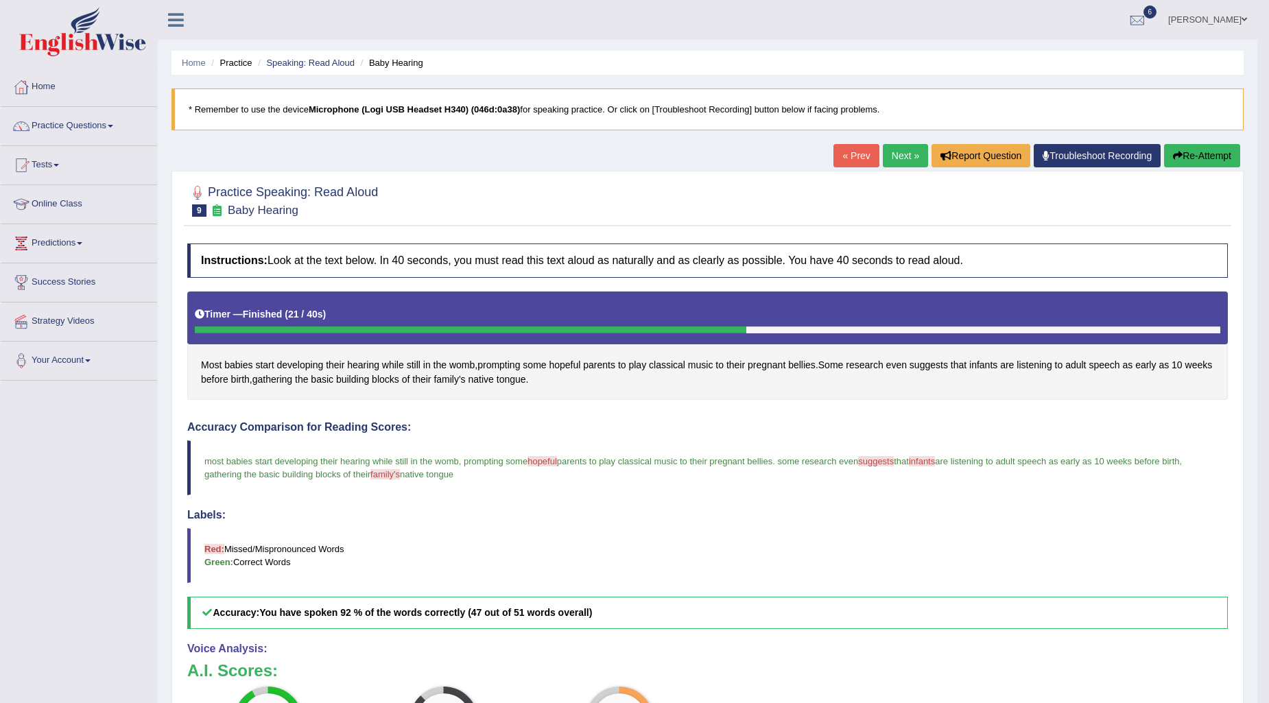
click at [911, 148] on link "Next »" at bounding box center [905, 155] width 45 height 23
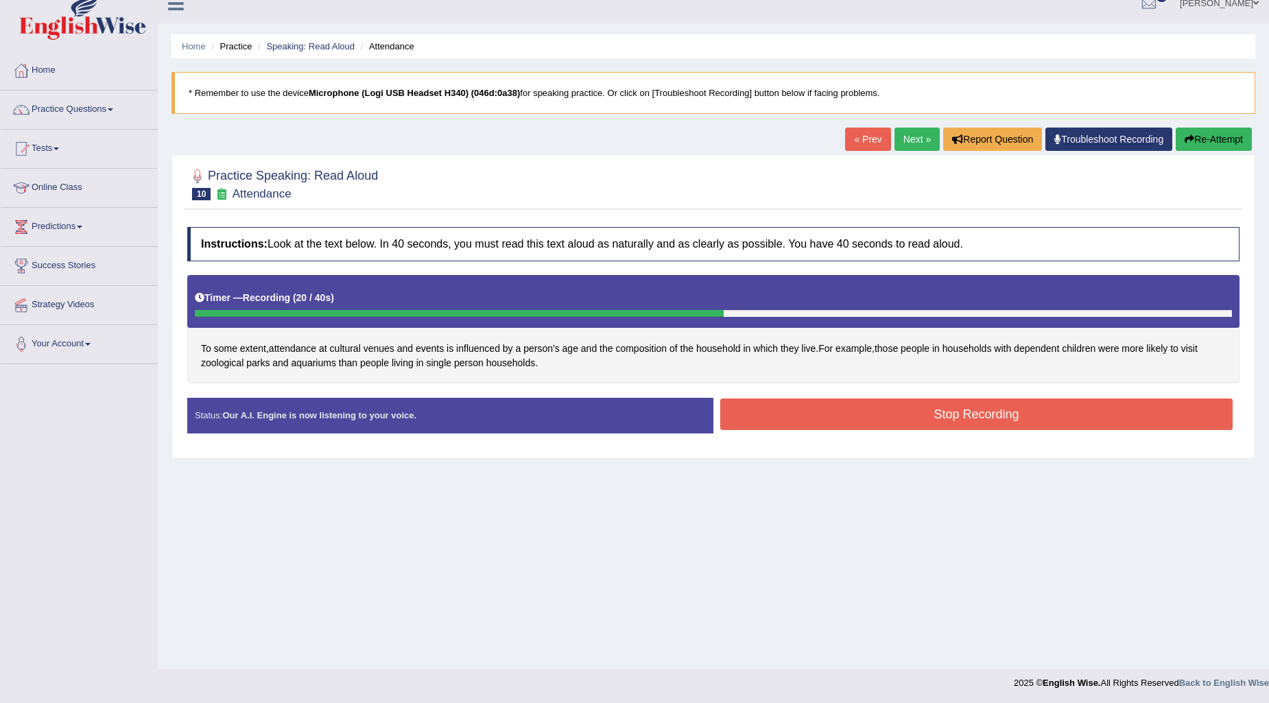
click at [866, 418] on button "Stop Recording" at bounding box center [976, 415] width 512 height 32
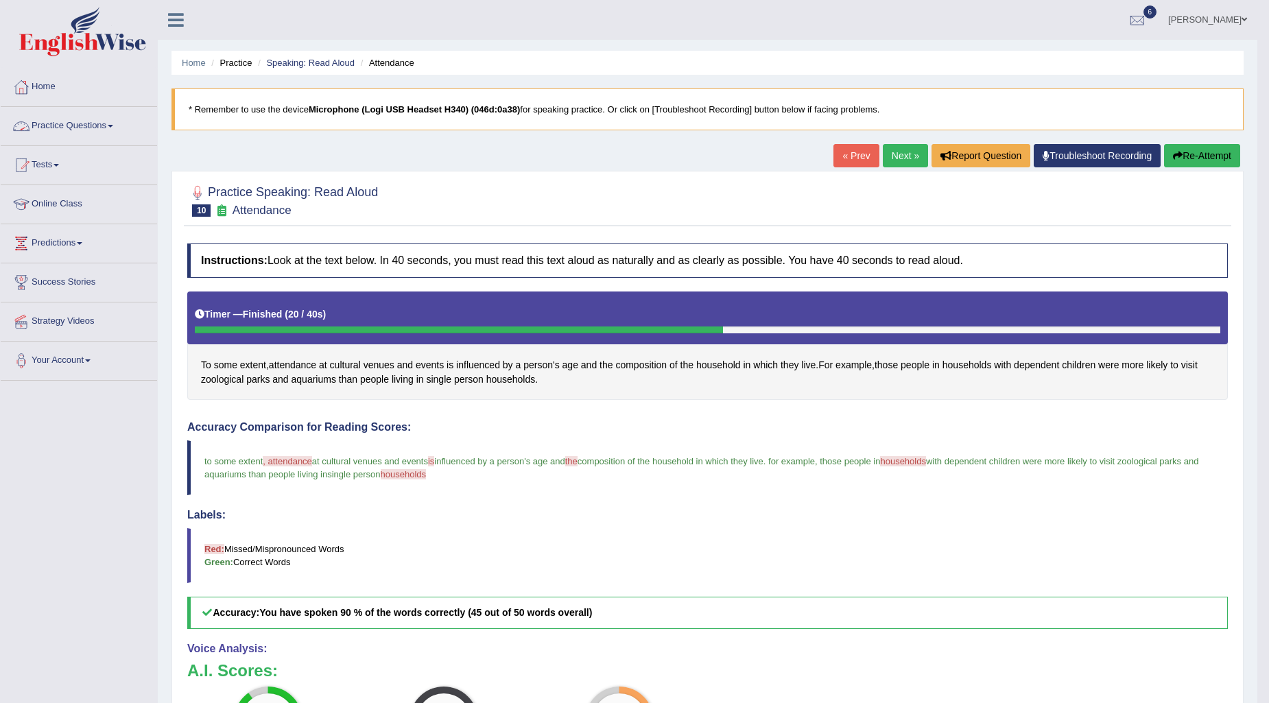
click at [106, 134] on link "Practice Questions" at bounding box center [79, 124] width 156 height 34
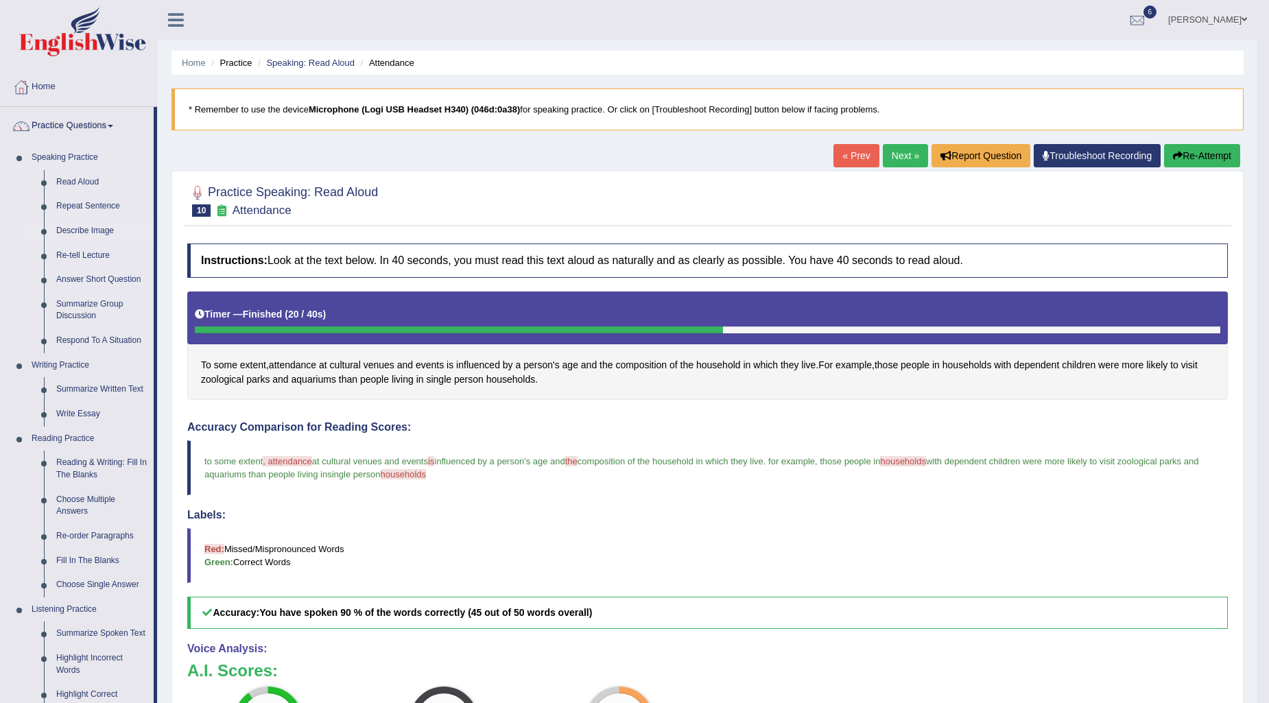
click at [91, 222] on link "Describe Image" at bounding box center [102, 231] width 104 height 25
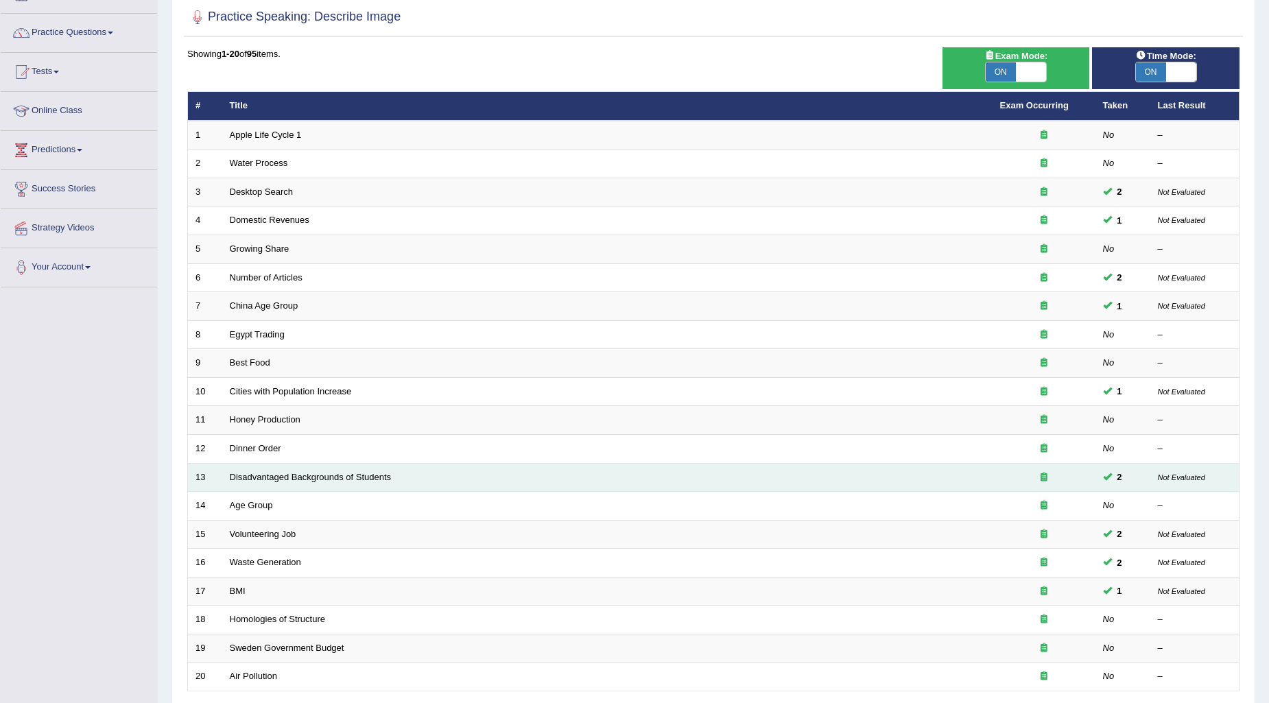
scroll to position [204, 0]
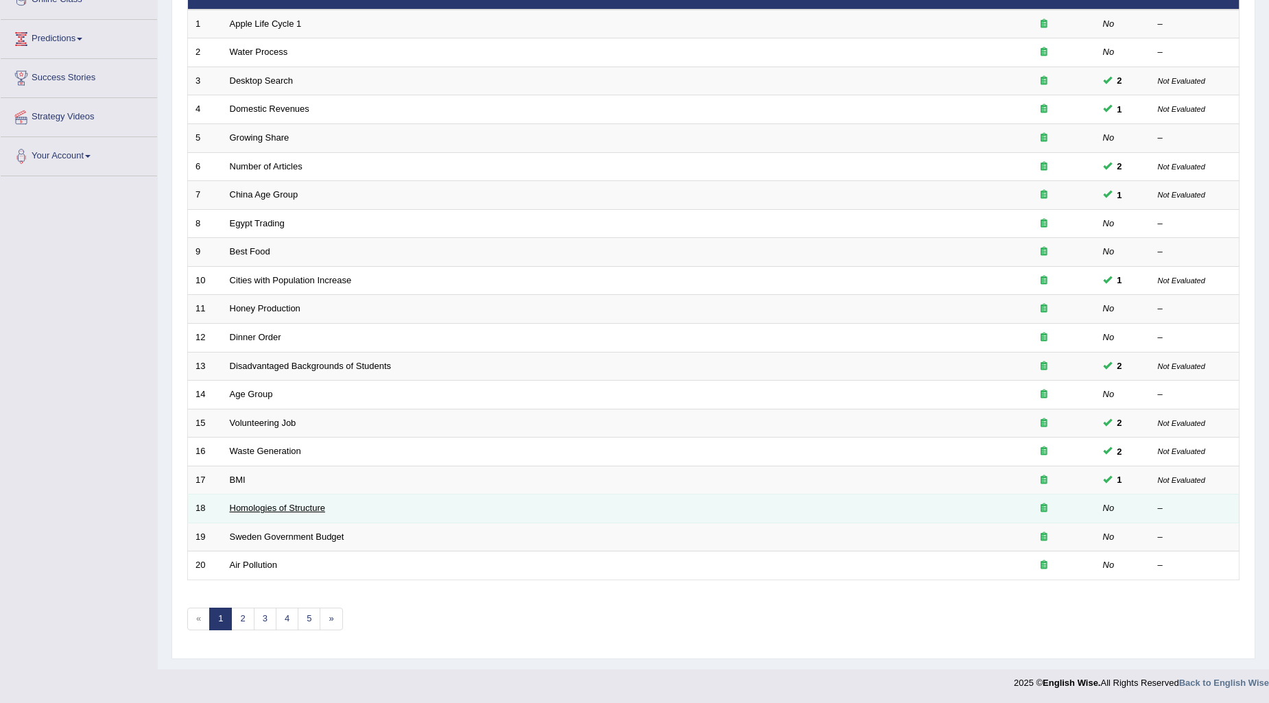
click at [265, 508] on link "Homologies of Structure" at bounding box center [277, 508] width 95 height 10
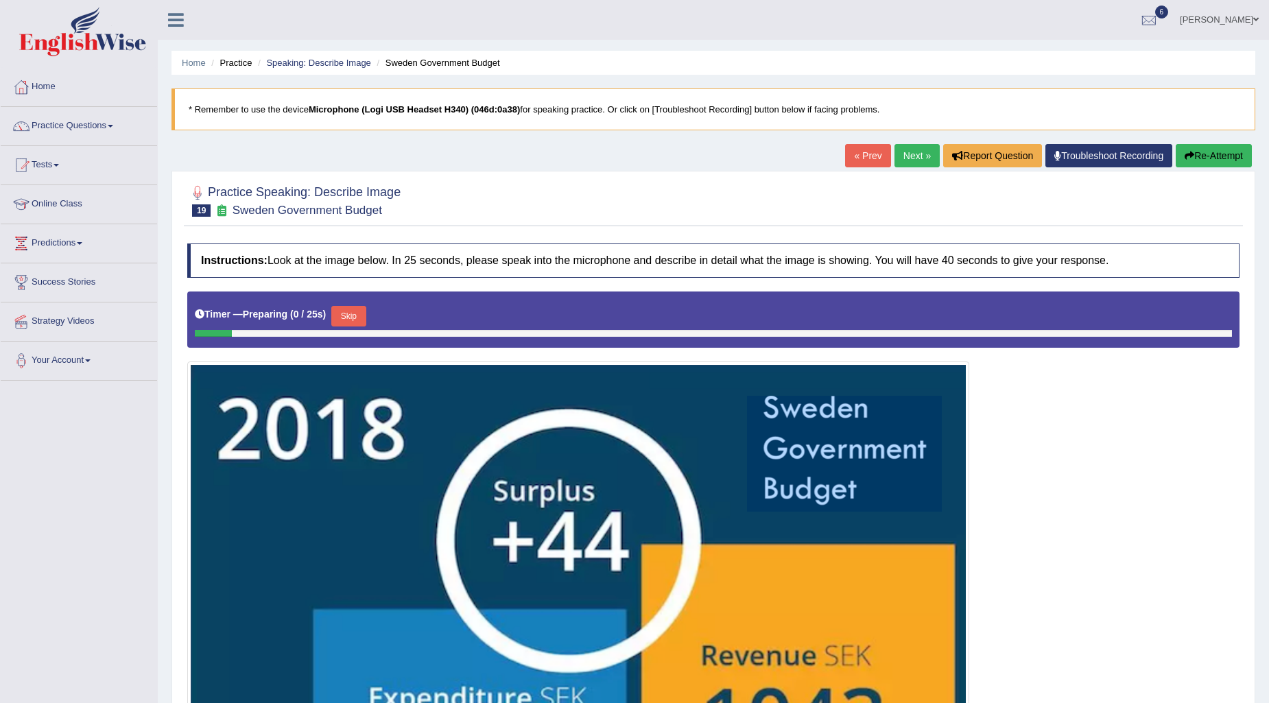
click at [915, 169] on div "« Prev Next » Report Question Troubleshoot Recording Re-Attempt" at bounding box center [1050, 157] width 410 height 27
click at [914, 161] on link "Next »" at bounding box center [917, 155] width 45 height 23
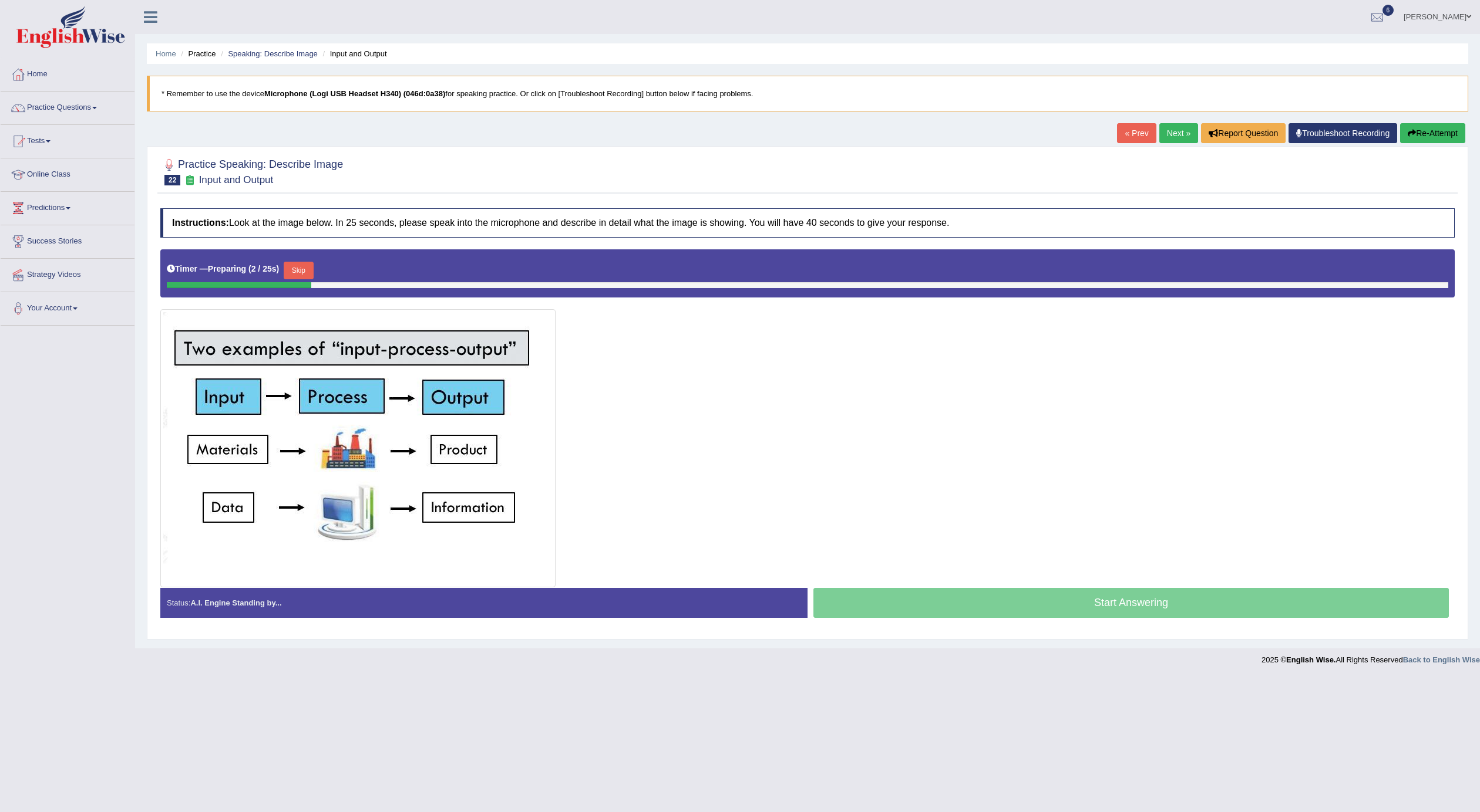
click at [1182, 131] on link "Next »" at bounding box center [1178, 133] width 39 height 20
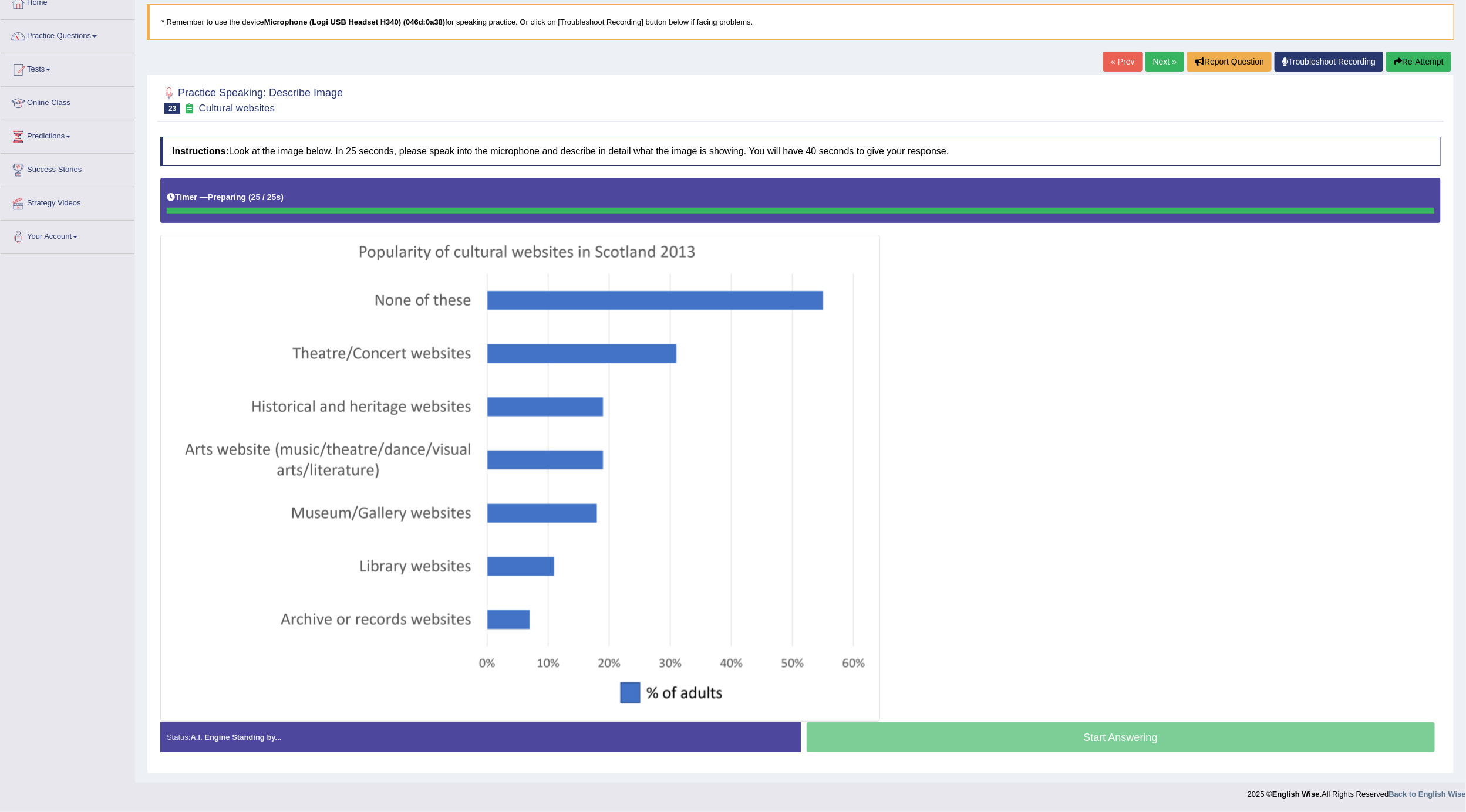
scroll to position [75, 0]
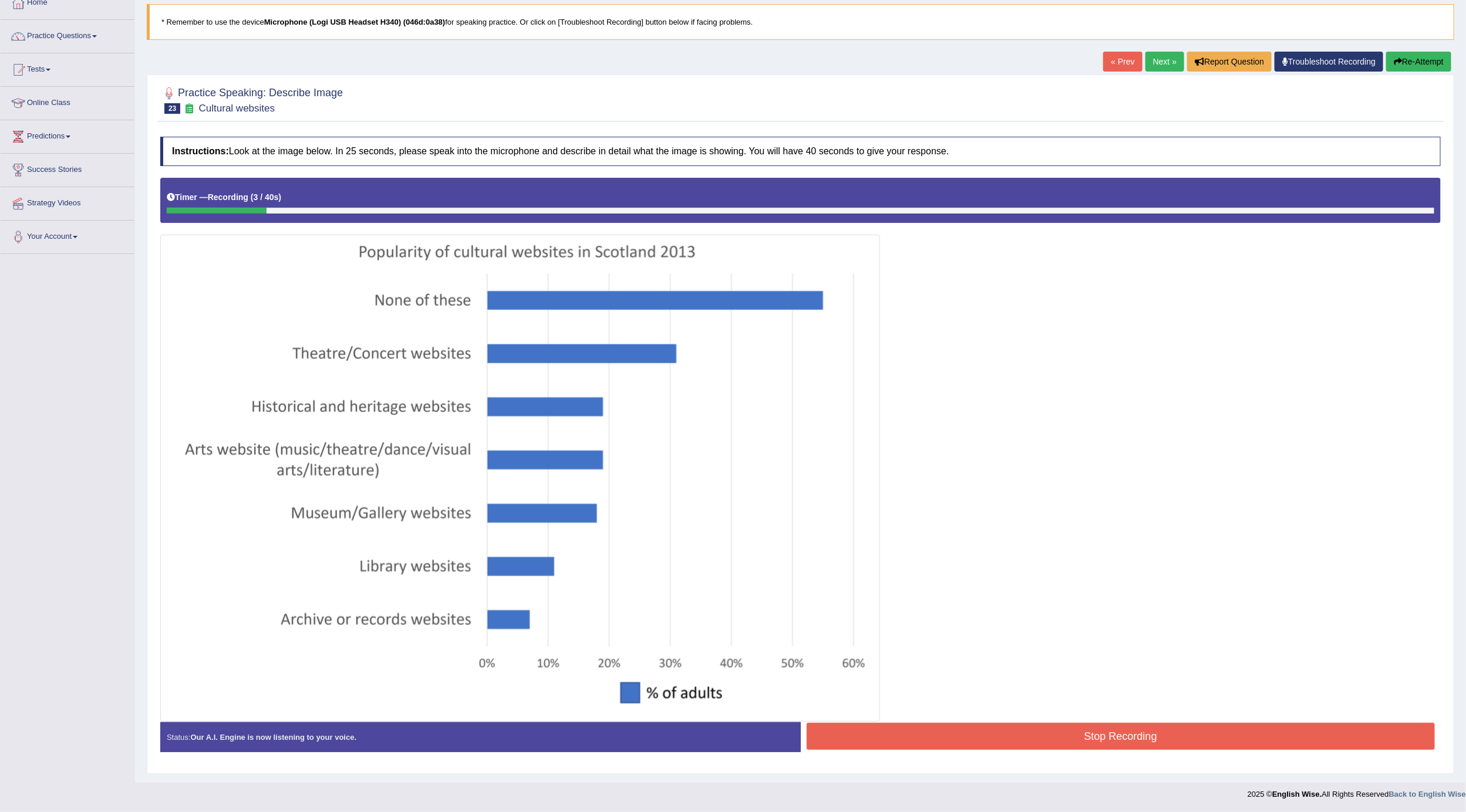
click at [1437, 55] on button "Re-Attempt" at bounding box center [1419, 61] width 65 height 20
click at [1433, 59] on button "Re-Attempt" at bounding box center [1419, 61] width 65 height 20
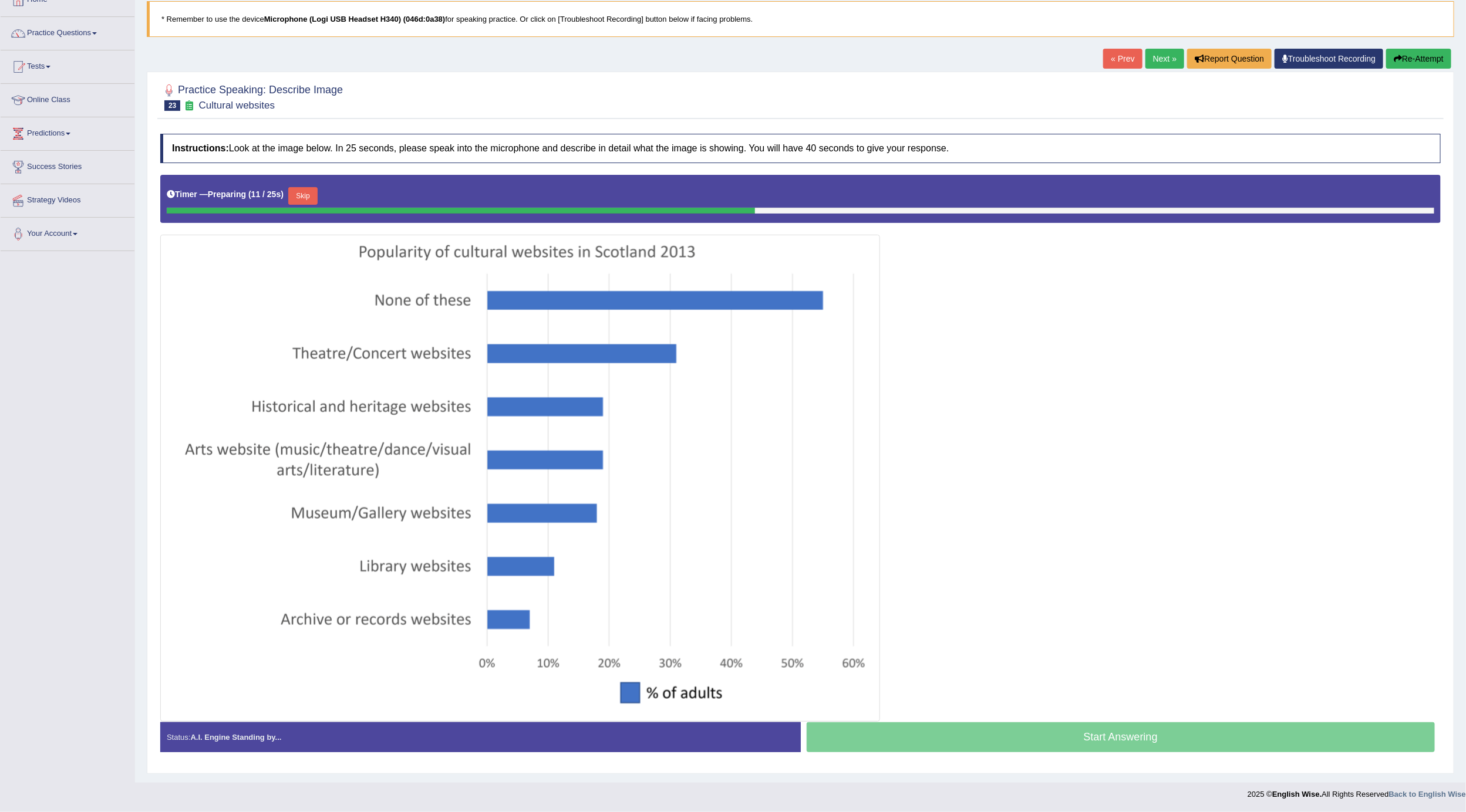
click at [1429, 50] on button "Re-Attempt" at bounding box center [1419, 58] width 65 height 20
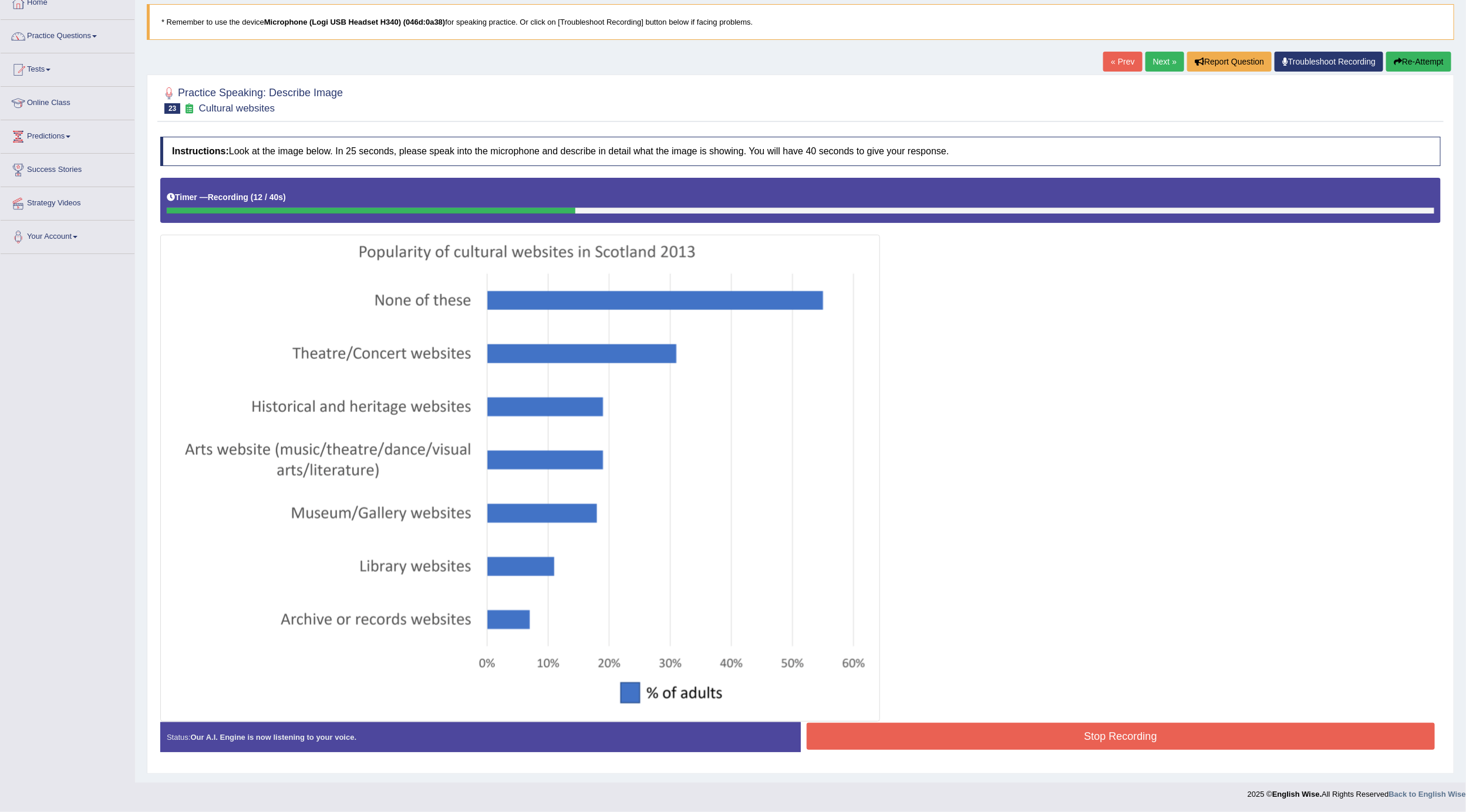
click at [1431, 53] on button "Re-Attempt" at bounding box center [1419, 61] width 65 height 20
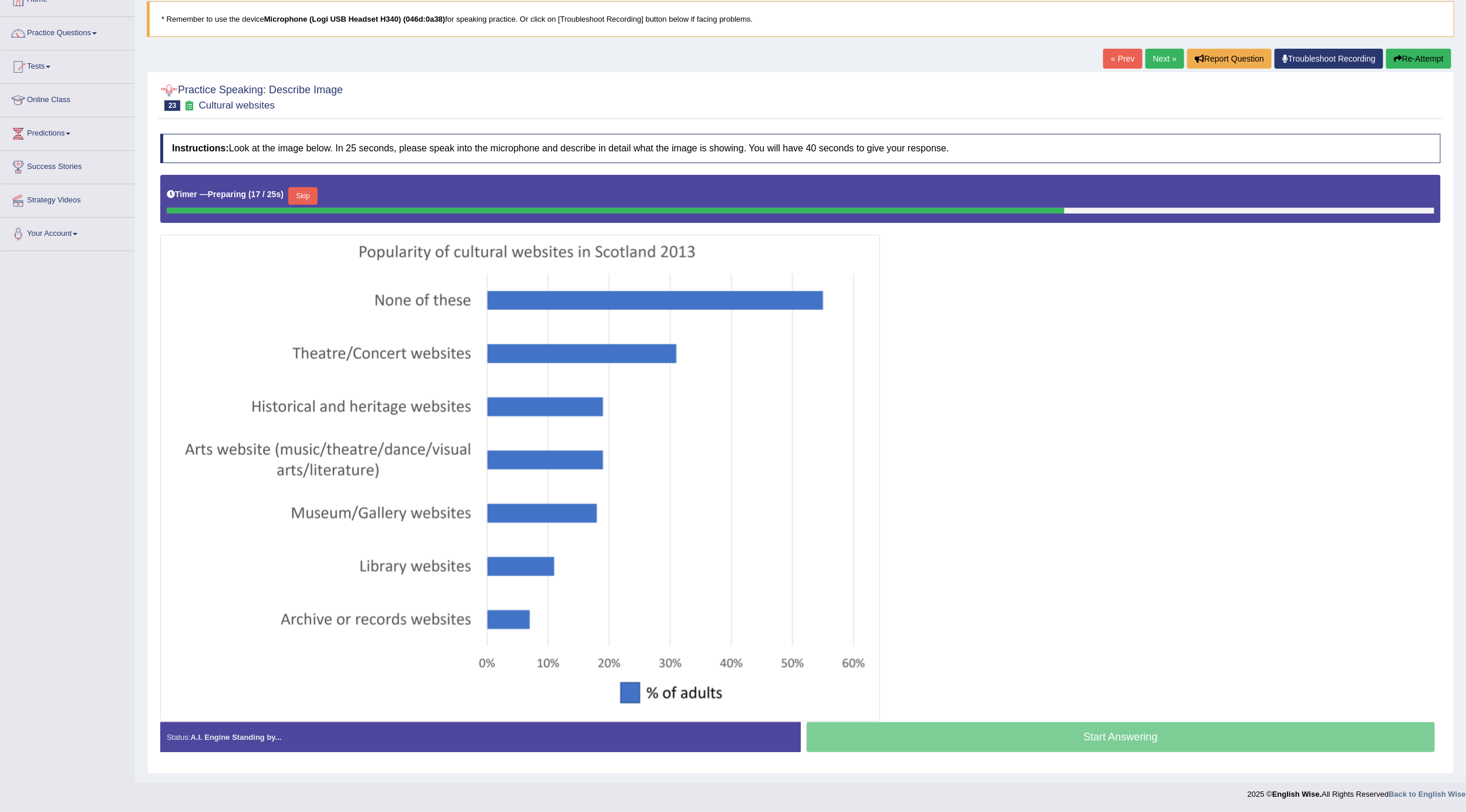
click at [298, 195] on button "Skip" at bounding box center [303, 196] width 29 height 18
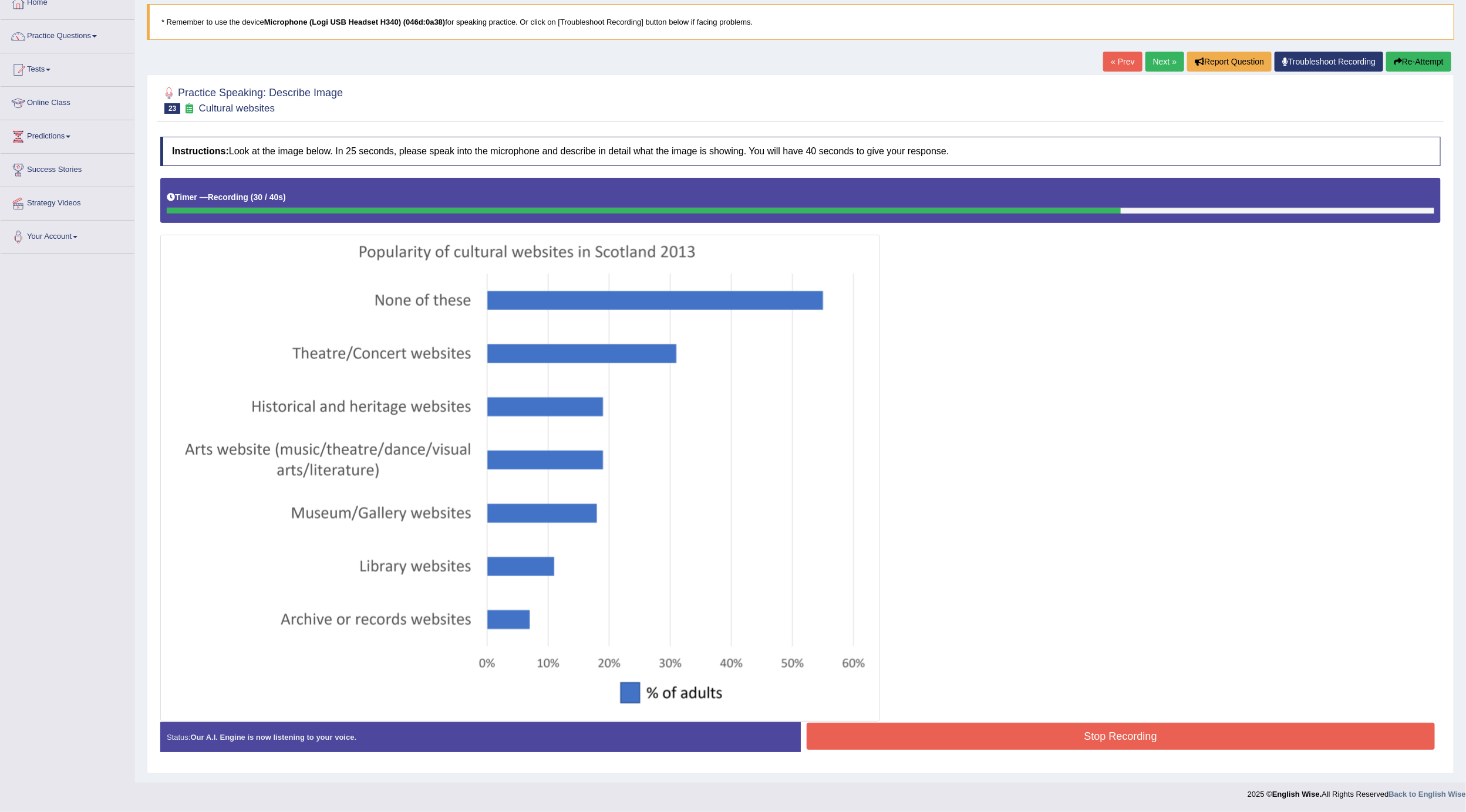
click at [1434, 57] on button "Re-Attempt" at bounding box center [1419, 61] width 65 height 20
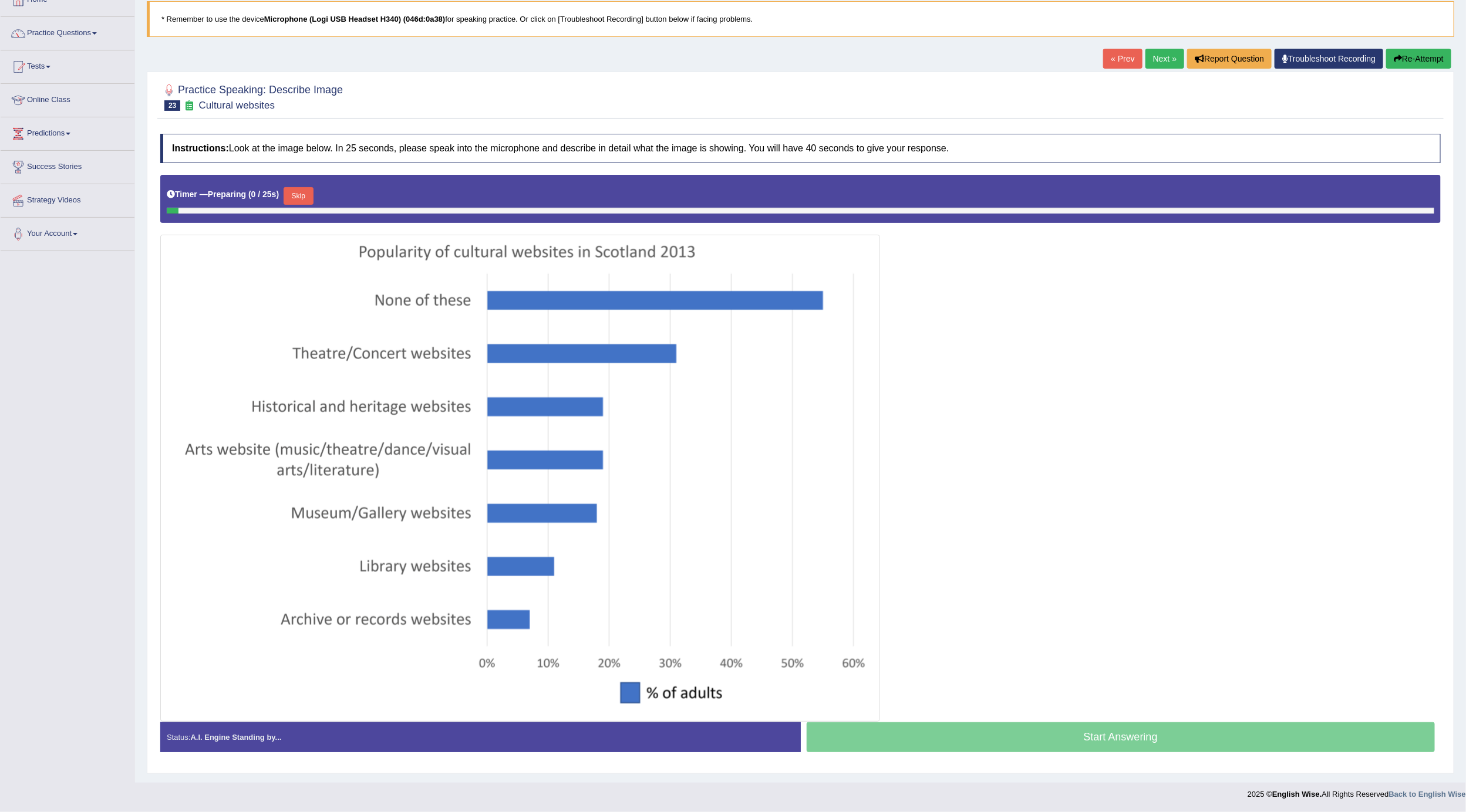
scroll to position [75, 0]
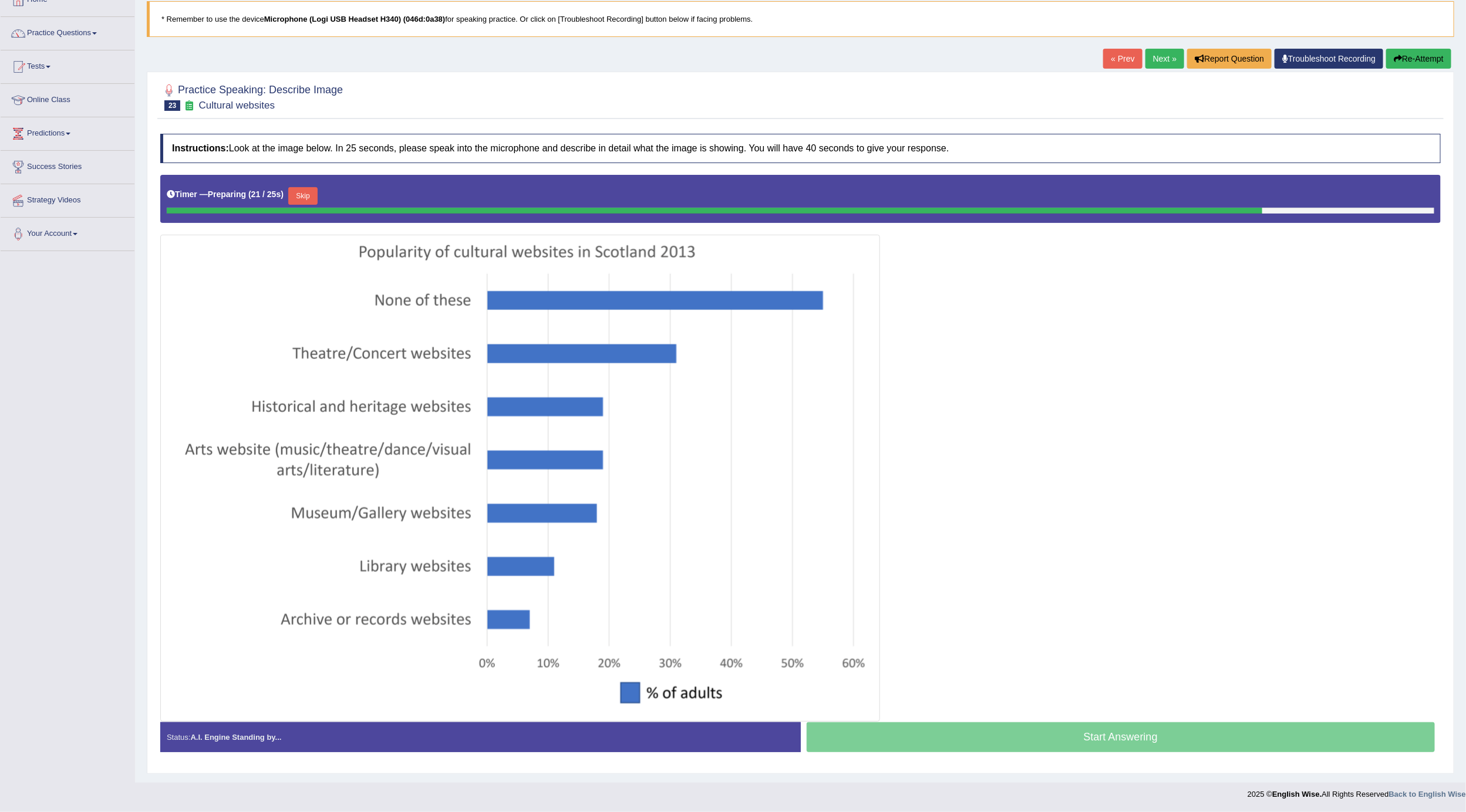
click at [1436, 63] on button "Re-Attempt" at bounding box center [1419, 58] width 65 height 20
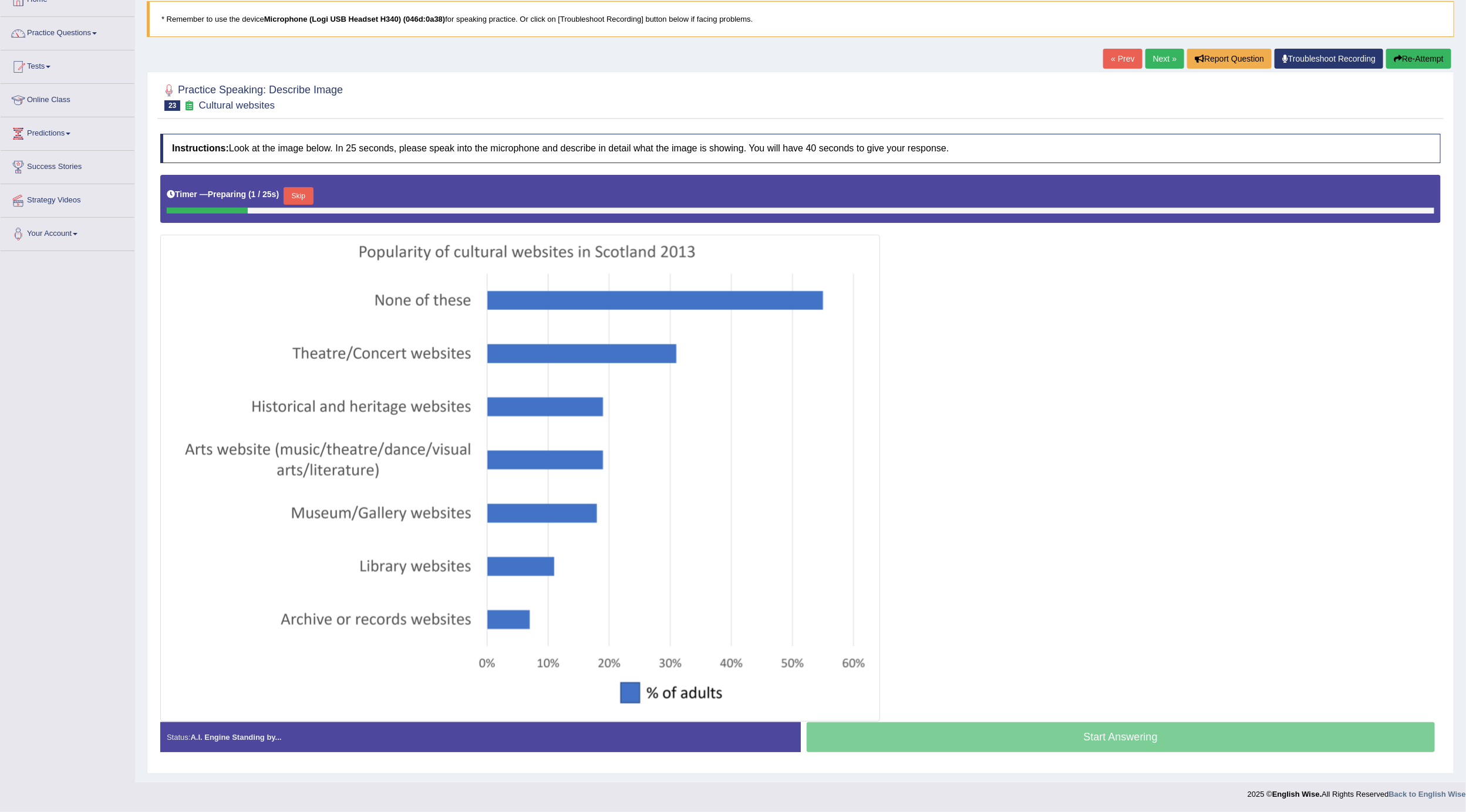
click at [306, 195] on button "Skip" at bounding box center [298, 196] width 29 height 18
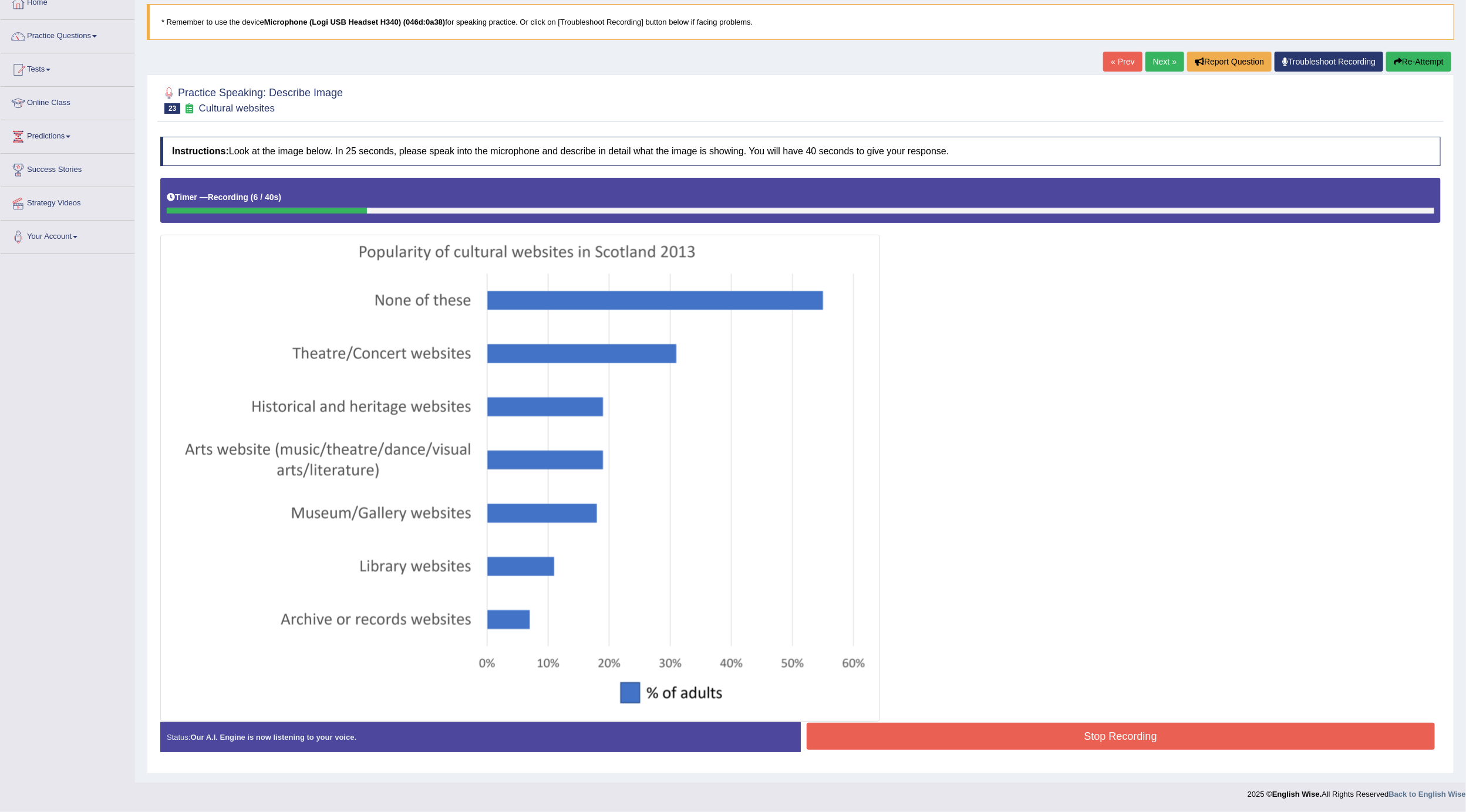
click at [1433, 62] on button "Re-Attempt" at bounding box center [1419, 61] width 65 height 20
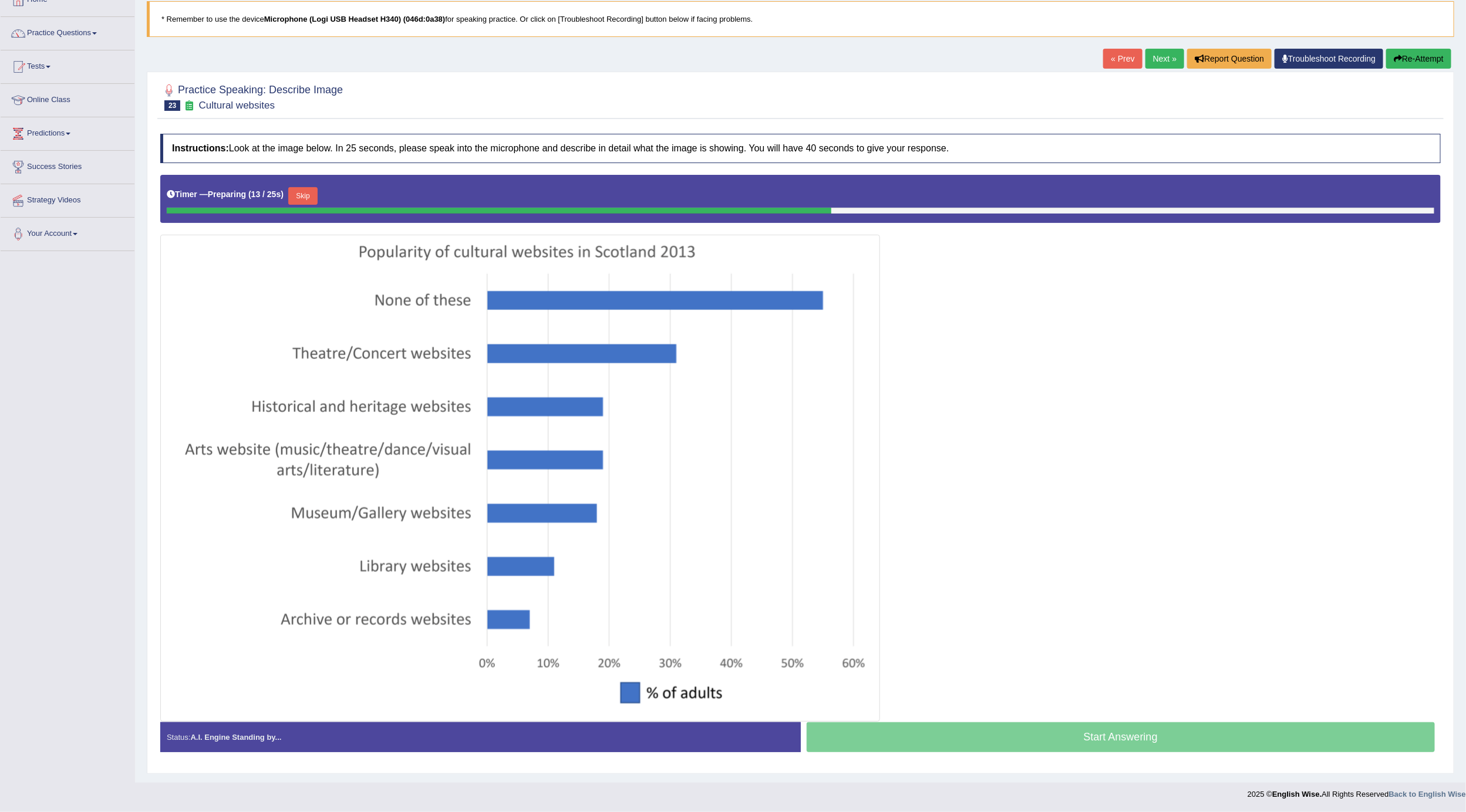
click at [315, 201] on button "Skip" at bounding box center [303, 196] width 29 height 18
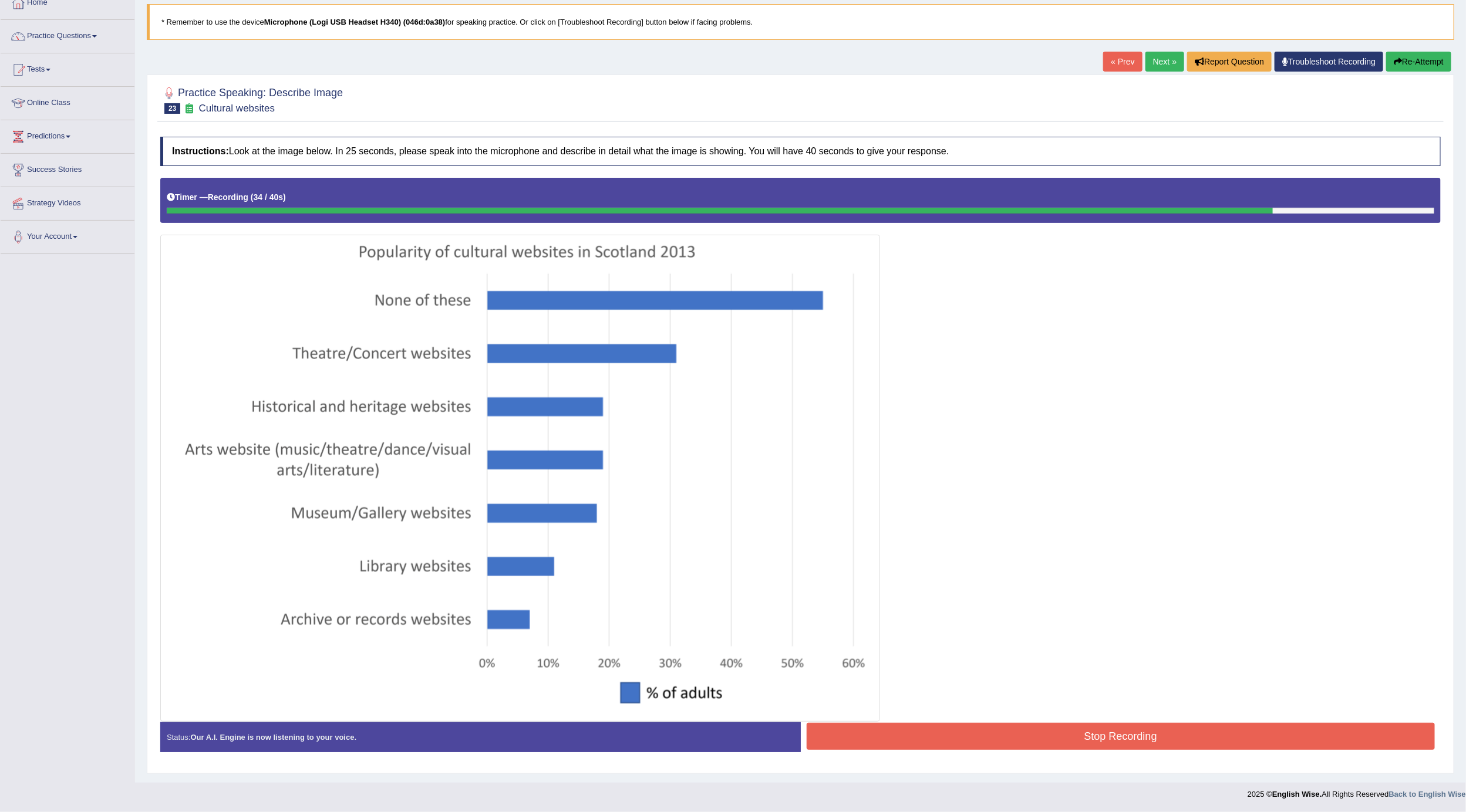
click at [1052, 734] on button "Stop Recording" at bounding box center [1121, 737] width 629 height 27
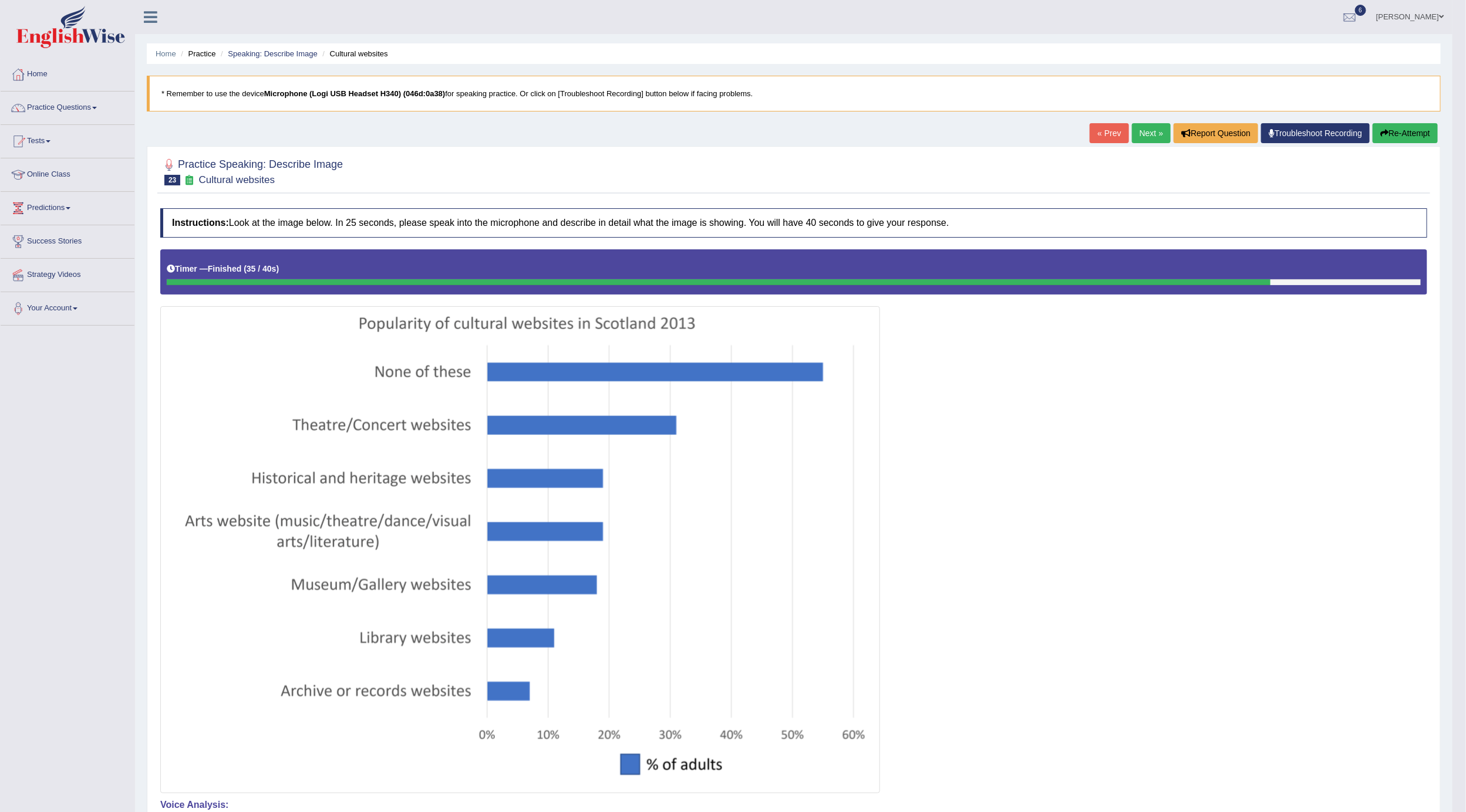
click at [1147, 133] on link "Next »" at bounding box center [1151, 133] width 39 height 20
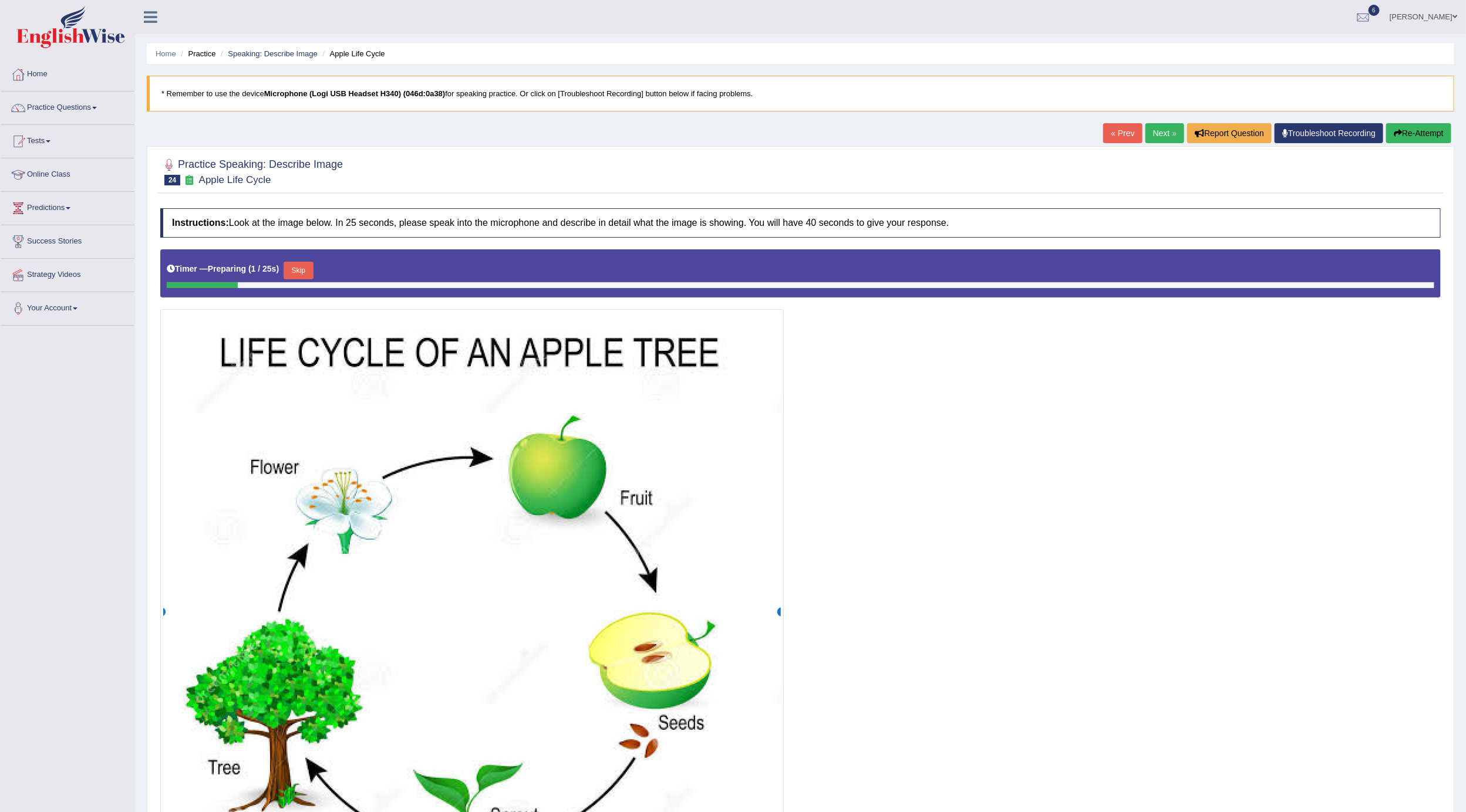
click at [1162, 118] on div "Home Practice Speaking: Describe Image Apple Life Cycle * Remember to use the d…" at bounding box center [800, 489] width 1331 height 980
click at [1162, 129] on link "Next »" at bounding box center [1164, 133] width 39 height 20
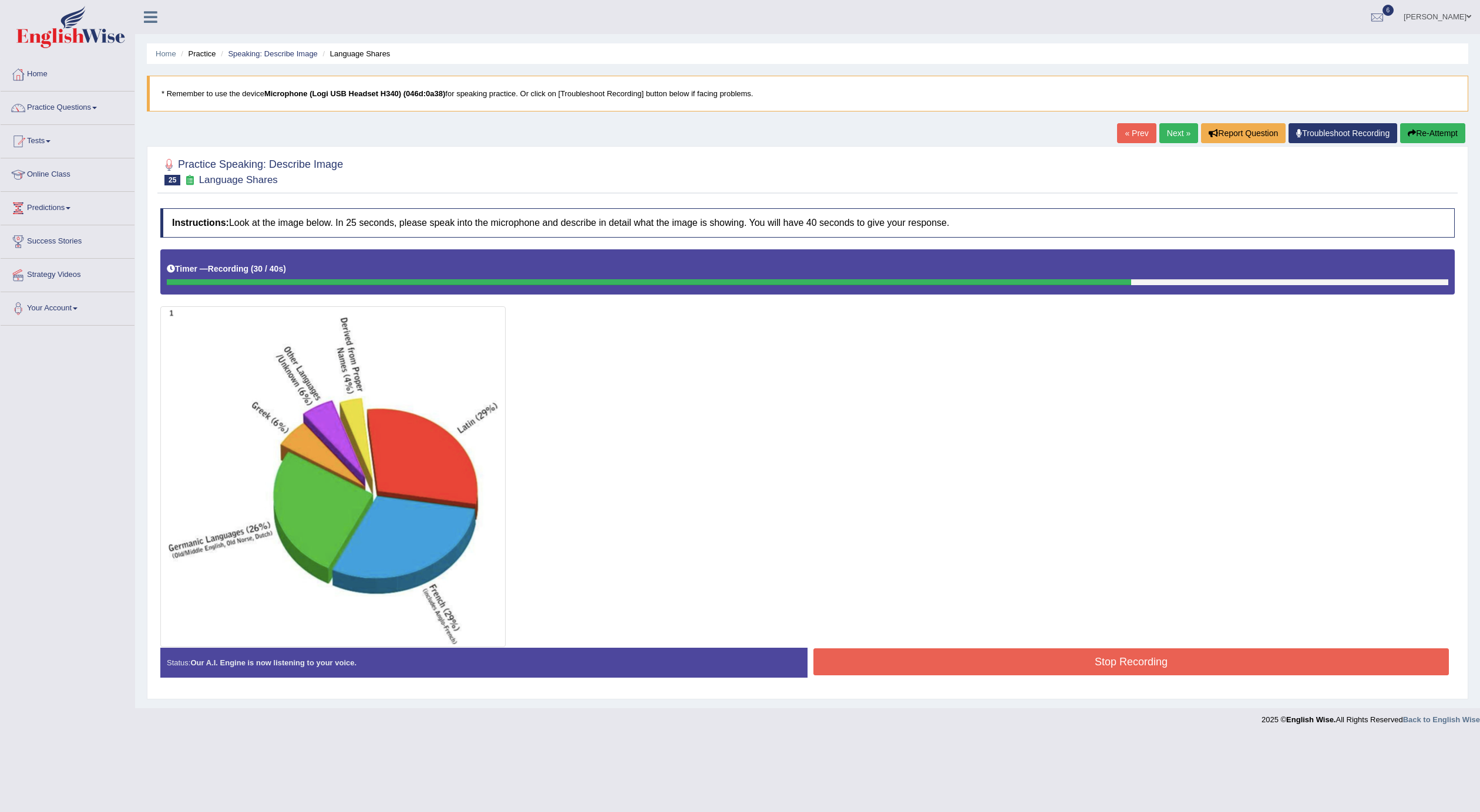
click at [1440, 130] on button "Re-Attempt" at bounding box center [1432, 133] width 65 height 20
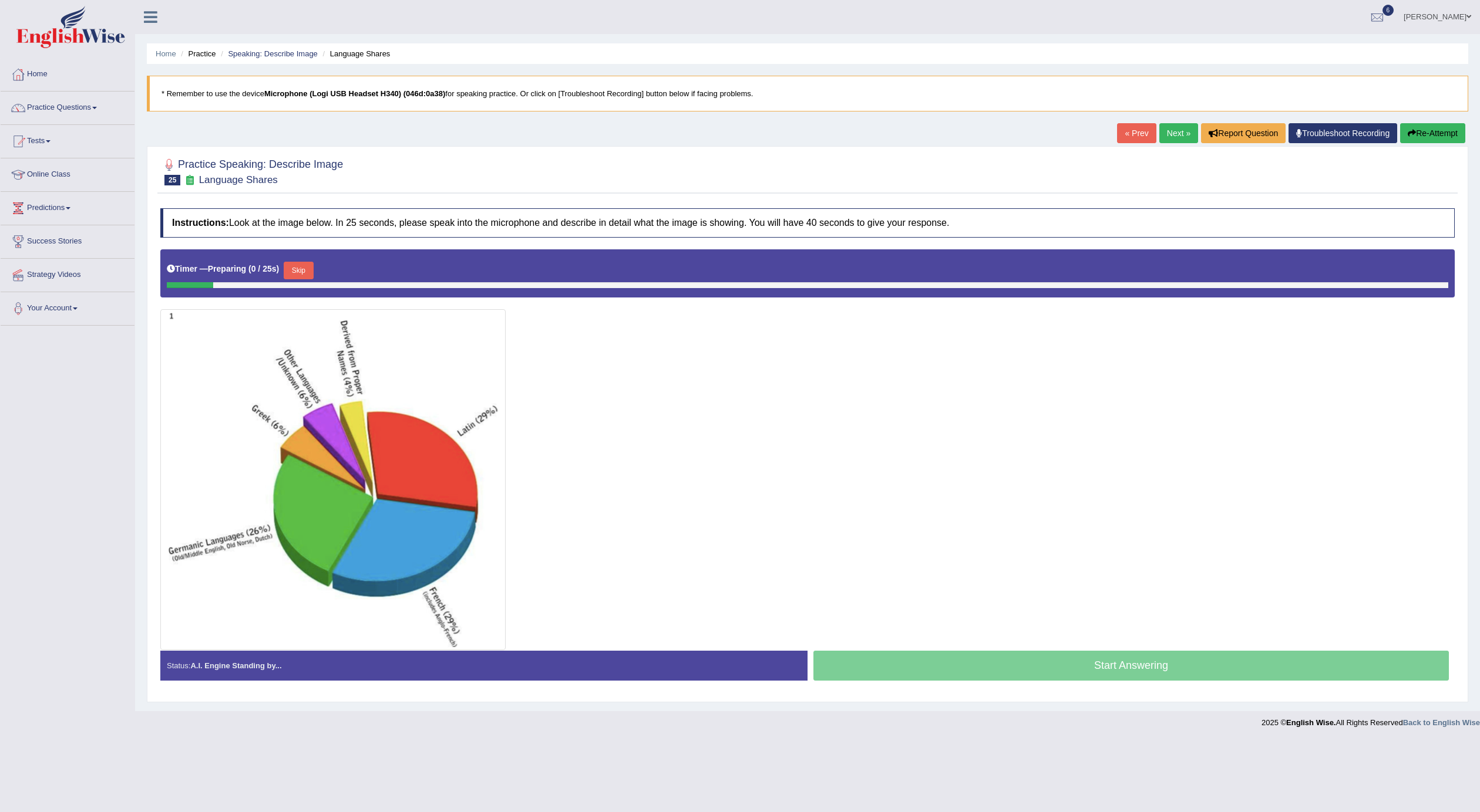
click at [312, 274] on button "Skip" at bounding box center [298, 270] width 29 height 18
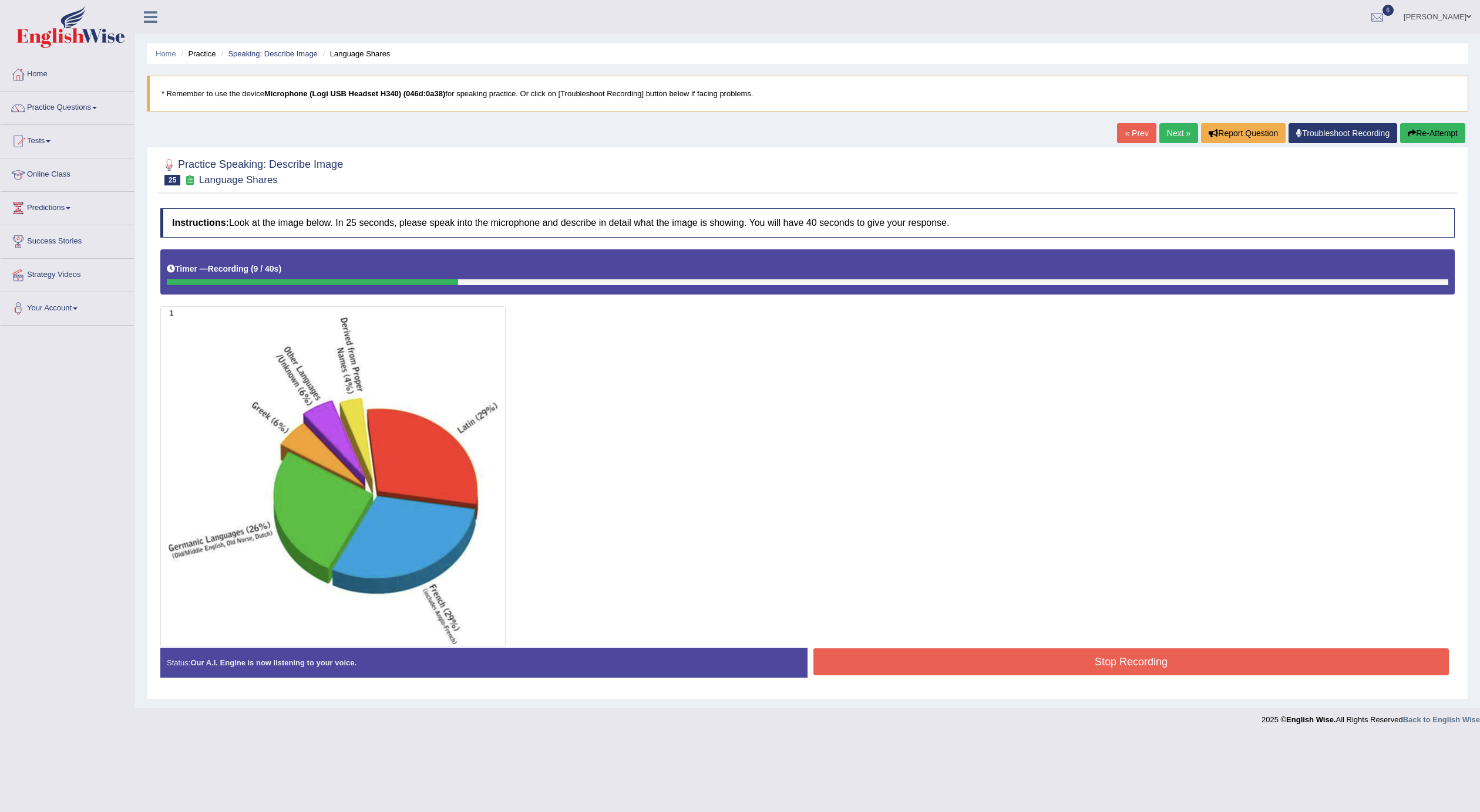
click at [1441, 128] on button "Re-Attempt" at bounding box center [1432, 133] width 65 height 20
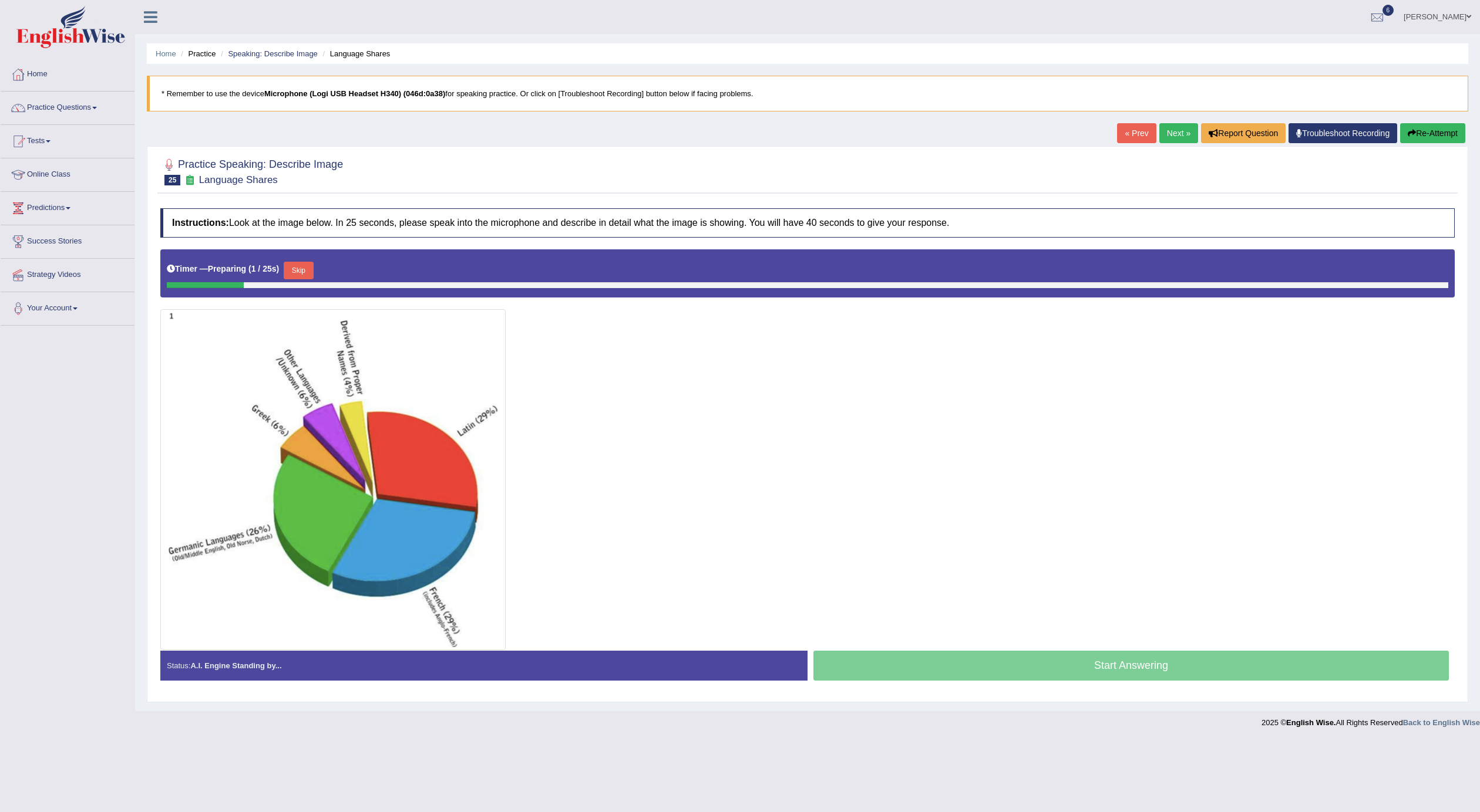
click at [298, 266] on button "Skip" at bounding box center [298, 270] width 29 height 18
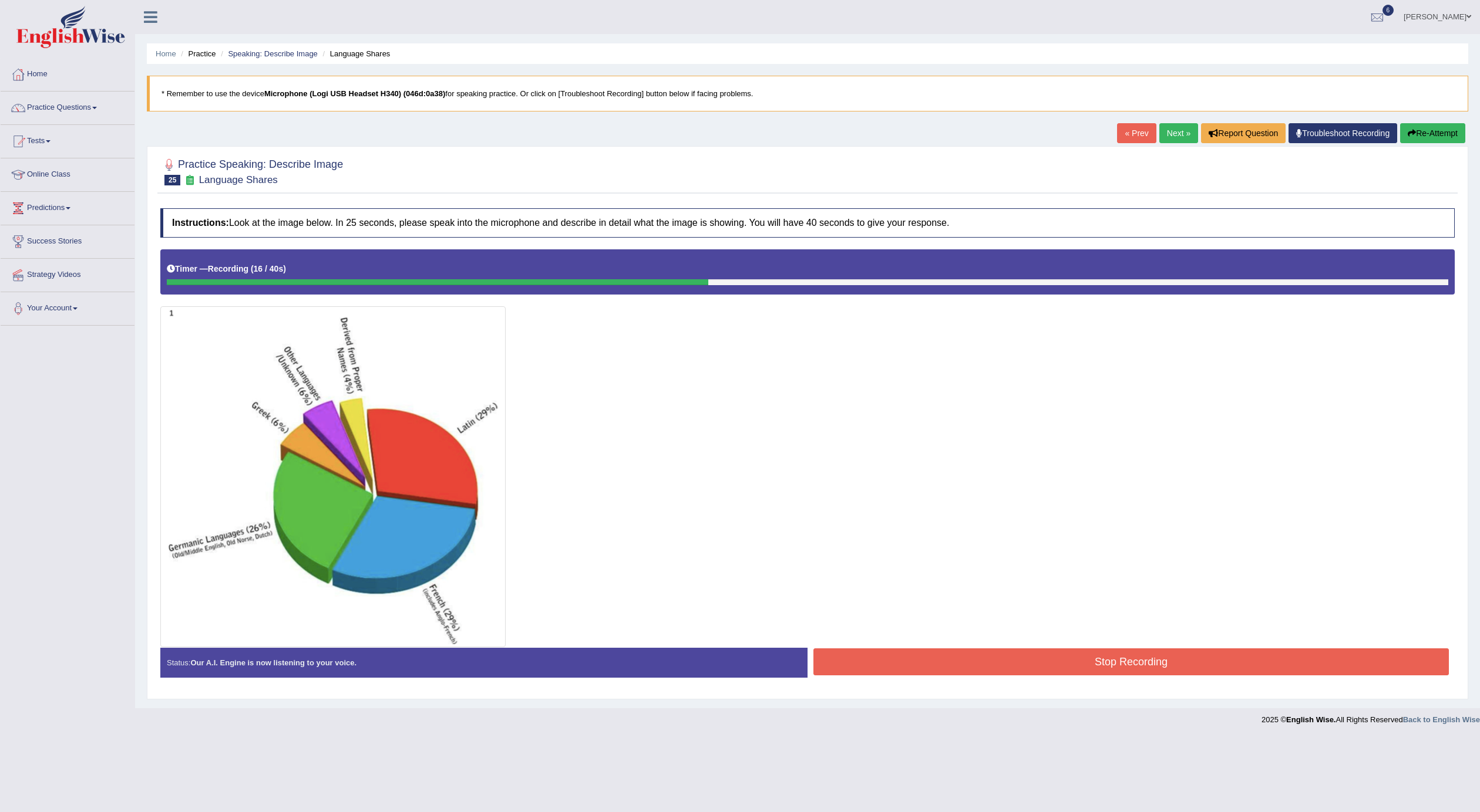
click at [1459, 133] on button "Re-Attempt" at bounding box center [1432, 133] width 65 height 20
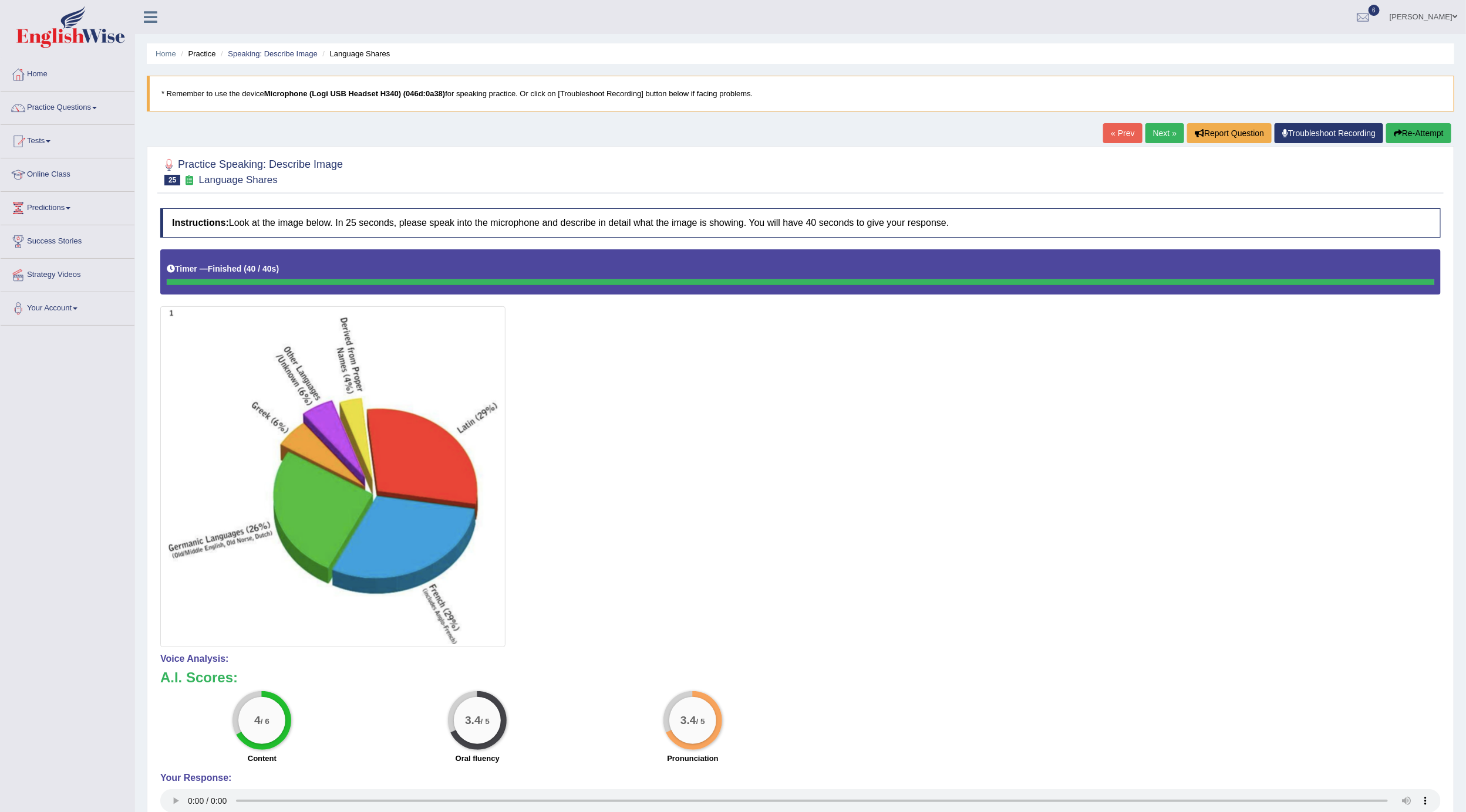
click at [1433, 132] on button "Re-Attempt" at bounding box center [1419, 133] width 65 height 20
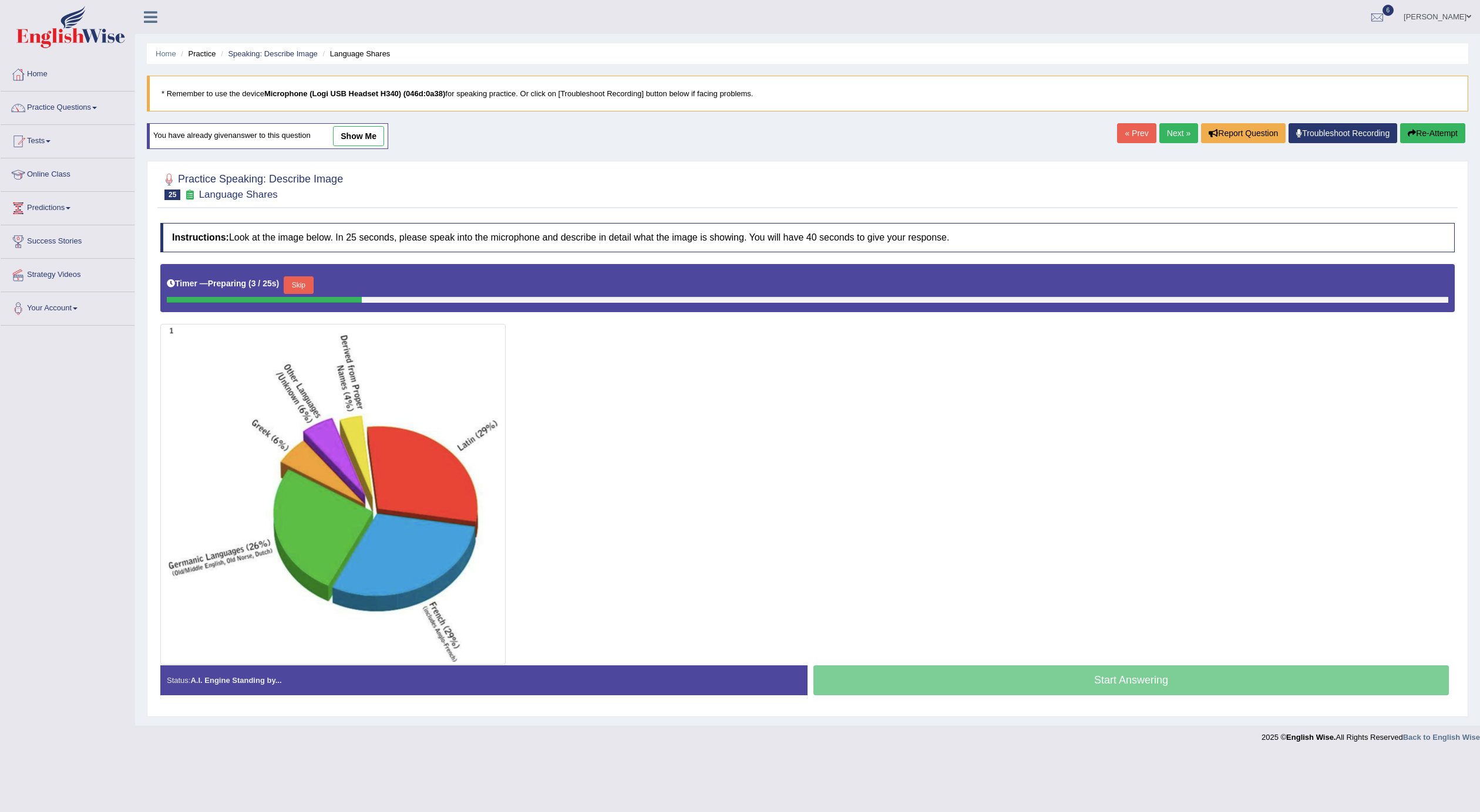
click at [303, 279] on button "Skip" at bounding box center [298, 285] width 29 height 18
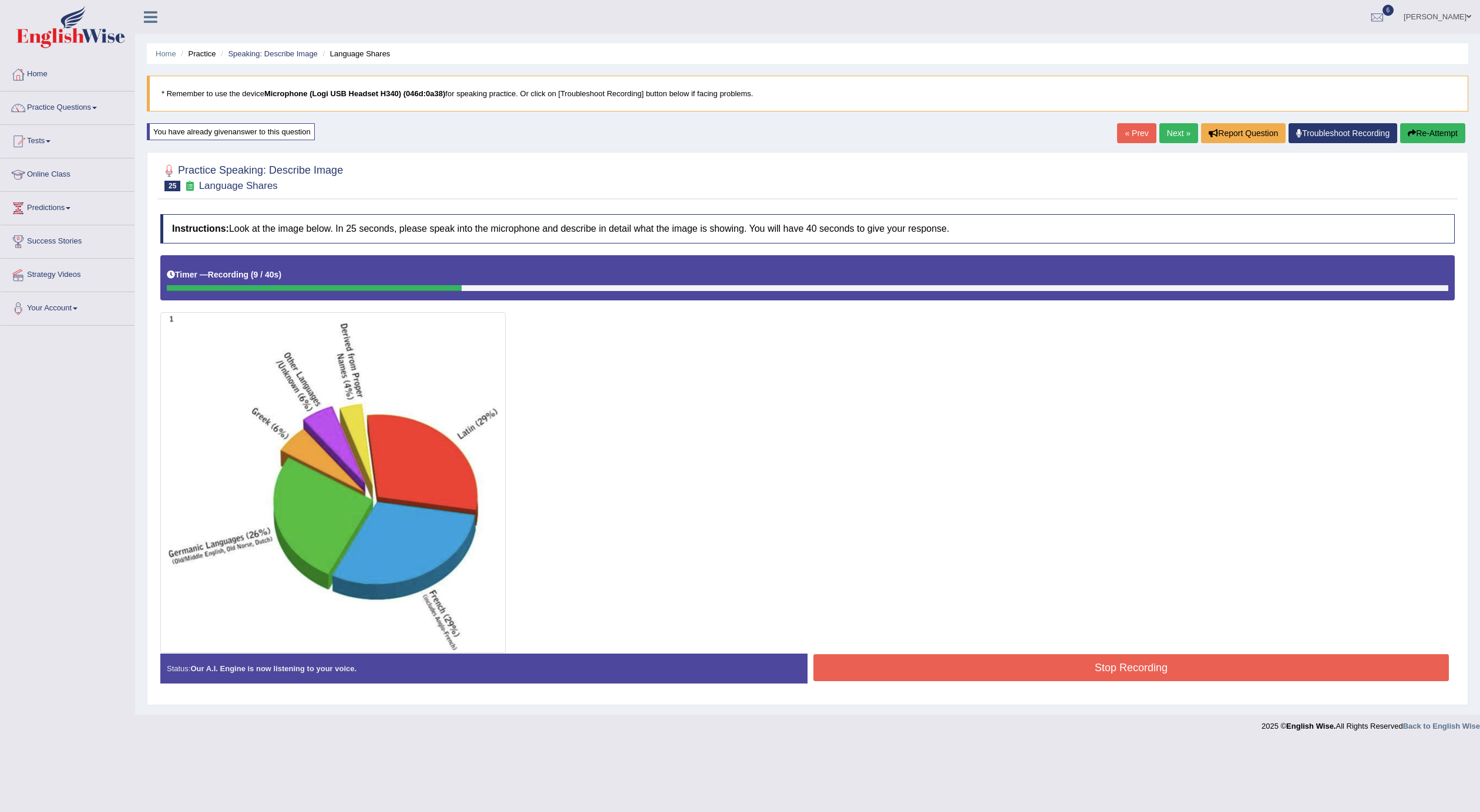
click at [1183, 132] on link "Next »" at bounding box center [1178, 133] width 39 height 20
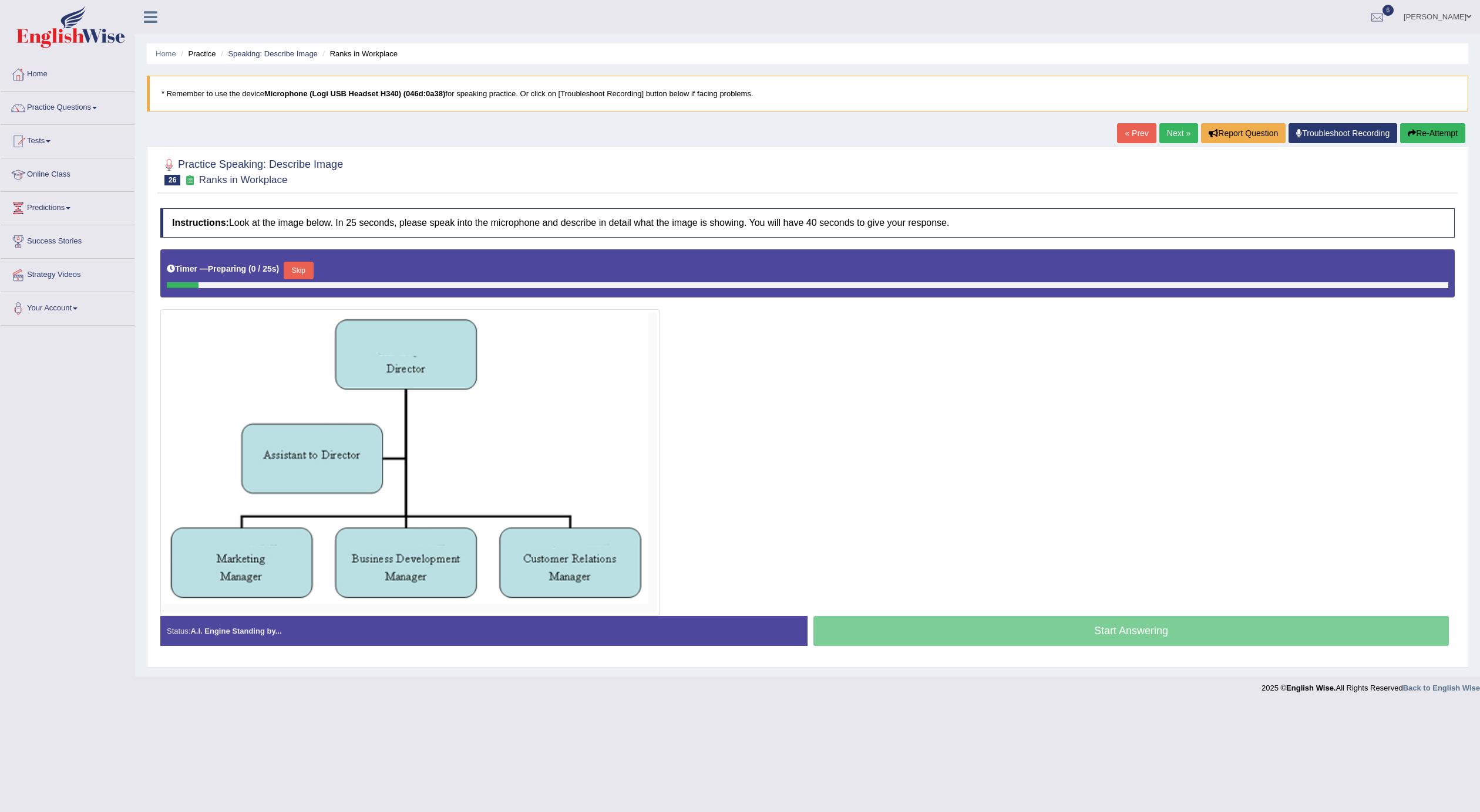
click at [1164, 143] on link "Next »" at bounding box center [1178, 133] width 39 height 20
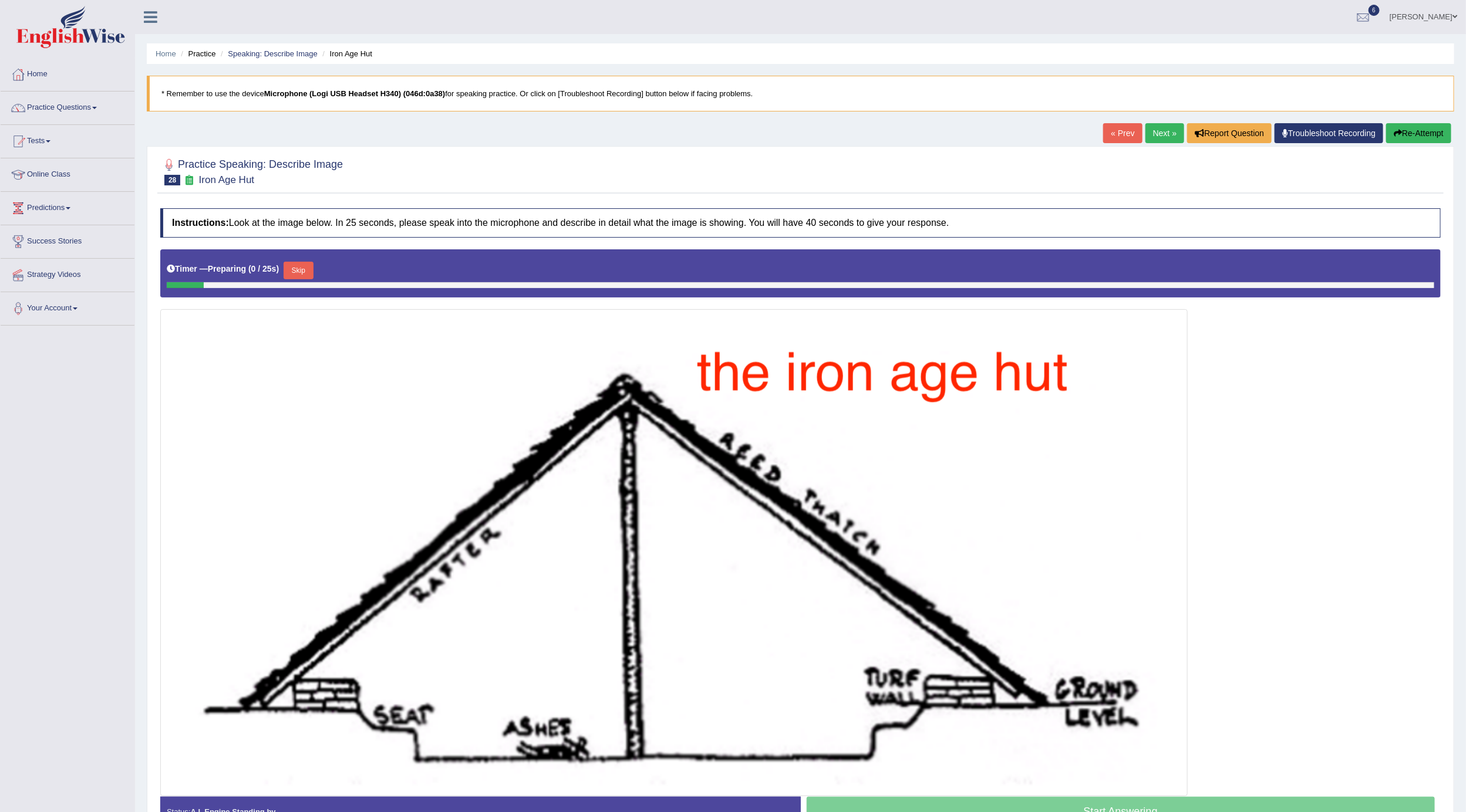
click at [1164, 143] on link "Next »" at bounding box center [1164, 133] width 39 height 20
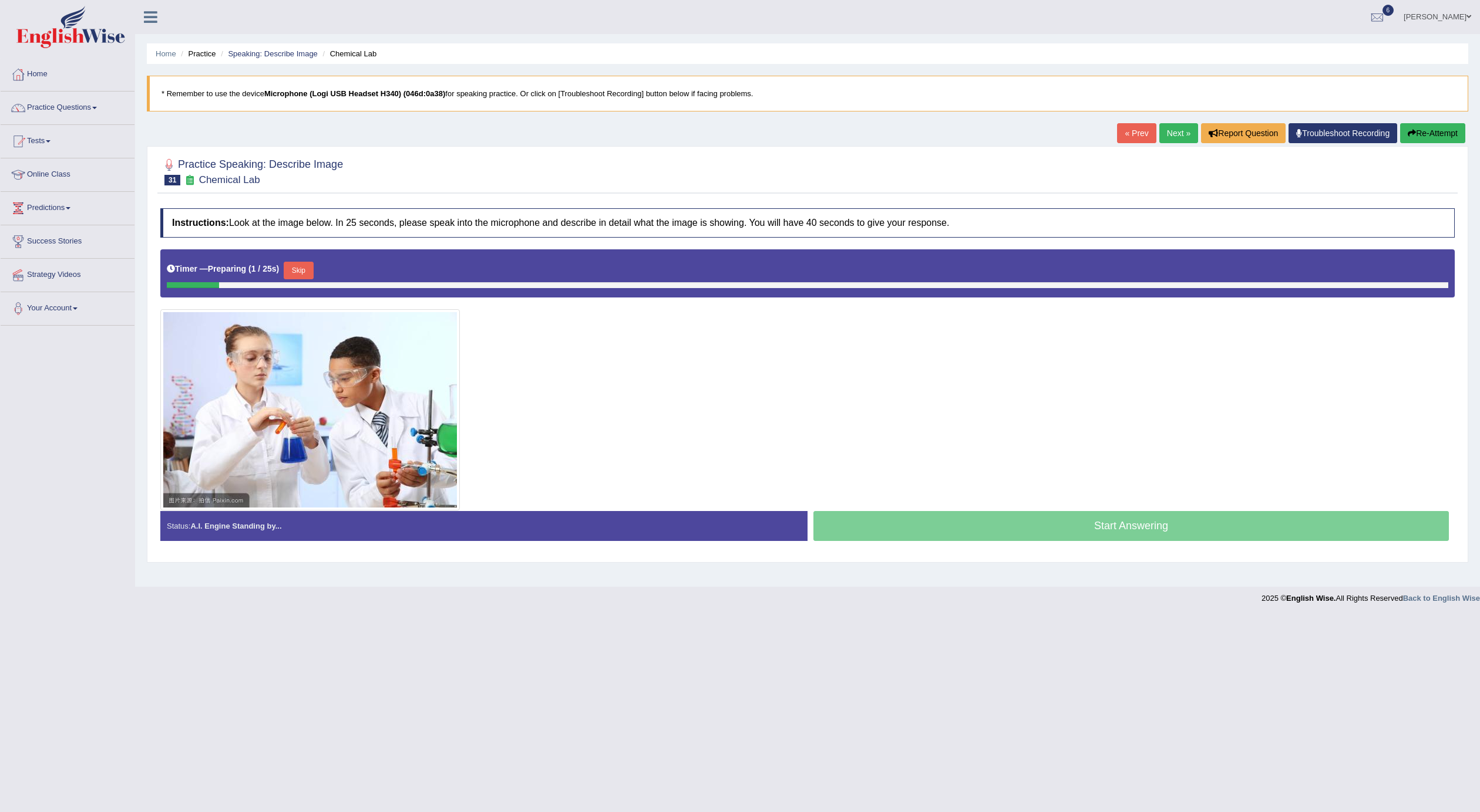
click at [1165, 139] on link "Next »" at bounding box center [1178, 133] width 39 height 20
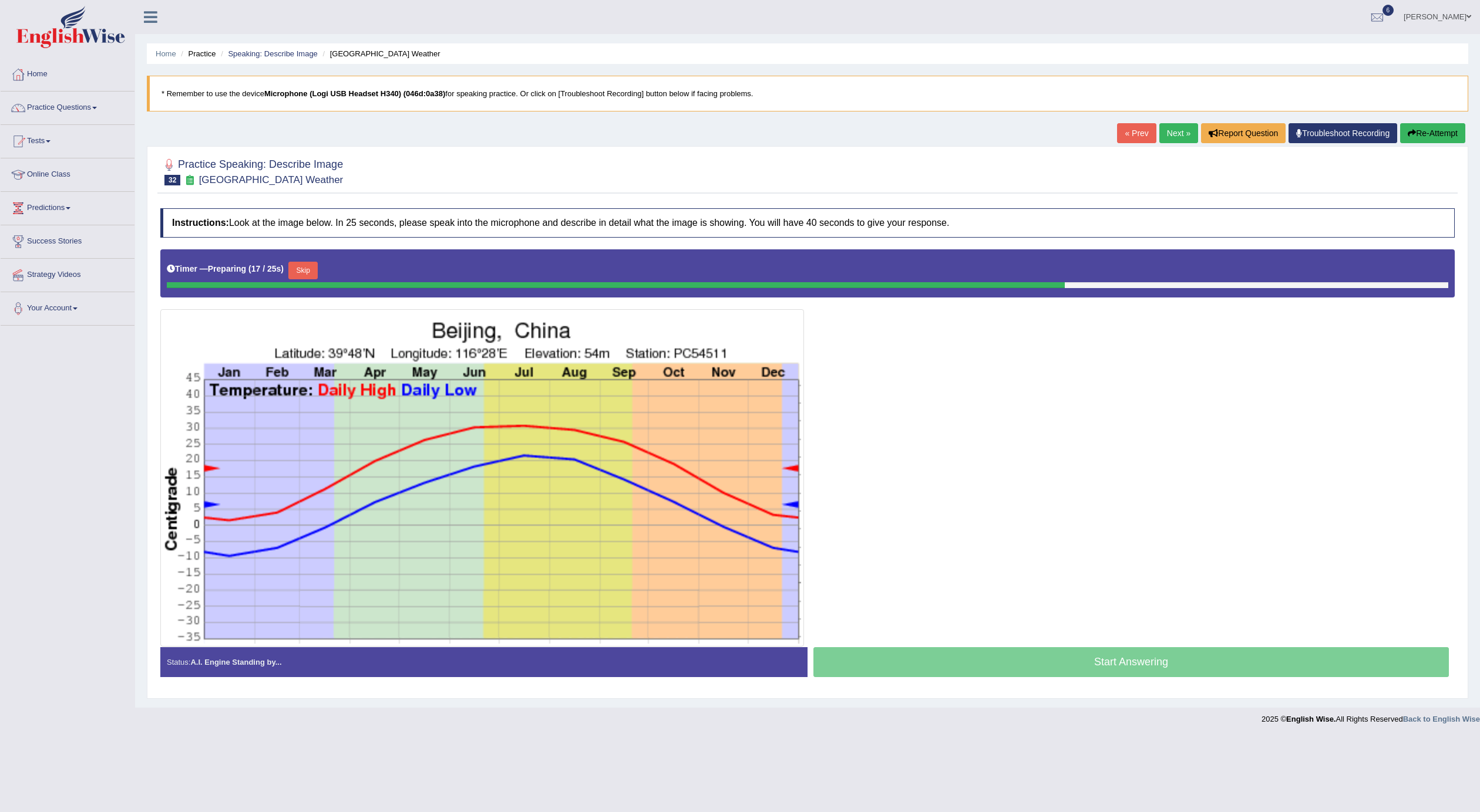
click at [1172, 136] on link "Next »" at bounding box center [1178, 133] width 39 height 20
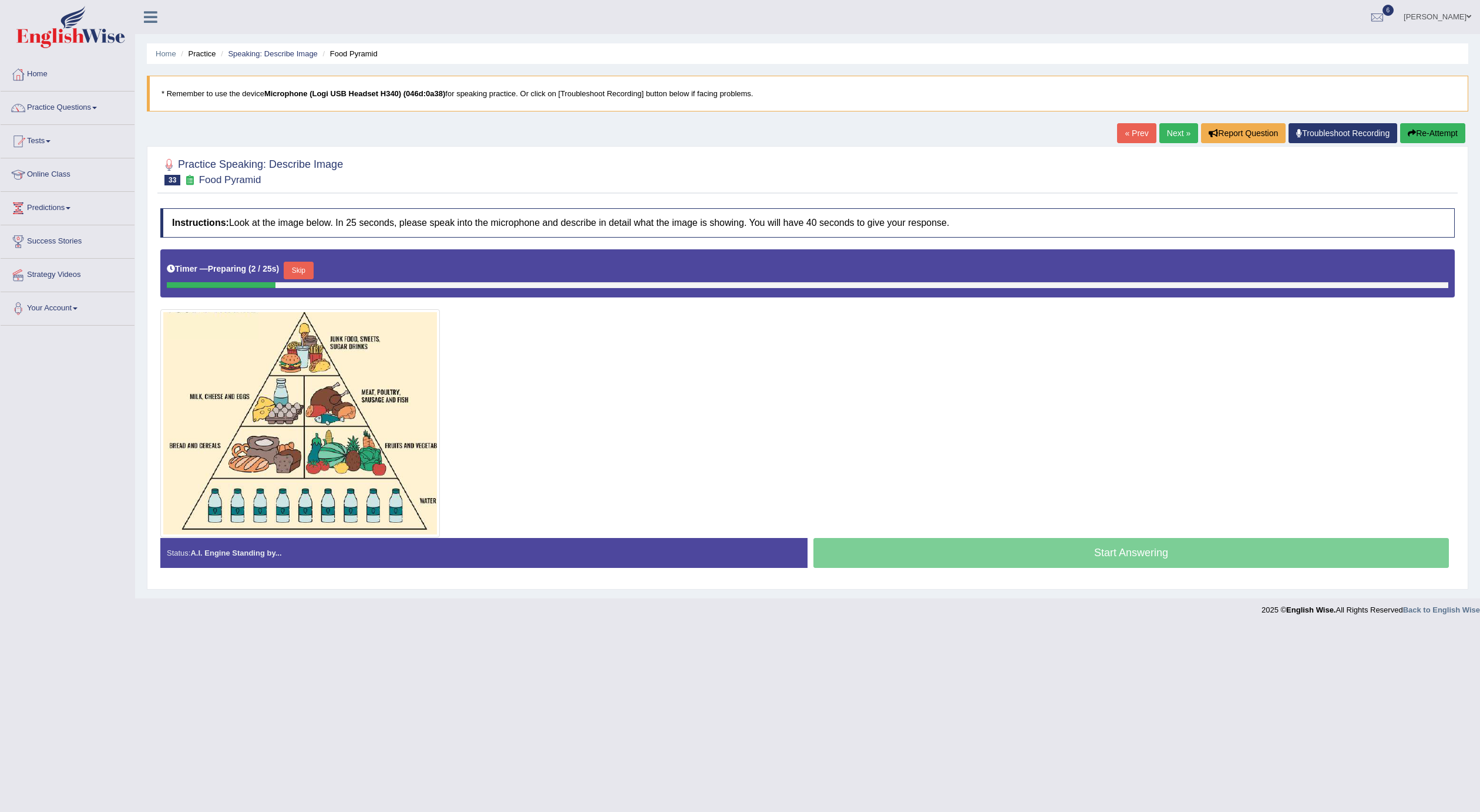
click at [1172, 136] on link "Next »" at bounding box center [1178, 133] width 39 height 20
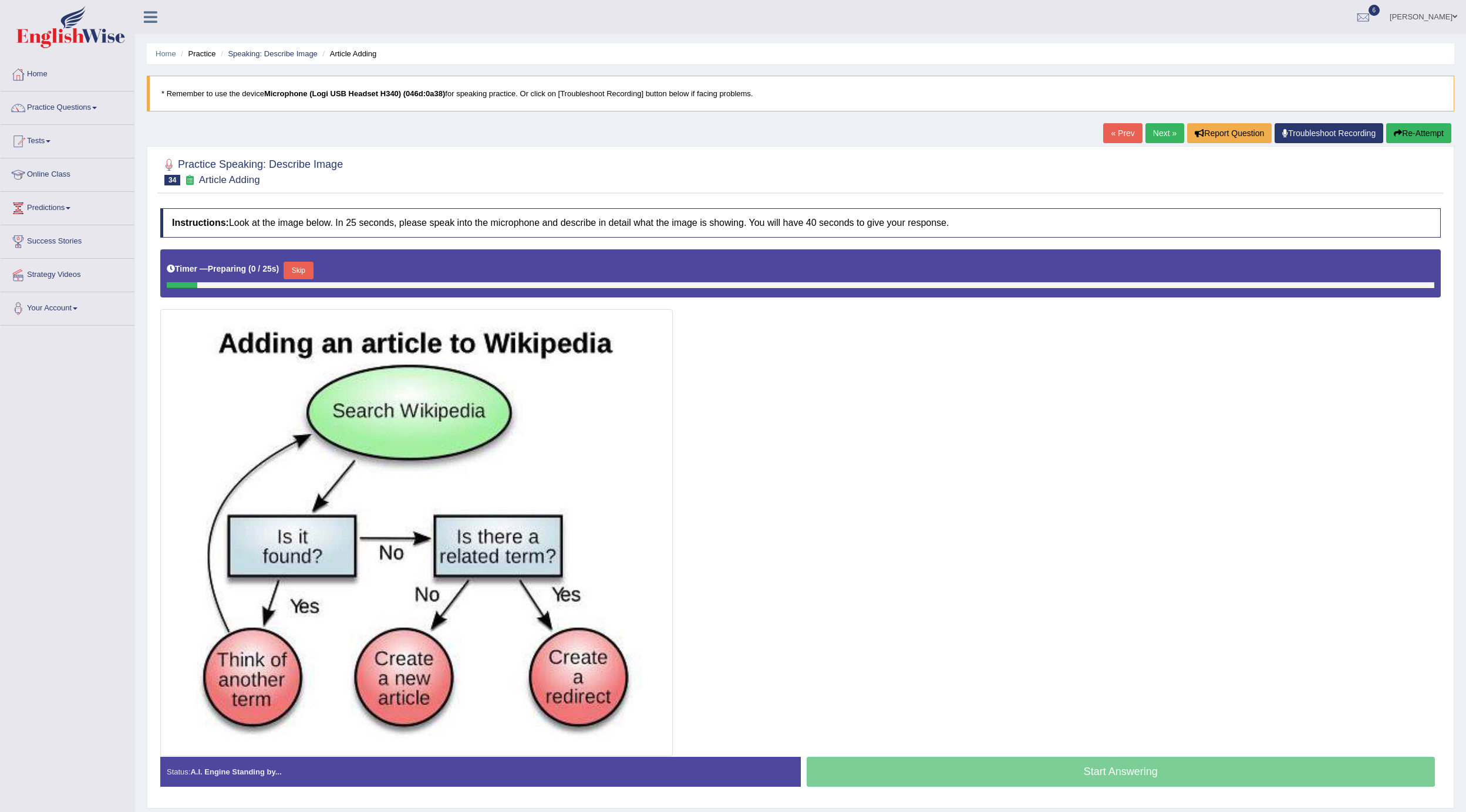
click at [1172, 136] on link "Next »" at bounding box center [1164, 133] width 39 height 20
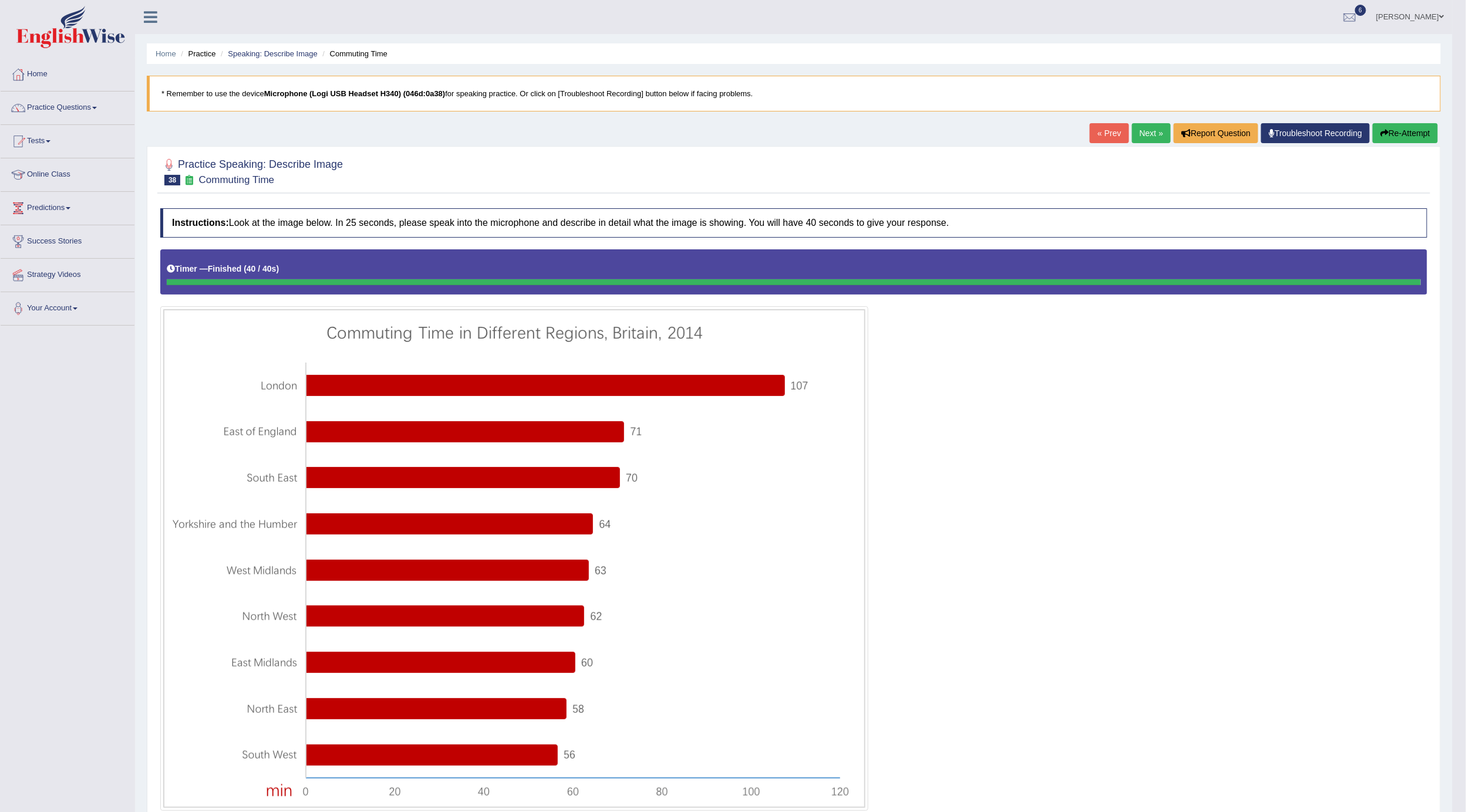
click at [1386, 131] on button "Re-Attempt" at bounding box center [1405, 133] width 65 height 20
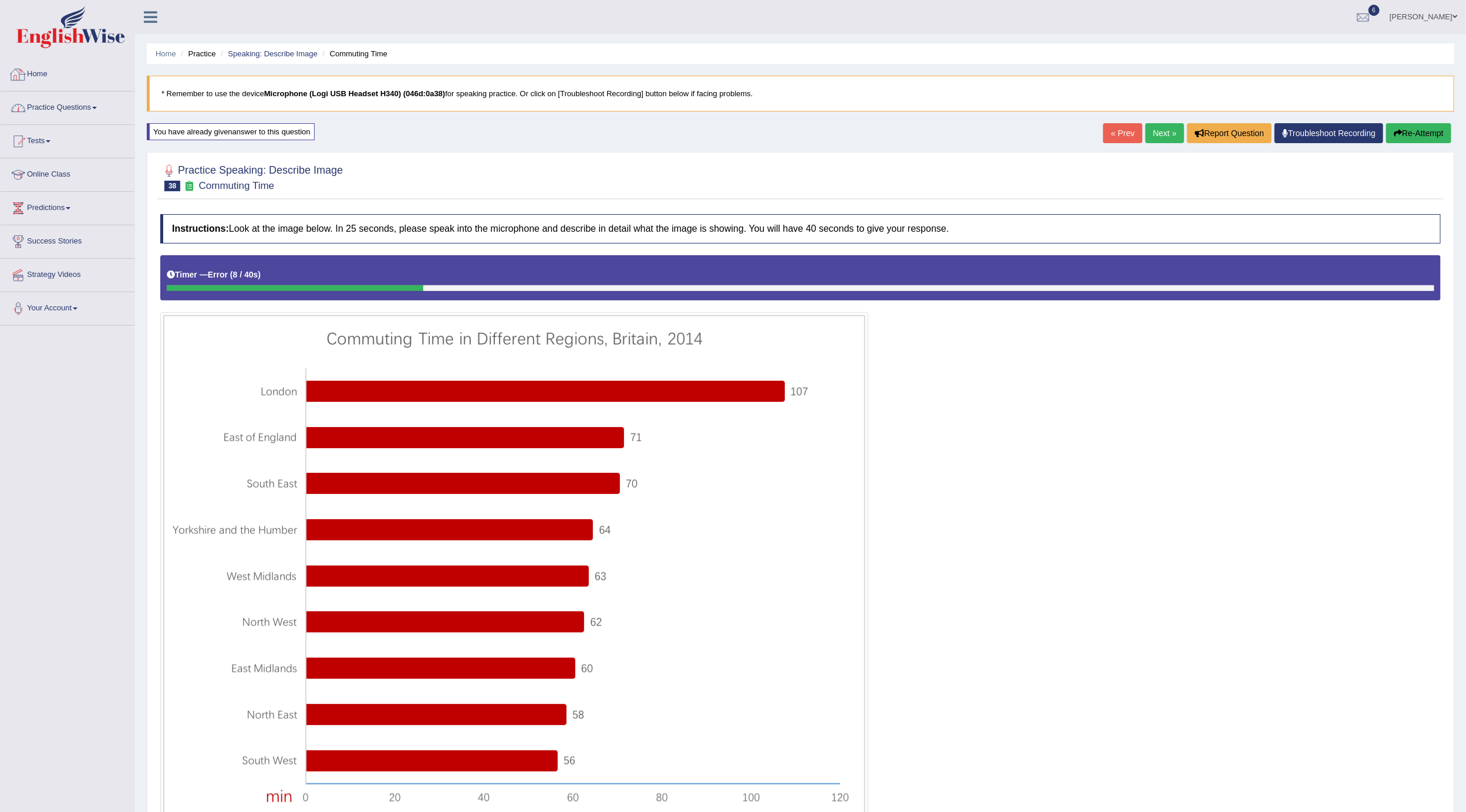
click at [85, 108] on link "Practice Questions" at bounding box center [68, 106] width 134 height 29
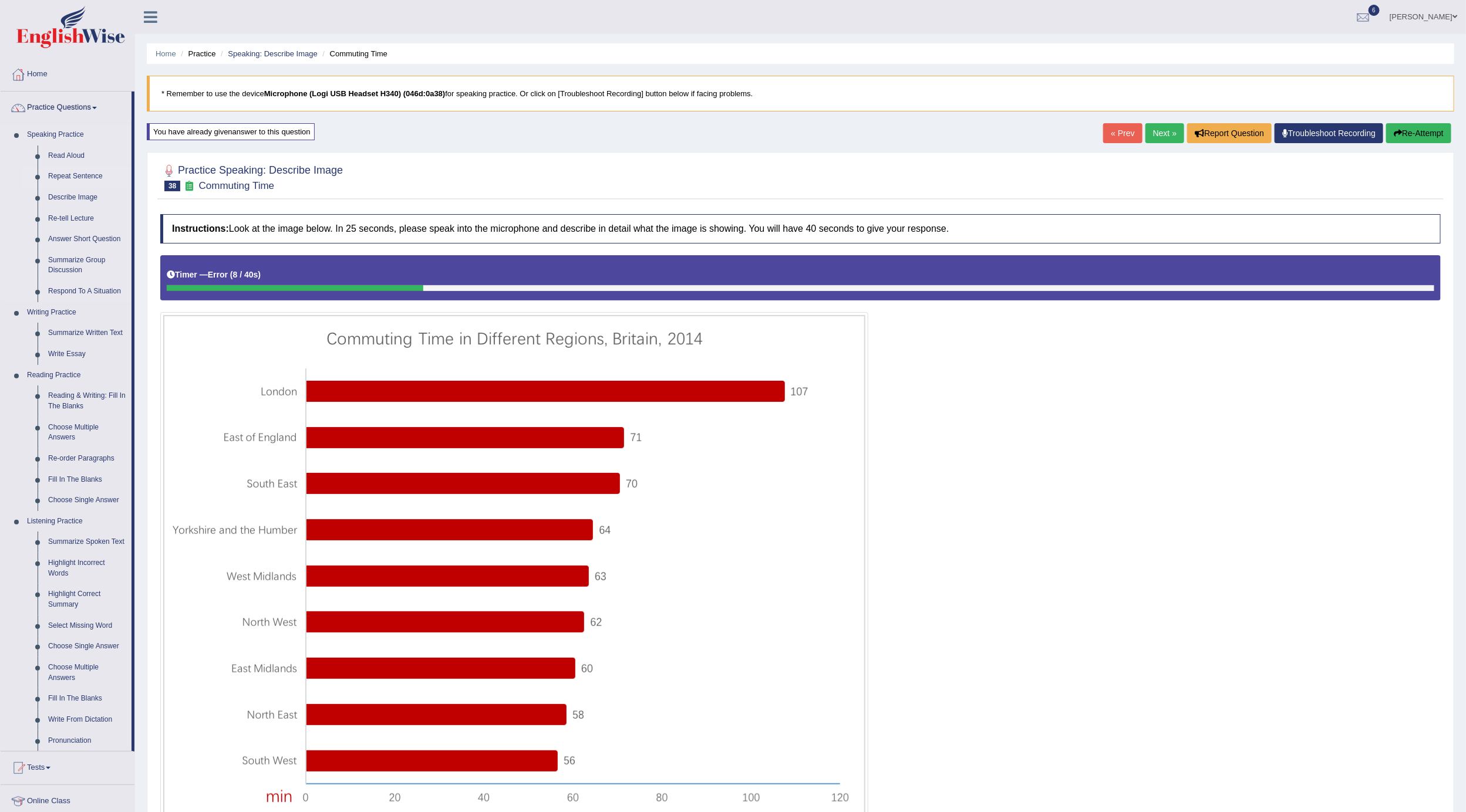
click at [71, 176] on link "Repeat Sentence" at bounding box center [87, 176] width 89 height 21
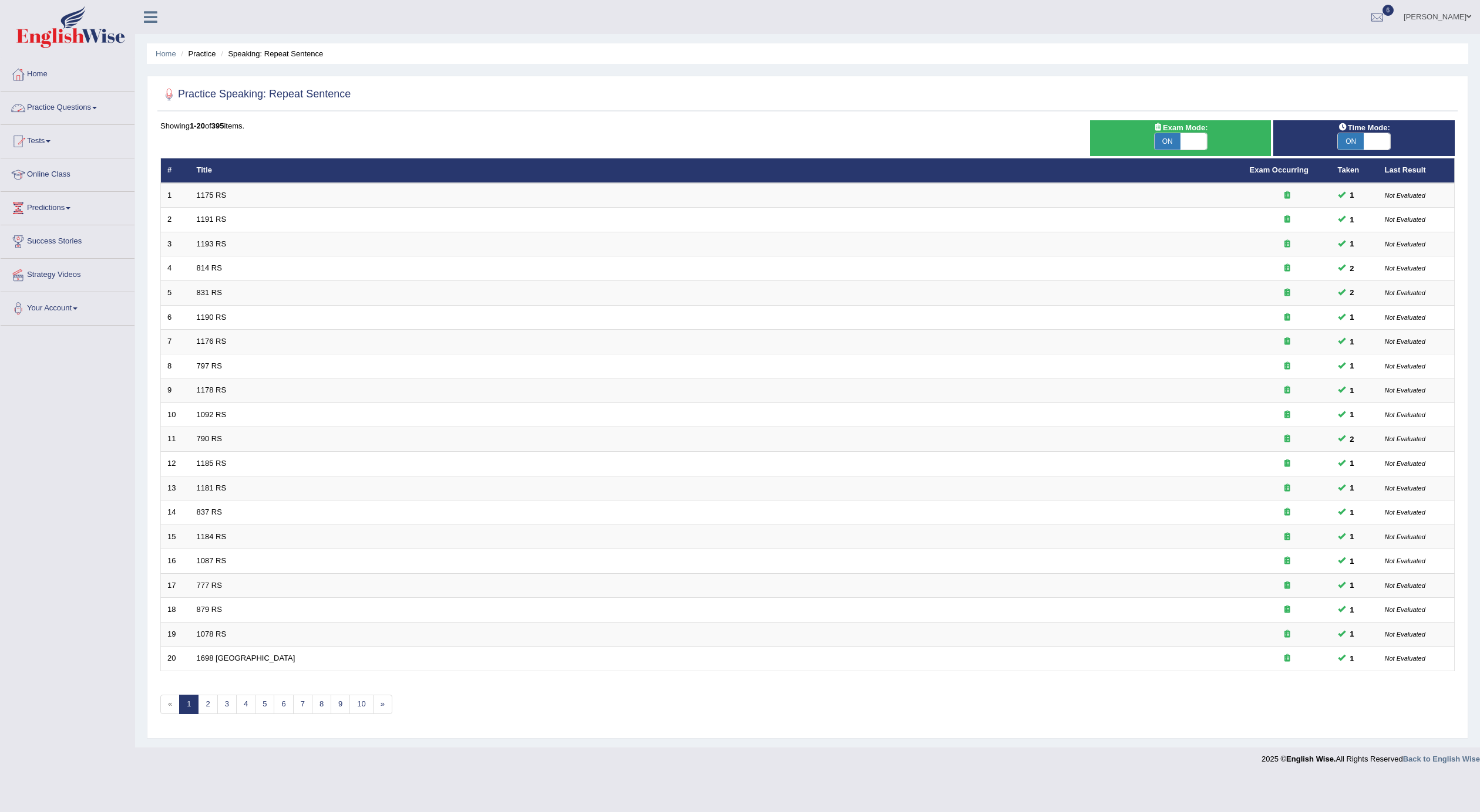
click at [73, 100] on link "Practice Questions" at bounding box center [68, 106] width 134 height 29
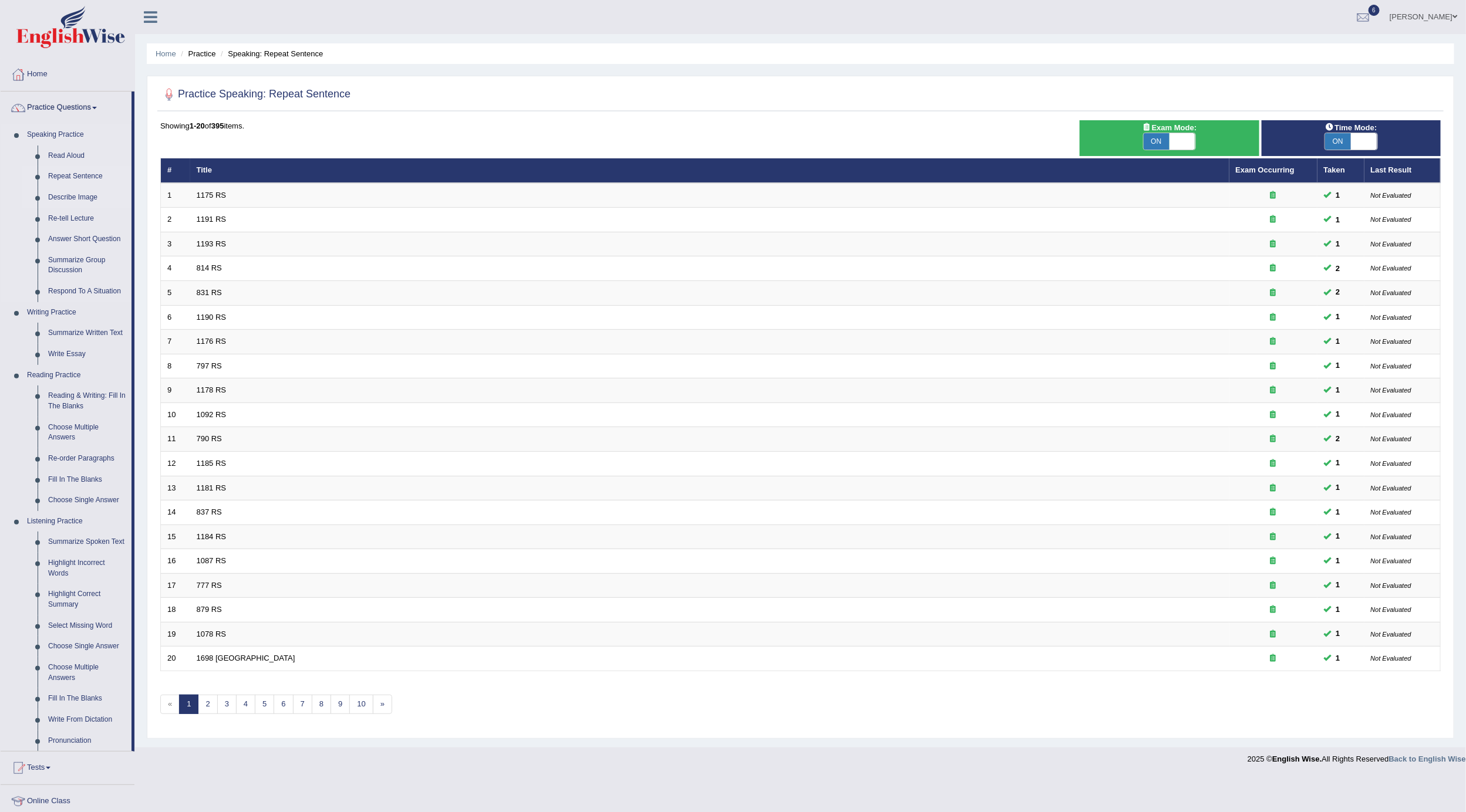
click at [87, 198] on link "Describe Image" at bounding box center [87, 198] width 89 height 21
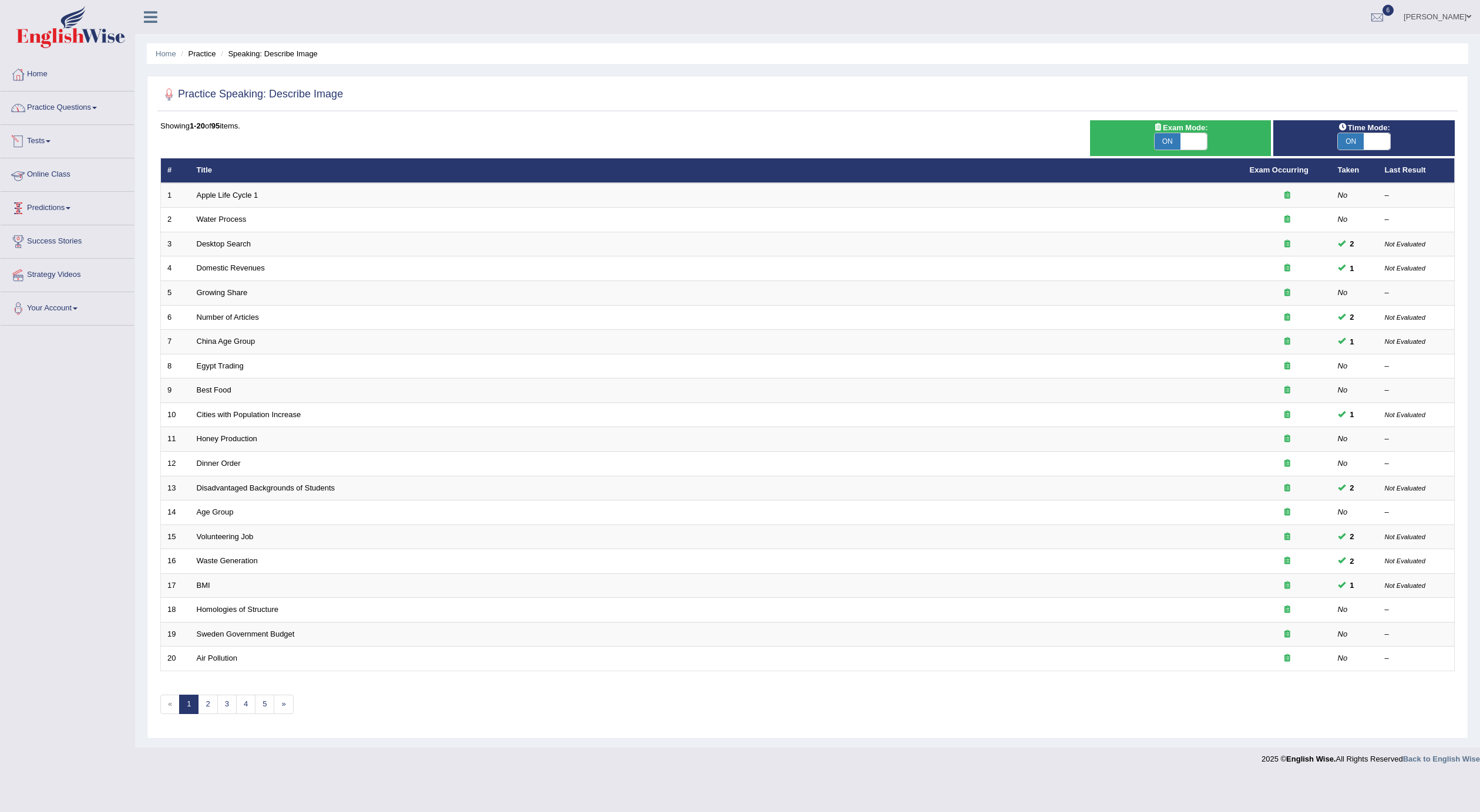
click at [67, 113] on link "Practice Questions" at bounding box center [68, 106] width 134 height 29
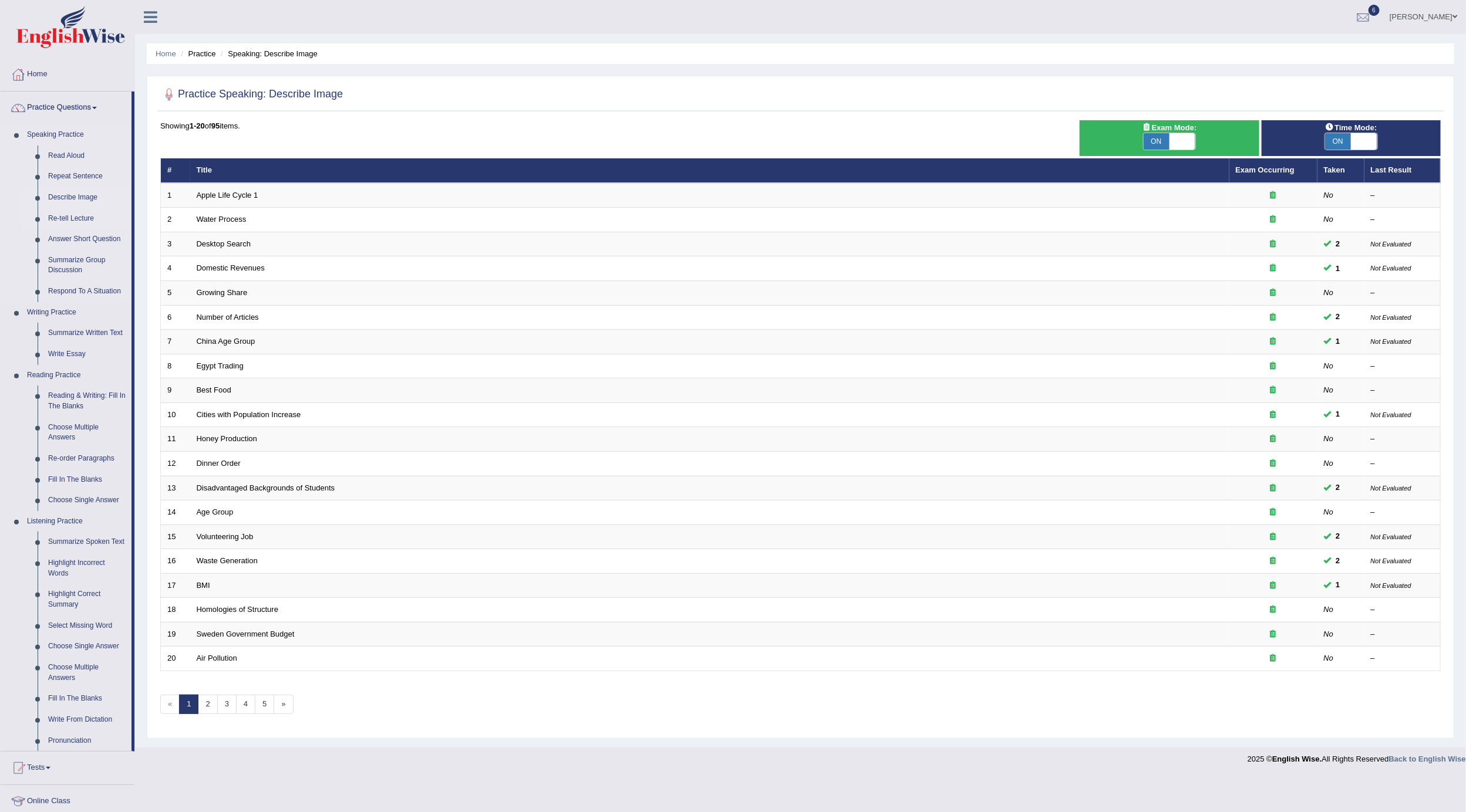
click at [90, 214] on link "Re-tell Lecture" at bounding box center [87, 219] width 89 height 21
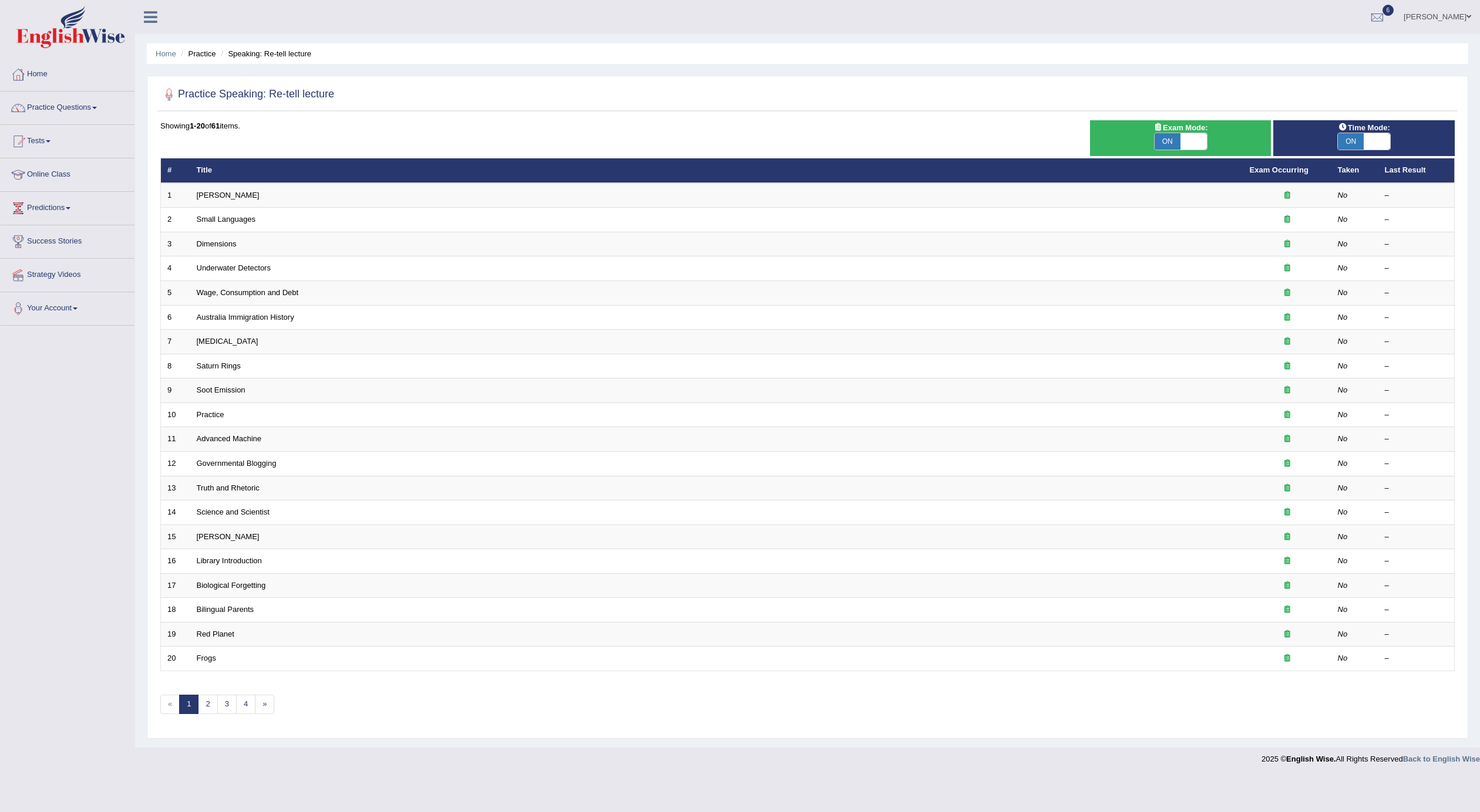
click at [78, 580] on div "Toggle navigation Home Practice Questions Speaking Practice Read Aloud Repeat S…" at bounding box center [740, 385] width 1480 height 771
click at [45, 106] on link "Practice Questions" at bounding box center [68, 106] width 134 height 29
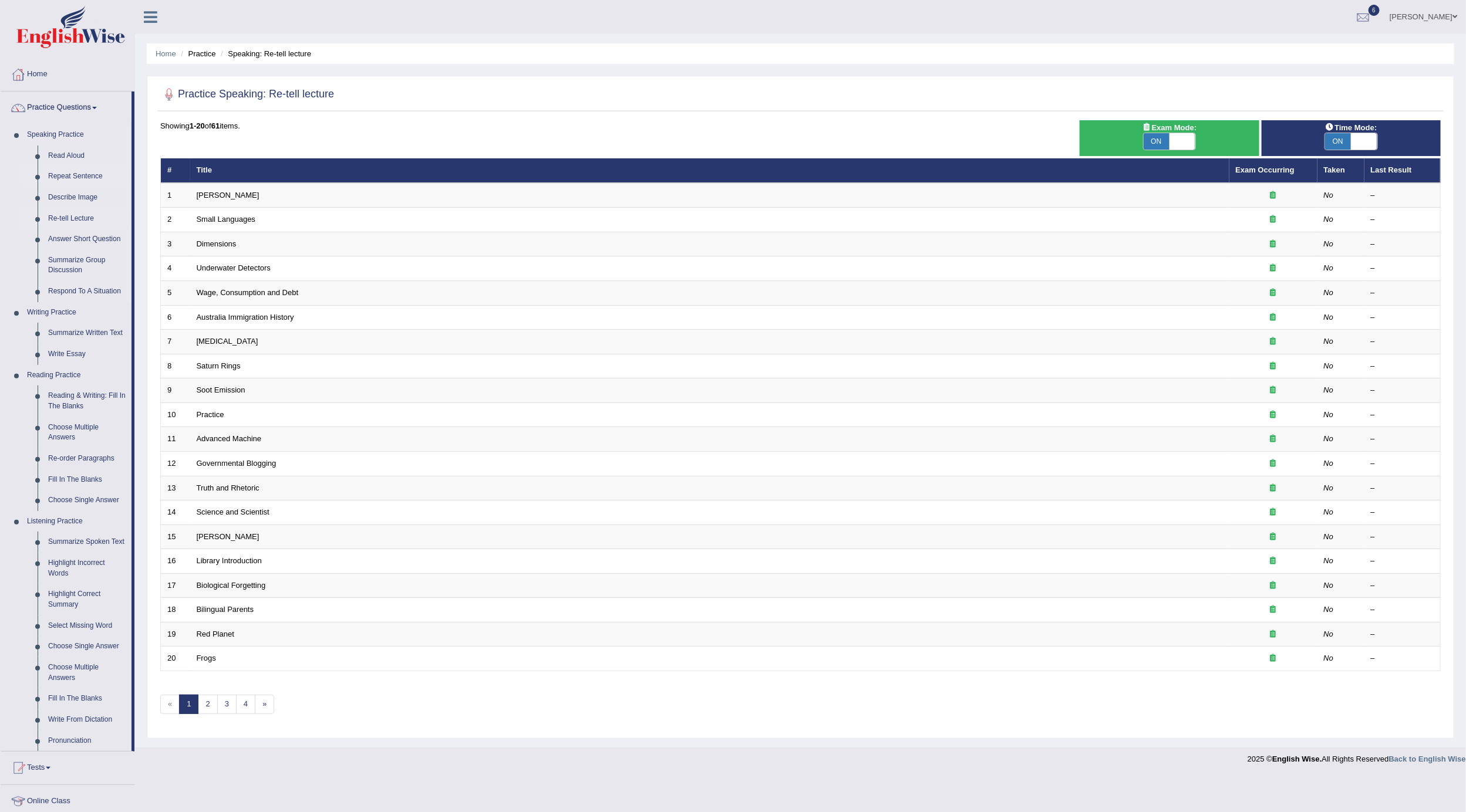
click at [73, 171] on link "Repeat Sentence" at bounding box center [87, 176] width 89 height 21
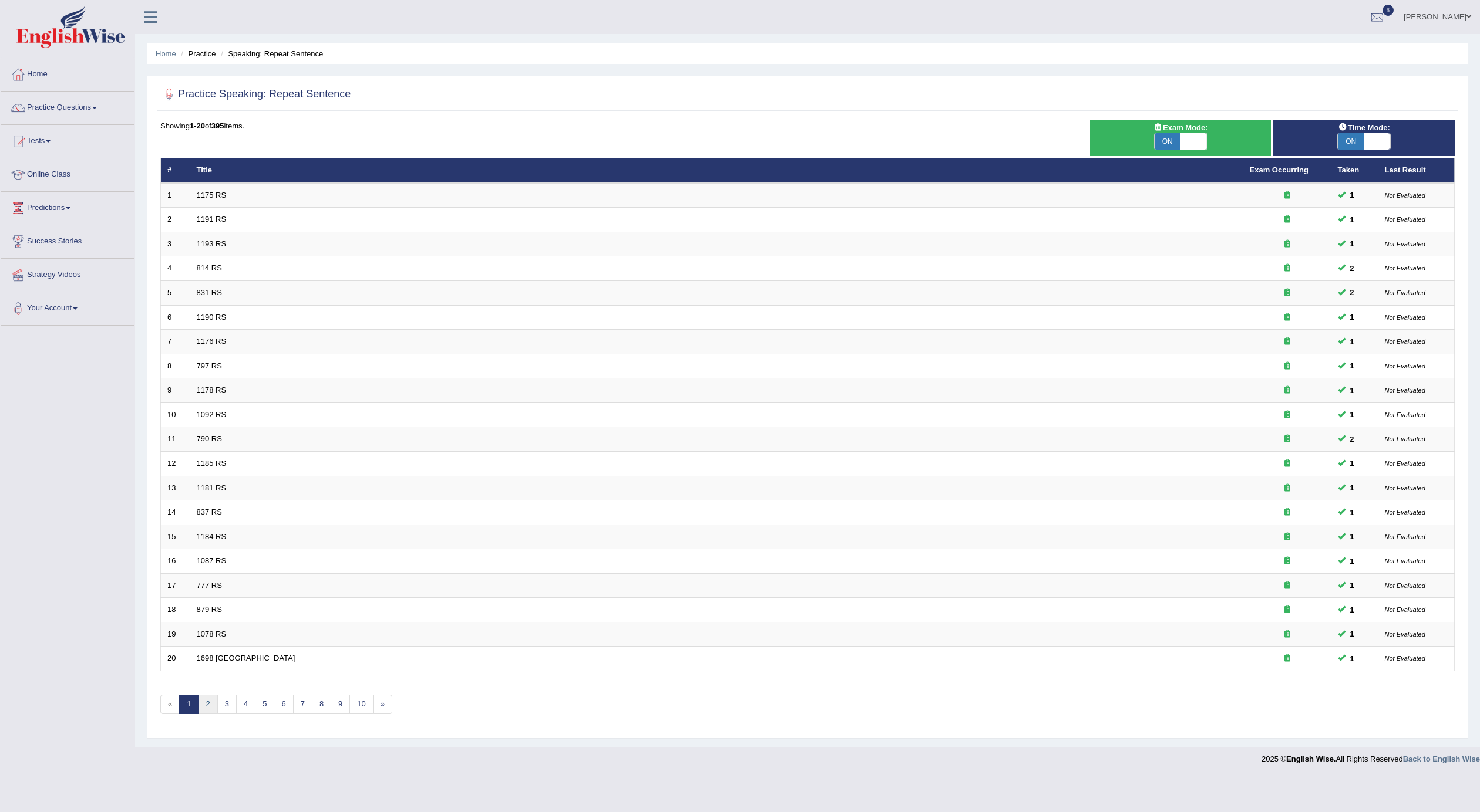
click at [214, 710] on link "2" at bounding box center [207, 704] width 20 height 20
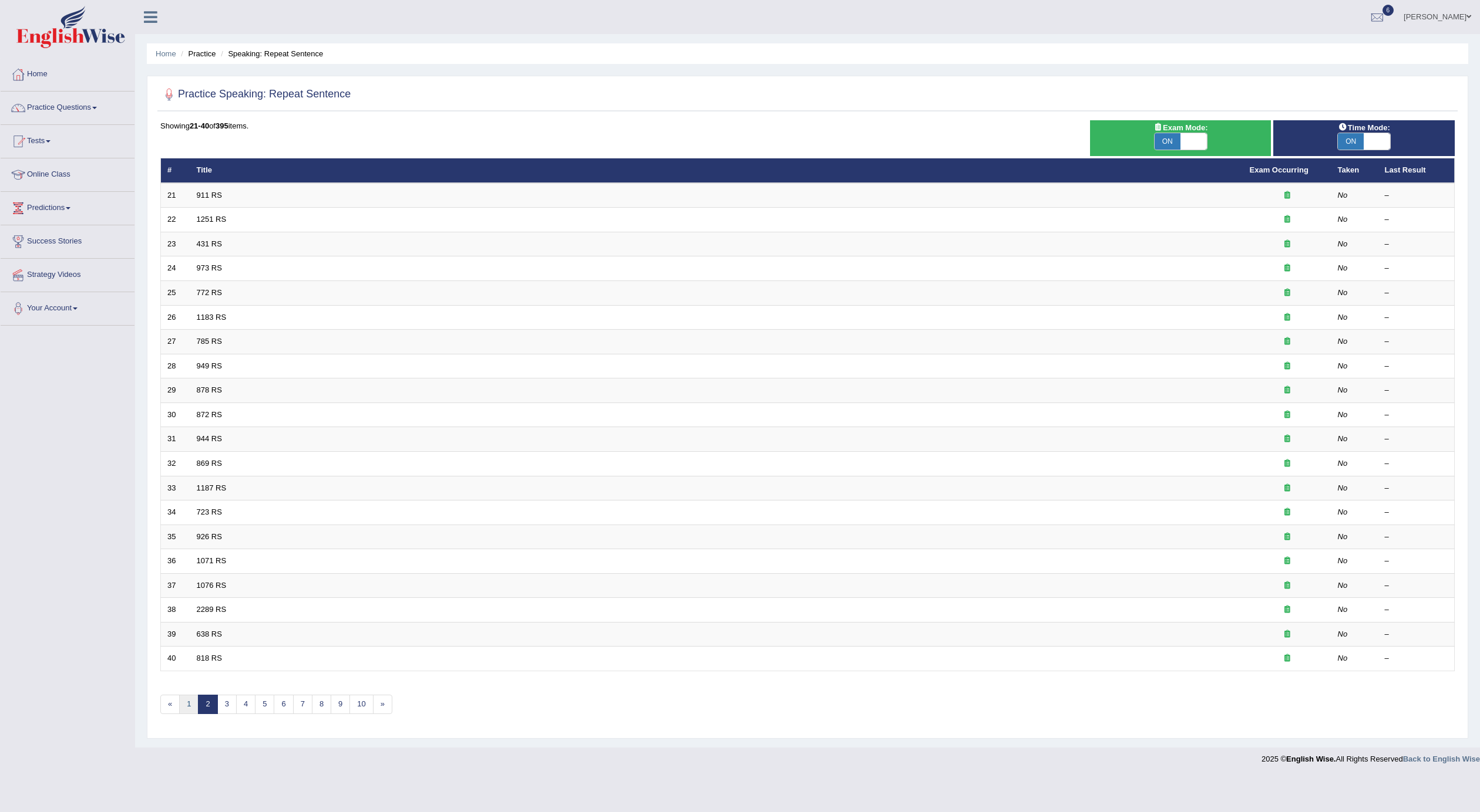
click at [195, 708] on link "1" at bounding box center [188, 704] width 20 height 20
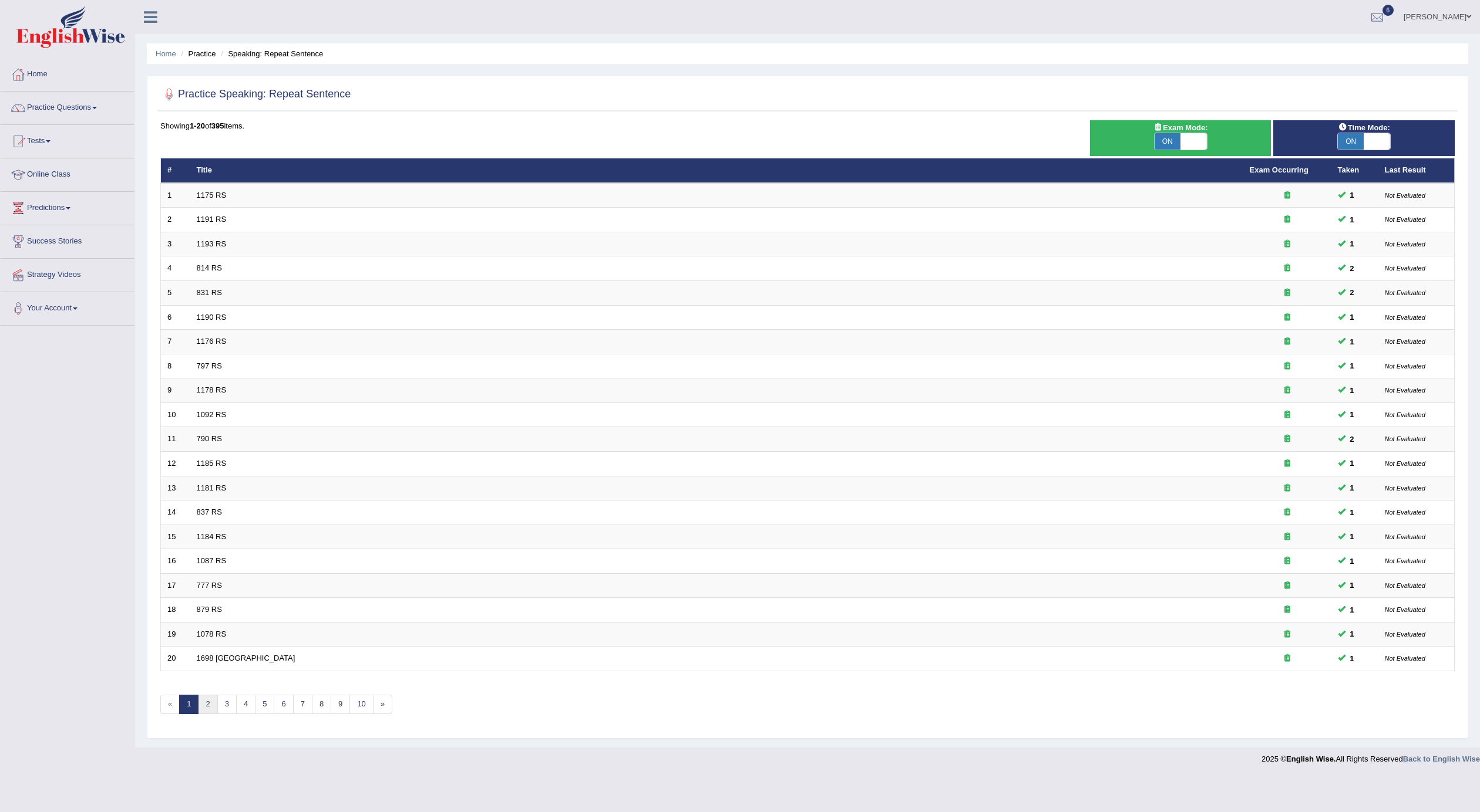
click at [208, 714] on link "2" at bounding box center [207, 704] width 20 height 20
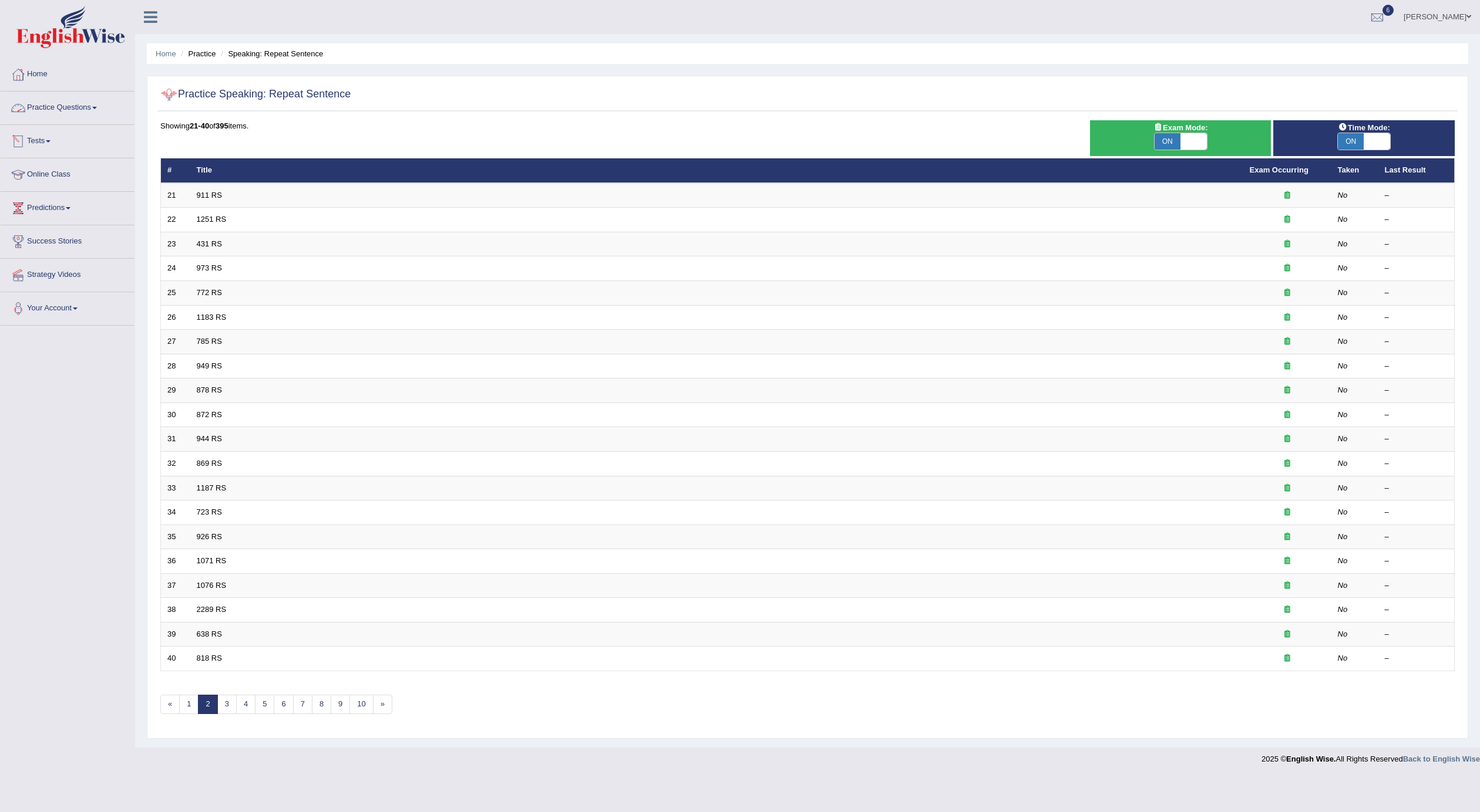
click at [74, 105] on link "Practice Questions" at bounding box center [68, 106] width 134 height 29
